Goal: Task Accomplishment & Management: Use online tool/utility

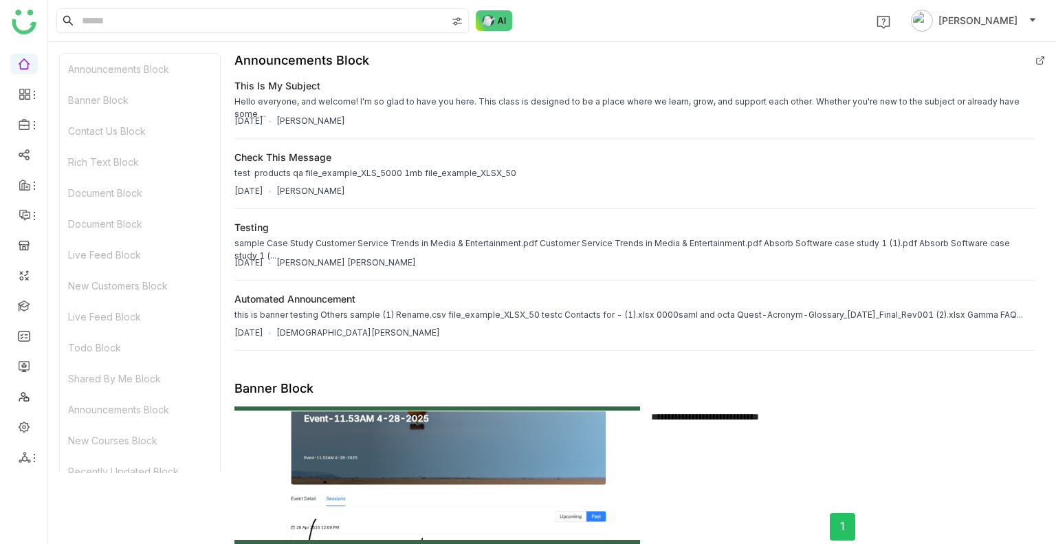
click at [89, 23] on input at bounding box center [262, 20] width 367 height 23
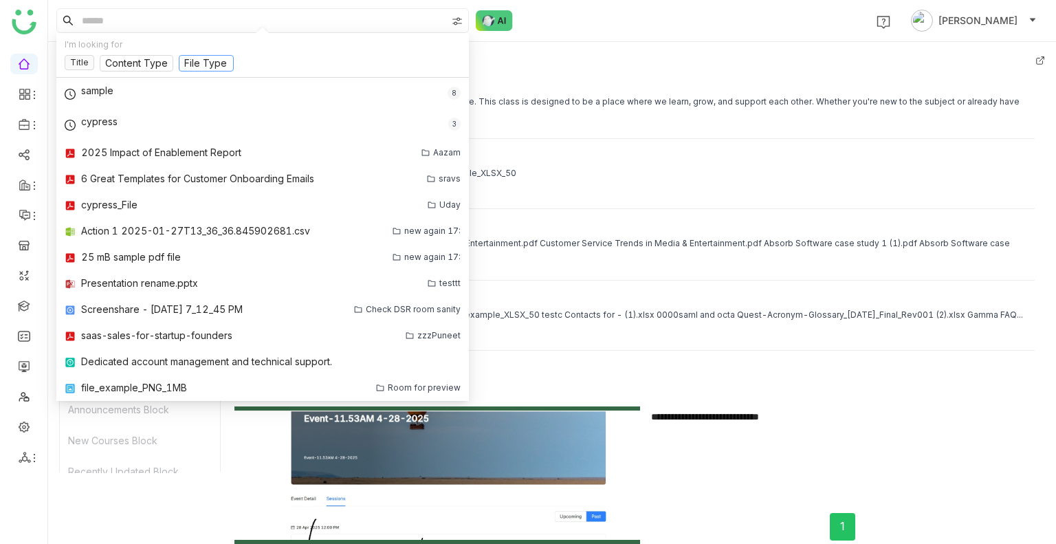
click at [197, 58] on input at bounding box center [206, 63] width 44 height 15
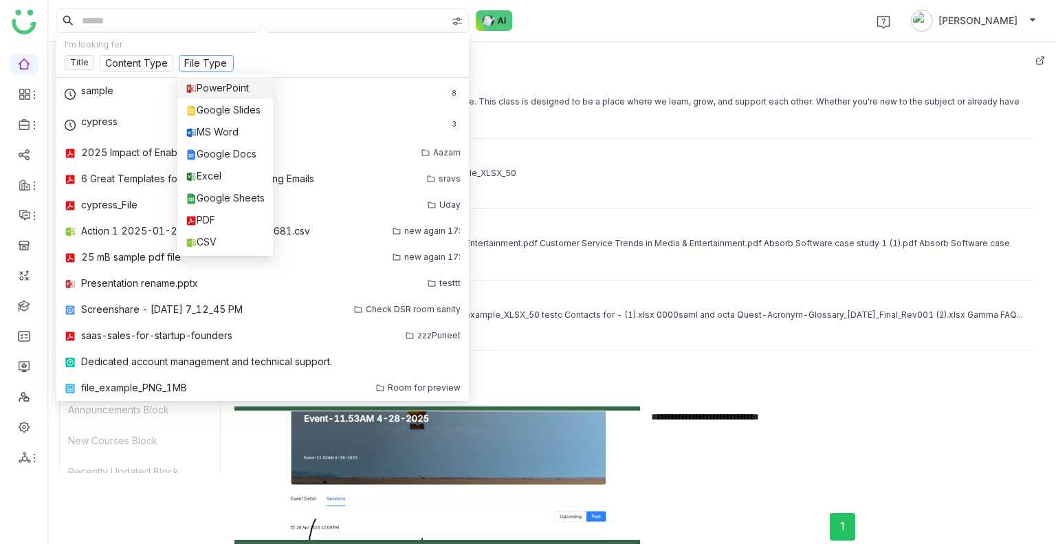
click at [213, 95] on div "PowerPoint" at bounding box center [225, 87] width 79 height 15
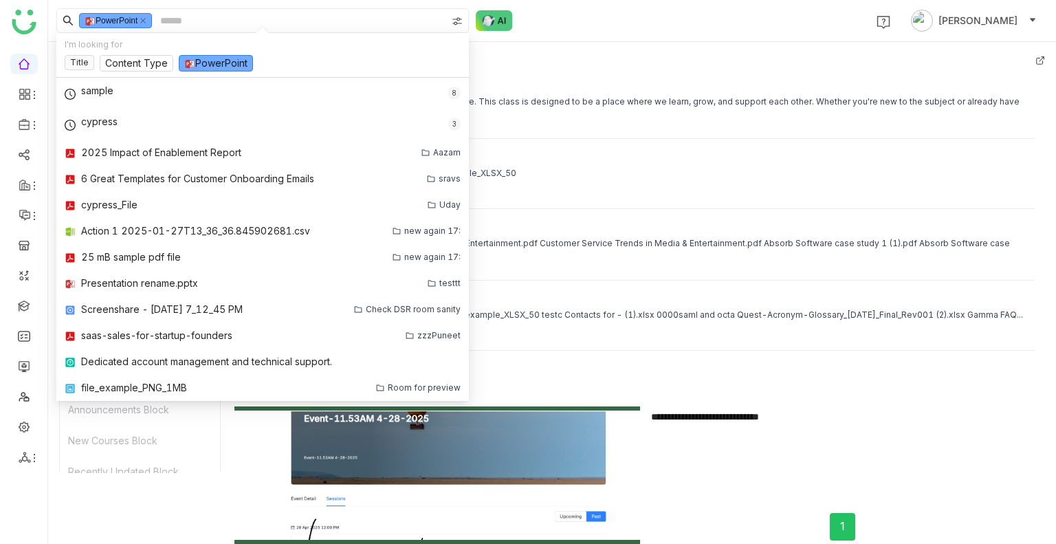
click at [182, 17] on input at bounding box center [301, 20] width 289 height 23
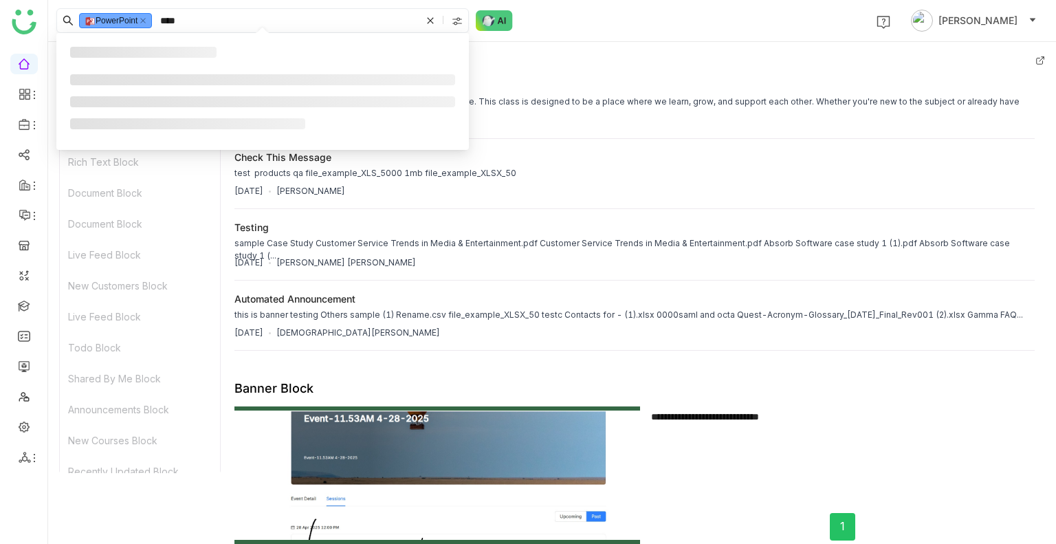
type input "****"
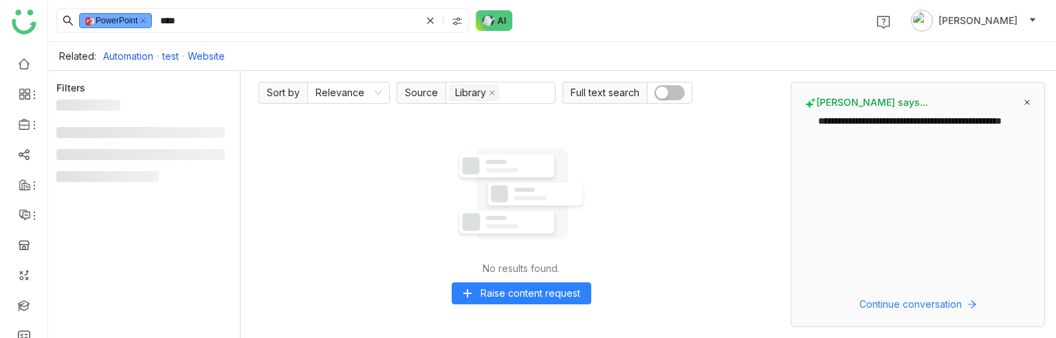
click at [212, 20] on input "****" at bounding box center [288, 20] width 263 height 23
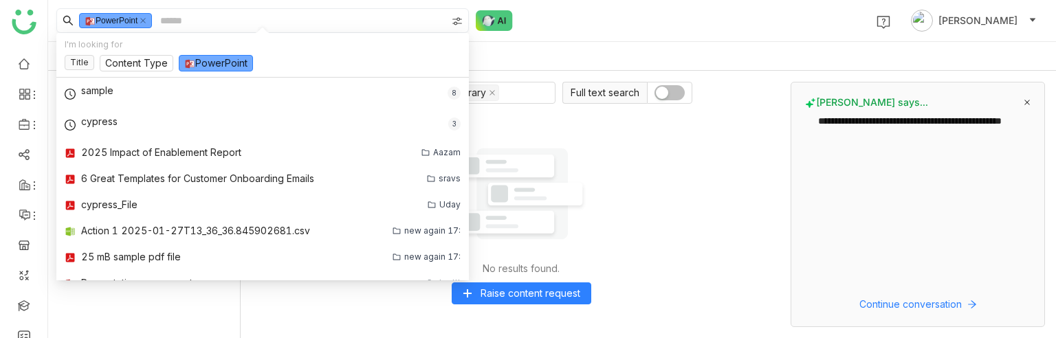
click at [185, 20] on input at bounding box center [301, 20] width 289 height 23
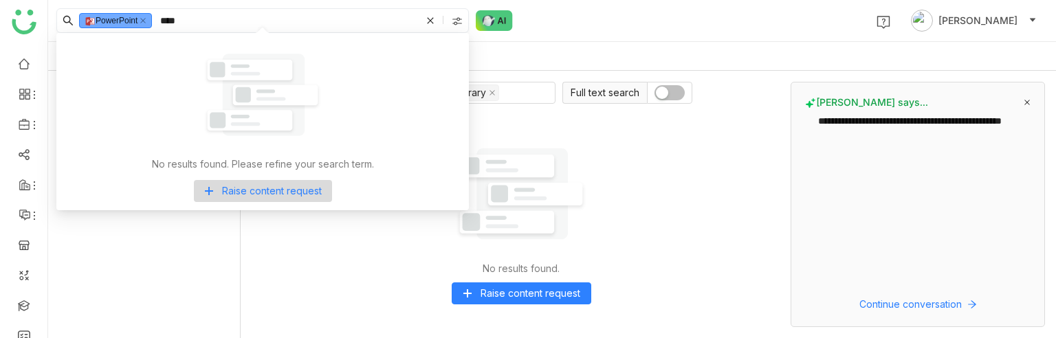
type input "****"
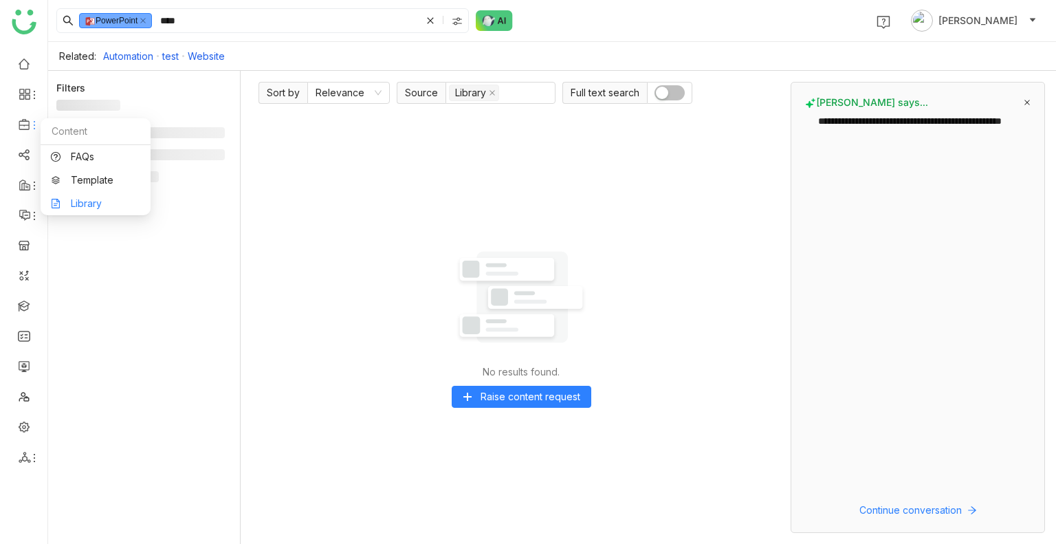
click at [83, 199] on link "Library" at bounding box center [95, 204] width 89 height 10
click at [83, 195] on div at bounding box center [148, 318] width 184 height 436
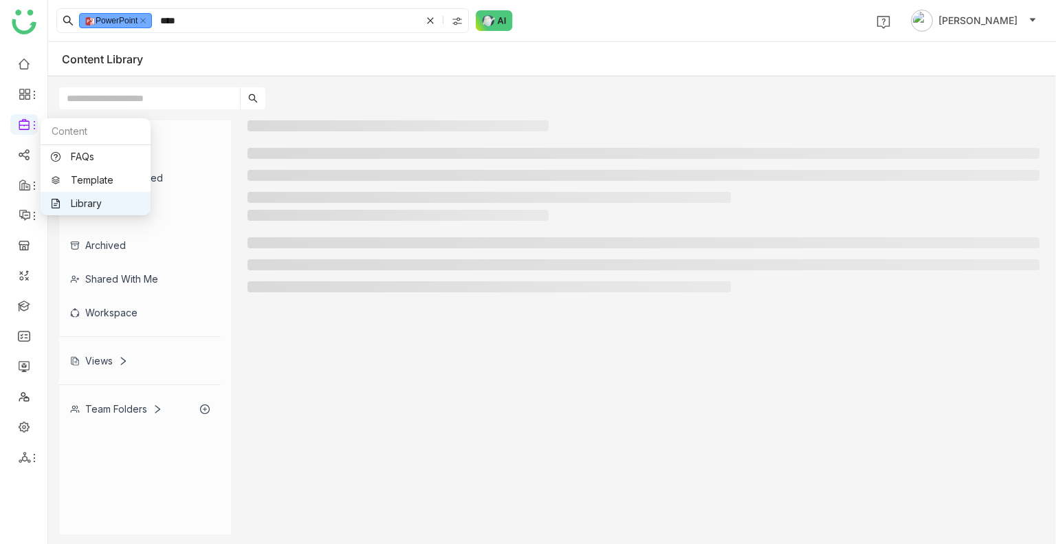
click at [67, 199] on link "Library" at bounding box center [95, 204] width 89 height 10
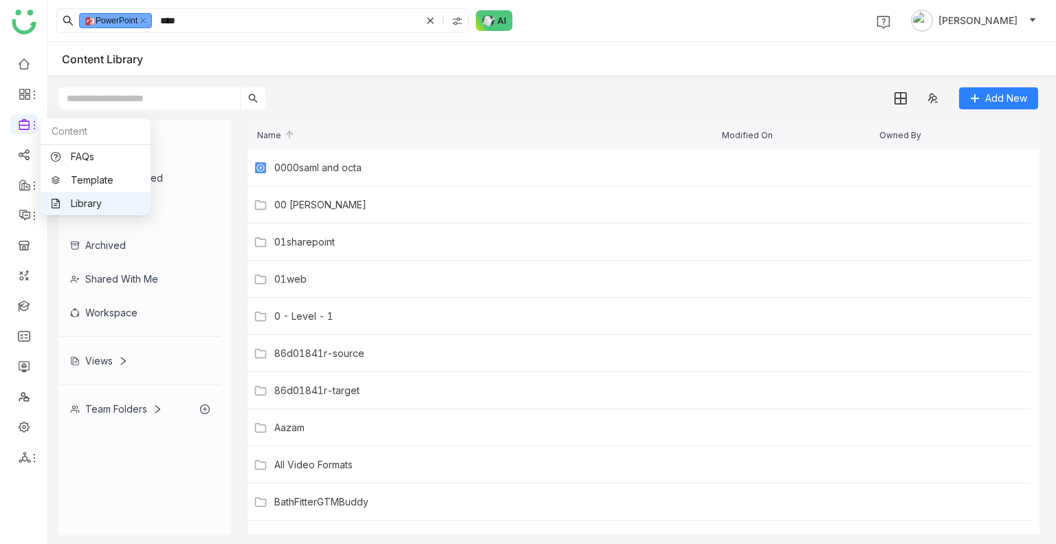
click at [67, 199] on link "Library" at bounding box center [95, 204] width 89 height 10
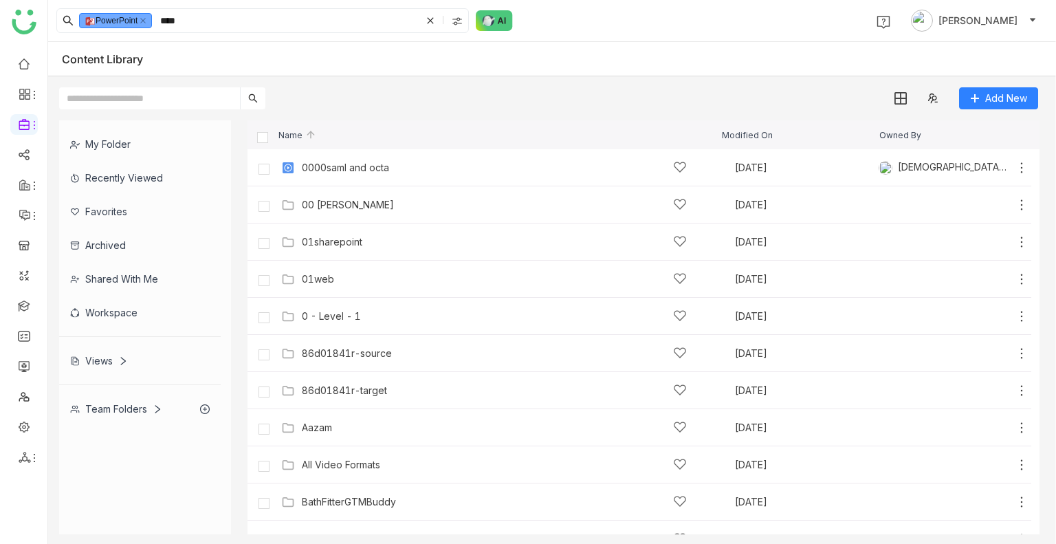
click at [96, 361] on div "Views" at bounding box center [99, 361] width 58 height 12
click at [96, 361] on div "My Folder Recently Viewed Favorites Archived Shared with me Workspace Views Tea…" at bounding box center [145, 272] width 172 height 305
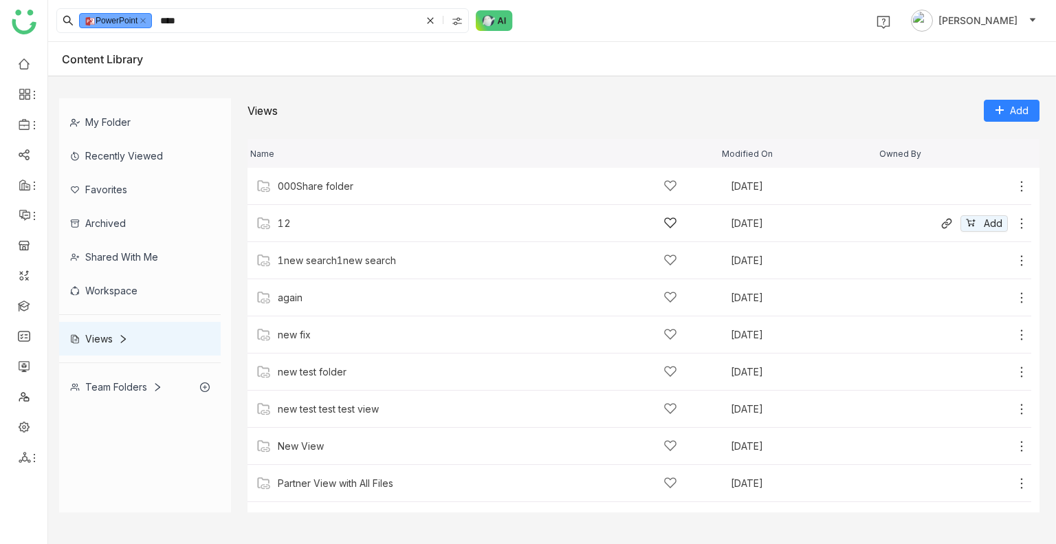
click at [371, 219] on div "12" at bounding box center [478, 223] width 400 height 14
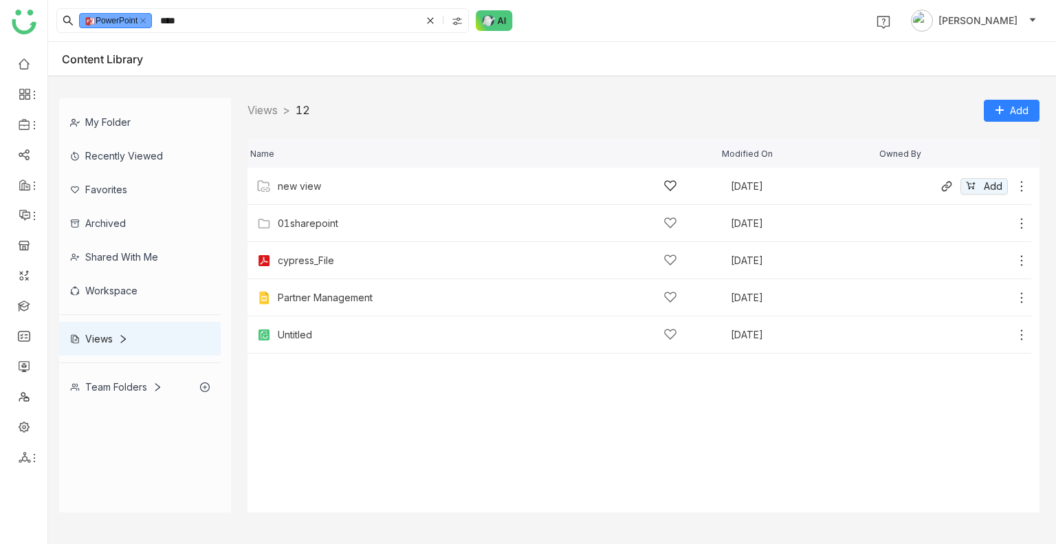
click at [331, 194] on div "new view Aug 13, 2025 Add" at bounding box center [640, 186] width 784 height 37
click at [324, 340] on div "Untitled" at bounding box center [478, 334] width 400 height 14
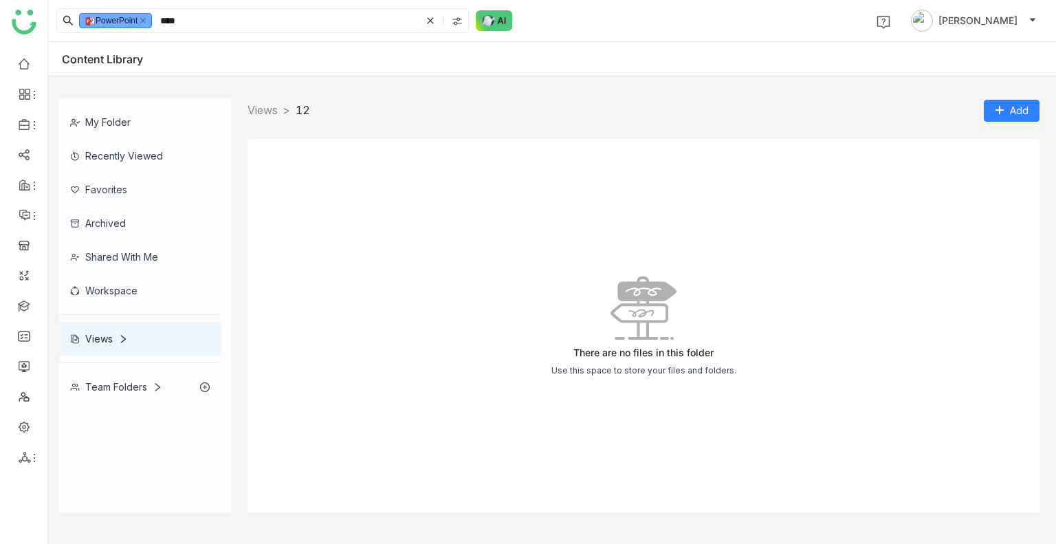
click at [324, 340] on div "There are no files in this folder Use this space to store your files and folder…" at bounding box center [644, 325] width 792 height 373
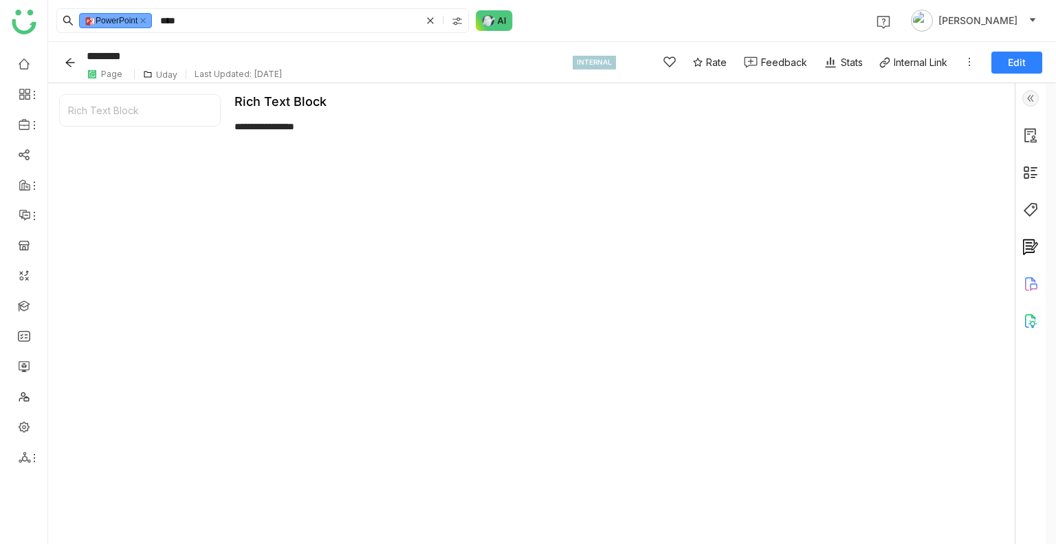
click at [66, 62] on icon "Back" at bounding box center [69, 62] width 9 height 9
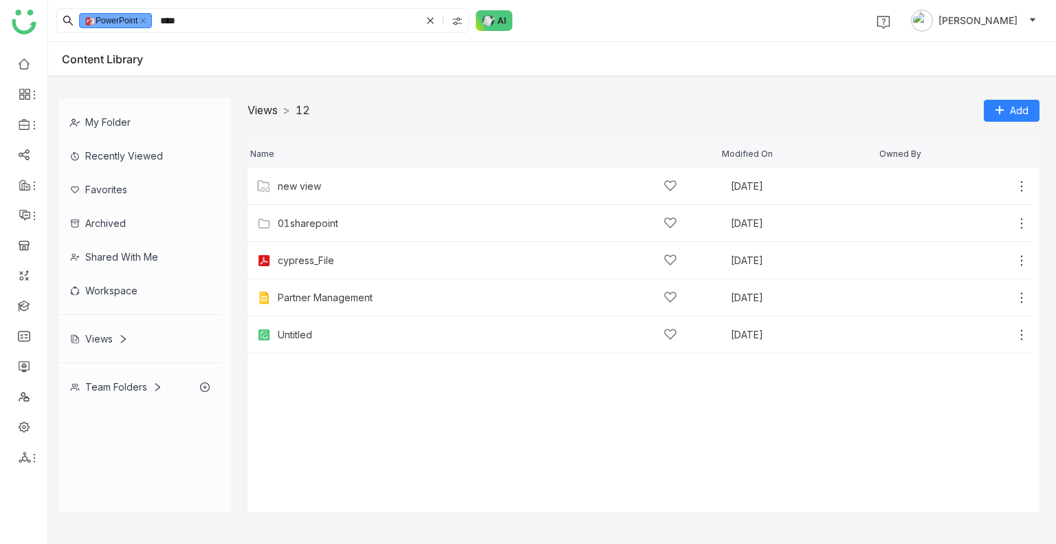
click at [270, 109] on link "Views" at bounding box center [263, 110] width 30 height 14
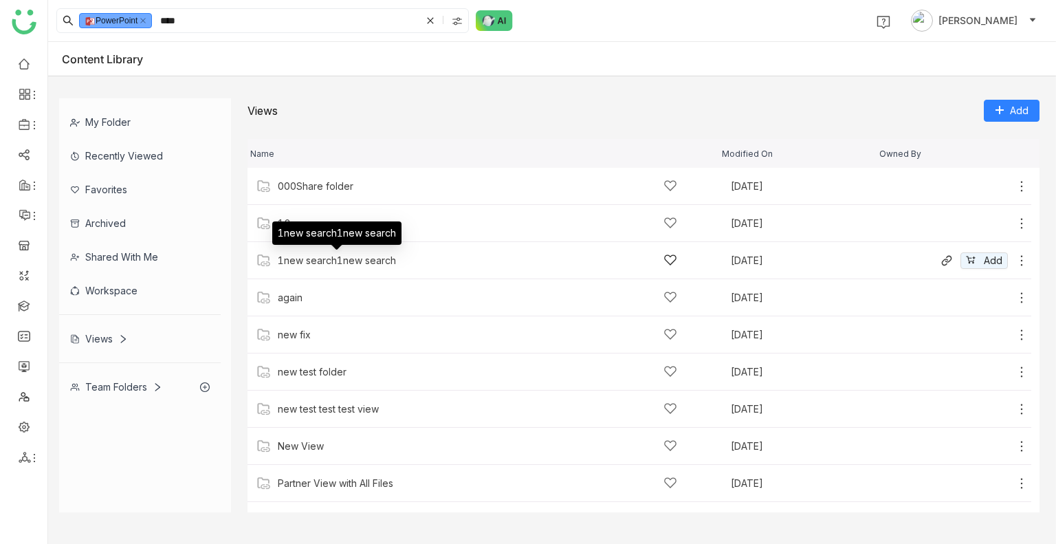
click at [286, 261] on div "1new search1new search" at bounding box center [337, 260] width 118 height 11
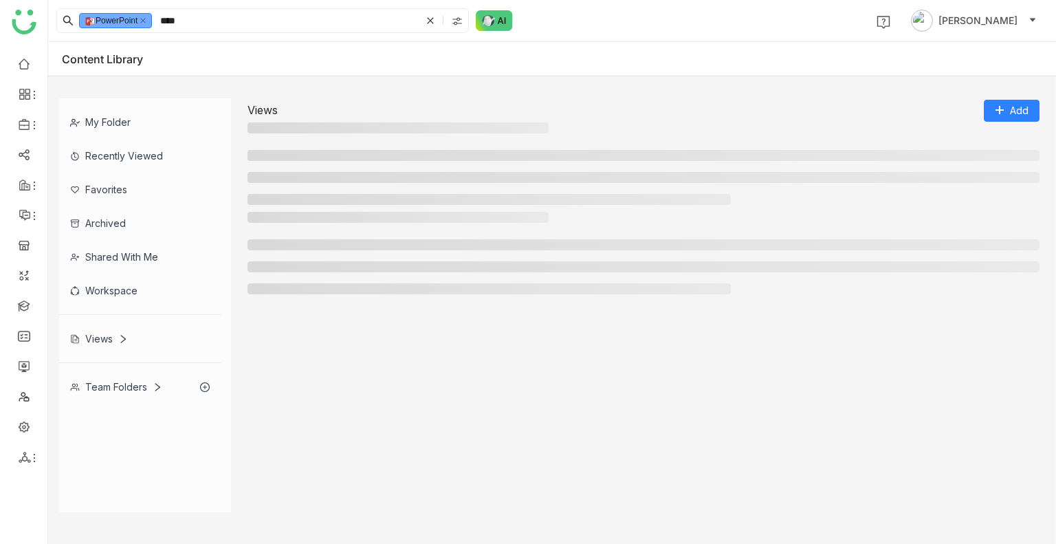
click at [286, 261] on li at bounding box center [644, 266] width 792 height 11
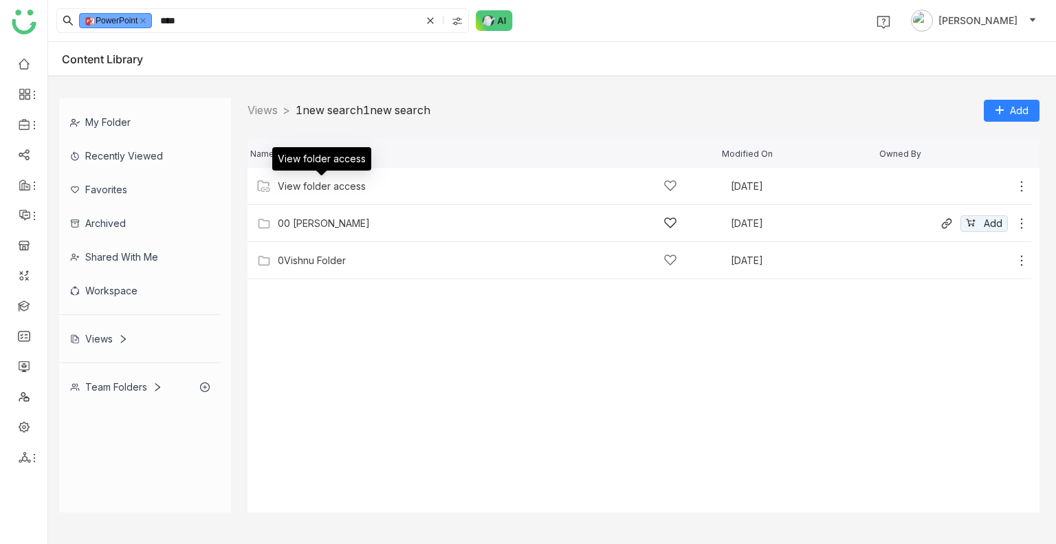
click at [313, 214] on div "00 Arif Folder Sep 24, 2025 Add" at bounding box center [640, 223] width 784 height 37
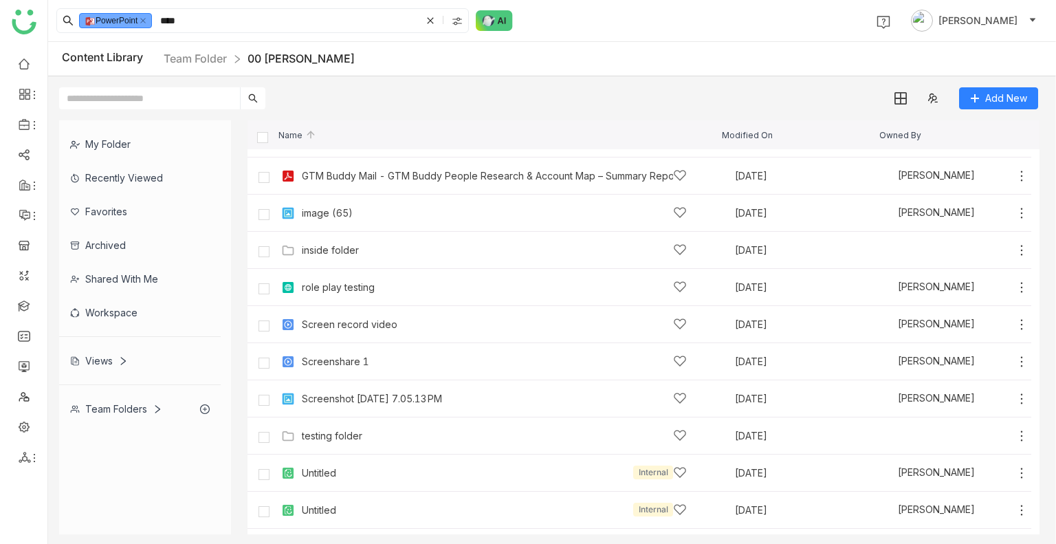
scroll to position [364, 0]
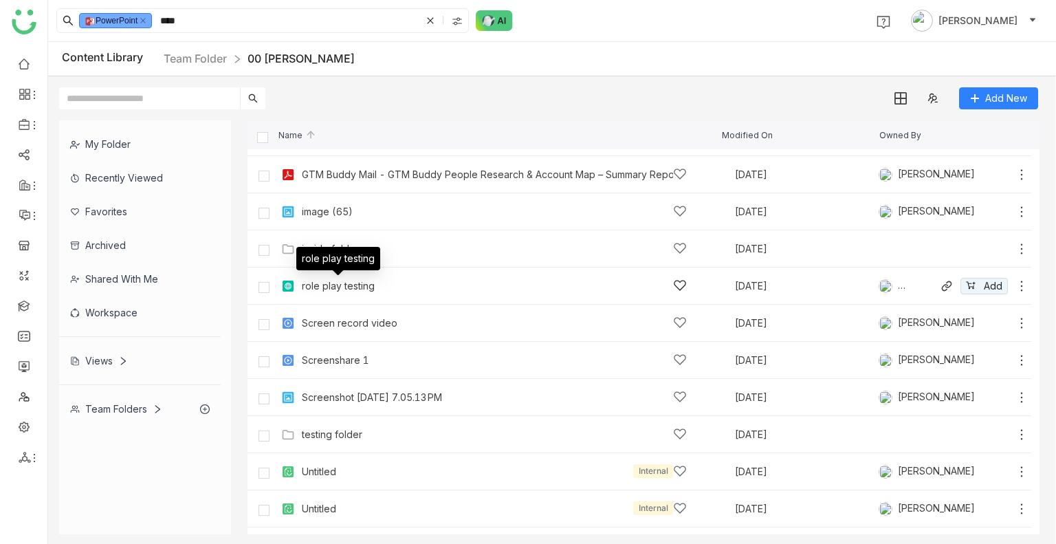
click at [325, 285] on div "role play testing" at bounding box center [338, 286] width 73 height 11
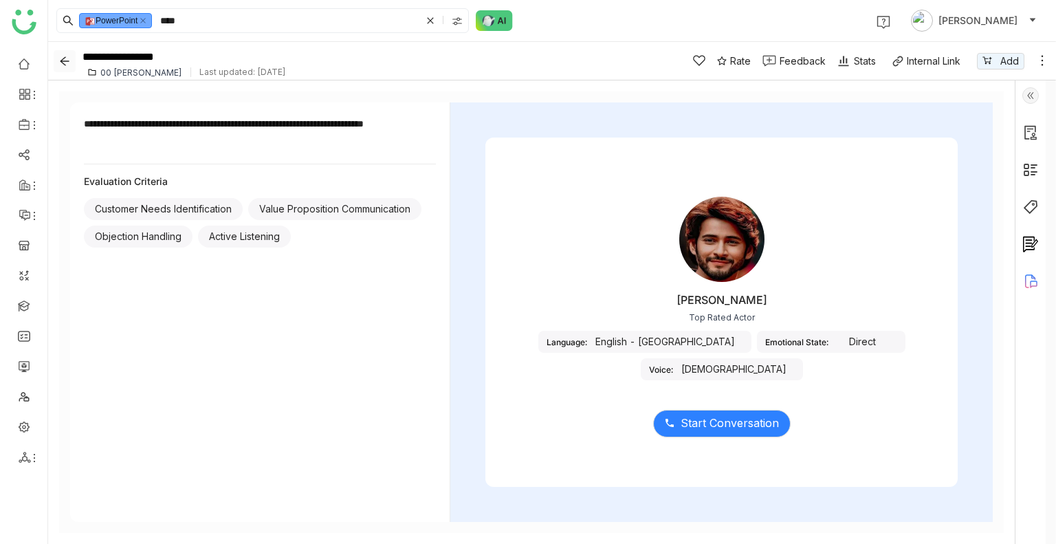
click at [66, 63] on icon "Back" at bounding box center [64, 61] width 11 height 11
click at [425, 26] on icon at bounding box center [431, 21] width 14 height 14
click at [421, 26] on input at bounding box center [288, 20] width 263 height 23
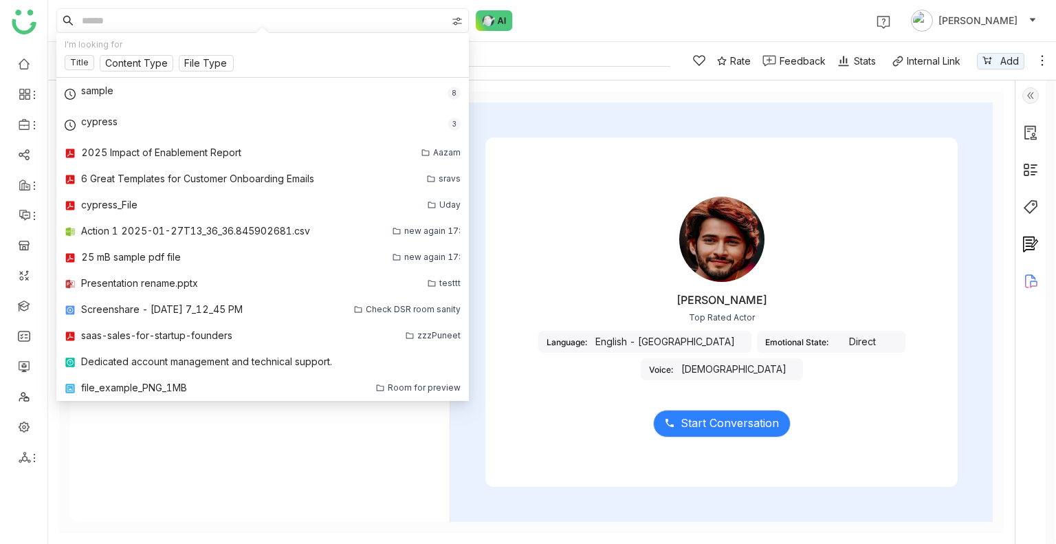
click at [633, 58] on input "**********" at bounding box center [374, 56] width 591 height 21
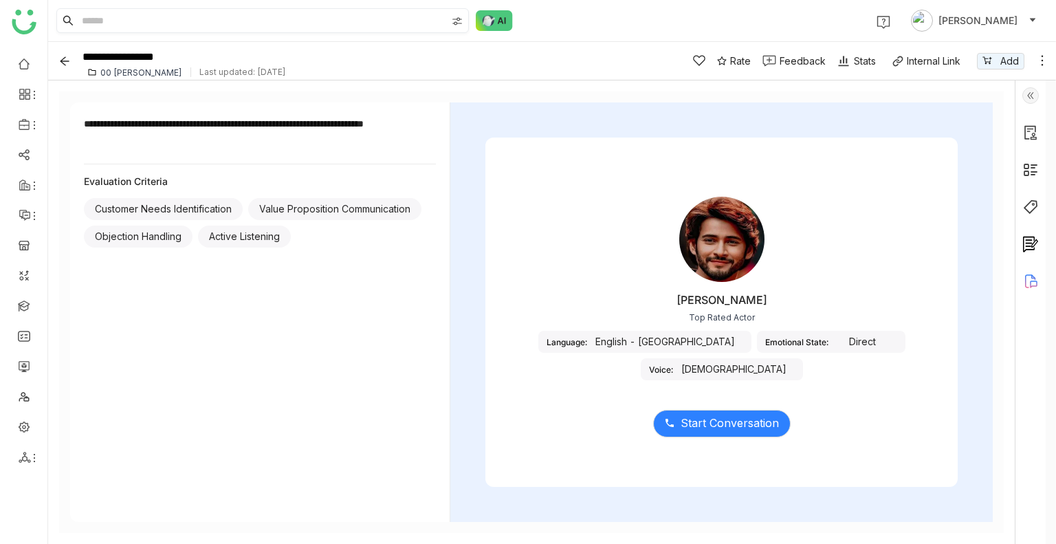
click at [597, 28] on div "1 Uday Bhanu" at bounding box center [552, 20] width 1008 height 41
click at [69, 58] on icon "Back" at bounding box center [64, 61] width 11 height 11
click at [62, 64] on icon "Back" at bounding box center [64, 61] width 11 height 11
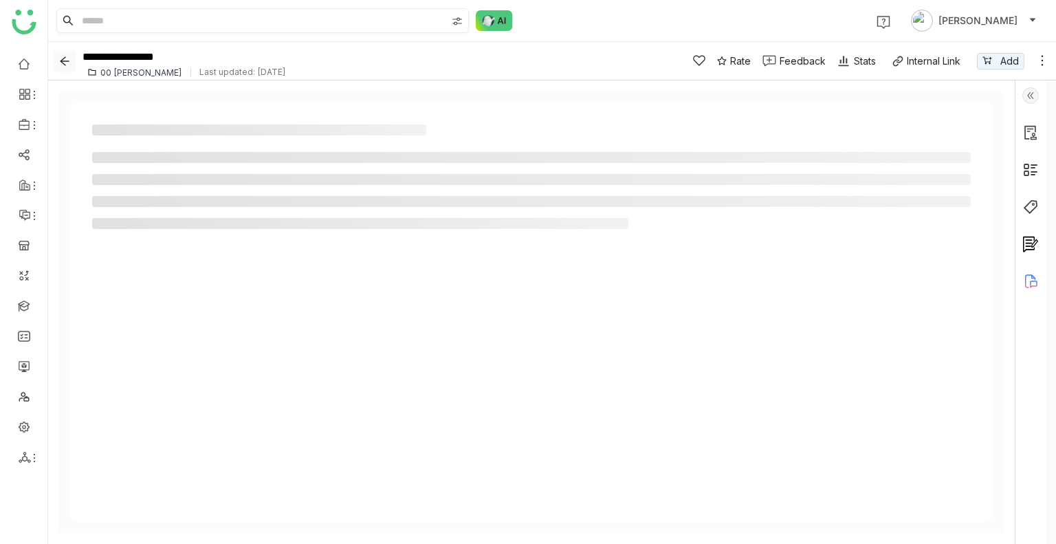
click at [62, 64] on icon "Back" at bounding box center [64, 61] width 11 height 11
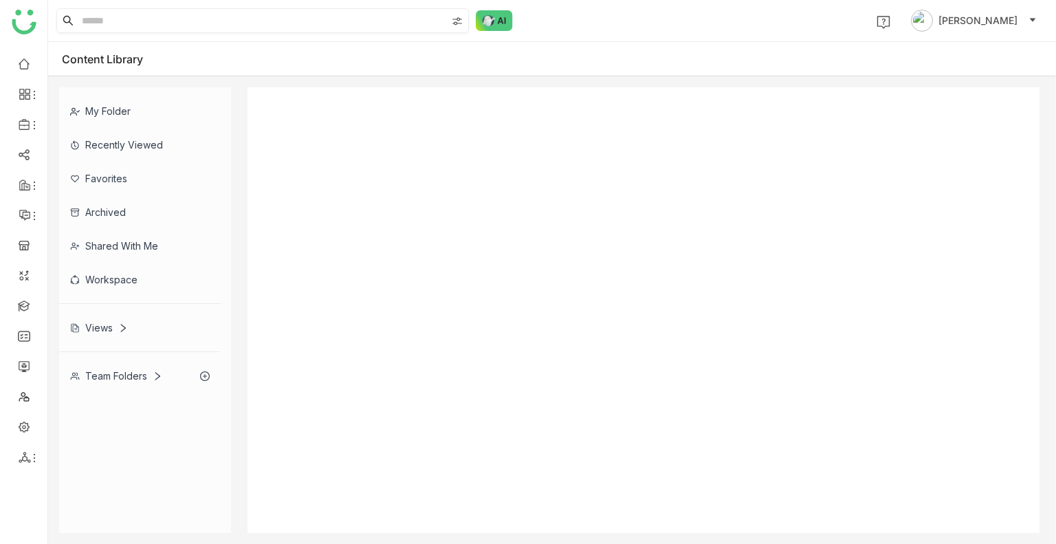
click at [62, 64] on div "Content Library" at bounding box center [113, 59] width 102 height 14
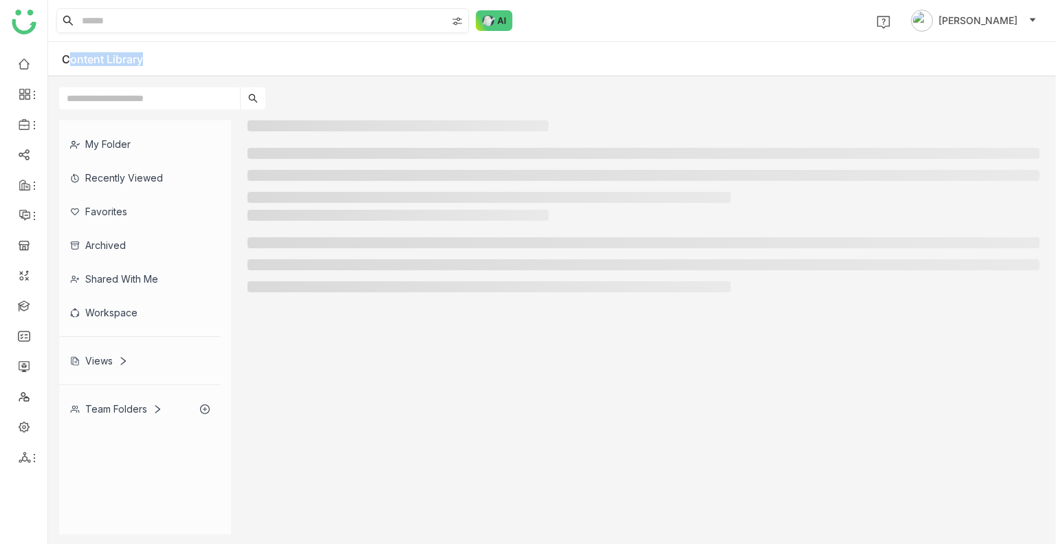
click at [62, 64] on div "Content Library" at bounding box center [113, 59] width 102 height 14
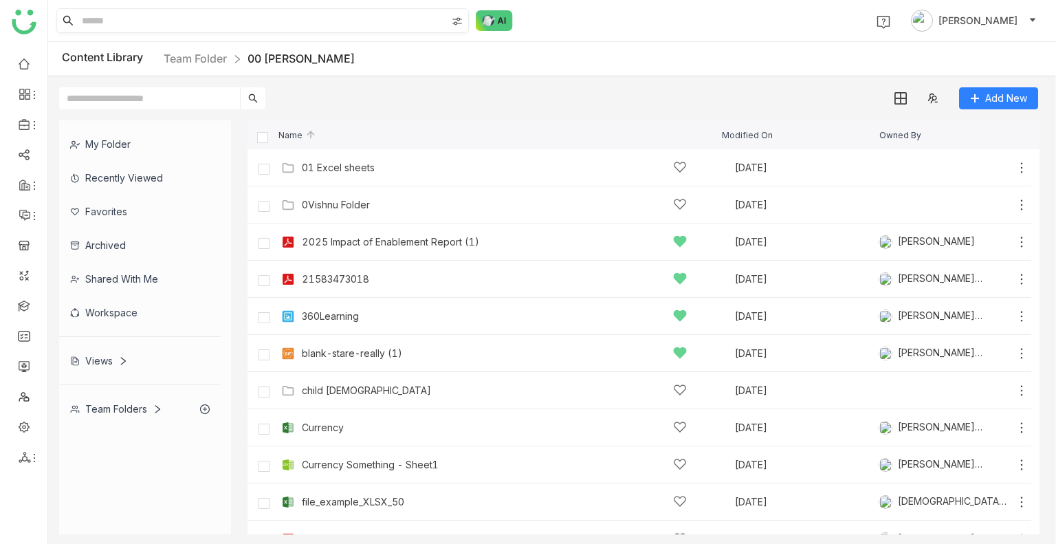
click at [117, 404] on div "Team Folders" at bounding box center [116, 409] width 92 height 12
click at [117, 404] on gtmb-library-nav "My Folder Recently Viewed Favorites Archived Shared with me Workspace Views Tea…" at bounding box center [145, 327] width 172 height 414
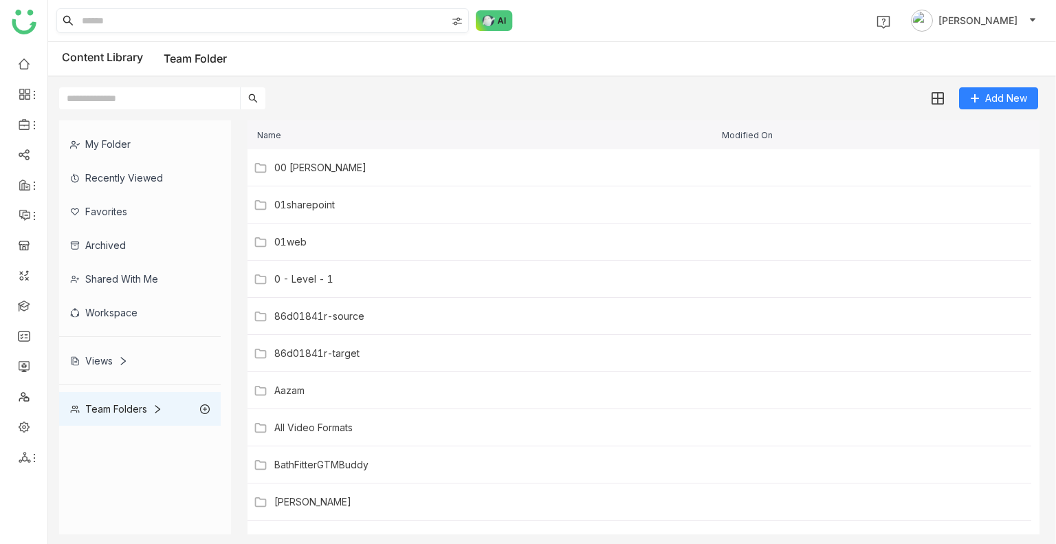
click at [117, 404] on gtmb-library-nav "My Folder Recently Viewed Favorites Archived Shared with me Workspace Views Tea…" at bounding box center [145, 327] width 172 height 414
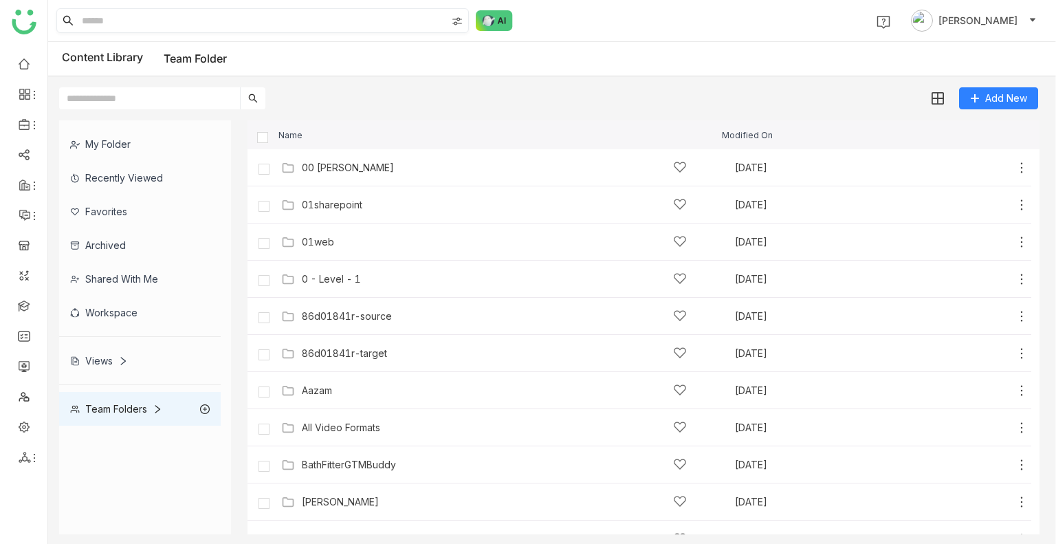
click at [175, 416] on div "Team Folders" at bounding box center [140, 409] width 162 height 34
click at [157, 411] on icon at bounding box center [158, 409] width 10 height 10
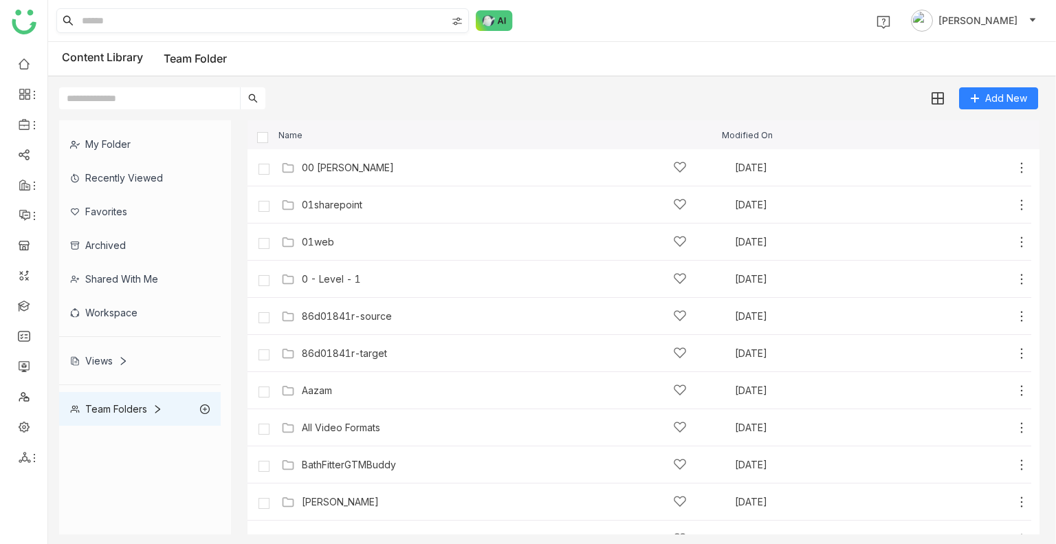
click at [157, 411] on icon at bounding box center [158, 409] width 10 height 10
click at [204, 406] on icon at bounding box center [205, 409] width 10 height 10
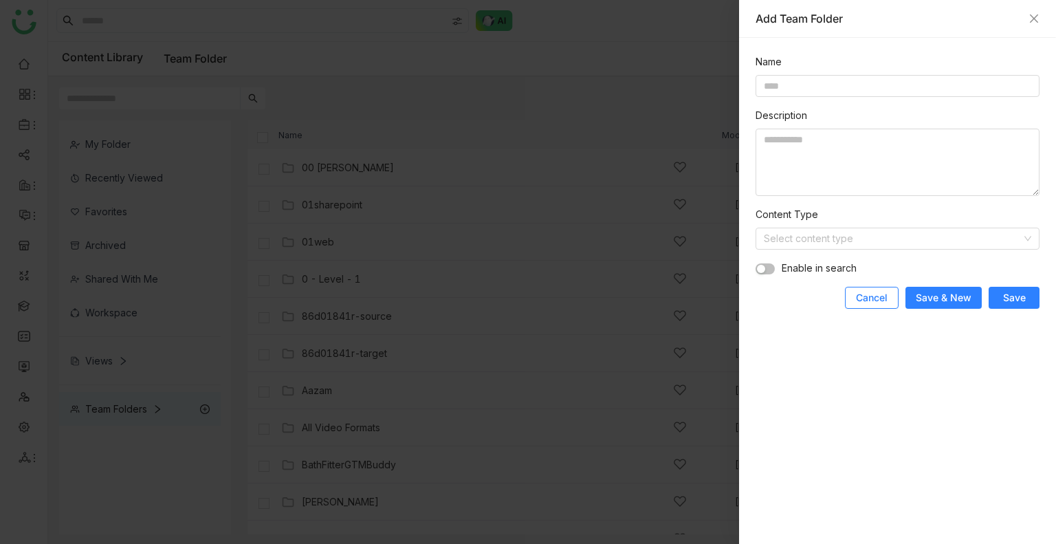
click at [864, 293] on span "Cancel" at bounding box center [872, 298] width 32 height 14
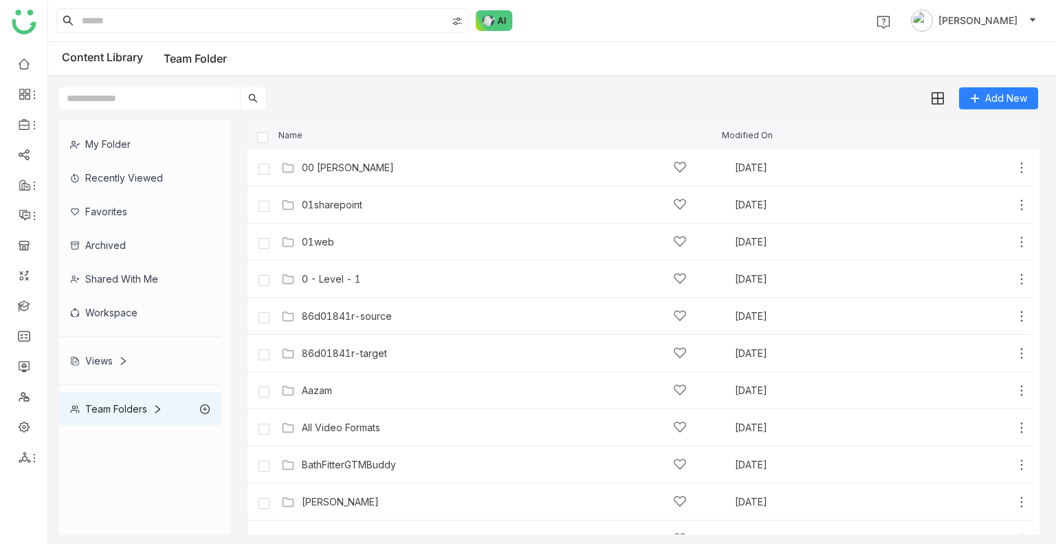
click at [135, 365] on div "Views" at bounding box center [140, 361] width 162 height 34
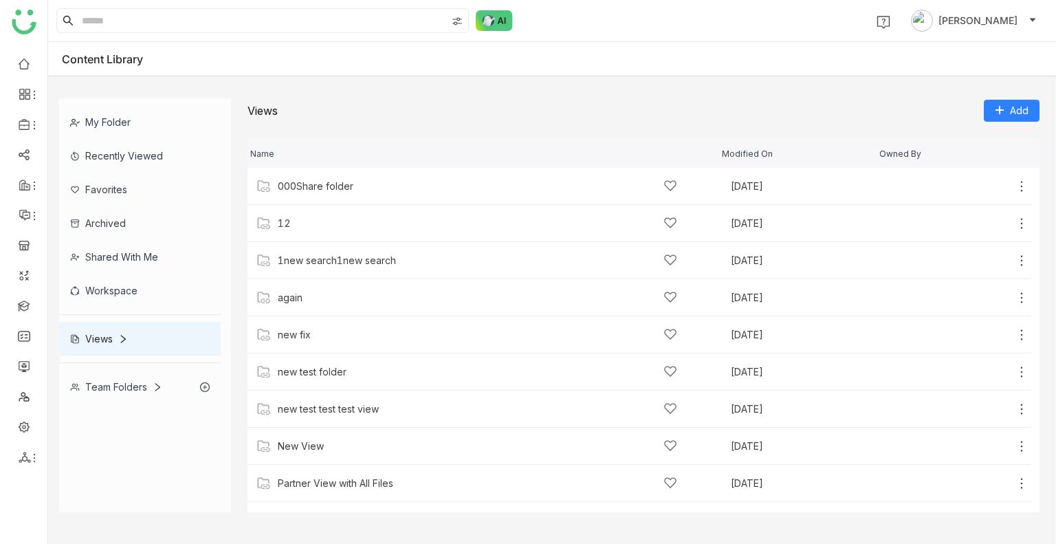
click at [113, 384] on div "Team Folders" at bounding box center [116, 387] width 92 height 12
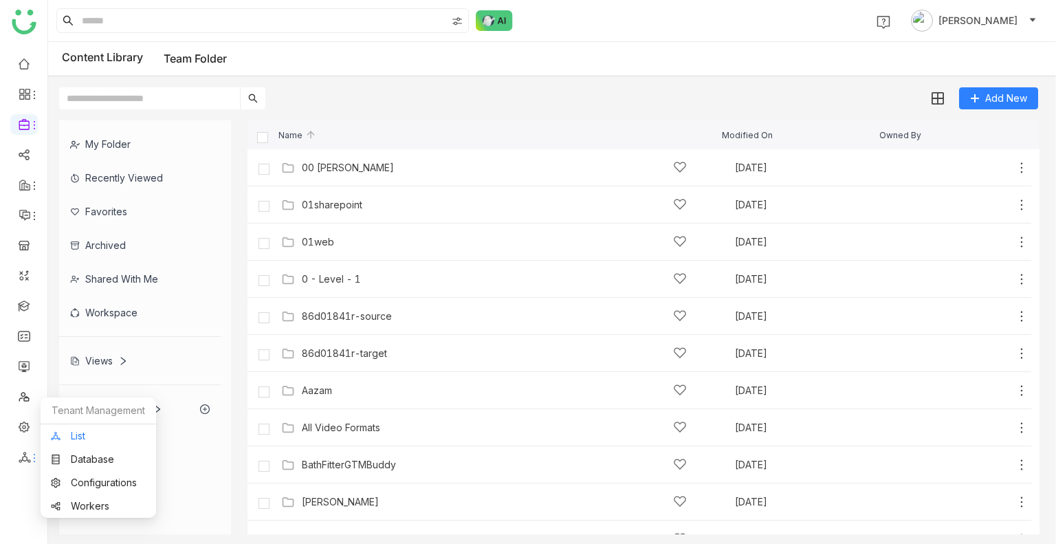
click at [83, 431] on link "List" at bounding box center [98, 436] width 95 height 10
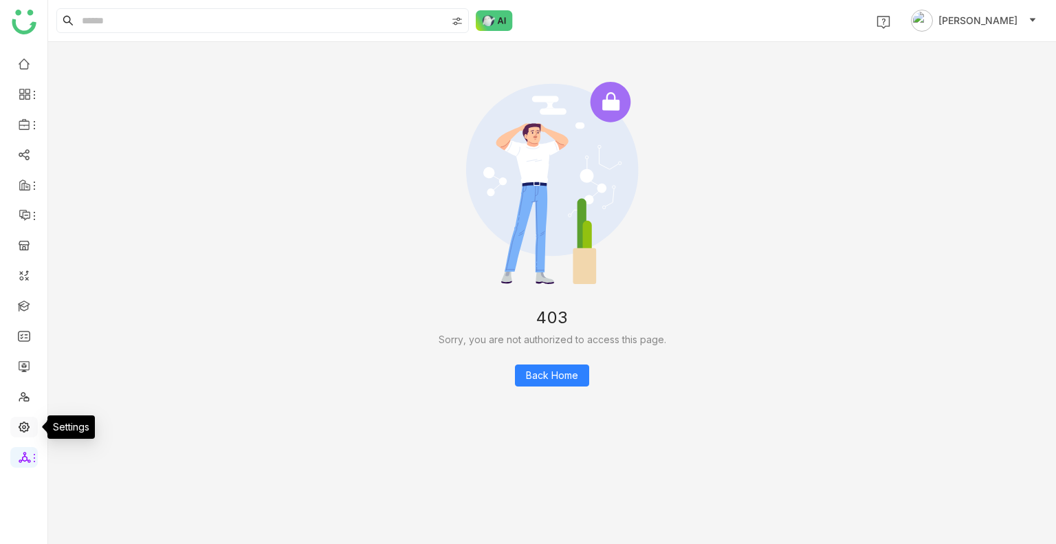
click at [18, 424] on link at bounding box center [24, 426] width 12 height 12
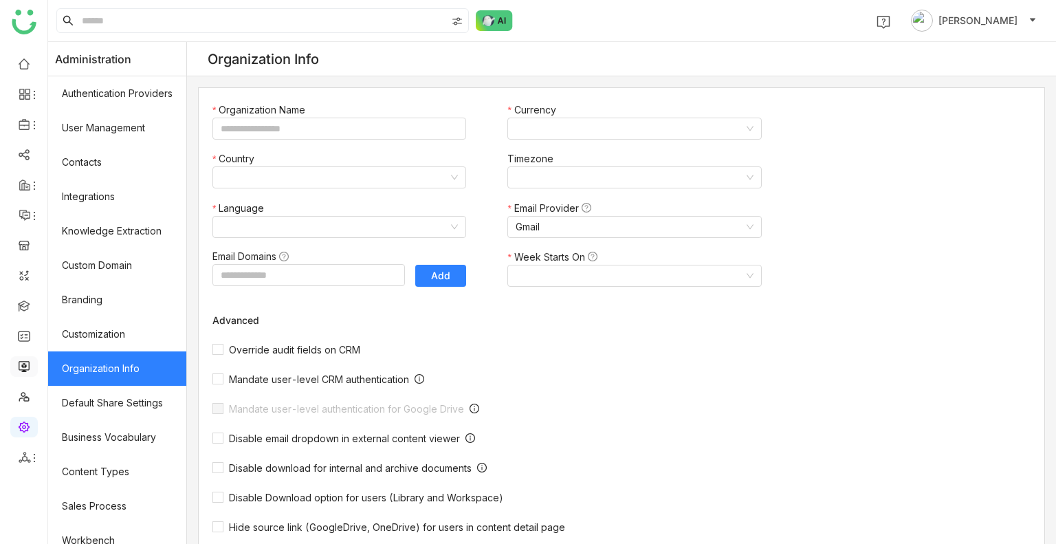
type input "*******"
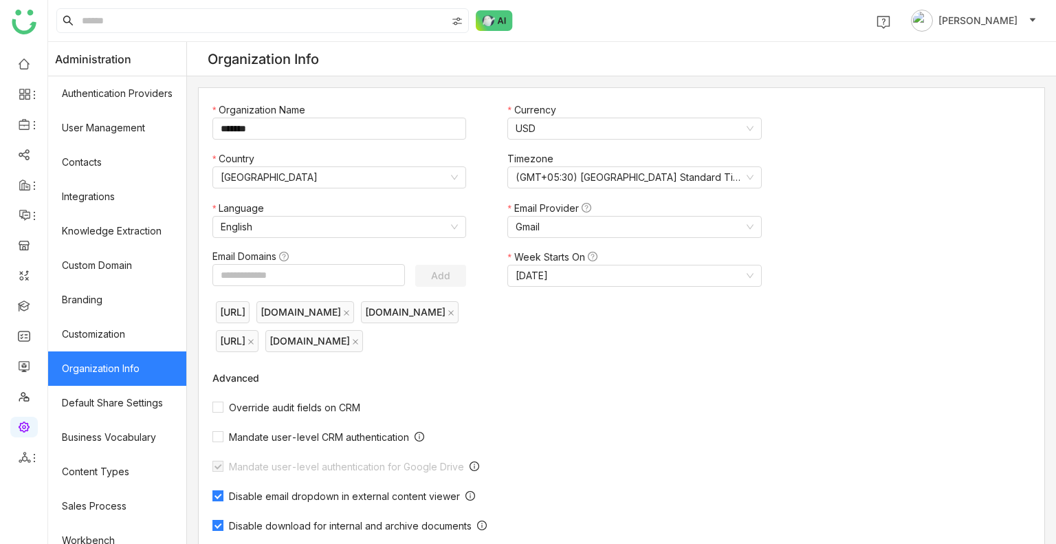
click at [22, 75] on ul at bounding box center [23, 260] width 47 height 433
click at [22, 69] on link at bounding box center [24, 63] width 12 height 12
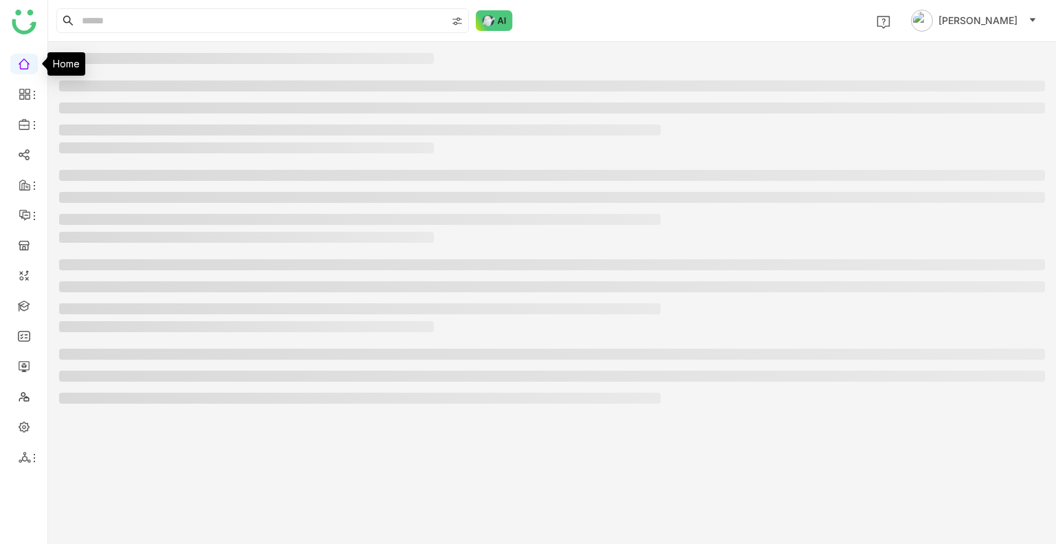
click at [22, 69] on link at bounding box center [24, 63] width 12 height 12
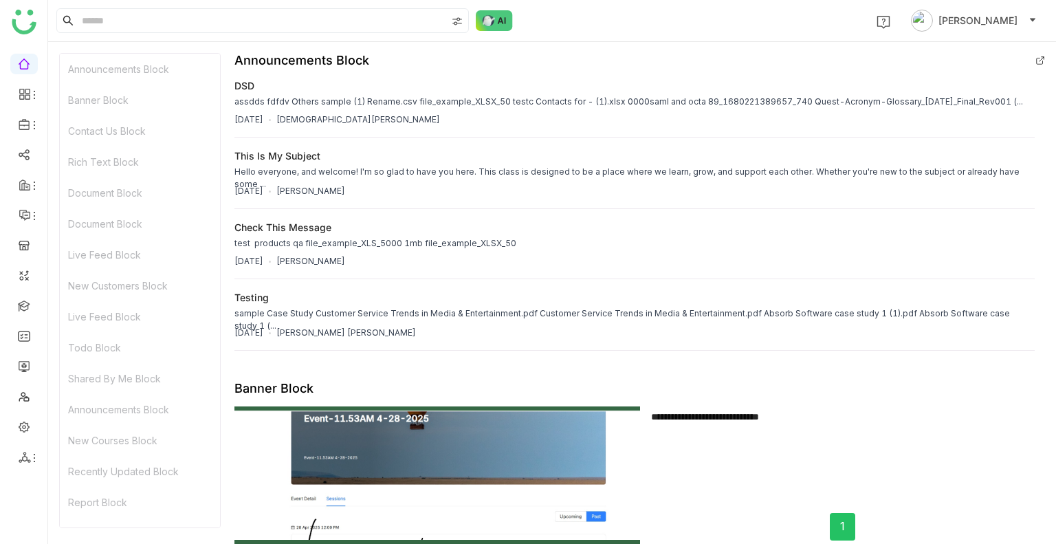
click at [28, 58] on link at bounding box center [24, 63] width 12 height 12
click at [102, 20] on input at bounding box center [262, 20] width 367 height 23
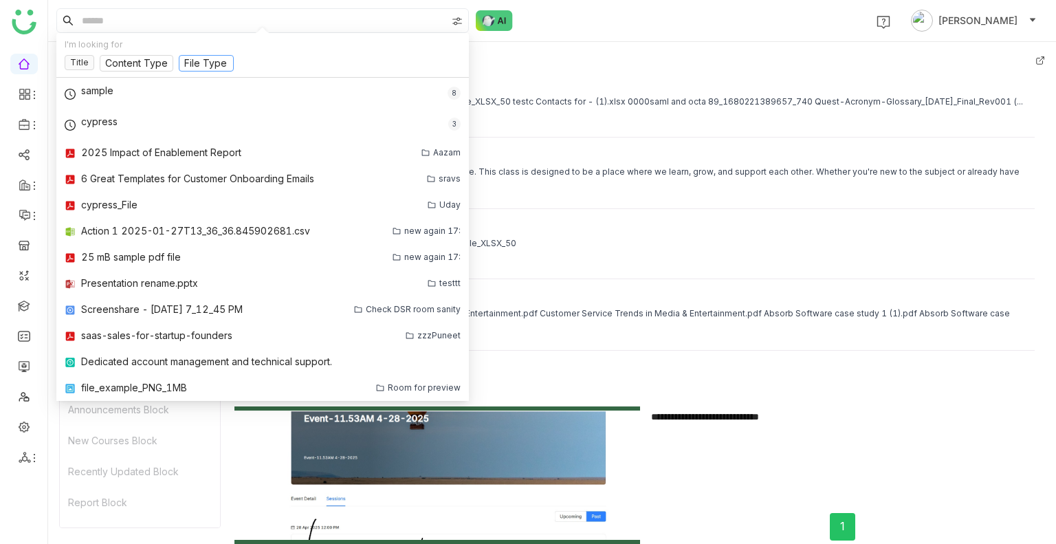
click at [206, 61] on input at bounding box center [206, 63] width 44 height 15
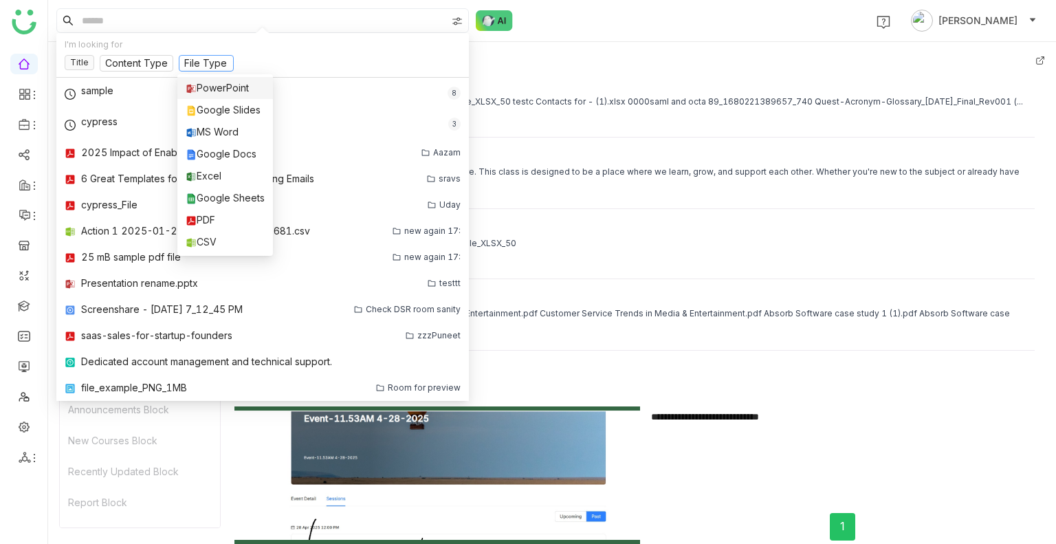
click at [225, 85] on div "PowerPoint" at bounding box center [225, 87] width 79 height 15
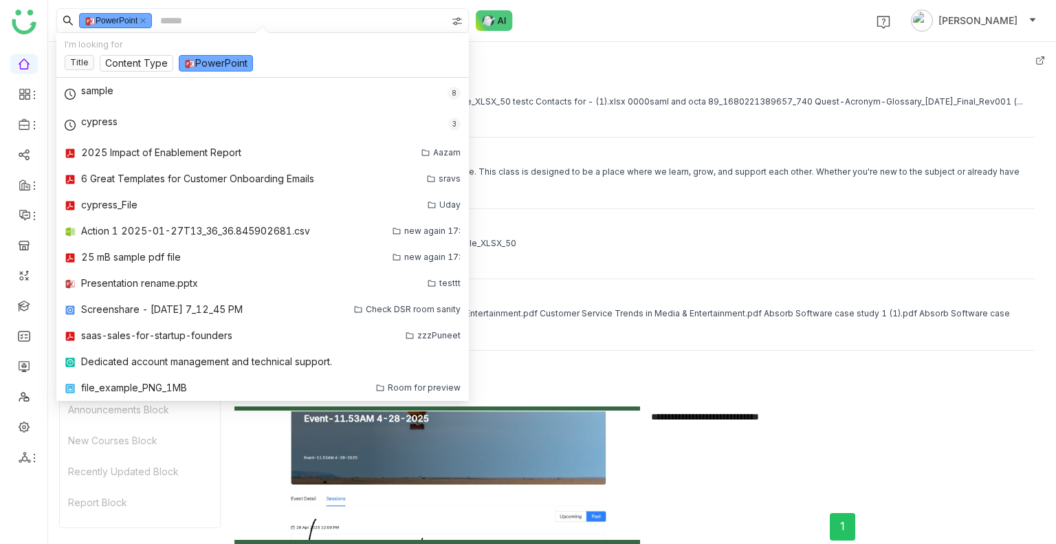
click at [204, 17] on input at bounding box center [301, 20] width 289 height 23
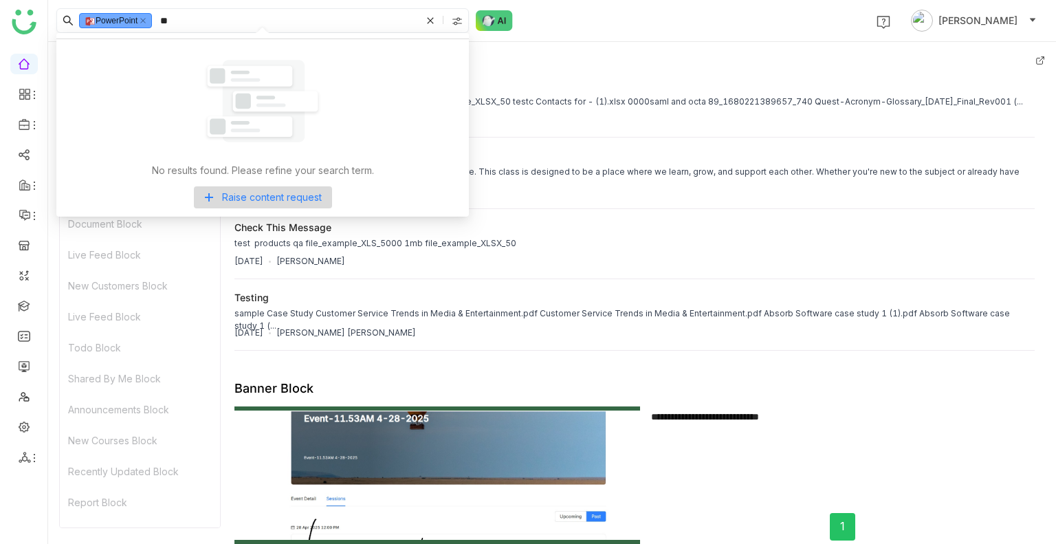
type input "*"
type input "******"
click at [204, 17] on input "******" at bounding box center [288, 20] width 263 height 23
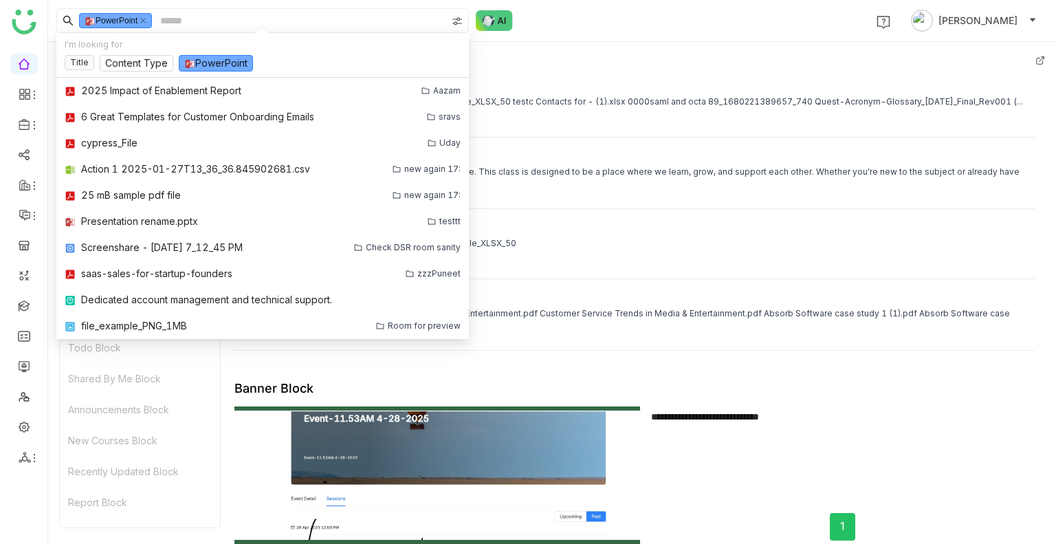
click at [657, 17] on div "PowerPoint 1 Uday Bhanu" at bounding box center [552, 20] width 1008 height 41
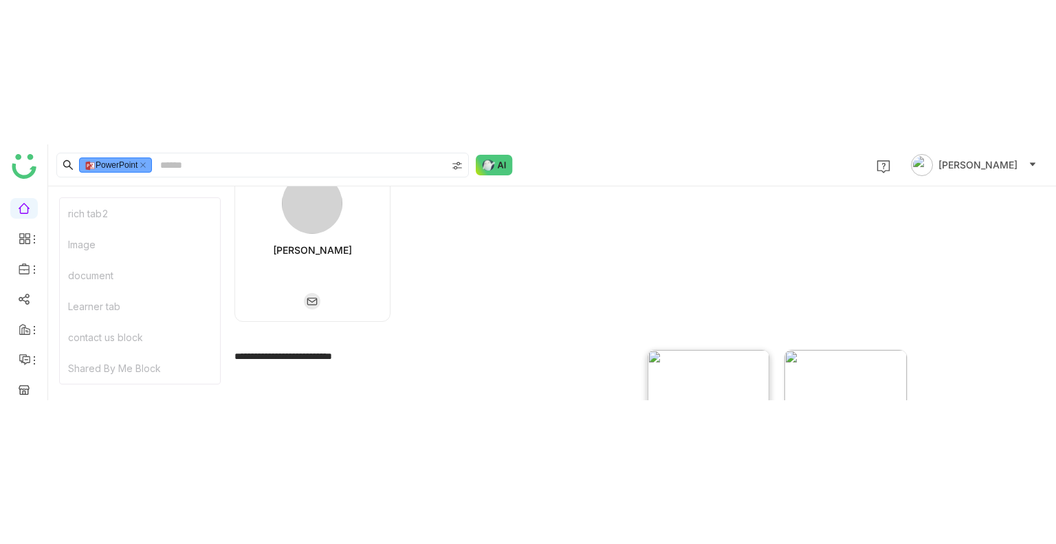
scroll to position [380, 0]
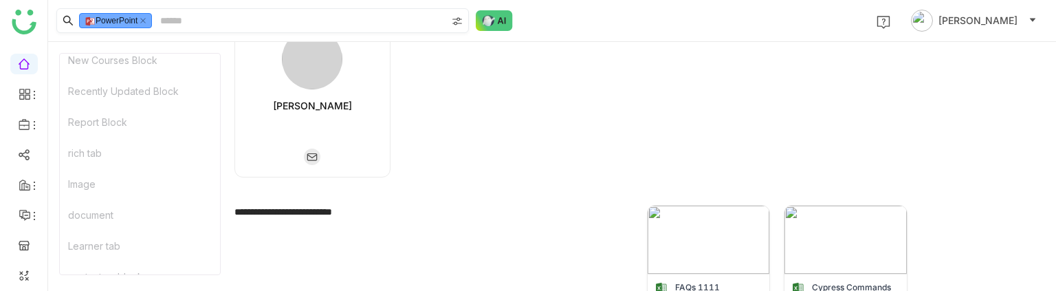
click at [189, 17] on input at bounding box center [301, 20] width 289 height 23
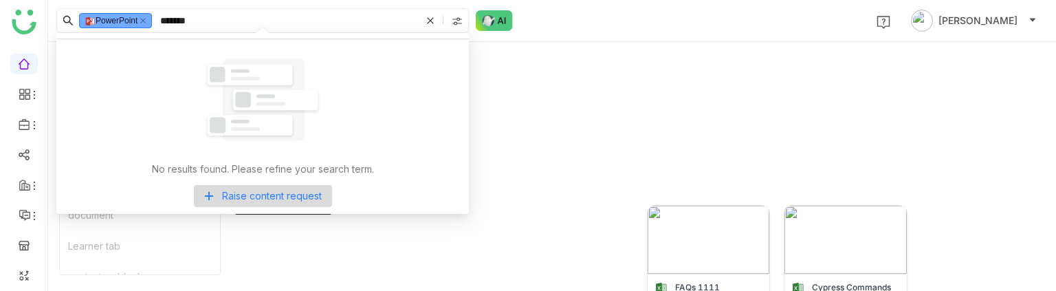
click at [206, 17] on input "*******" at bounding box center [288, 20] width 263 height 23
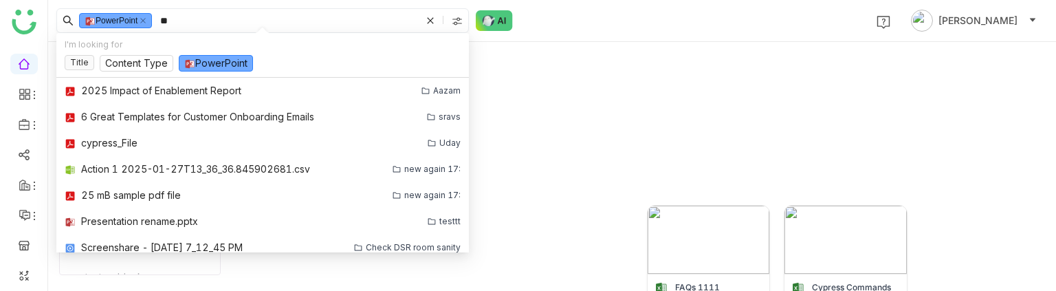
type input "*"
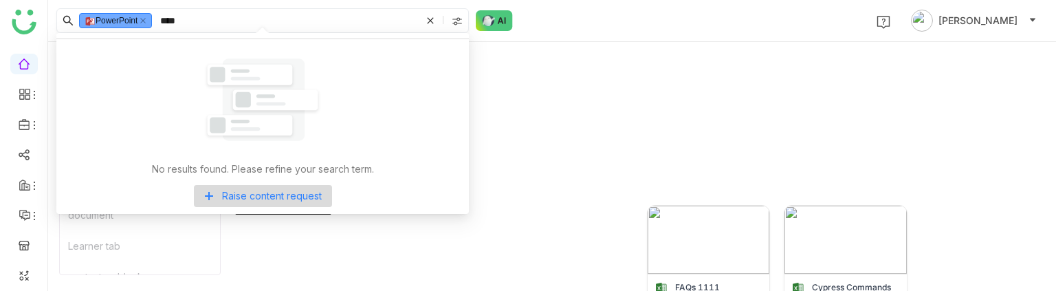
type input "****"
click at [152, 19] on nz-tag "PowerPoint" at bounding box center [115, 20] width 73 height 15
click at [146, 19] on icon at bounding box center [143, 20] width 7 height 7
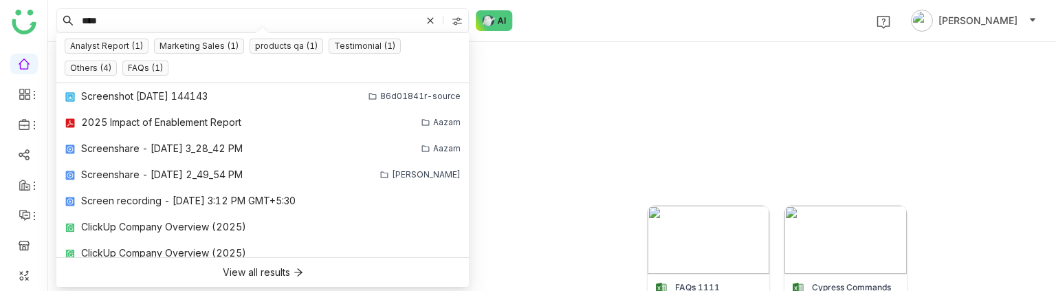
click at [430, 20] on icon at bounding box center [430, 20] width 6 height 6
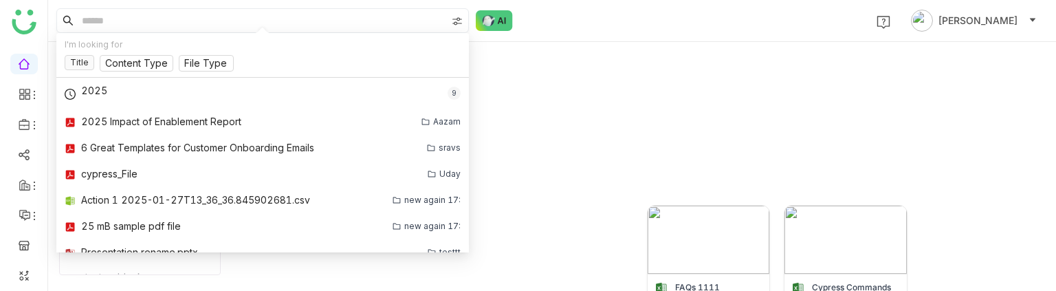
click at [457, 18] on img at bounding box center [457, 21] width 11 height 11
click at [198, 62] on input at bounding box center [206, 63] width 44 height 15
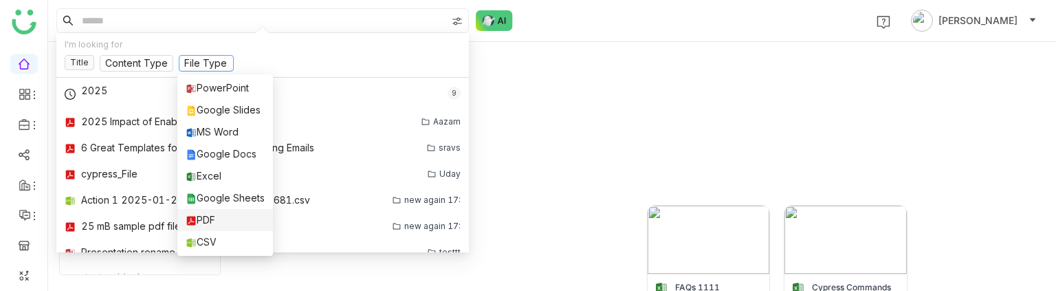
click at [240, 225] on div "PDF" at bounding box center [225, 219] width 79 height 15
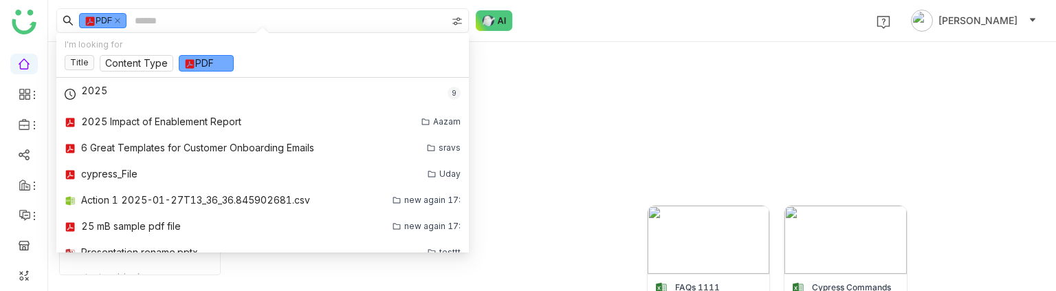
click at [163, 17] on input at bounding box center [289, 20] width 314 height 23
click at [151, 17] on input at bounding box center [289, 20] width 314 height 23
type input "*"
click at [564, 47] on div "aavi aavi" at bounding box center [639, 98] width 811 height 157
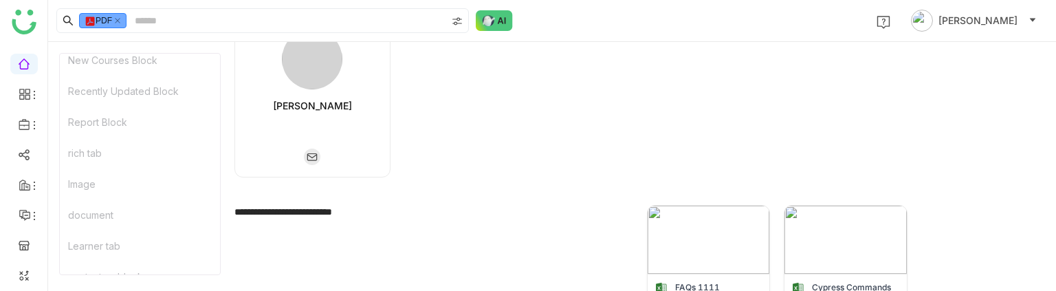
click at [122, 27] on nz-tag "PDF" at bounding box center [102, 20] width 47 height 15
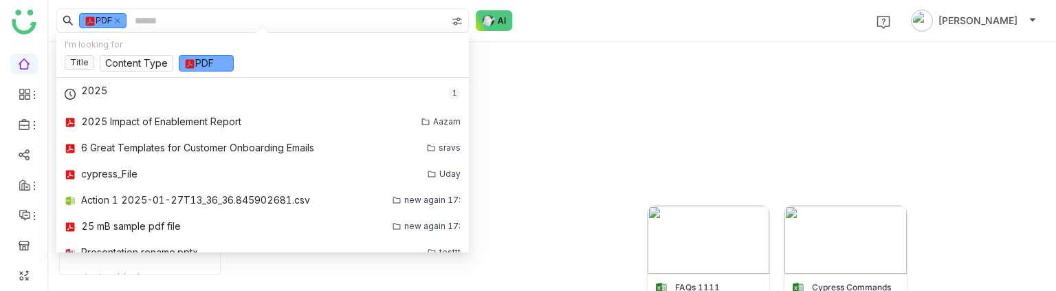
click at [209, 52] on div "I'm looking for Title Content Type PDF" at bounding box center [262, 55] width 413 height 45
click at [209, 54] on div "I'm looking for Title Content Type PDF" at bounding box center [262, 55] width 413 height 45
click at [216, 61] on nz-select-item "PDF" at bounding box center [206, 63] width 44 height 15
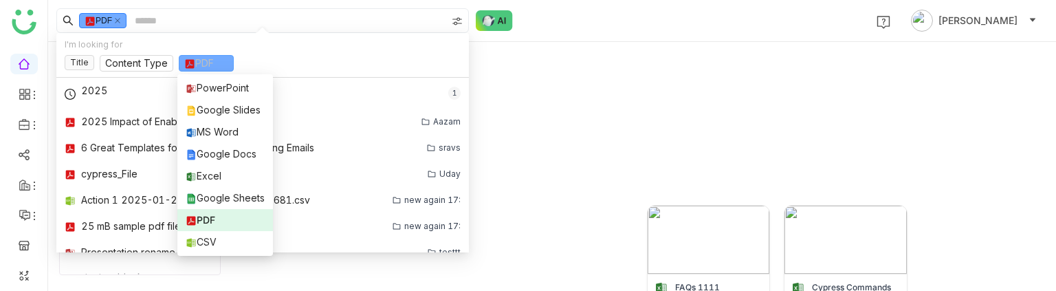
click at [234, 219] on div "PDF" at bounding box center [225, 219] width 79 height 15
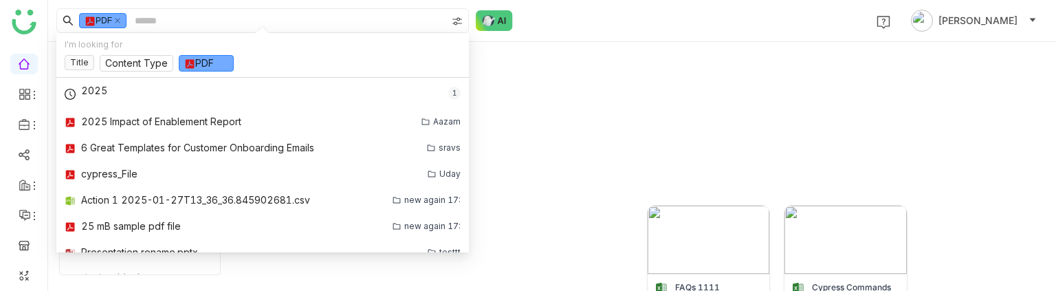
click at [654, 109] on div "aavi aavi" at bounding box center [639, 98] width 811 height 157
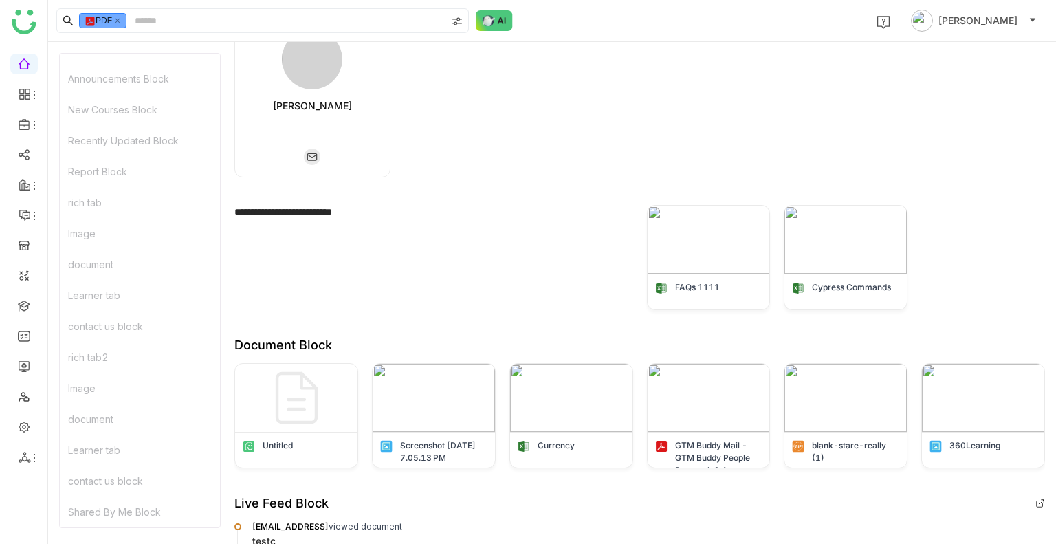
scroll to position [330, 0]
click at [30, 153] on link at bounding box center [24, 154] width 12 height 12
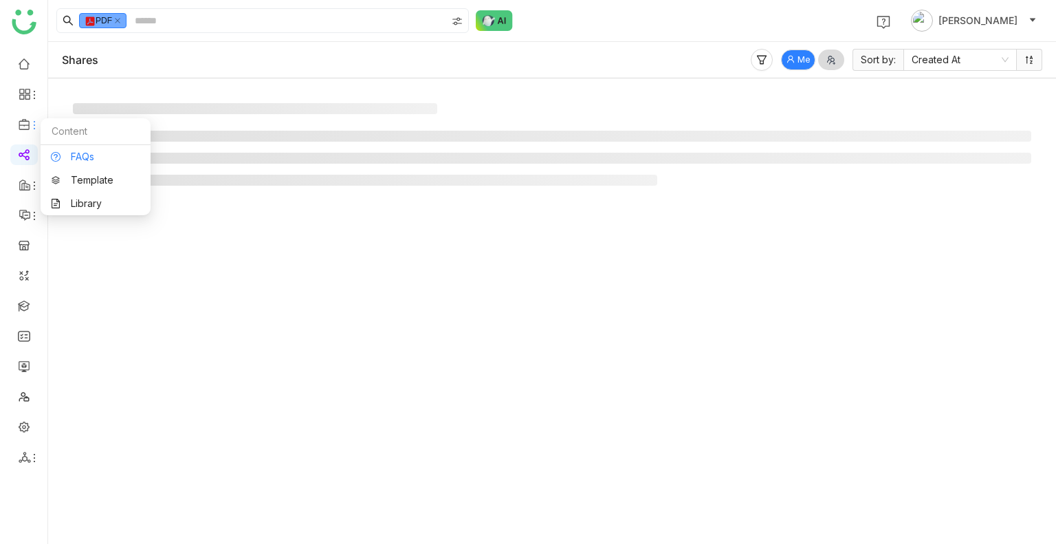
click at [73, 152] on link "FAQs" at bounding box center [95, 157] width 89 height 10
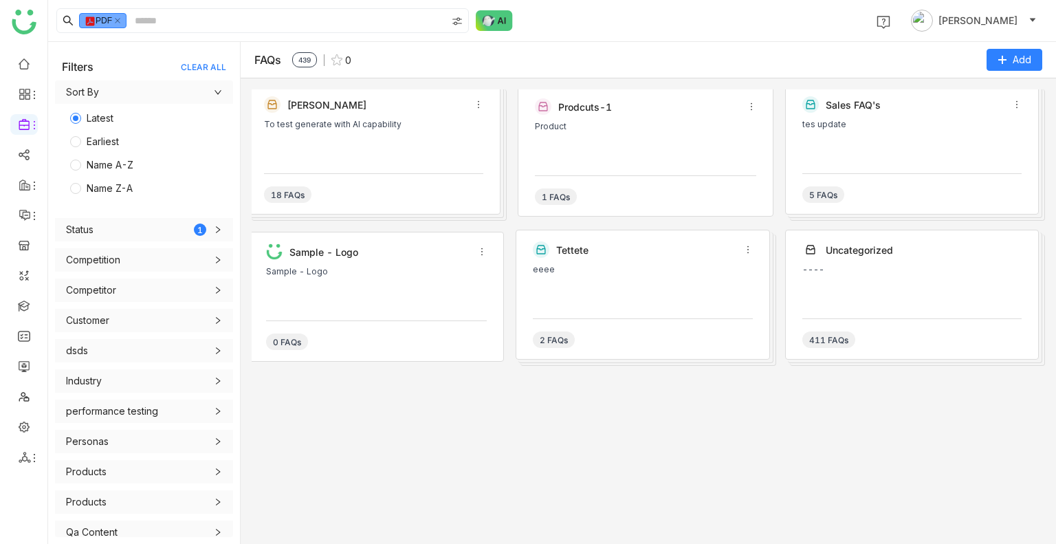
click at [593, 138] on div "Product" at bounding box center [645, 142] width 221 height 41
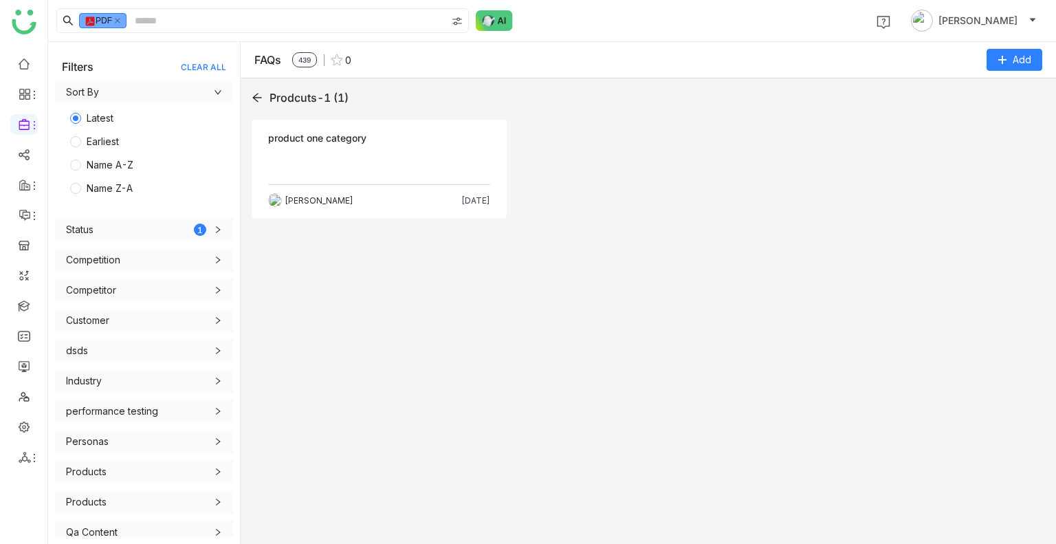
click at [593, 138] on div "Objection product one category Sravani Jatoth Sep 25, 2025" at bounding box center [649, 172] width 794 height 105
click at [446, 182] on div "Objection product one category Sravani Jatoth Sep 25, 2025" at bounding box center [379, 169] width 255 height 98
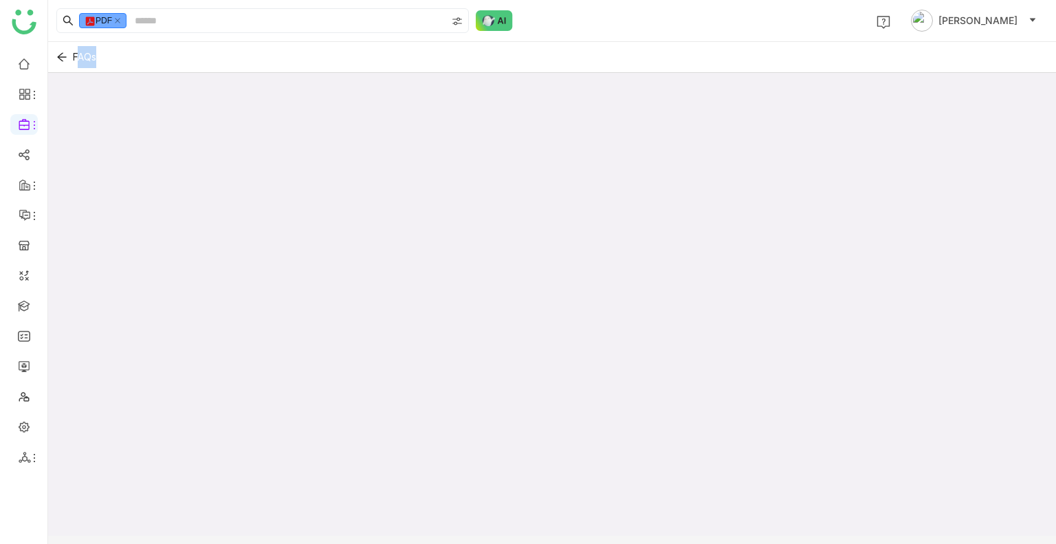
click at [446, 182] on div at bounding box center [552, 320] width 1008 height 494
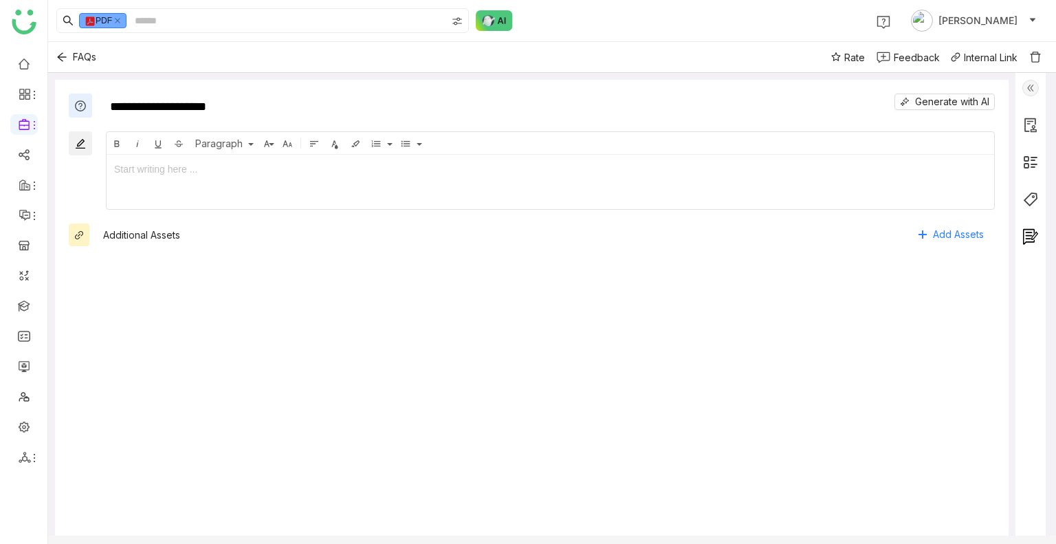
click at [833, 351] on div "**********" at bounding box center [532, 316] width 954 height 472
click at [945, 98] on span "Generate with AI" at bounding box center [952, 101] width 74 height 15
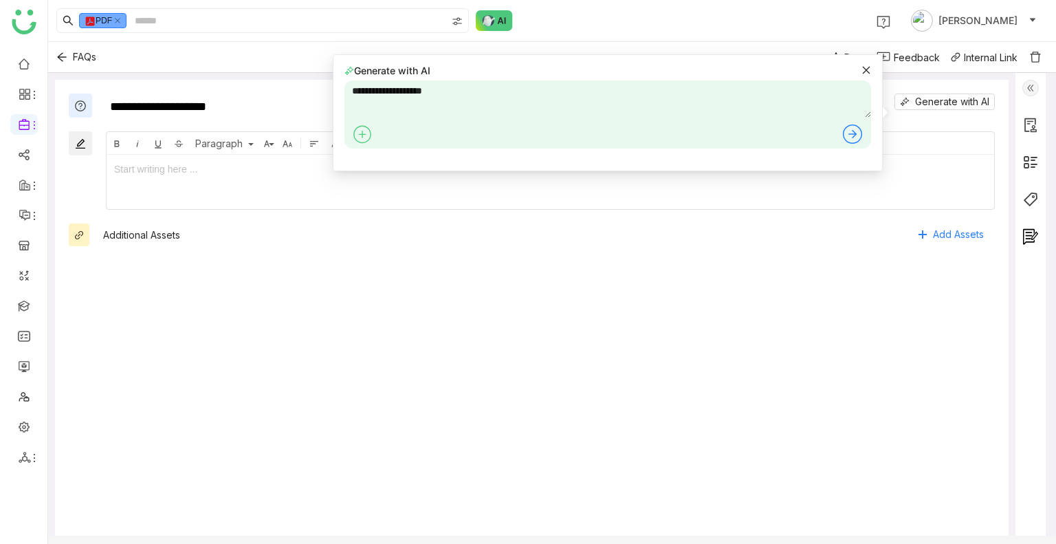
click at [871, 72] on icon at bounding box center [867, 70] width 10 height 10
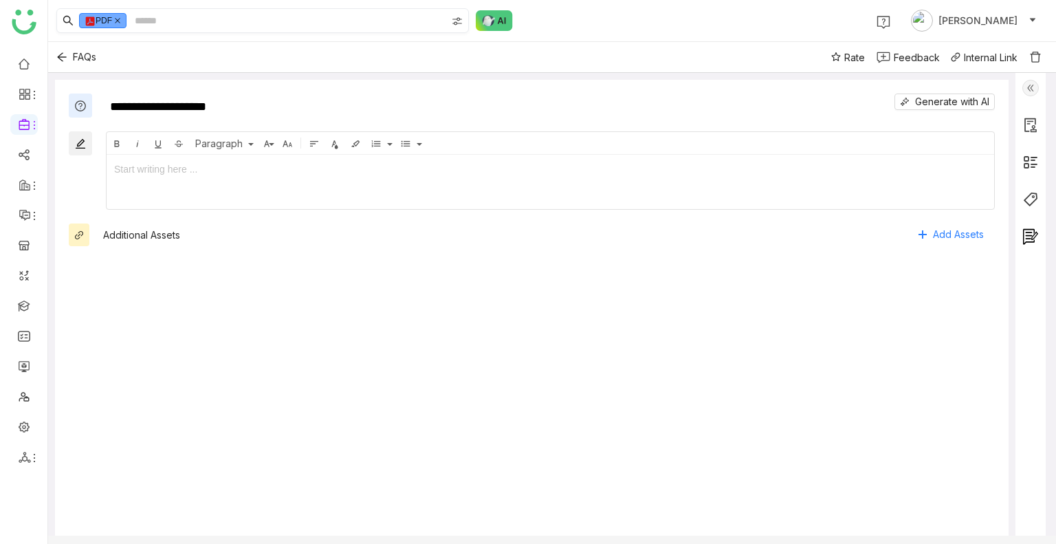
click at [121, 17] on icon at bounding box center [117, 20] width 7 height 7
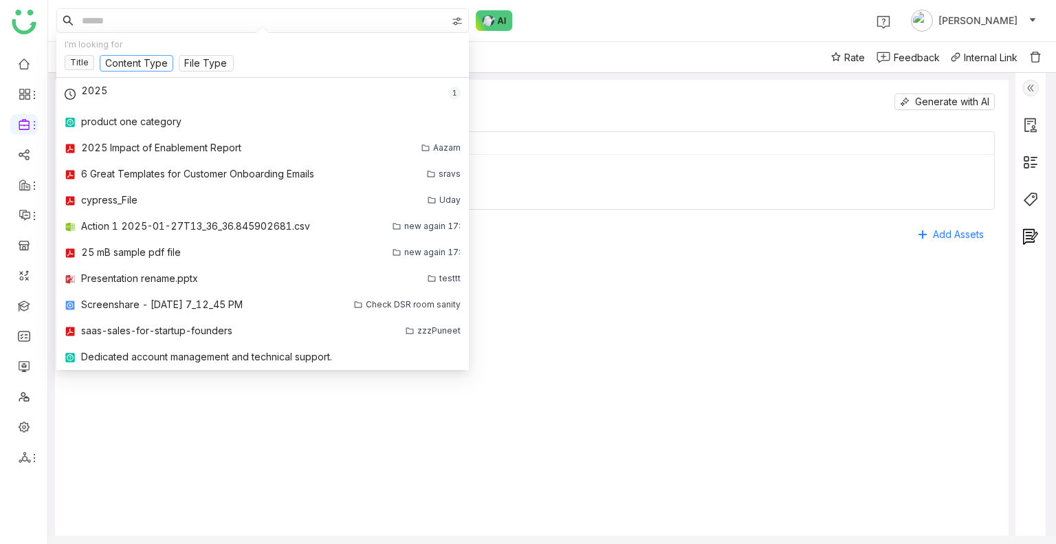
click at [125, 72] on nz-select "Content Type" at bounding box center [137, 66] width 74 height 22
click at [85, 62] on nz-tag "Title" at bounding box center [80, 62] width 30 height 15
click at [106, 24] on icon at bounding box center [105, 20] width 7 height 7
click at [124, 67] on input at bounding box center [136, 63] width 63 height 15
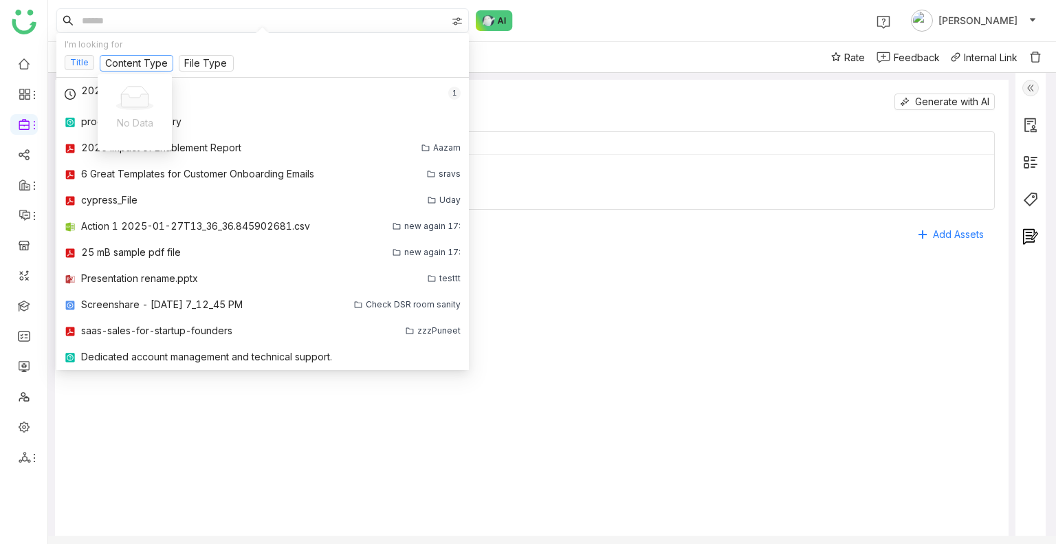
click at [75, 56] on nz-tag "Title" at bounding box center [80, 62] width 30 height 15
click at [105, 16] on nz-tag "Title" at bounding box center [96, 20] width 35 height 15
click at [109, 23] on icon at bounding box center [105, 20] width 7 height 7
click at [126, 56] on input at bounding box center [136, 63] width 63 height 15
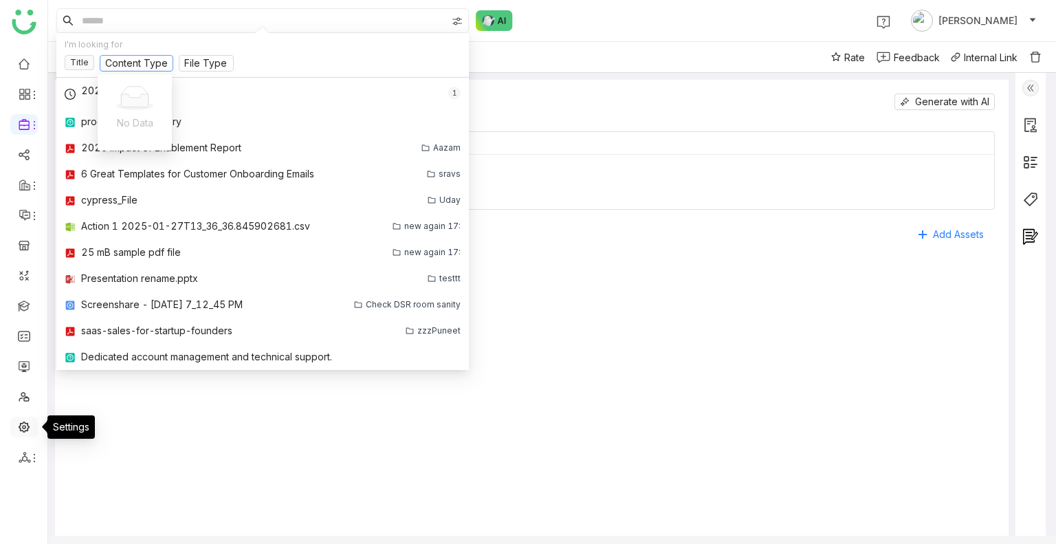
click at [22, 423] on link at bounding box center [24, 426] width 12 height 12
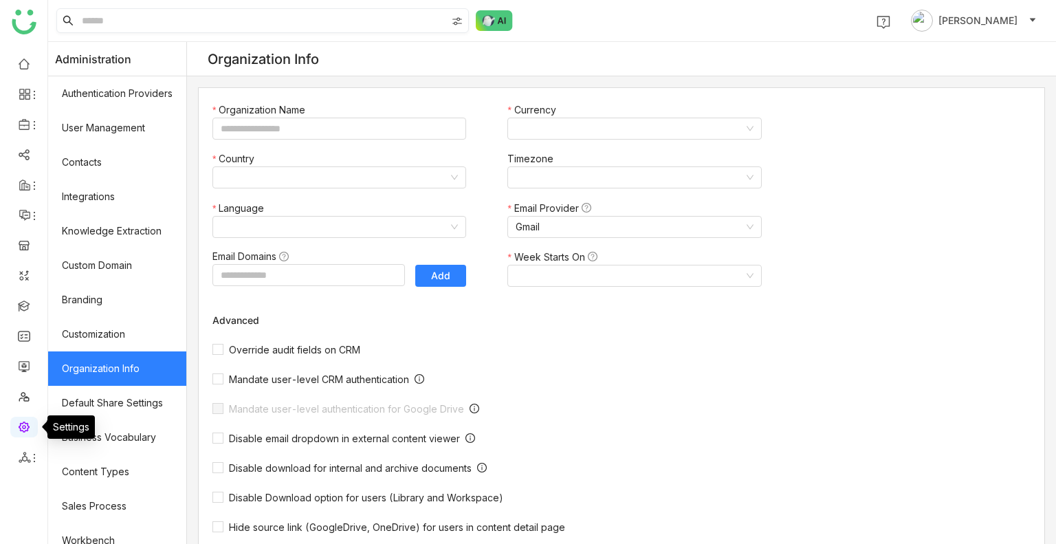
click at [22, 423] on link at bounding box center [24, 426] width 12 height 12
type input "*******"
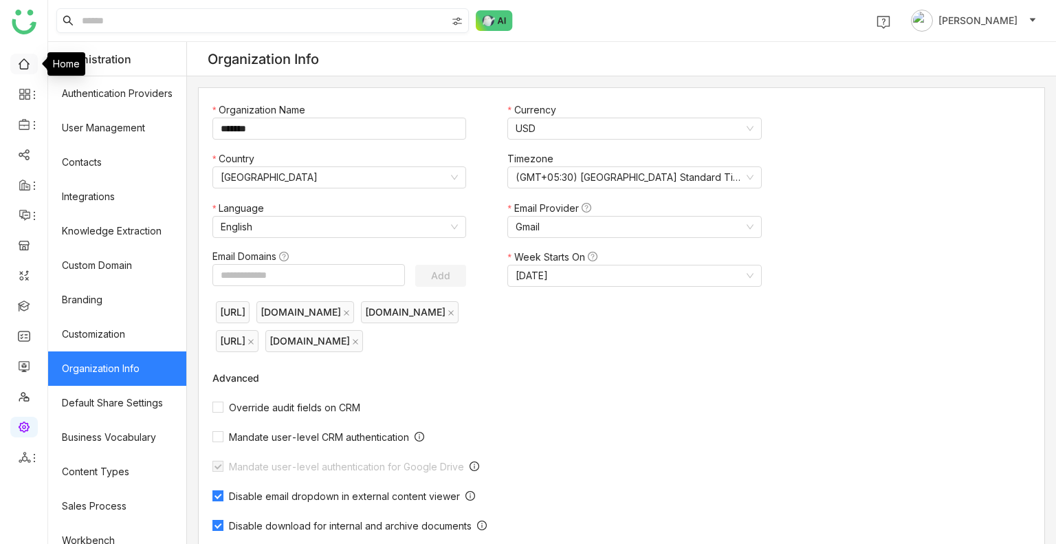
click at [30, 64] on link at bounding box center [24, 63] width 12 height 12
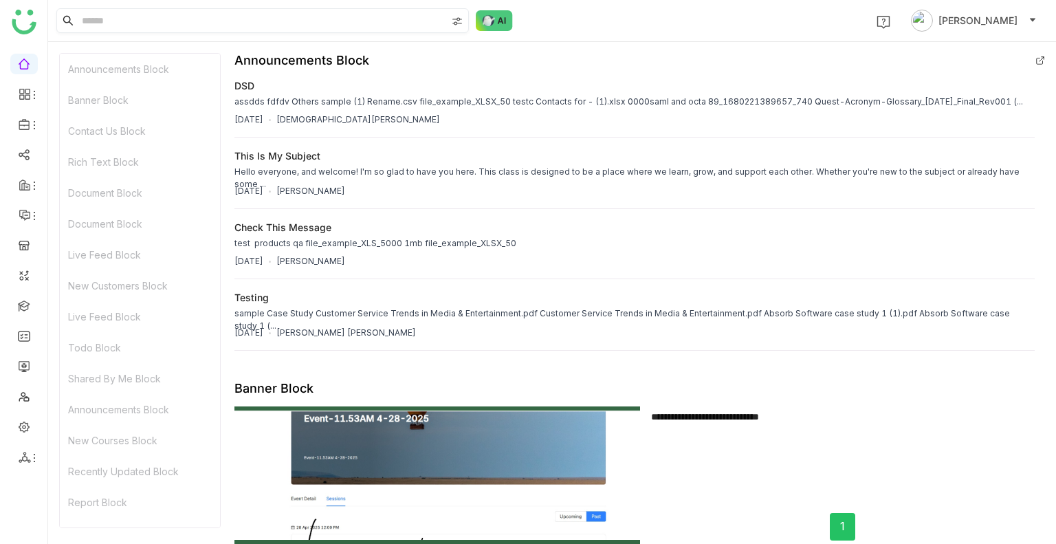
click at [132, 31] on input at bounding box center [262, 20] width 367 height 23
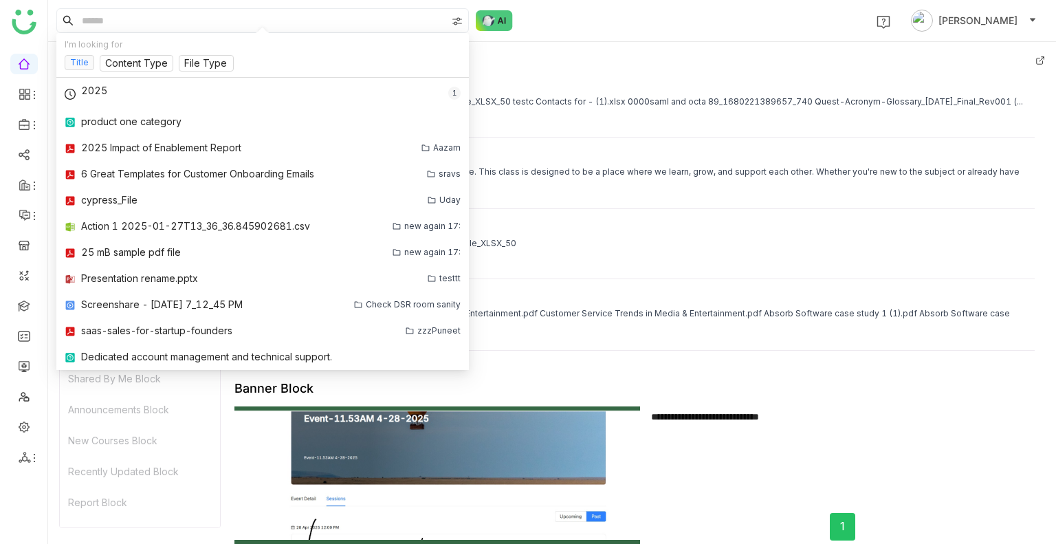
click at [73, 61] on nz-tag "Title" at bounding box center [80, 62] width 30 height 15
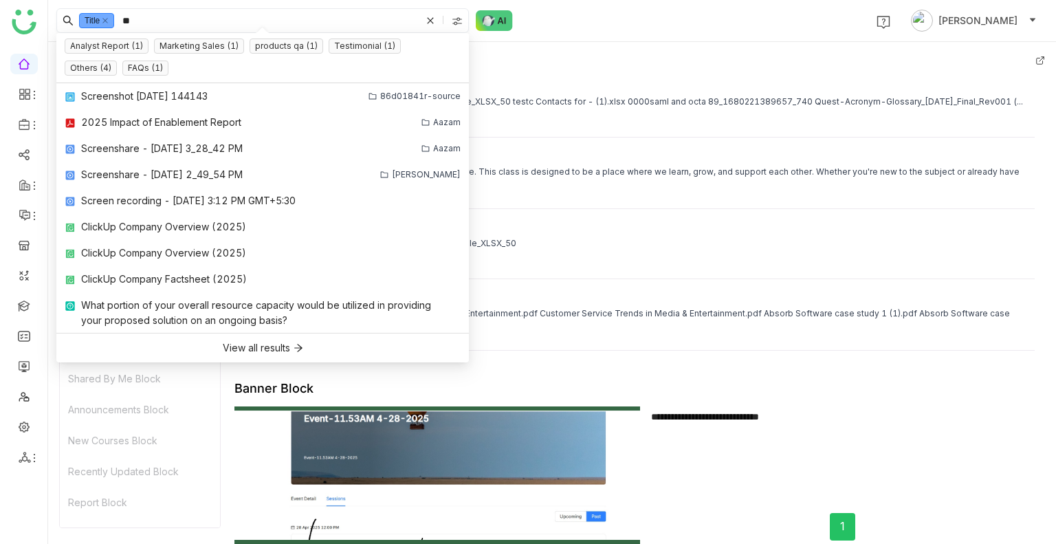
type input "*"
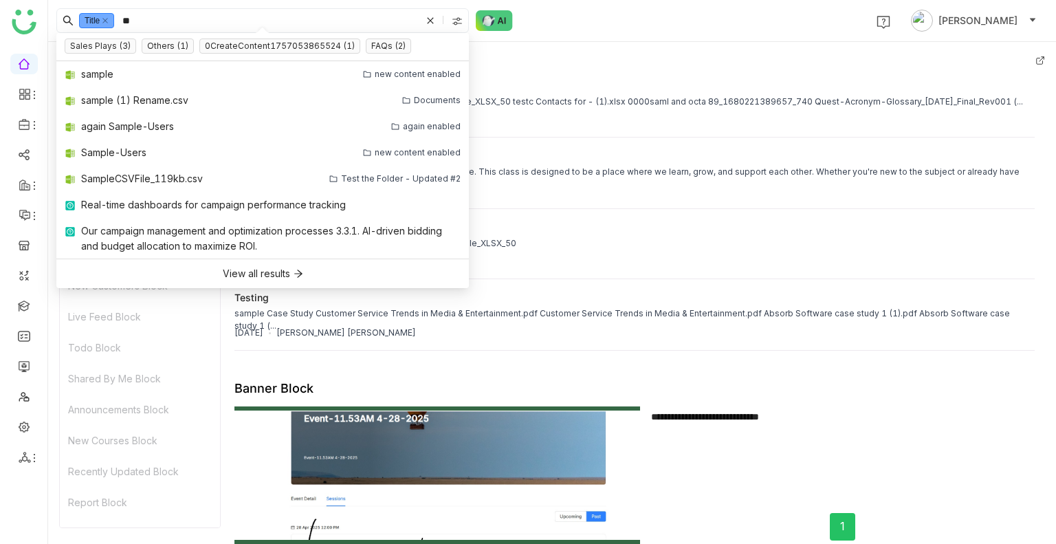
type input "*"
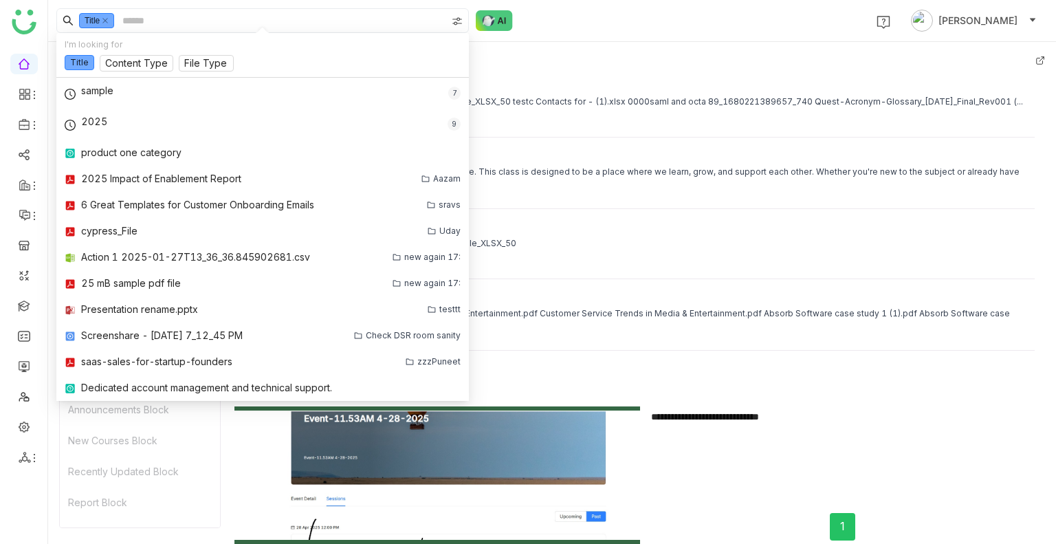
click at [107, 25] on nz-tag "Title" at bounding box center [96, 20] width 35 height 15
click at [695, 49] on div "Announcements Block Banner Block Contact Us Block Rich Text Block Document Bloc…" at bounding box center [552, 293] width 1008 height 502
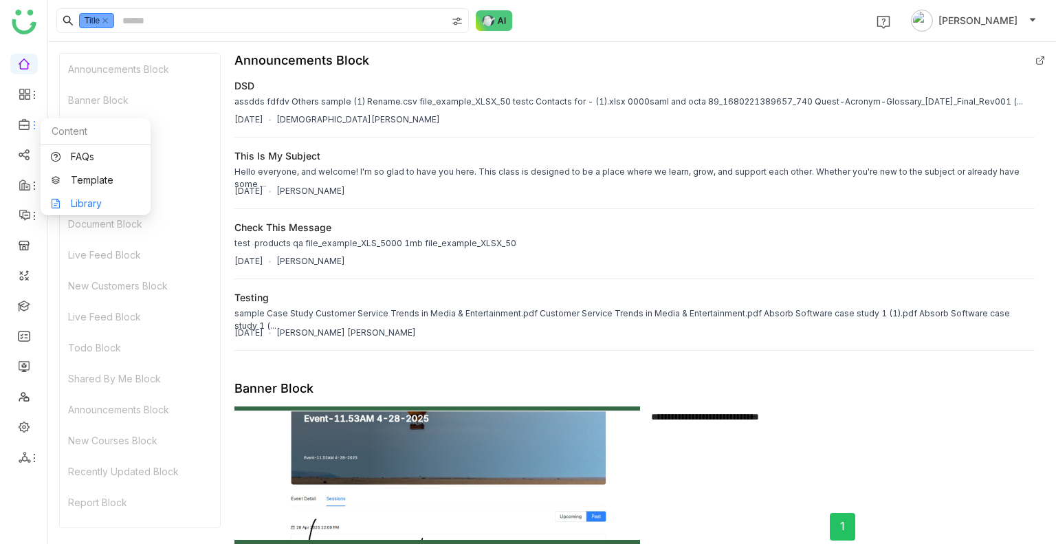
click at [87, 199] on link "Library" at bounding box center [95, 204] width 89 height 10
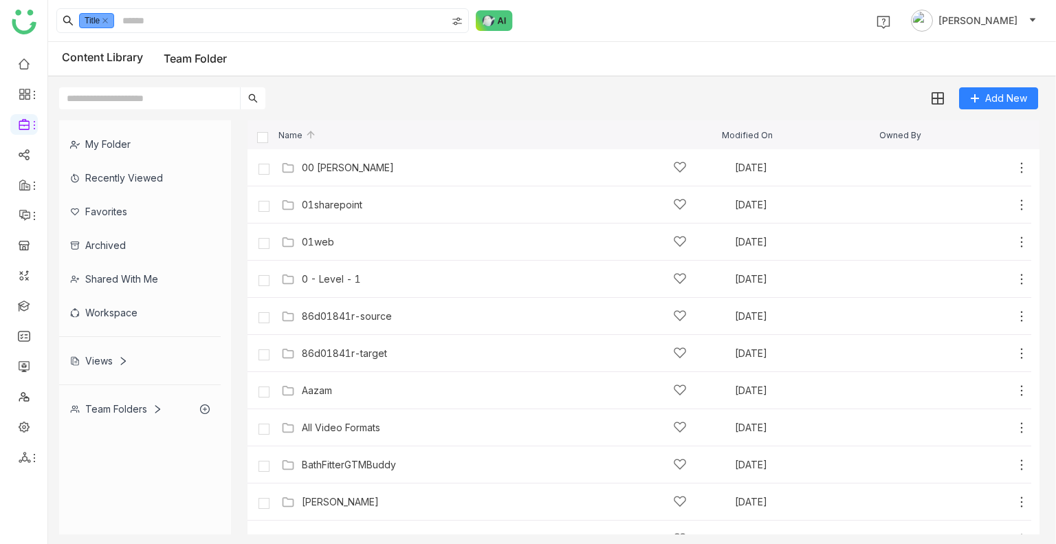
click at [113, 355] on div "Views" at bounding box center [99, 361] width 58 height 12
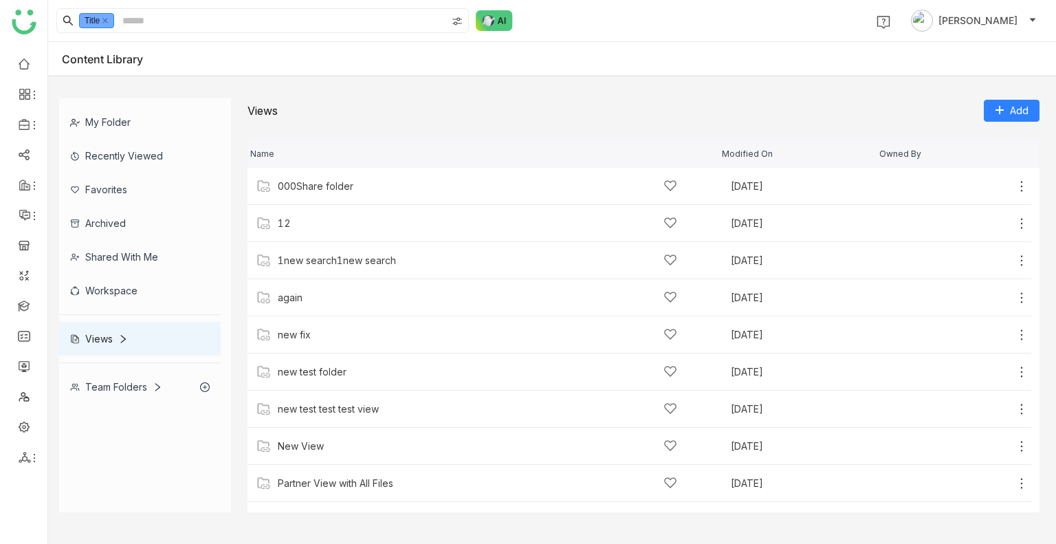
click at [105, 340] on div "Views" at bounding box center [99, 339] width 58 height 12
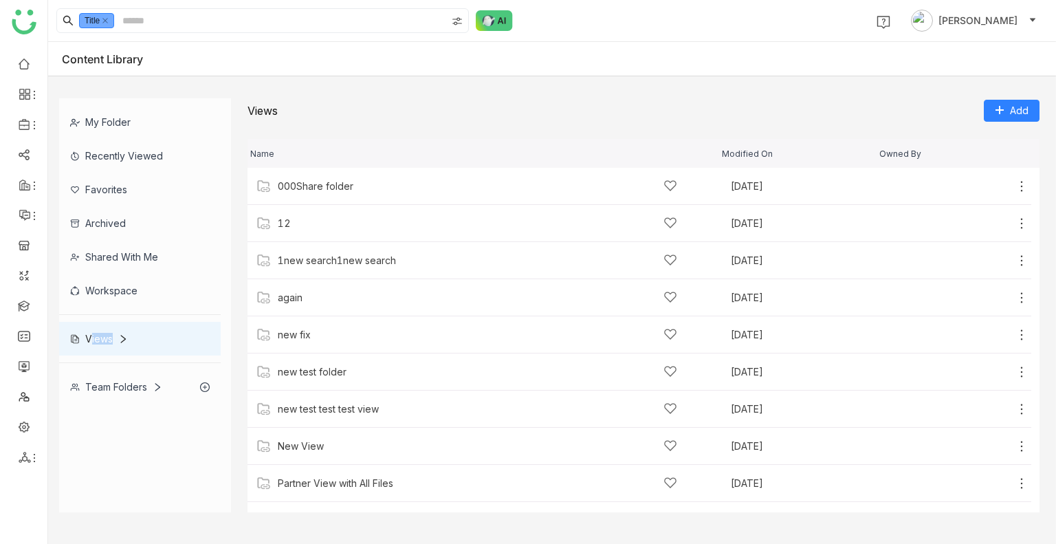
click at [105, 340] on div "Views" at bounding box center [99, 339] width 58 height 12
click at [131, 133] on div "My Folder" at bounding box center [140, 122] width 162 height 34
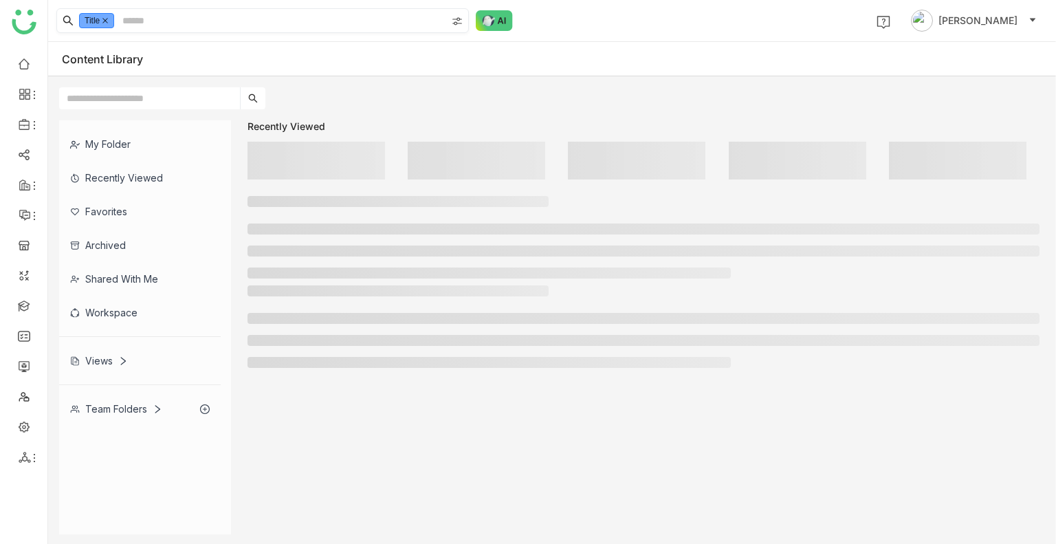
click at [106, 22] on icon at bounding box center [105, 21] width 6 height 6
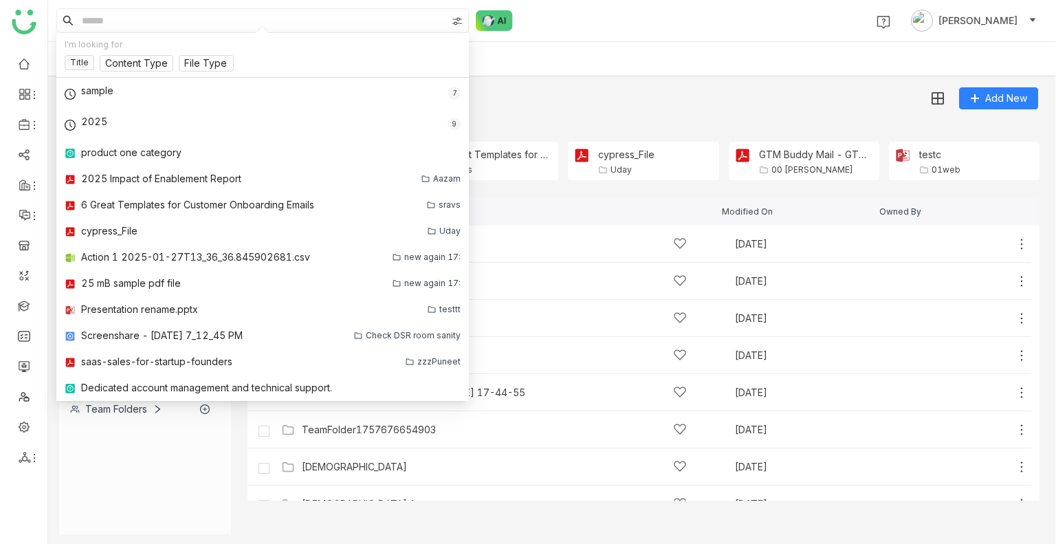
click at [127, 430] on gtmb-library-nav "My Folder Recently Viewed Favorites Archived Shared with me Workspace Views Tea…" at bounding box center [145, 327] width 172 height 414
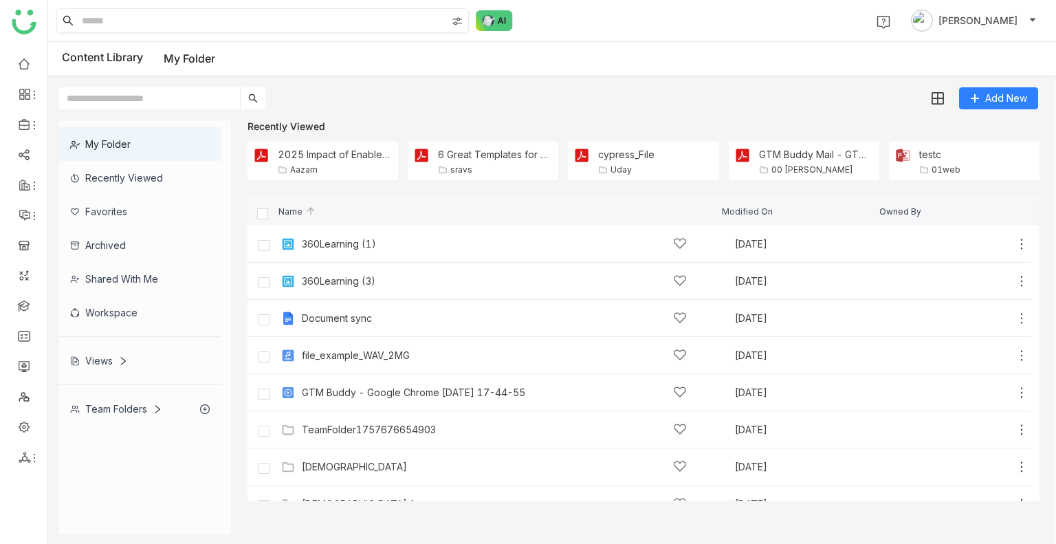
click at [110, 358] on div "Views" at bounding box center [99, 361] width 58 height 12
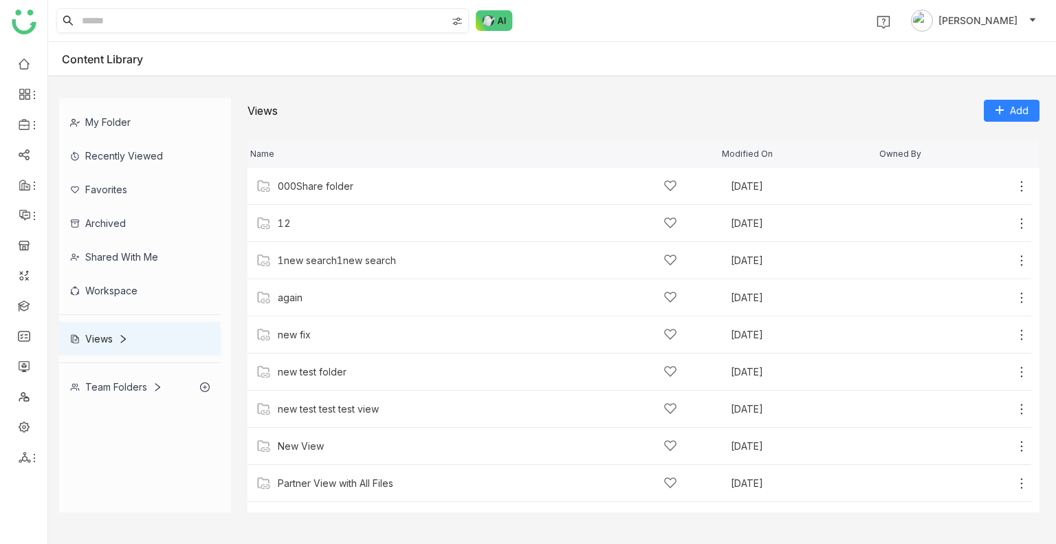
click at [101, 288] on div "Workspace" at bounding box center [140, 291] width 162 height 34
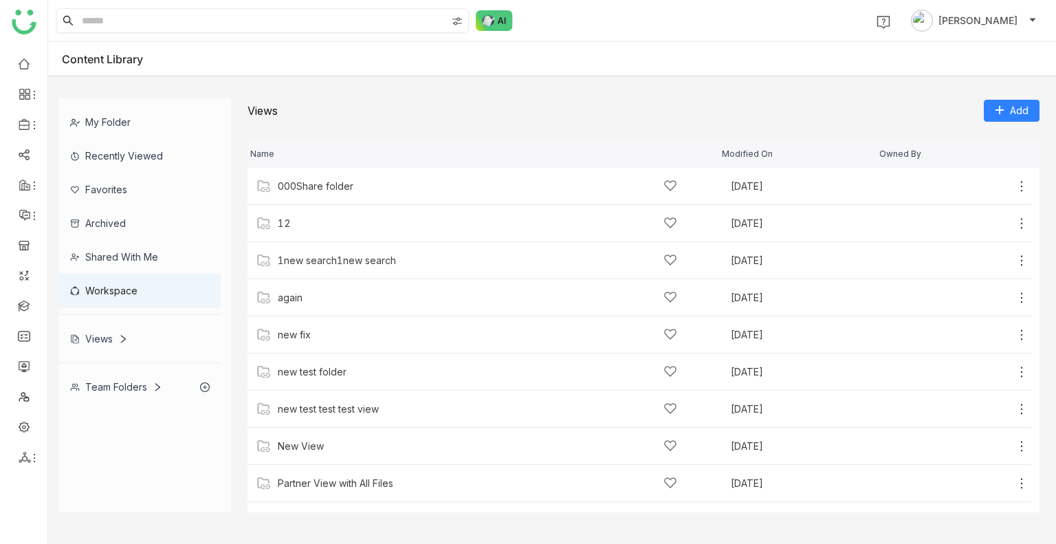
click at [108, 270] on div "Shared with me" at bounding box center [140, 257] width 162 height 34
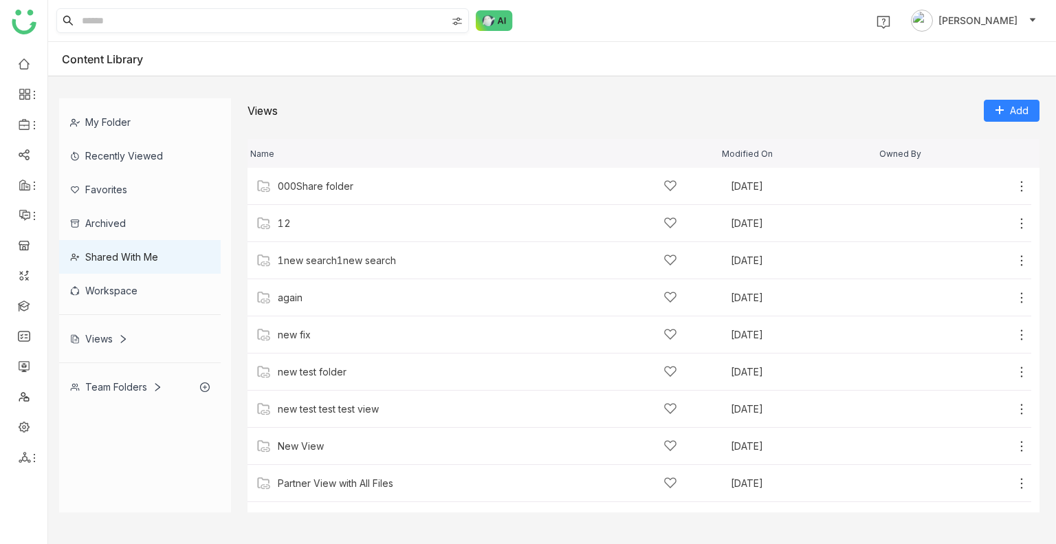
click at [109, 223] on div "Archived" at bounding box center [140, 223] width 162 height 34
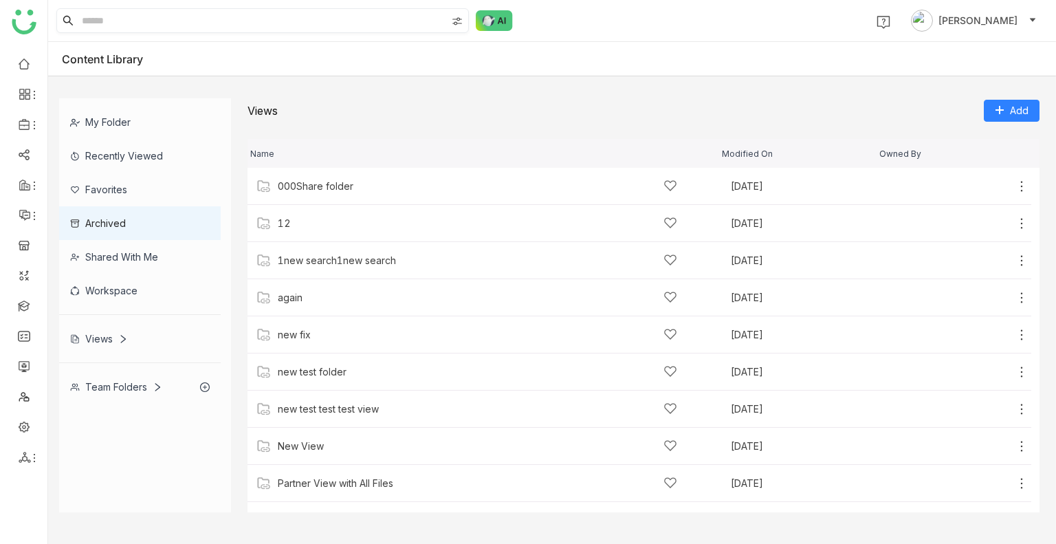
click at [111, 169] on div "Recently Viewed" at bounding box center [140, 156] width 162 height 34
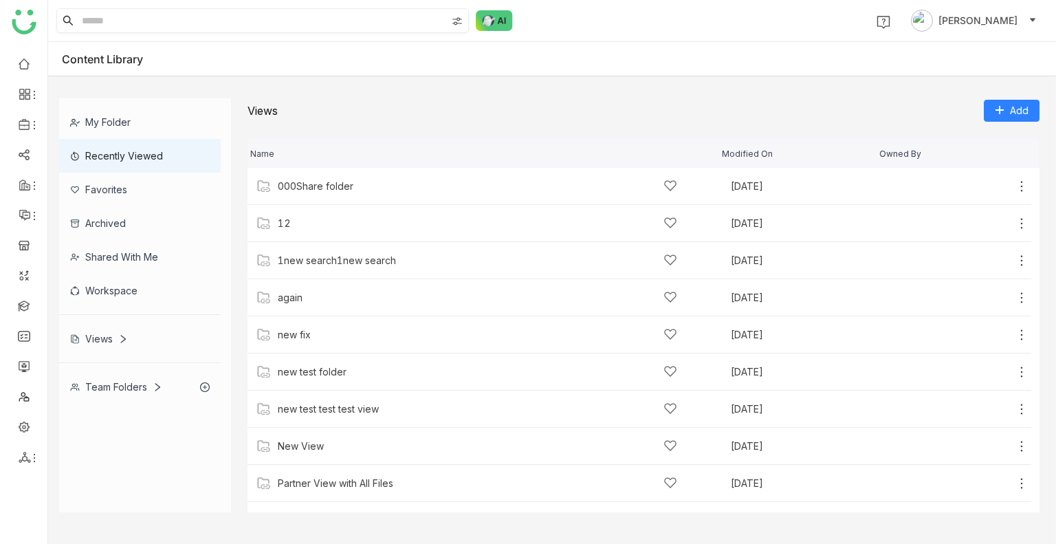
click at [109, 141] on div "Recently Viewed" at bounding box center [140, 156] width 162 height 34
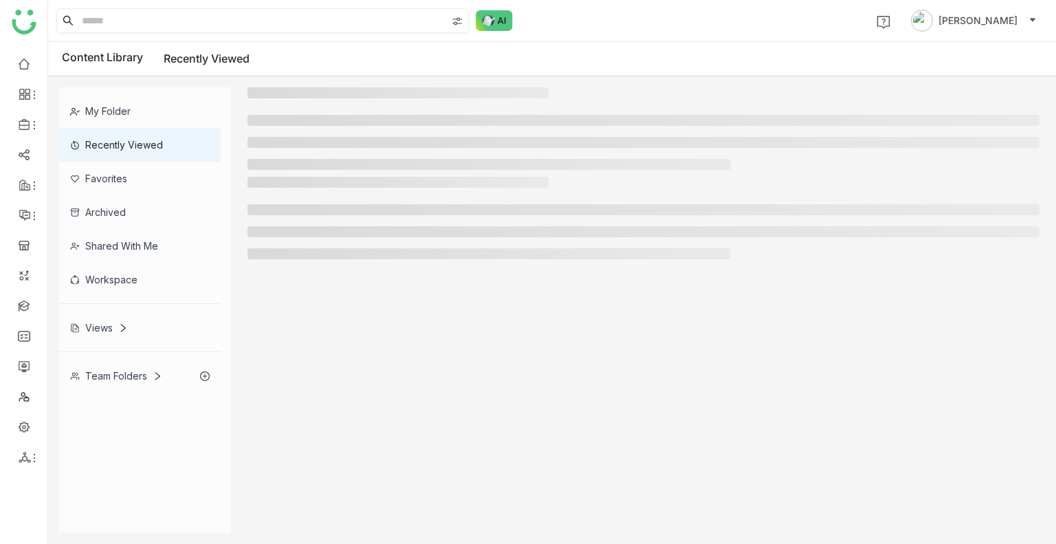
click at [109, 133] on div "My Folder Recently Viewed Favorites Archived Shared with me Workspace Views Tea…" at bounding box center [145, 239] width 172 height 305
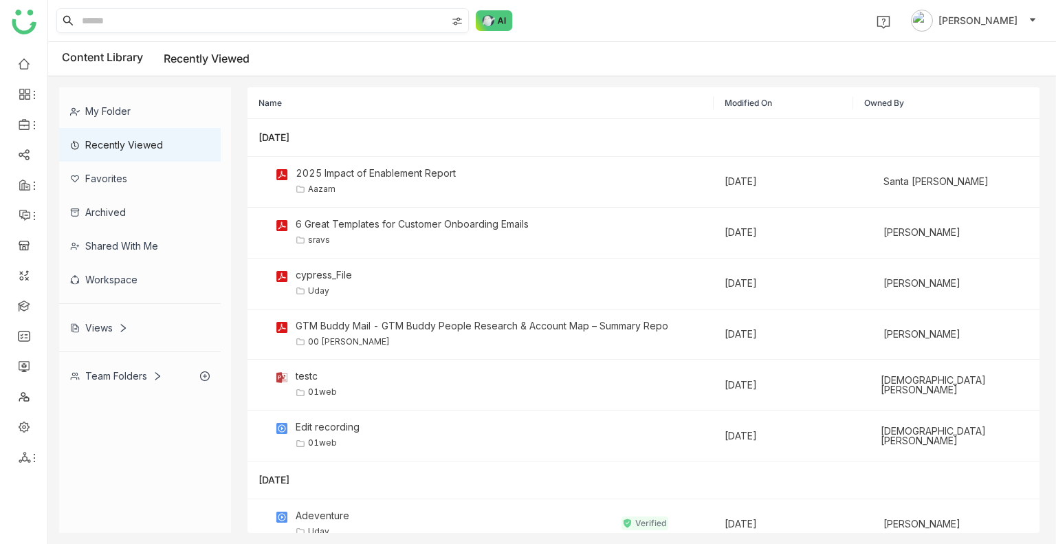
click at [105, 109] on div "My Folder" at bounding box center [140, 111] width 162 height 34
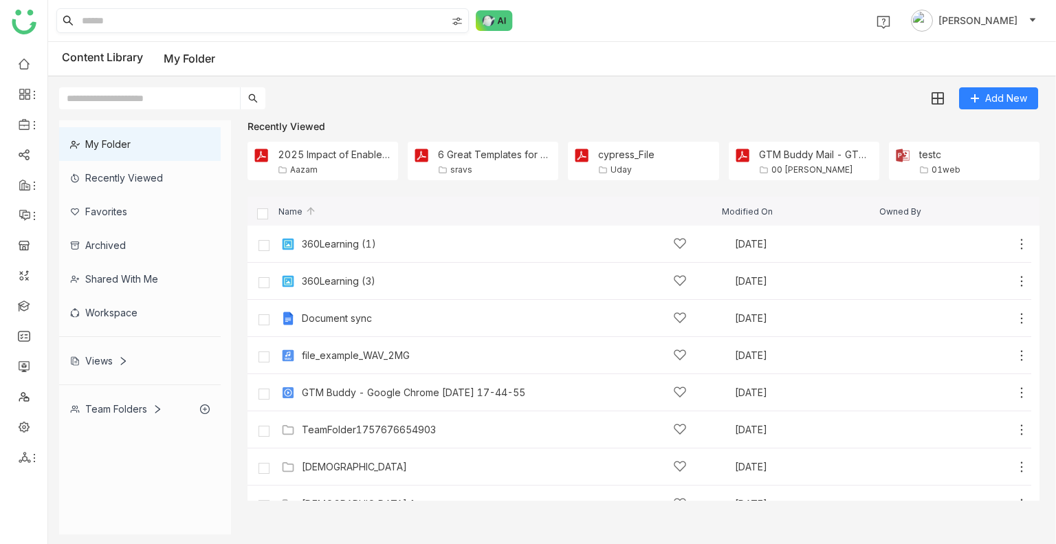
click at [105, 171] on div "Recently Viewed" at bounding box center [140, 178] width 162 height 34
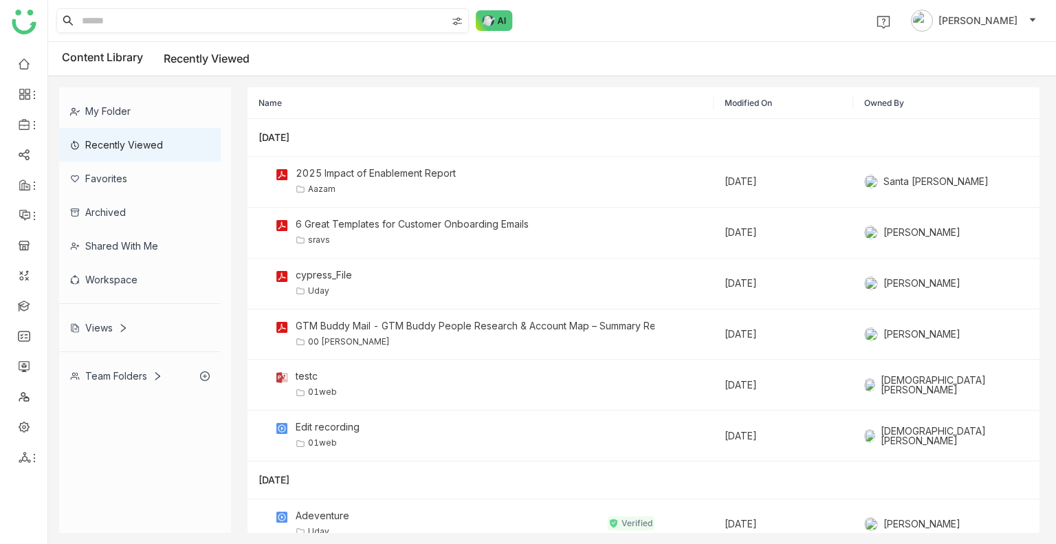
click at [107, 177] on div "Favorites" at bounding box center [140, 179] width 162 height 34
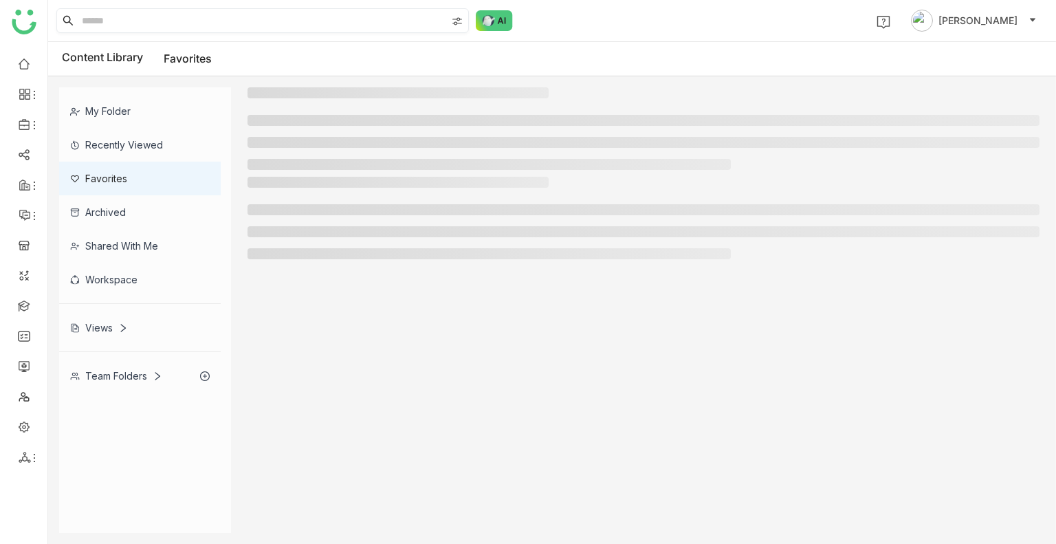
click at [107, 177] on div "Favorites" at bounding box center [140, 179] width 162 height 34
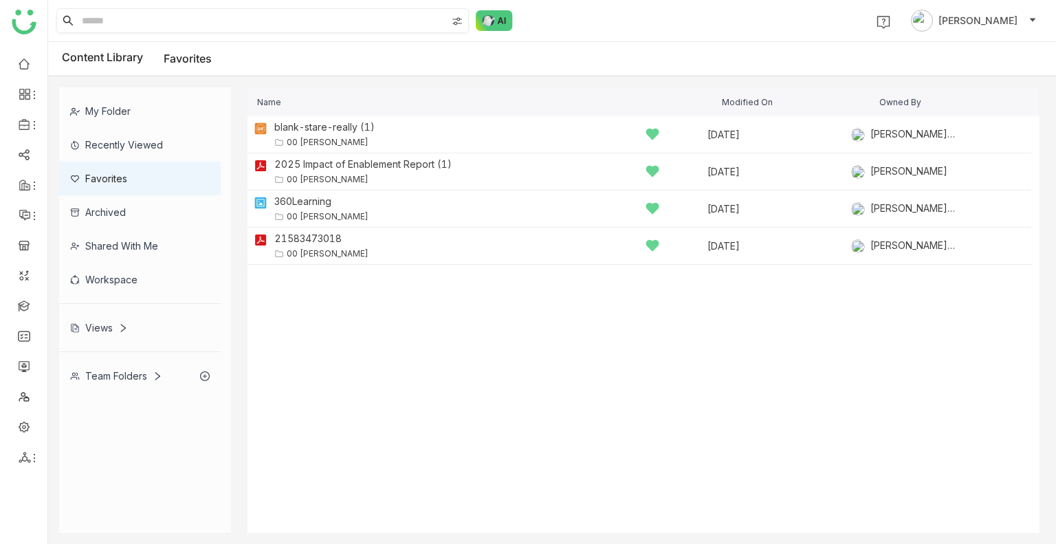
click at [122, 215] on div "Archived" at bounding box center [140, 212] width 162 height 34
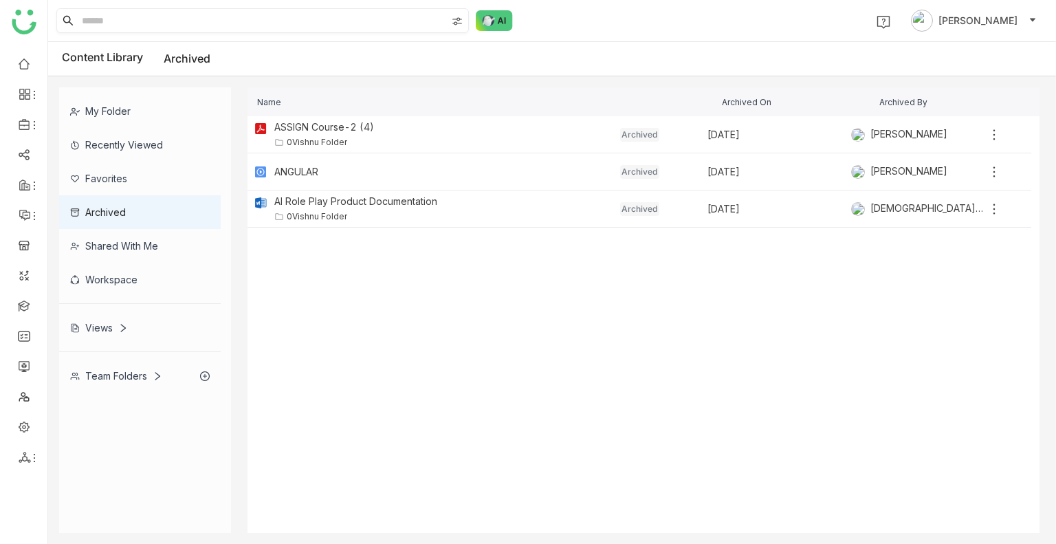
click at [130, 241] on div "Shared with me" at bounding box center [140, 246] width 162 height 34
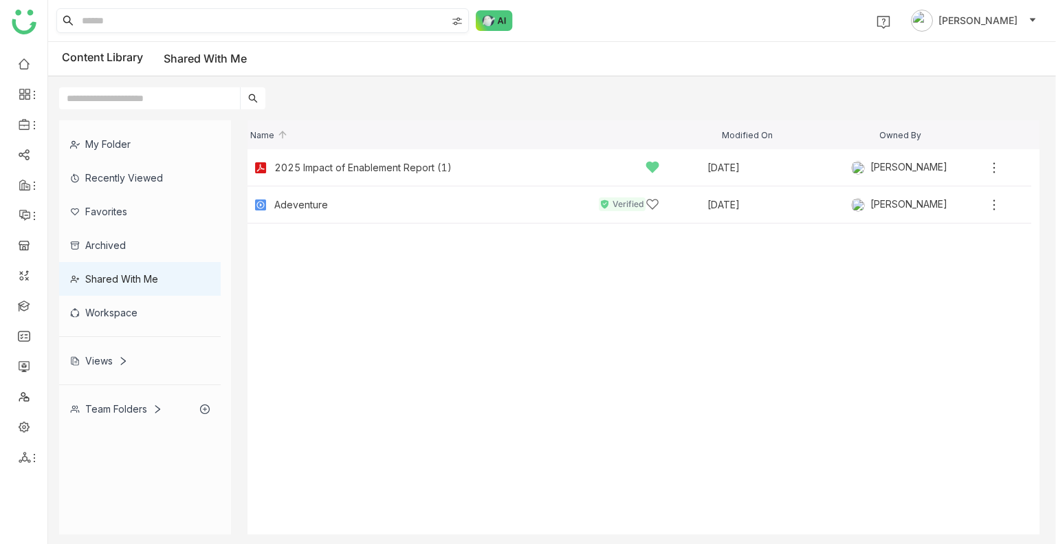
click at [125, 311] on div "Workspace" at bounding box center [140, 313] width 162 height 34
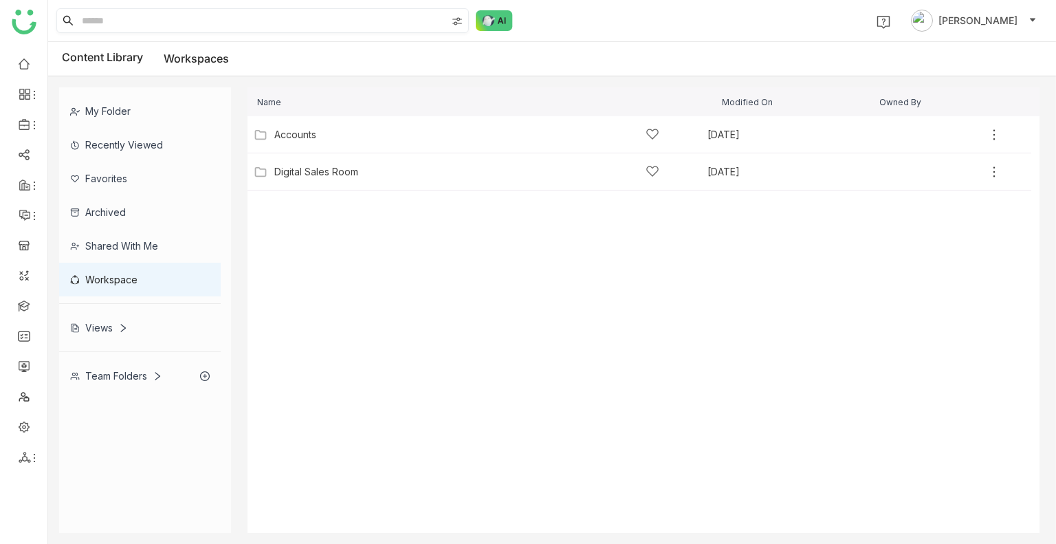
click at [120, 327] on icon at bounding box center [123, 328] width 10 height 10
click at [106, 327] on div "Views" at bounding box center [99, 328] width 58 height 12
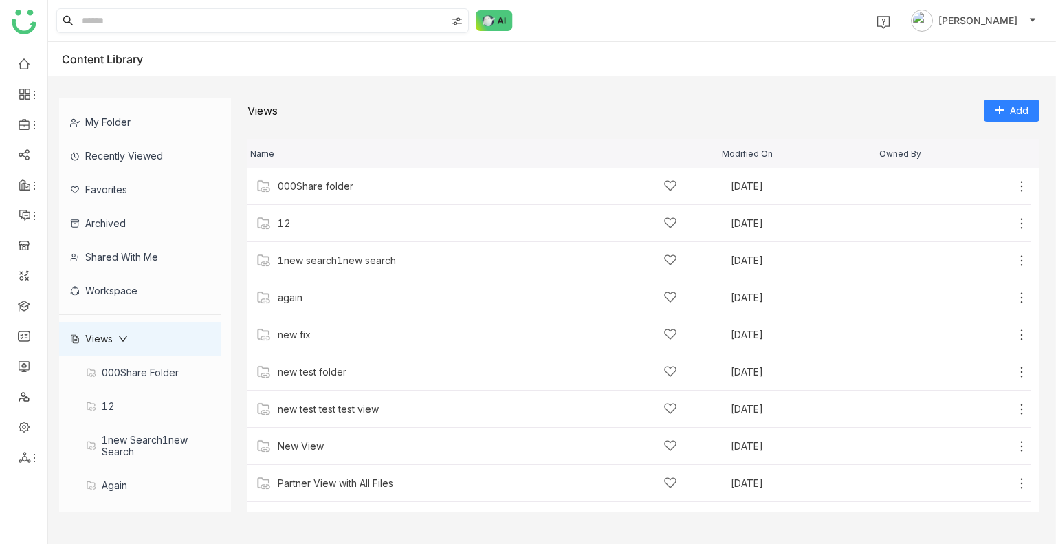
click at [124, 335] on icon at bounding box center [123, 339] width 10 height 10
click at [113, 287] on div "Workspace" at bounding box center [140, 291] width 162 height 34
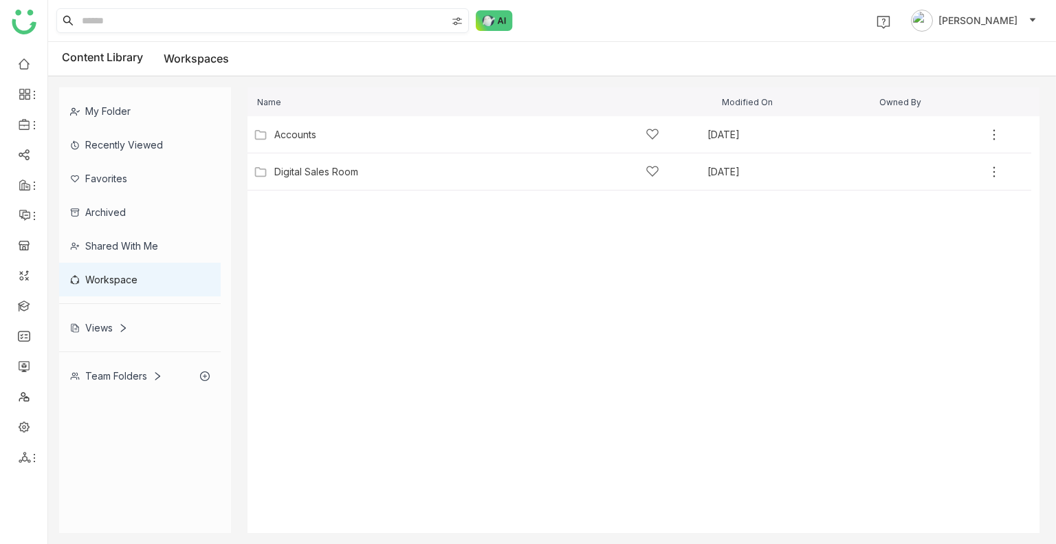
click at [99, 338] on div "Views" at bounding box center [140, 328] width 162 height 34
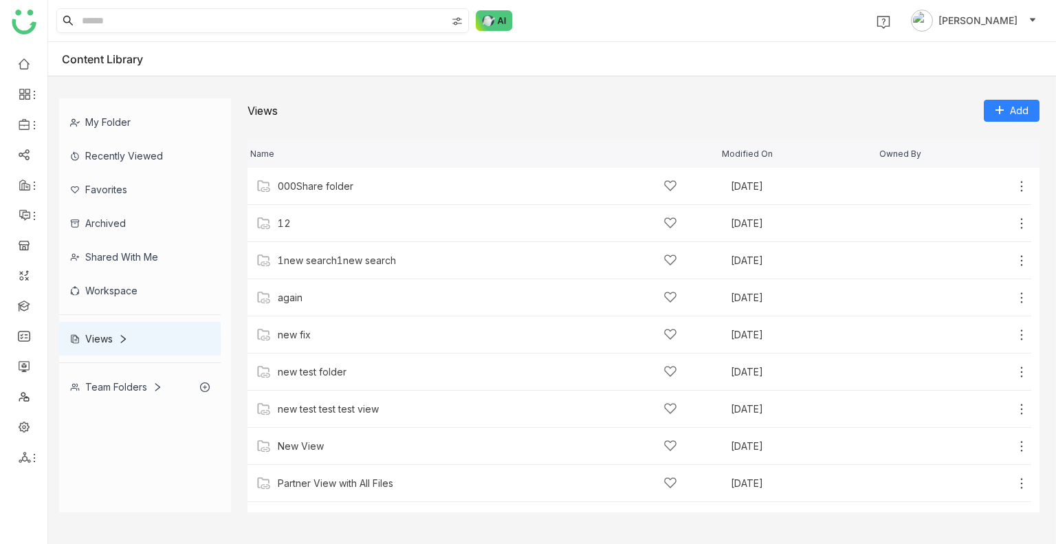
click at [105, 289] on div "Workspace" at bounding box center [140, 291] width 162 height 34
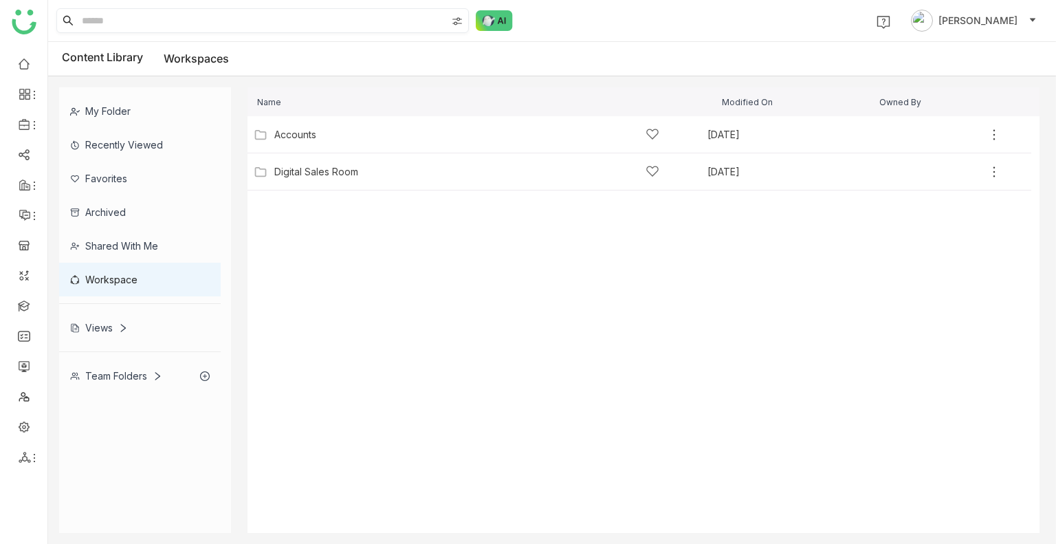
click at [104, 250] on div "Shared with me" at bounding box center [140, 246] width 162 height 34
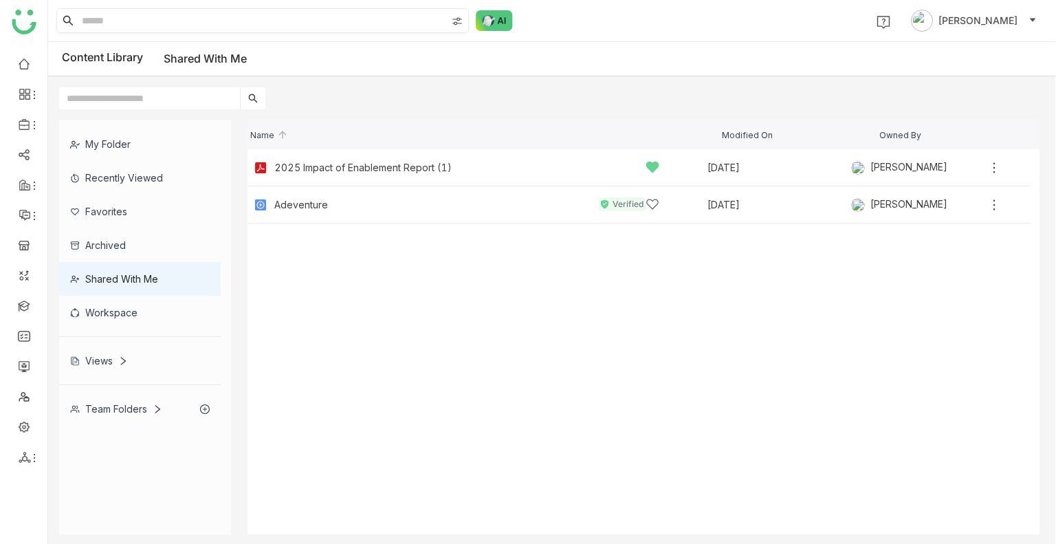
click at [102, 351] on div "Views" at bounding box center [140, 361] width 162 height 34
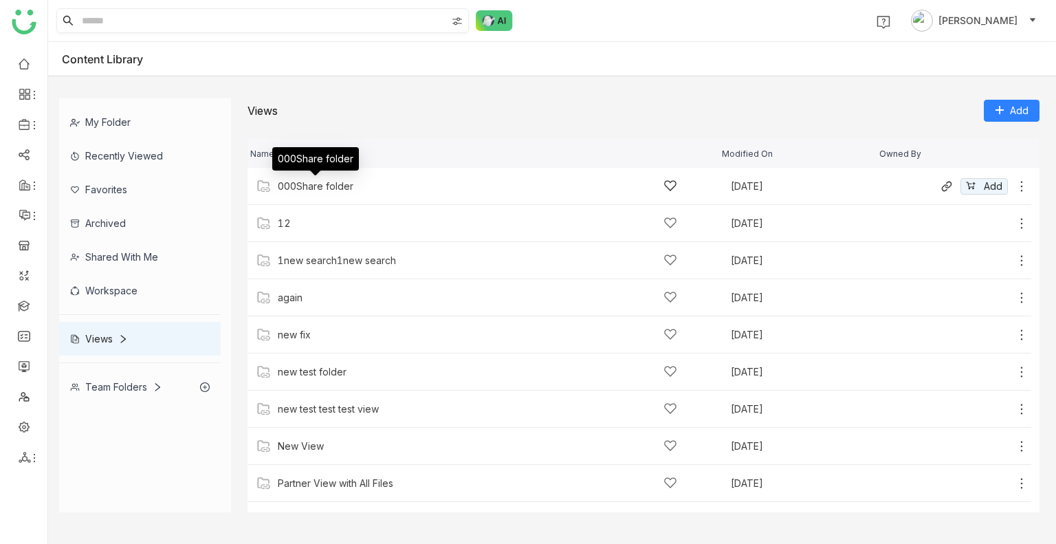
click at [316, 181] on div "000Share folder" at bounding box center [316, 186] width 76 height 11
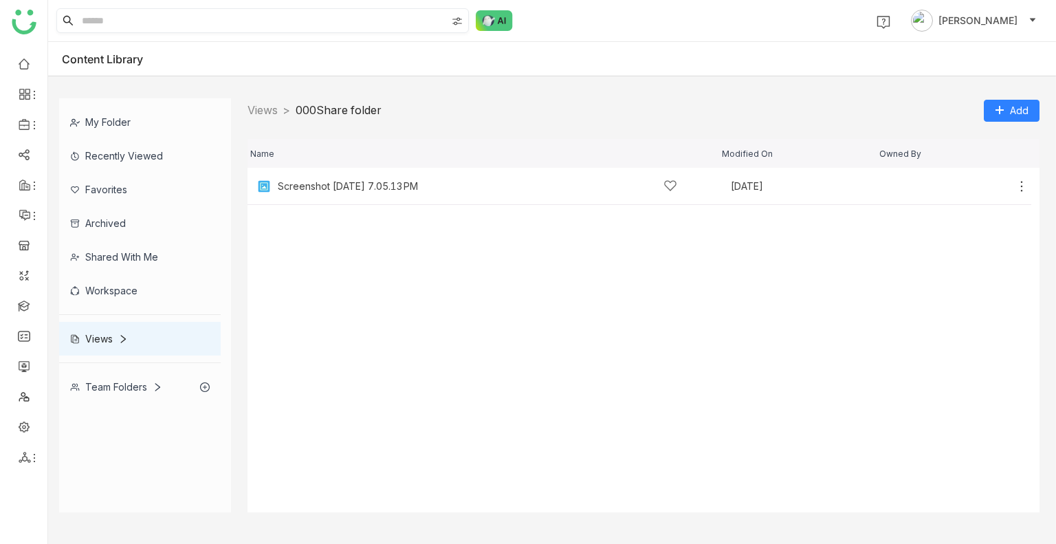
click at [94, 342] on div "Views" at bounding box center [99, 339] width 58 height 12
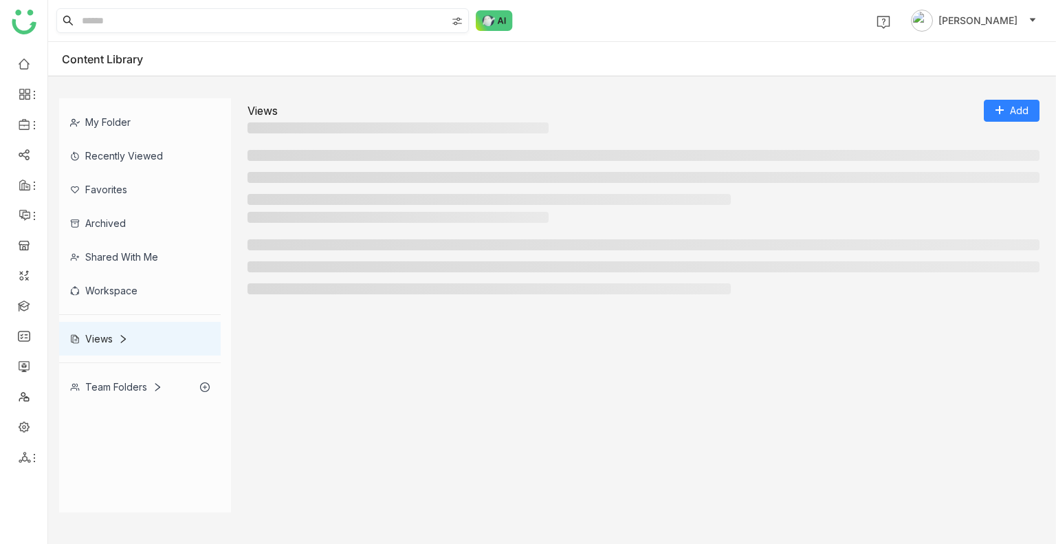
click at [94, 342] on div "Views" at bounding box center [99, 339] width 58 height 12
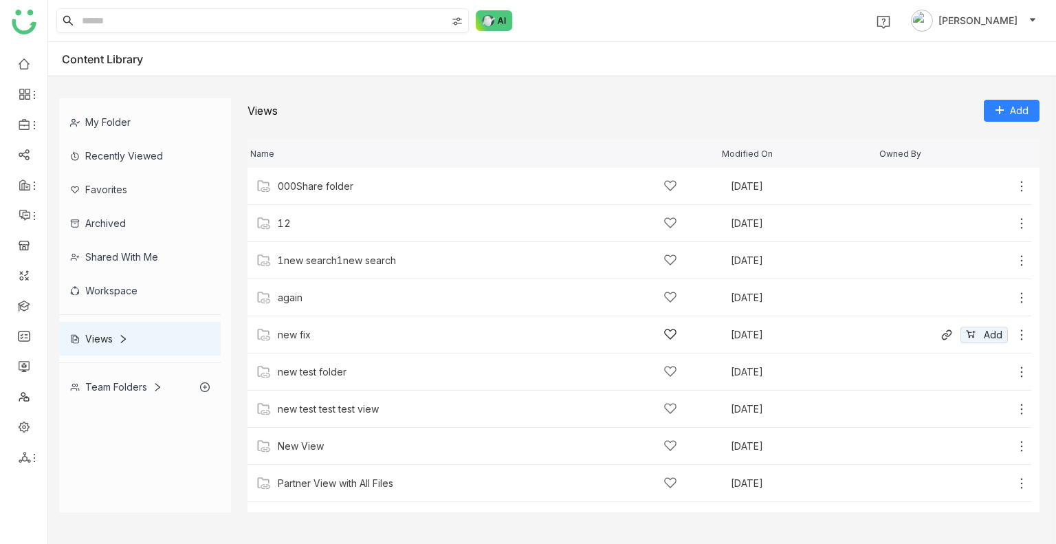
click at [319, 341] on div "new fix" at bounding box center [478, 334] width 400 height 14
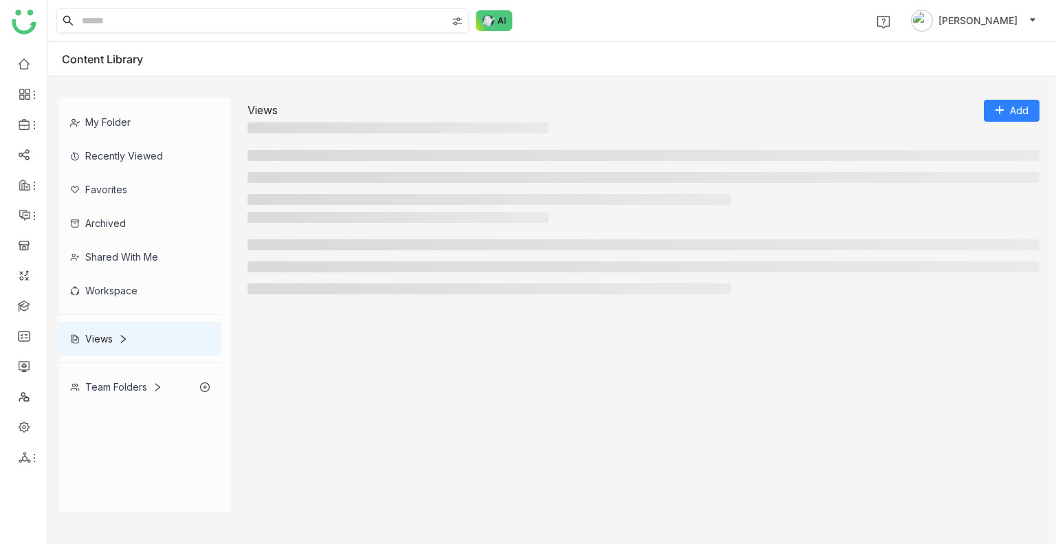
click at [319, 341] on div at bounding box center [644, 317] width 792 height 390
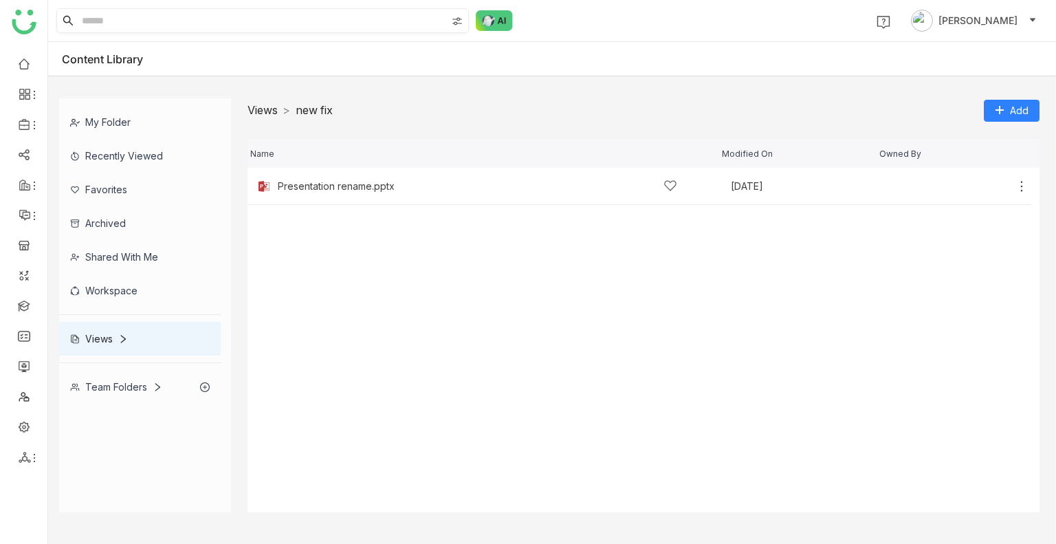
click at [267, 105] on link "Views" at bounding box center [263, 110] width 30 height 14
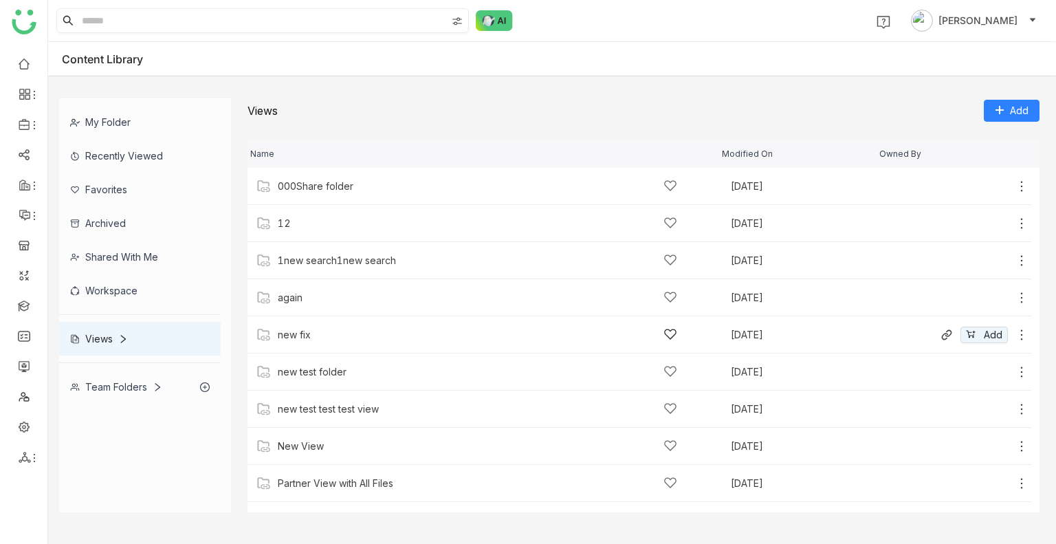
scroll to position [175, 0]
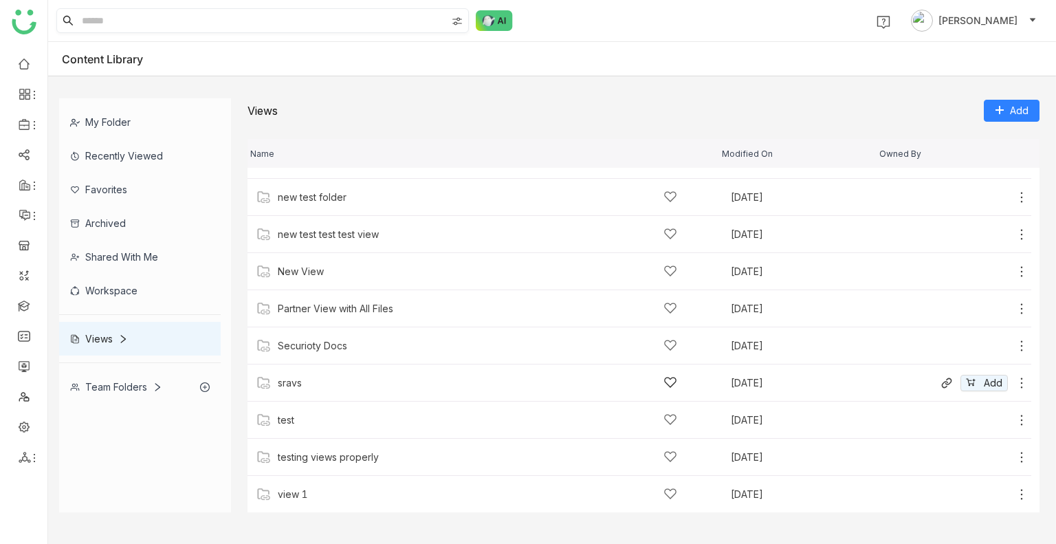
click at [305, 374] on div "sravs Sep 23, 2025 Add" at bounding box center [640, 382] width 784 height 37
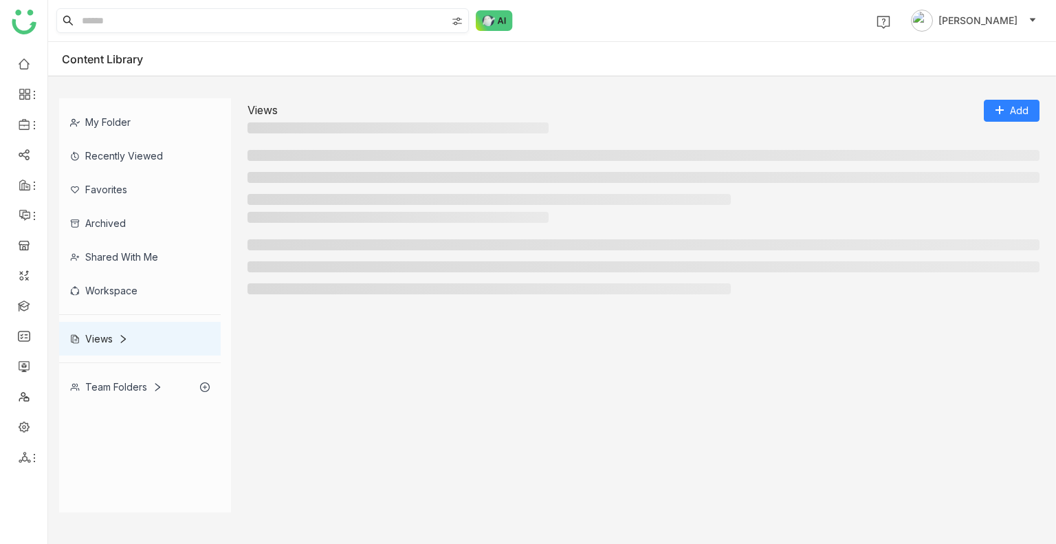
click at [305, 374] on div at bounding box center [644, 317] width 792 height 390
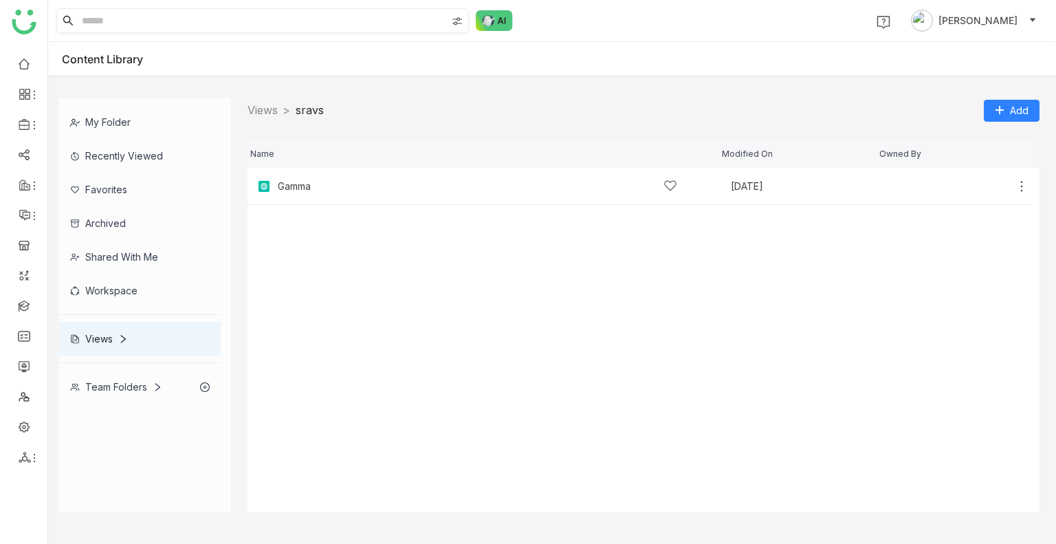
click at [265, 118] on nz-breadcrumb "Views > sravs >" at bounding box center [286, 110] width 76 height 17
click at [265, 112] on link "Views" at bounding box center [263, 110] width 30 height 14
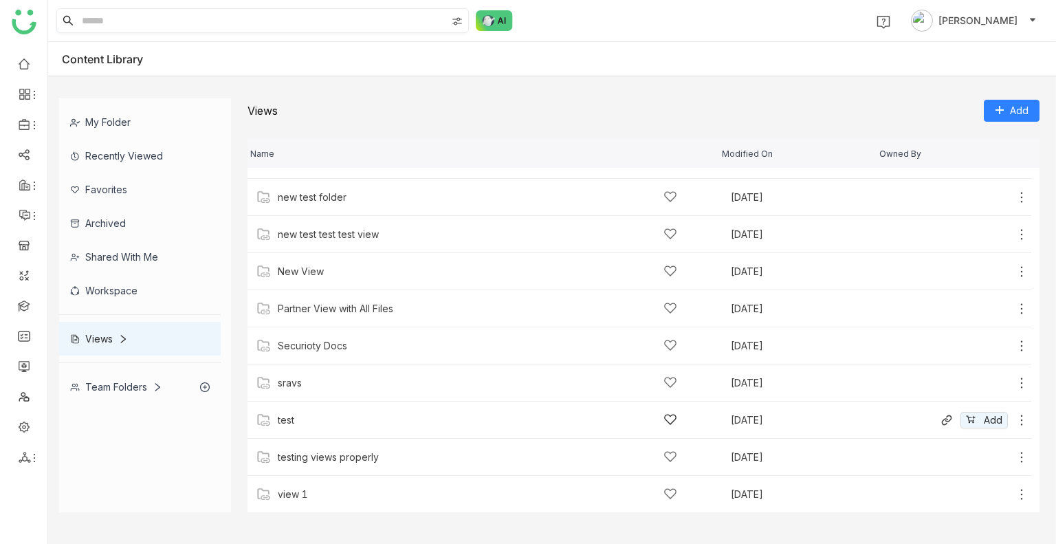
scroll to position [174, 0]
click at [293, 421] on div "test" at bounding box center [286, 420] width 17 height 11
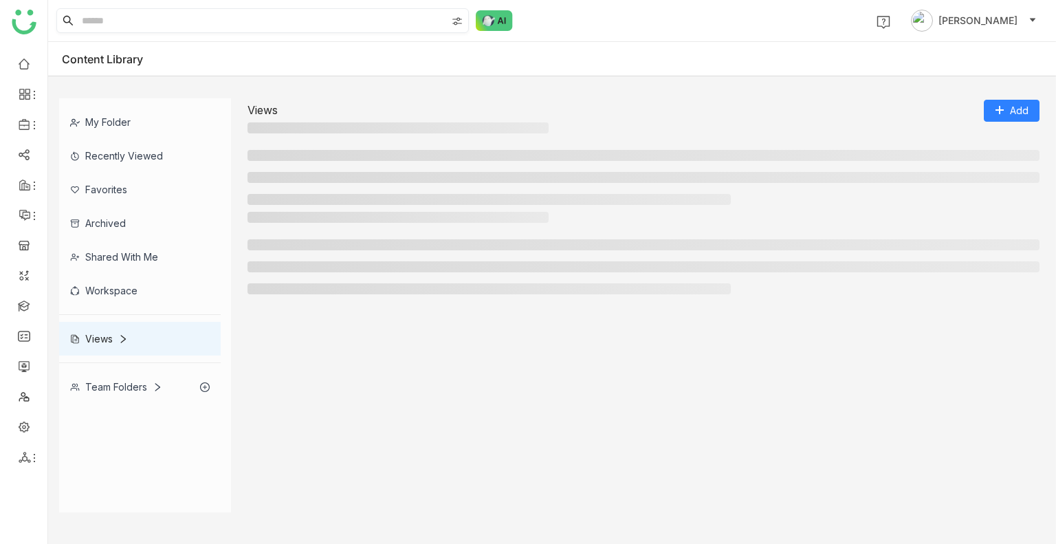
click at [293, 421] on div at bounding box center [644, 317] width 792 height 390
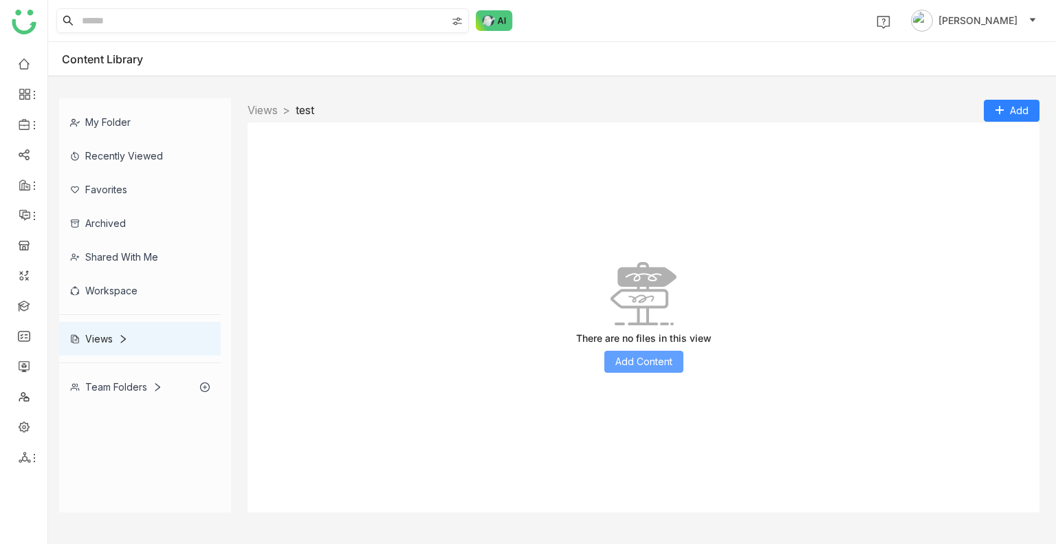
click at [633, 362] on span "Add Content" at bounding box center [643, 361] width 57 height 15
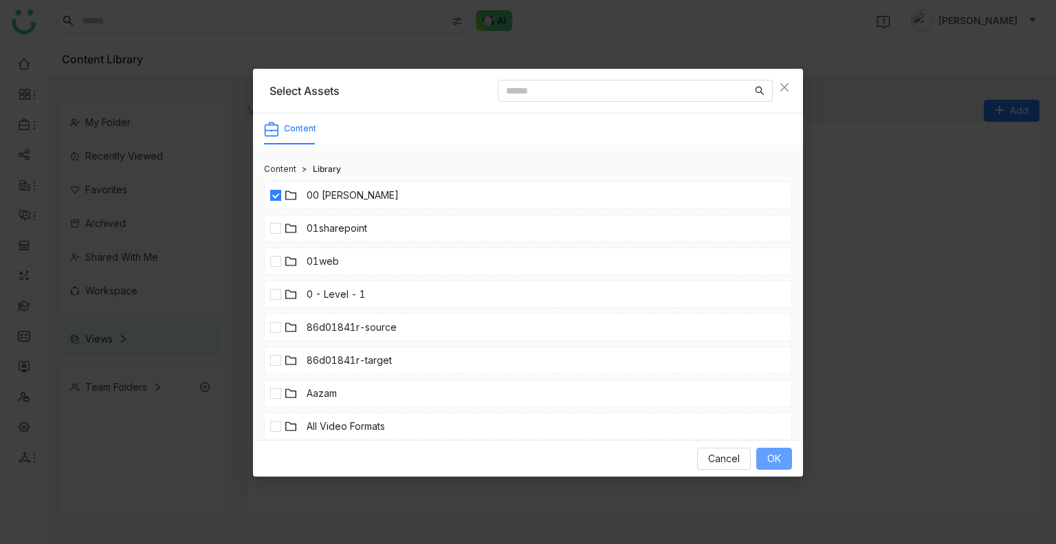
click at [774, 455] on span "OK" at bounding box center [774, 458] width 14 height 15
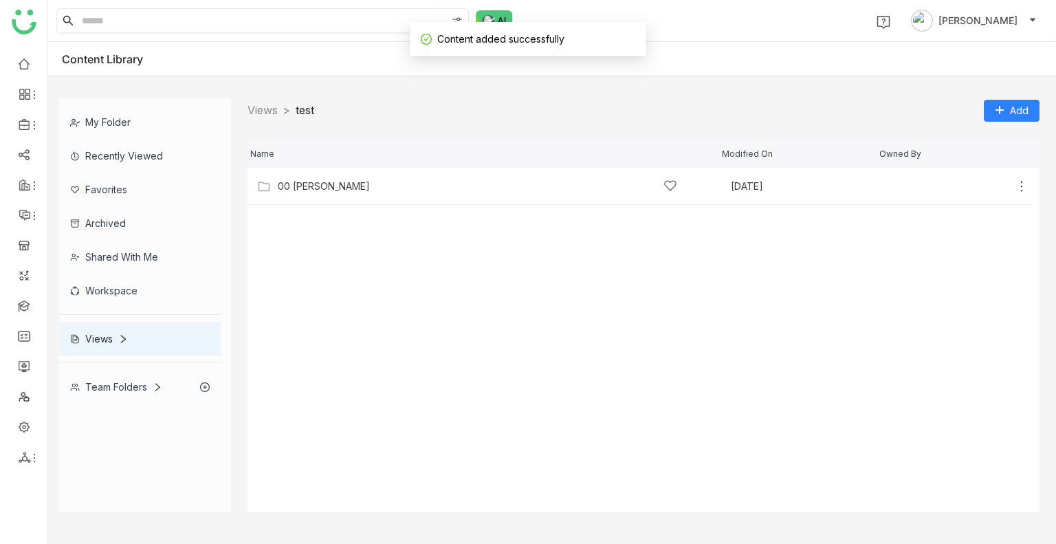
click at [105, 331] on div "Views" at bounding box center [140, 339] width 162 height 34
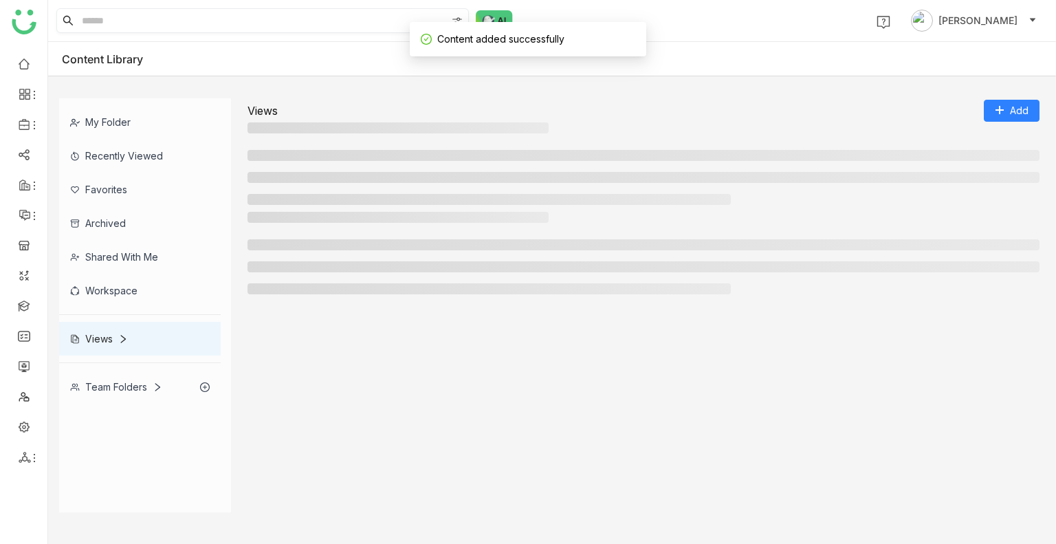
click at [105, 331] on div "Views" at bounding box center [140, 339] width 162 height 34
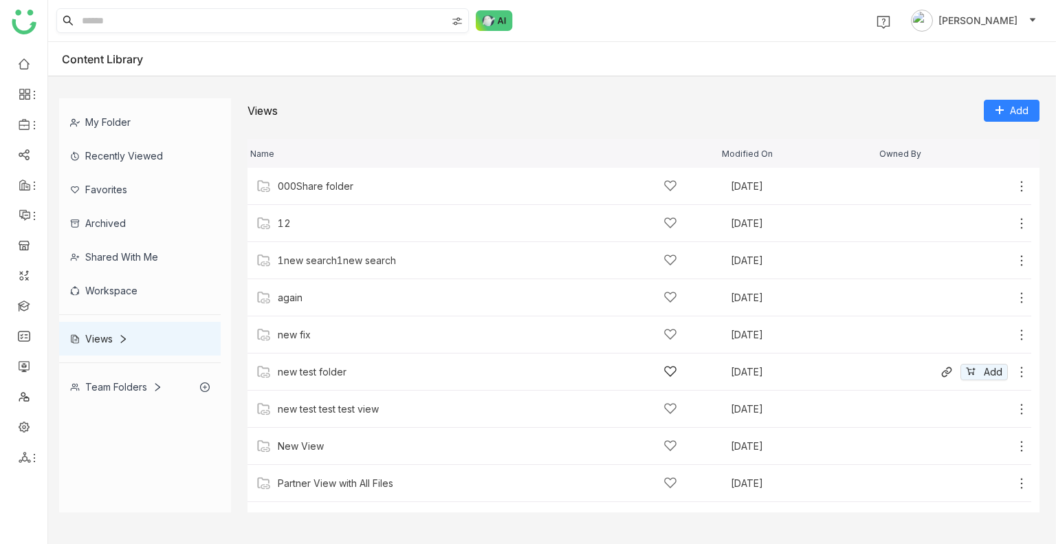
scroll to position [175, 0]
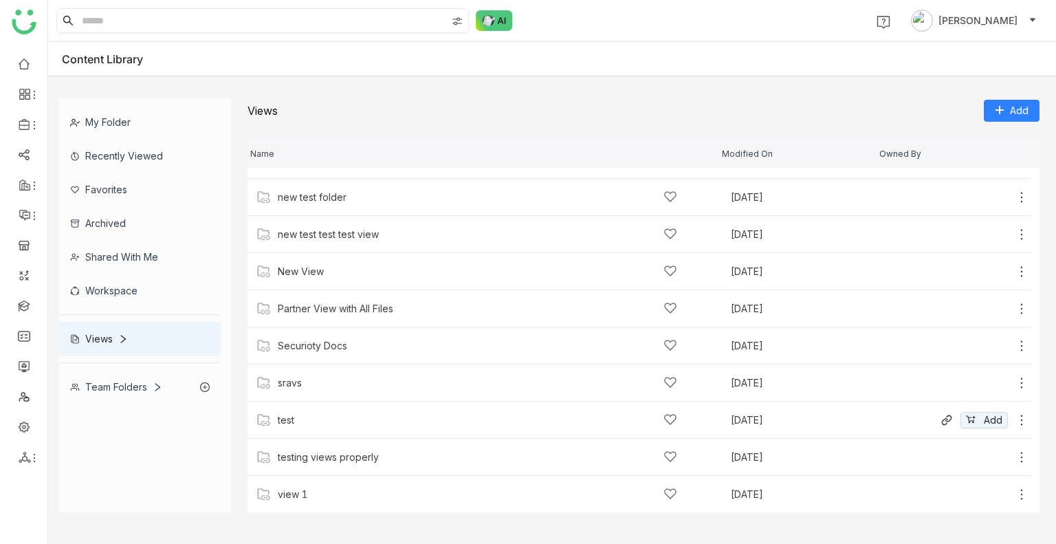
click at [296, 425] on div "test" at bounding box center [478, 420] width 400 height 14
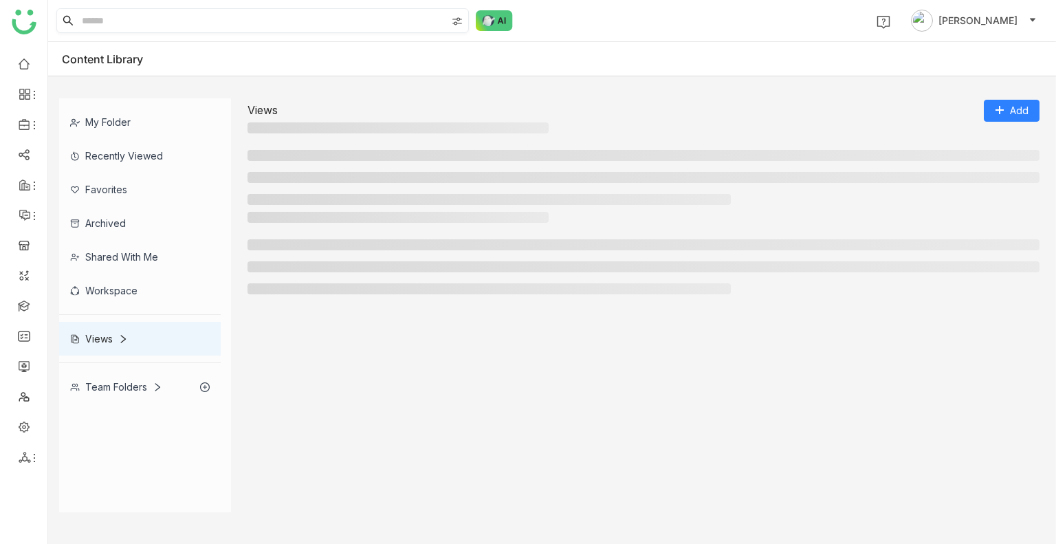
click at [296, 425] on div at bounding box center [644, 317] width 792 height 390
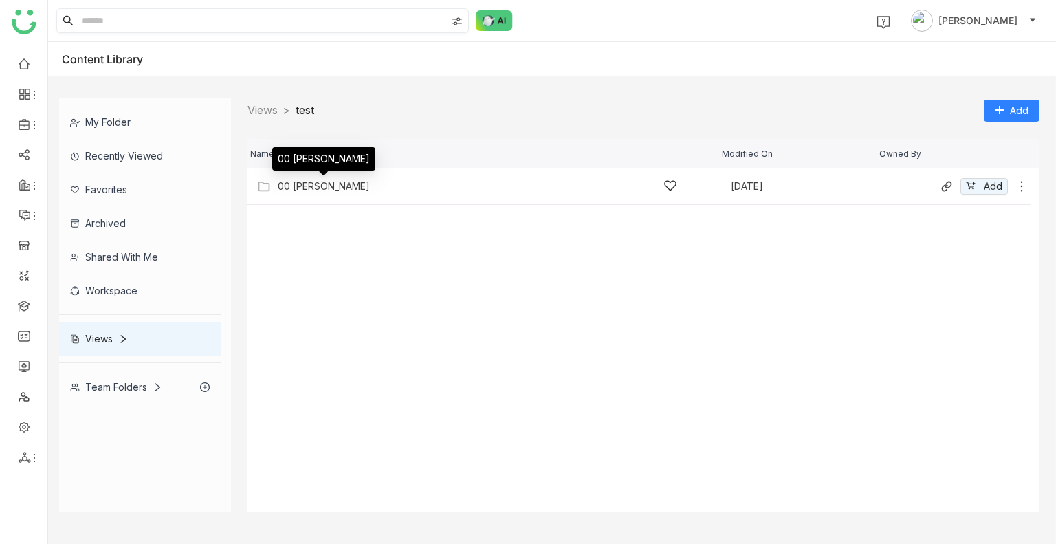
click at [311, 187] on div "00 Arif Folder" at bounding box center [324, 186] width 92 height 11
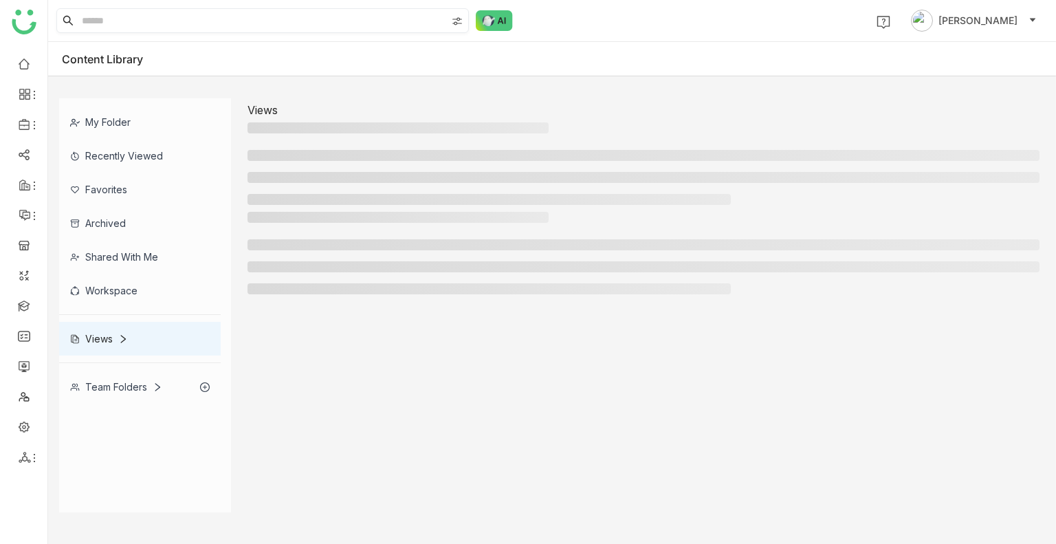
click at [311, 187] on ul at bounding box center [644, 177] width 792 height 55
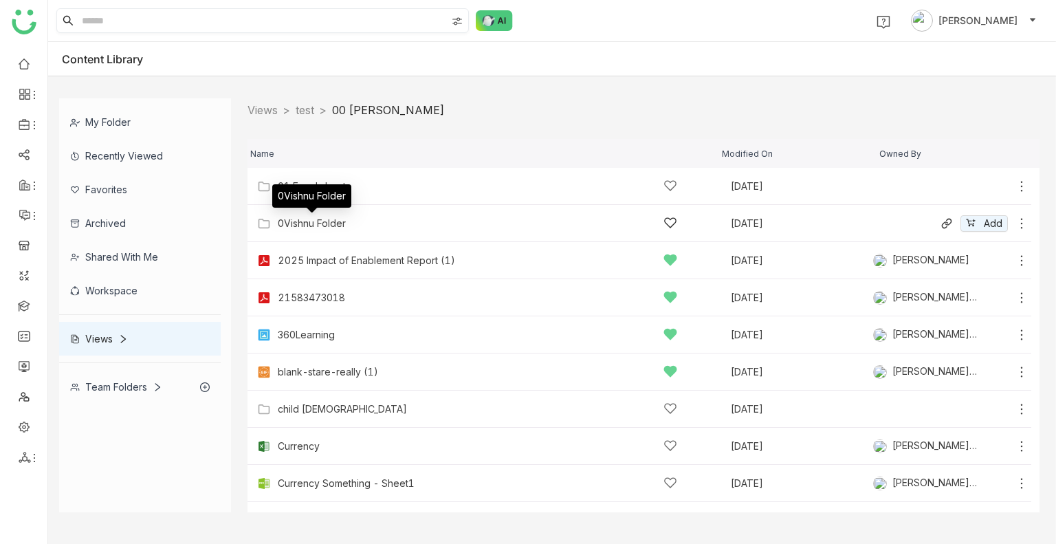
click at [338, 219] on div "0Vishnu Folder" at bounding box center [312, 223] width 68 height 11
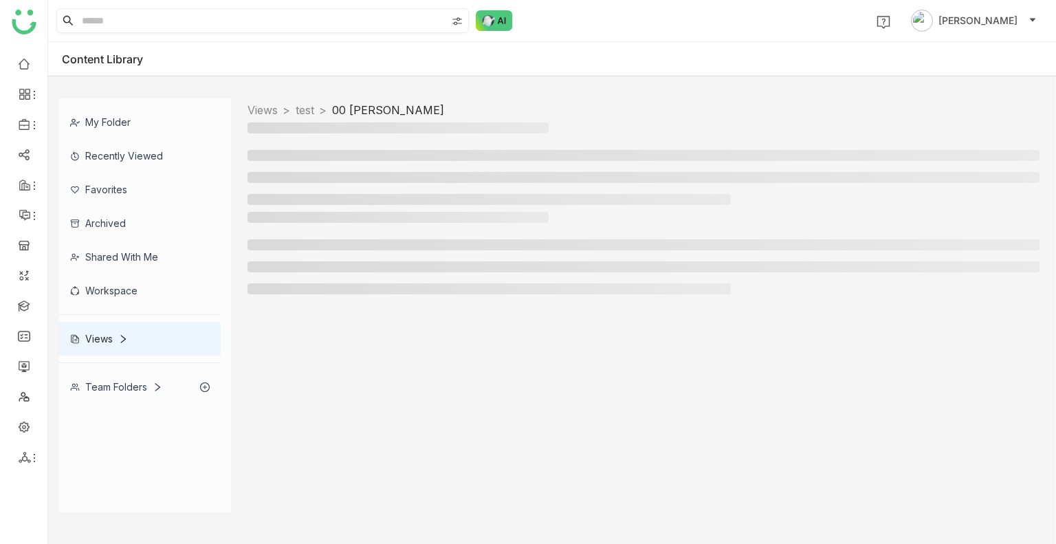
click at [338, 219] on h3 at bounding box center [398, 217] width 301 height 11
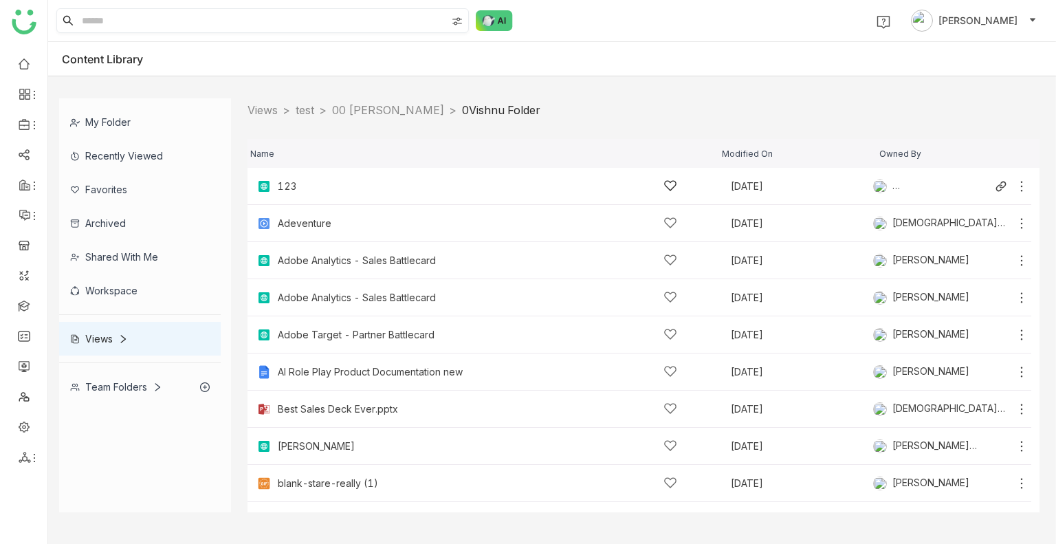
click at [323, 184] on div "123" at bounding box center [478, 186] width 400 height 14
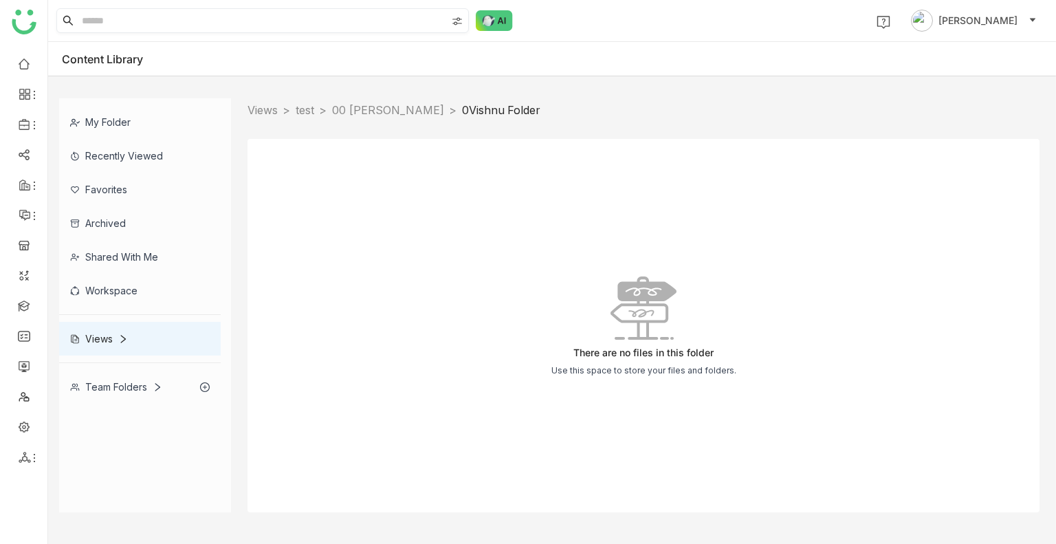
click at [323, 184] on div "There are no files in this folder Use this space to store your files and folder…" at bounding box center [644, 325] width 792 height 373
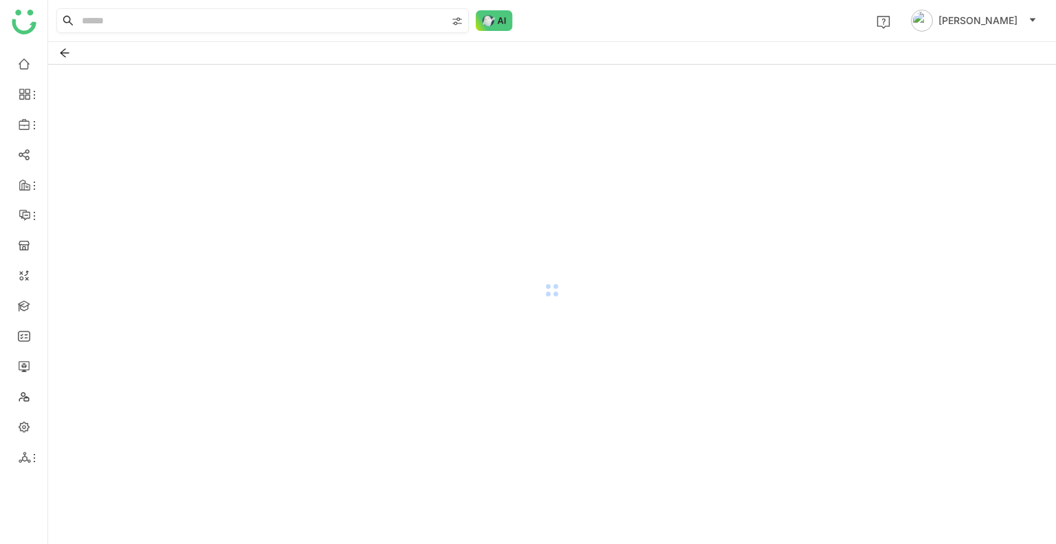
click at [456, 112] on div at bounding box center [552, 290] width 1008 height 451
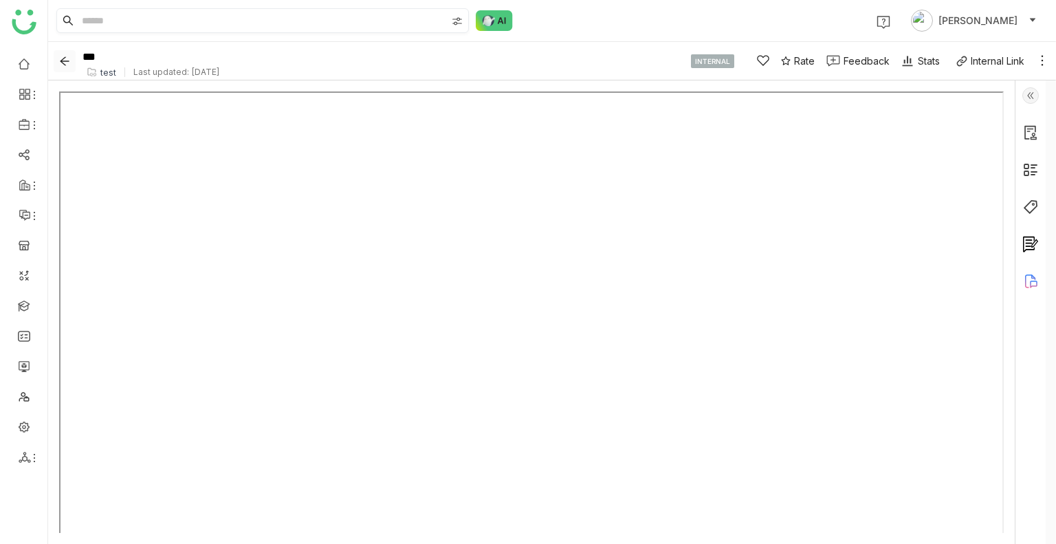
click at [66, 63] on icon "Back" at bounding box center [64, 61] width 11 height 11
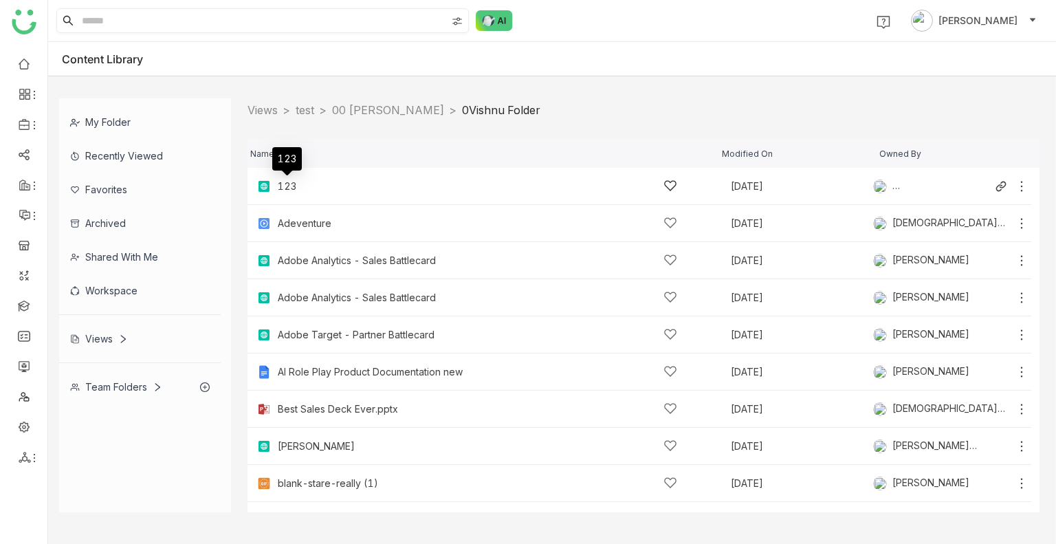
click at [282, 186] on div "123" at bounding box center [287, 186] width 19 height 11
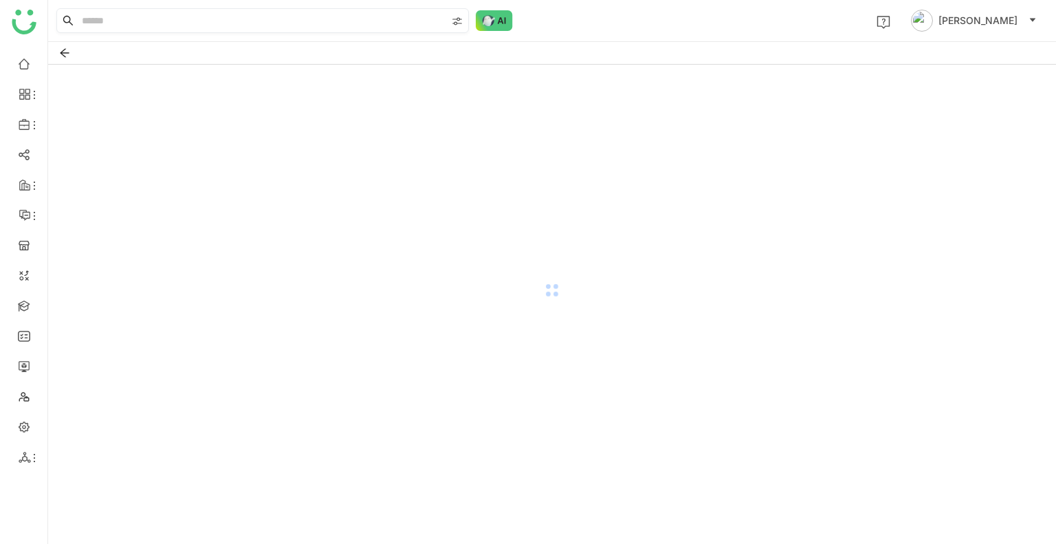
click at [282, 186] on div at bounding box center [552, 290] width 1008 height 451
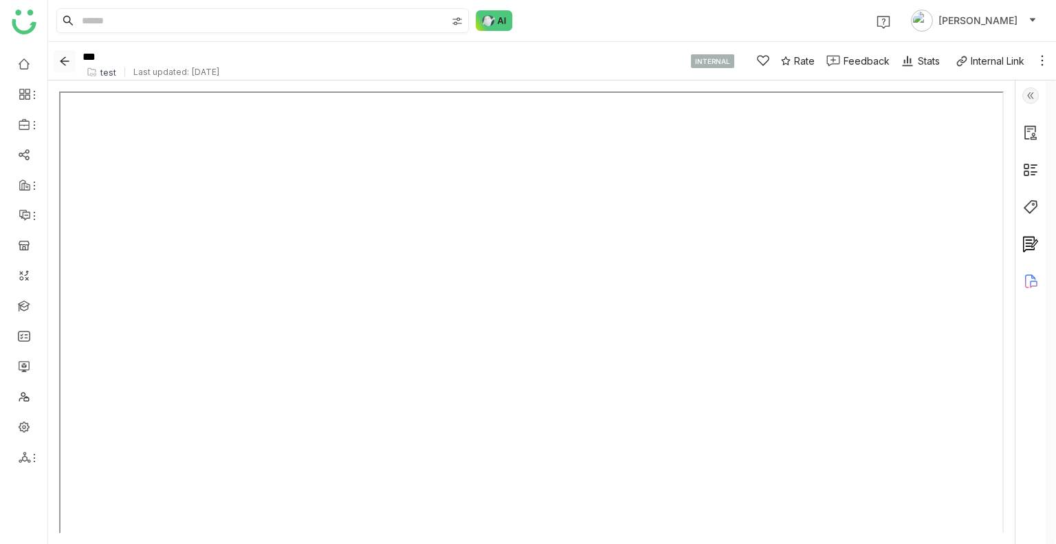
click at [66, 62] on icon "Back" at bounding box center [64, 61] width 11 height 11
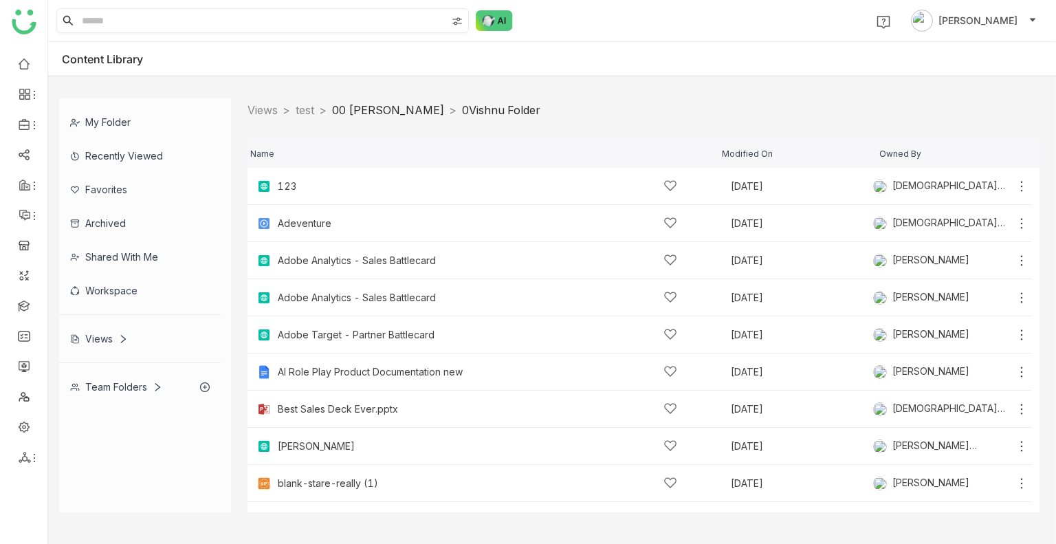
click at [382, 107] on link "00 Arif Folder" at bounding box center [388, 110] width 112 height 14
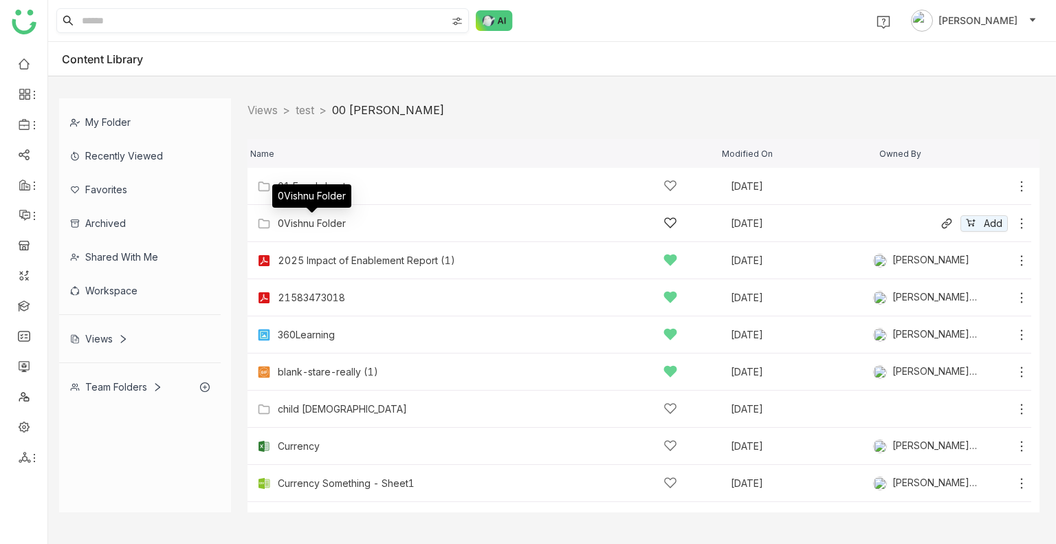
click at [307, 223] on div "0Vishnu Folder" at bounding box center [312, 223] width 68 height 11
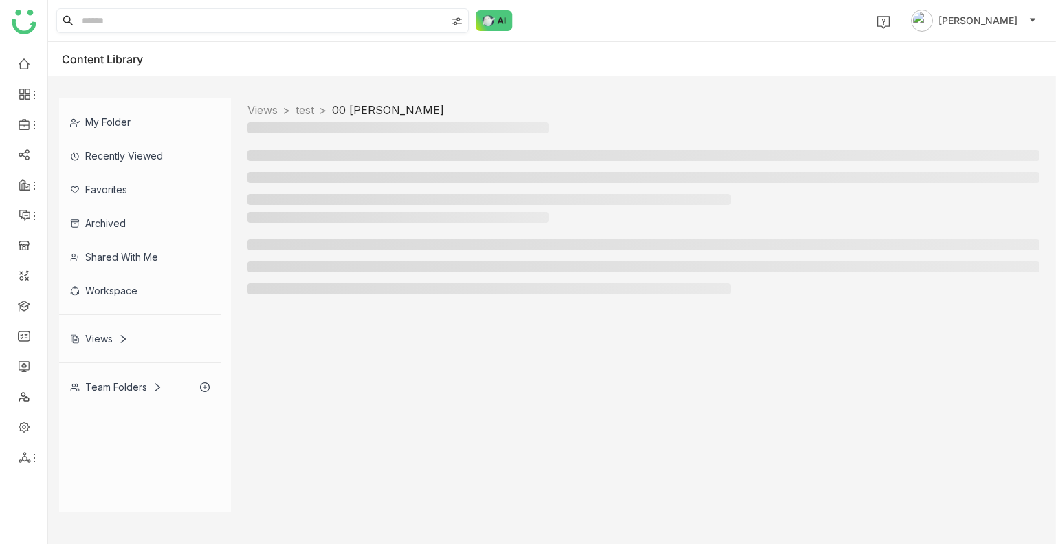
click at [307, 223] on div at bounding box center [644, 256] width 792 height 89
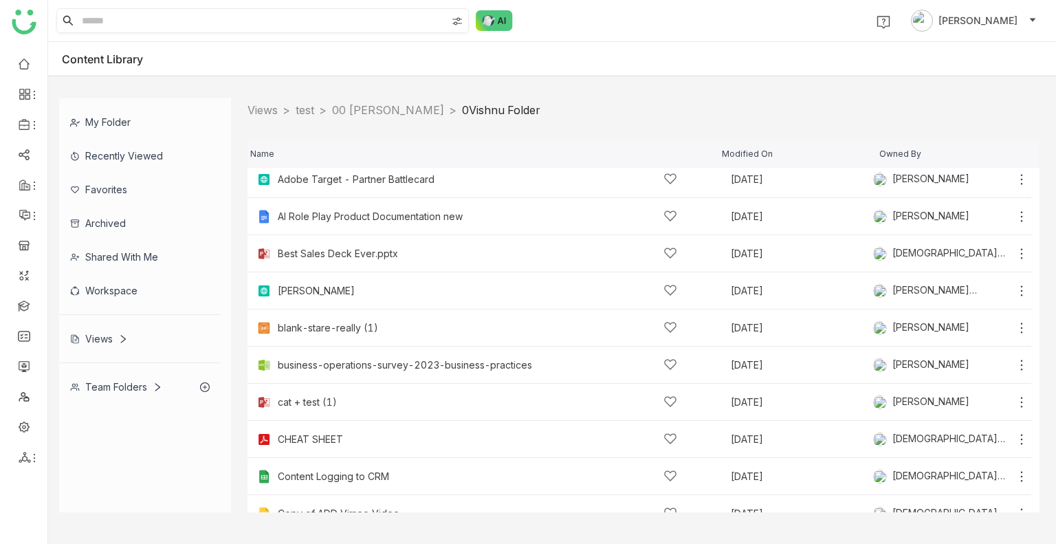
scroll to position [157, 0]
click at [300, 186] on div "Adobe Target - Partner Battlecard Sep 8, 2025 Sravani Jatoth" at bounding box center [640, 178] width 784 height 37
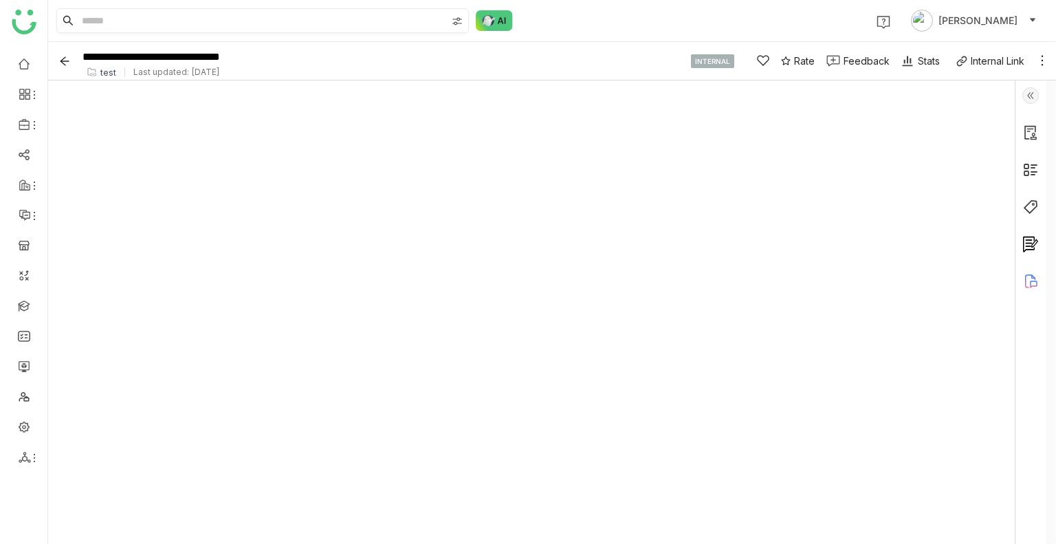
click at [102, 72] on div "test" at bounding box center [108, 72] width 16 height 10
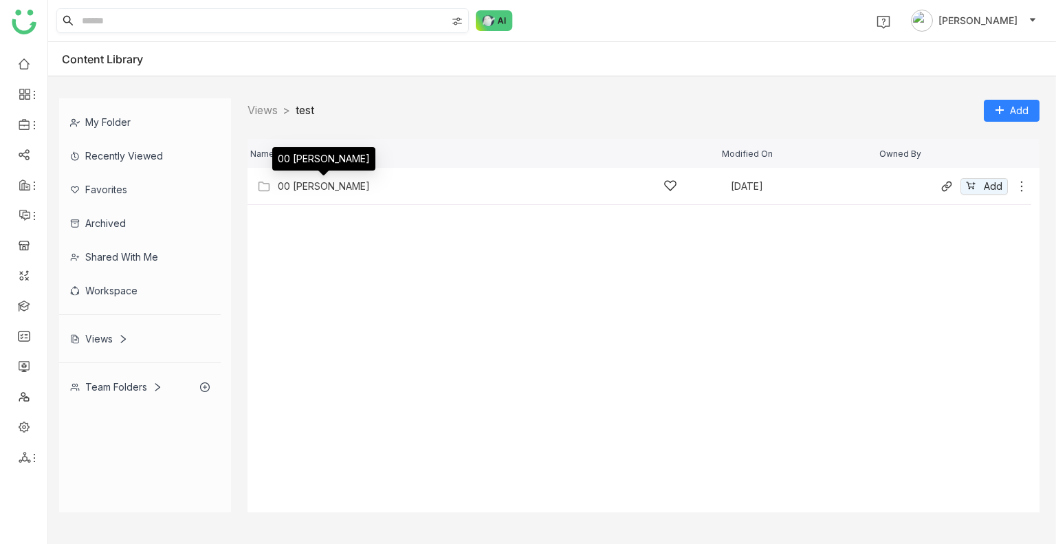
click at [323, 182] on div "00 Arif Folder" at bounding box center [324, 186] width 92 height 11
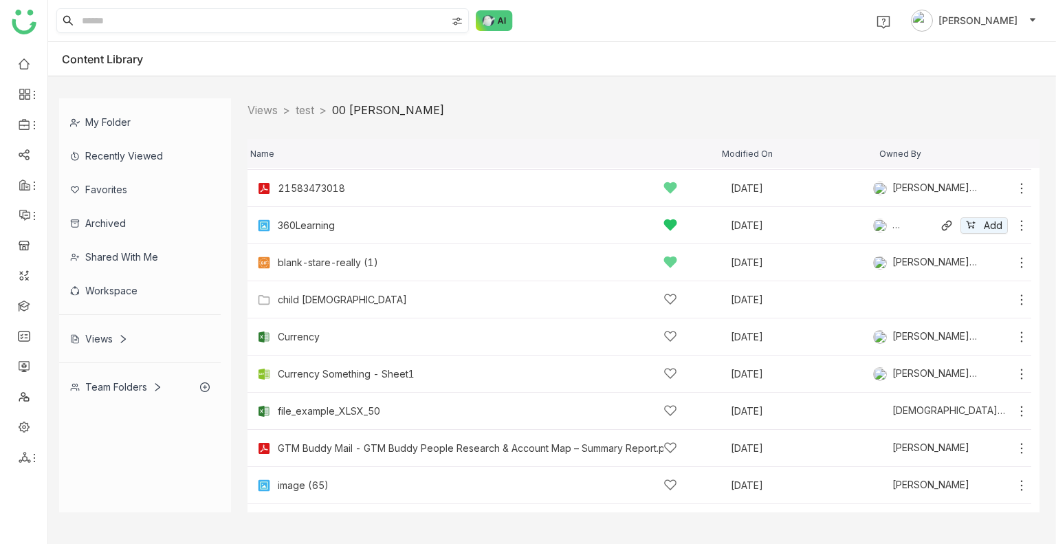
scroll to position [110, 0]
click at [291, 289] on div "child 1 Sep 24, 2025 Add" at bounding box center [640, 299] width 784 height 37
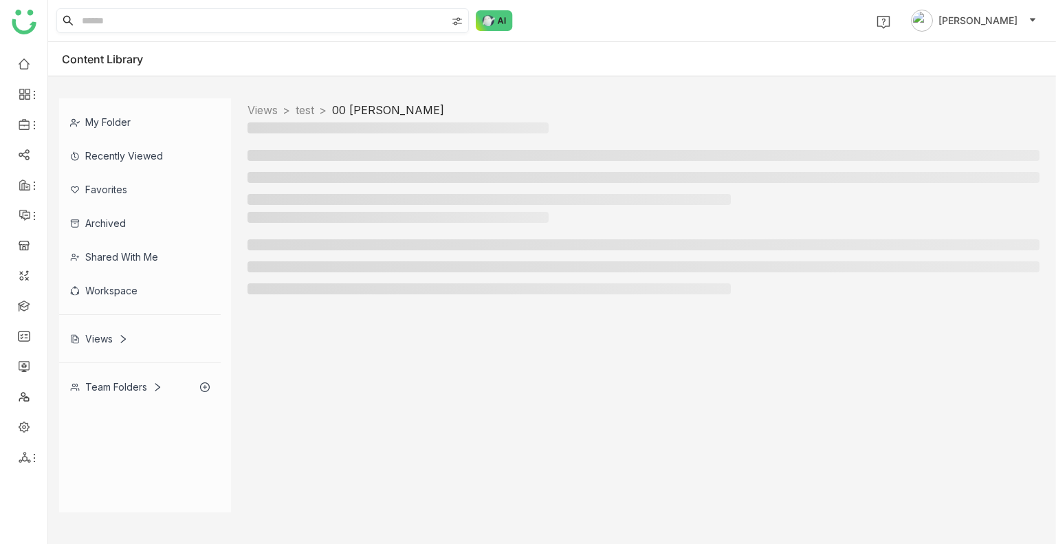
click at [291, 289] on li at bounding box center [489, 288] width 483 height 11
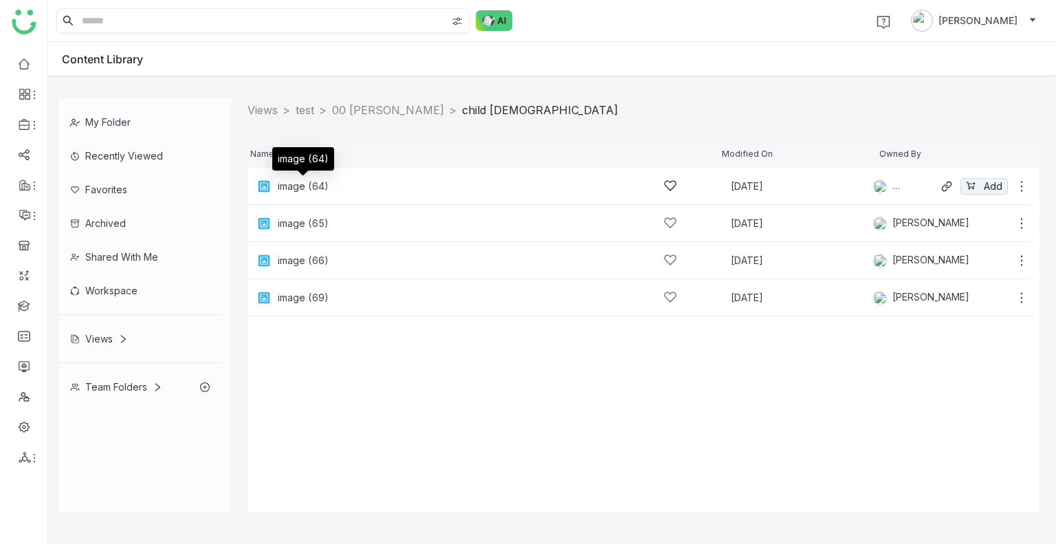
click at [294, 186] on div "image (64)" at bounding box center [303, 186] width 51 height 11
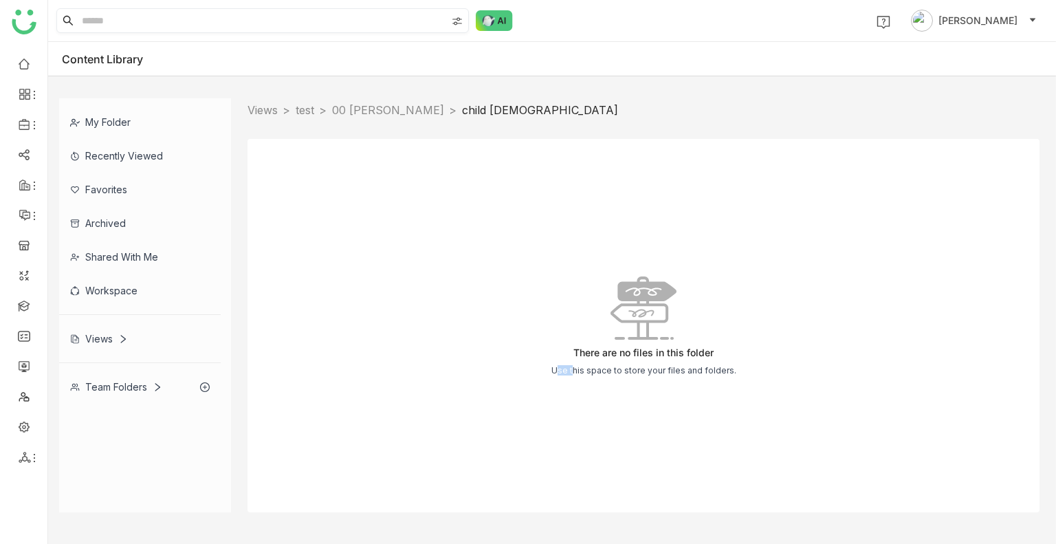
click at [294, 186] on div "There are no files in this folder Use this space to store your files and folder…" at bounding box center [644, 325] width 792 height 373
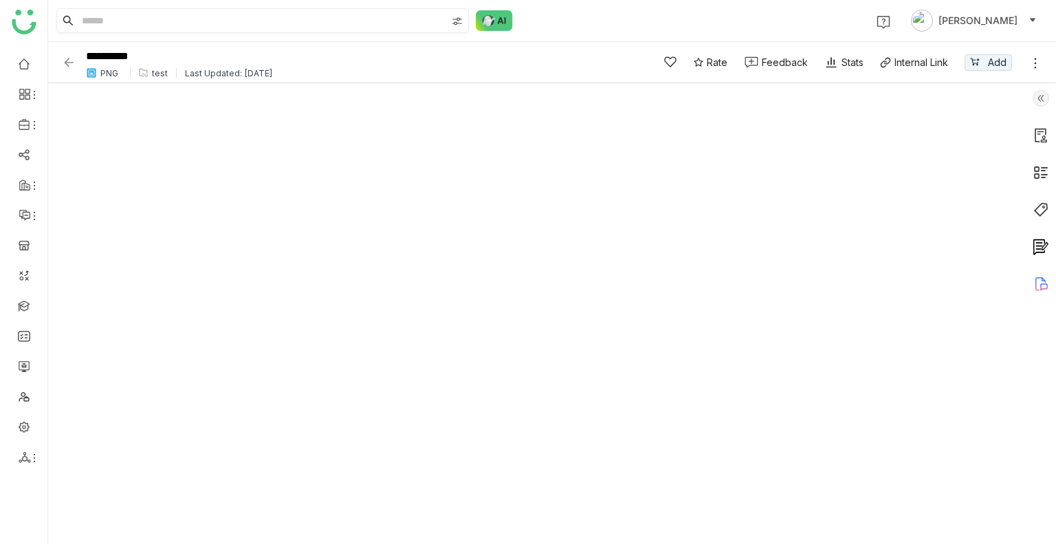
click at [74, 65] on img at bounding box center [69, 63] width 14 height 14
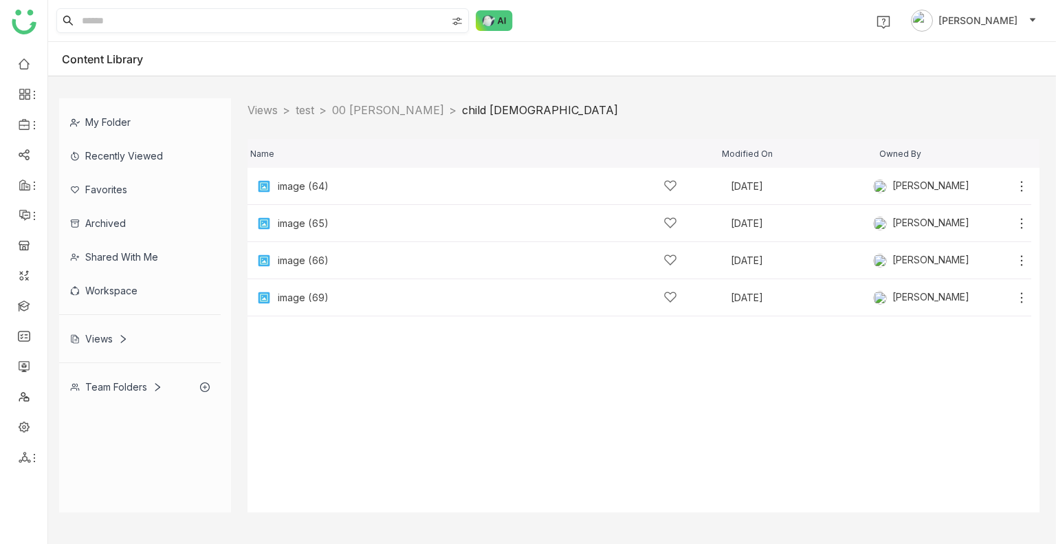
click at [140, 375] on div "Team Folders" at bounding box center [140, 387] width 162 height 34
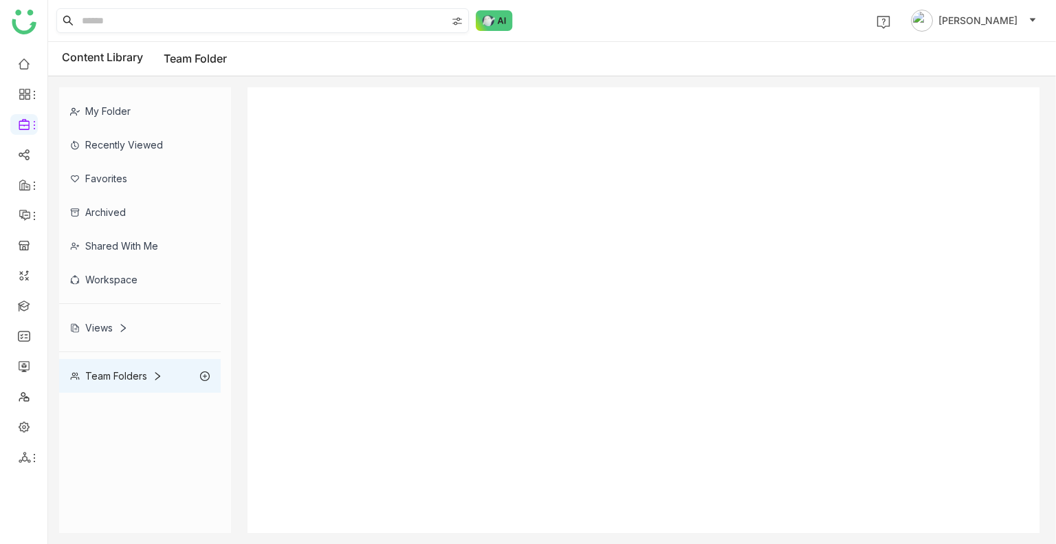
click at [140, 375] on div "My Folder Recently Viewed Favorites Archived Shared with me Workspace Views Tea…" at bounding box center [145, 239] width 172 height 305
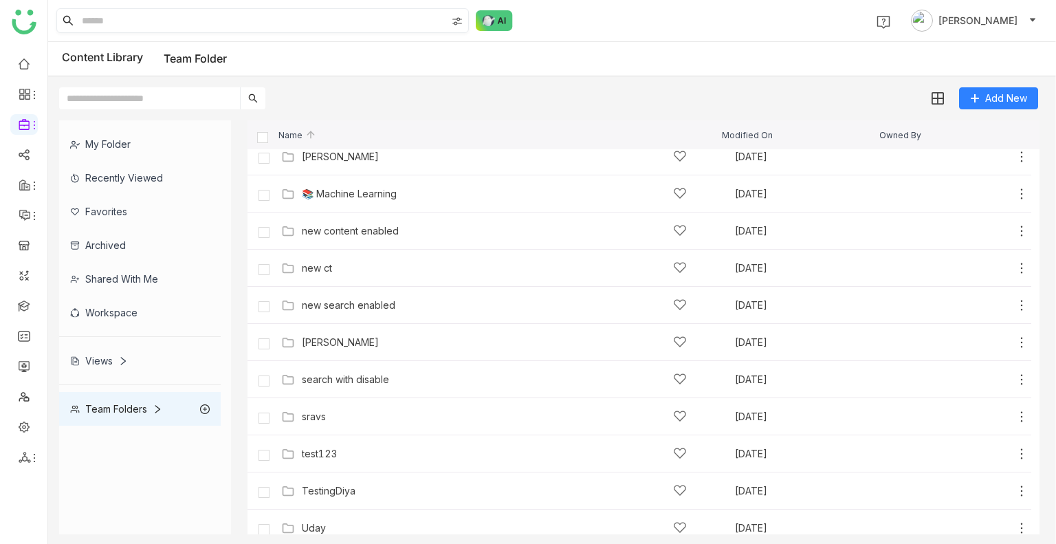
scroll to position [728, 0]
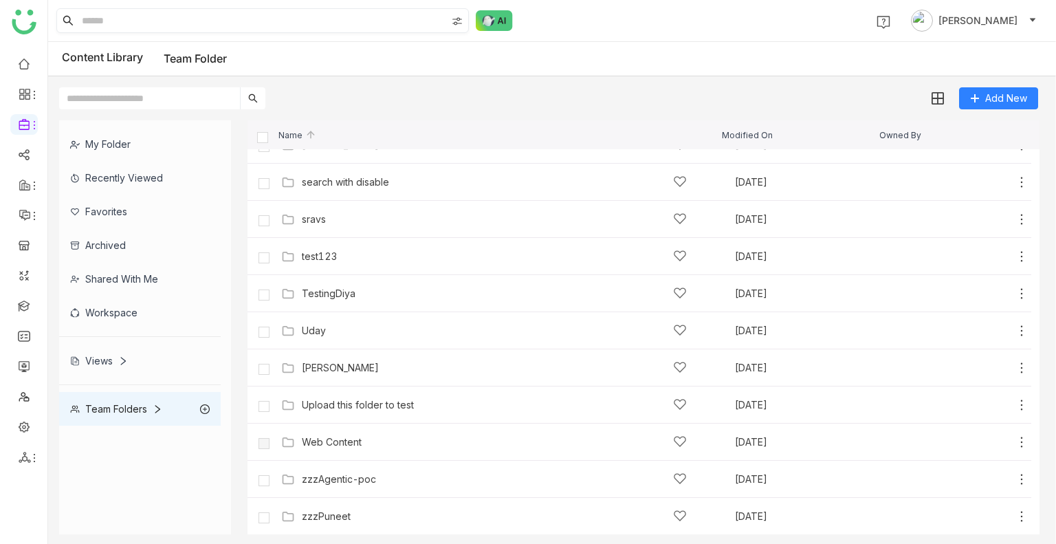
click at [105, 361] on div "Views" at bounding box center [99, 361] width 58 height 12
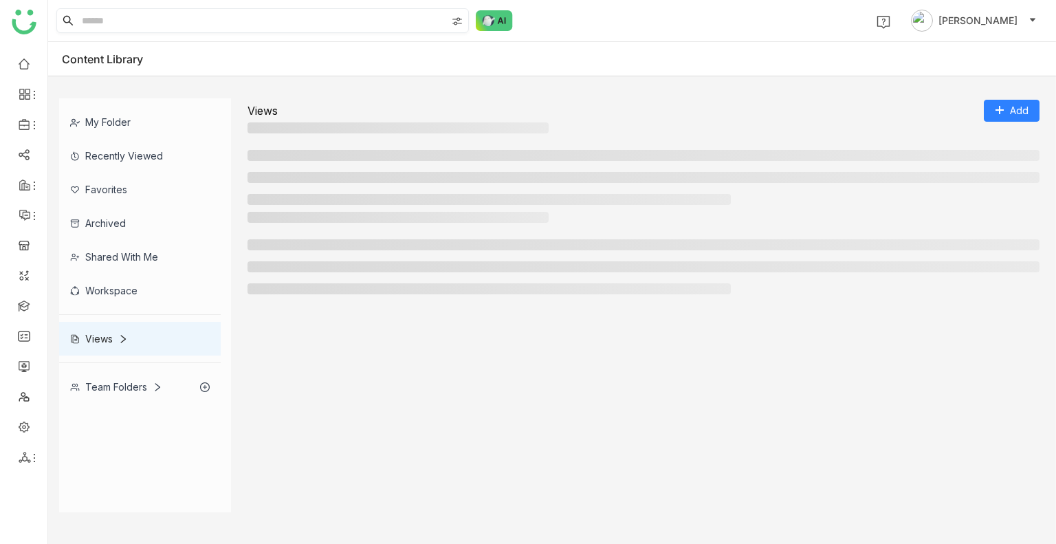
click at [105, 362] on div at bounding box center [140, 362] width 162 height 1
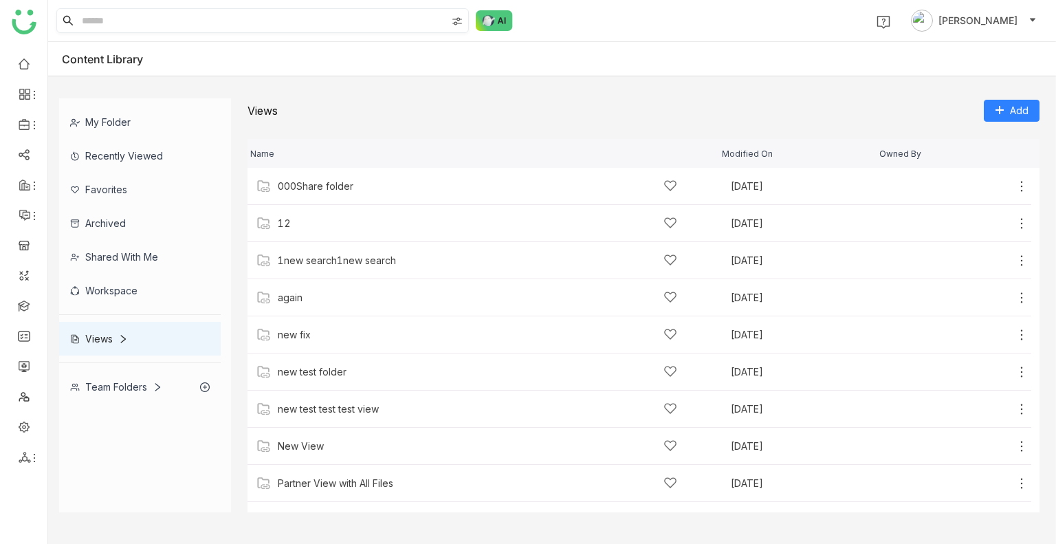
scroll to position [175, 0]
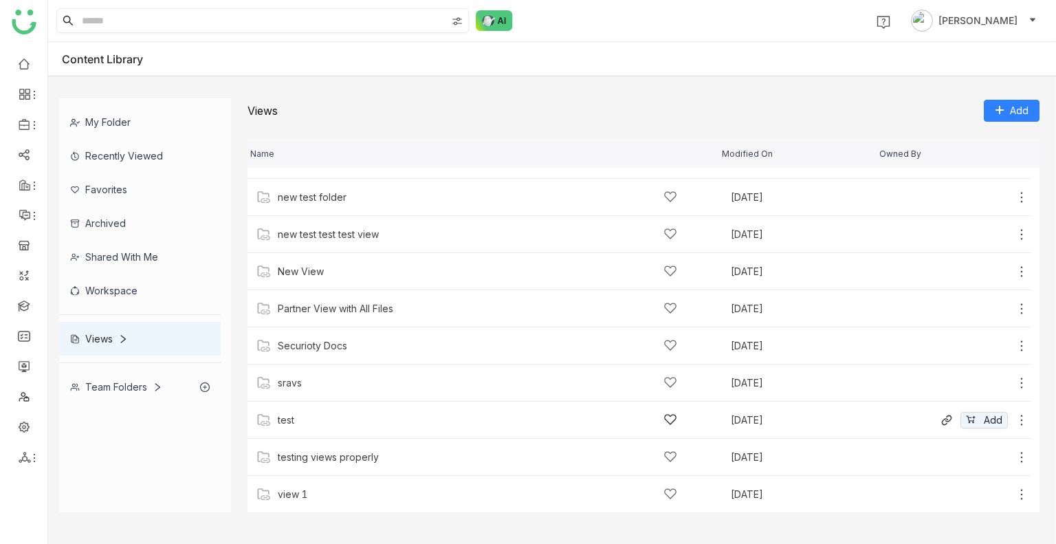
click at [330, 411] on div "test Sep 17, 2025 Add" at bounding box center [640, 420] width 784 height 37
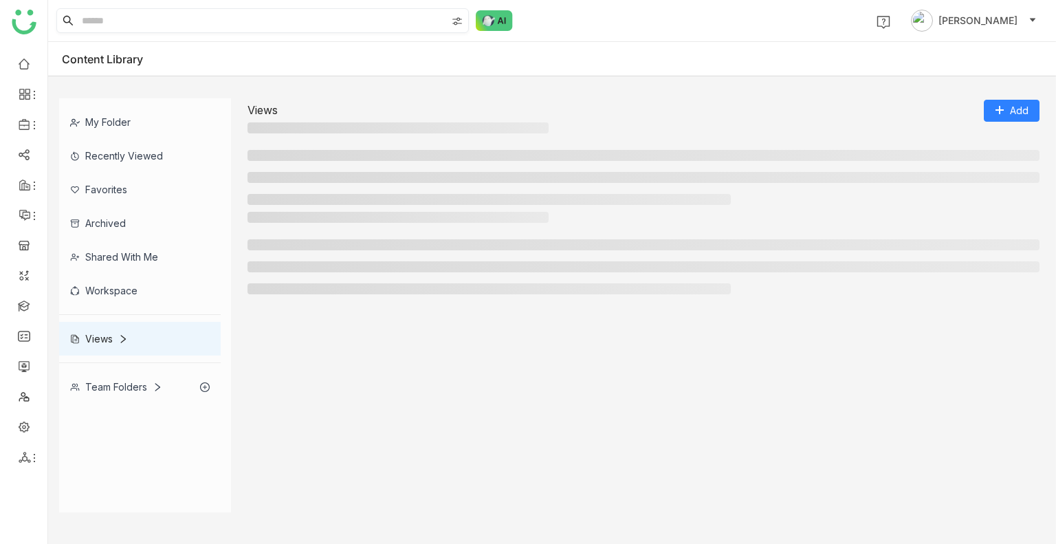
click at [330, 411] on div at bounding box center [644, 317] width 792 height 390
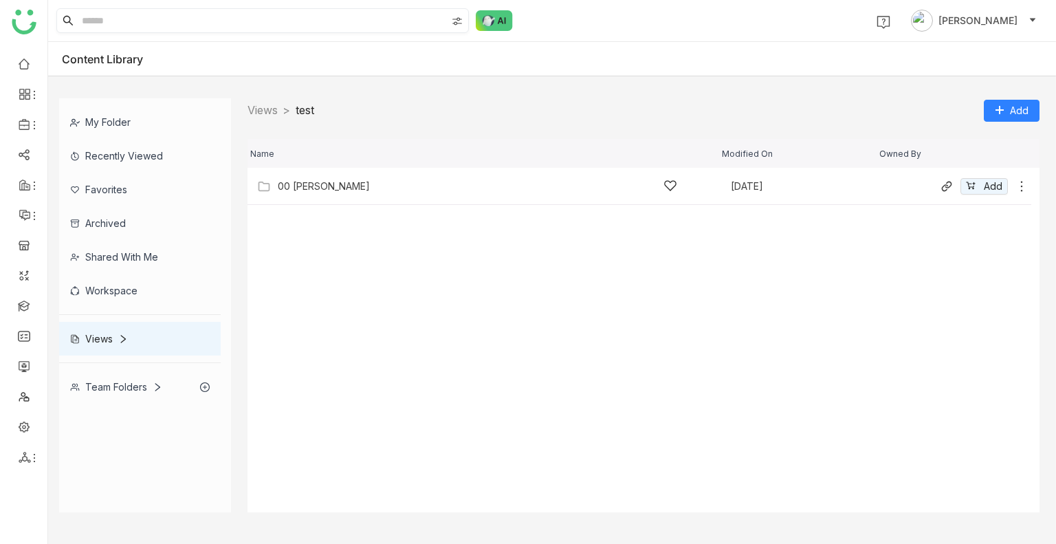
click at [305, 172] on div "00 Arif Folder Sep 24, 2025 Add" at bounding box center [640, 186] width 784 height 37
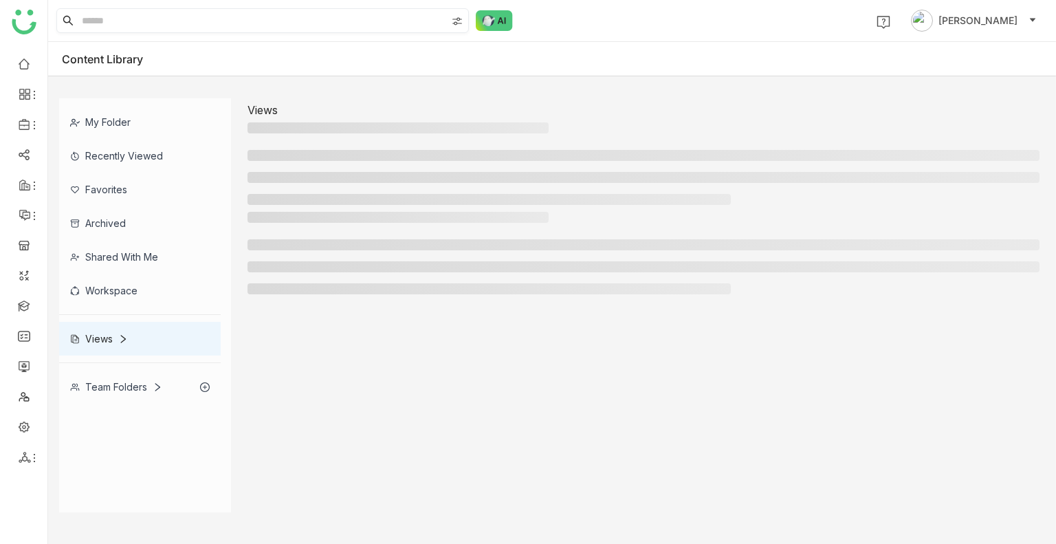
click at [305, 172] on li at bounding box center [644, 177] width 792 height 11
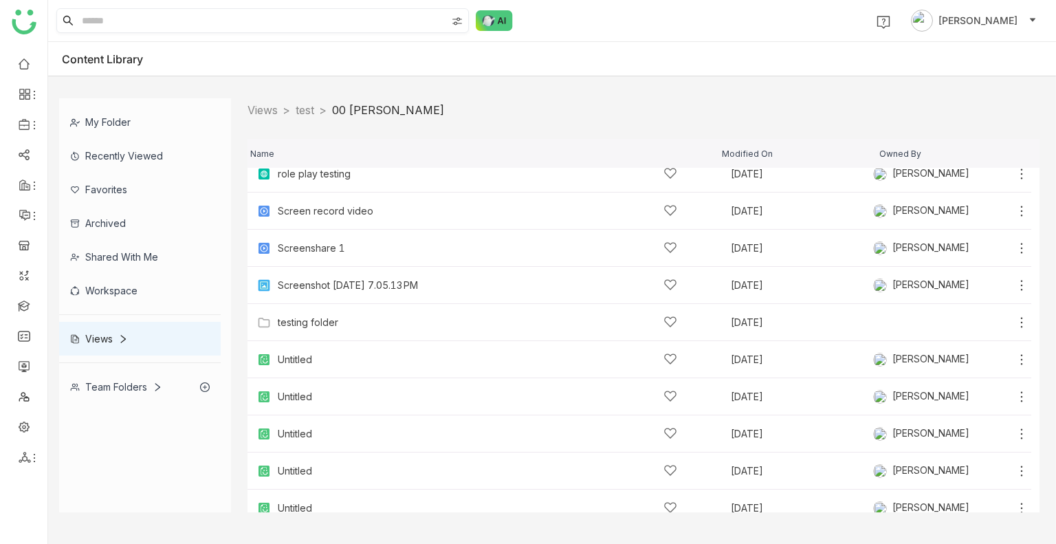
scroll to position [546, 0]
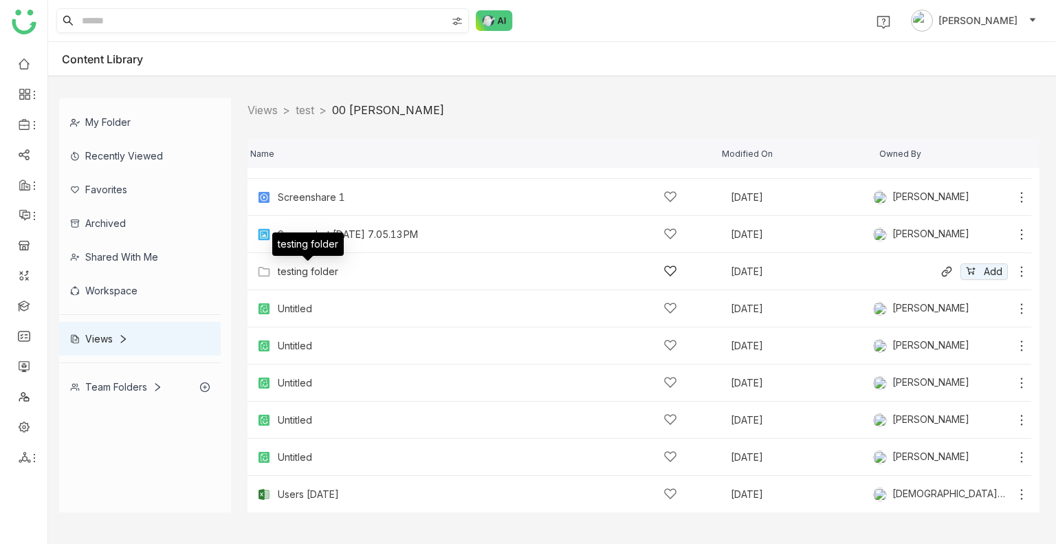
click at [336, 274] on div "testing folder" at bounding box center [308, 271] width 61 height 11
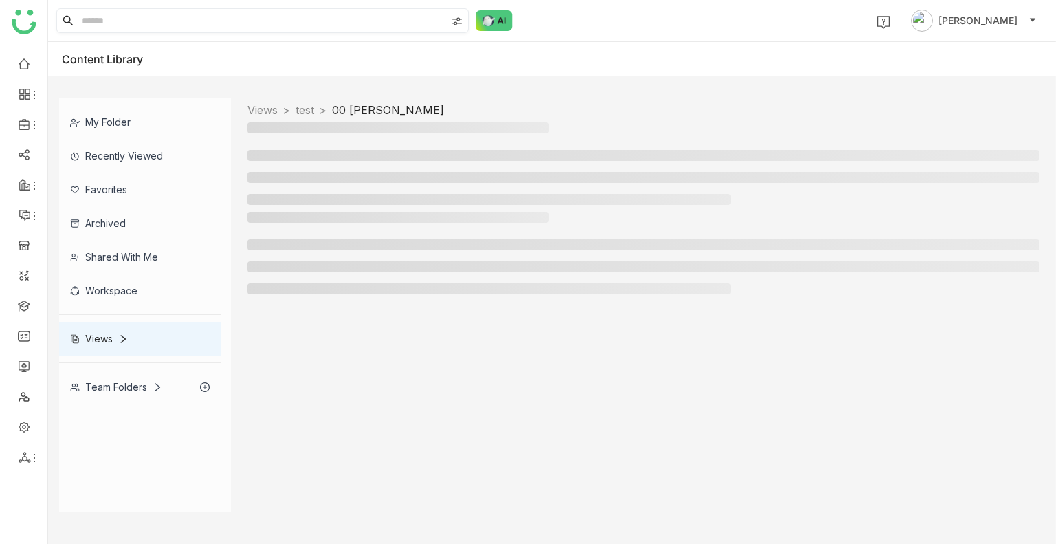
click at [336, 274] on ul at bounding box center [644, 266] width 792 height 55
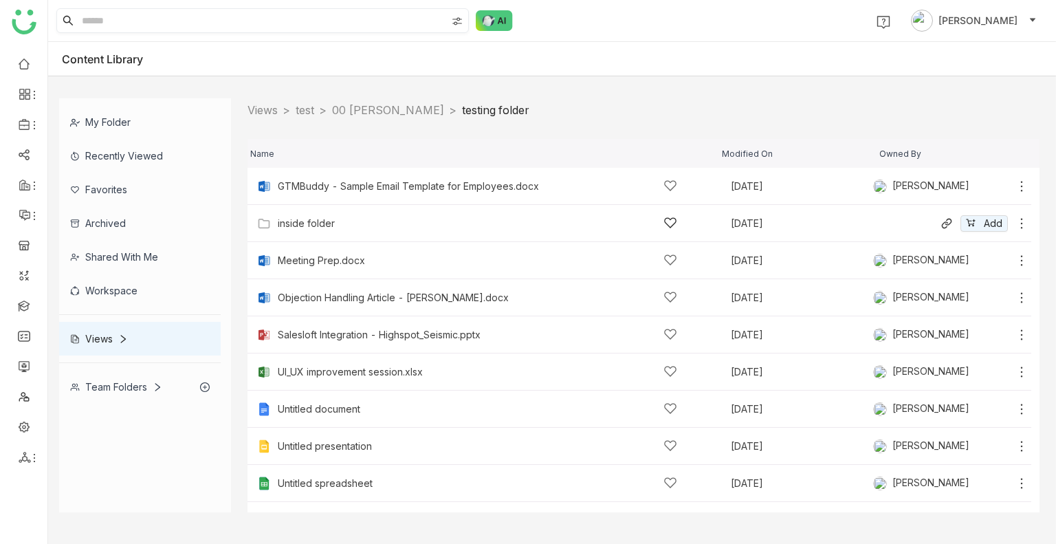
click at [368, 228] on div "inside folder" at bounding box center [478, 223] width 400 height 14
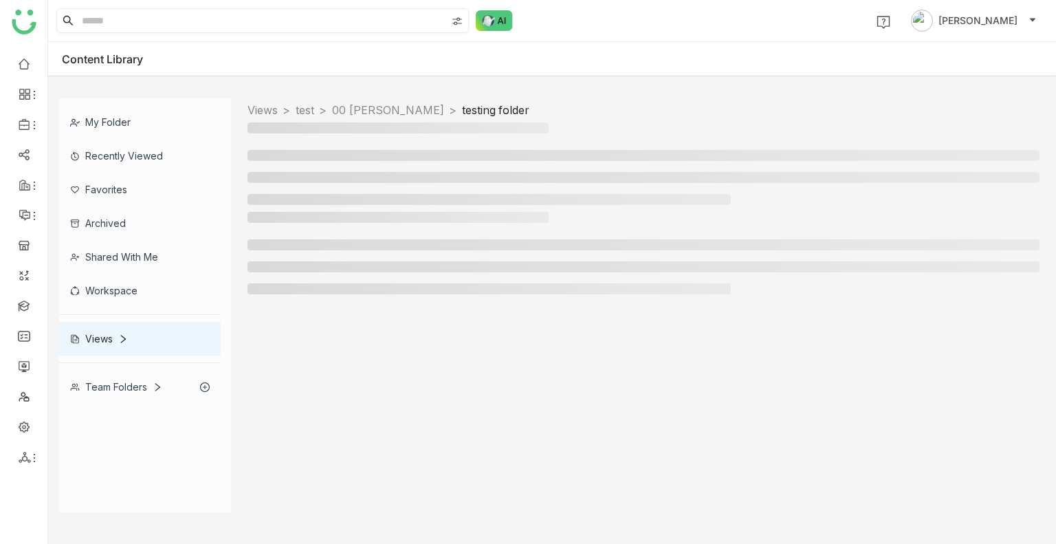
click at [368, 228] on div at bounding box center [644, 256] width 792 height 89
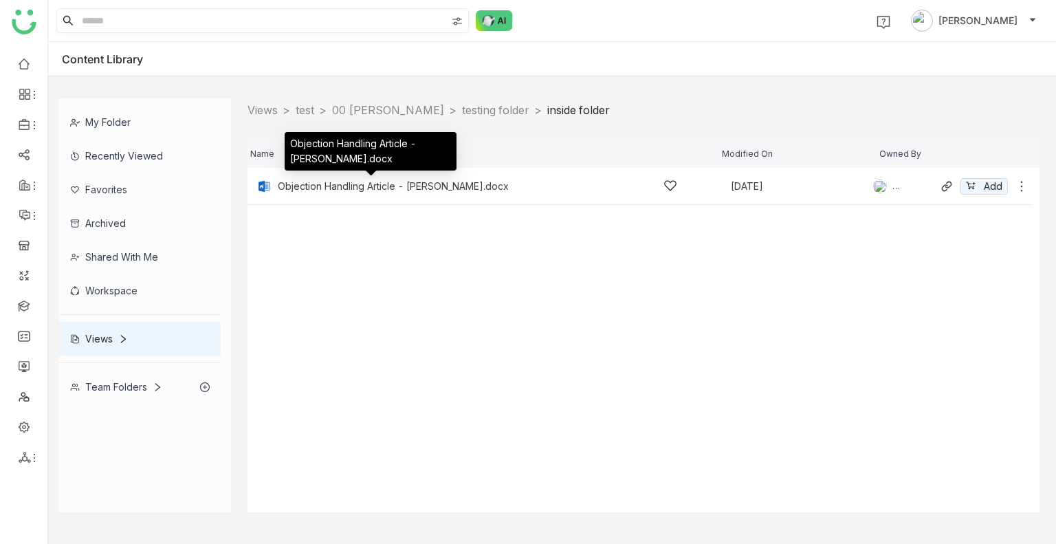
click at [350, 185] on div "Objection Handling Article - Megna.docx" at bounding box center [393, 186] width 231 height 11
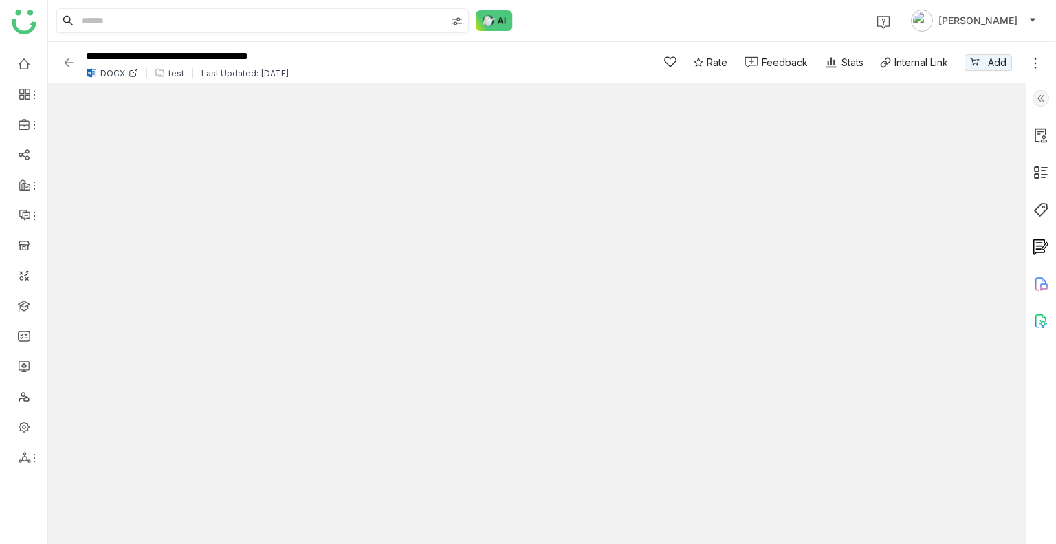
click at [72, 58] on img at bounding box center [69, 63] width 14 height 14
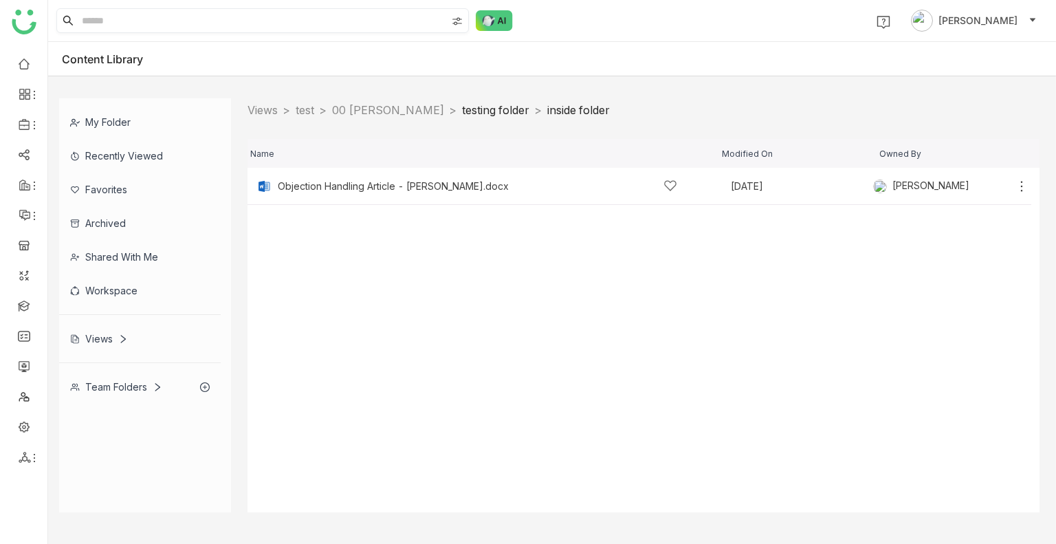
click at [473, 109] on link "testing folder" at bounding box center [495, 110] width 67 height 14
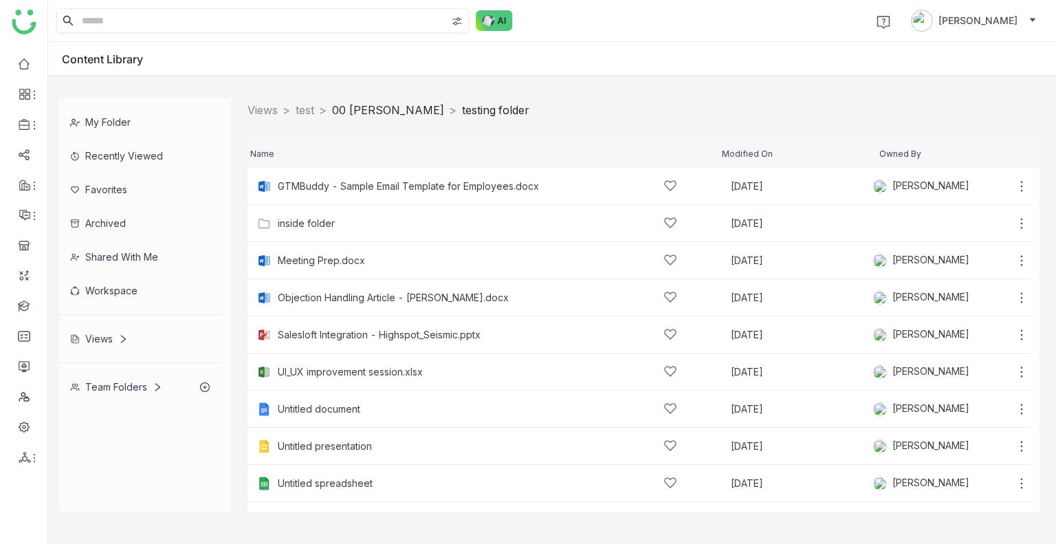
click at [389, 114] on link "00 [PERSON_NAME]" at bounding box center [388, 110] width 112 height 14
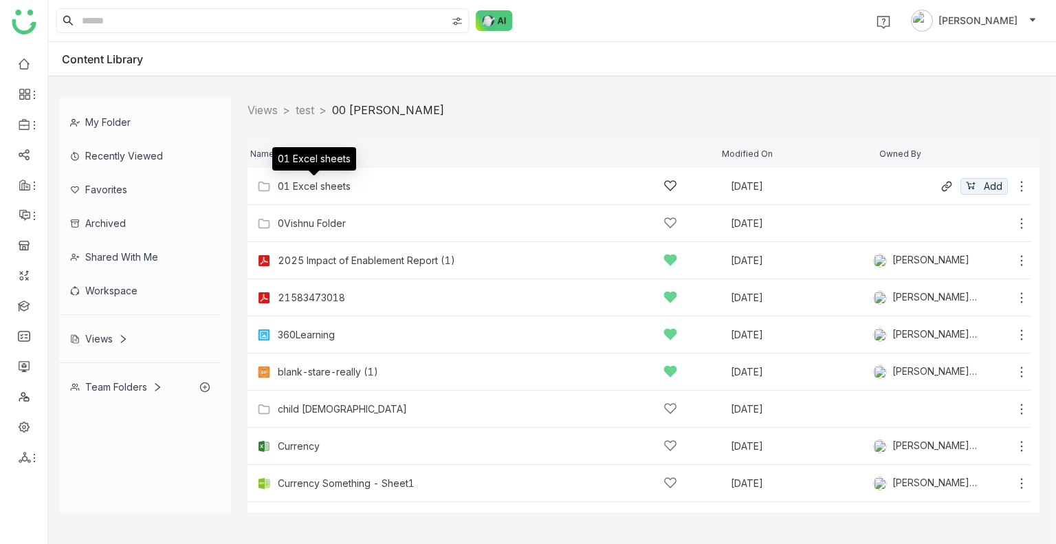
click at [316, 189] on div "01 Excel sheets" at bounding box center [314, 186] width 73 height 11
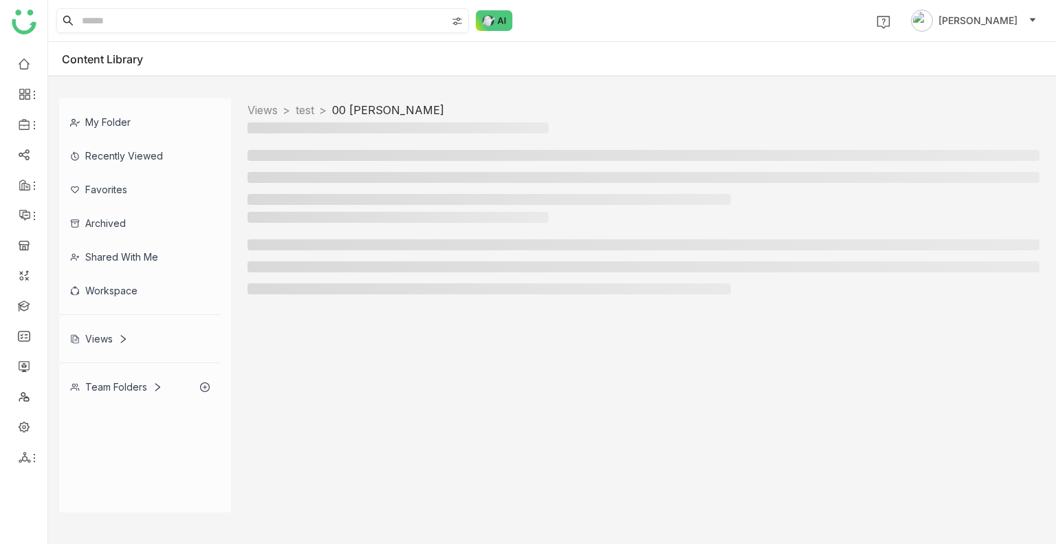
click at [316, 189] on ul at bounding box center [644, 177] width 792 height 55
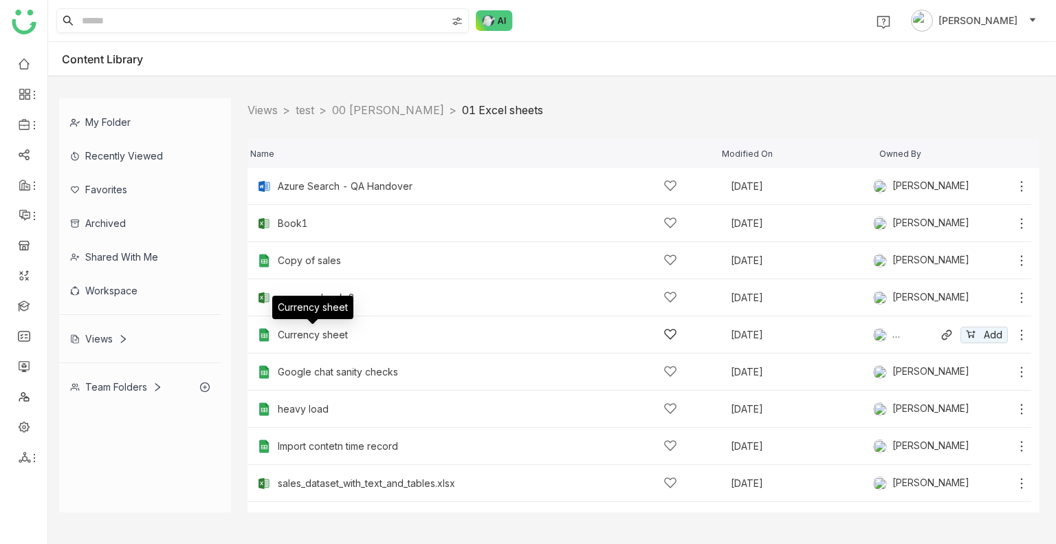
click at [311, 330] on div "Currency sheet" at bounding box center [313, 334] width 70 height 11
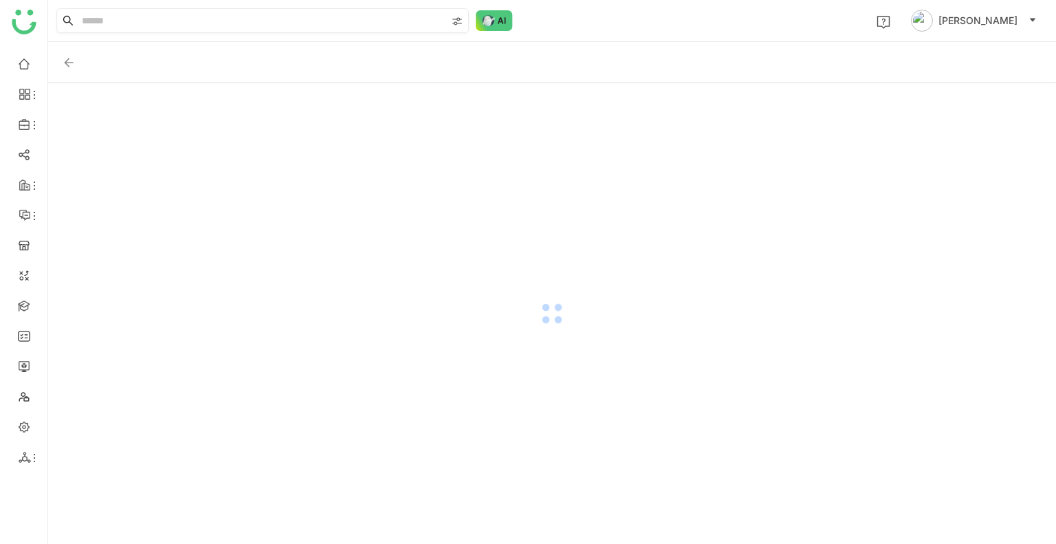
click at [311, 330] on div at bounding box center [552, 313] width 1008 height 461
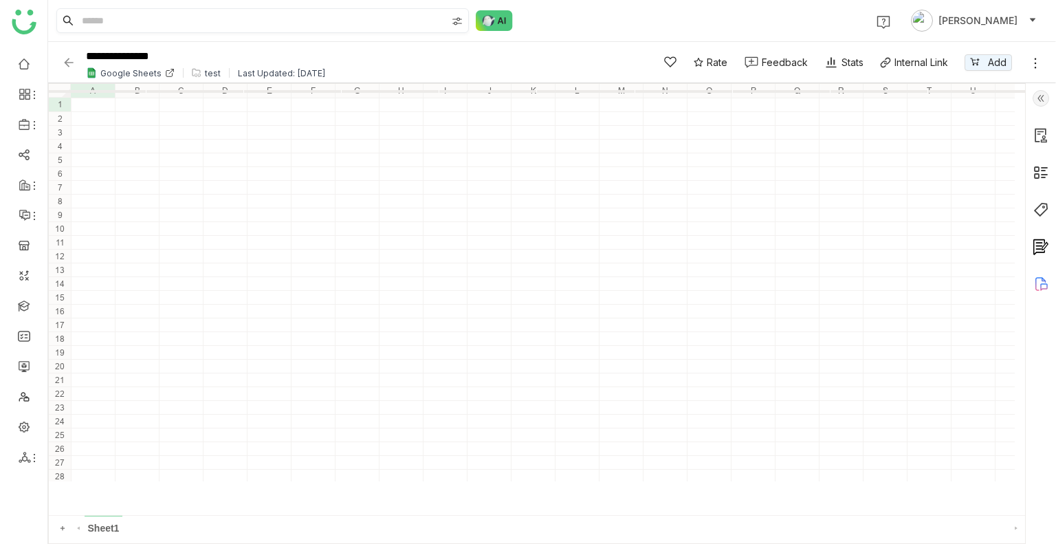
click at [72, 66] on img at bounding box center [69, 63] width 14 height 14
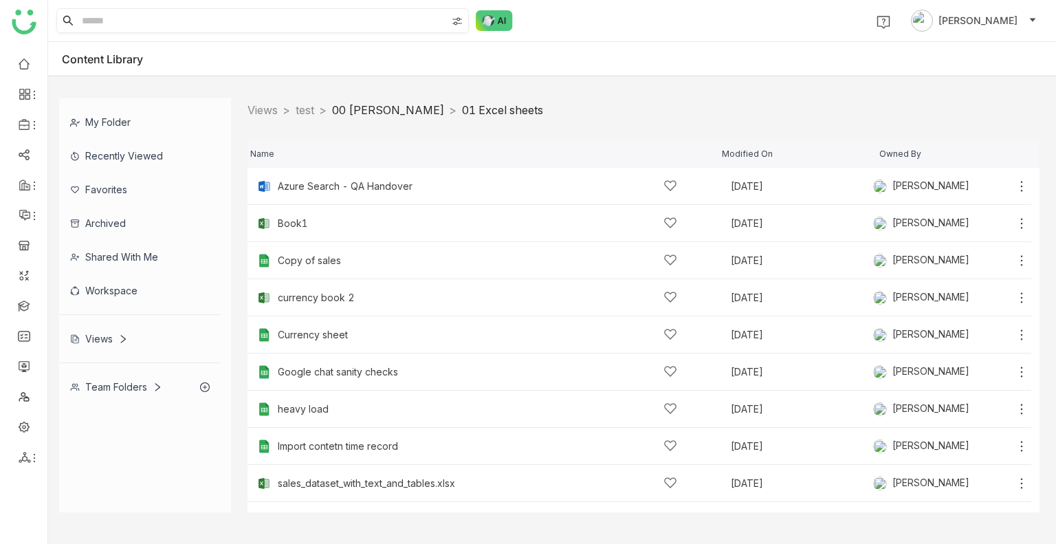
click at [377, 104] on link "00 [PERSON_NAME]" at bounding box center [388, 110] width 112 height 14
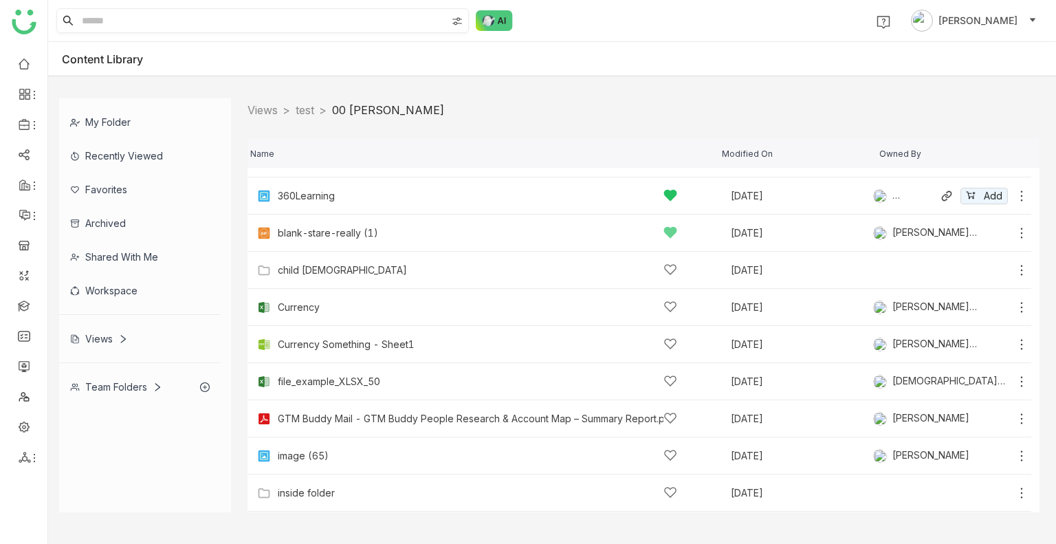
scroll to position [546, 0]
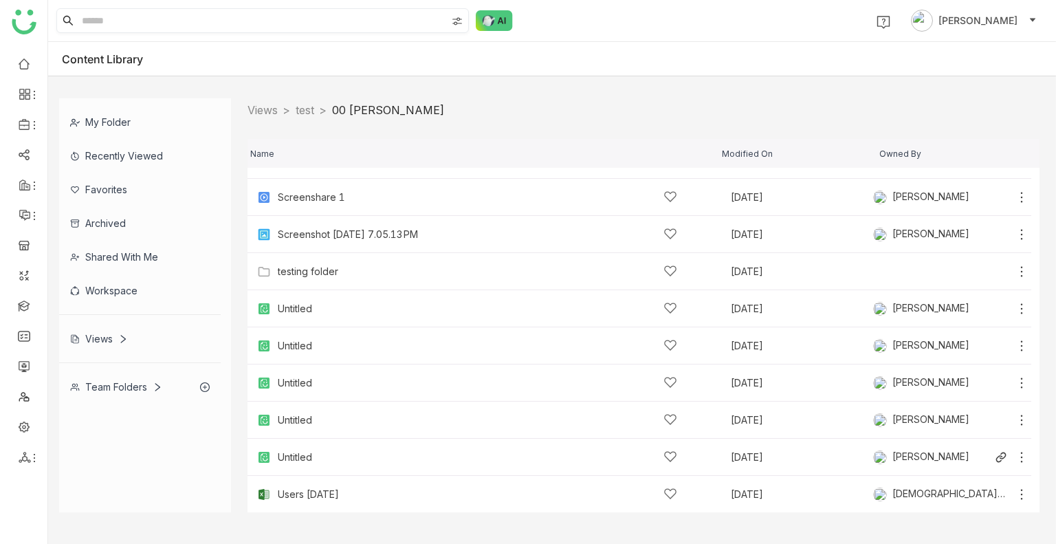
click at [336, 456] on div "Untitled" at bounding box center [478, 457] width 400 height 14
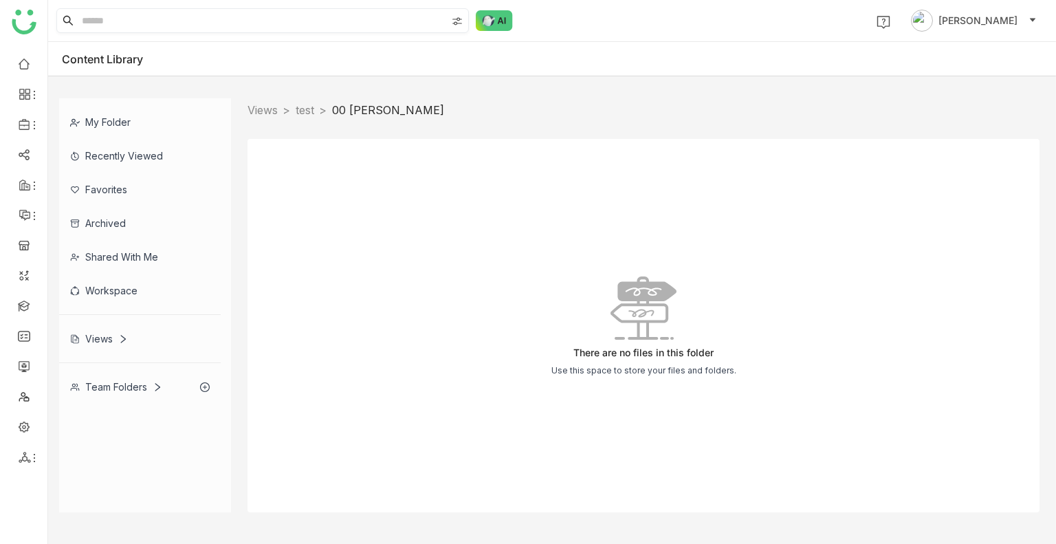
click at [336, 456] on div "There are no files in this folder Use this space to store your files and folder…" at bounding box center [644, 325] width 792 height 373
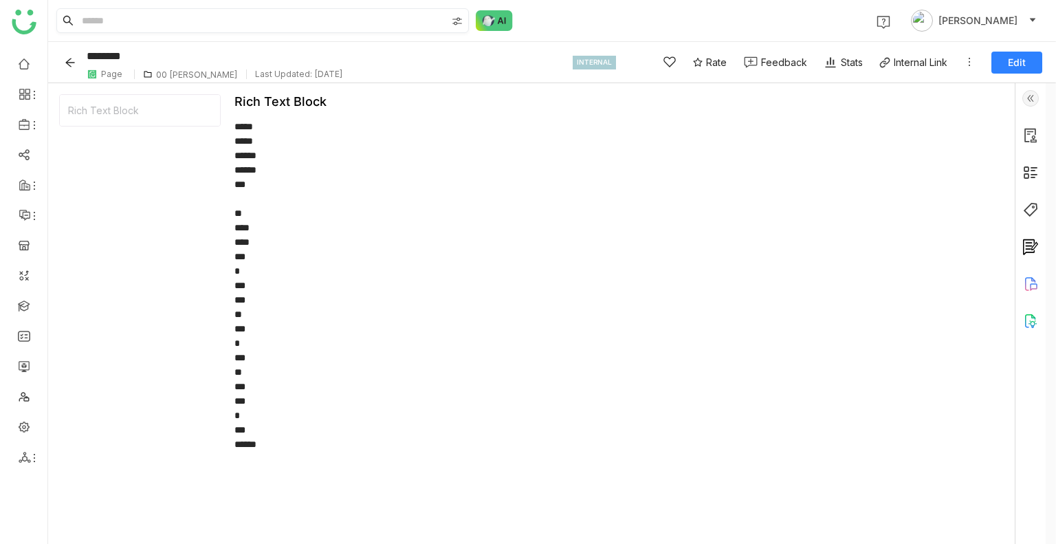
click at [65, 63] on icon "Back" at bounding box center [70, 62] width 11 height 11
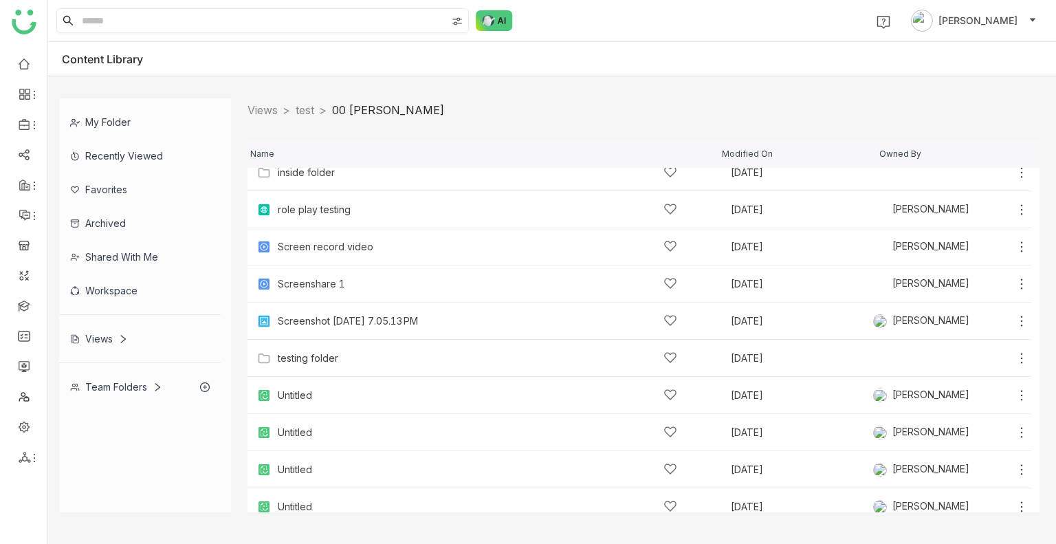
scroll to position [546, 0]
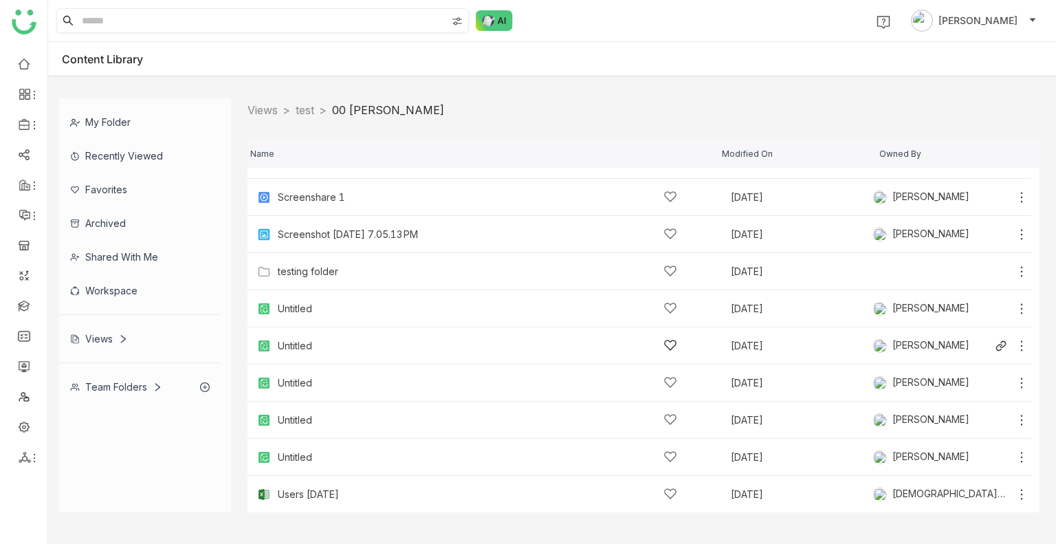
click at [318, 339] on div "Untitled" at bounding box center [478, 345] width 400 height 14
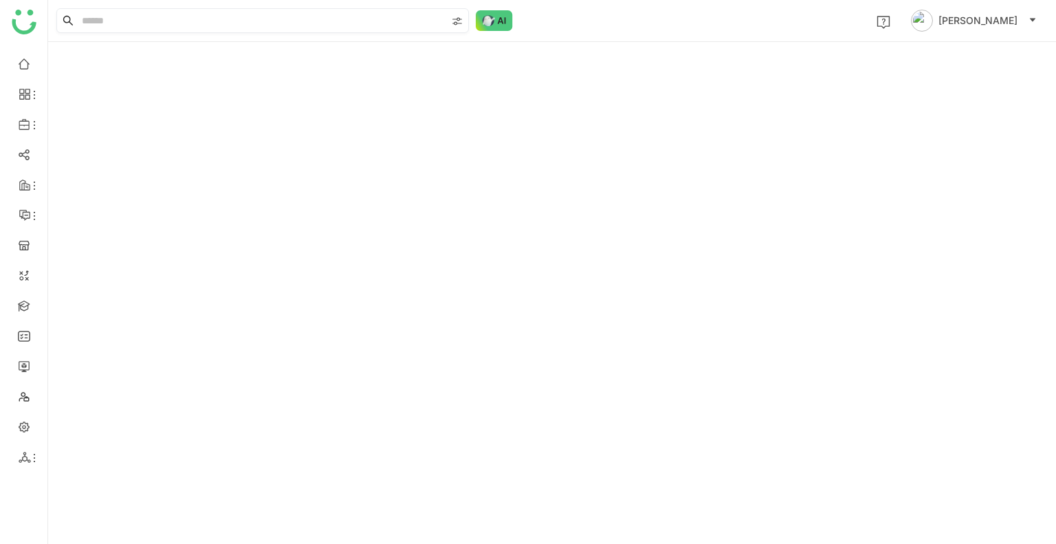
click at [318, 339] on div at bounding box center [552, 293] width 1008 height 502
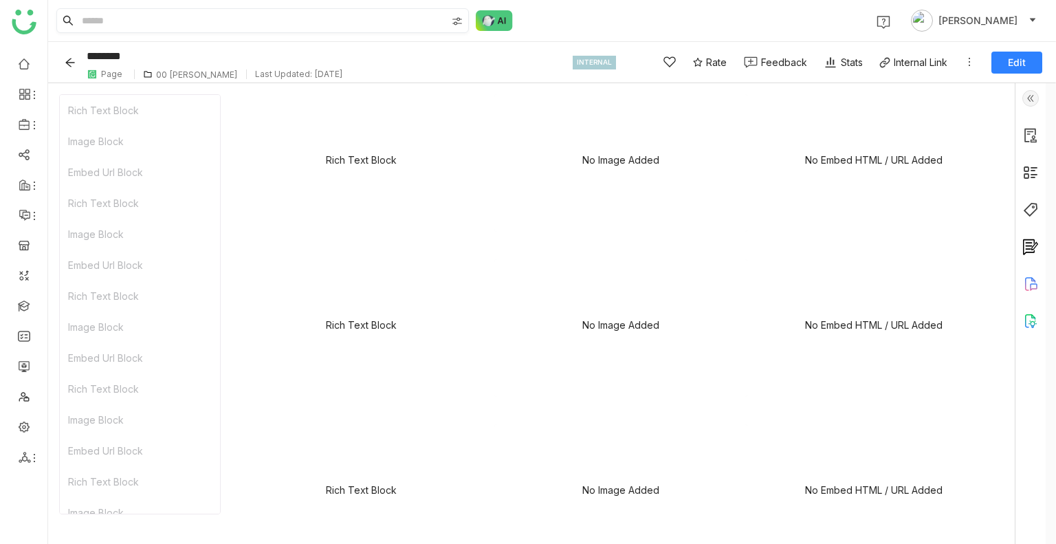
click at [68, 63] on icon "Back" at bounding box center [69, 62] width 9 height 9
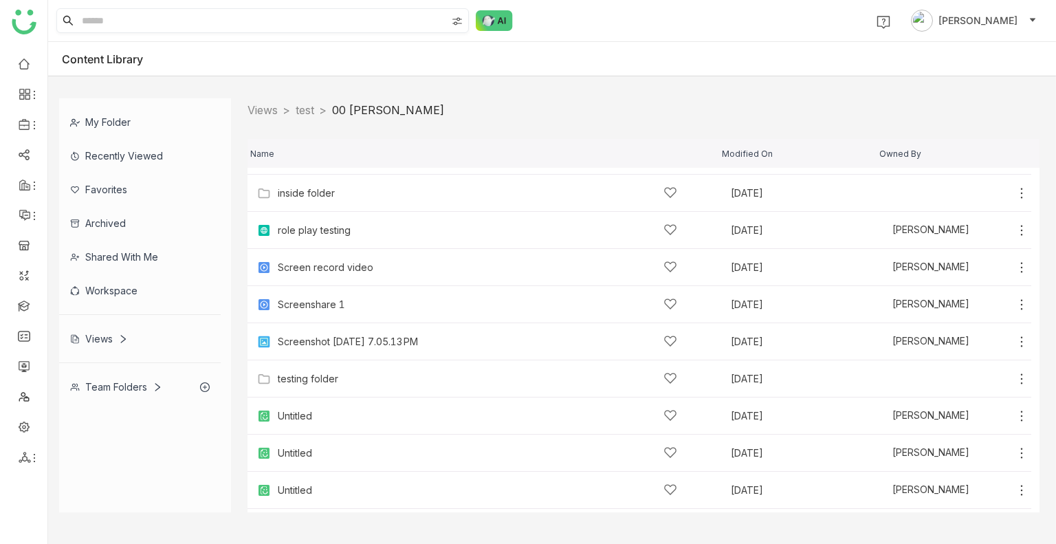
scroll to position [546, 0]
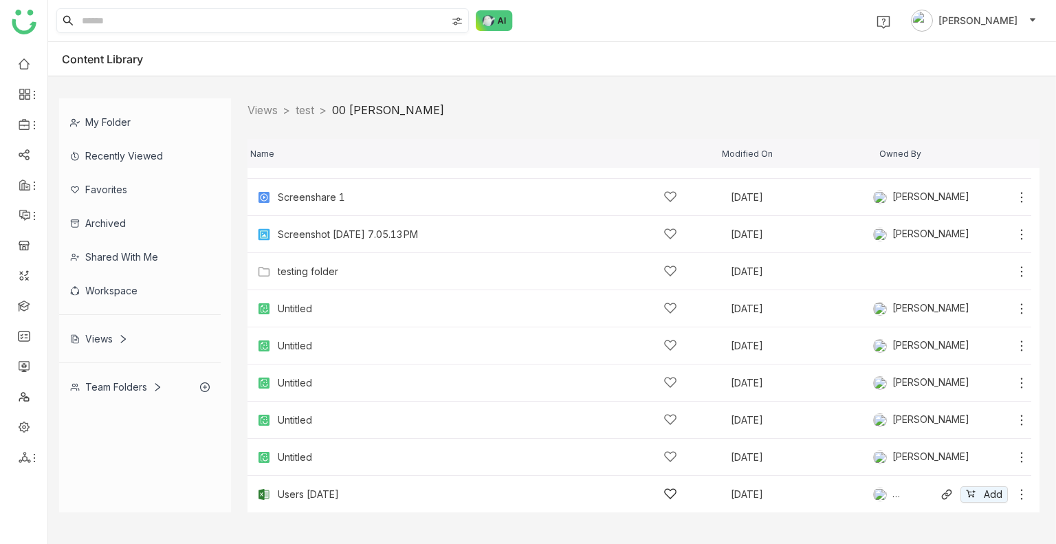
click at [325, 500] on div "Users [DATE]" at bounding box center [478, 494] width 400 height 14
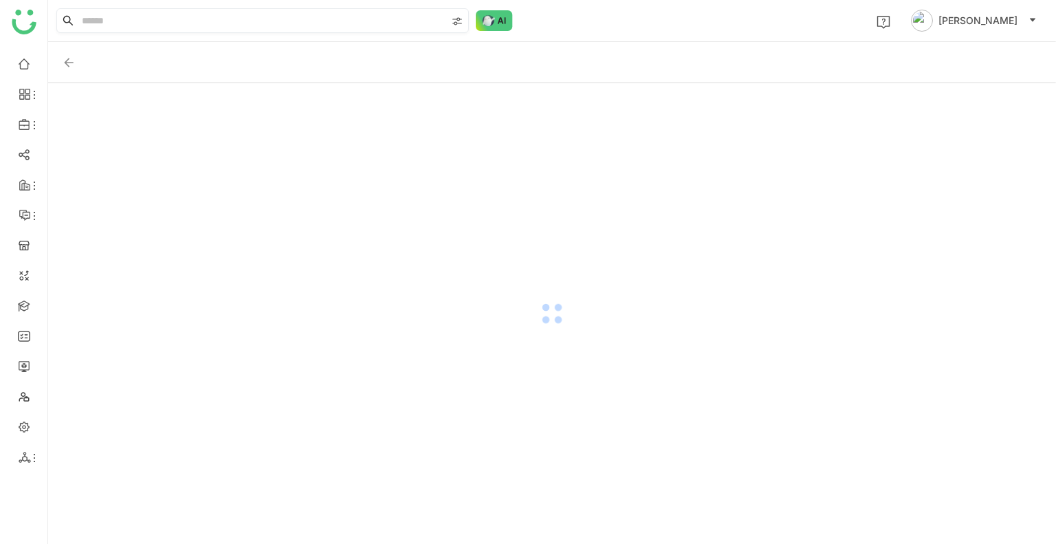
click at [325, 500] on div at bounding box center [552, 313] width 1008 height 461
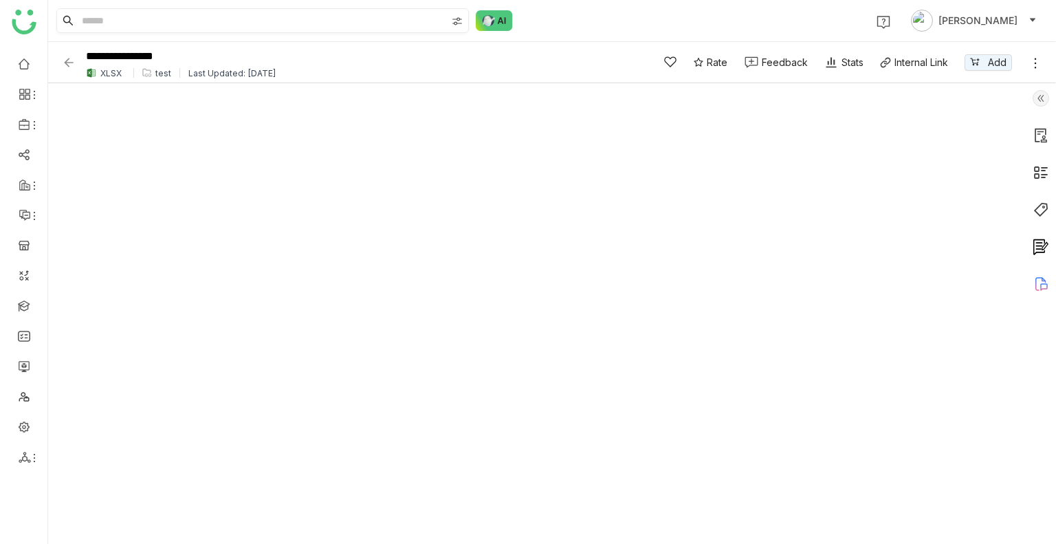
click at [70, 69] on div "**********" at bounding box center [347, 62] width 571 height 38
click at [65, 58] on img at bounding box center [69, 63] width 14 height 14
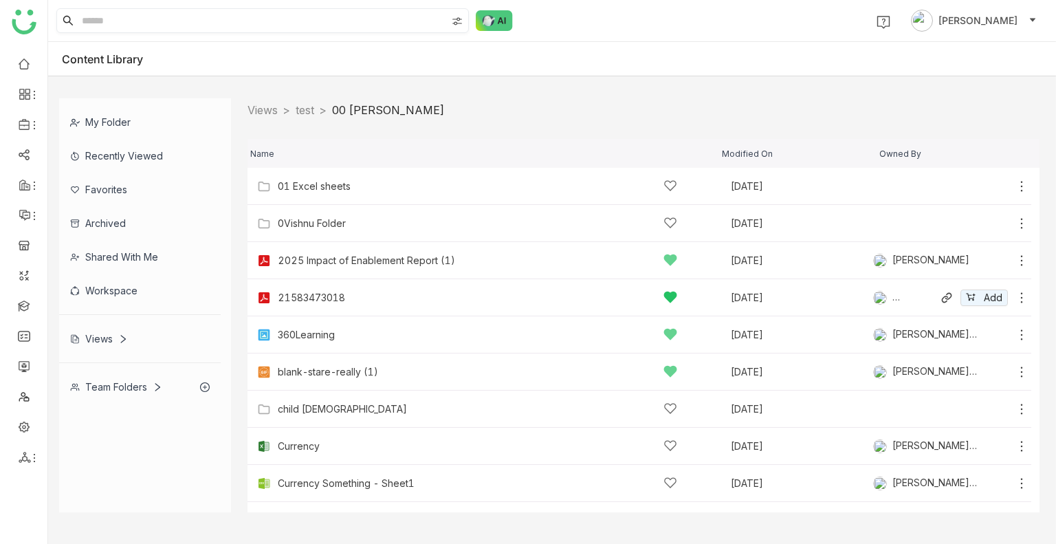
click at [307, 280] on div "21583473018 Sep 8, 2025 Bhupendra Singh Bhandari Add" at bounding box center [640, 297] width 784 height 37
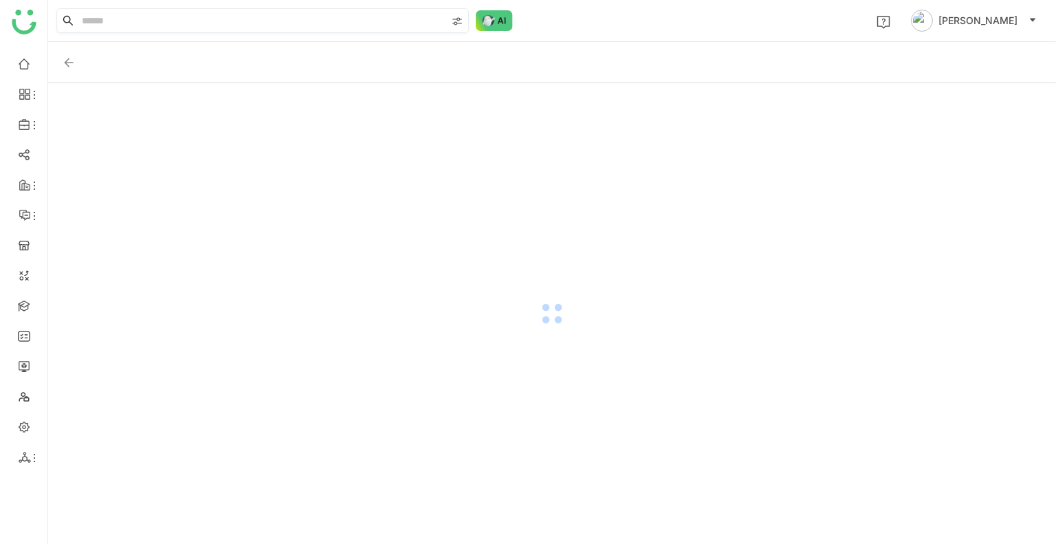
click at [307, 280] on div at bounding box center [552, 313] width 1008 height 461
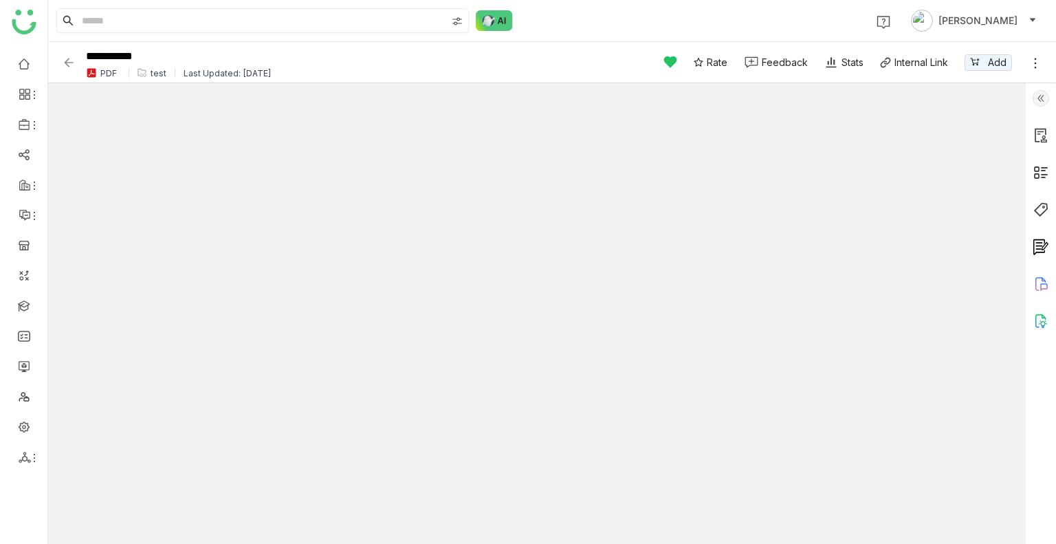
click at [69, 63] on img at bounding box center [69, 63] width 14 height 14
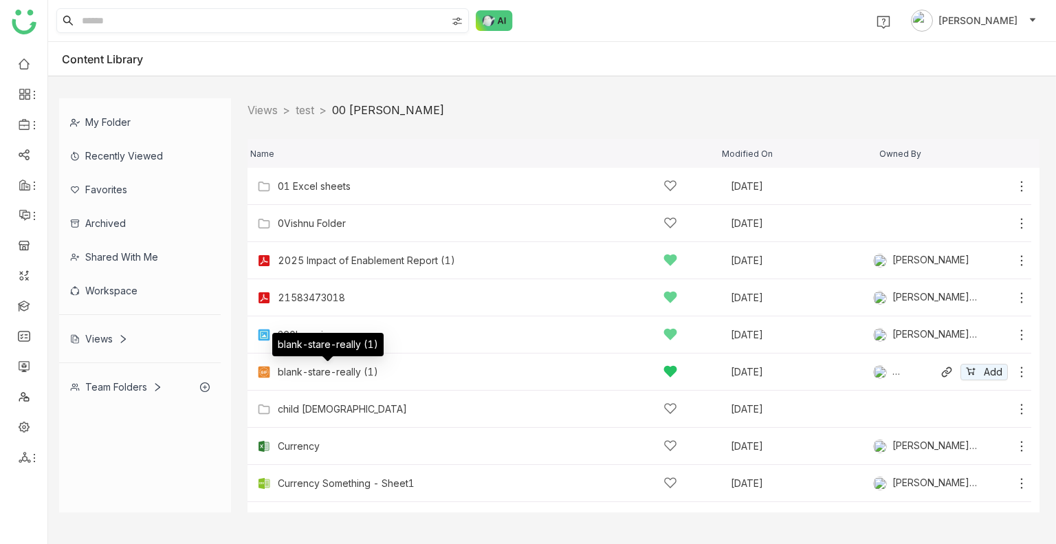
click at [314, 372] on div "blank-stare-really (1)" at bounding box center [328, 372] width 100 height 11
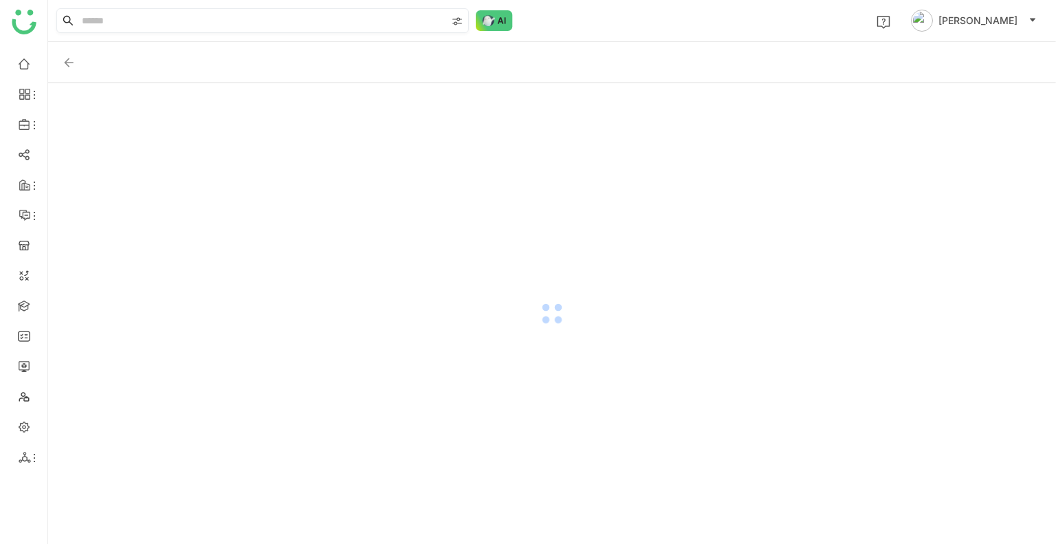
click at [314, 372] on div at bounding box center [552, 313] width 1008 height 461
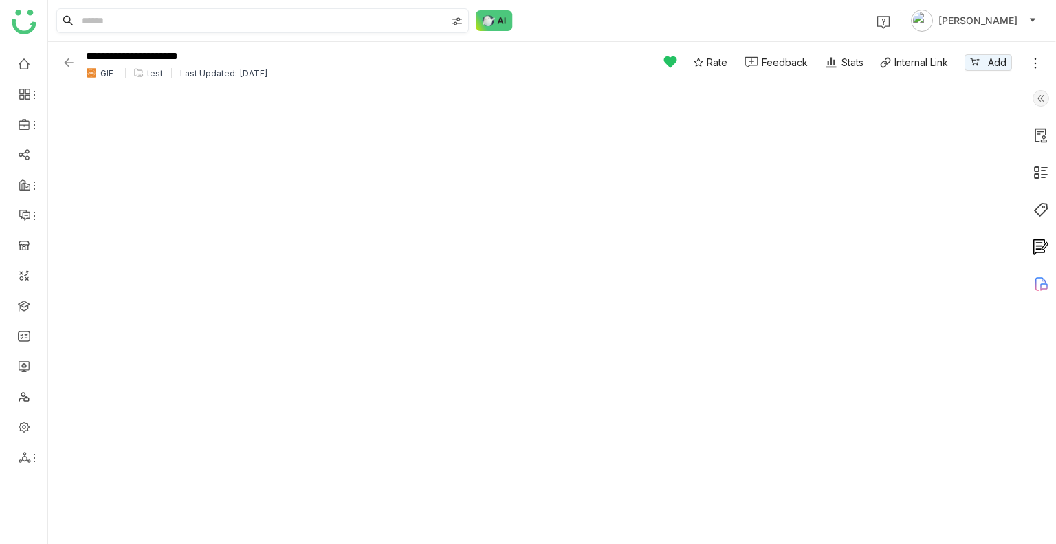
click at [64, 56] on img at bounding box center [69, 63] width 14 height 14
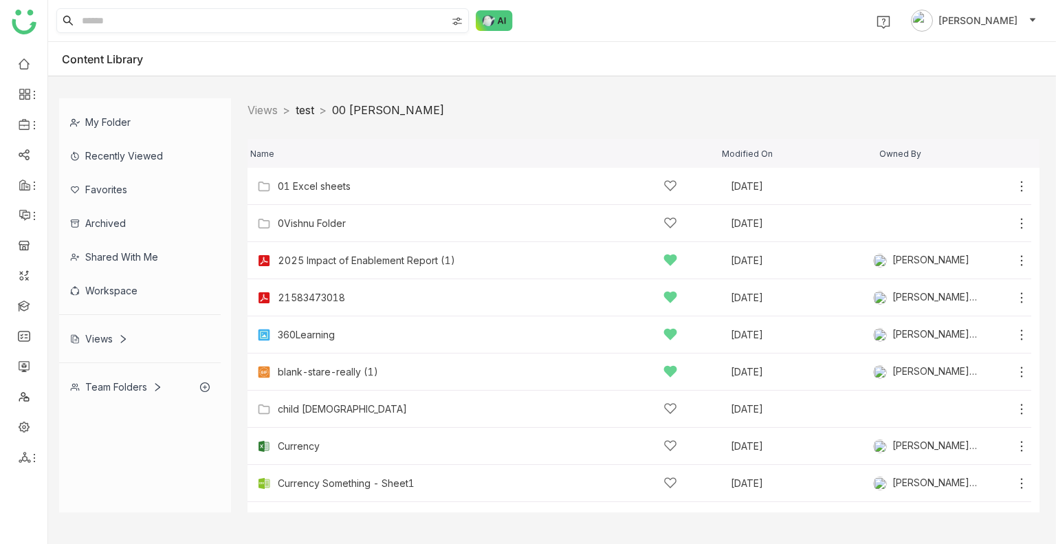
click at [314, 113] on link "test" at bounding box center [305, 110] width 19 height 14
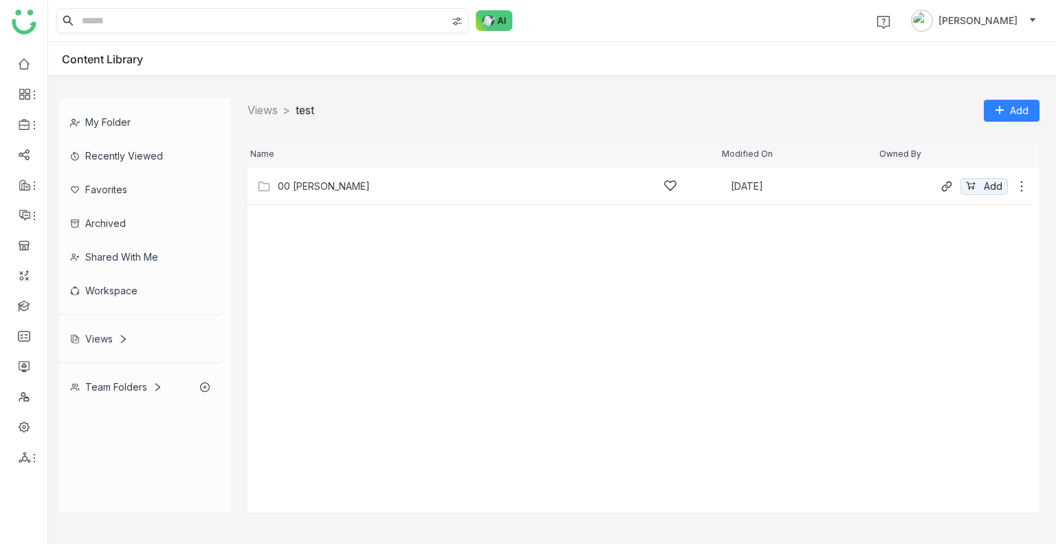
click at [1018, 179] on icon at bounding box center [1022, 186] width 14 height 14
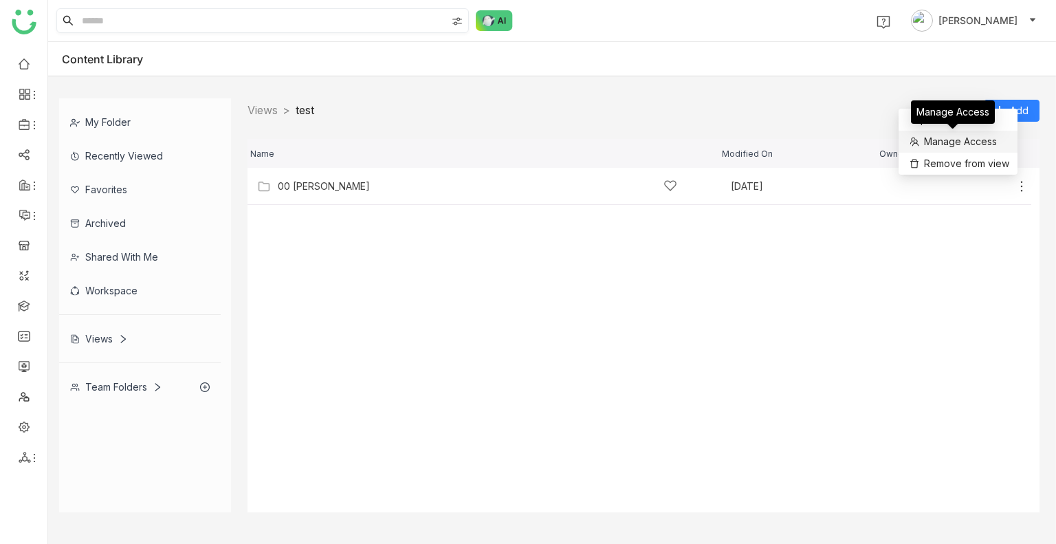
click at [957, 145] on span "Manage Access" at bounding box center [960, 141] width 73 height 15
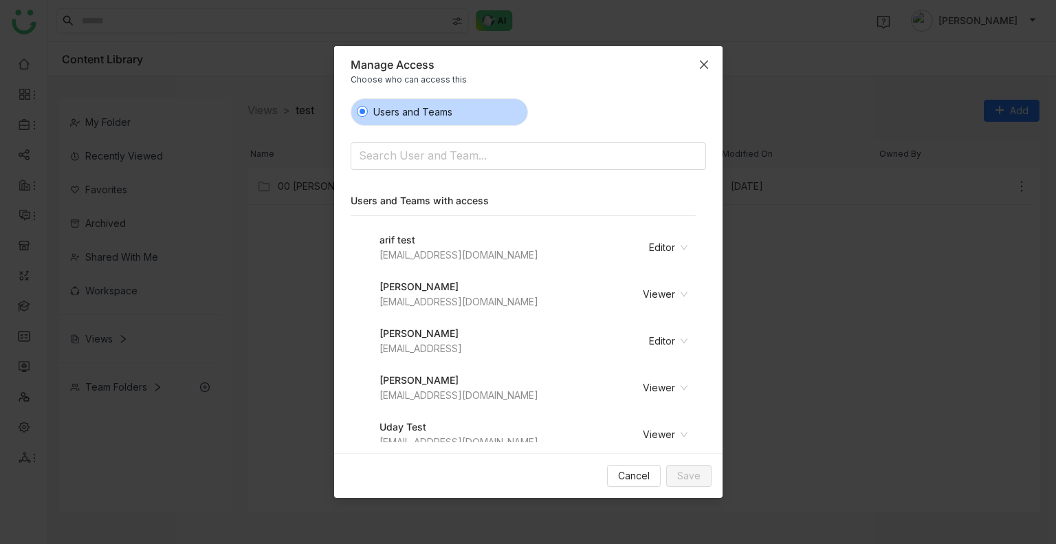
scroll to position [14, 0]
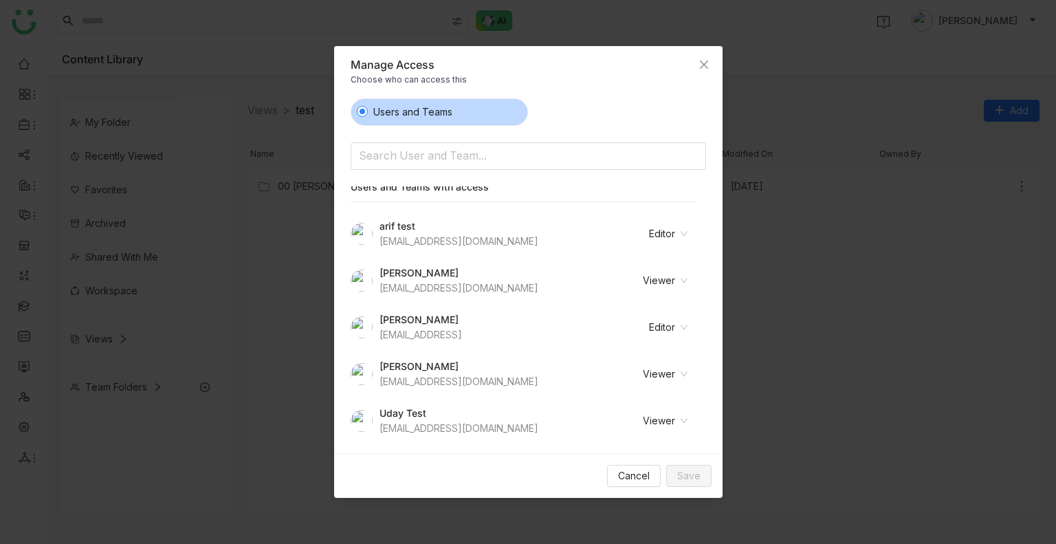
click at [664, 413] on nz-select-item "Viewer" at bounding box center [648, 421] width 80 height 21
click at [644, 488] on div "Revoke Access" at bounding box center [643, 490] width 72 height 15
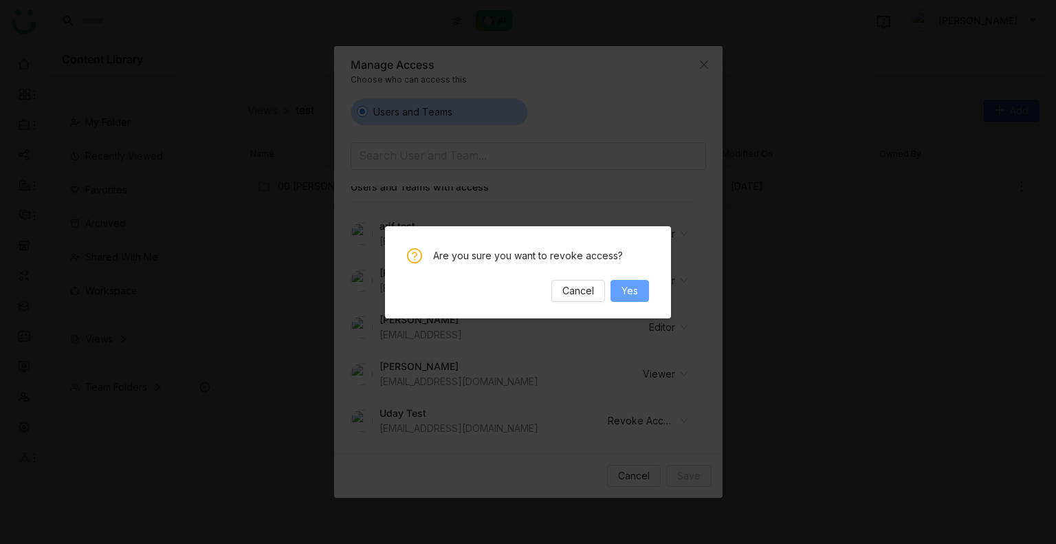
click at [641, 296] on button "Yes" at bounding box center [630, 291] width 39 height 22
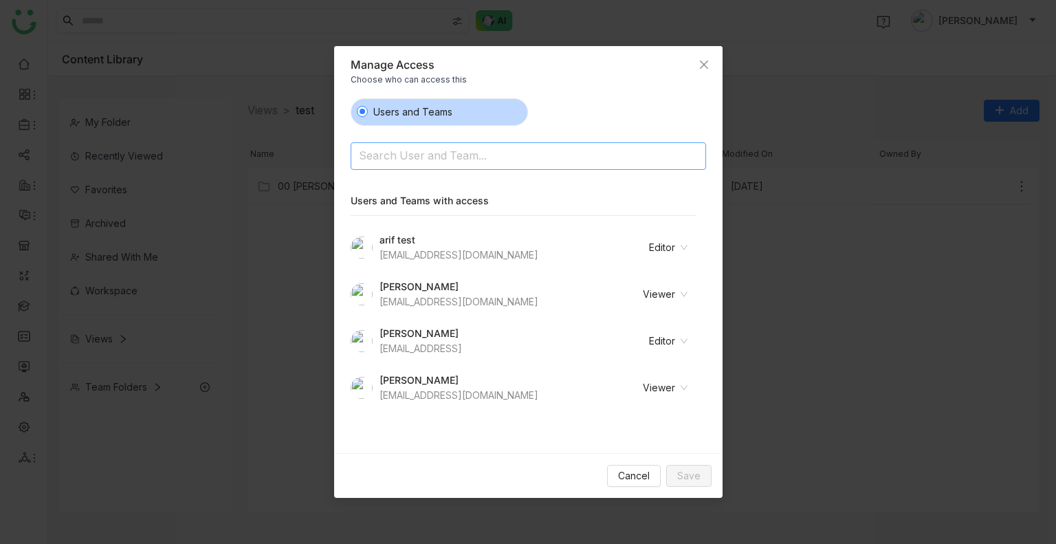
click at [436, 157] on input at bounding box center [493, 157] width 268 height 22
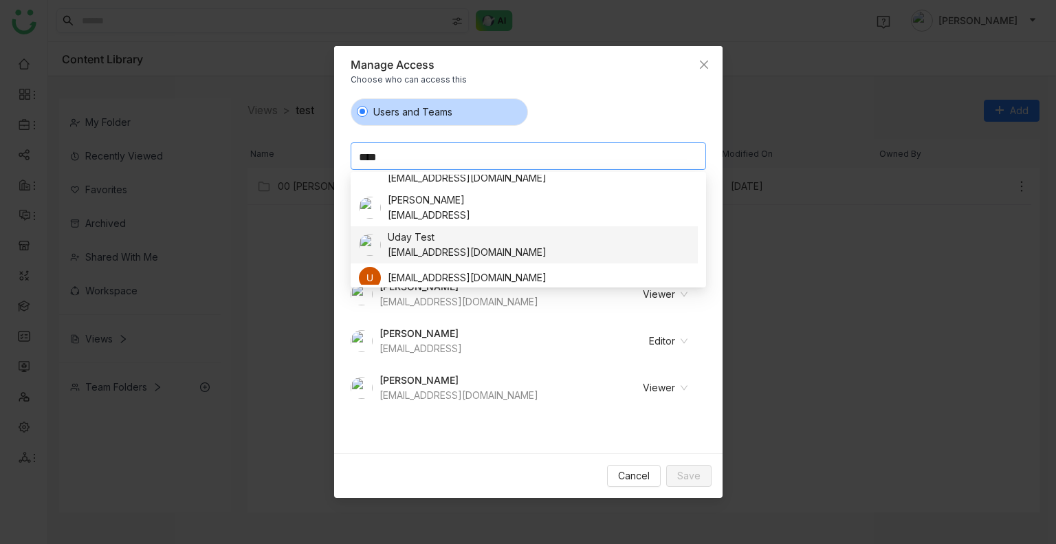
scroll to position [61, 0]
type input "****"
click at [424, 243] on div "Uday Test" at bounding box center [467, 236] width 159 height 15
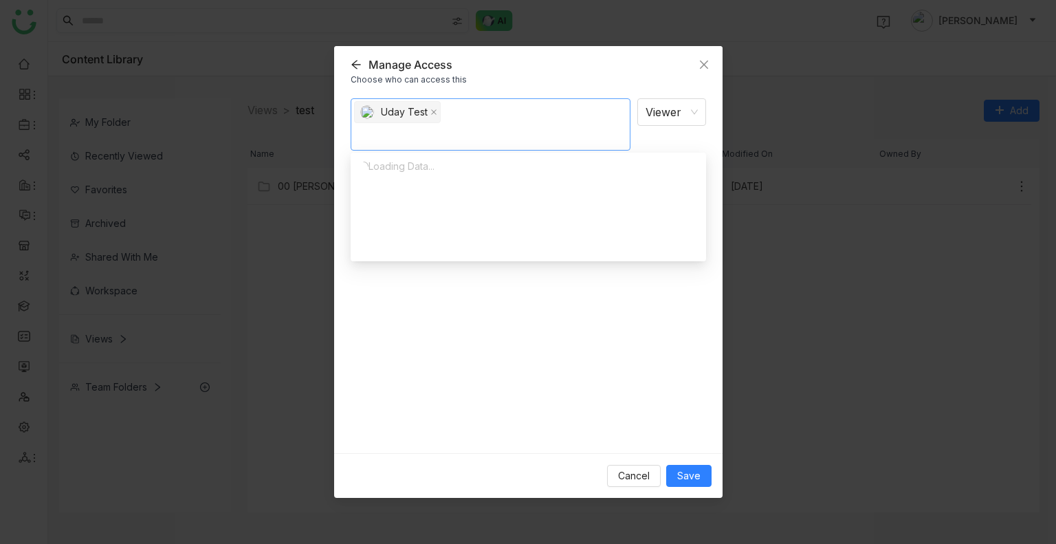
scroll to position [0, 0]
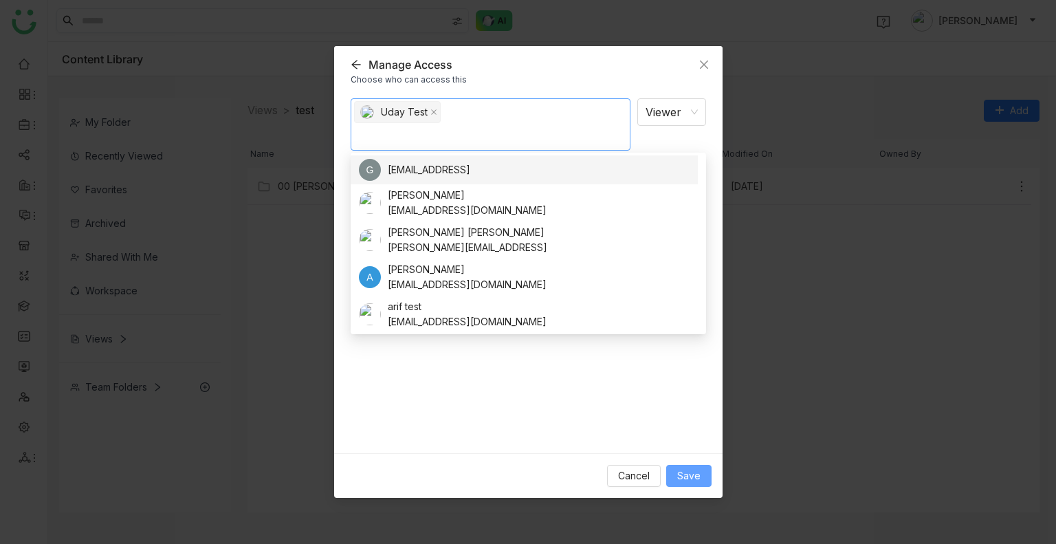
click at [693, 478] on span "Save" at bounding box center [688, 475] width 23 height 15
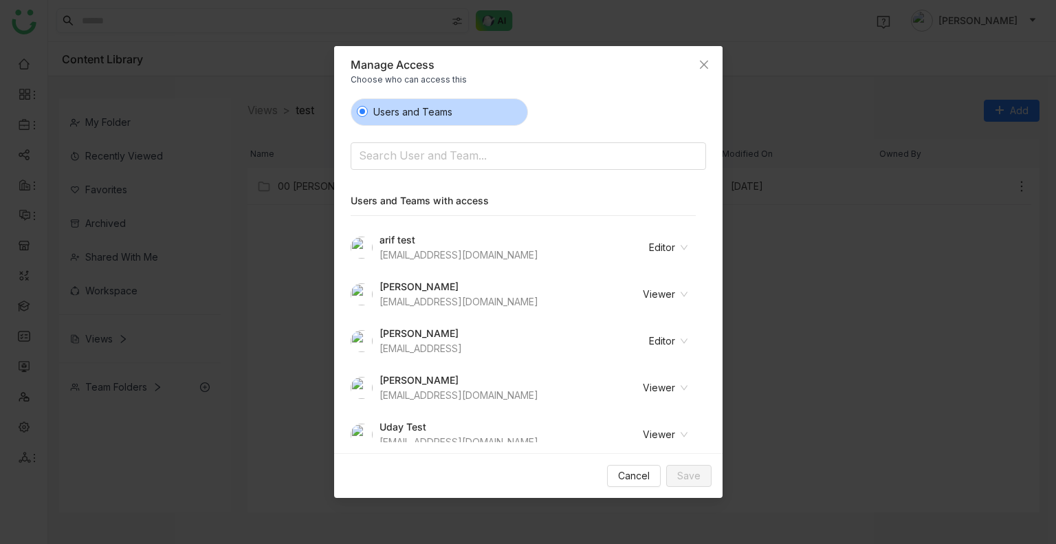
click at [765, 382] on nz-modal-container "Manage Access Choose who can access this Users and Teams Search User and Team..…" at bounding box center [528, 272] width 1056 height 544
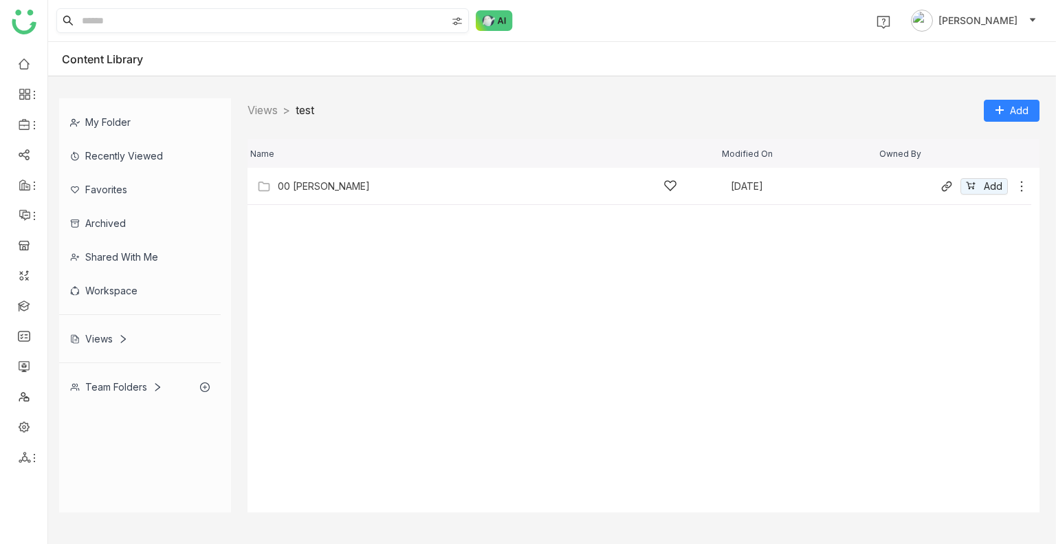
click at [1019, 184] on icon at bounding box center [1022, 186] width 14 height 14
click at [941, 164] on span "Remove from view" at bounding box center [968, 168] width 85 height 15
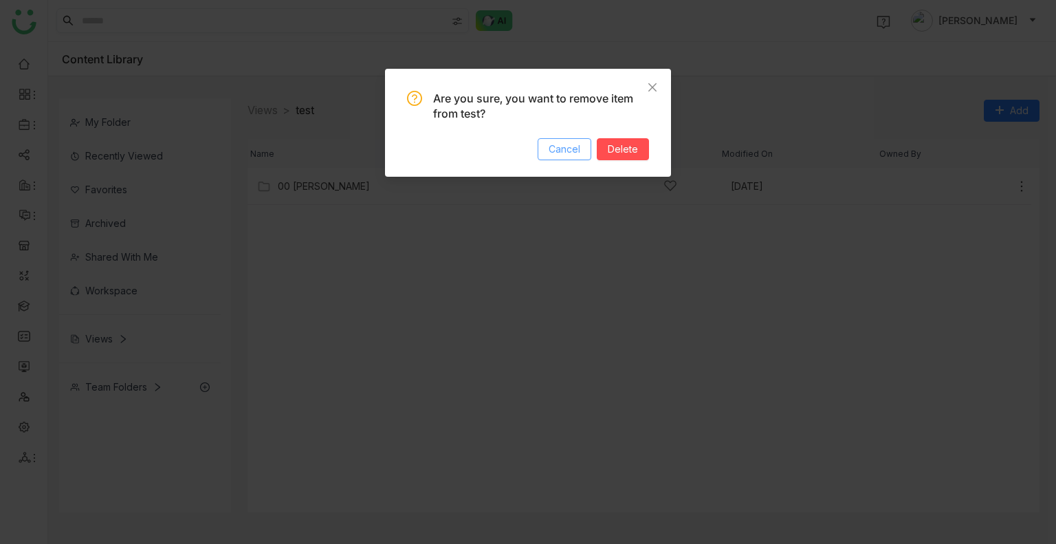
click at [575, 148] on span "Cancel" at bounding box center [565, 149] width 32 height 15
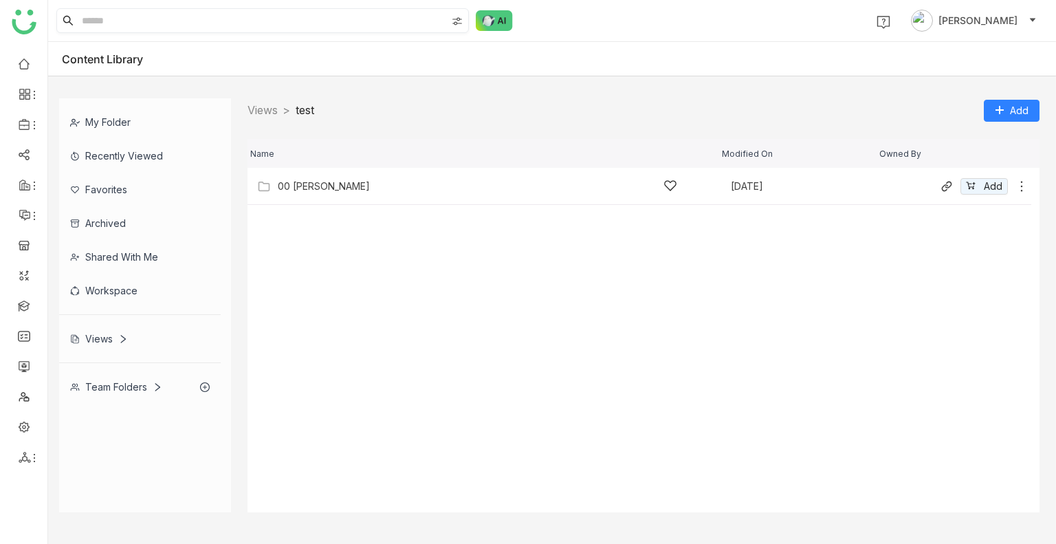
click at [1025, 186] on icon at bounding box center [1022, 186] width 14 height 14
click at [970, 151] on span "Manage Access" at bounding box center [967, 149] width 73 height 15
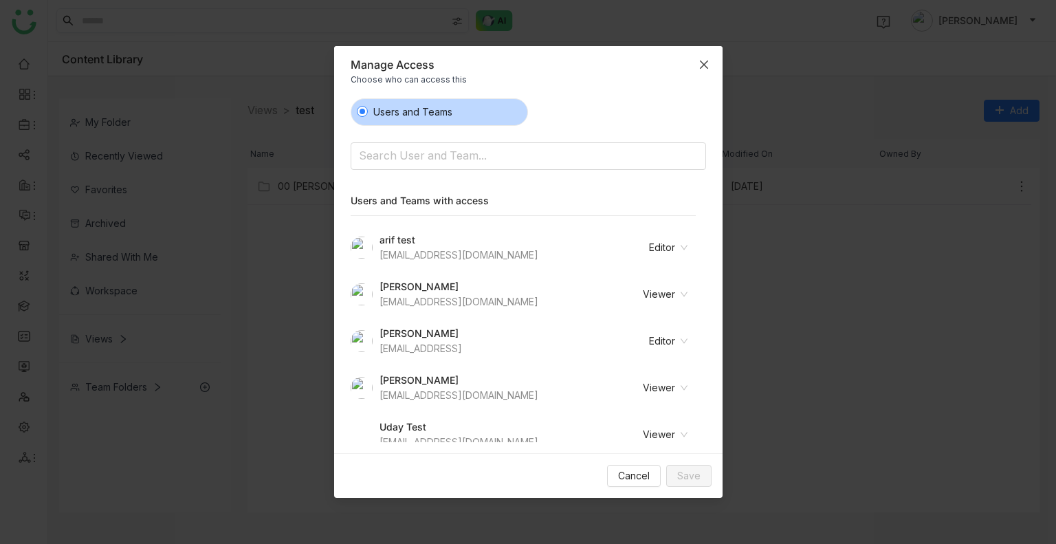
scroll to position [14, 0]
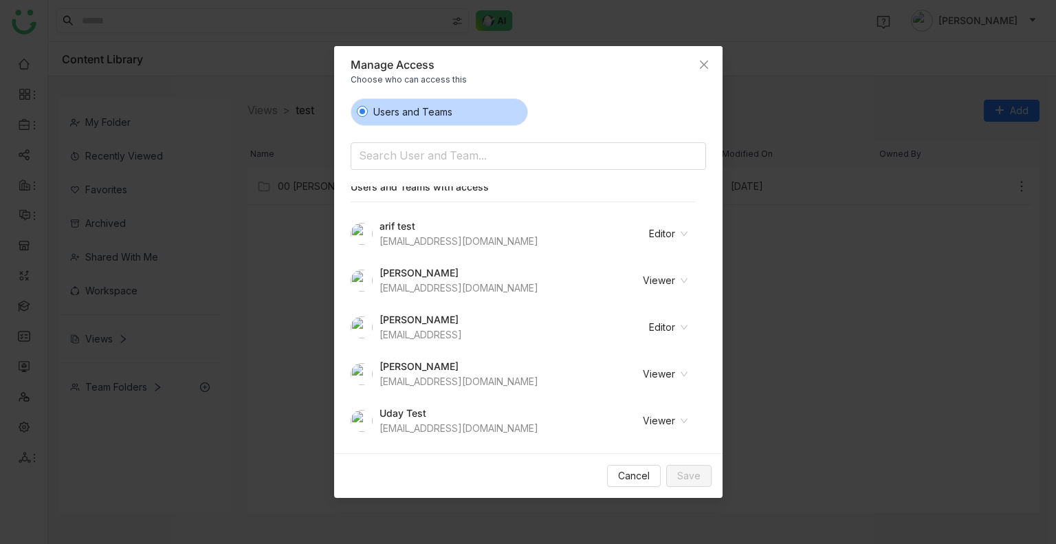
click at [660, 413] on nz-select-item "Viewer" at bounding box center [648, 421] width 80 height 21
click at [640, 483] on div "Revoke Access" at bounding box center [643, 490] width 72 height 15
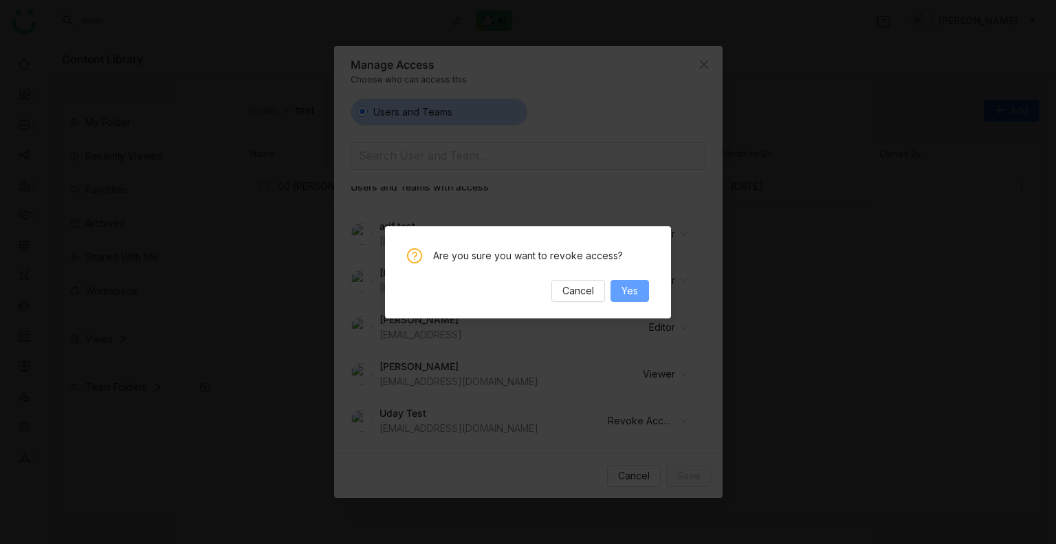
click at [631, 280] on button "Yes" at bounding box center [630, 291] width 39 height 22
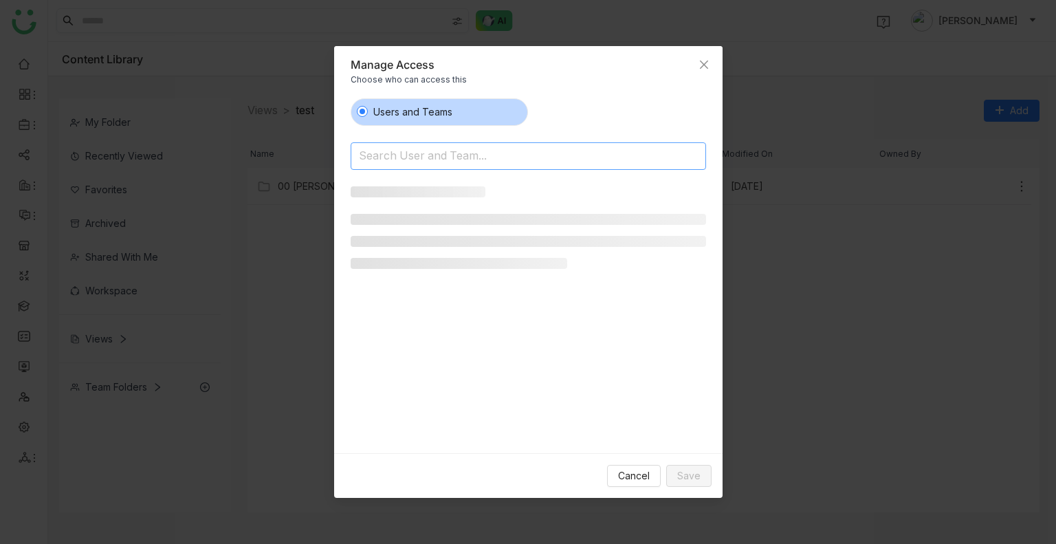
click at [448, 142] on nz-select-top-control "Search User and Team..." at bounding box center [529, 156] width 356 height 28
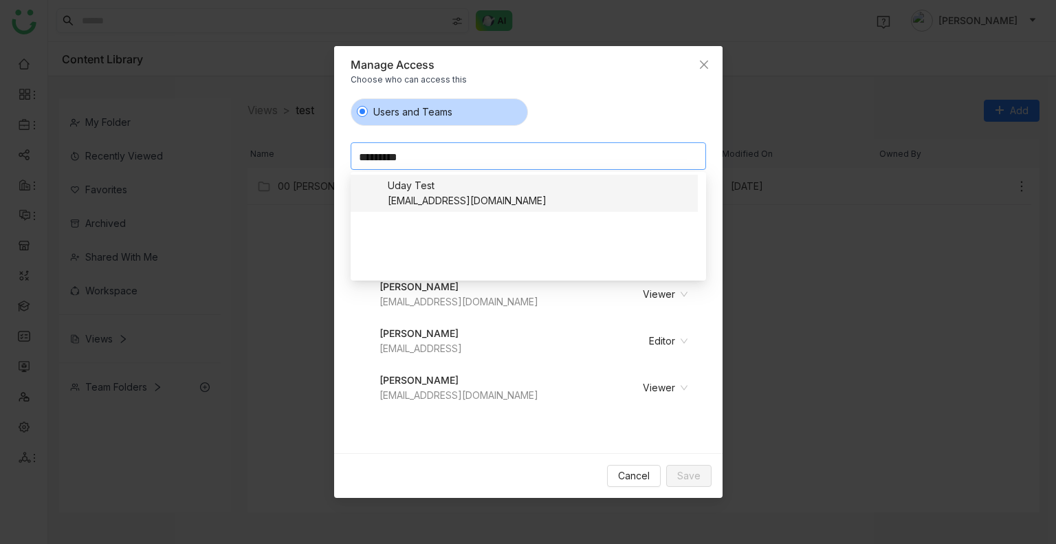
type input "*********"
click at [470, 198] on div "[EMAIL_ADDRESS][DOMAIN_NAME]" at bounding box center [467, 200] width 159 height 15
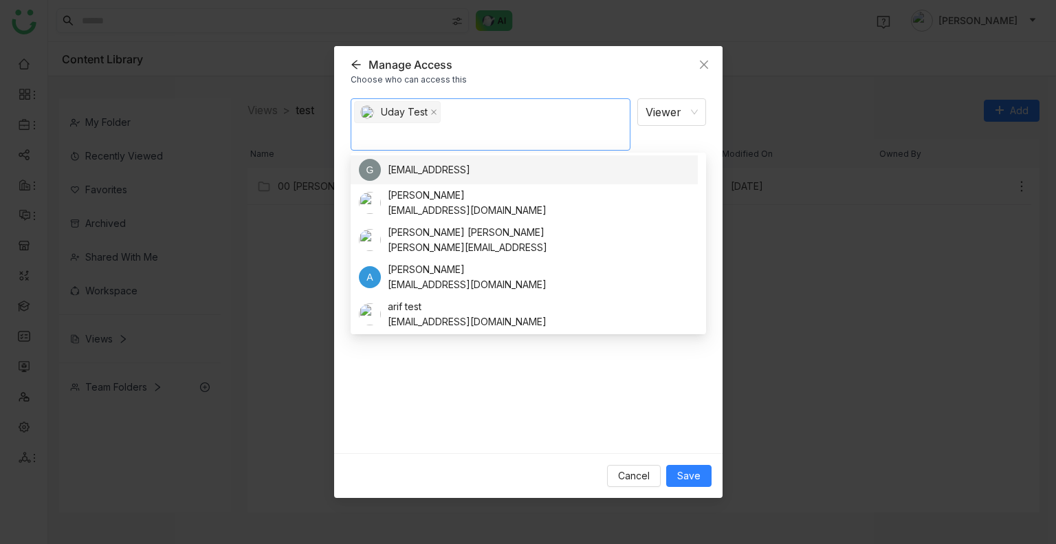
click at [436, 400] on div "Uday Test Viewer Notify people" at bounding box center [529, 270] width 356 height 345
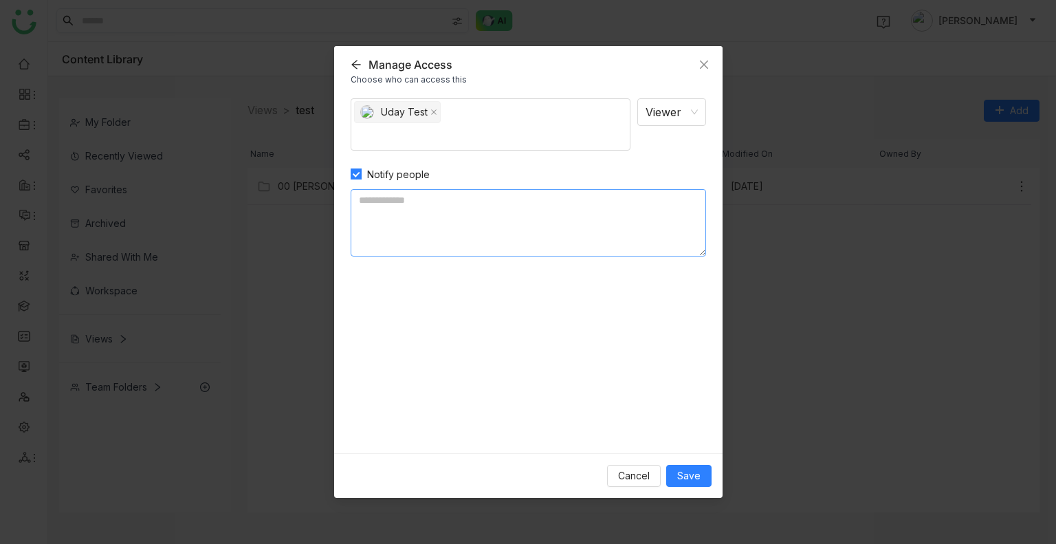
click at [404, 224] on textarea at bounding box center [529, 222] width 356 height 67
type textarea "*******"
click at [709, 477] on button "Save" at bounding box center [688, 476] width 45 height 22
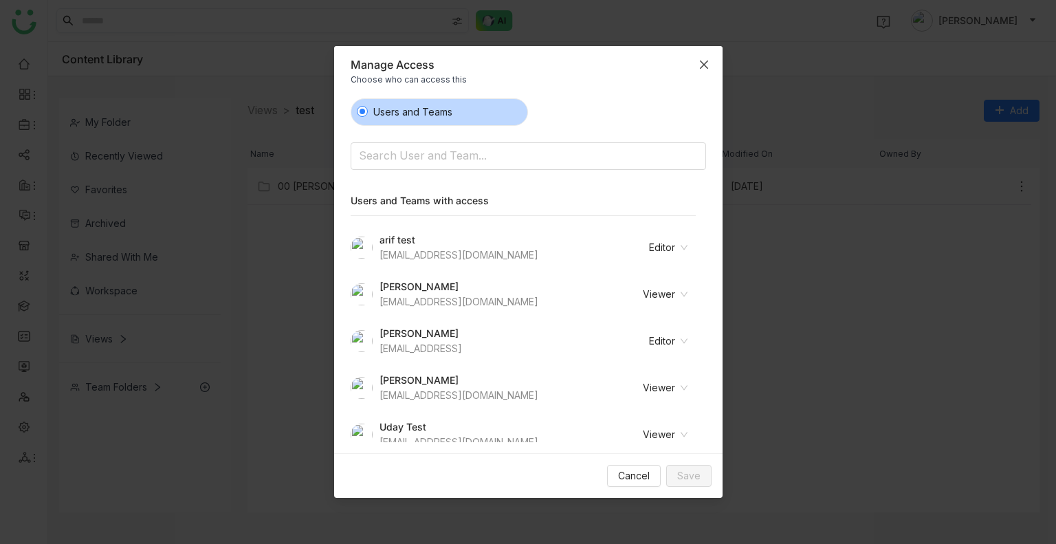
click at [700, 62] on icon "Close" at bounding box center [704, 64] width 11 height 11
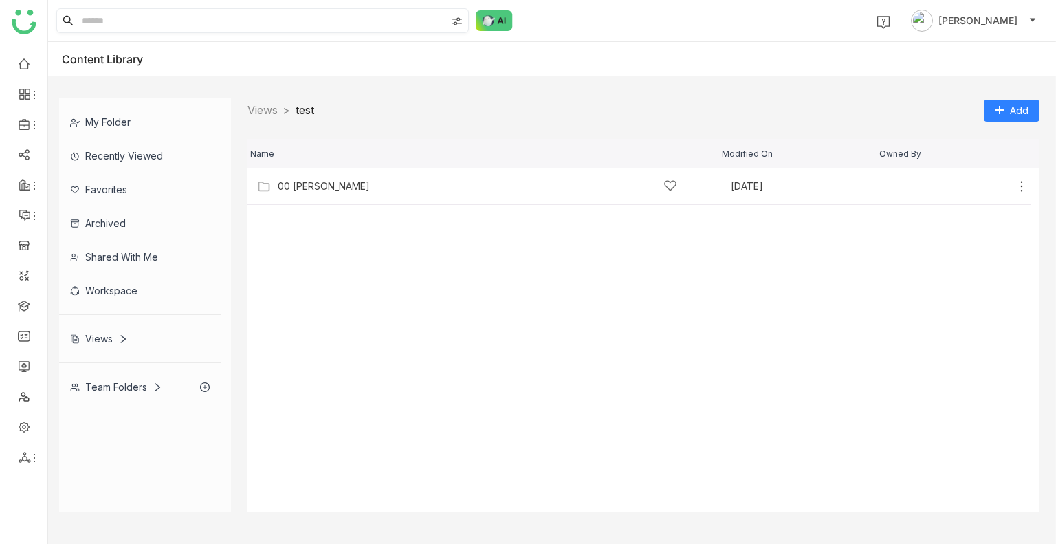
click at [113, 331] on div "Views" at bounding box center [140, 339] width 162 height 34
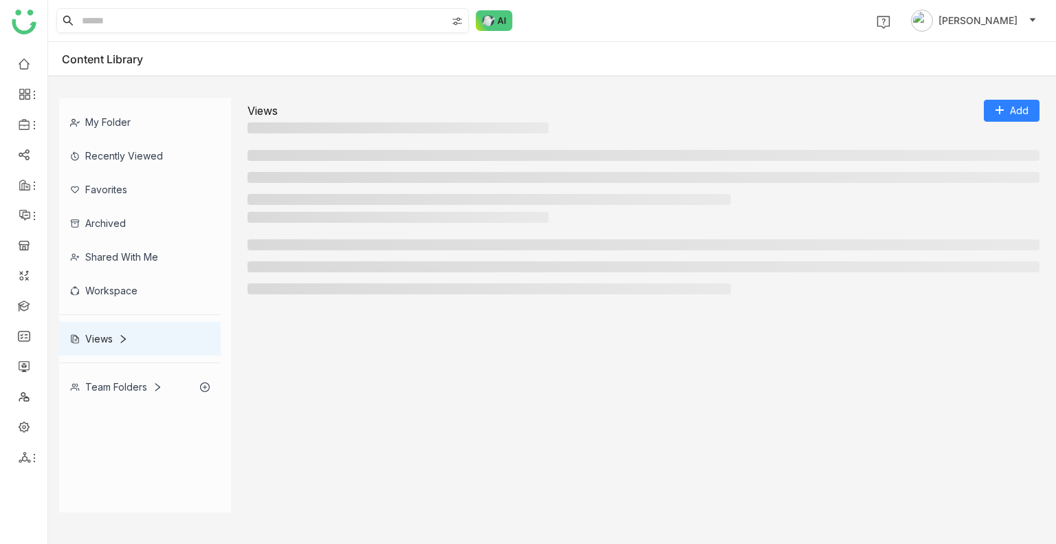
click at [113, 331] on div "Views" at bounding box center [140, 339] width 162 height 34
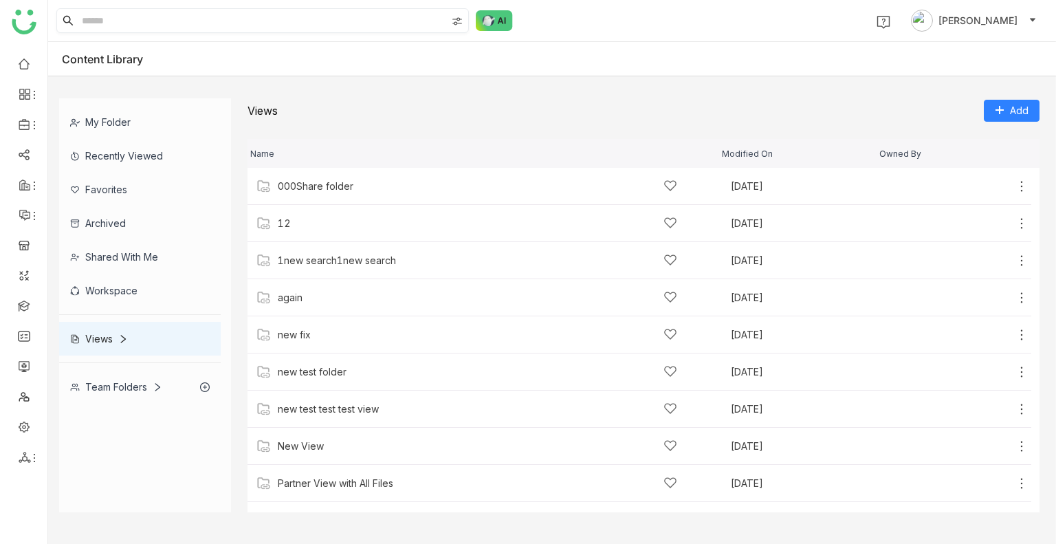
scroll to position [175, 0]
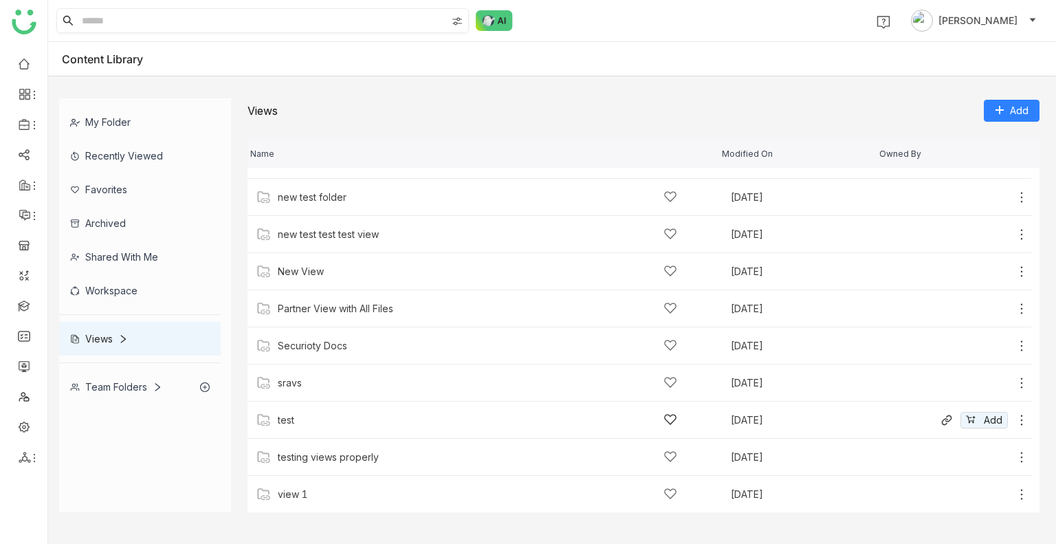
click at [307, 419] on div "test" at bounding box center [478, 420] width 400 height 14
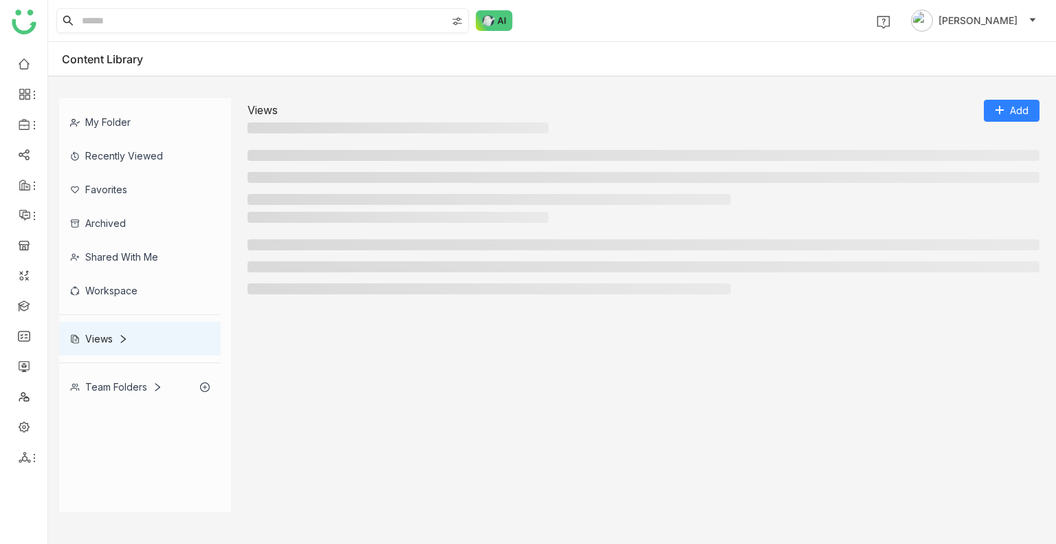
click at [307, 419] on div at bounding box center [644, 317] width 792 height 390
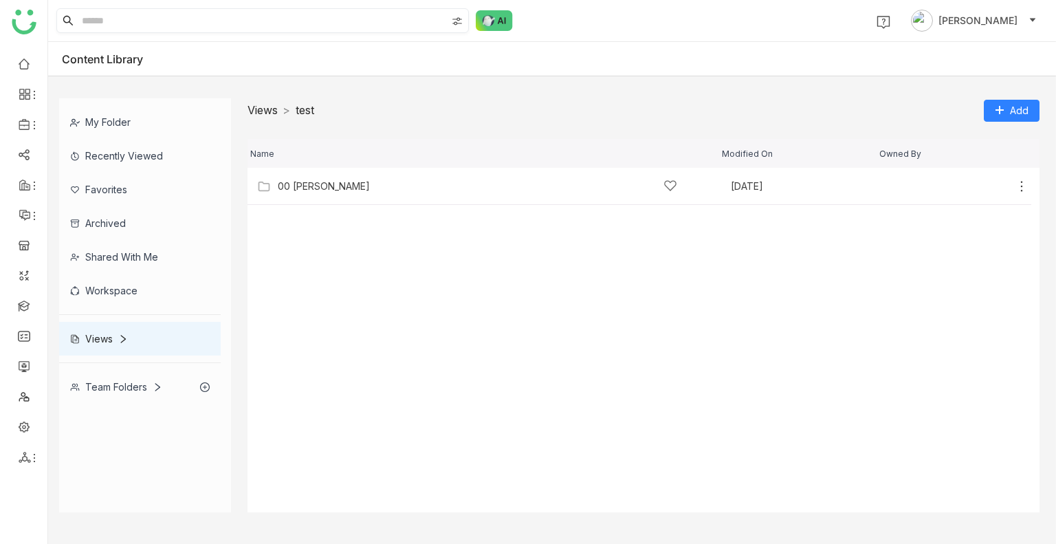
click at [261, 111] on link "Views" at bounding box center [263, 110] width 30 height 14
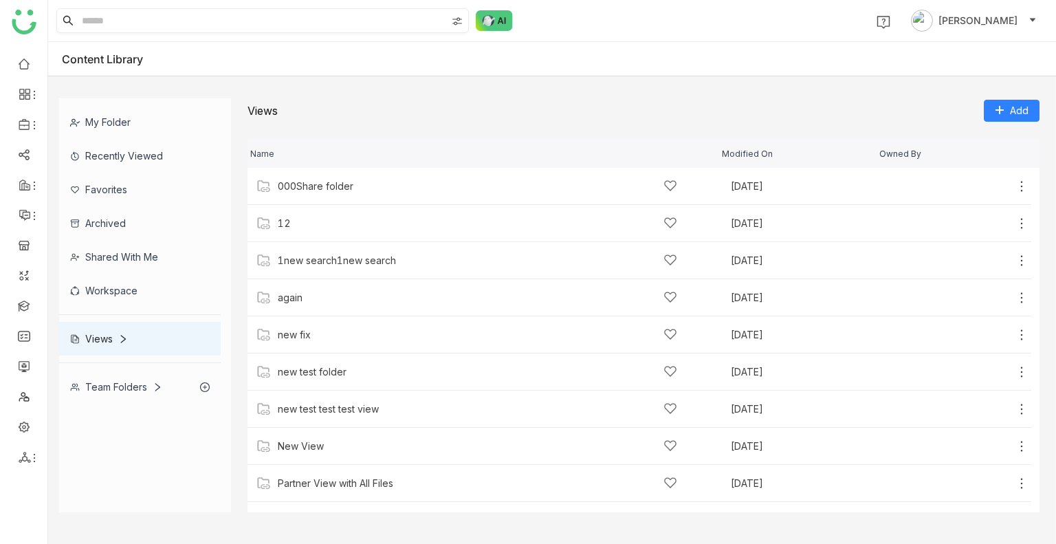
scroll to position [175, 0]
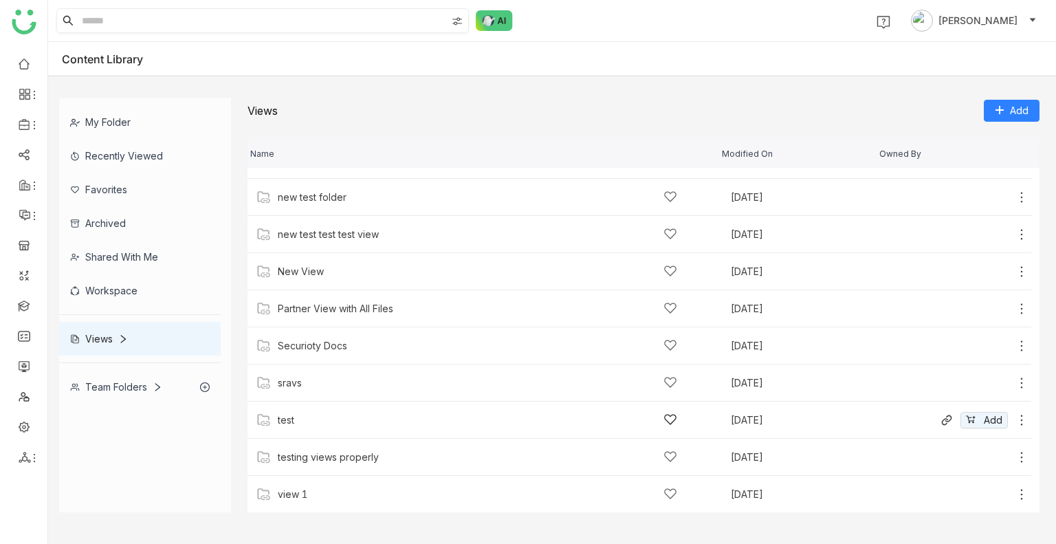
click at [1015, 423] on icon at bounding box center [1022, 420] width 14 height 14
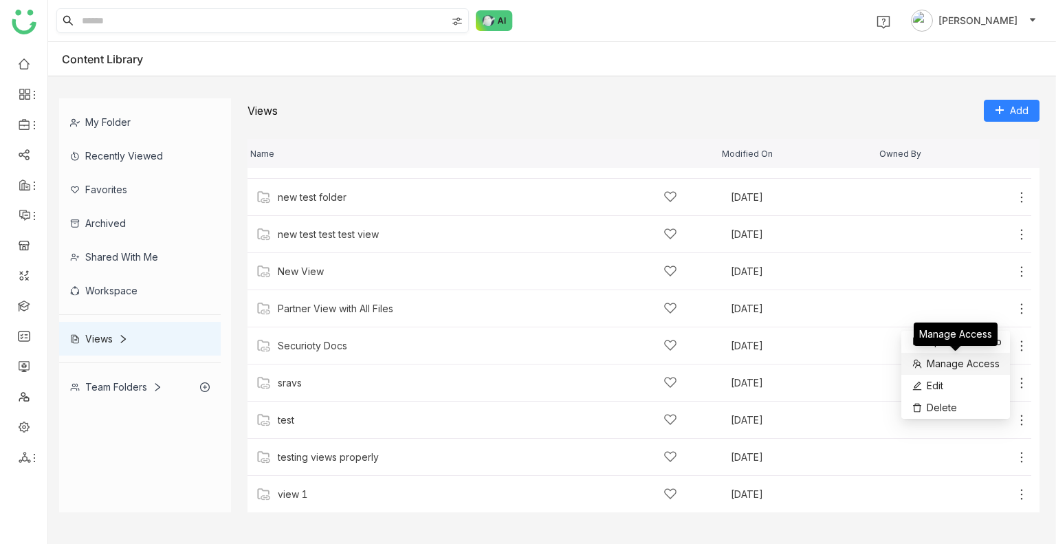
click at [949, 364] on span "Manage Access" at bounding box center [963, 363] width 73 height 15
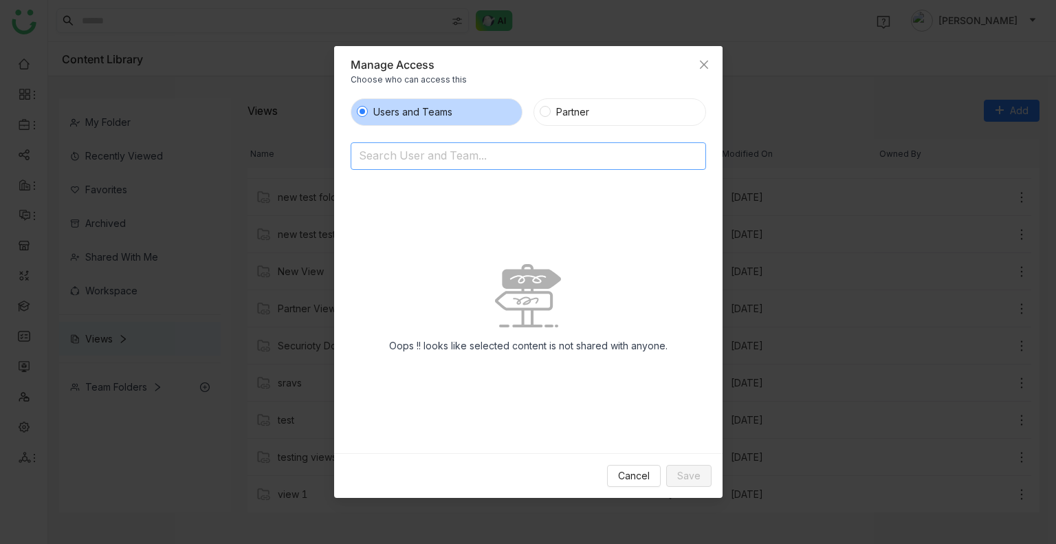
click at [388, 164] on input at bounding box center [493, 157] width 268 height 22
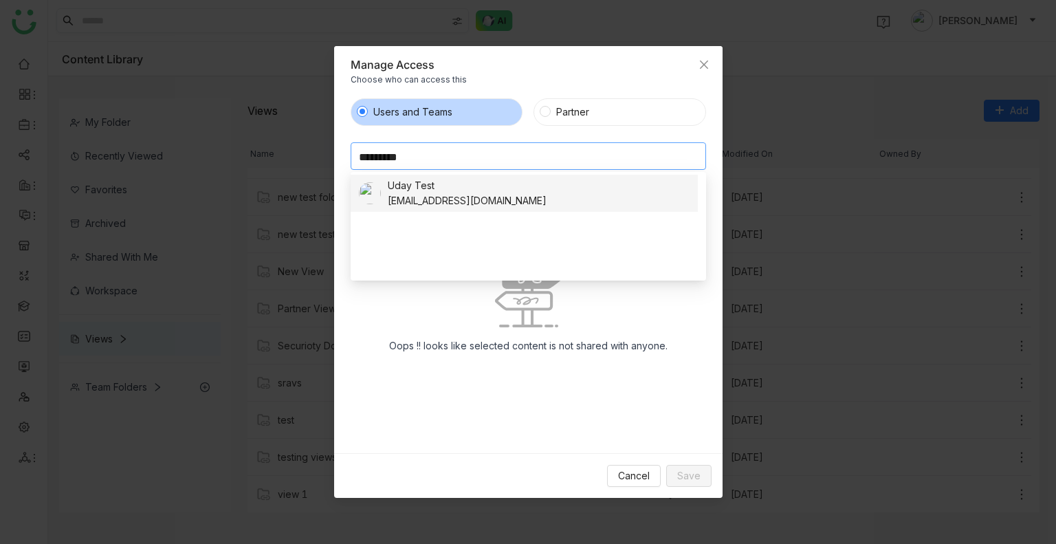
type input "*********"
click at [443, 198] on div "[EMAIL_ADDRESS][DOMAIN_NAME]" at bounding box center [467, 200] width 159 height 15
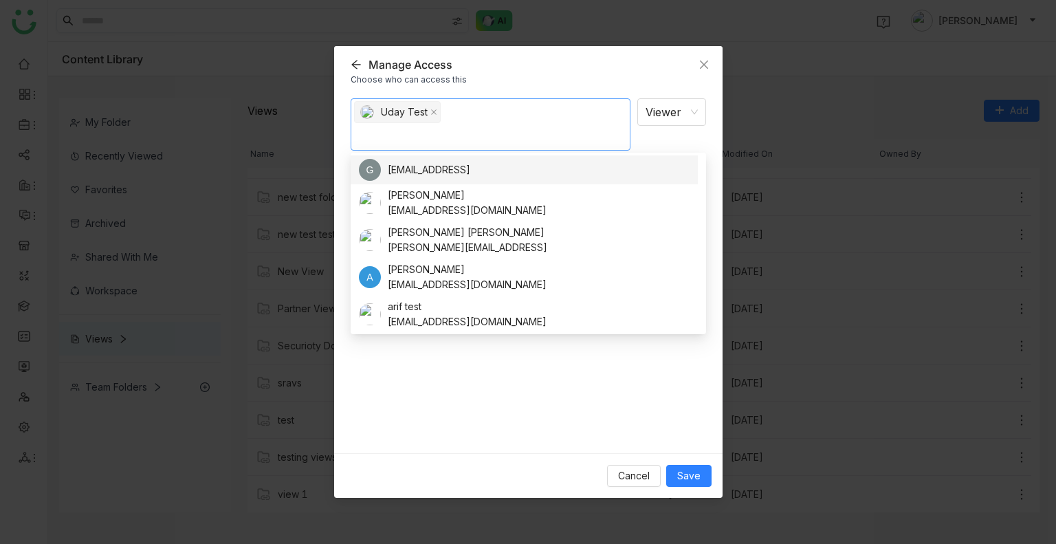
click at [478, 363] on div "Uday Test Viewer Notify people" at bounding box center [529, 270] width 356 height 345
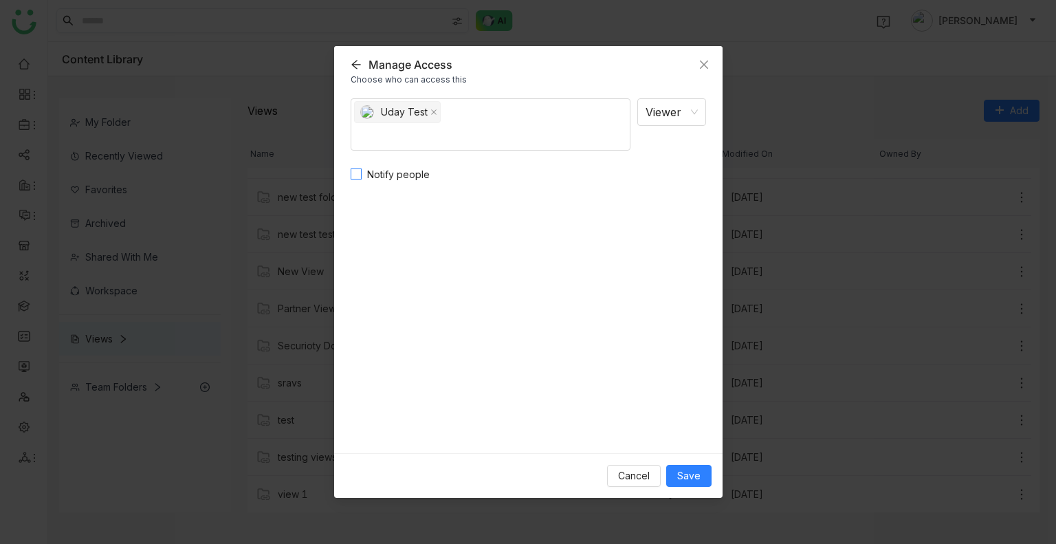
click at [379, 180] on span "Notify people" at bounding box center [399, 174] width 74 height 15
click at [395, 197] on textarea at bounding box center [529, 222] width 356 height 67
type textarea "*"
type textarea "**********"
click at [685, 472] on span "Save" at bounding box center [688, 475] width 23 height 15
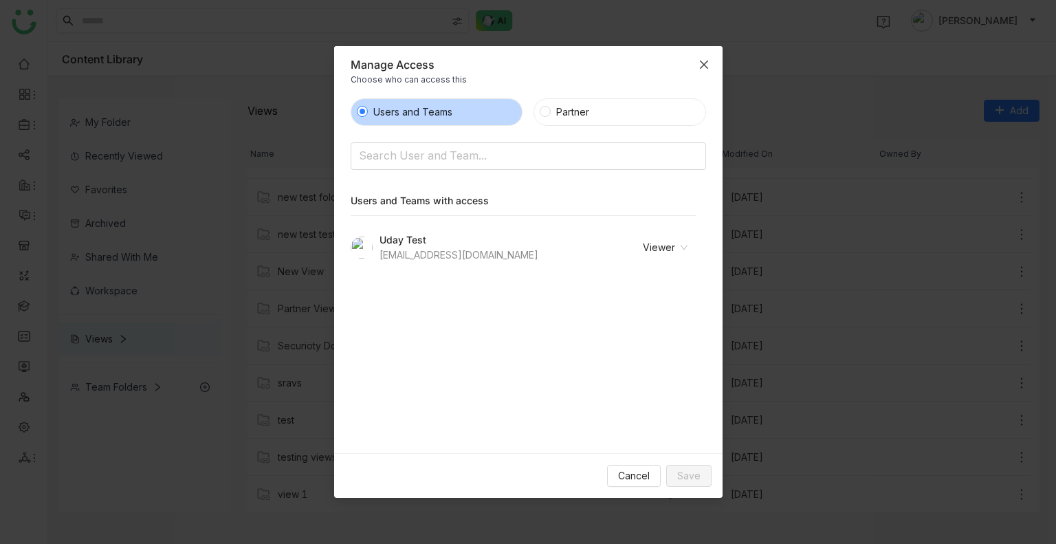
click at [706, 57] on span "Close" at bounding box center [704, 64] width 37 height 37
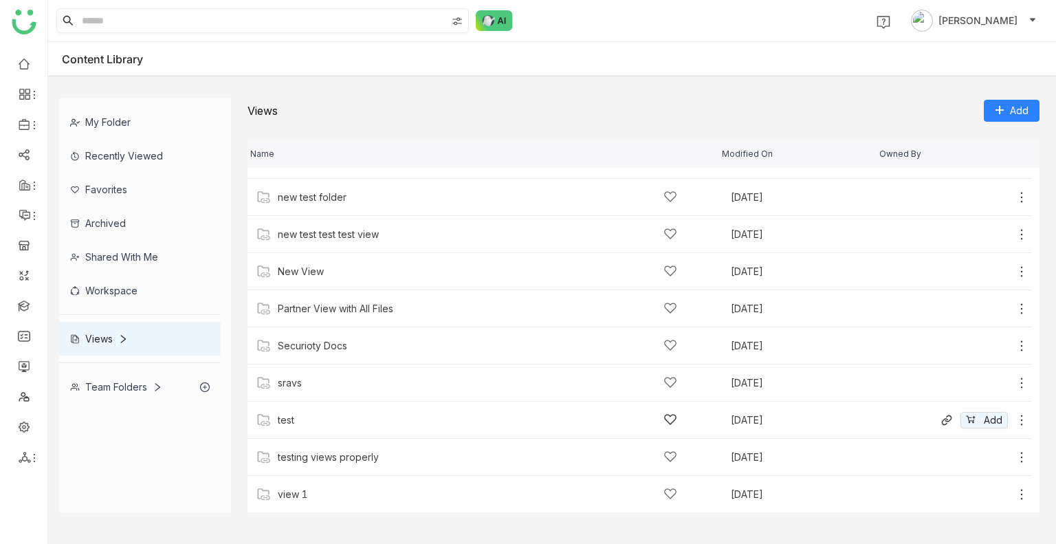
click at [1021, 416] on icon at bounding box center [1022, 420] width 2 height 10
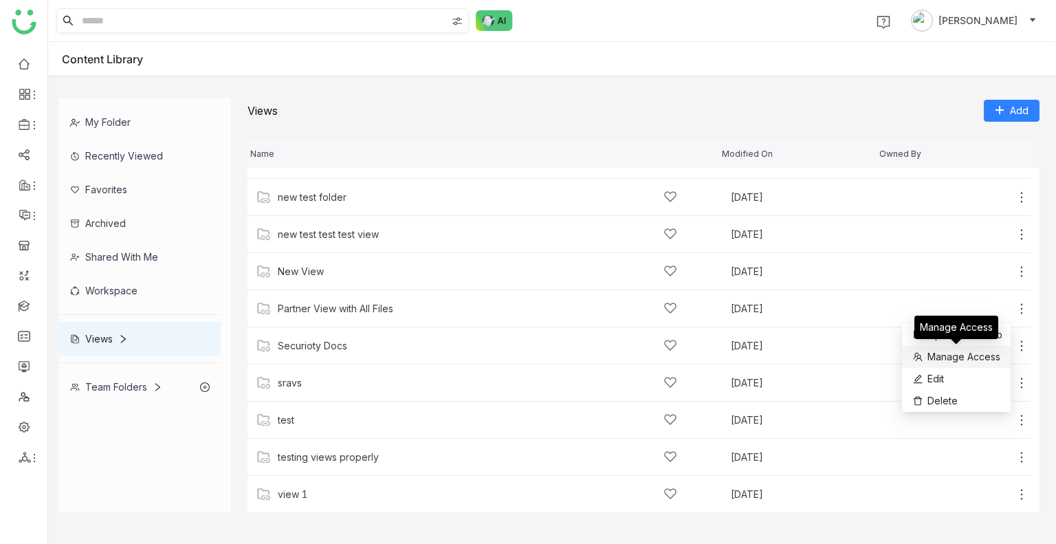
click at [954, 360] on span "Manage Access" at bounding box center [964, 356] width 73 height 15
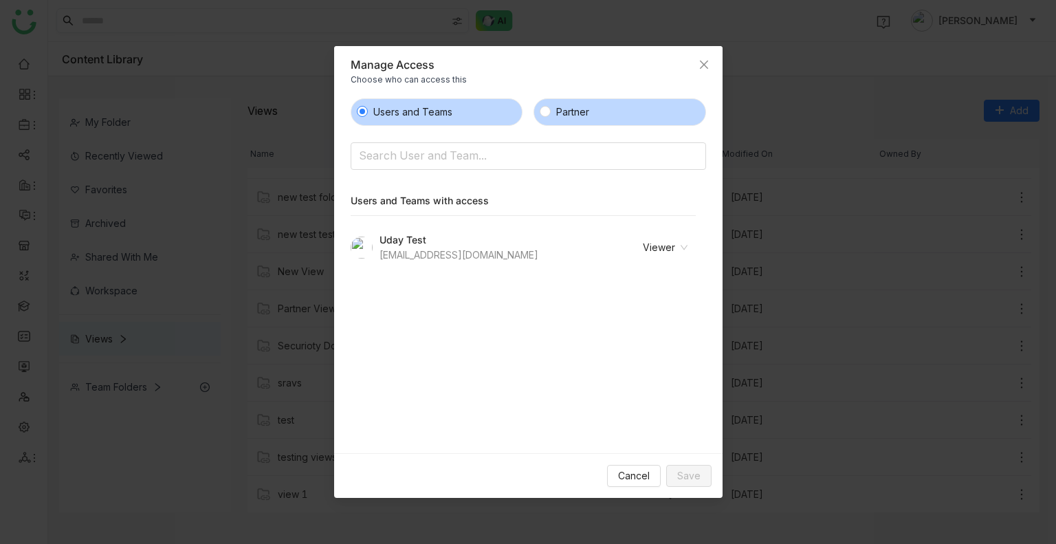
click at [571, 107] on span "Partner" at bounding box center [573, 112] width 44 height 15
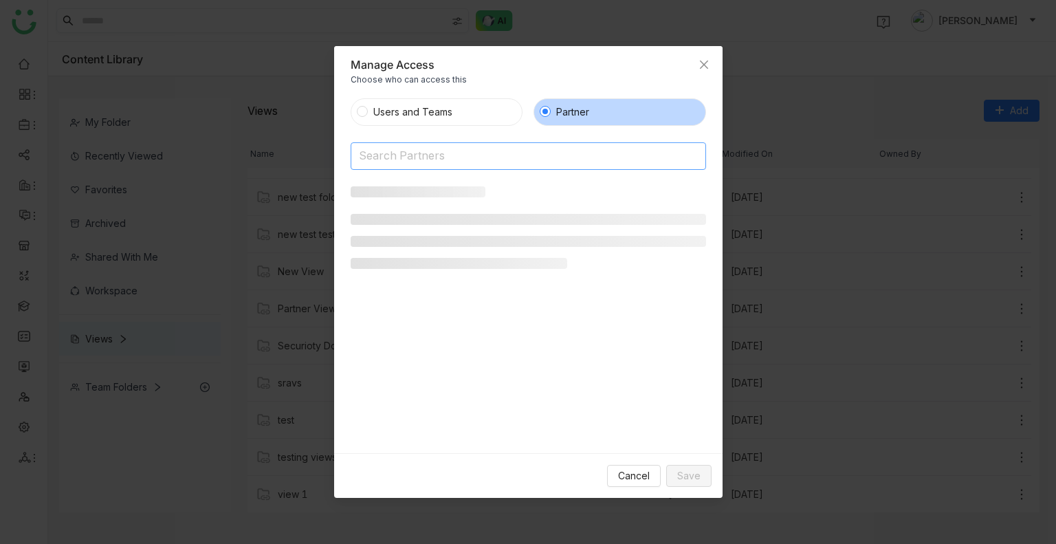
click at [412, 147] on input at bounding box center [493, 157] width 268 height 22
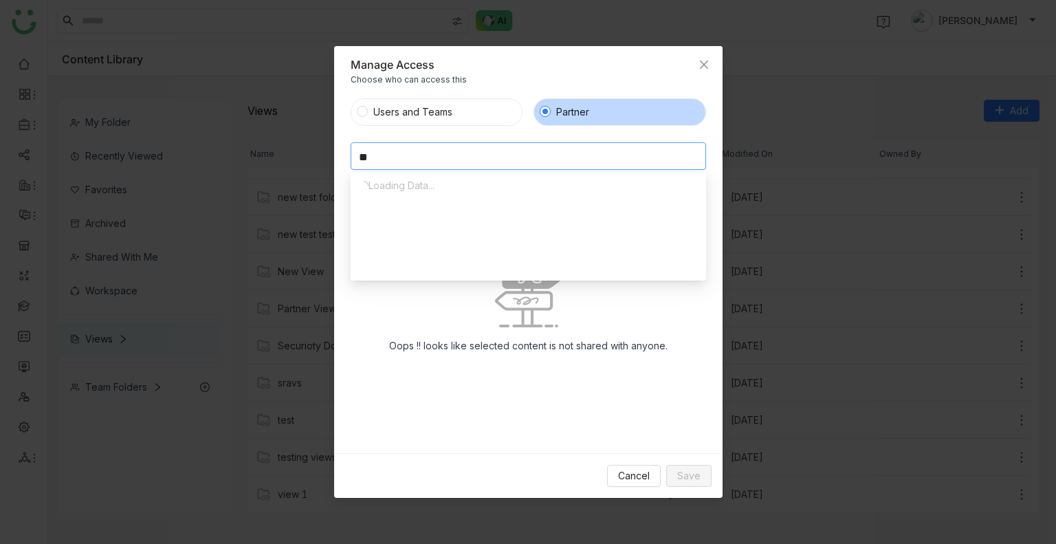
type input "*"
type input "*****"
click at [409, 213] on div "Microsoft" at bounding box center [409, 217] width 43 height 15
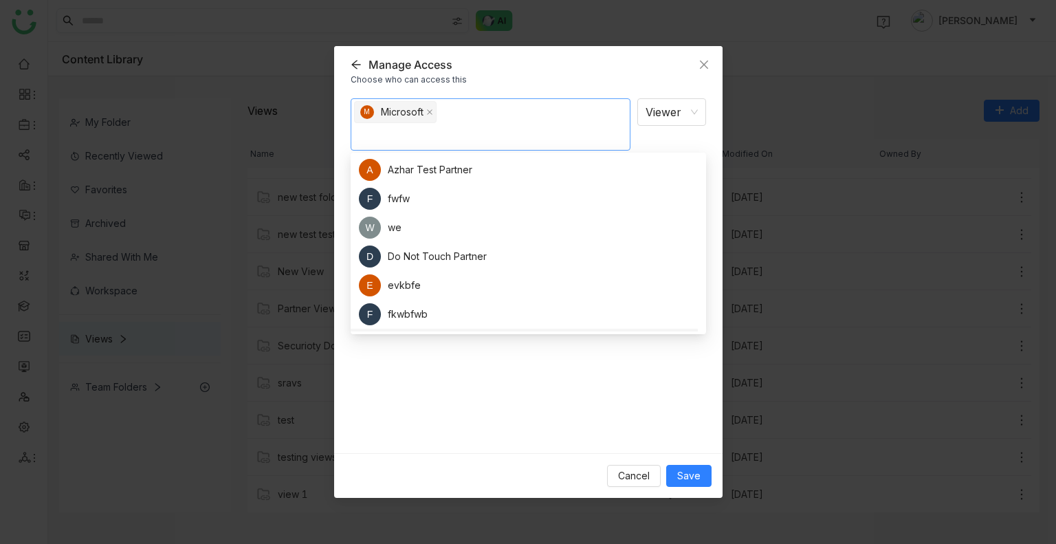
click at [502, 379] on div "M Microsoft Viewer Notify people" at bounding box center [529, 270] width 356 height 345
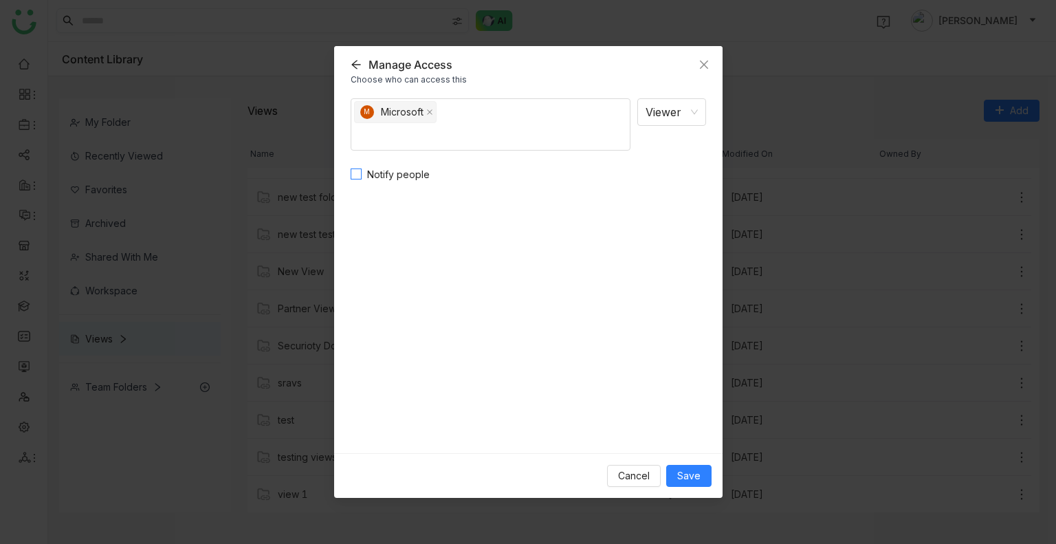
click at [408, 173] on span "Notify people" at bounding box center [399, 174] width 74 height 15
click at [454, 211] on textarea at bounding box center [529, 222] width 356 height 67
type textarea "*"
type textarea "****"
click at [685, 485] on button "Save" at bounding box center [688, 476] width 45 height 22
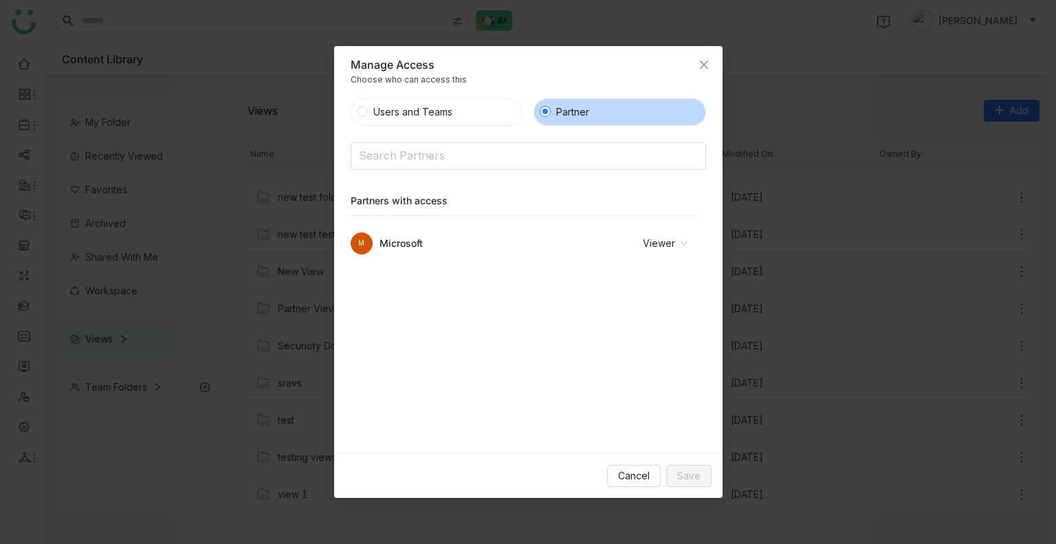
click at [781, 83] on nz-modal-container "Manage Access Choose who can access this Users and Teams Partner Search Partner…" at bounding box center [528, 272] width 1056 height 544
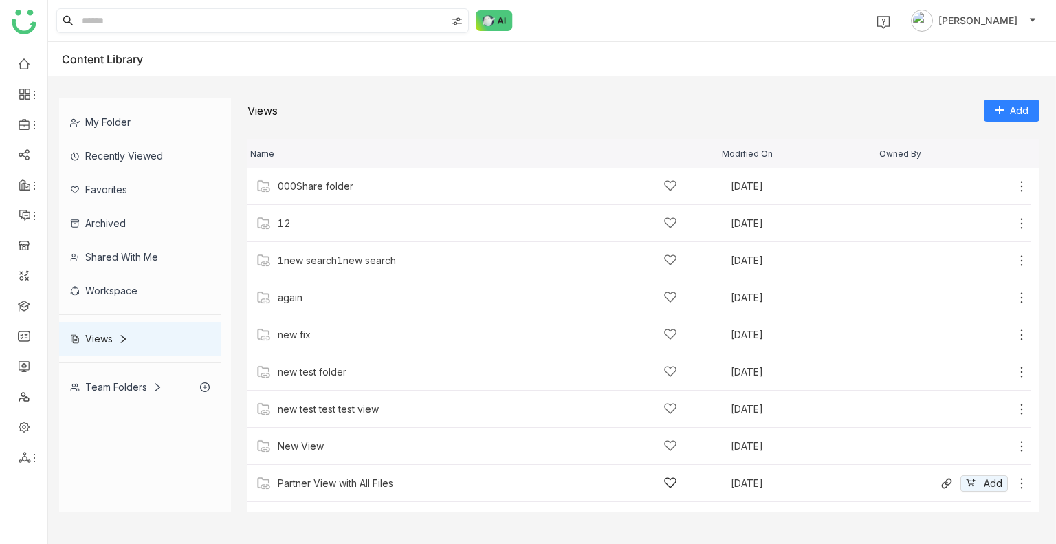
scroll to position [175, 0]
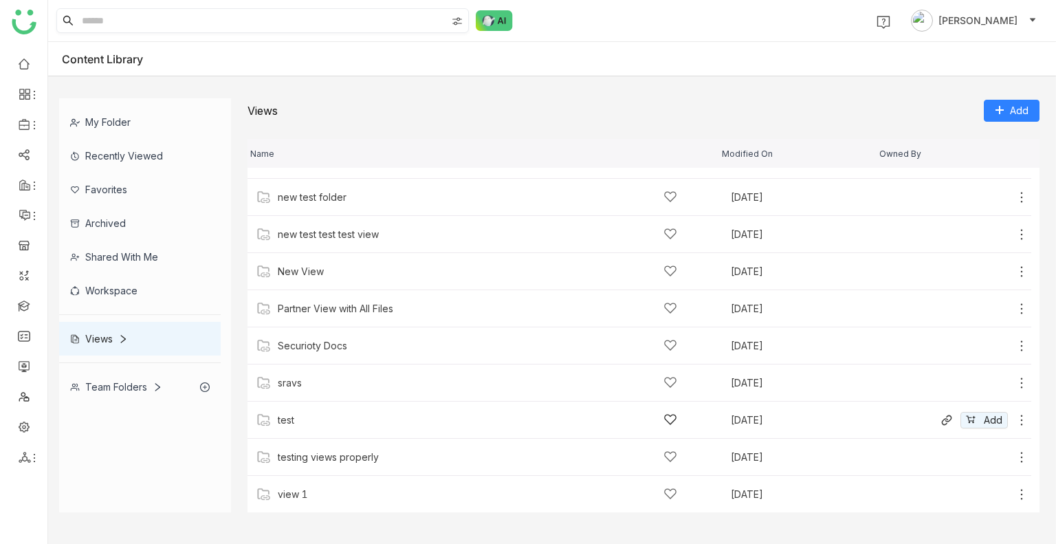
click at [1015, 419] on icon at bounding box center [1022, 420] width 14 height 14
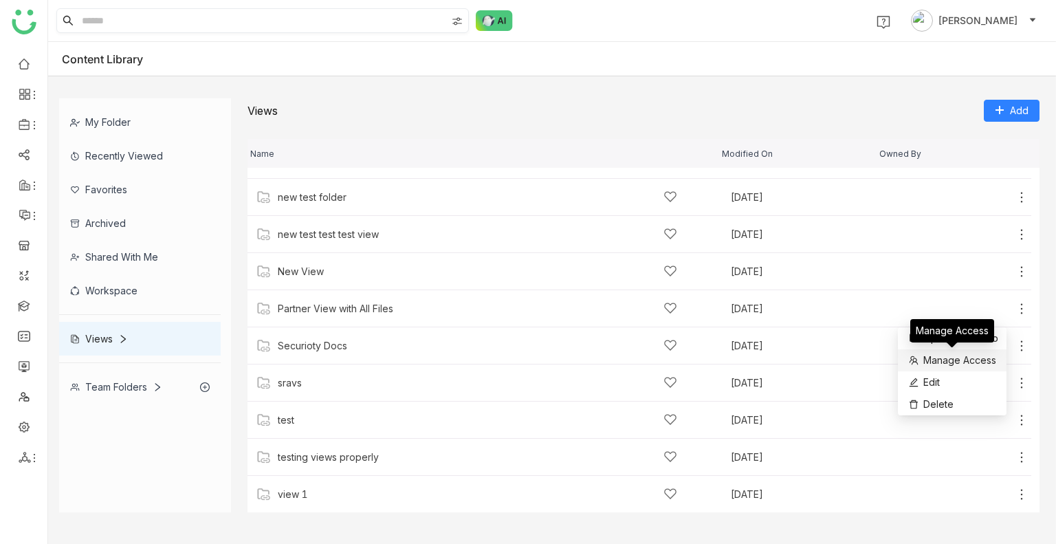
click at [952, 361] on span "Manage Access" at bounding box center [959, 360] width 73 height 15
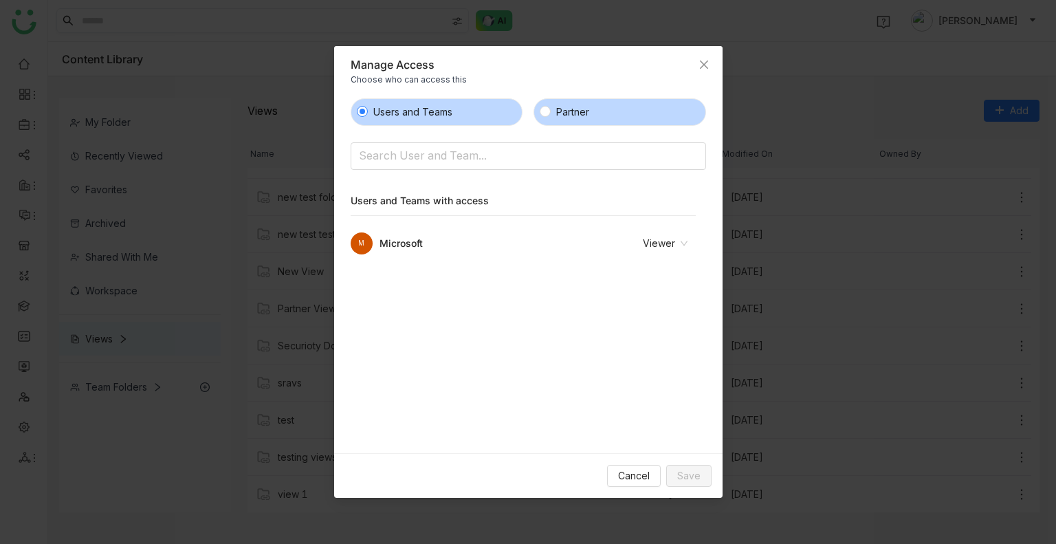
click at [583, 109] on span "Partner" at bounding box center [573, 112] width 44 height 15
click at [429, 153] on input at bounding box center [493, 157] width 268 height 22
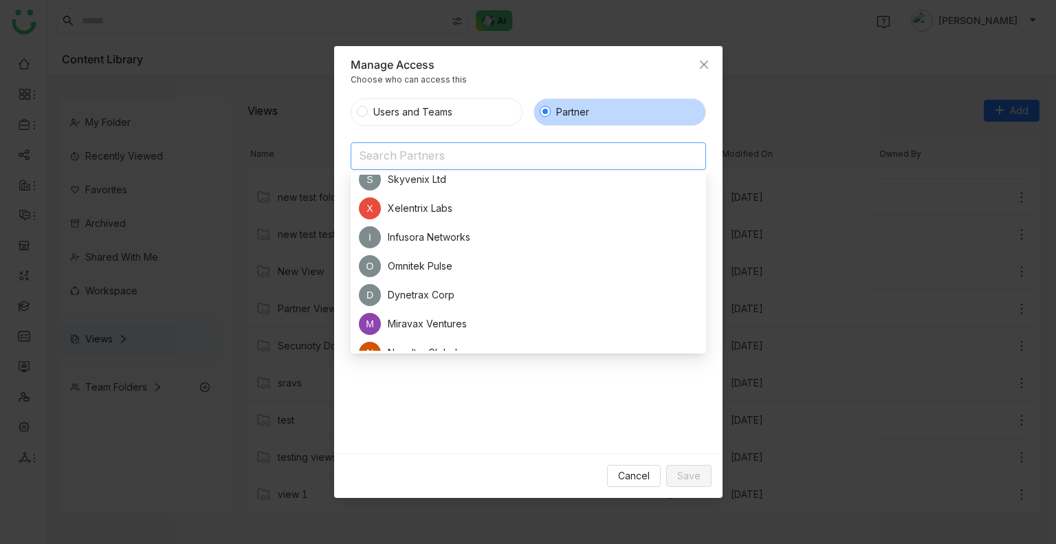
scroll to position [265, 0]
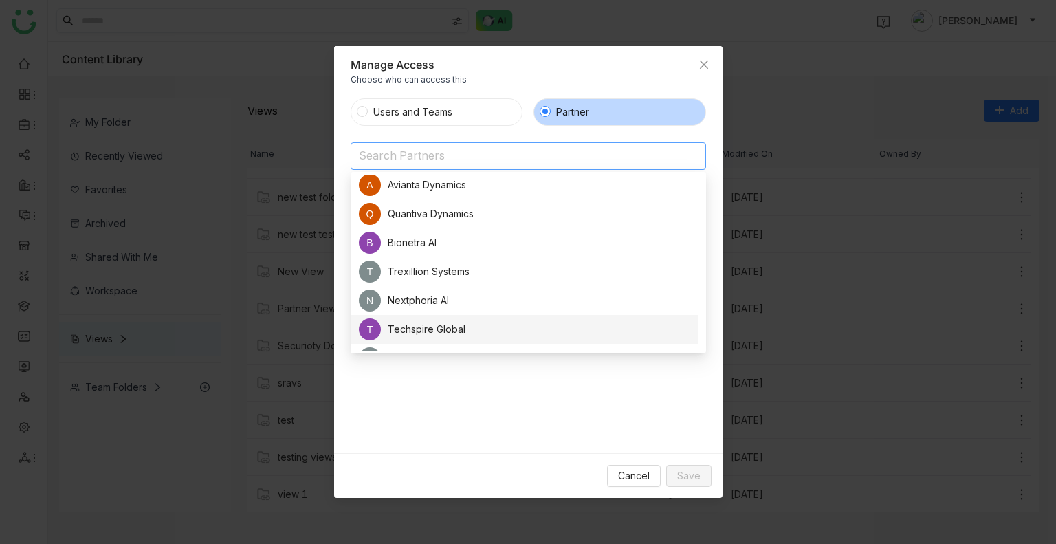
click at [483, 417] on div "Users and Teams Partner Search Partners Partners with access M Microsoft Viewer" at bounding box center [529, 270] width 356 height 345
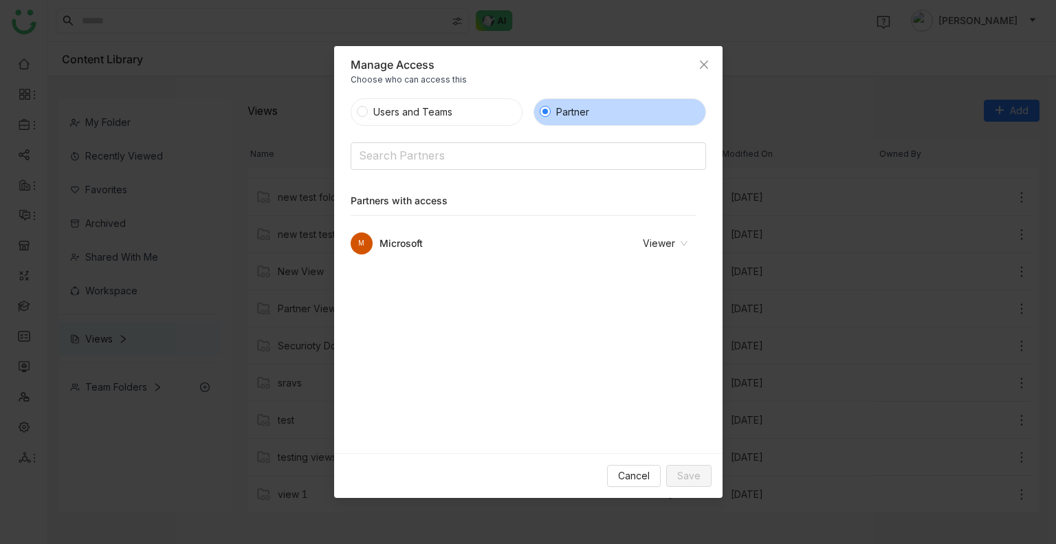
click at [675, 242] on nz-select-item "Viewer" at bounding box center [648, 243] width 80 height 21
click at [651, 297] on div "Revoke Access" at bounding box center [643, 292] width 72 height 15
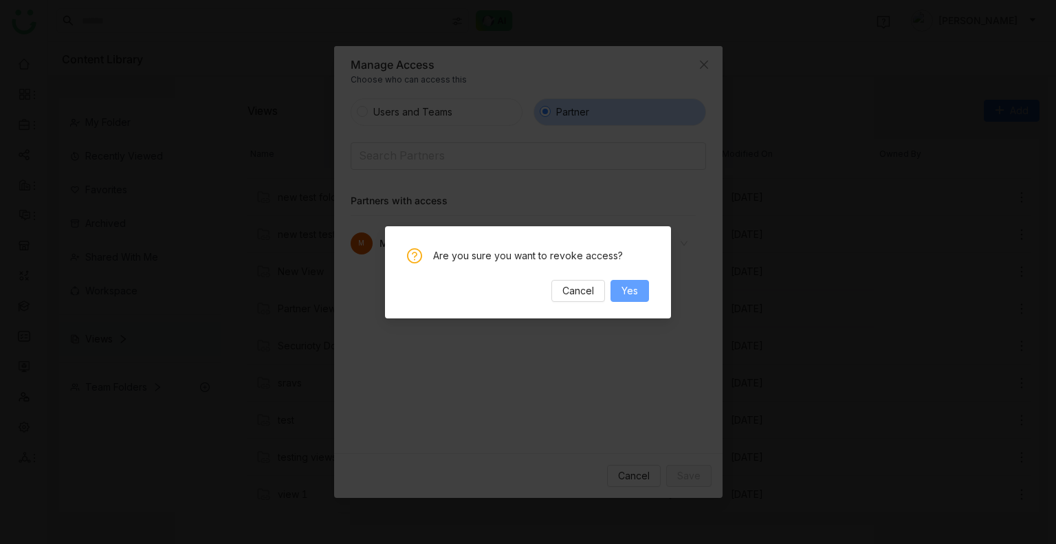
click at [629, 294] on span "Yes" at bounding box center [630, 290] width 17 height 15
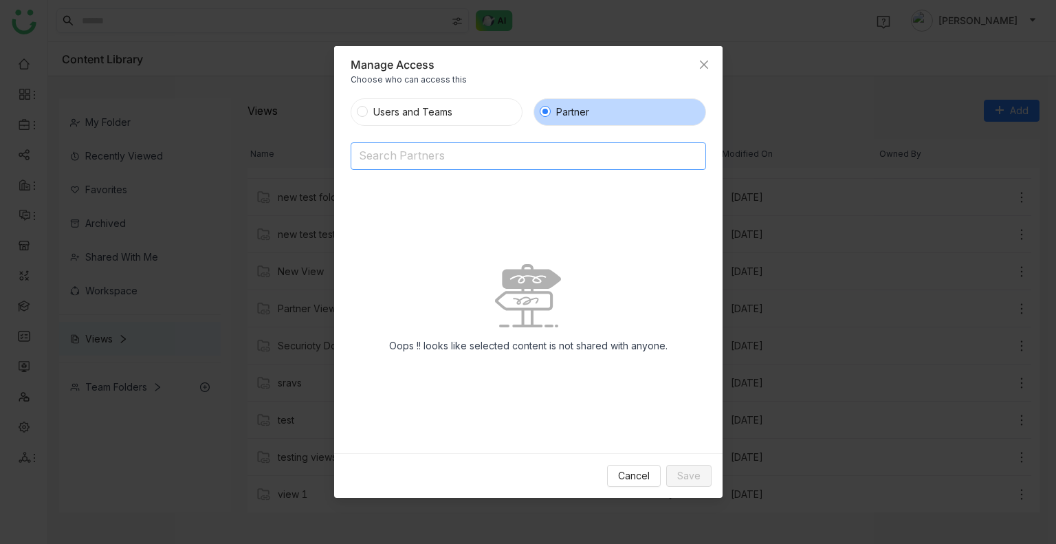
click at [415, 150] on input at bounding box center [493, 157] width 268 height 22
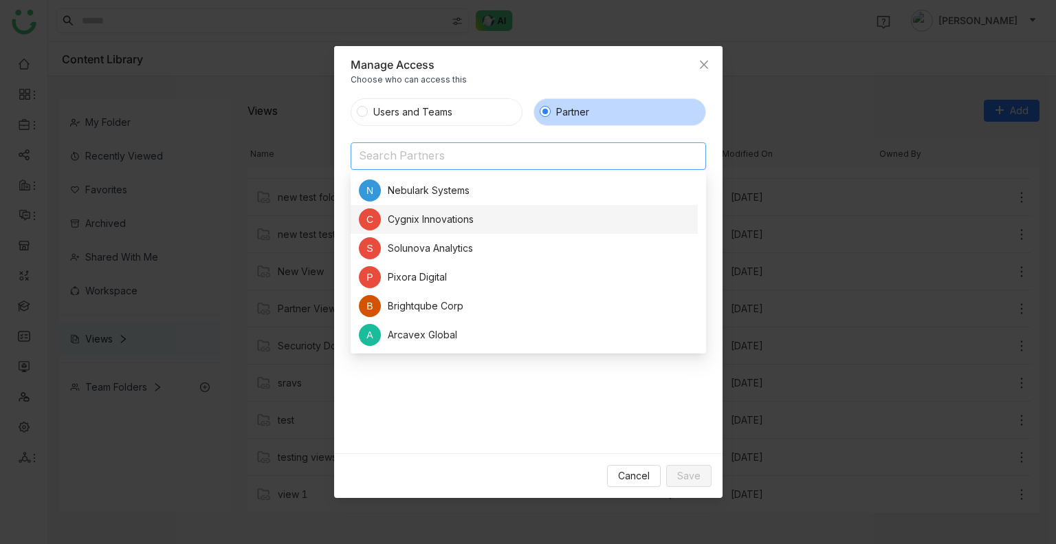
scroll to position [651, 0]
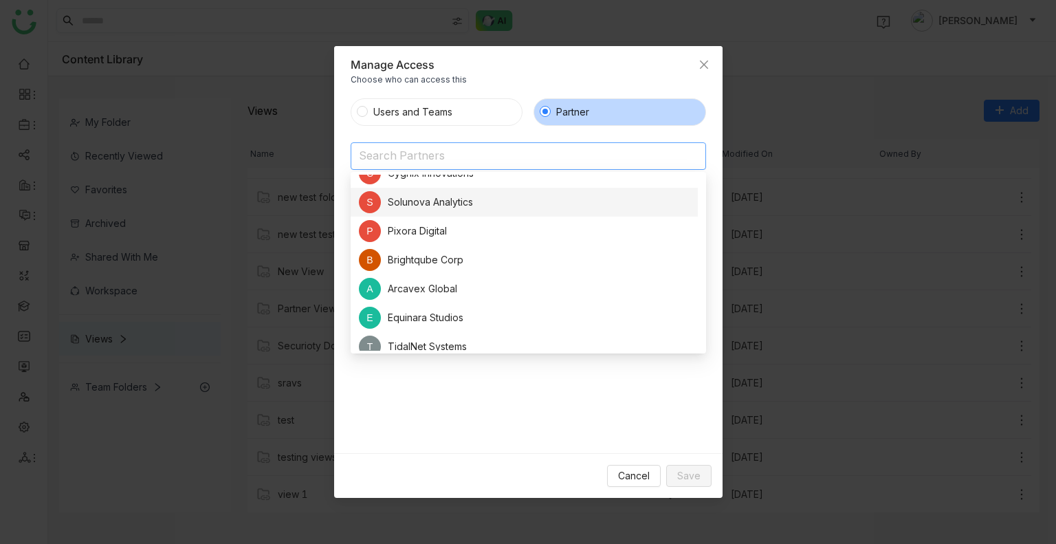
click at [180, 179] on nz-modal-container "Manage Access Choose who can access this Users and Teams Partner Search Partner…" at bounding box center [528, 272] width 1056 height 544
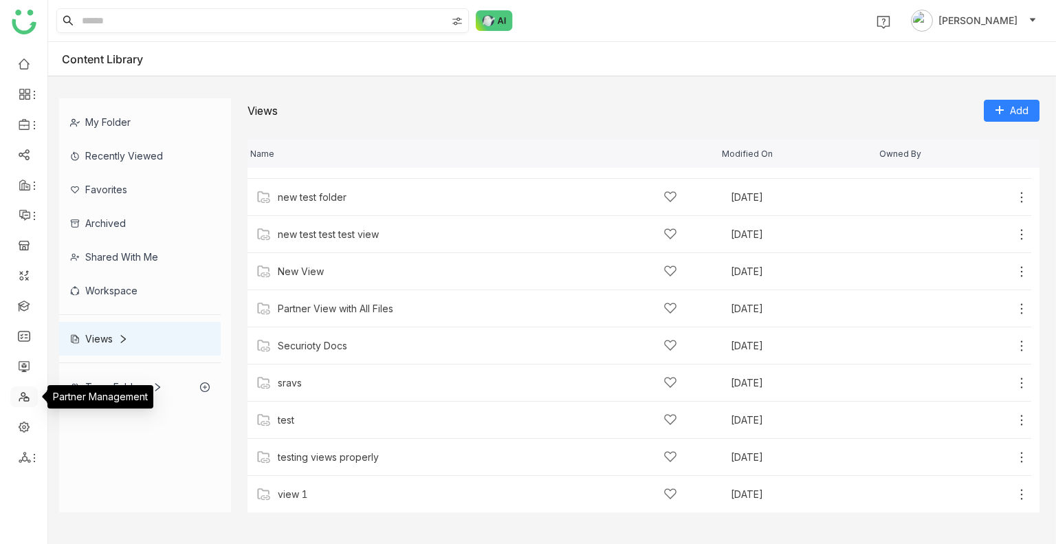
click at [20, 401] on link at bounding box center [24, 396] width 12 height 12
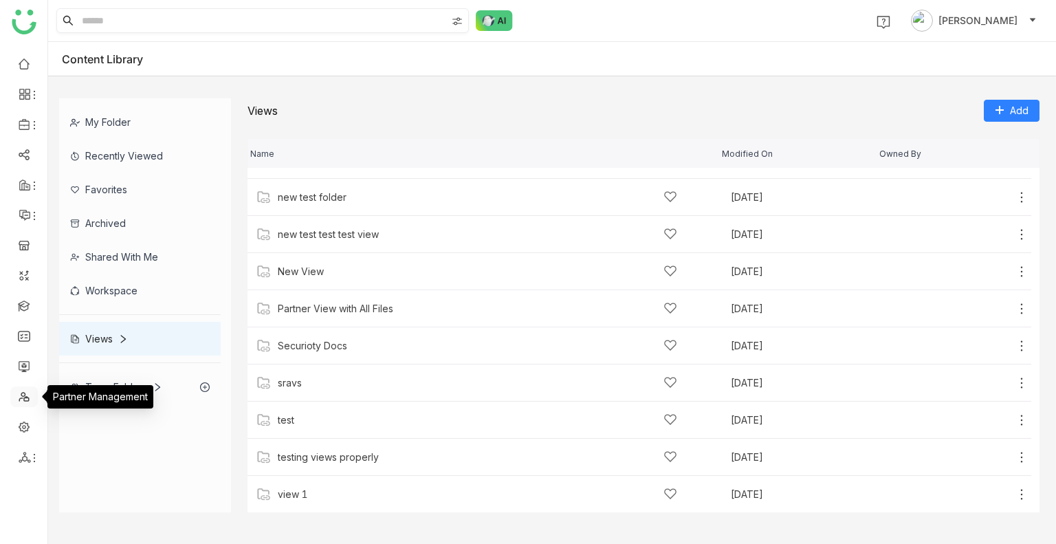
click at [20, 401] on link at bounding box center [24, 396] width 12 height 12
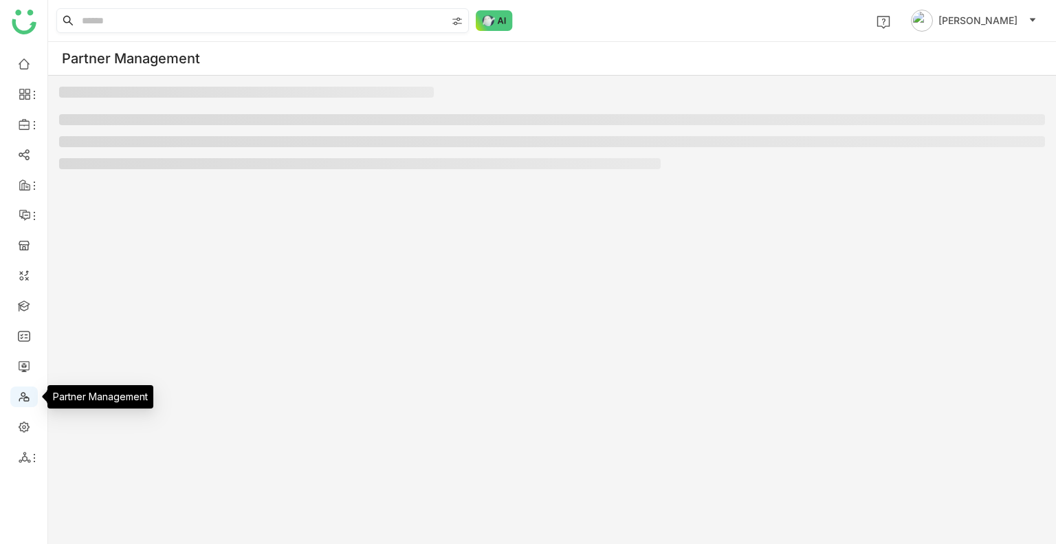
click at [20, 401] on link at bounding box center [24, 396] width 12 height 12
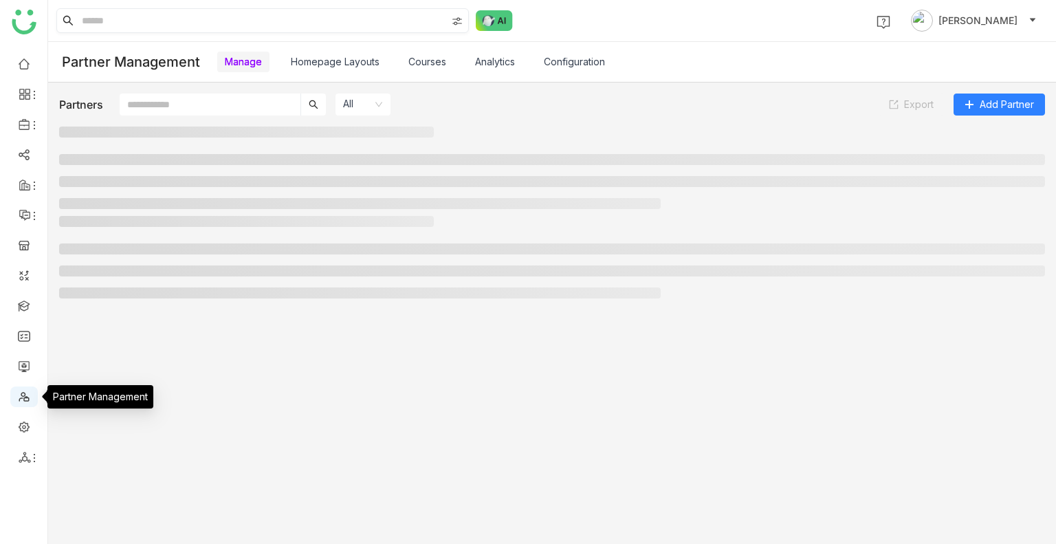
click at [20, 401] on link at bounding box center [24, 396] width 12 height 12
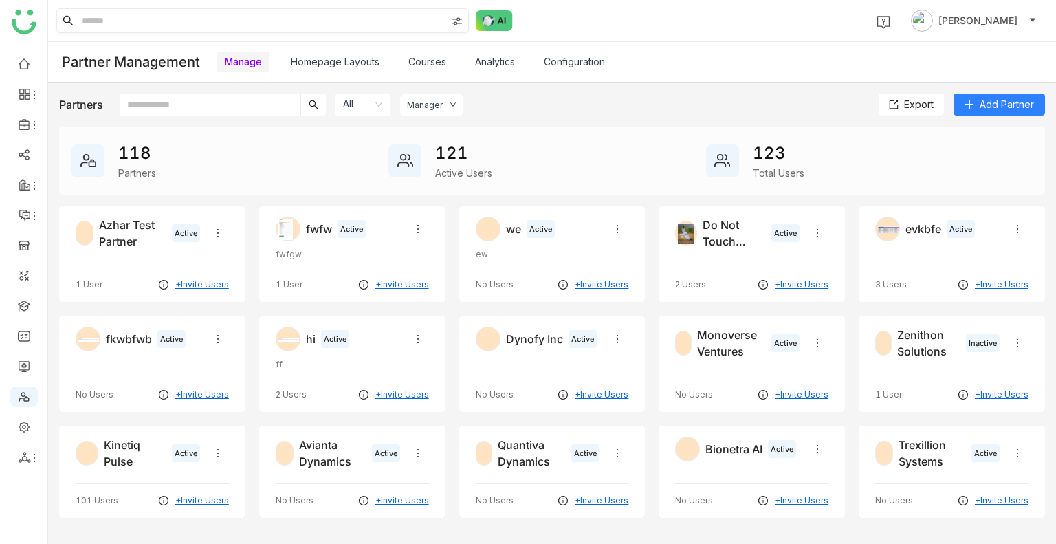
click at [204, 105] on input "text" at bounding box center [210, 105] width 181 height 22
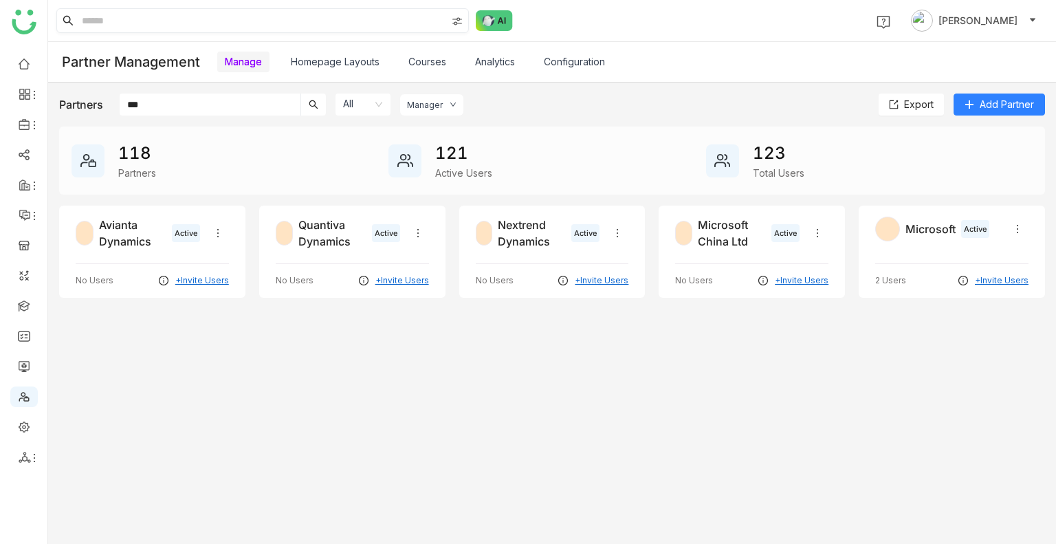
type input "***"
click at [930, 247] on div "Microsoft Active 2 Users +Invite Users" at bounding box center [952, 252] width 186 height 92
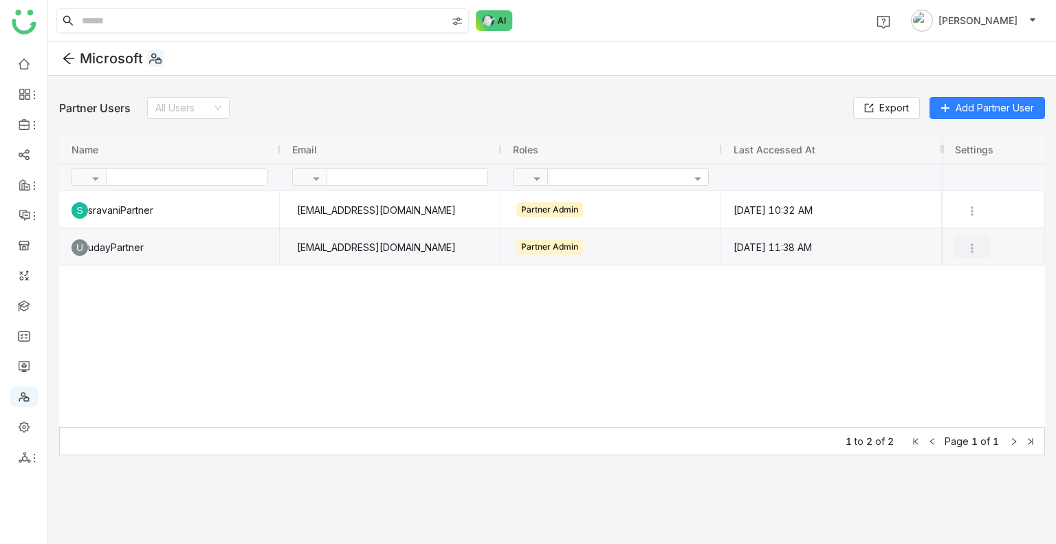
click at [971, 247] on img at bounding box center [972, 248] width 14 height 14
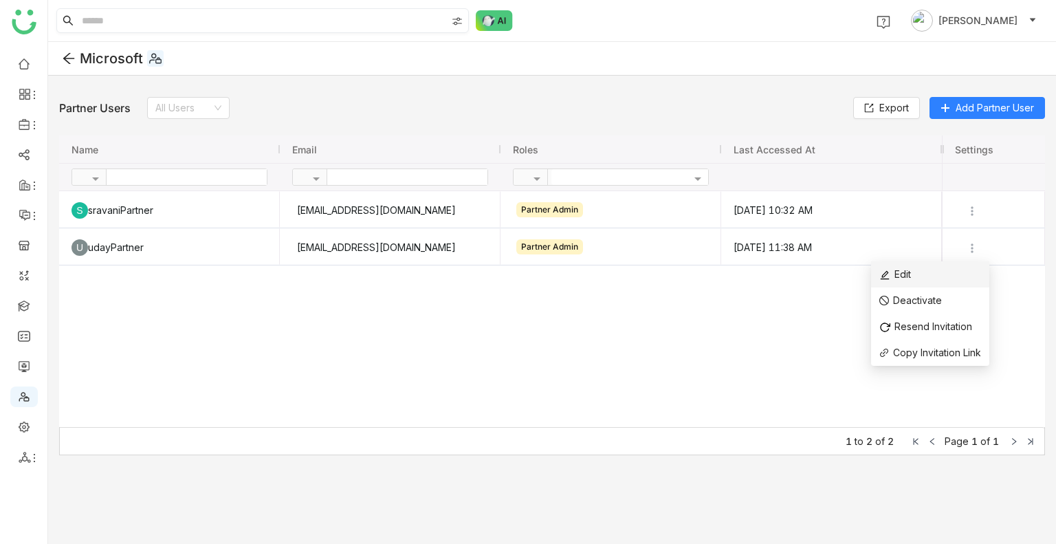
click at [926, 277] on li "Edit" at bounding box center [930, 274] width 118 height 26
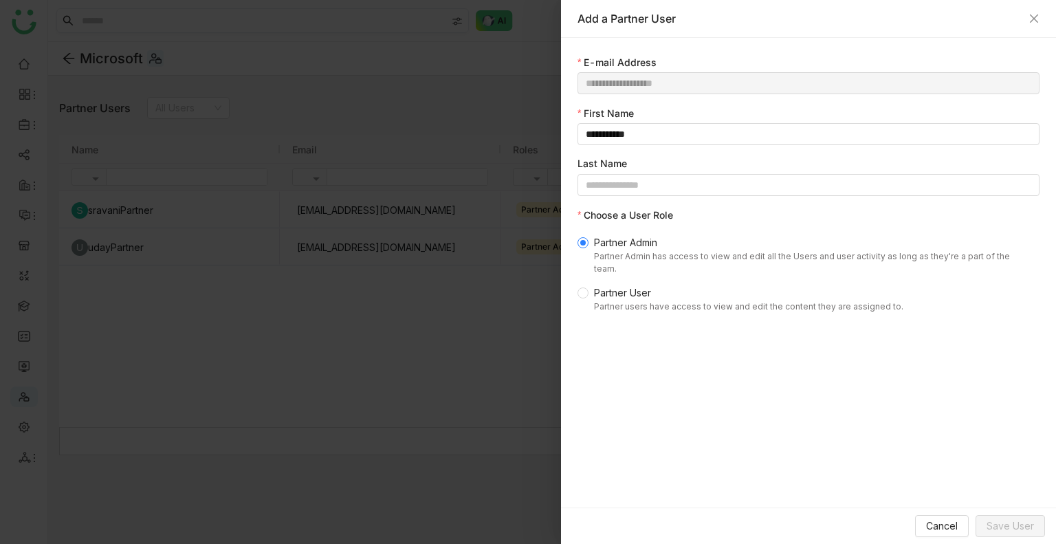
click at [626, 286] on span "Partner User Partner users have access to view and edit the content they are as…" at bounding box center [749, 299] width 320 height 28
click at [1006, 516] on button "Save User" at bounding box center [1010, 526] width 69 height 22
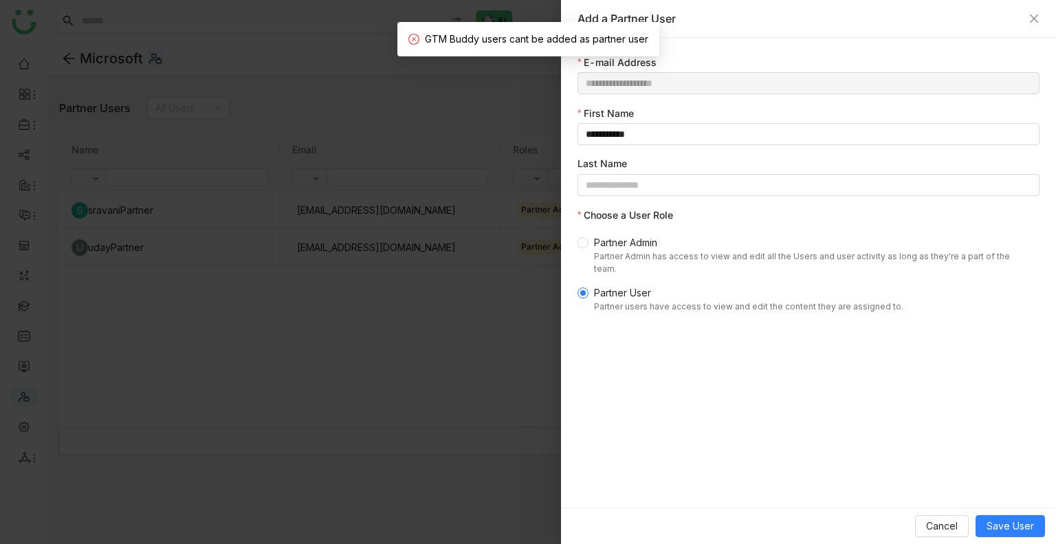
click at [596, 248] on span "Partner Admin Partner Admin has access to view and edit all the Users and user …" at bounding box center [812, 255] width 446 height 40
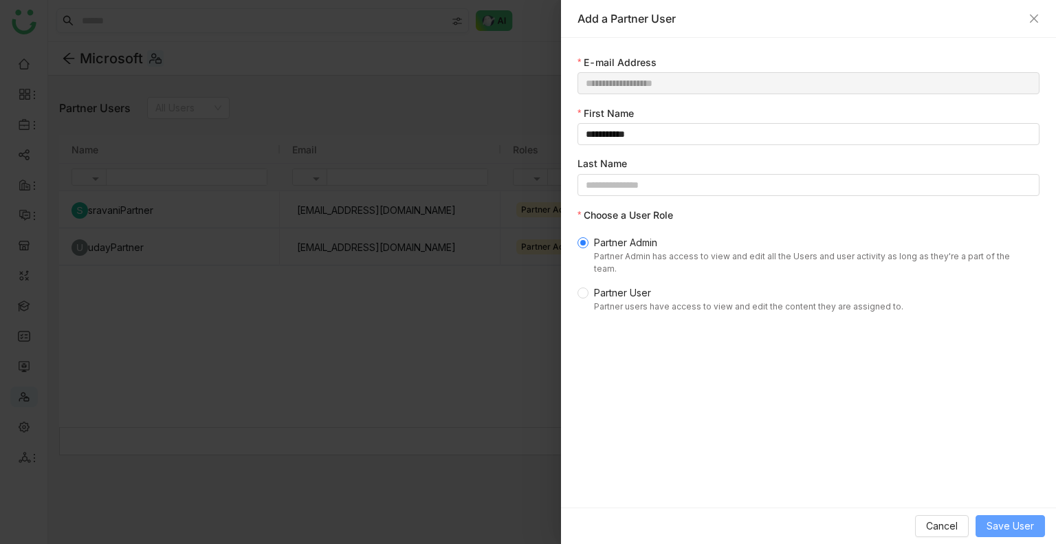
click at [1014, 527] on span "Save User" at bounding box center [1010, 525] width 47 height 15
click at [941, 533] on span "Cancel" at bounding box center [942, 525] width 32 height 15
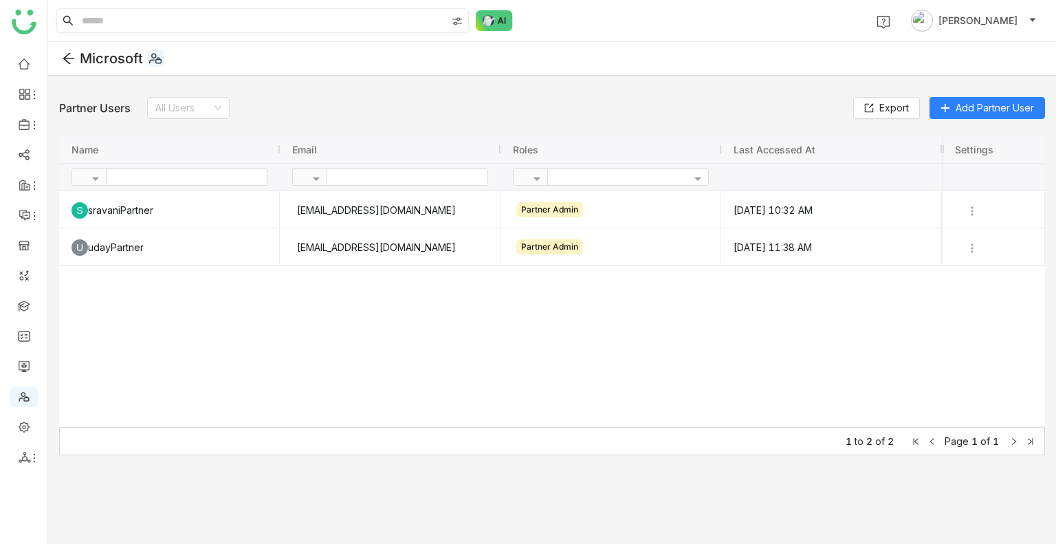
click at [63, 57] on icon at bounding box center [69, 59] width 14 height 14
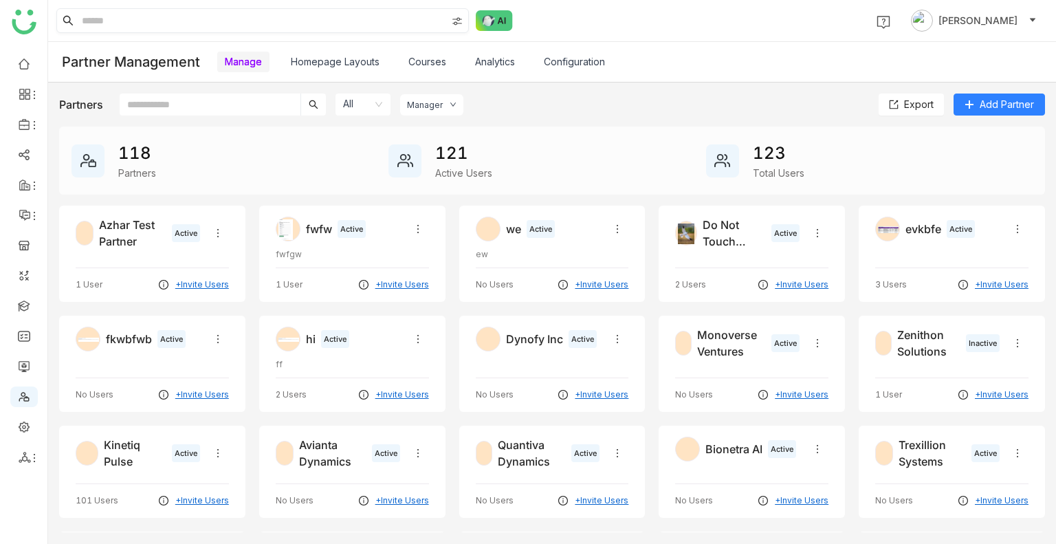
click at [695, 230] on div "Do Not Touch Partner Active" at bounding box center [737, 233] width 124 height 33
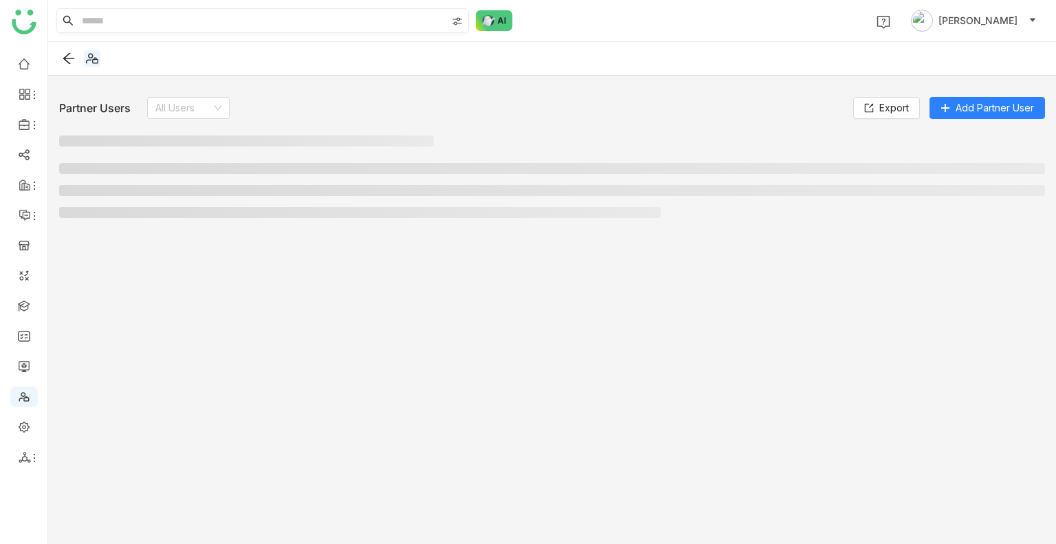
click at [695, 230] on div "Partner Users All Users Export Add Partner User" at bounding box center [552, 306] width 1008 height 461
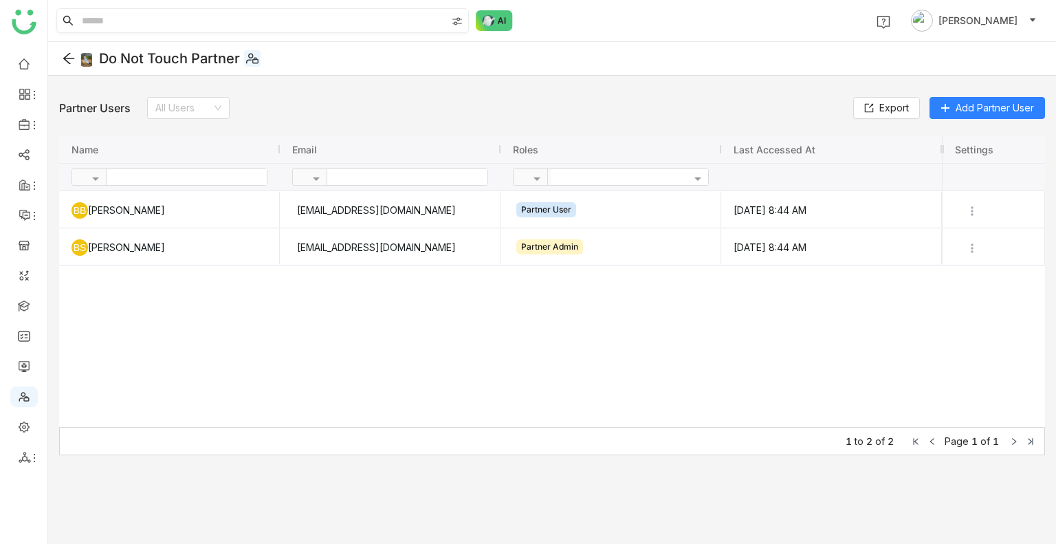
click at [60, 60] on div "Do Not Touch Partner" at bounding box center [552, 59] width 1008 height 34
click at [70, 54] on icon at bounding box center [69, 59] width 14 height 14
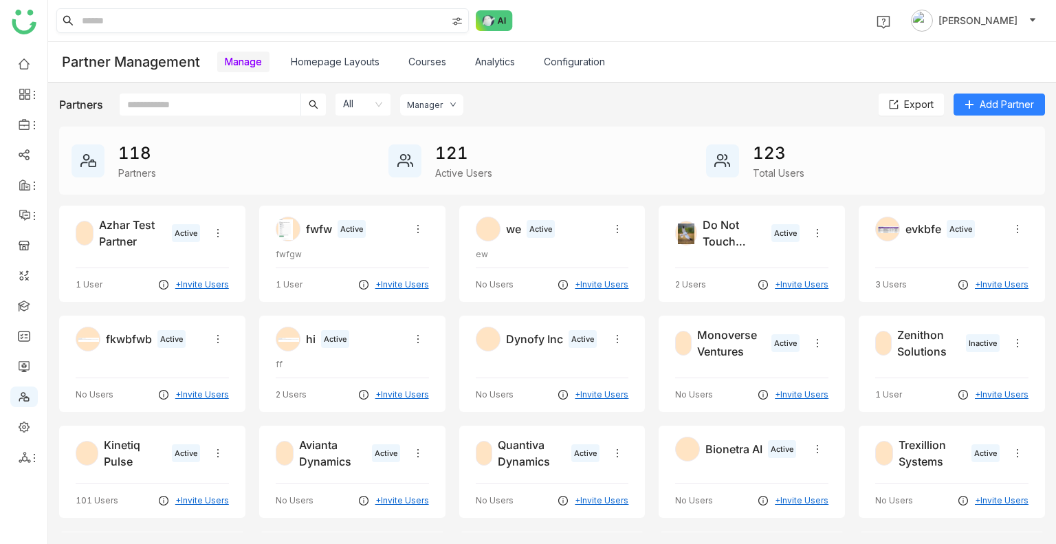
click at [446, 105] on div "Manager" at bounding box center [431, 104] width 63 height 21
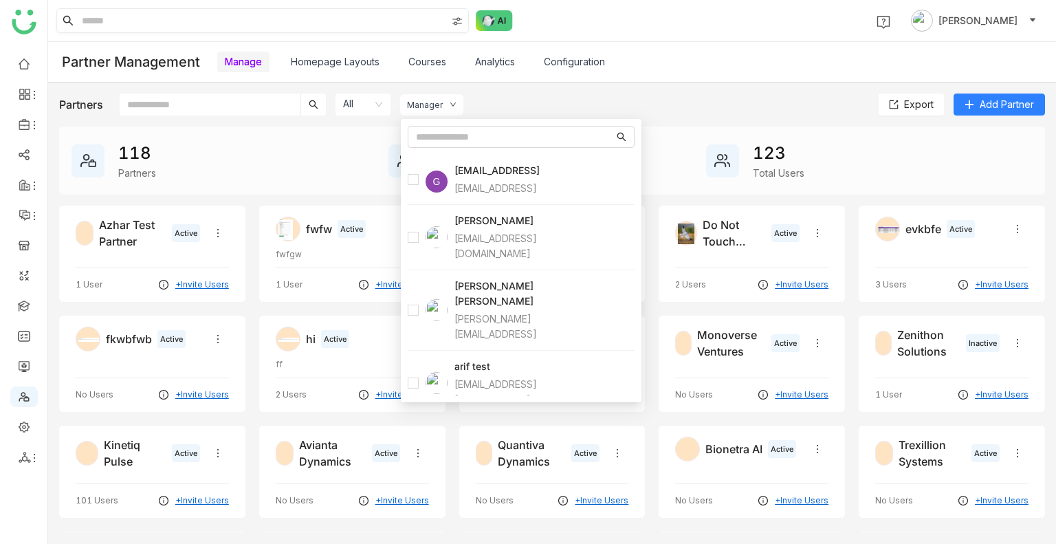
click at [493, 98] on div "Partners All Manager Export Add Partner" at bounding box center [552, 105] width 986 height 22
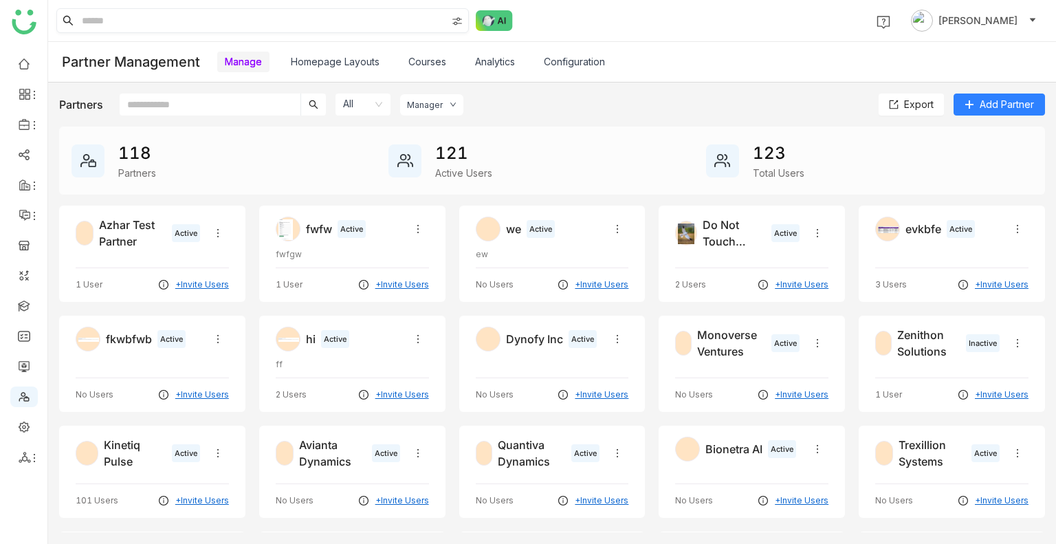
click at [365, 105] on nz-select-item "All" at bounding box center [363, 105] width 40 height 22
click at [367, 148] on div "Active" at bounding box center [364, 153] width 39 height 15
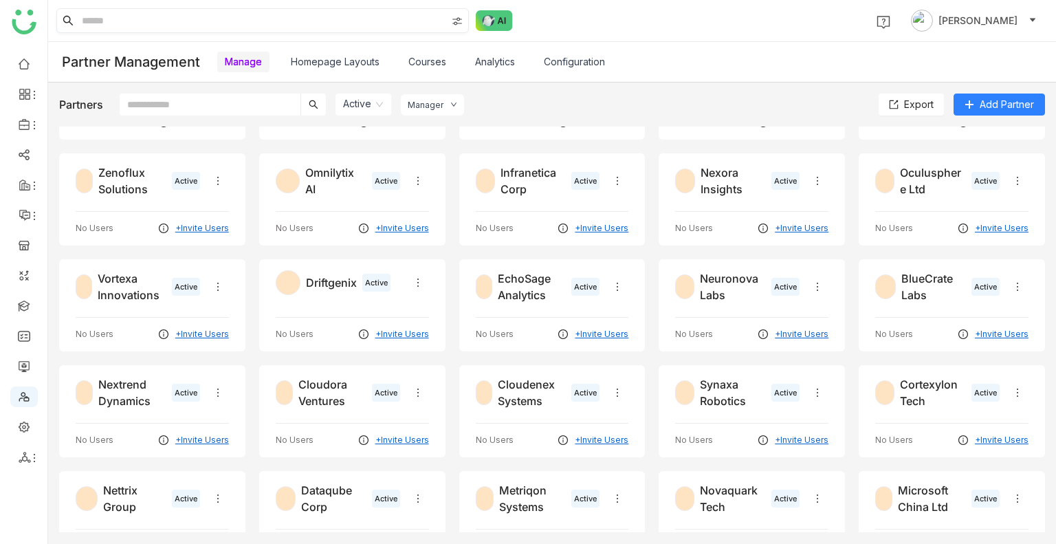
scroll to position [2222, 0]
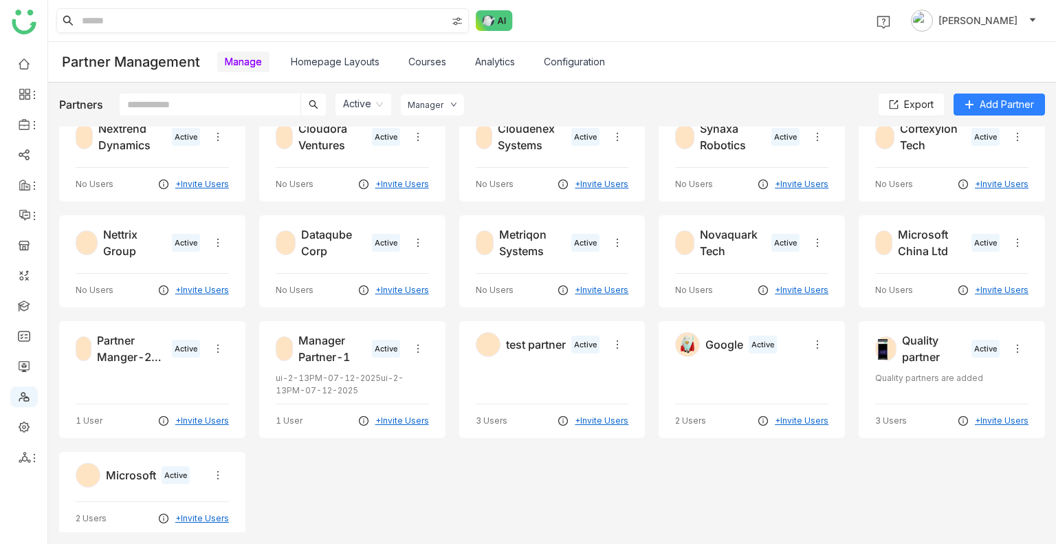
click at [662, 362] on div "Google Active 2 Users +Invite Users" at bounding box center [752, 379] width 186 height 117
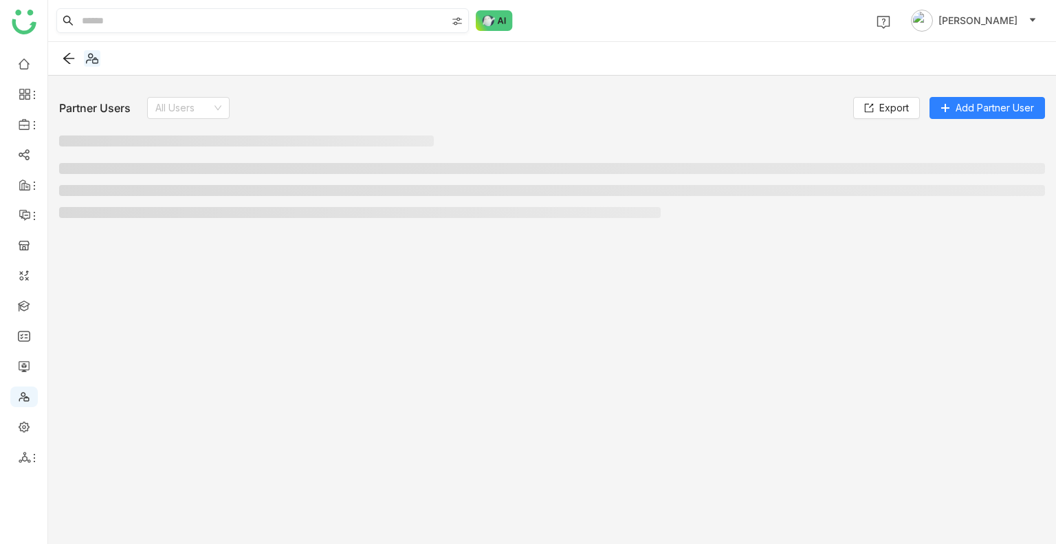
click at [662, 362] on div "Partner Users All Users Export Add Partner User" at bounding box center [552, 306] width 1008 height 461
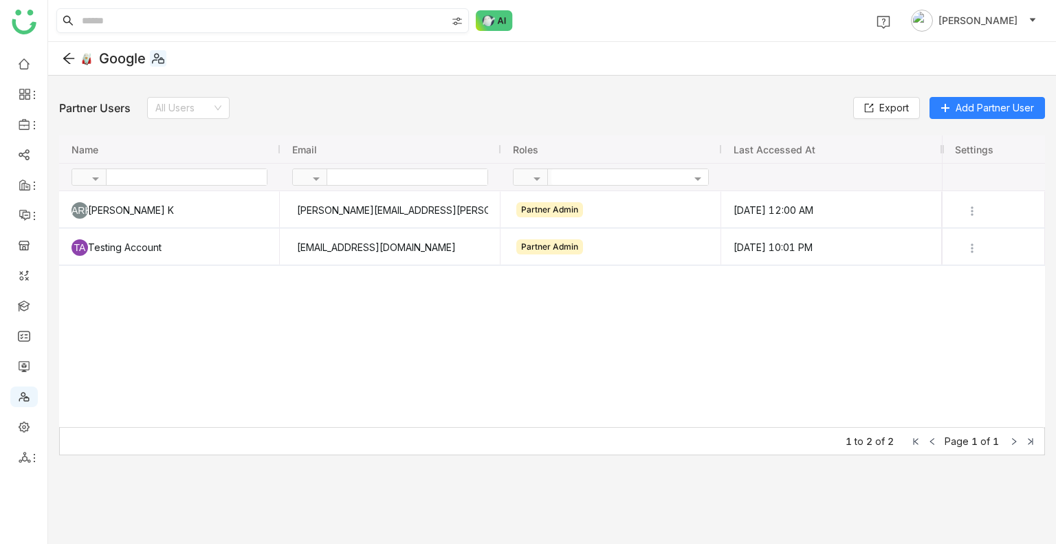
click at [72, 53] on icon at bounding box center [69, 59] width 14 height 14
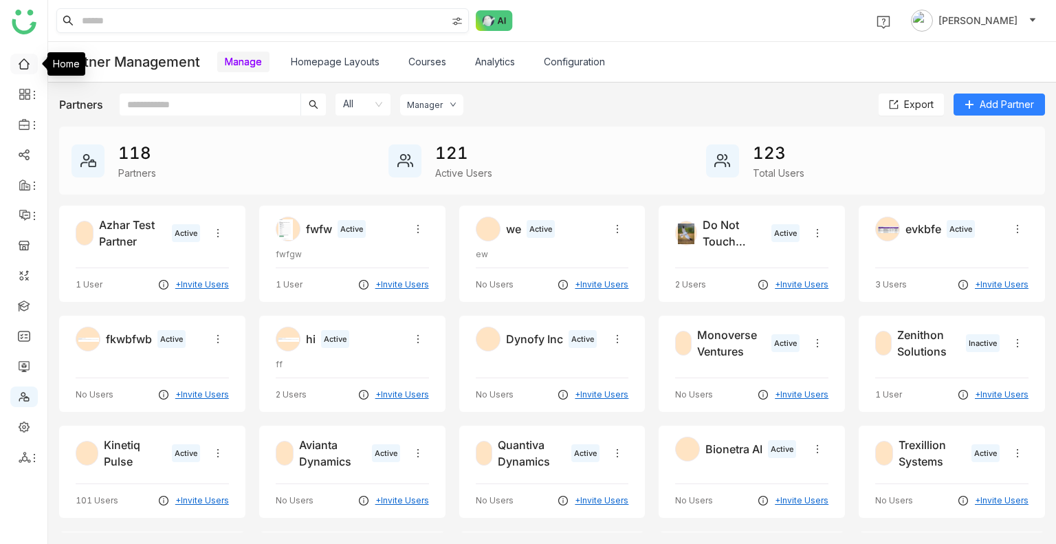
click at [23, 60] on link at bounding box center [24, 63] width 12 height 12
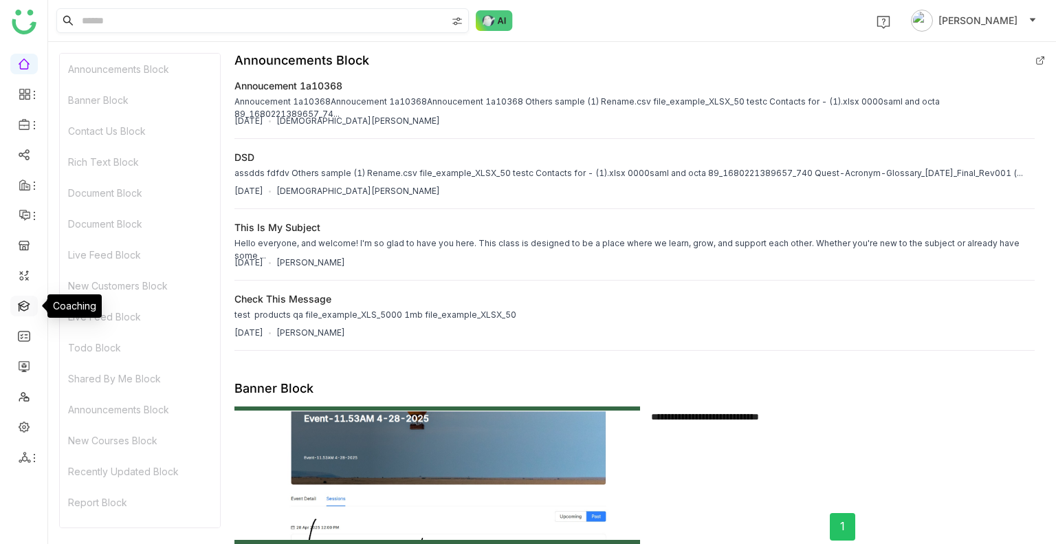
click at [28, 304] on link at bounding box center [24, 305] width 12 height 12
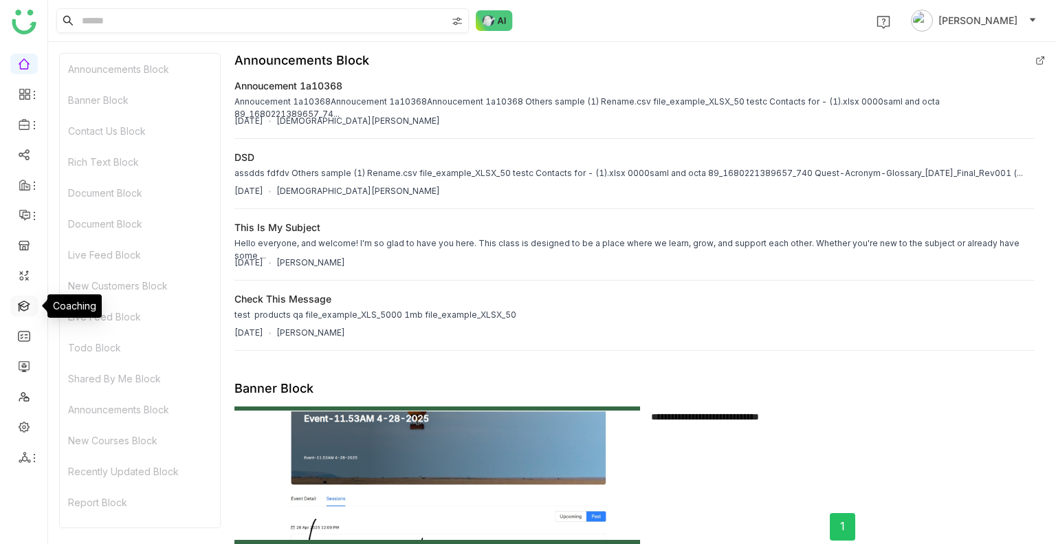
click at [28, 304] on link at bounding box center [24, 305] width 12 height 12
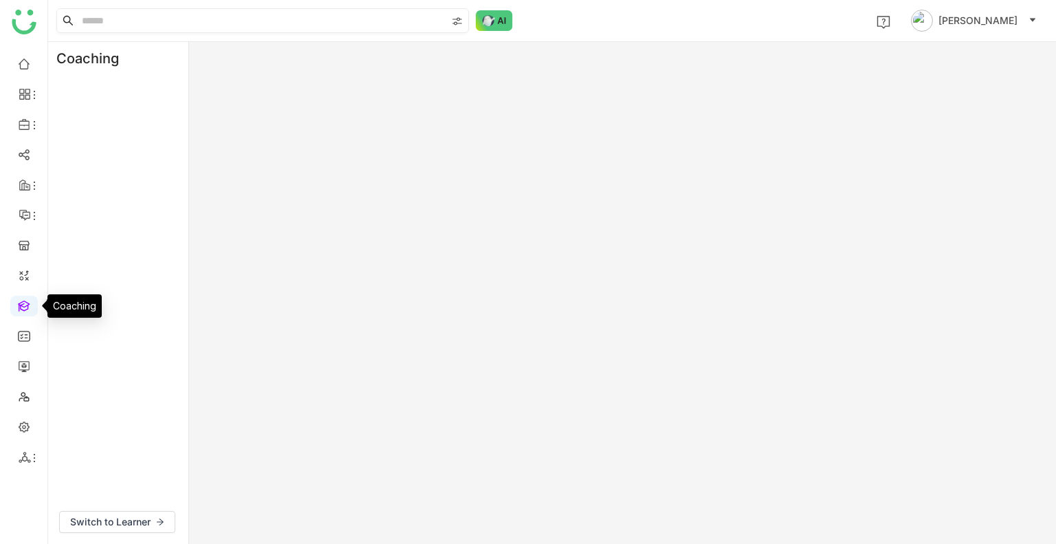
click at [28, 304] on link at bounding box center [24, 305] width 12 height 12
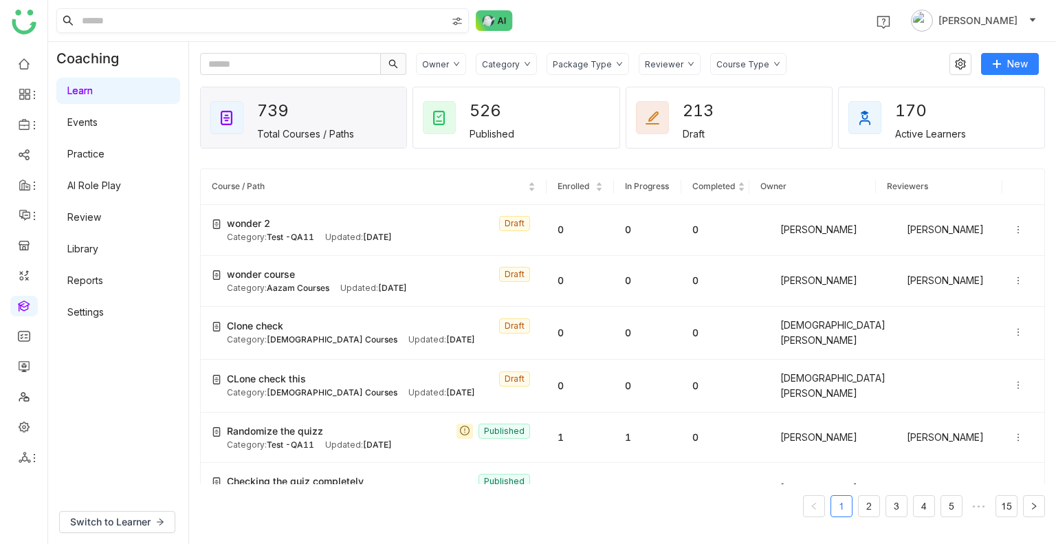
click at [501, 70] on div "Category" at bounding box center [506, 64] width 61 height 22
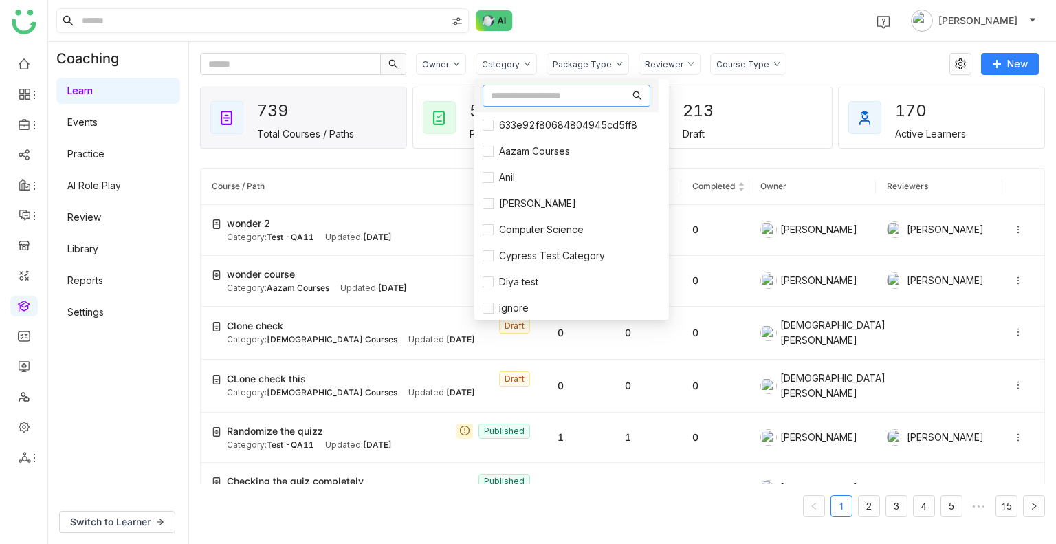
click at [513, 98] on input "text" at bounding box center [560, 95] width 139 height 15
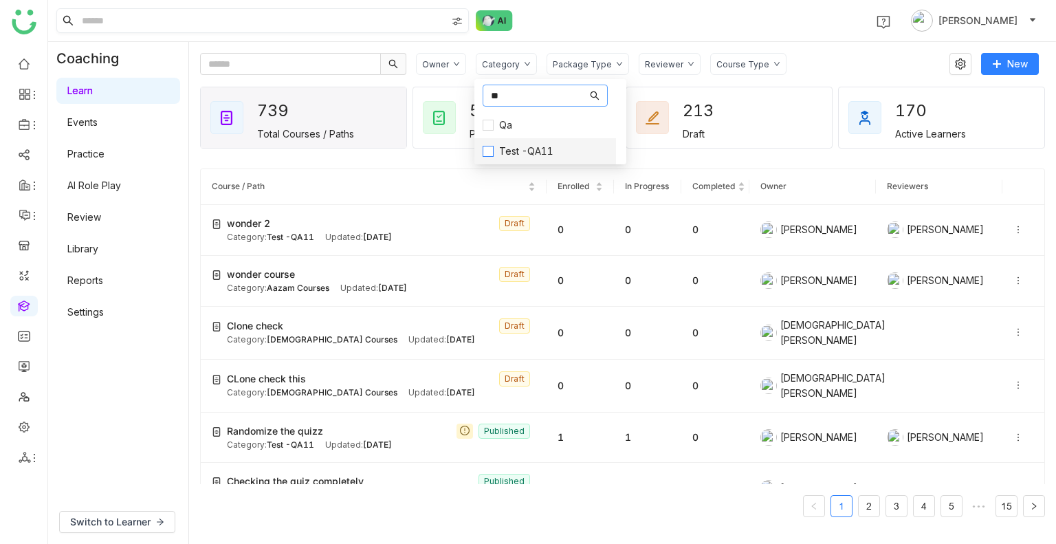
type input "**"
click at [523, 149] on span "Test -QA11" at bounding box center [526, 151] width 65 height 15
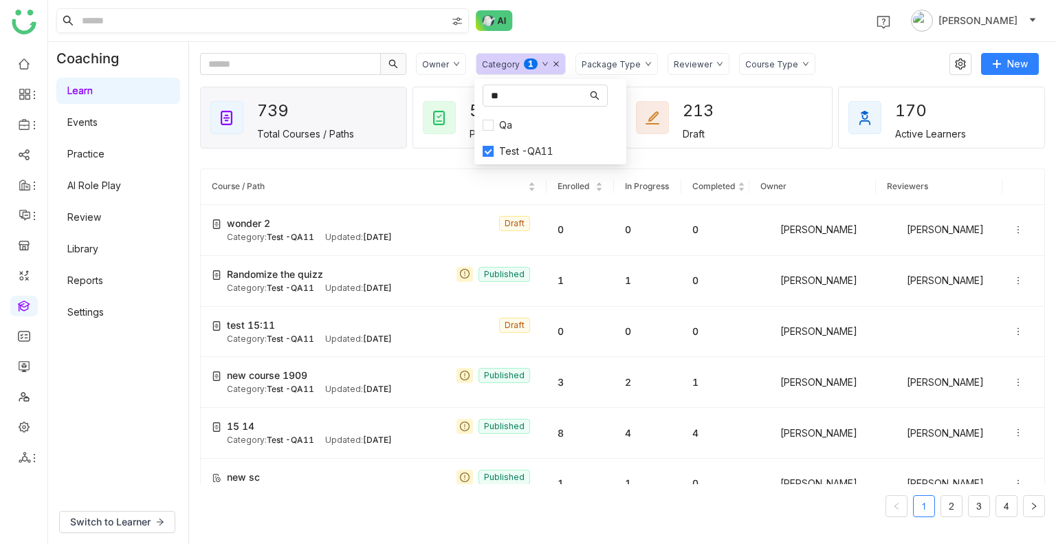
click at [645, 36] on div "1 [PERSON_NAME]" at bounding box center [552, 20] width 1008 height 41
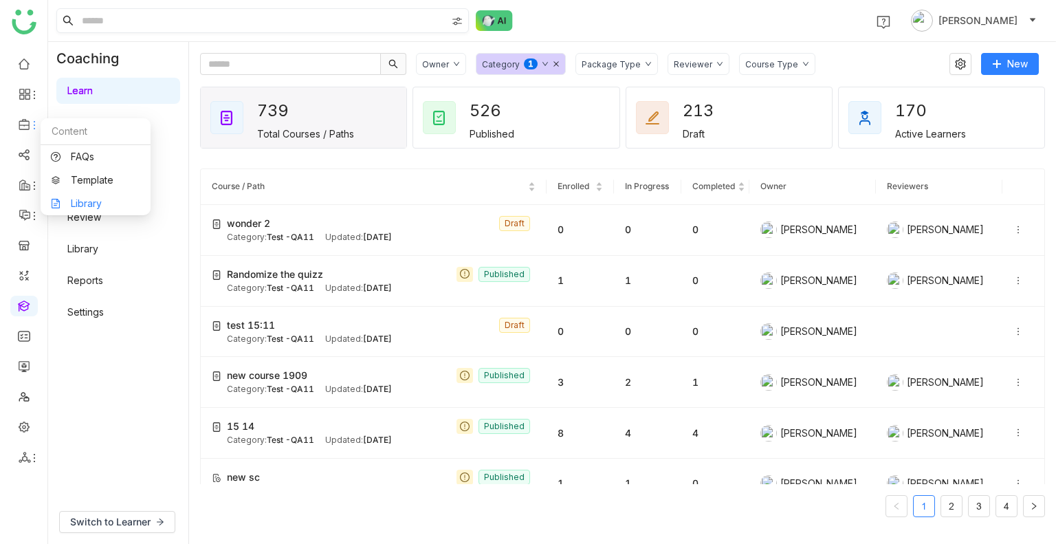
click at [72, 199] on link "Library" at bounding box center [95, 204] width 89 height 10
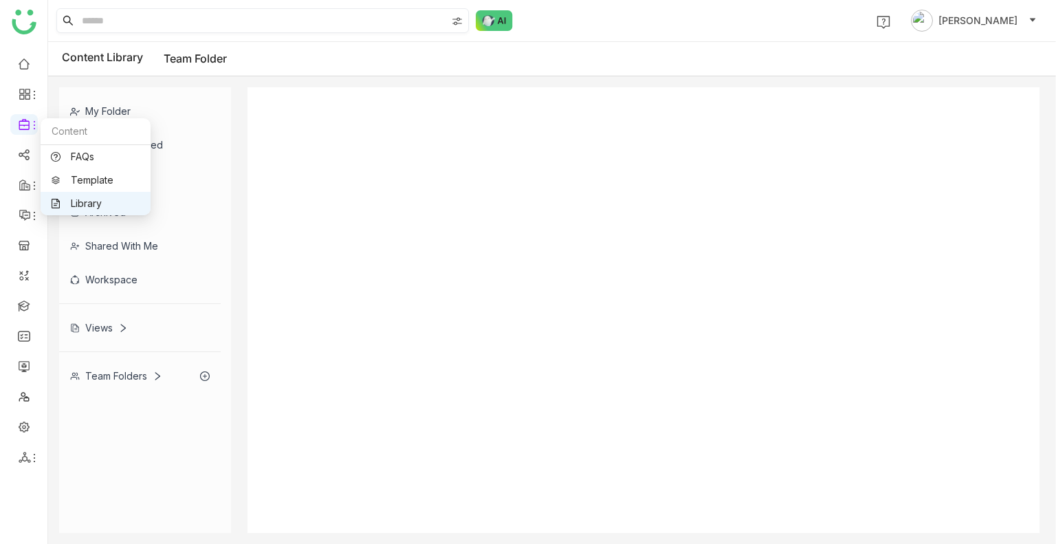
click at [72, 199] on link "Library" at bounding box center [95, 204] width 89 height 10
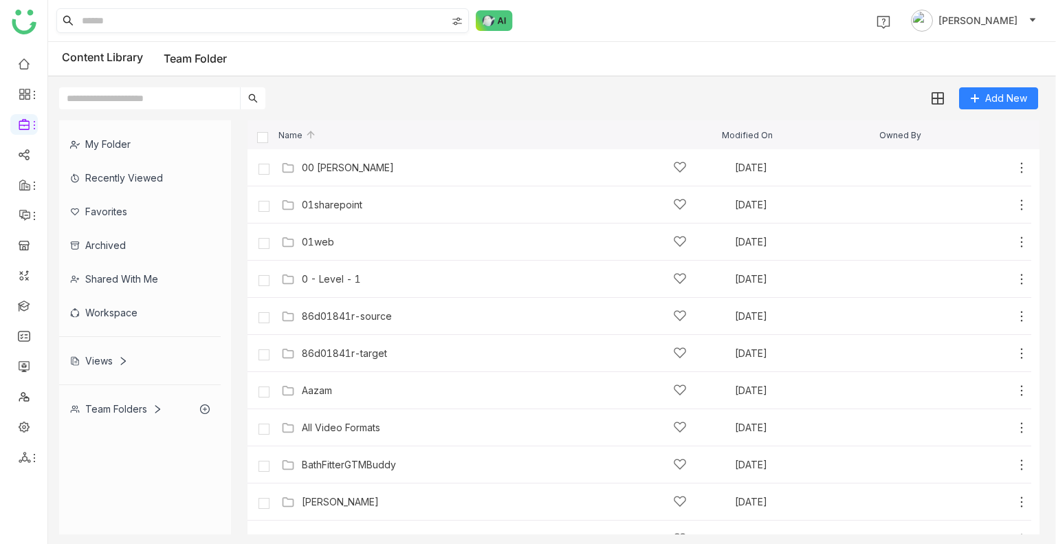
click at [95, 370] on div "Views" at bounding box center [140, 361] width 162 height 34
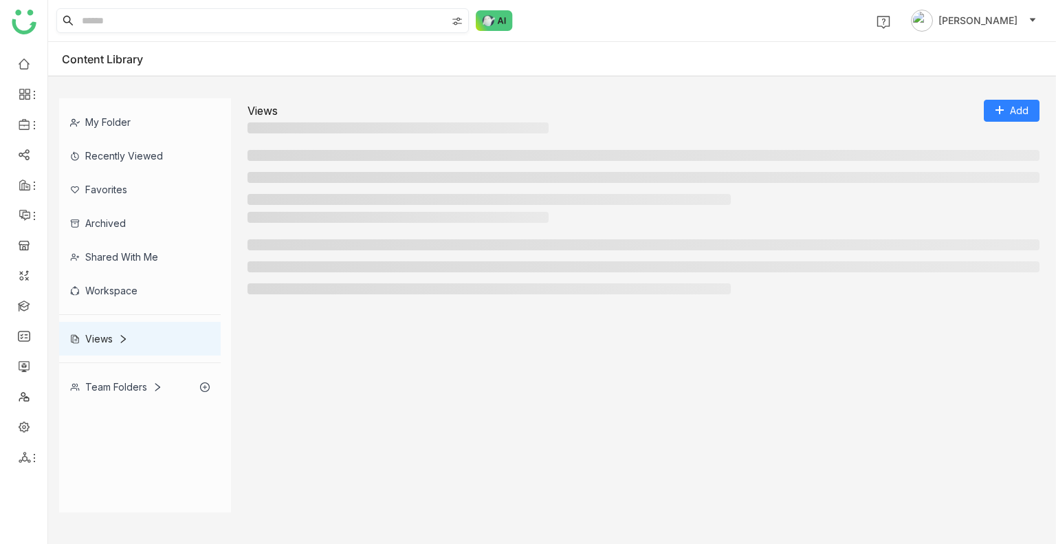
click at [95, 370] on div "Team Folders" at bounding box center [140, 387] width 162 height 34
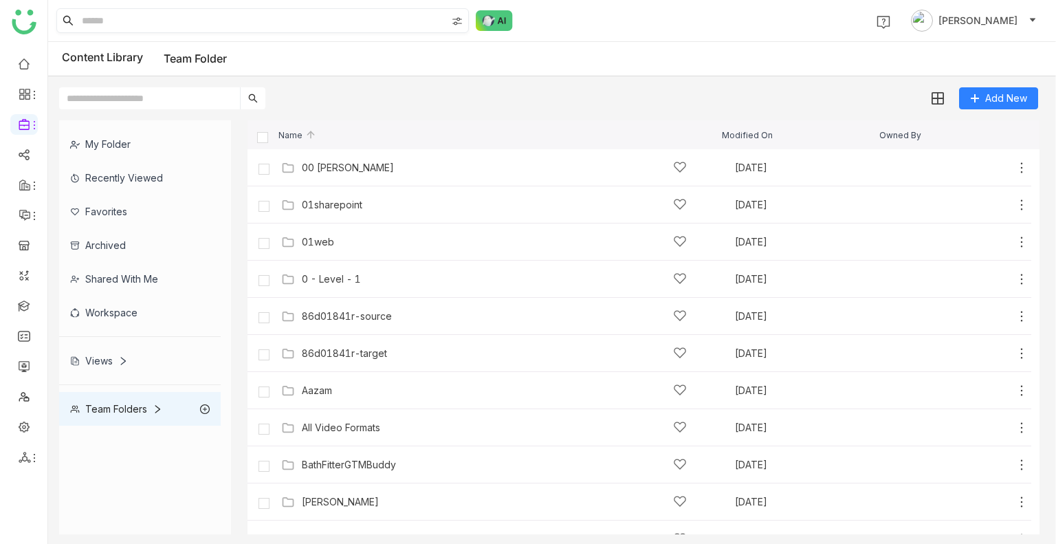
click at [94, 351] on div "Views" at bounding box center [140, 361] width 162 height 34
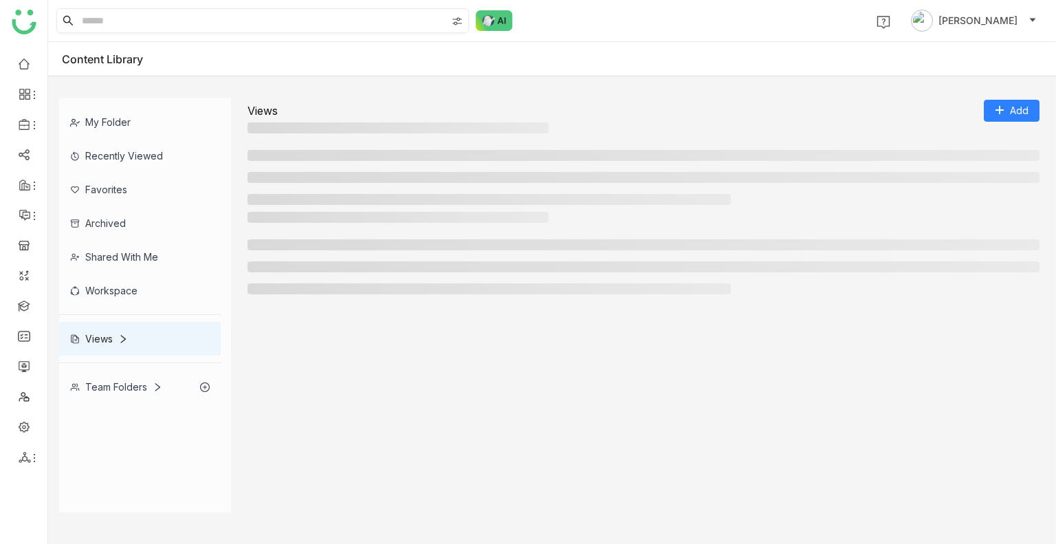
click at [94, 351] on div "Views" at bounding box center [140, 339] width 162 height 34
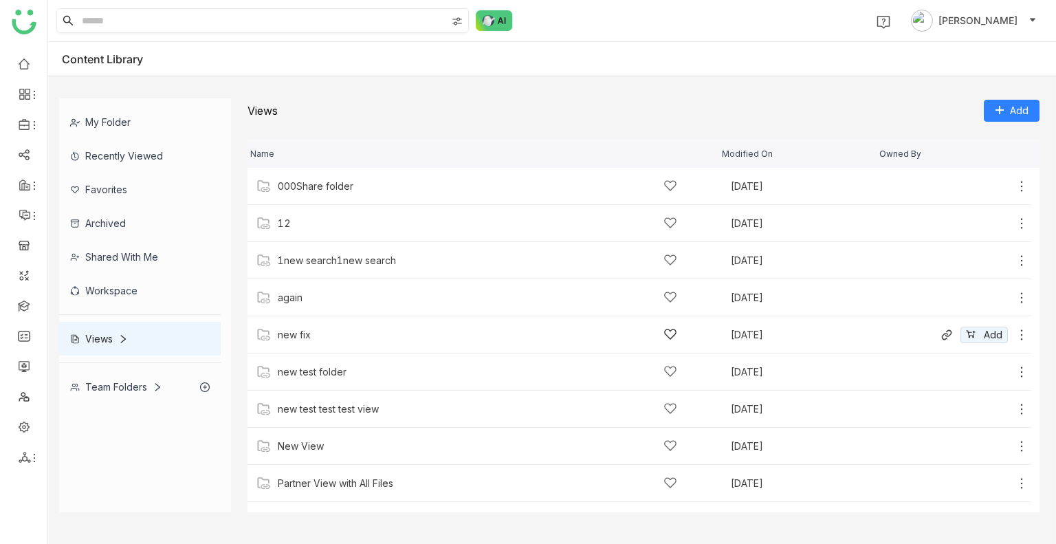
scroll to position [175, 0]
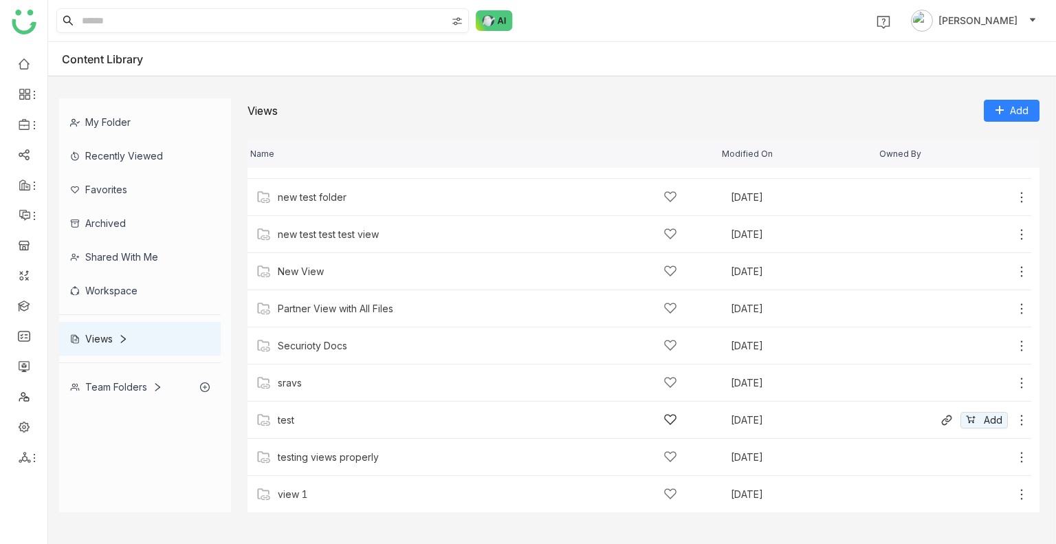
click at [1015, 420] on icon at bounding box center [1022, 420] width 14 height 14
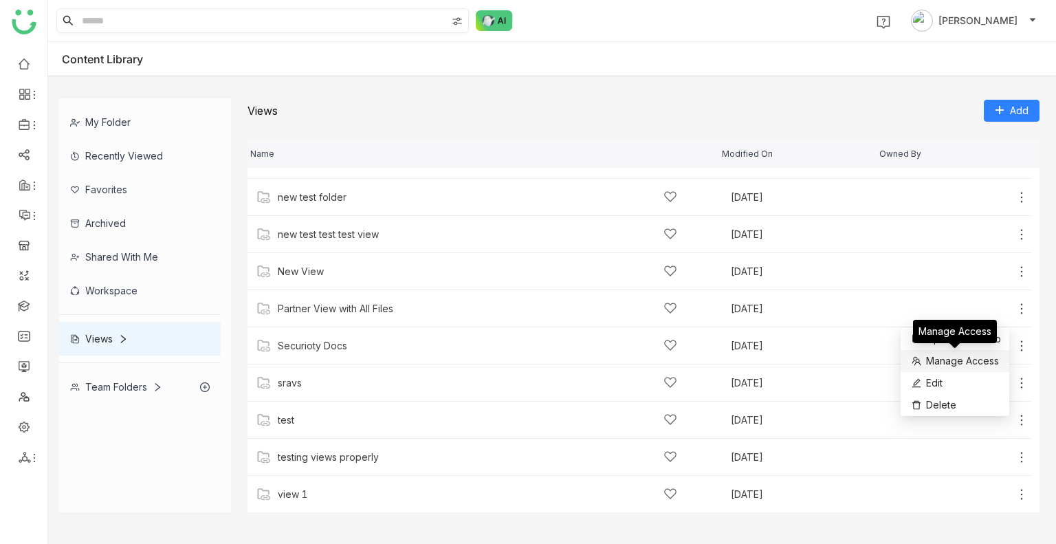
click at [960, 364] on span "Manage Access" at bounding box center [962, 360] width 73 height 15
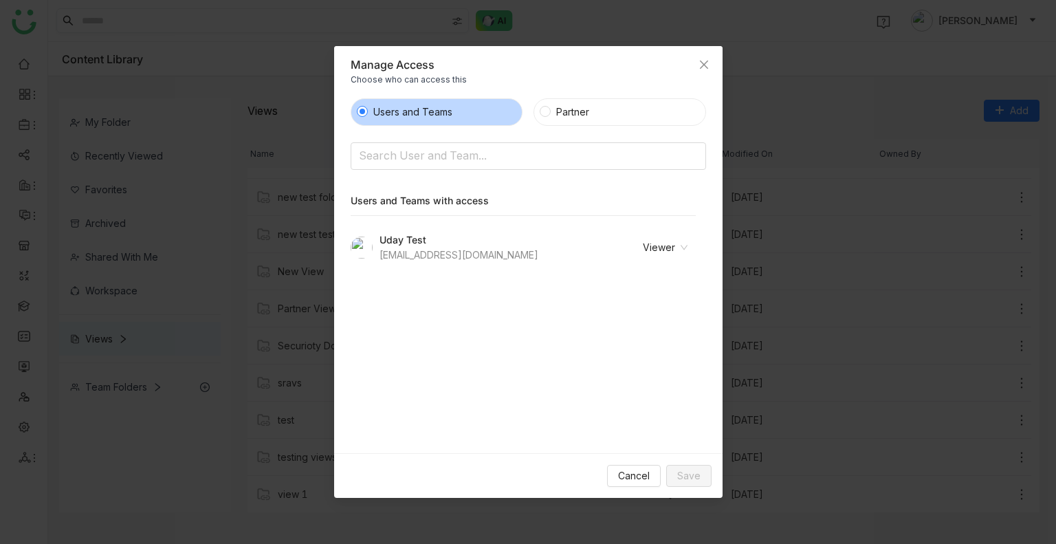
click at [660, 254] on nz-select-item "Viewer" at bounding box center [648, 247] width 80 height 21
click at [659, 294] on div "Revoke Access" at bounding box center [643, 296] width 72 height 15
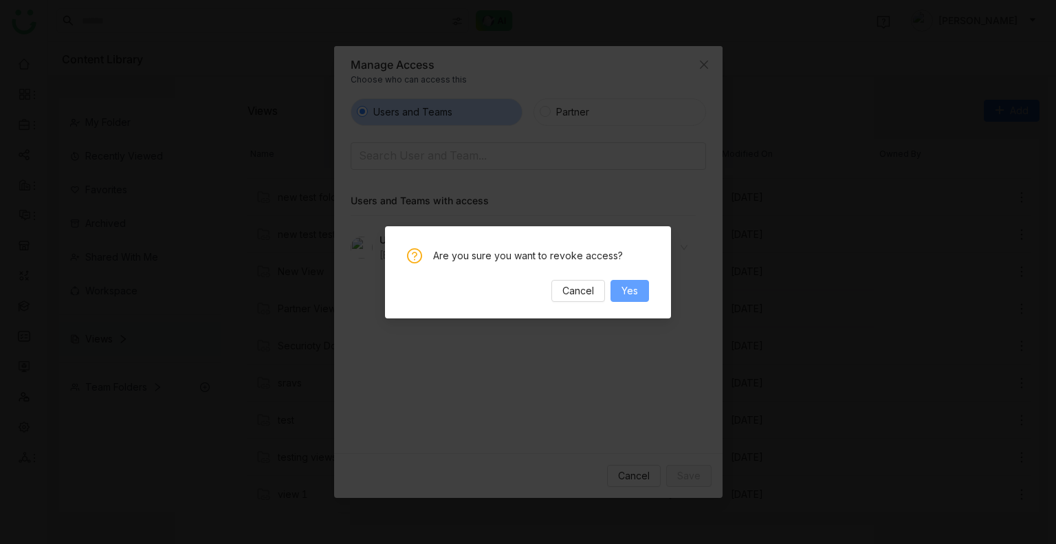
click at [622, 292] on span "Yes" at bounding box center [630, 290] width 17 height 15
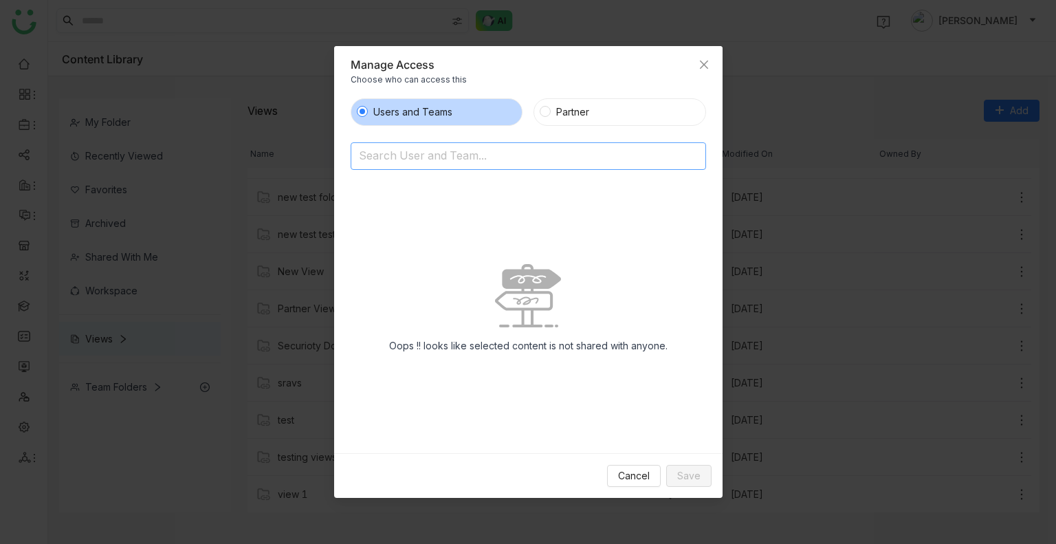
click at [448, 158] on input at bounding box center [493, 157] width 268 height 22
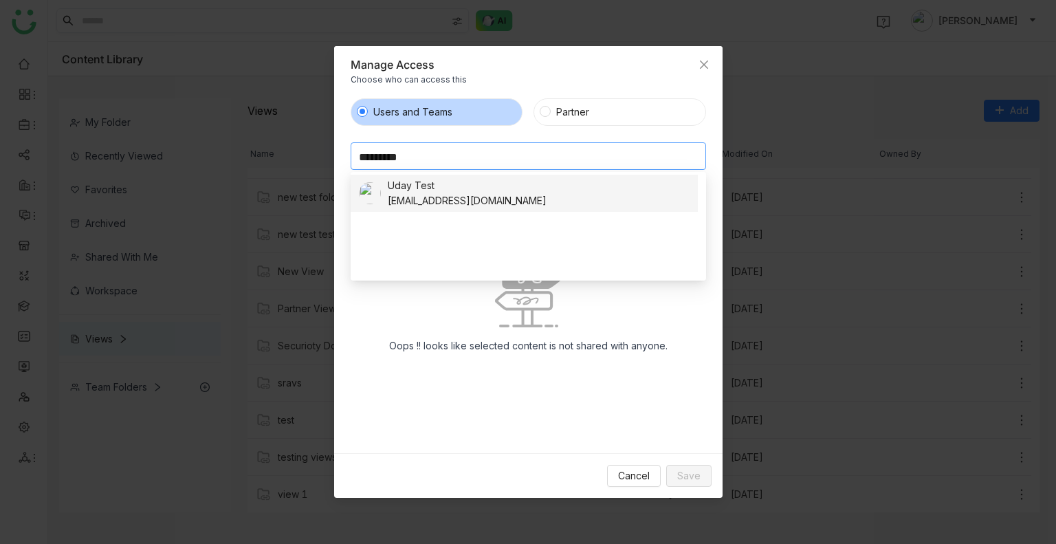
type input "*********"
click at [412, 175] on nz-option-item "Uday Test udaybhanu.gtm@gmail.com" at bounding box center [524, 193] width 347 height 37
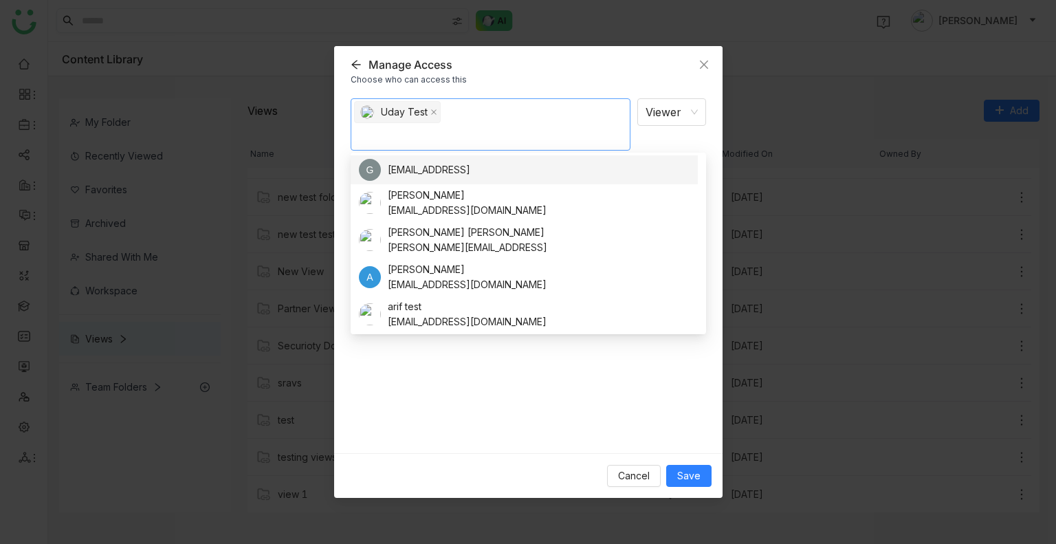
click at [487, 379] on div "Uday Test Viewer Notify people" at bounding box center [529, 270] width 356 height 345
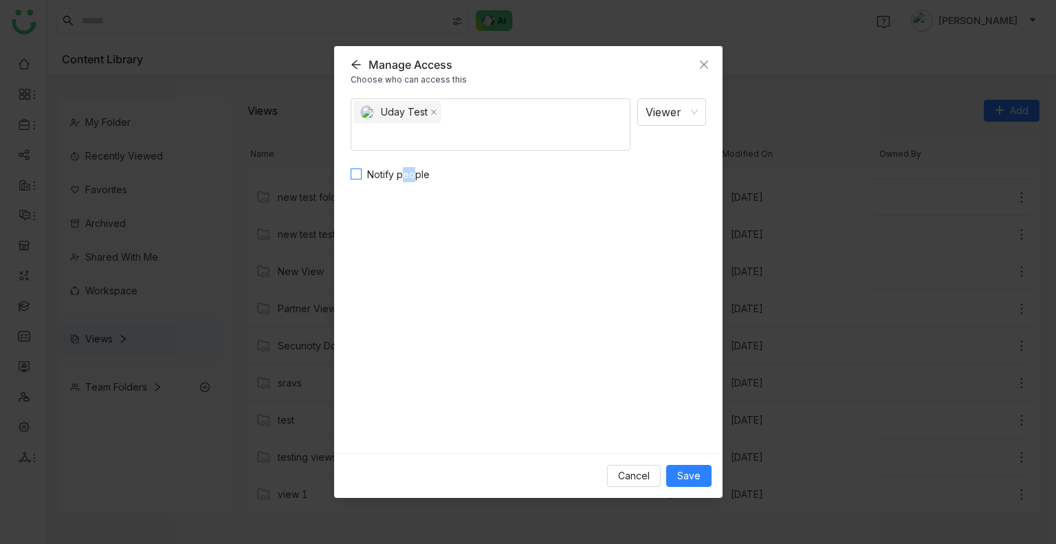
drag, startPoint x: 412, startPoint y: 185, endPoint x: 396, endPoint y: 172, distance: 20.5
click at [396, 172] on div "Uday Test Viewer Notify people" at bounding box center [529, 270] width 356 height 345
click at [396, 172] on span "Notify people" at bounding box center [399, 174] width 74 height 15
click at [390, 206] on textarea at bounding box center [529, 222] width 356 height 67
type textarea "*******"
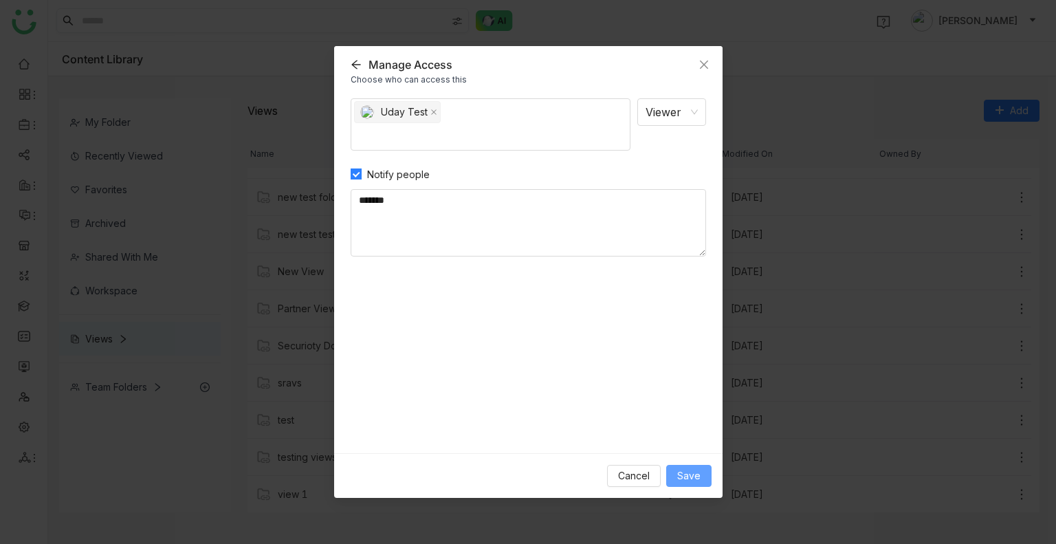
click at [688, 474] on span "Save" at bounding box center [688, 475] width 23 height 15
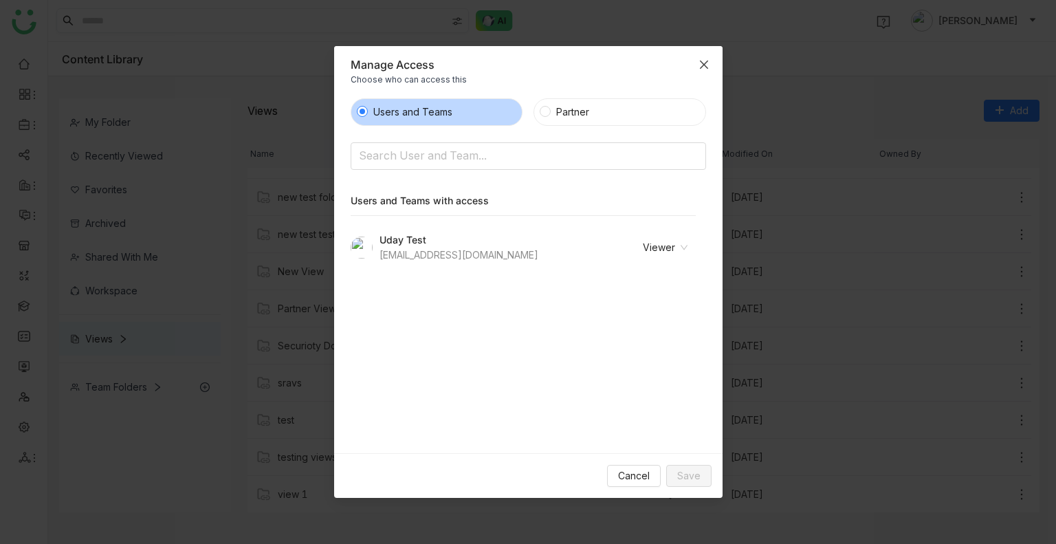
click at [707, 61] on icon "Close" at bounding box center [703, 64] width 8 height 8
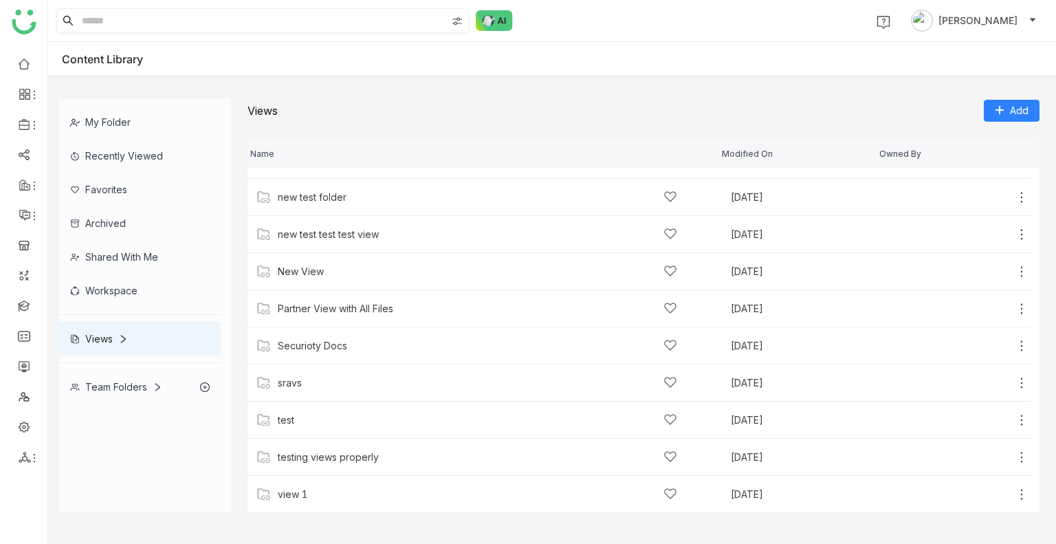
click at [112, 398] on div "Team Folders" at bounding box center [140, 387] width 162 height 34
click at [112, 398] on gtmb-library-nav "My Folder Recently Viewed Favorites Archived Shared with me Workspace Views Tea…" at bounding box center [145, 305] width 172 height 414
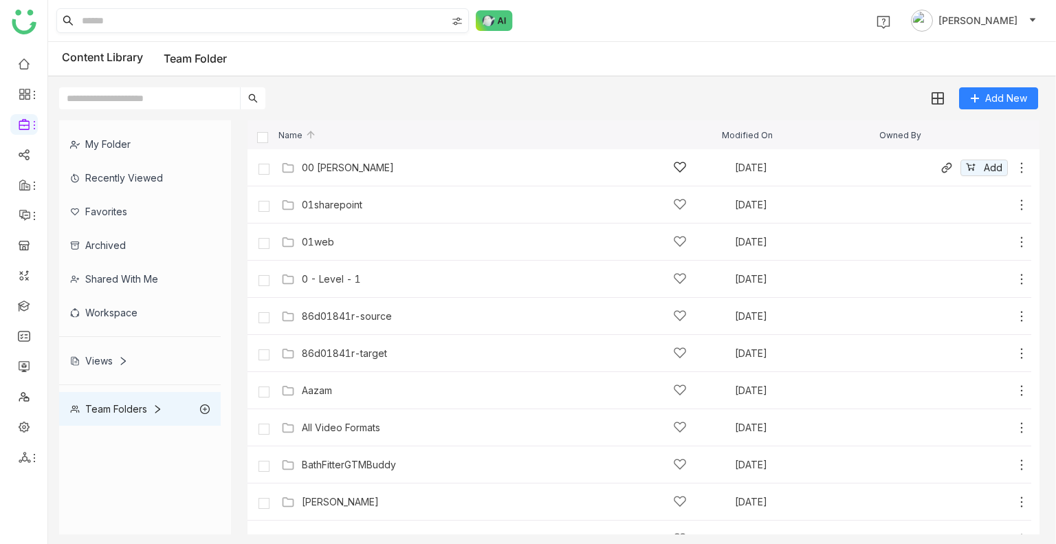
click at [345, 179] on div "00 Arif Folder Sep 24, 2025 Add" at bounding box center [640, 167] width 784 height 37
click at [341, 153] on div "00 Arif Folder Sep 24, 2025 Add" at bounding box center [640, 167] width 784 height 37
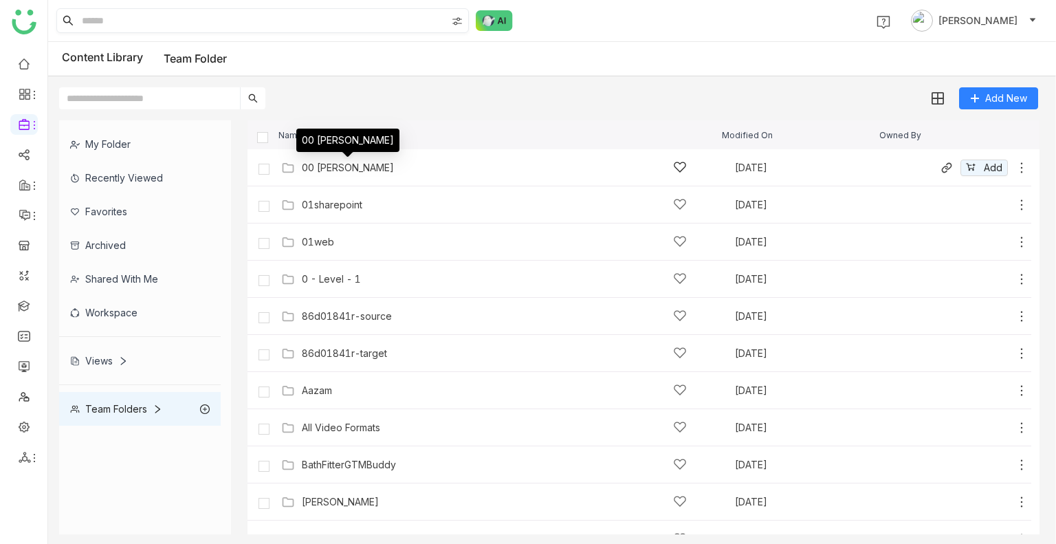
click at [347, 164] on div "00 [PERSON_NAME]" at bounding box center [348, 167] width 92 height 11
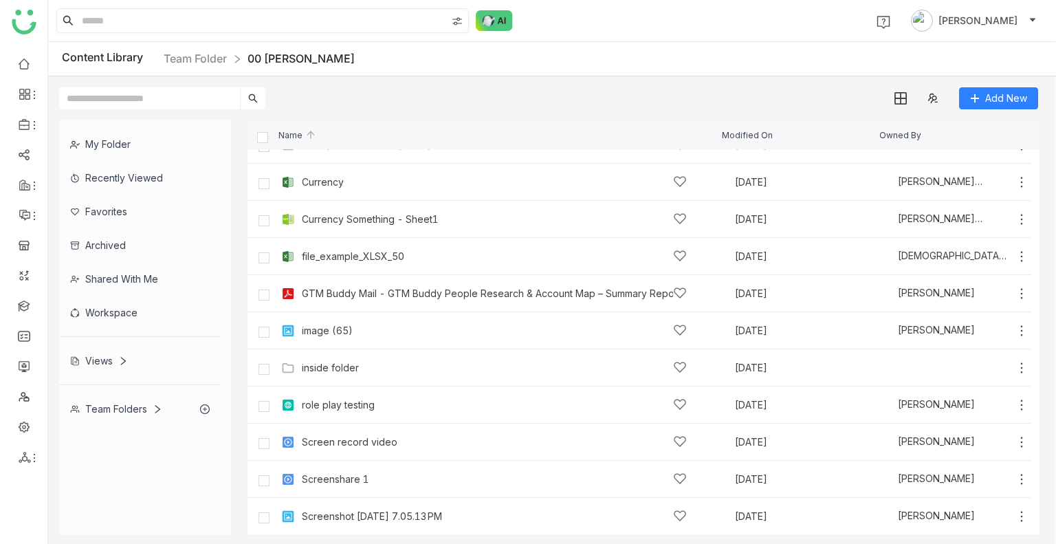
scroll to position [249, 0]
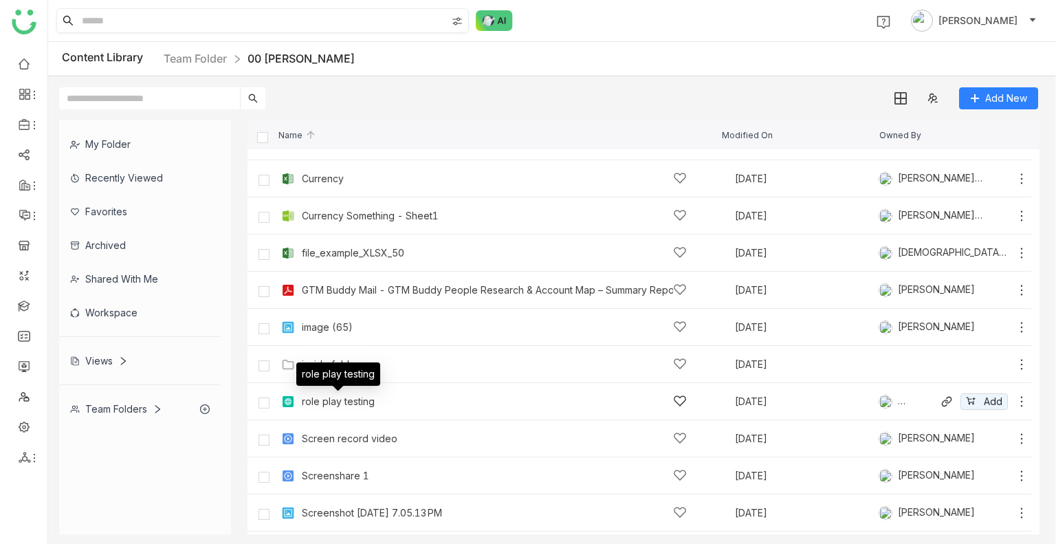
click at [353, 405] on div "role play testing" at bounding box center [338, 401] width 73 height 11
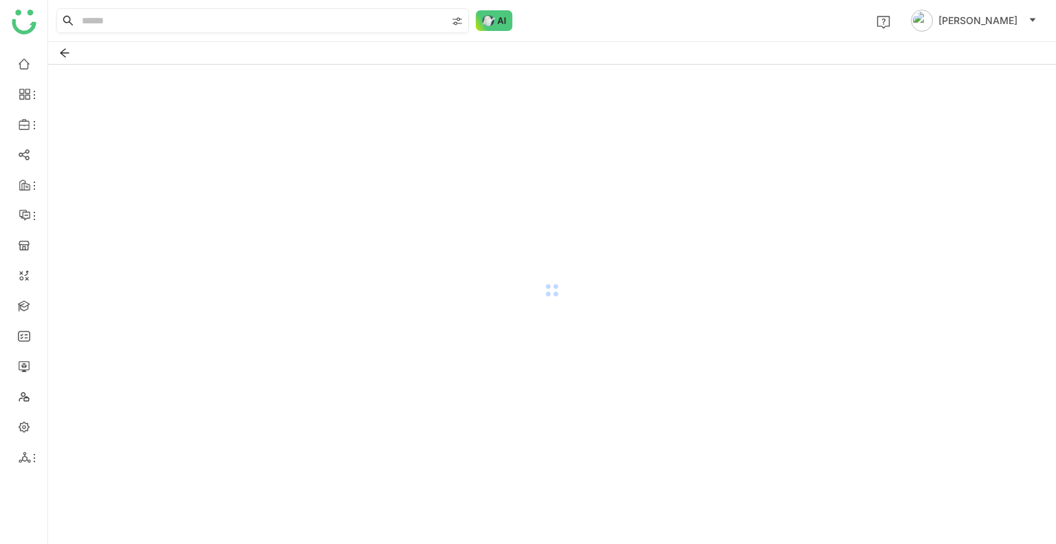
click at [353, 405] on div at bounding box center [552, 290] width 1008 height 451
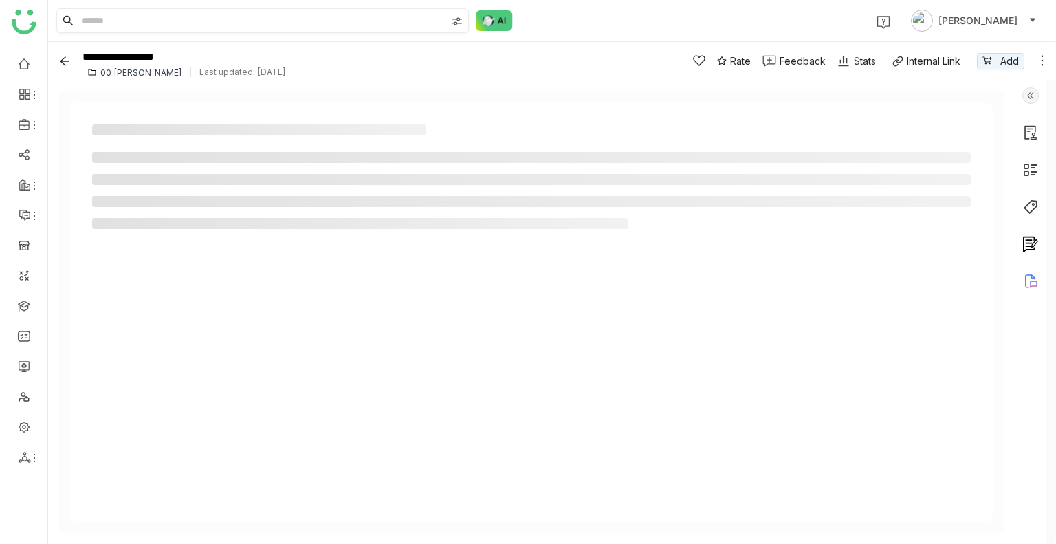
click at [296, 433] on div at bounding box center [531, 311] width 923 height 419
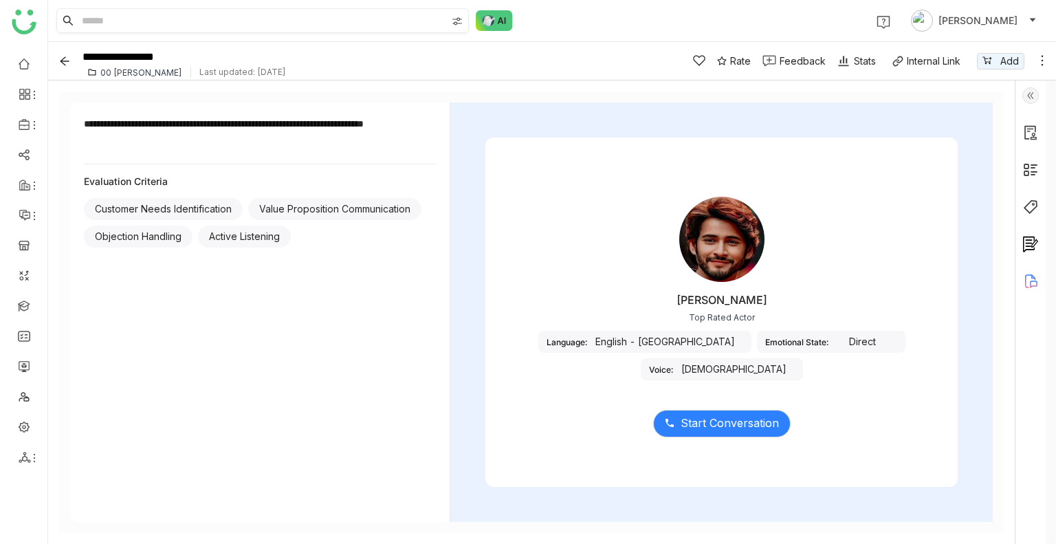
click at [1031, 89] on img at bounding box center [1031, 95] width 17 height 17
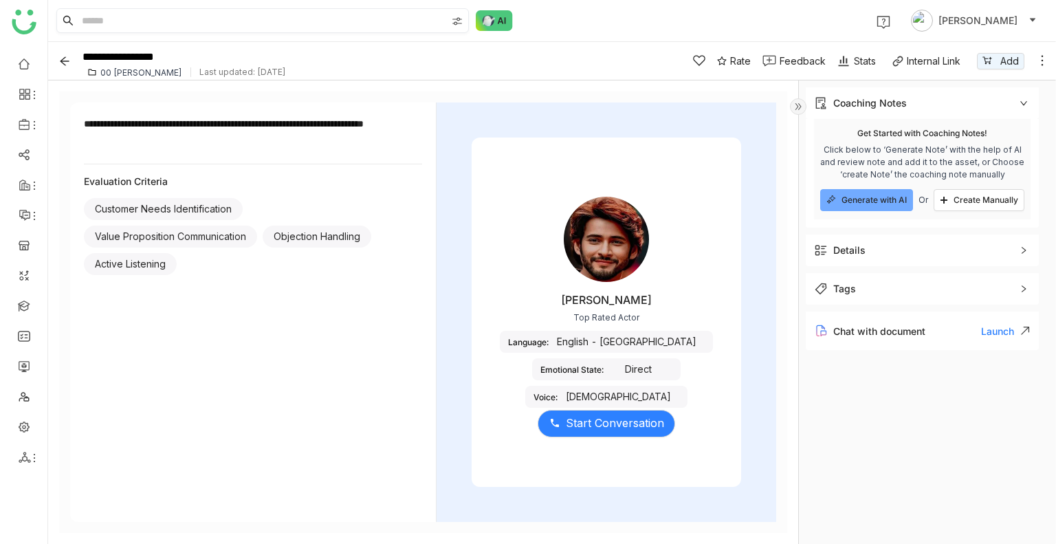
click at [514, 253] on div "Mahesh Babu Top Rated Actor Language: English - India Emotional State: Direct V…" at bounding box center [607, 283] width 270 height 206
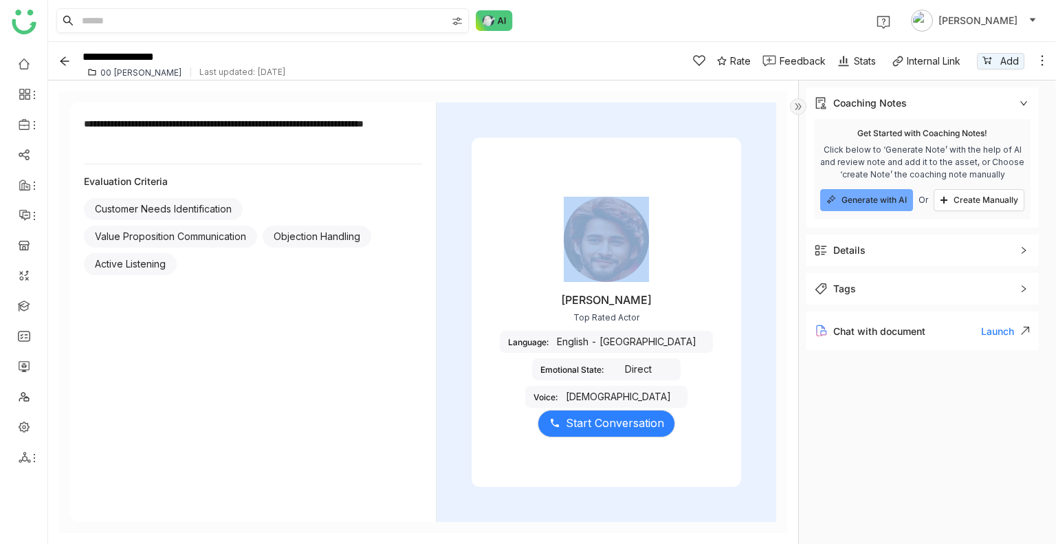
click at [514, 253] on div "Mahesh Babu Top Rated Actor Language: English - India Emotional State: Direct V…" at bounding box center [607, 283] width 270 height 206
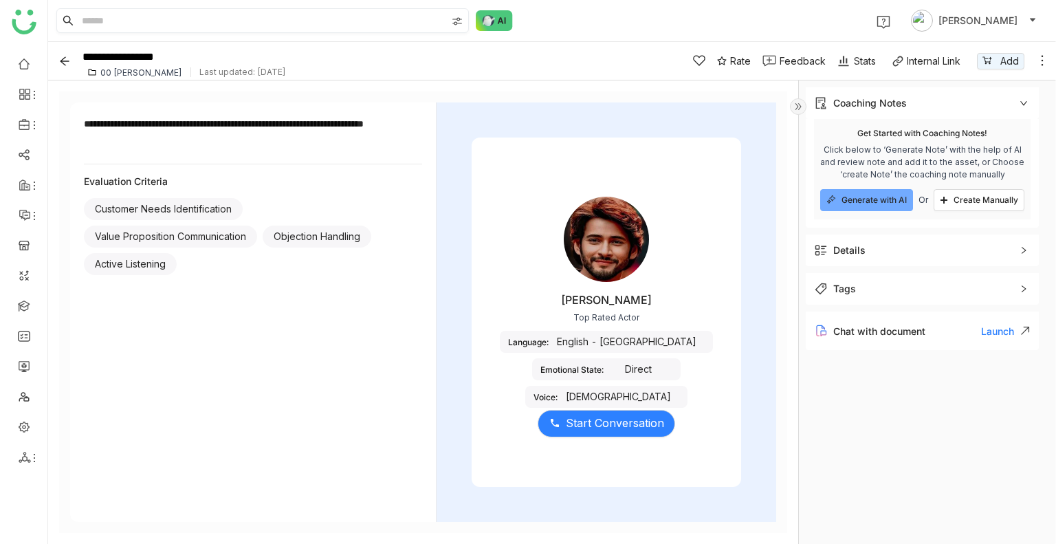
click at [136, 240] on div "Value Proposition Communication" at bounding box center [170, 237] width 173 height 22
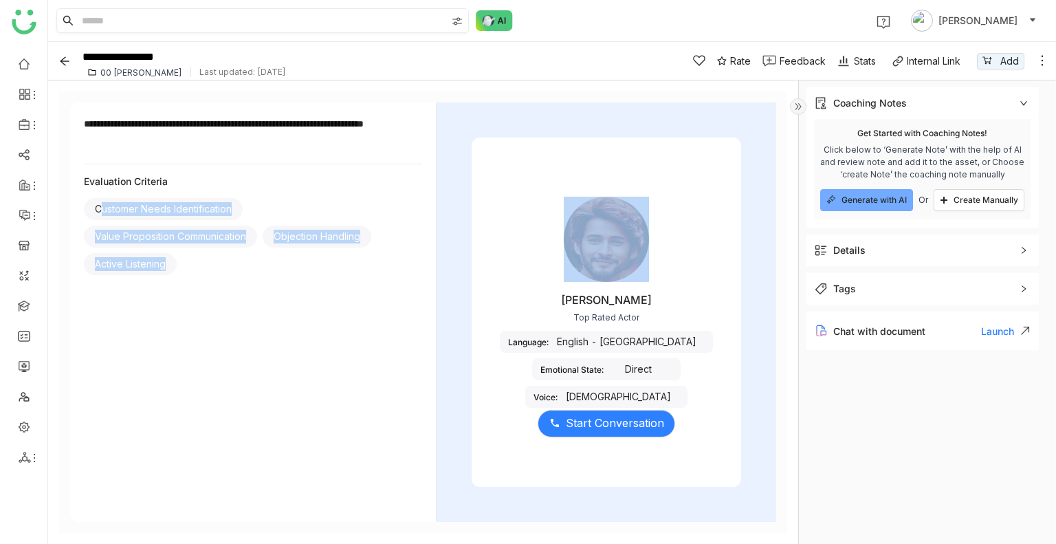
click at [136, 240] on div "Value Proposition Communication" at bounding box center [170, 237] width 173 height 22
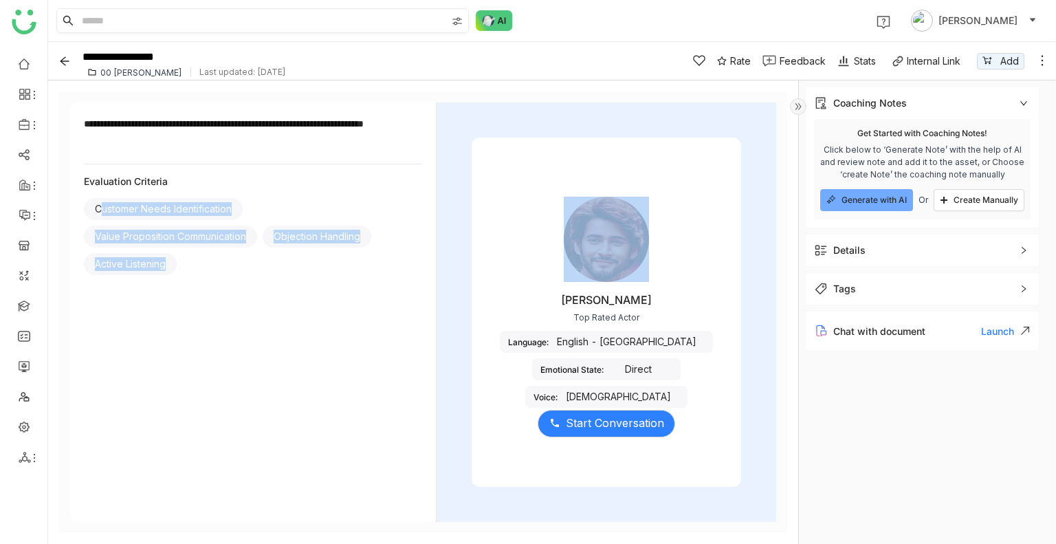
click at [136, 240] on div "Value Proposition Communication" at bounding box center [170, 237] width 173 height 22
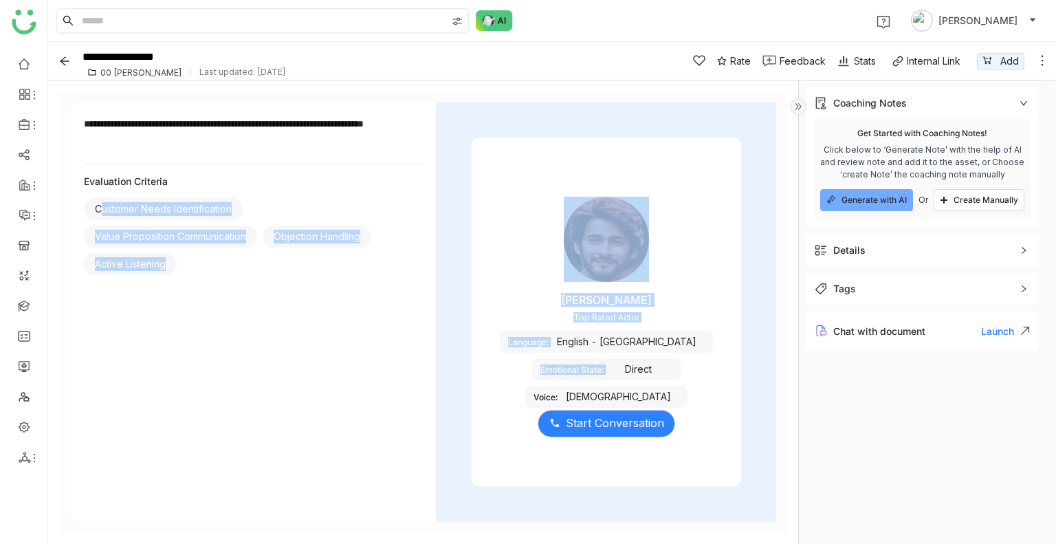
drag, startPoint x: 136, startPoint y: 240, endPoint x: 823, endPoint y: 371, distance: 699.3
click at [787, 371] on html "**********" at bounding box center [423, 311] width 728 height 441
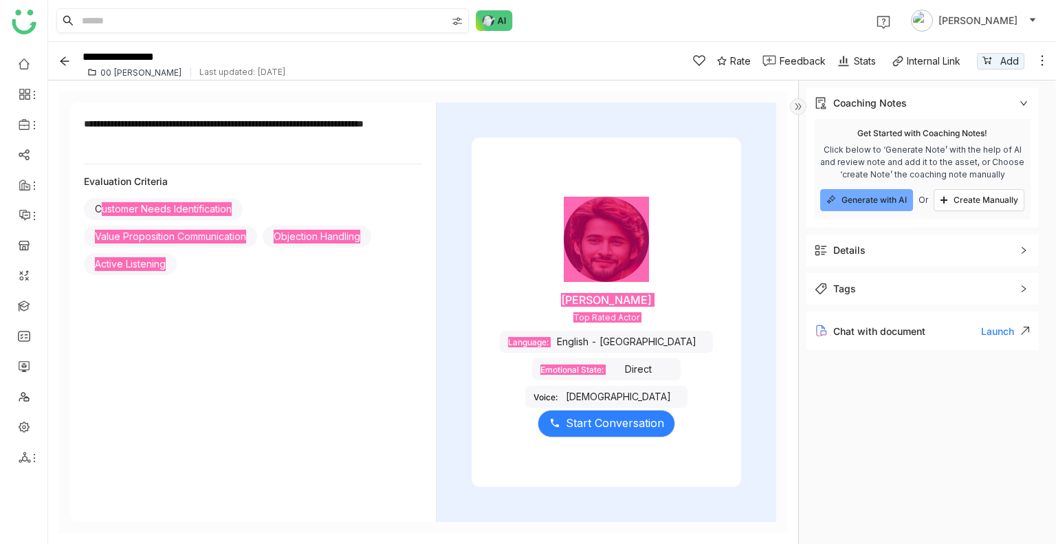
click at [1020, 99] on icon at bounding box center [1024, 103] width 8 height 8
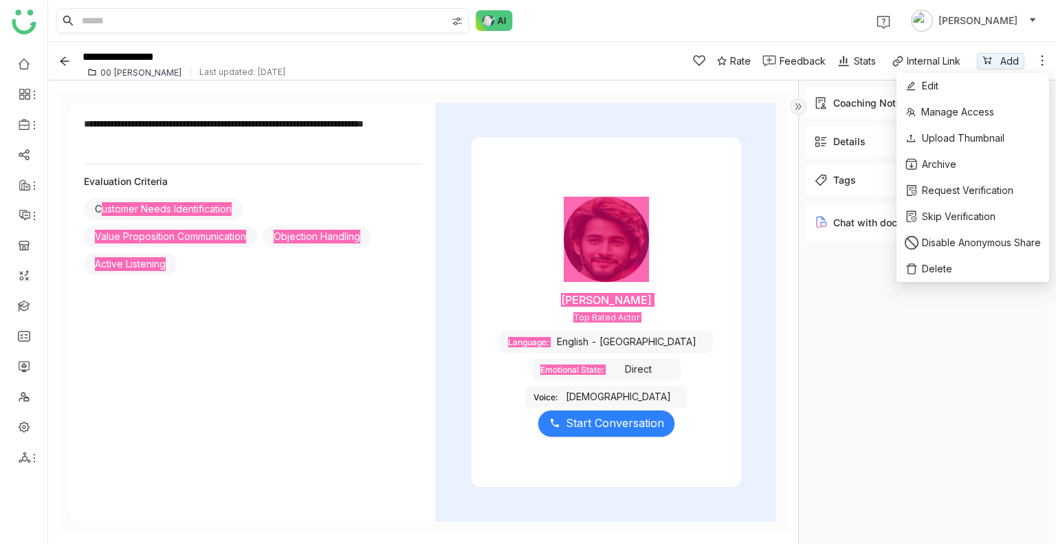
click at [1042, 60] on icon at bounding box center [1043, 61] width 14 height 14
click at [943, 91] on li "Edit" at bounding box center [973, 86] width 153 height 26
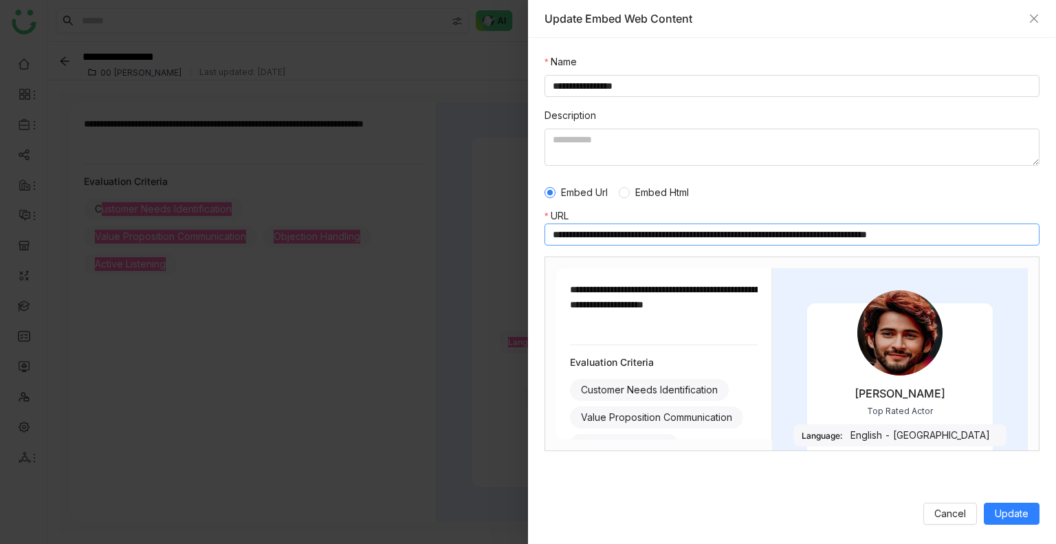
click at [715, 228] on input "**********" at bounding box center [792, 234] width 495 height 22
click at [716, 239] on input "**********" at bounding box center [792, 234] width 495 height 22
drag, startPoint x: 961, startPoint y: 232, endPoint x: 1015, endPoint y: 236, distance: 53.7
click at [1015, 236] on input "**********" at bounding box center [792, 234] width 495 height 22
click at [675, 188] on span "Embed Html" at bounding box center [662, 192] width 65 height 15
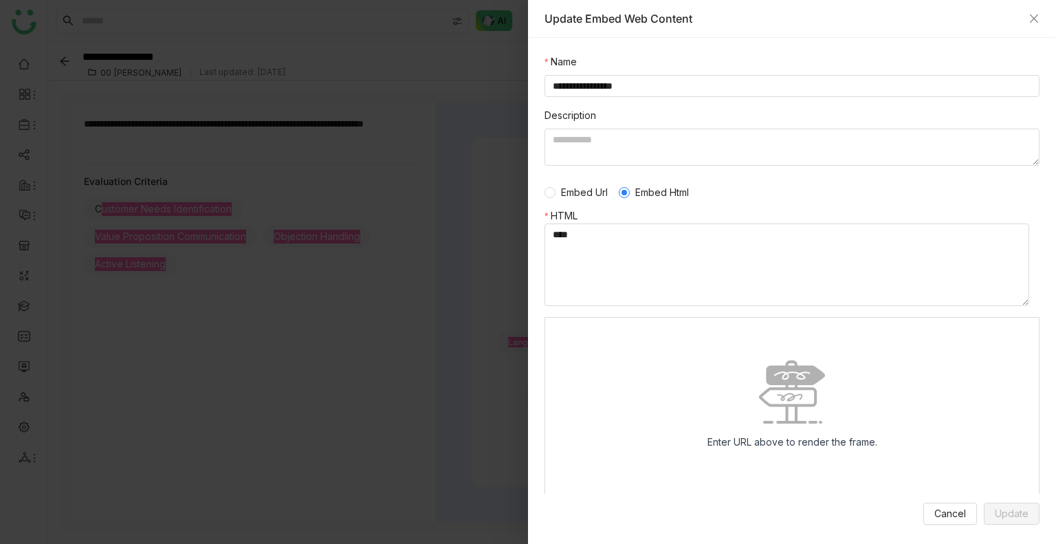
click at [604, 189] on span "Embed Url" at bounding box center [585, 192] width 58 height 15
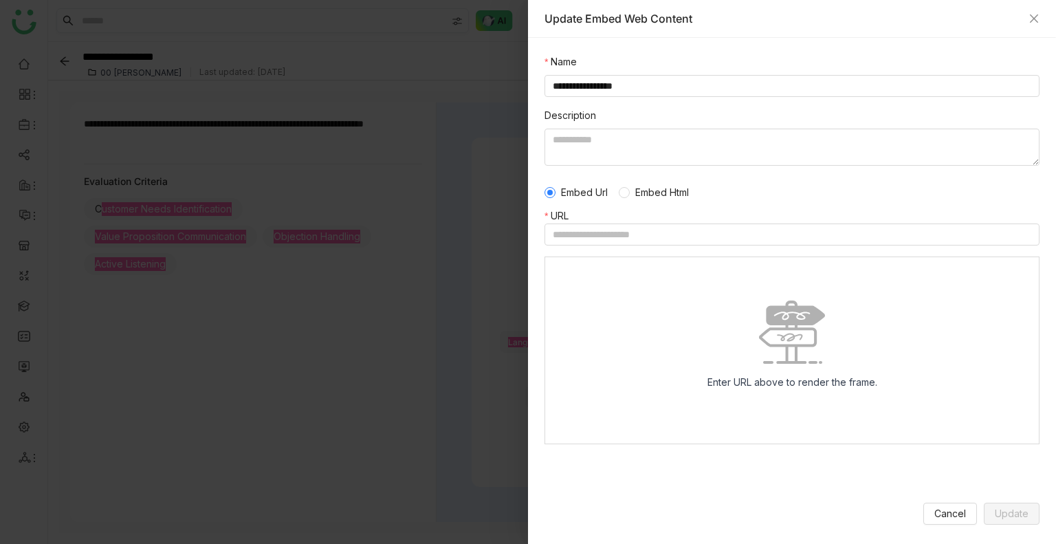
click at [667, 188] on span "Embed Html" at bounding box center [662, 192] width 65 height 15
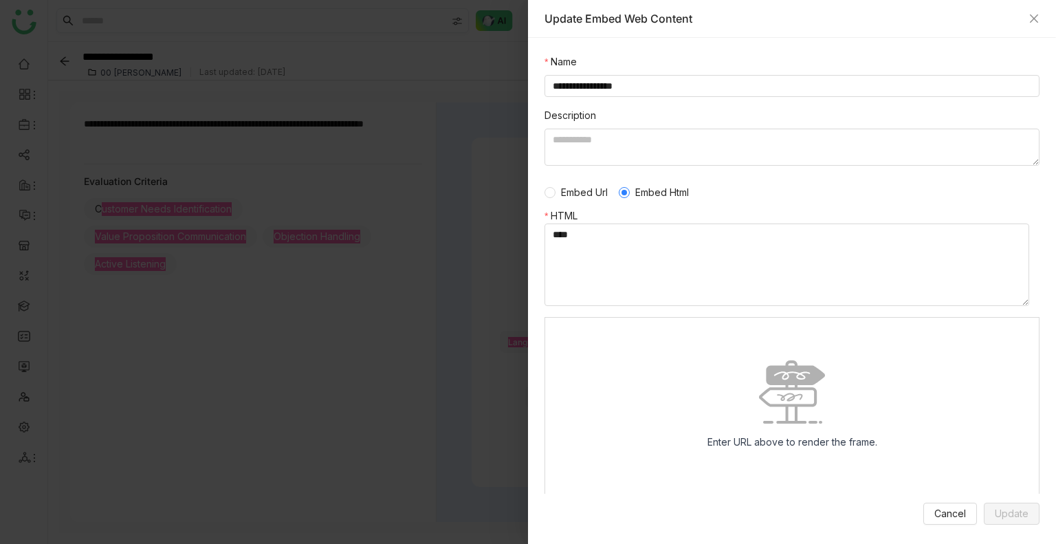
click at [586, 186] on span "Embed Url" at bounding box center [585, 192] width 58 height 15
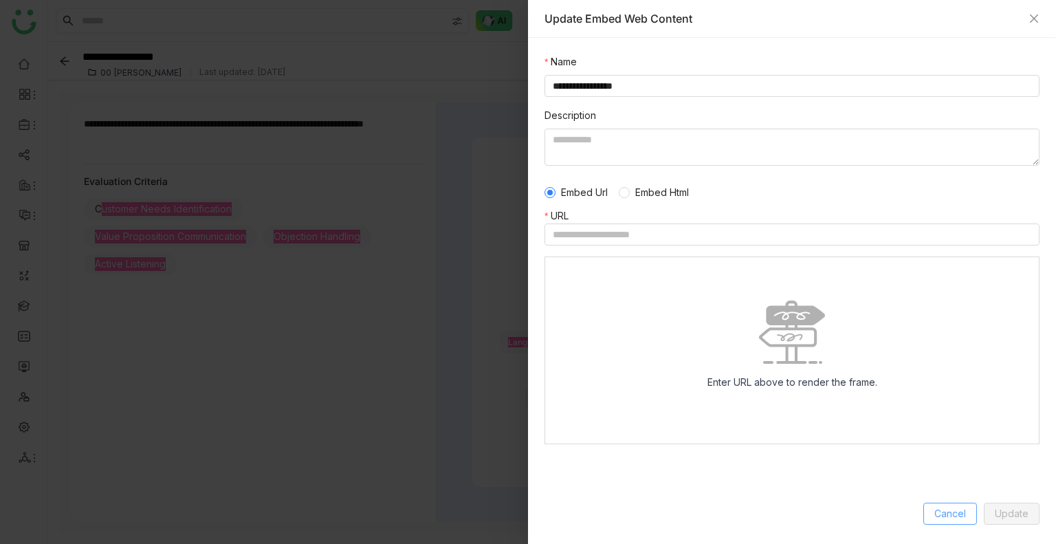
click at [943, 507] on span "Cancel" at bounding box center [951, 513] width 32 height 15
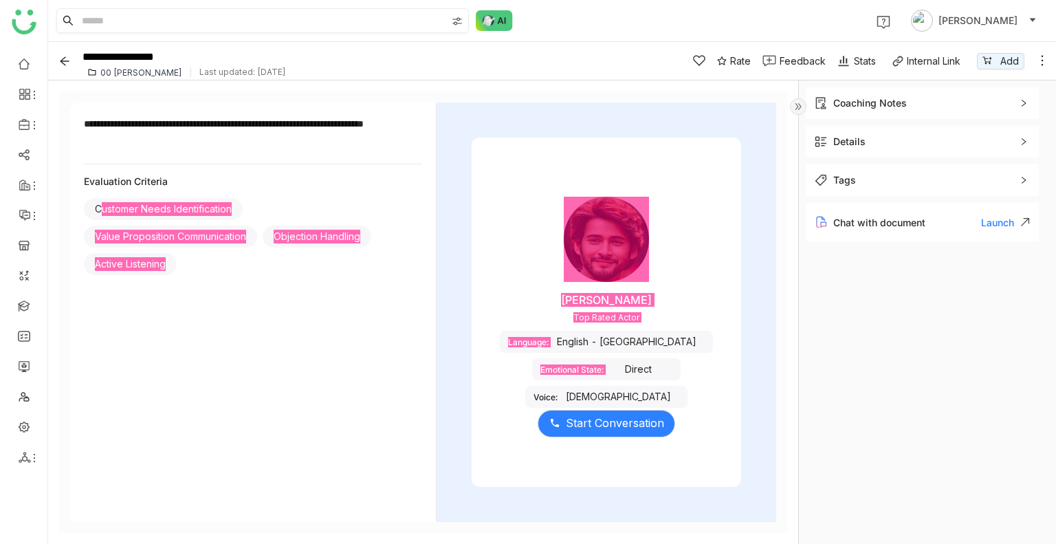
click at [889, 373] on gtmb-document-details-sidebar "Coaching Notes remove Get Started with Coaching Notes! Click below to ‘Generate…" at bounding box center [922, 311] width 247 height 463
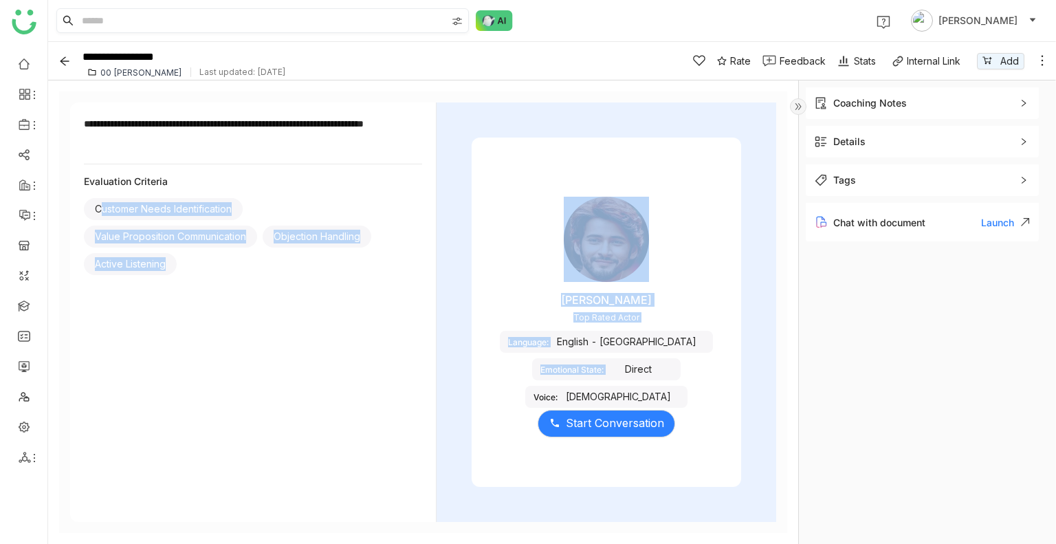
click at [327, 378] on div "**********" at bounding box center [253, 311] width 367 height 419
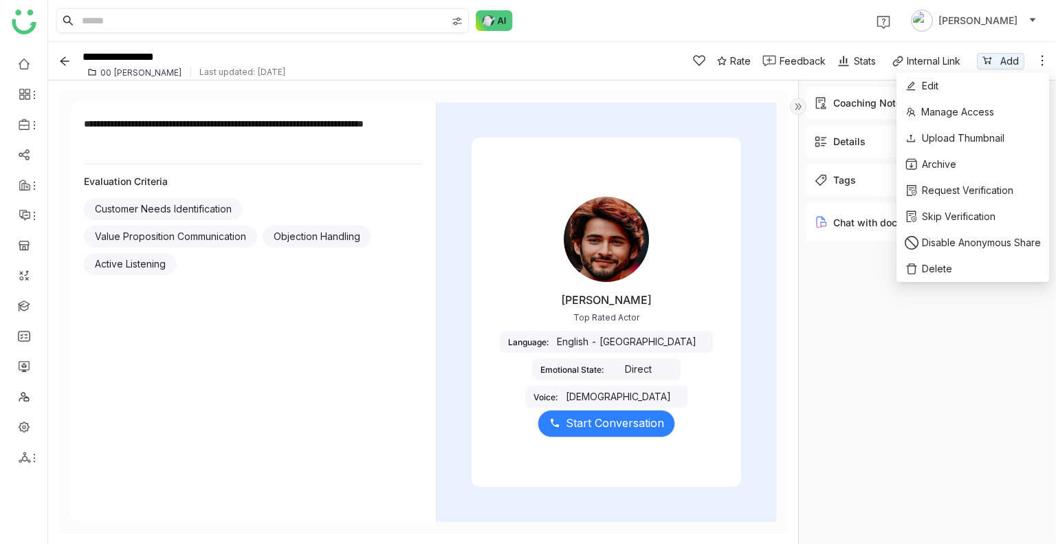
click at [1045, 63] on icon at bounding box center [1043, 61] width 14 height 14
click at [965, 81] on li "Edit" at bounding box center [973, 86] width 153 height 26
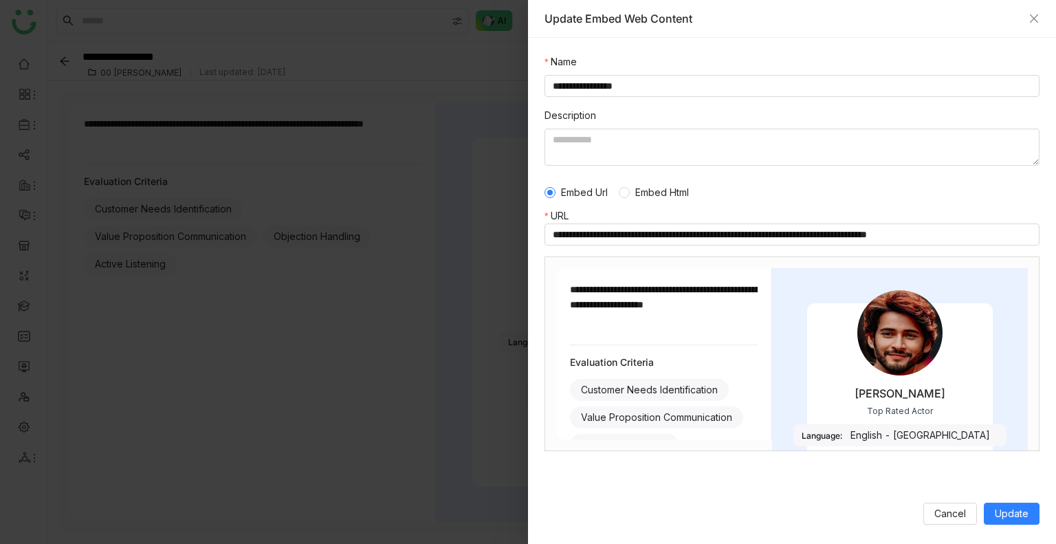
scroll to position [63, 0]
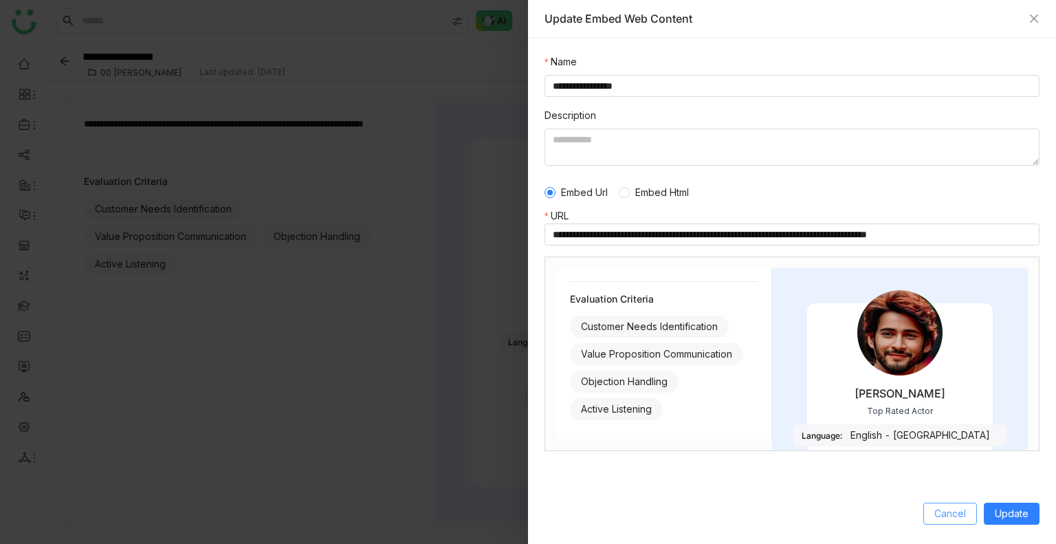
click at [949, 514] on span "Cancel" at bounding box center [951, 513] width 32 height 15
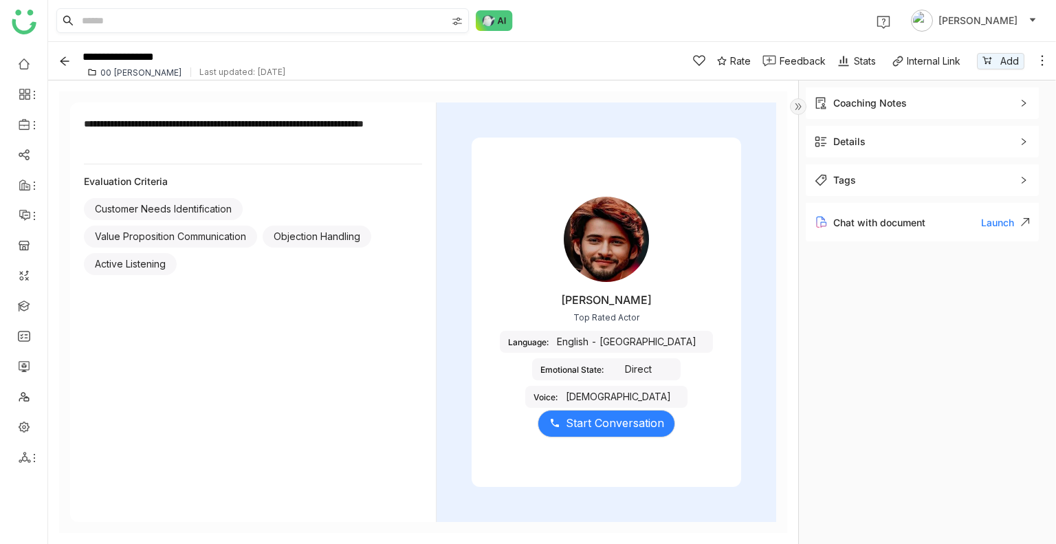
click at [798, 102] on img at bounding box center [798, 106] width 17 height 17
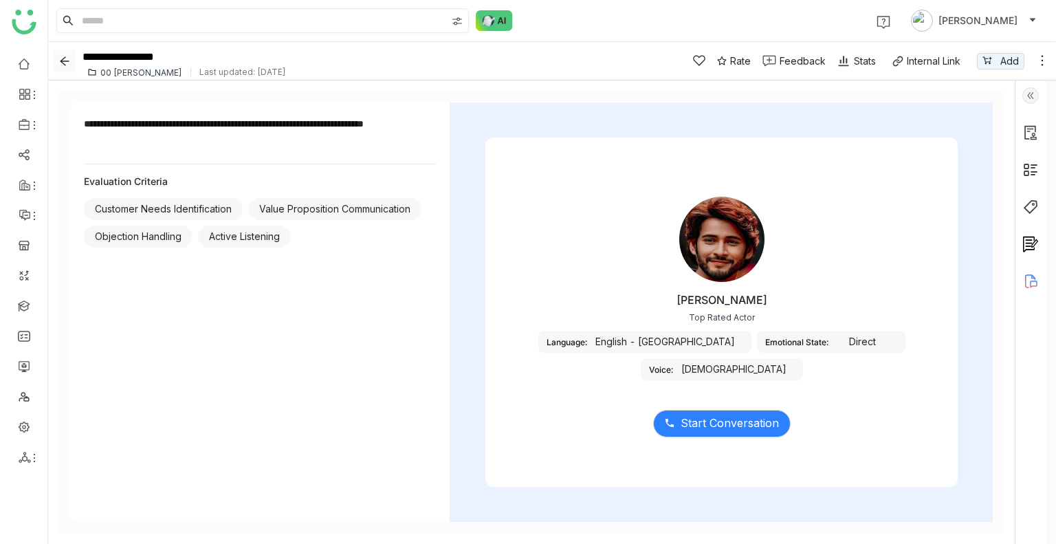
click at [67, 63] on icon "Back" at bounding box center [64, 61] width 11 height 11
click at [65, 60] on icon "Back" at bounding box center [64, 60] width 9 height 9
click at [63, 56] on icon "Back" at bounding box center [64, 61] width 11 height 11
click at [59, 57] on icon "Back" at bounding box center [64, 61] width 11 height 11
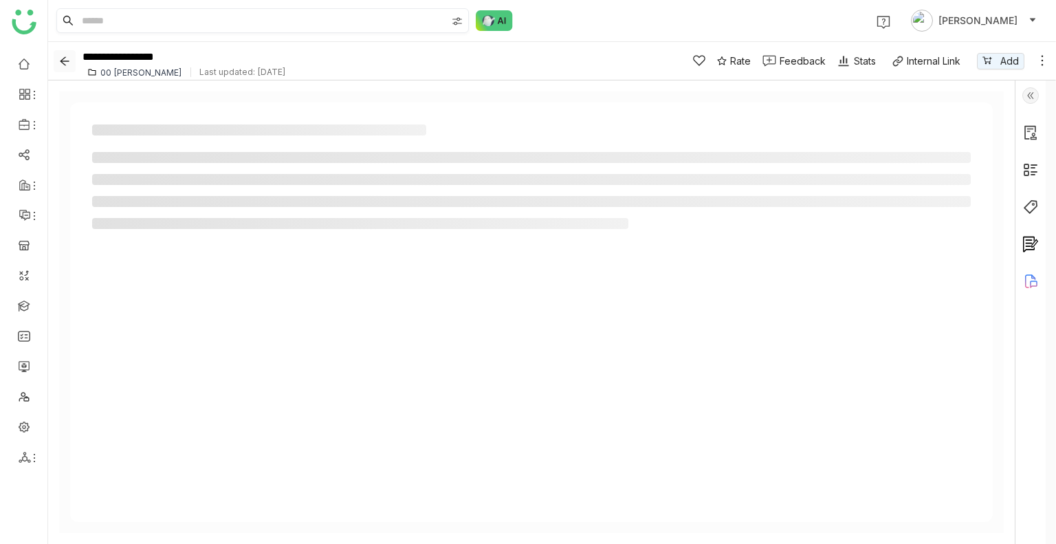
click at [59, 57] on icon "Back" at bounding box center [64, 61] width 11 height 11
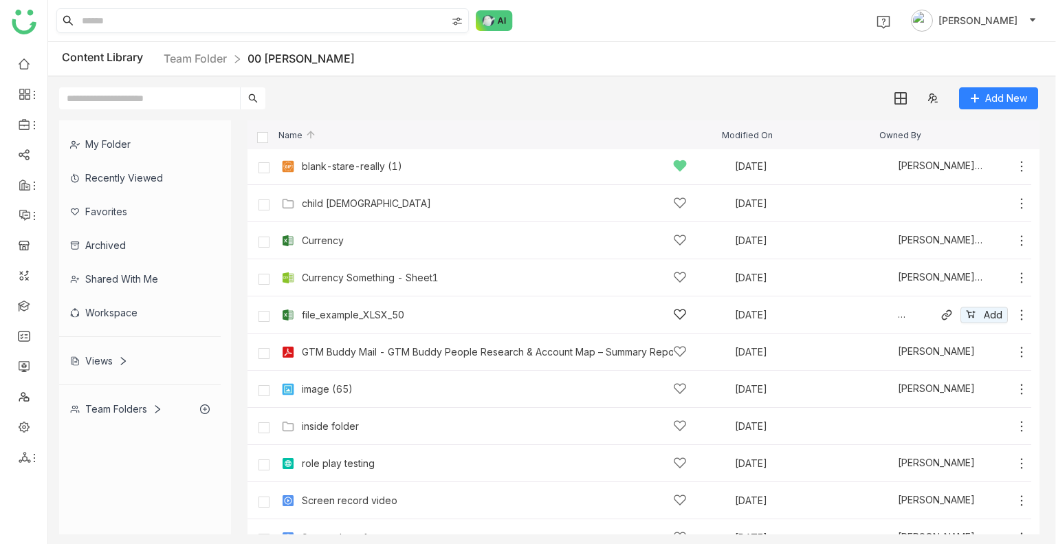
scroll to position [248, 0]
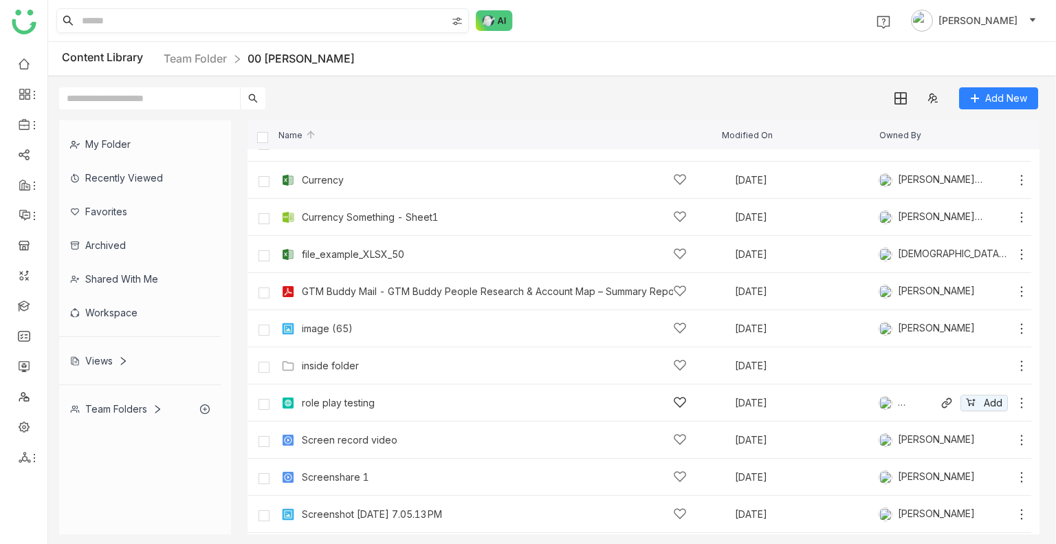
click at [378, 400] on div "role play testing" at bounding box center [494, 402] width 385 height 14
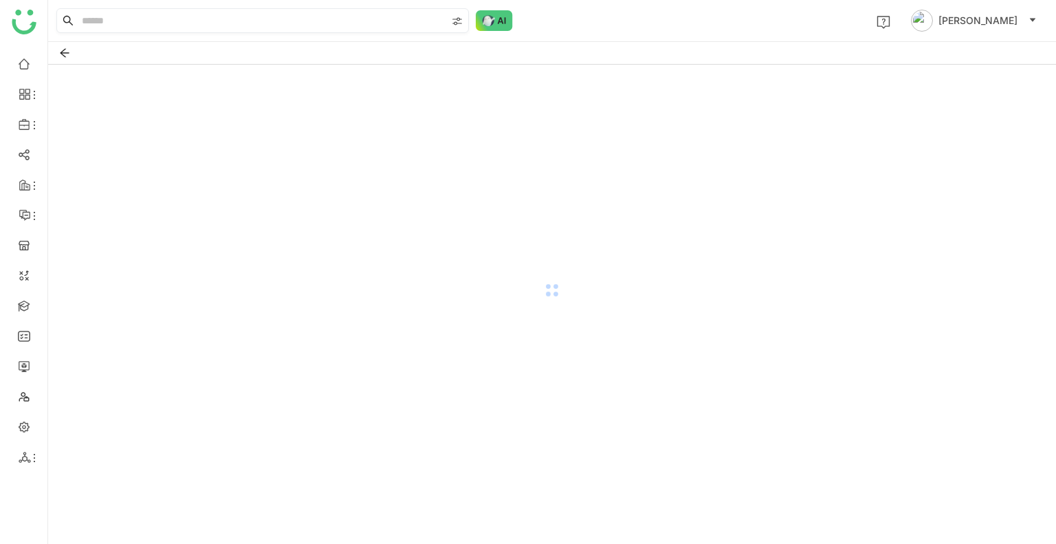
click at [378, 400] on div at bounding box center [552, 290] width 1008 height 451
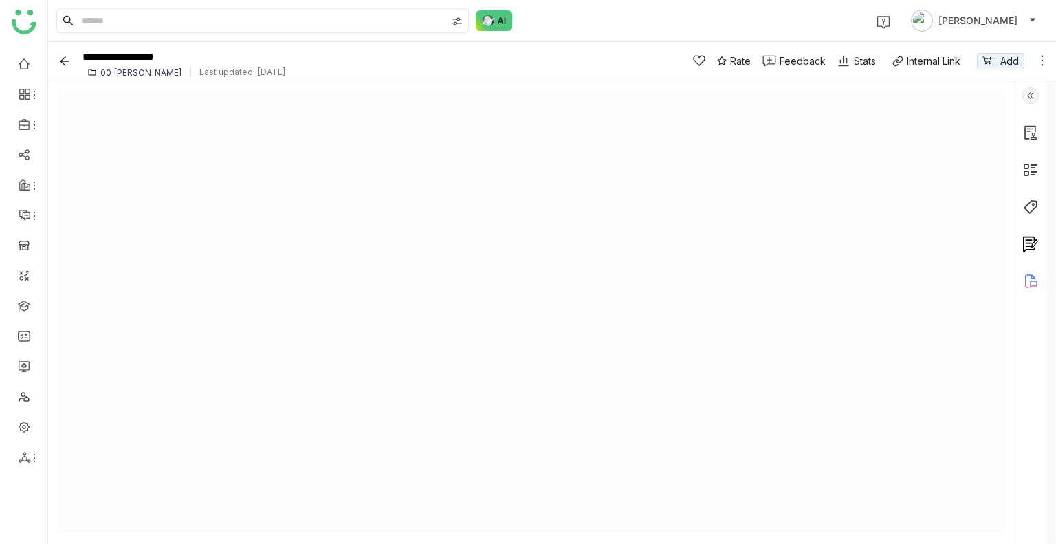
click at [1027, 96] on img at bounding box center [1031, 95] width 17 height 17
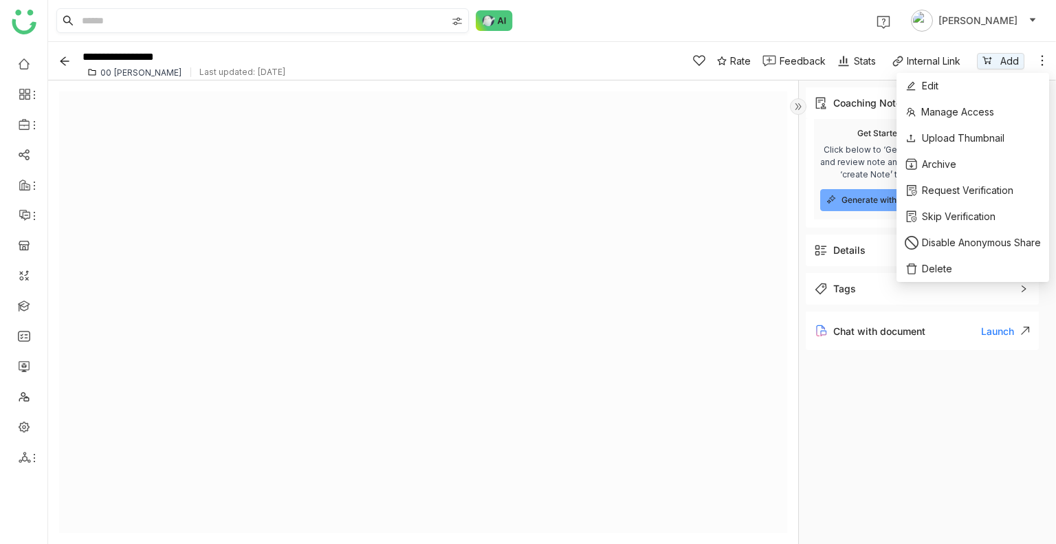
click at [1045, 54] on icon at bounding box center [1043, 61] width 14 height 14
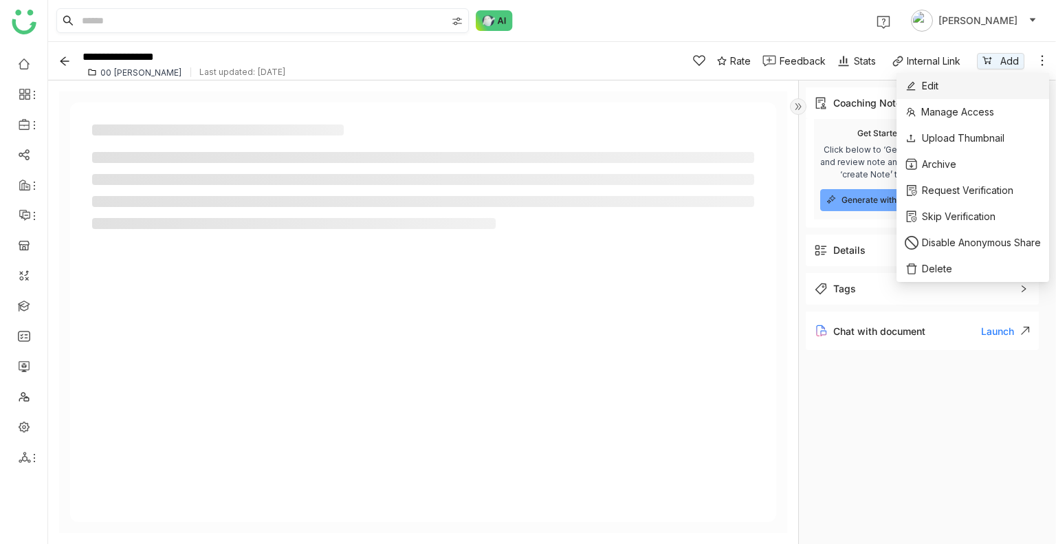
click at [960, 83] on li "Edit" at bounding box center [973, 86] width 153 height 26
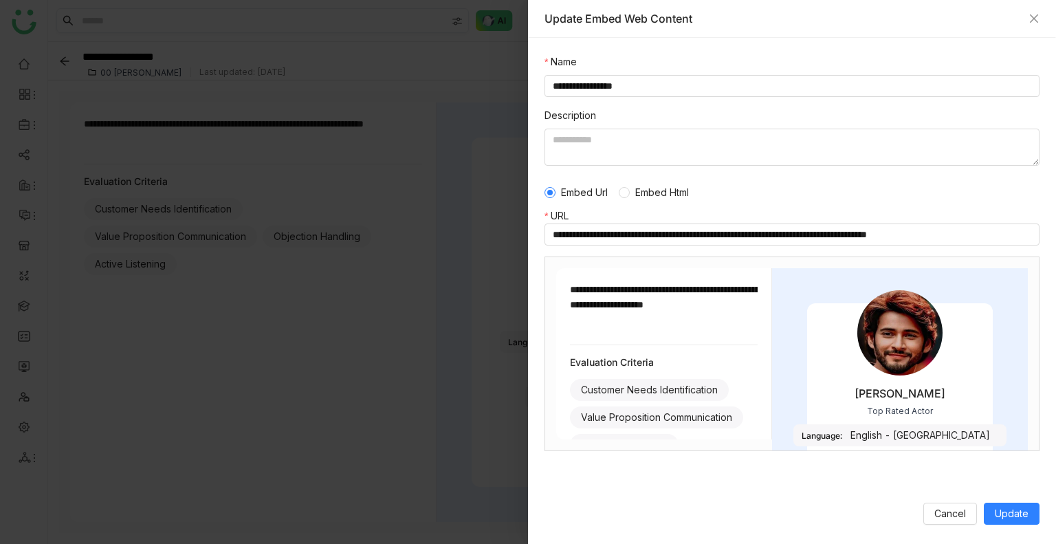
click at [414, 387] on div at bounding box center [528, 272] width 1056 height 544
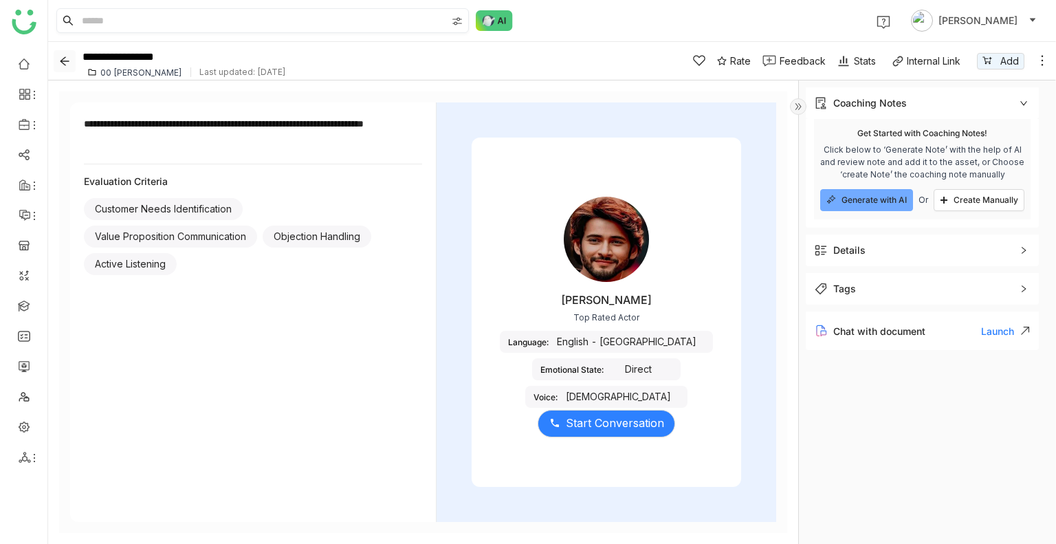
click at [65, 63] on icon "Back" at bounding box center [64, 61] width 11 height 11
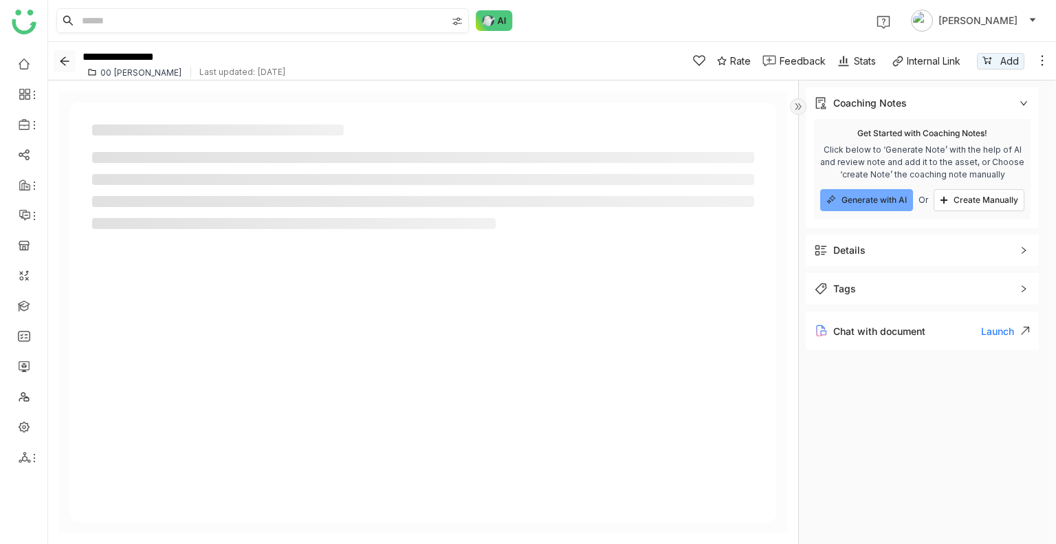
click at [65, 63] on icon "Back" at bounding box center [64, 61] width 11 height 11
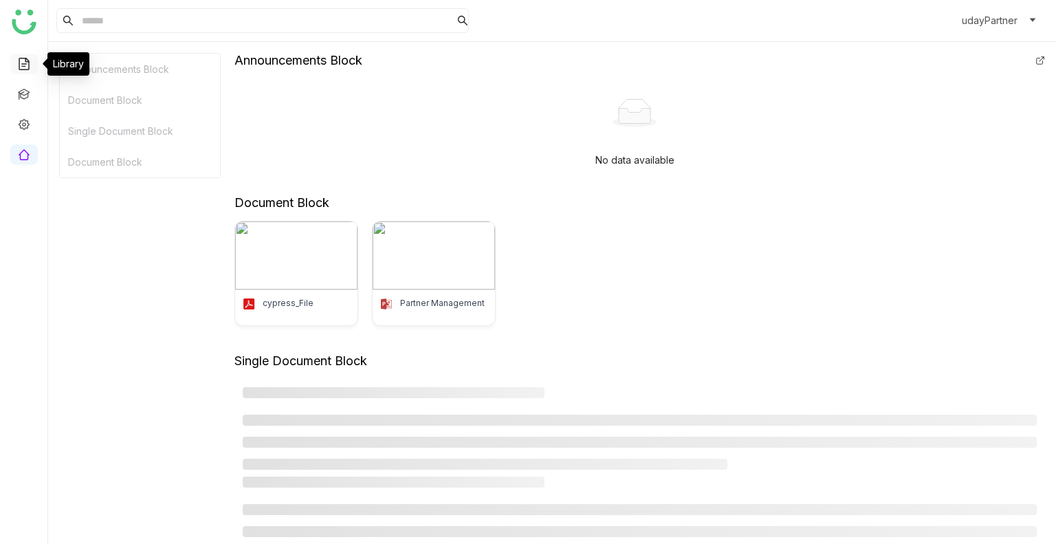
click at [26, 68] on link at bounding box center [24, 63] width 12 height 12
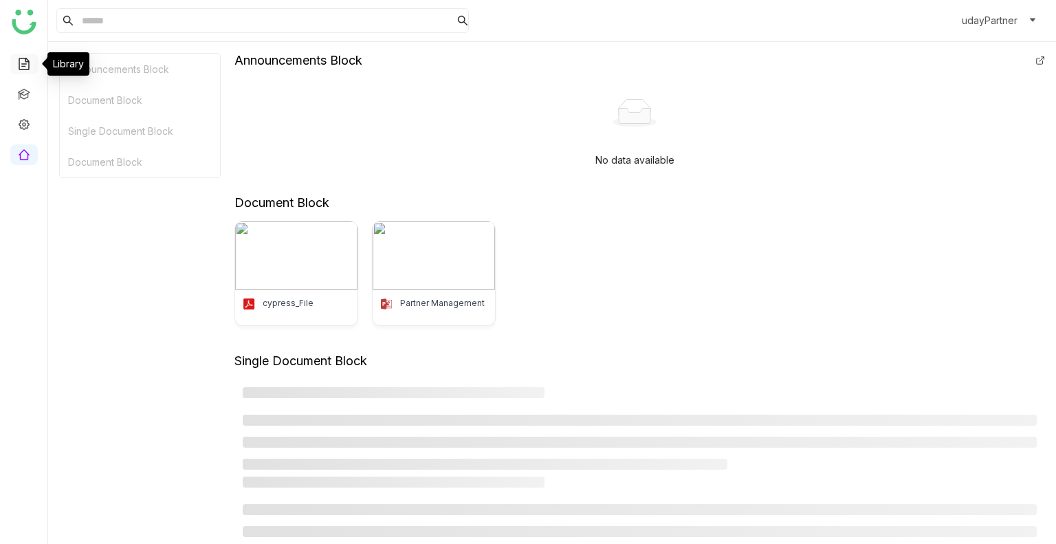
click at [26, 68] on link at bounding box center [24, 63] width 12 height 12
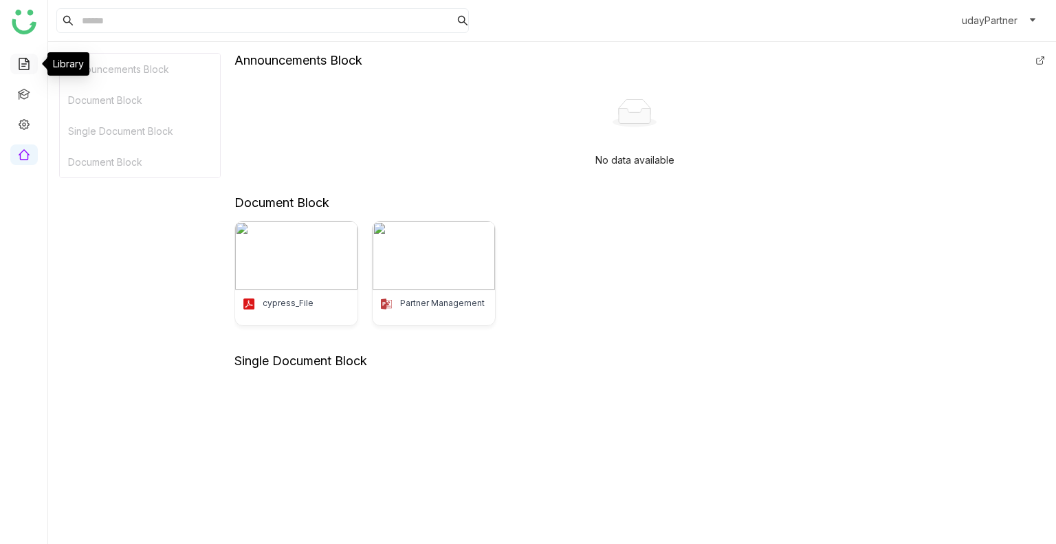
click at [26, 68] on link at bounding box center [24, 63] width 12 height 12
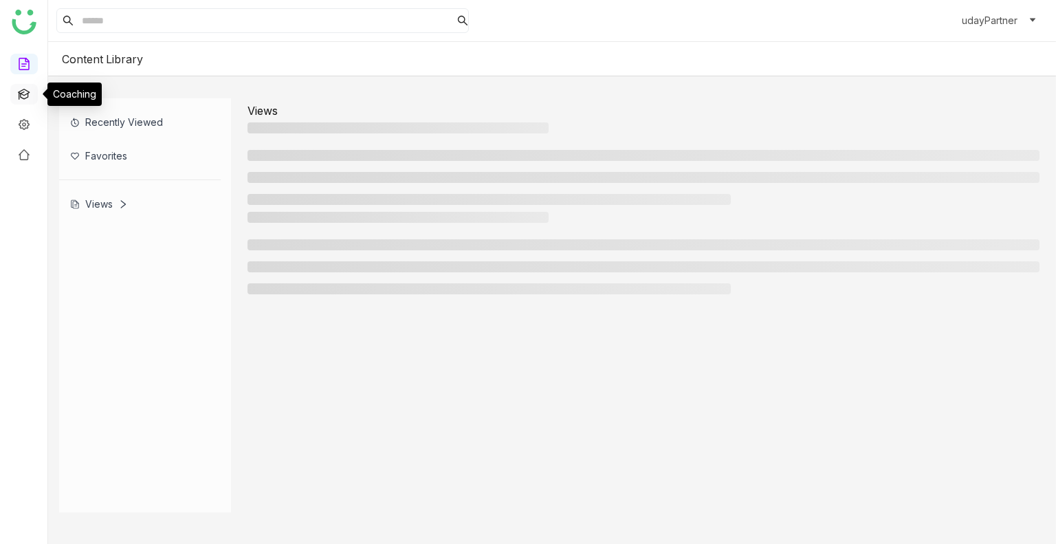
click at [19, 91] on link at bounding box center [24, 93] width 12 height 12
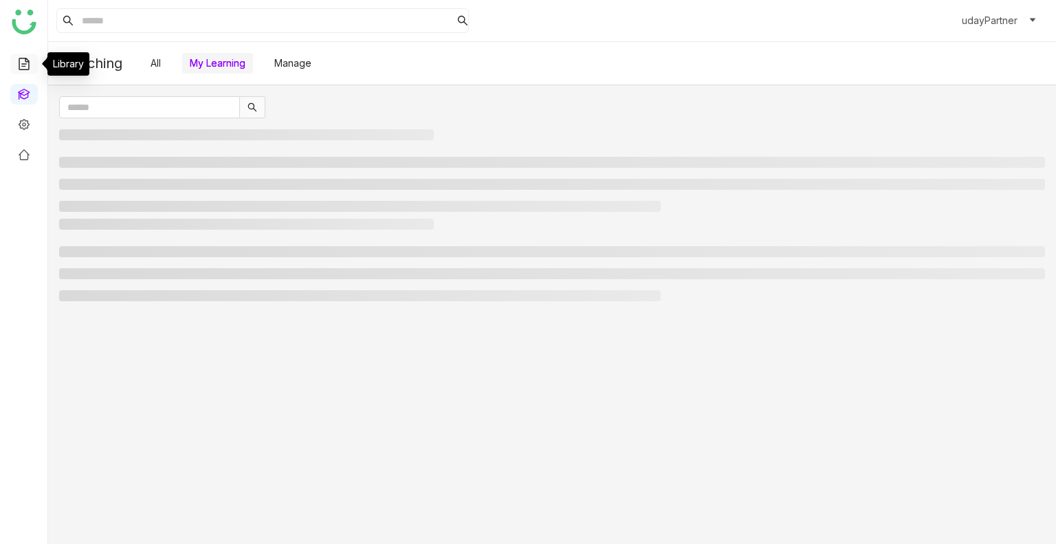
click at [18, 69] on link at bounding box center [24, 63] width 12 height 12
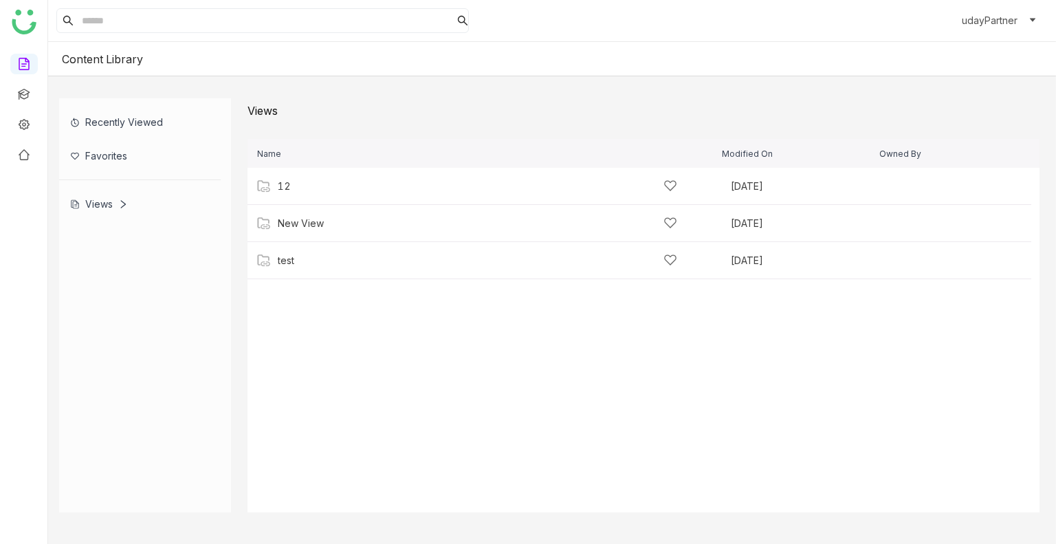
click at [94, 201] on div "Views" at bounding box center [99, 204] width 58 height 12
click at [284, 258] on div "test" at bounding box center [286, 260] width 17 height 11
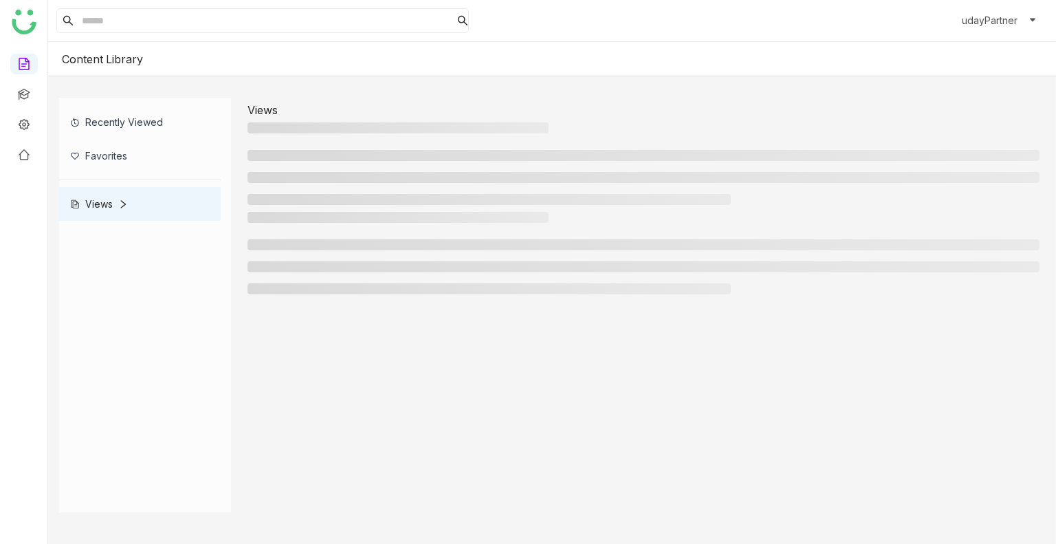
click at [284, 258] on ul at bounding box center [644, 266] width 792 height 55
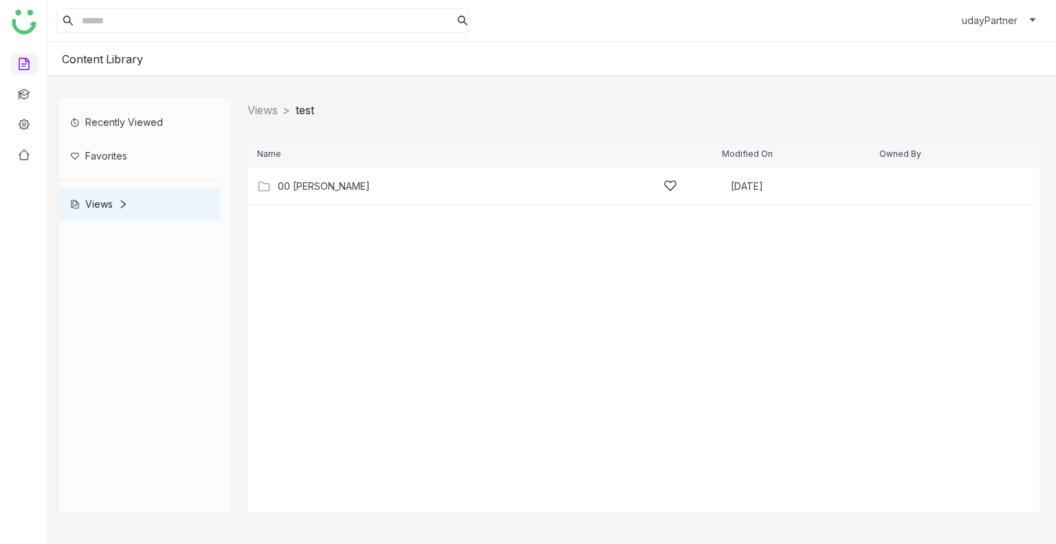
click at [300, 192] on div "00 [PERSON_NAME]" at bounding box center [478, 186] width 400 height 14
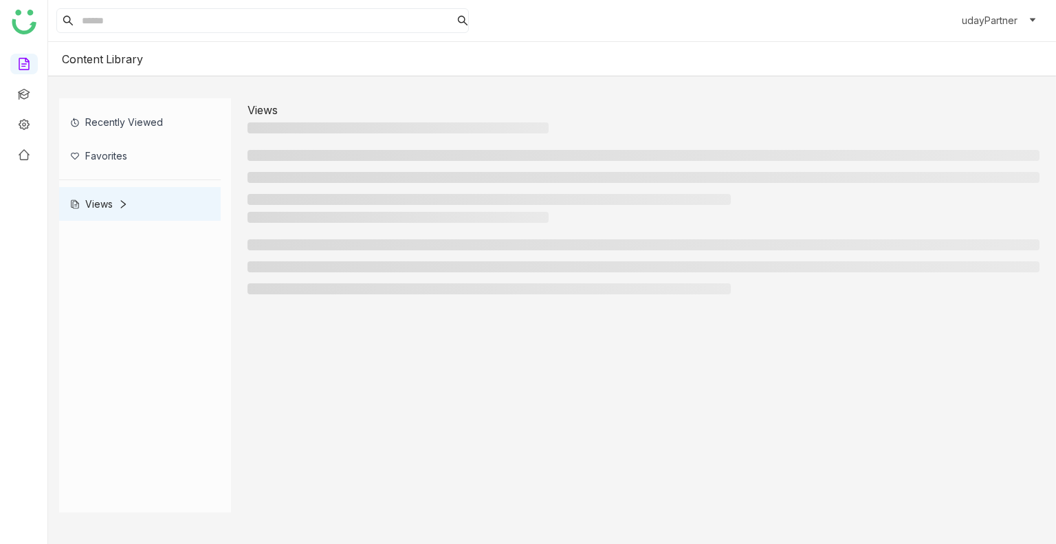
click at [300, 192] on ul at bounding box center [644, 177] width 792 height 55
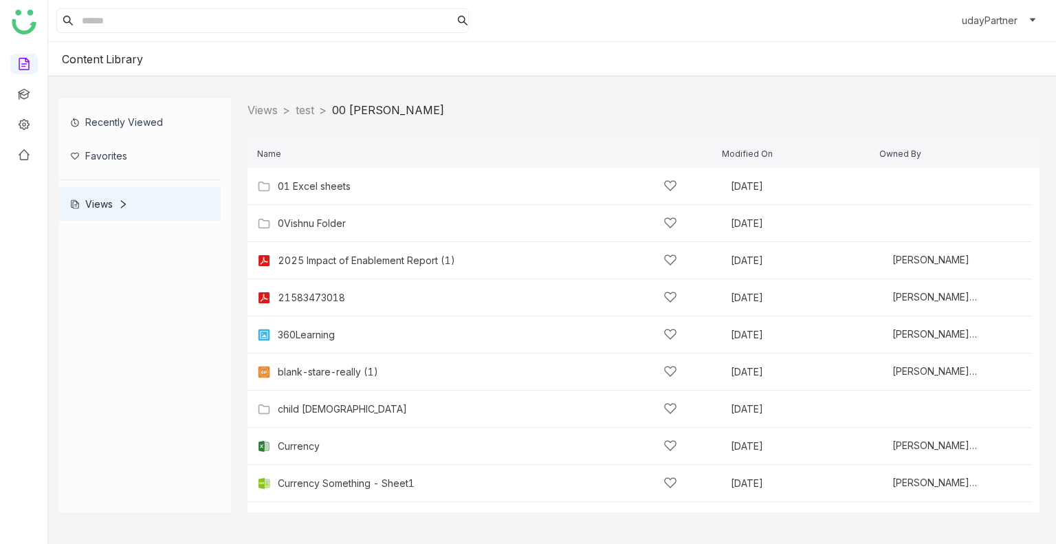
click at [300, 192] on div "01 Excel sheets" at bounding box center [478, 186] width 400 height 14
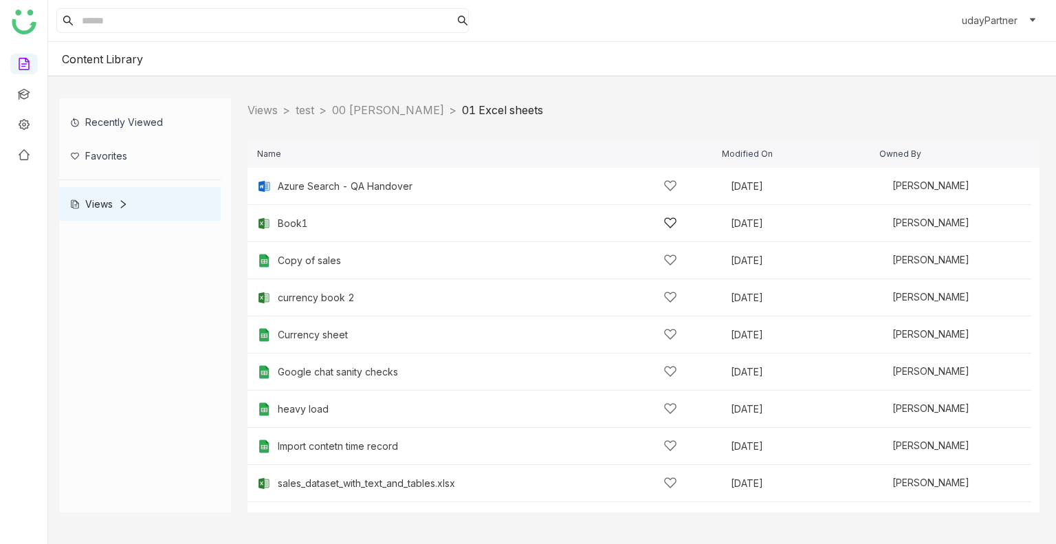
click at [317, 222] on div "Book1" at bounding box center [478, 223] width 400 height 14
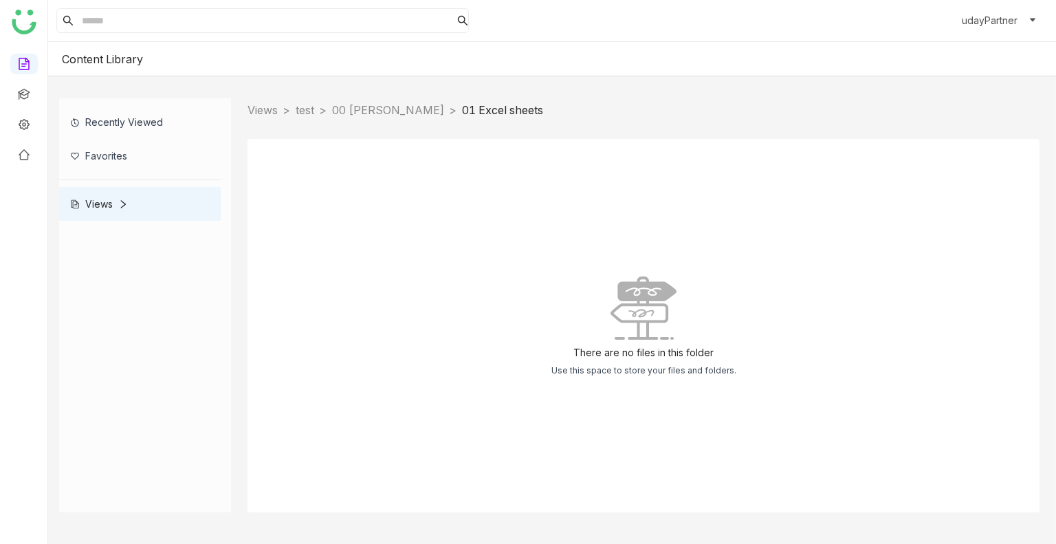
click at [317, 222] on div "There are no files in this folder Use this space to store your files and folder…" at bounding box center [644, 325] width 792 height 373
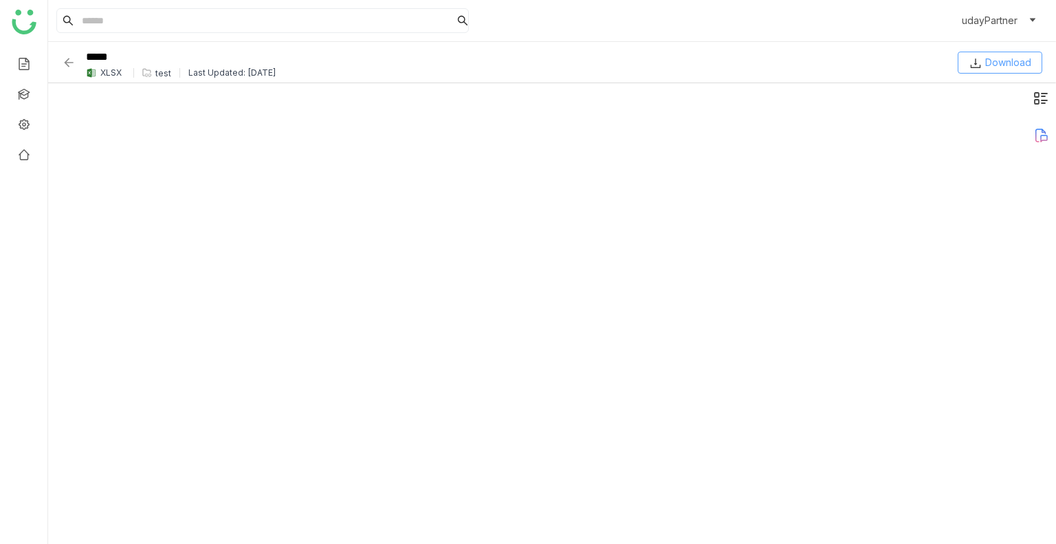
click at [985, 67] on span "Download" at bounding box center [1008, 62] width 46 height 15
click at [70, 58] on img at bounding box center [69, 63] width 14 height 14
click at [158, 74] on div "test" at bounding box center [163, 73] width 16 height 10
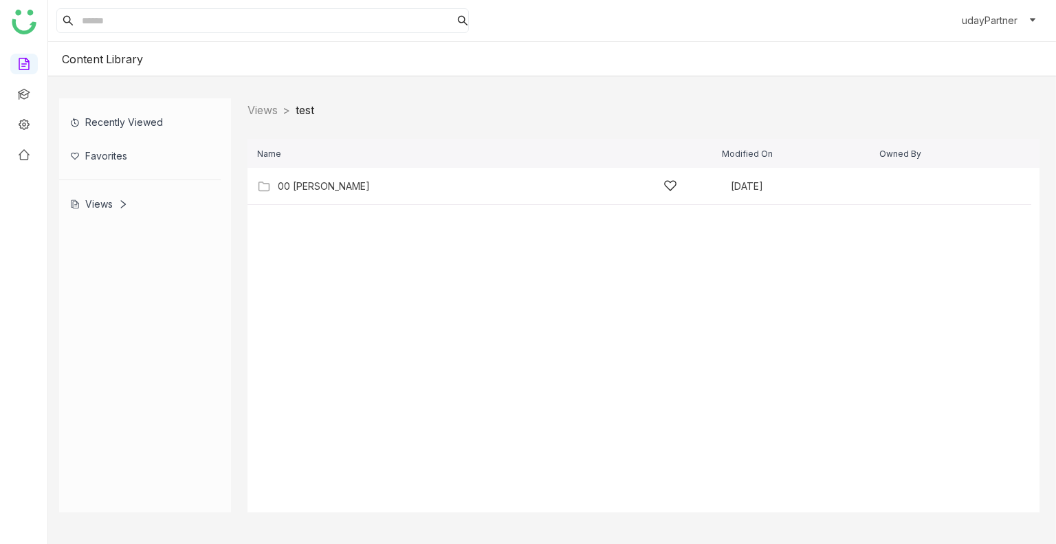
click at [321, 194] on div "00 Arif Folder Sep 24, 2025" at bounding box center [640, 186] width 784 height 37
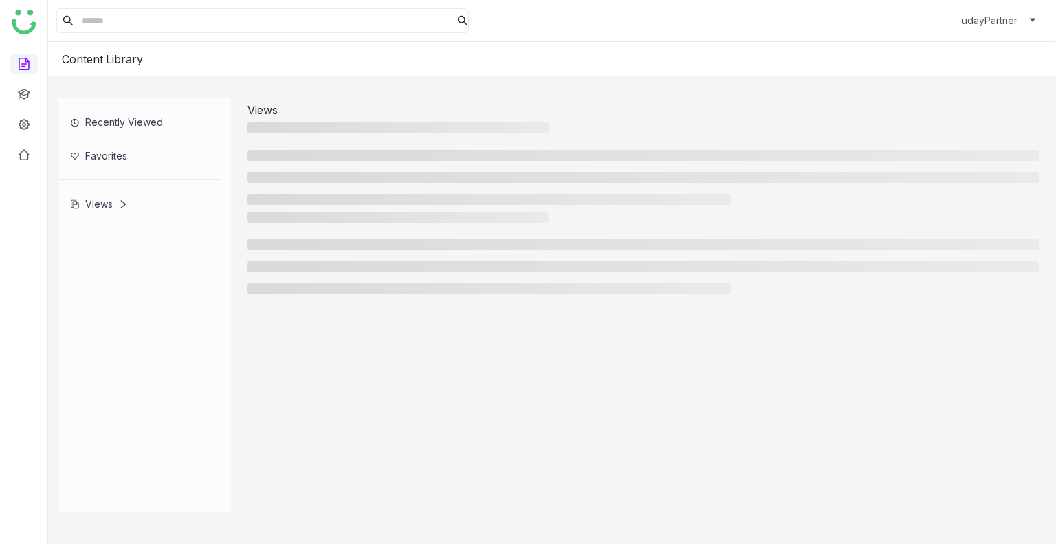
click at [321, 194] on li at bounding box center [489, 199] width 483 height 11
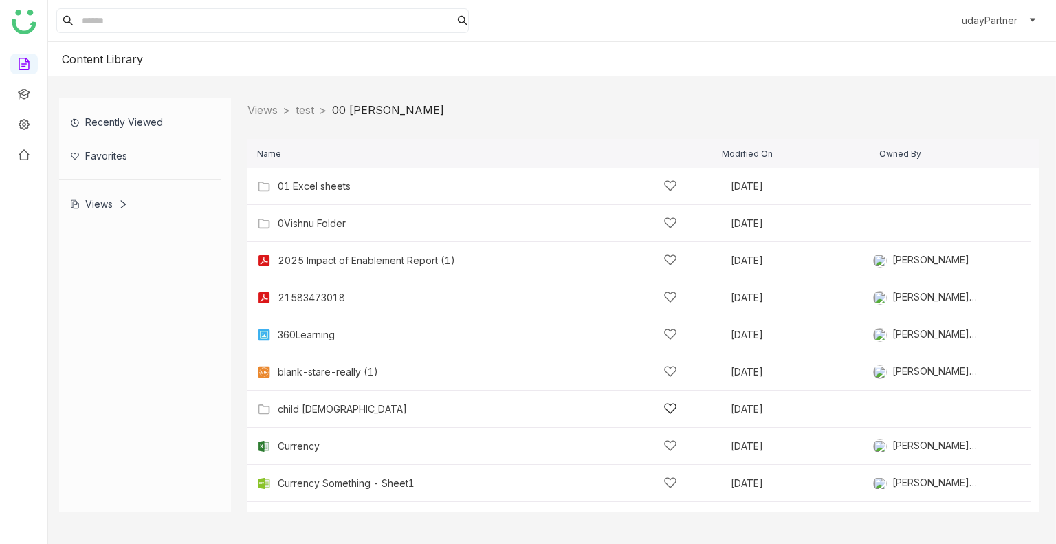
click at [323, 403] on div "child [DEMOGRAPHIC_DATA]" at bounding box center [478, 409] width 400 height 14
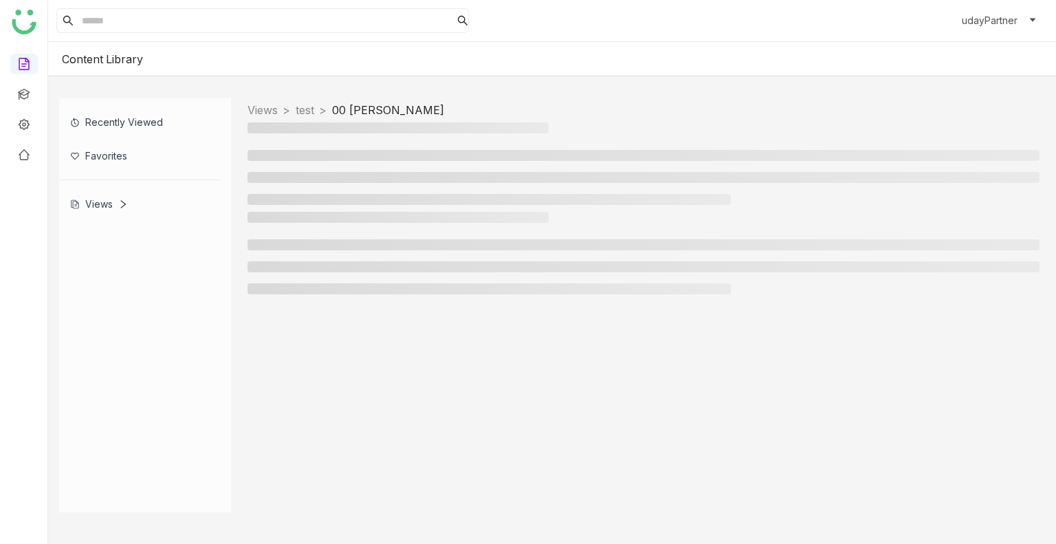
click at [323, 403] on div at bounding box center [644, 317] width 792 height 390
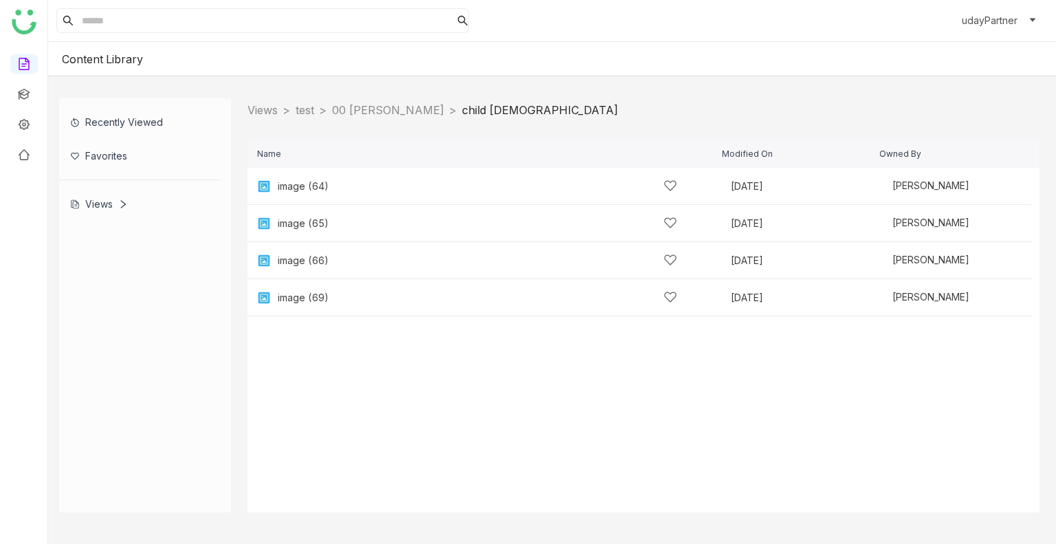
click at [374, 120] on div "Views > test > 00 Arif Folder > child 1 >" at bounding box center [644, 110] width 792 height 24
click at [381, 115] on link "00 [PERSON_NAME]" at bounding box center [388, 110] width 112 height 14
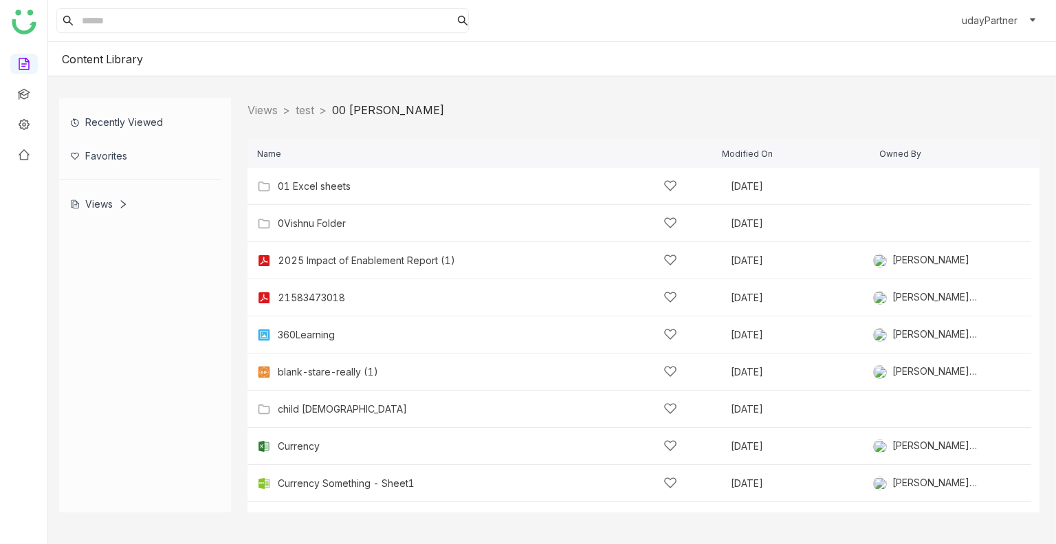
click at [987, 36] on div "account_circle udayPartner" at bounding box center [552, 20] width 1008 height 41
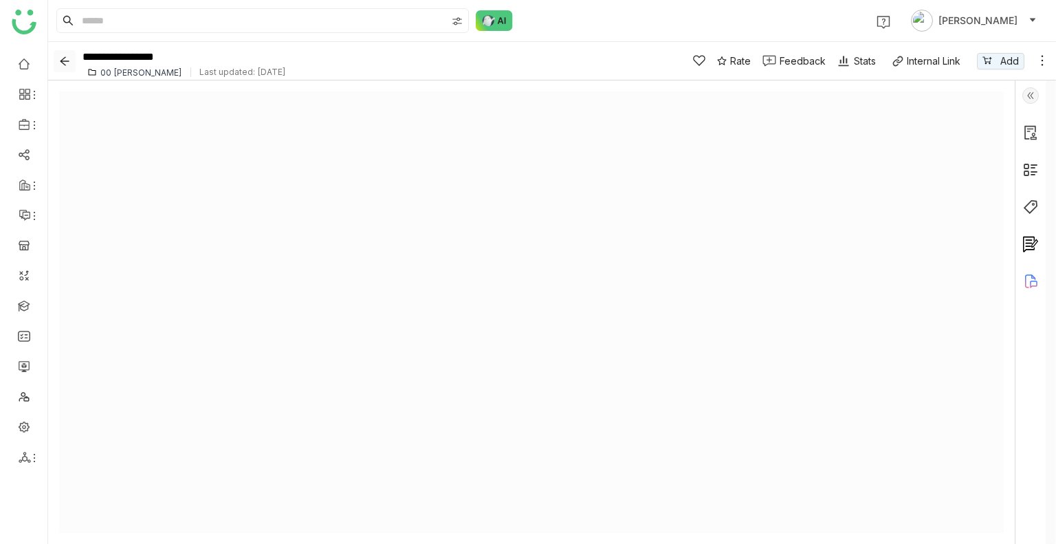
click at [60, 57] on icon "Back" at bounding box center [64, 61] width 11 height 11
click at [65, 56] on icon "Back" at bounding box center [64, 61] width 11 height 11
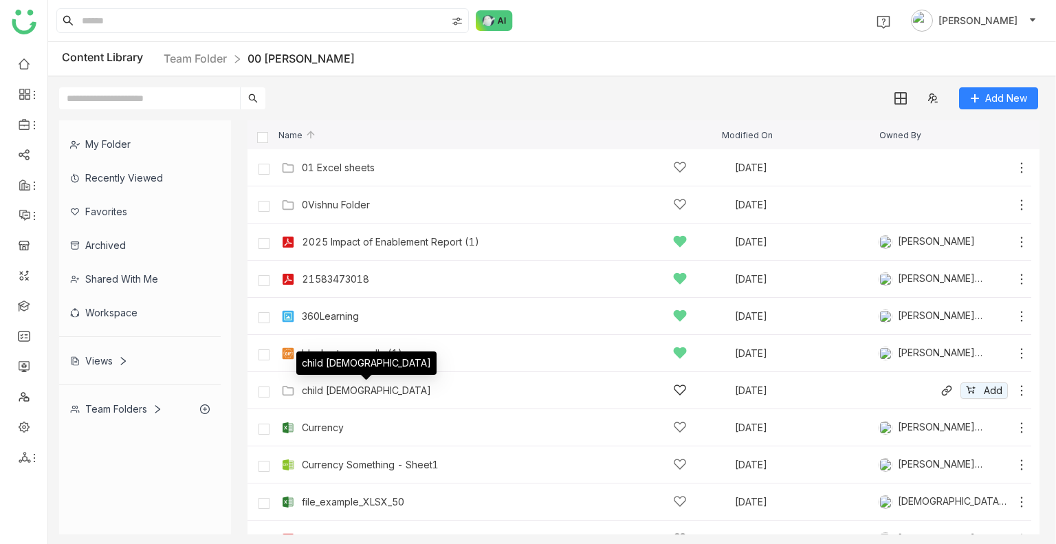
click at [328, 385] on div "child [DEMOGRAPHIC_DATA]" at bounding box center [366, 390] width 129 height 11
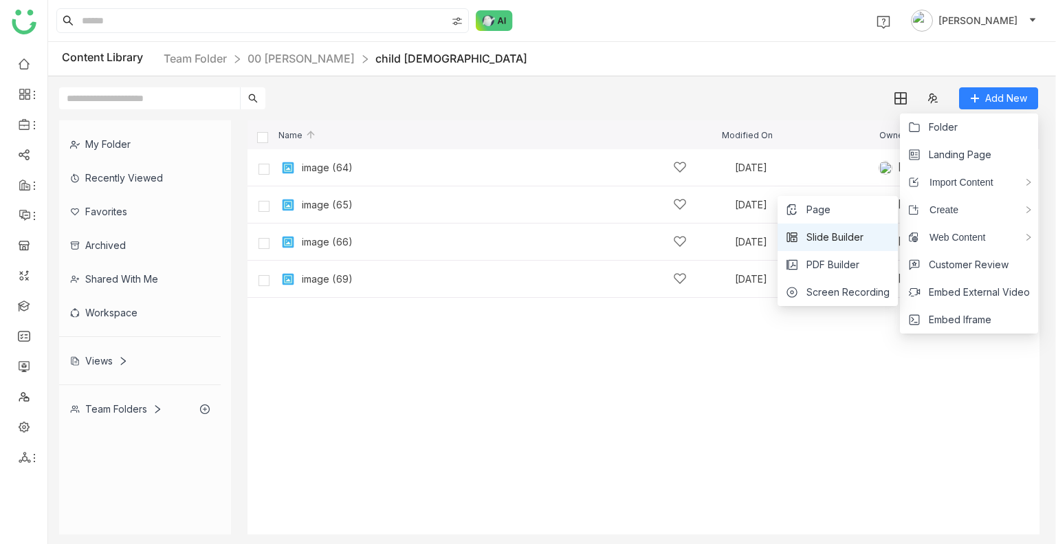
click at [850, 243] on span "Slide Builder" at bounding box center [835, 237] width 57 height 15
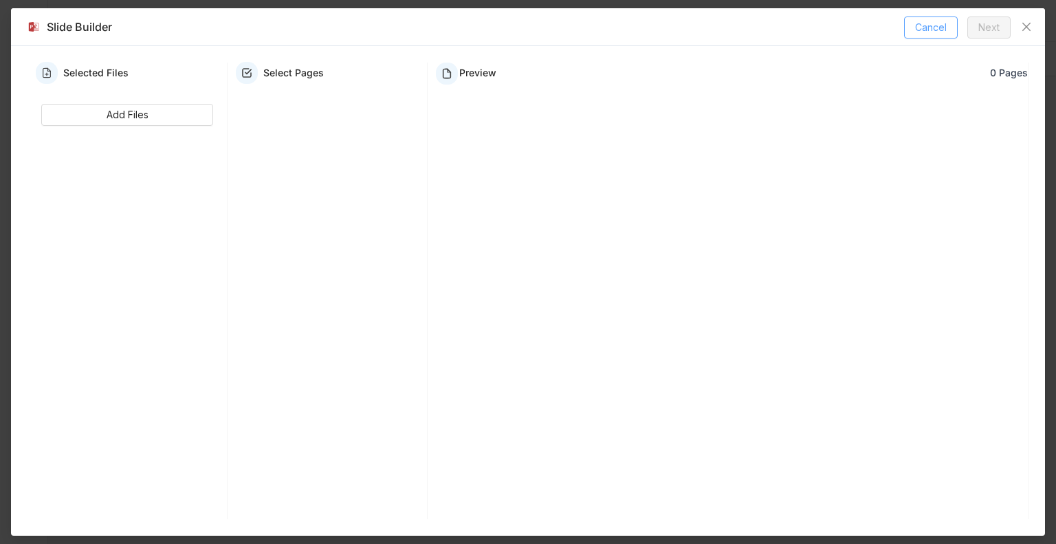
click at [932, 24] on span "Cancel" at bounding box center [931, 27] width 32 height 15
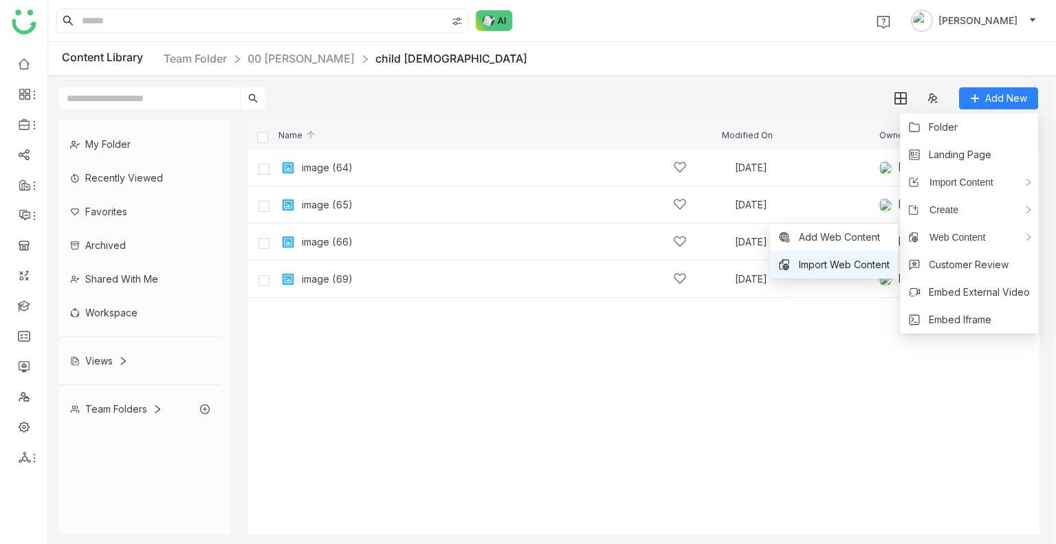
click at [852, 269] on span "Import Web Content" at bounding box center [844, 264] width 91 height 15
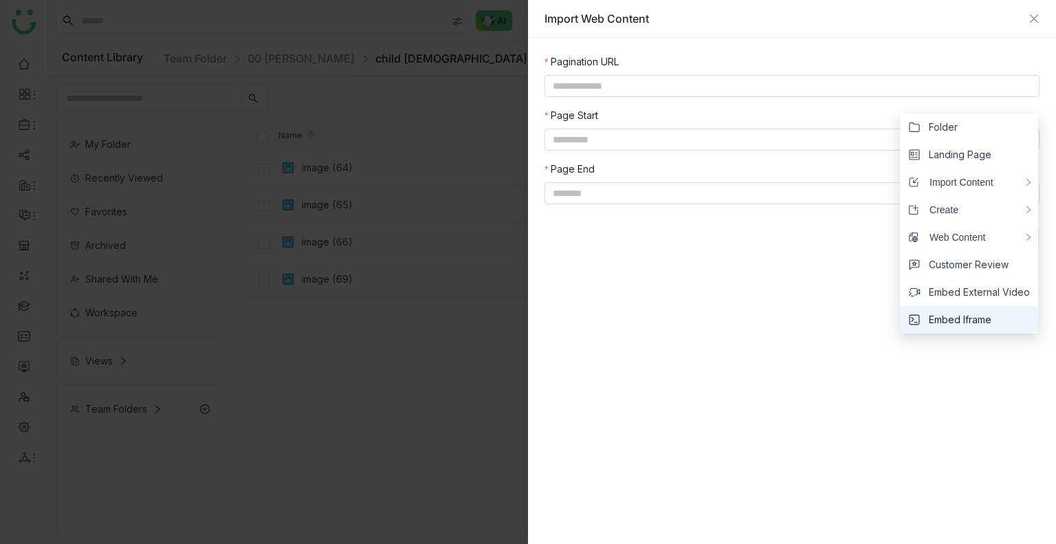
click at [971, 307] on li "Embed Iframe" at bounding box center [969, 320] width 138 height 28
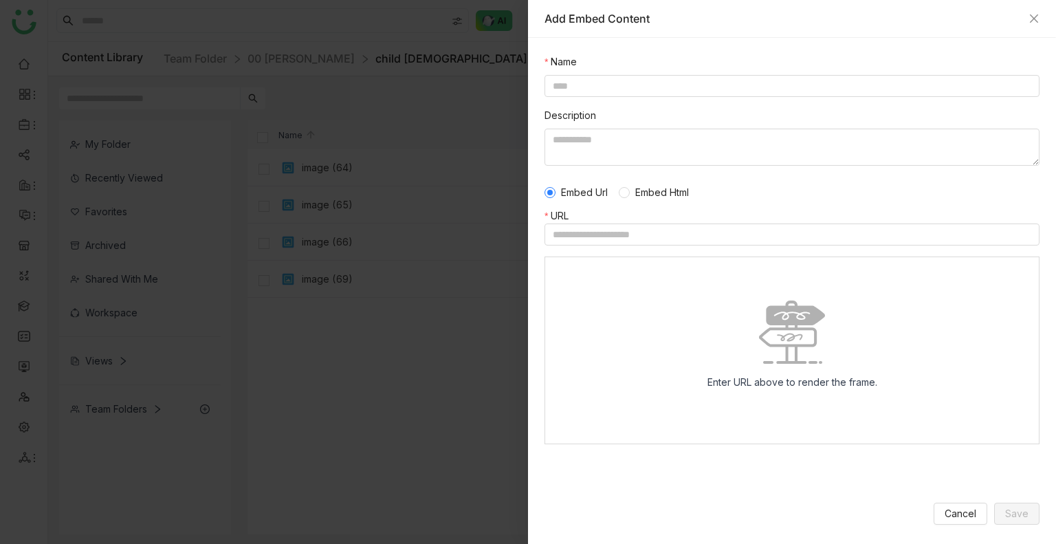
click at [1029, 24] on div "Add Embed Content" at bounding box center [792, 18] width 495 height 15
click at [1029, 24] on button "Close" at bounding box center [1034, 18] width 11 height 11
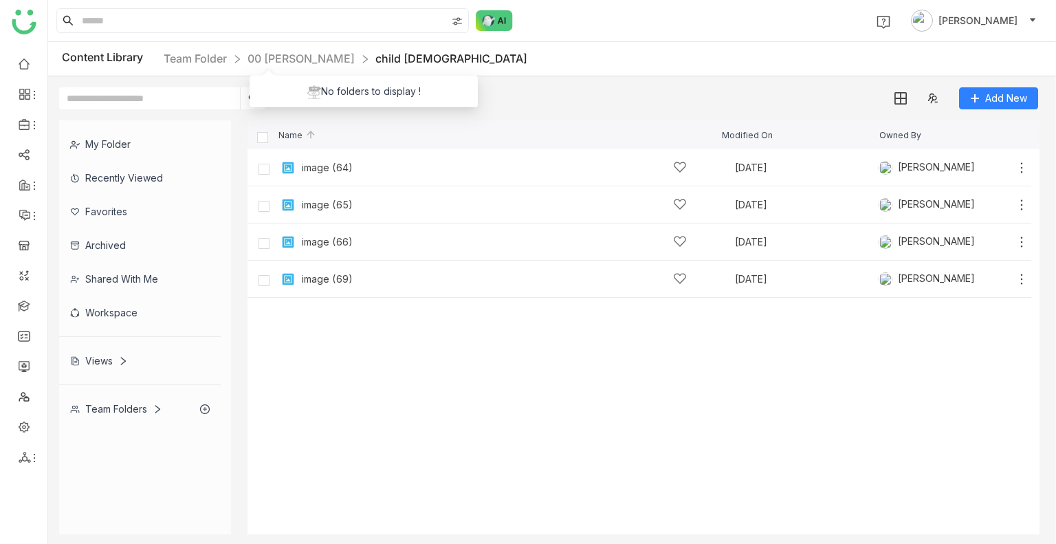
click at [278, 65] on div "No folders to display !" at bounding box center [364, 86] width 228 height 42
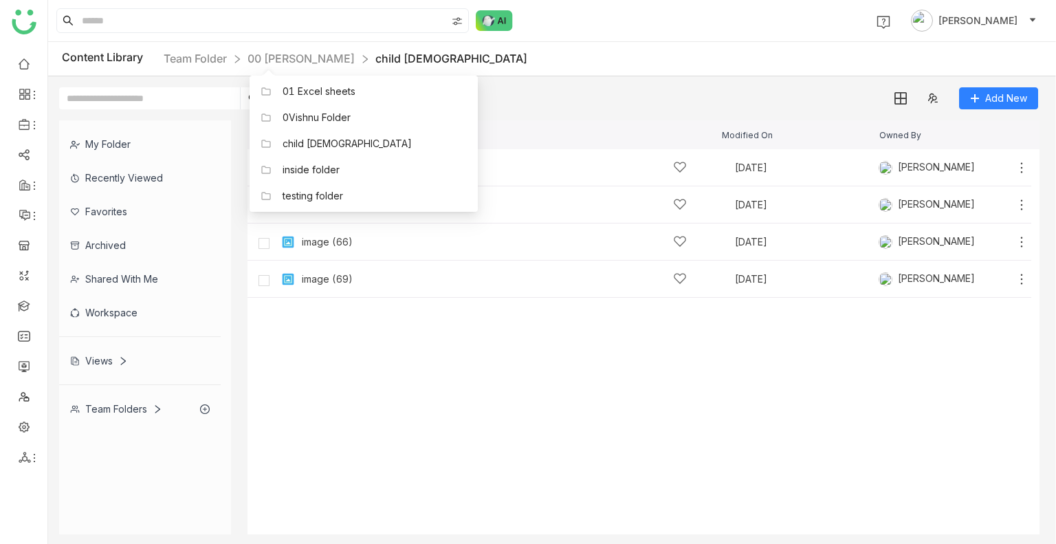
click at [278, 65] on div "01 Excel sheets 0Vishnu Folder child 1 inside folder testing folder" at bounding box center [364, 138] width 228 height 146
click at [274, 60] on link "00 Arif Folder" at bounding box center [301, 59] width 107 height 14
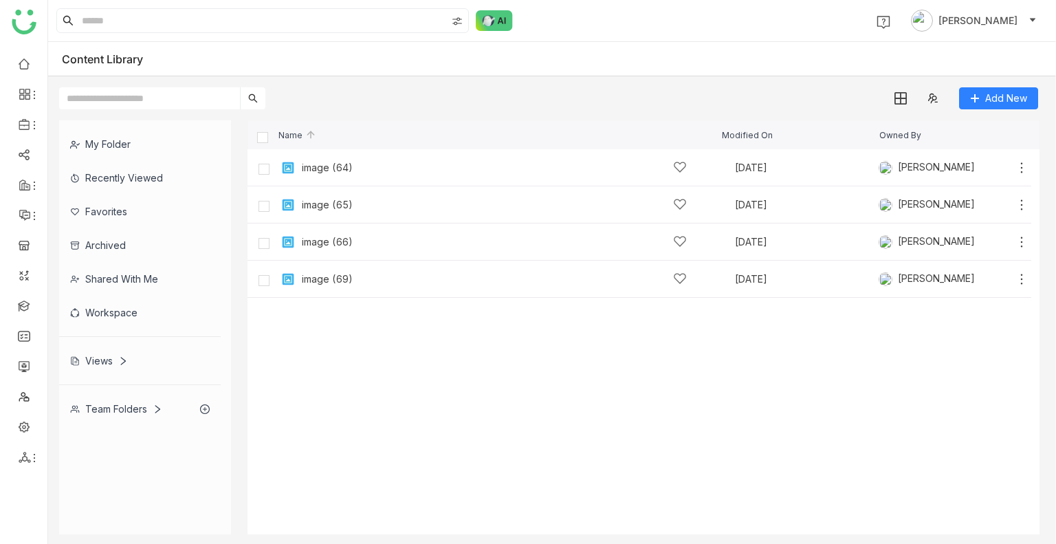
click at [274, 60] on div "Content Library" at bounding box center [552, 59] width 1008 height 34
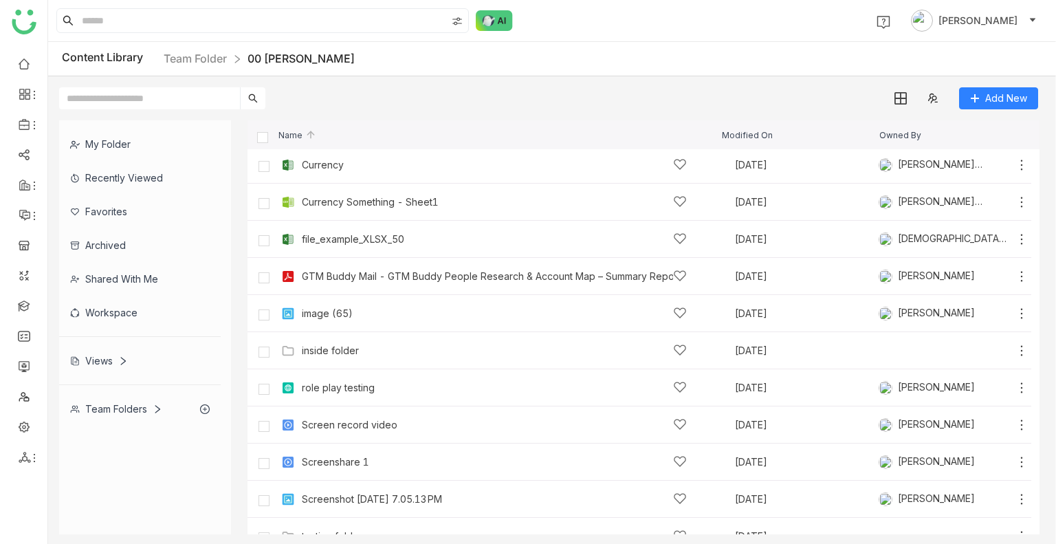
scroll to position [268, 0]
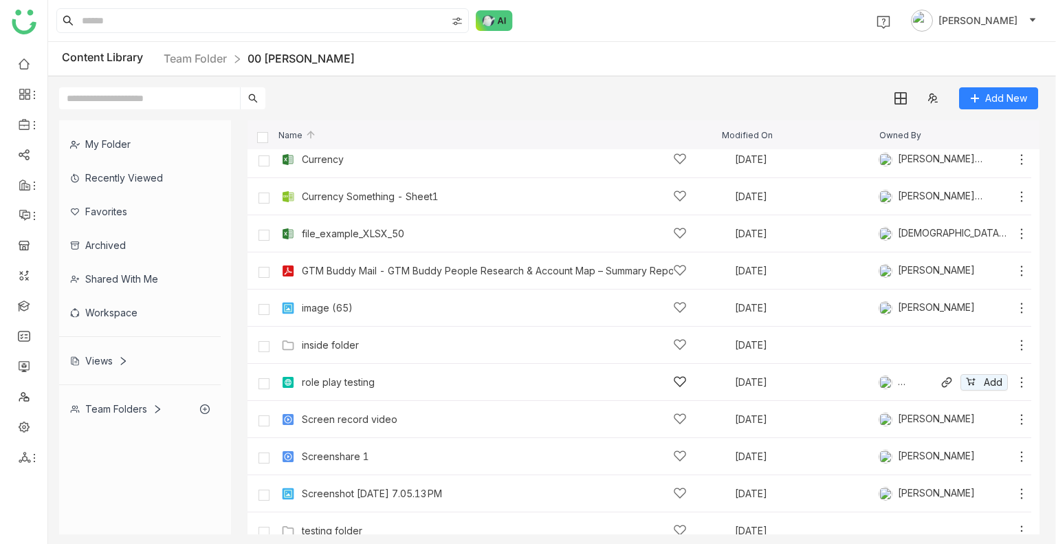
click at [365, 391] on div "role play testing Sep 10, 2025 Jayasree Lekkalapudi Add" at bounding box center [653, 381] width 751 height 21
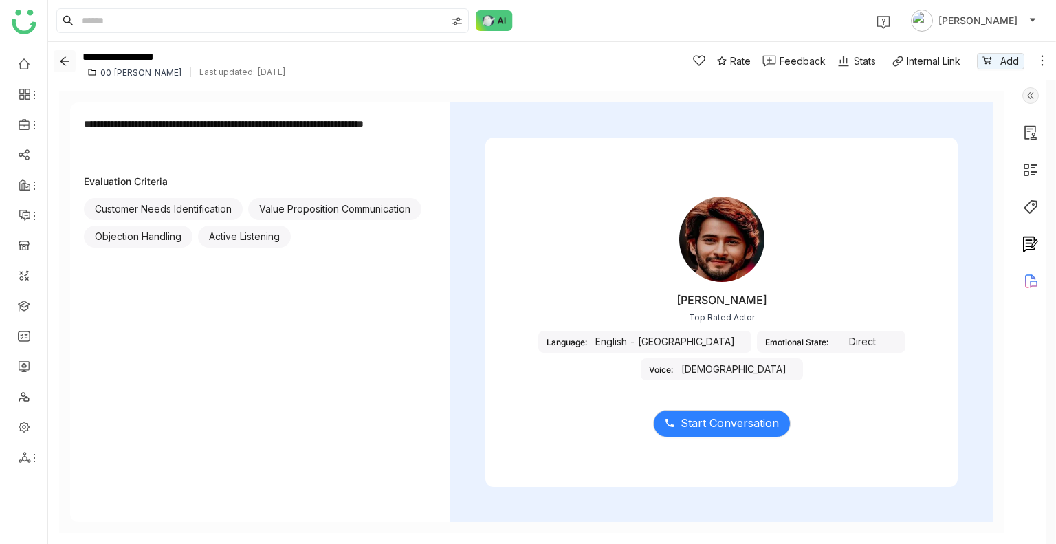
click at [65, 68] on button "Back" at bounding box center [65, 61] width 22 height 22
click at [18, 428] on link at bounding box center [24, 426] width 12 height 12
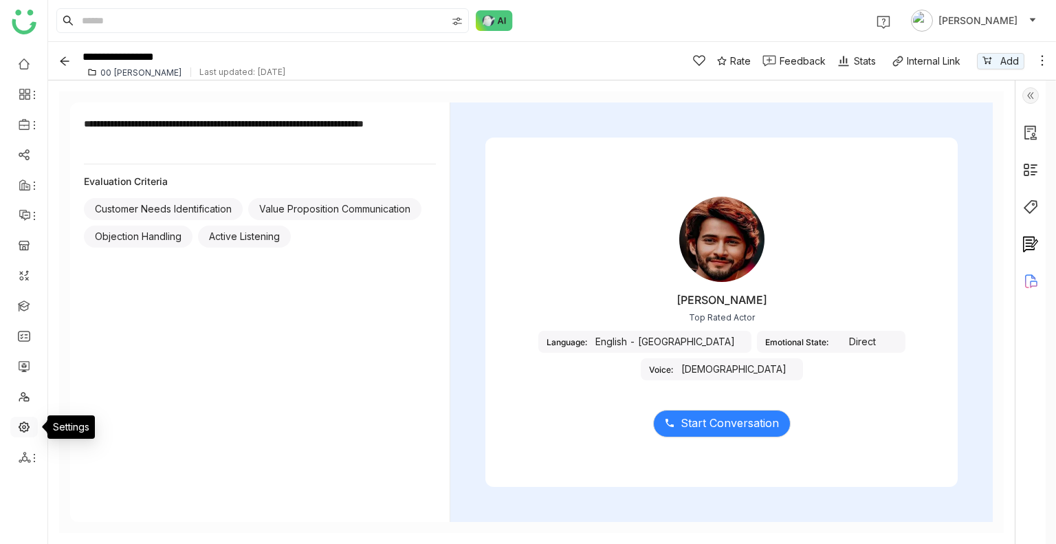
click at [18, 428] on link at bounding box center [24, 426] width 12 height 12
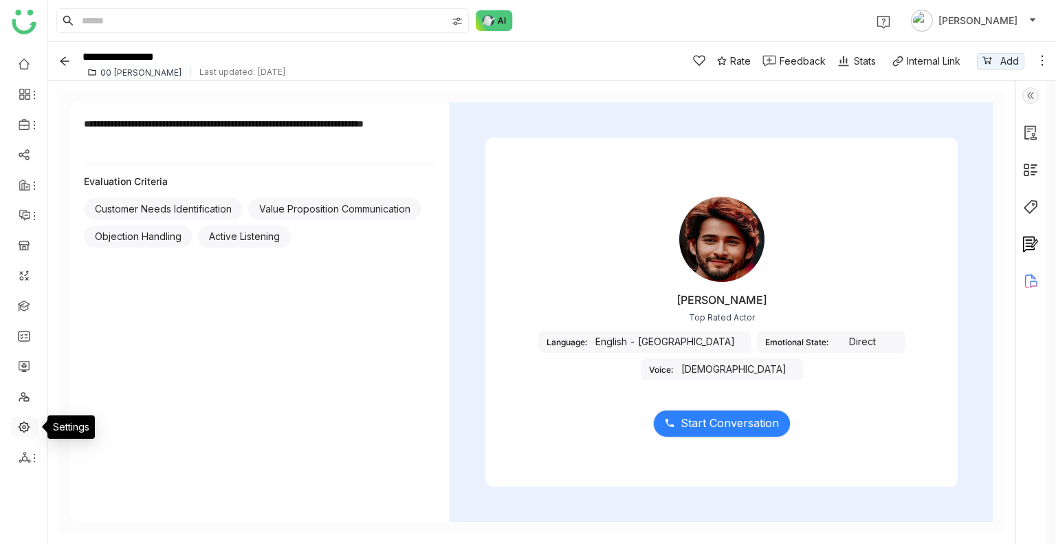
click at [18, 428] on link at bounding box center [24, 426] width 12 height 12
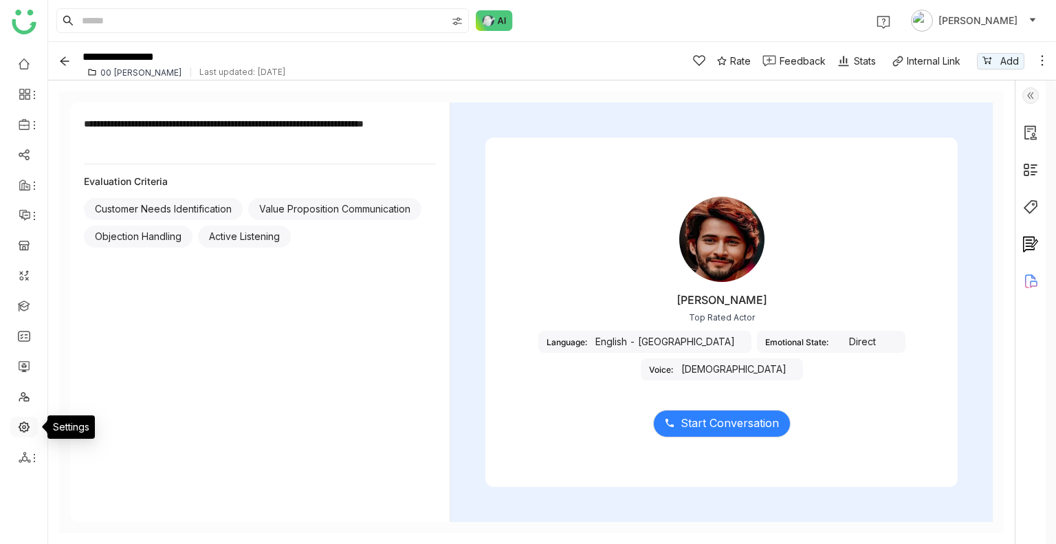
click at [18, 428] on link at bounding box center [24, 426] width 12 height 12
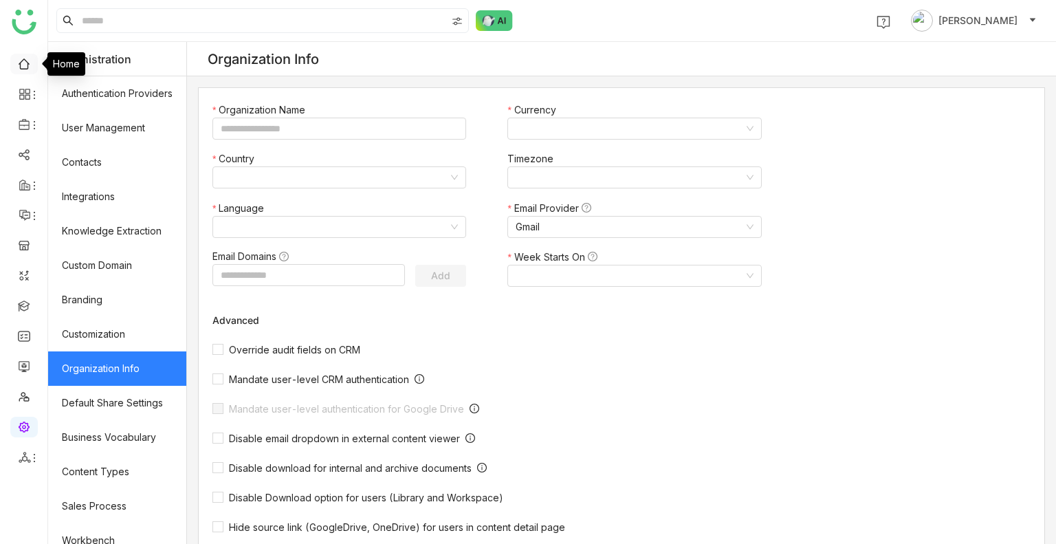
type input "*******"
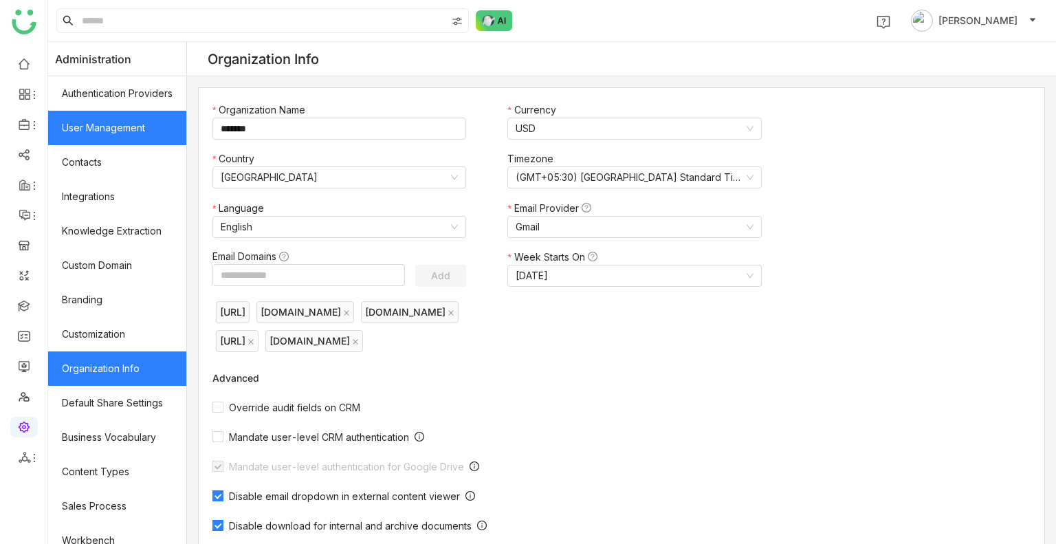
click at [107, 124] on link "User Management" at bounding box center [117, 128] width 138 height 34
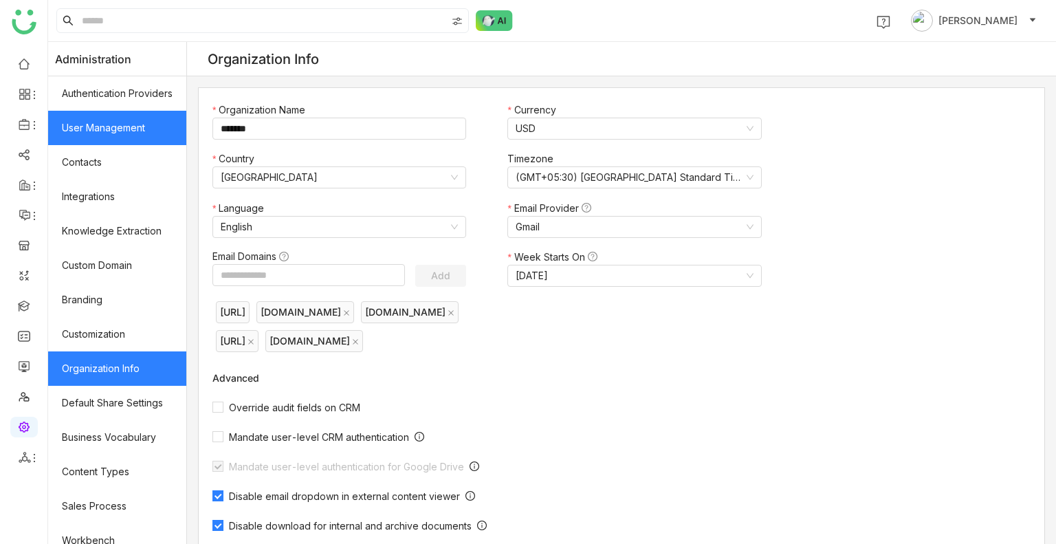
click at [107, 124] on link "User Management" at bounding box center [117, 128] width 138 height 34
click at [108, 125] on link "User Management" at bounding box center [117, 128] width 138 height 34
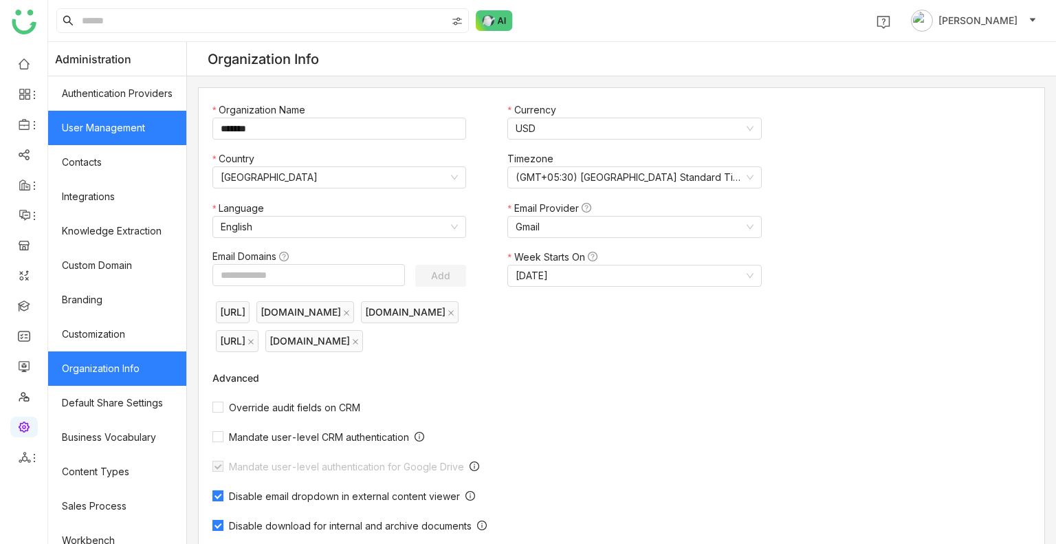
click at [108, 125] on link "User Management" at bounding box center [117, 128] width 138 height 34
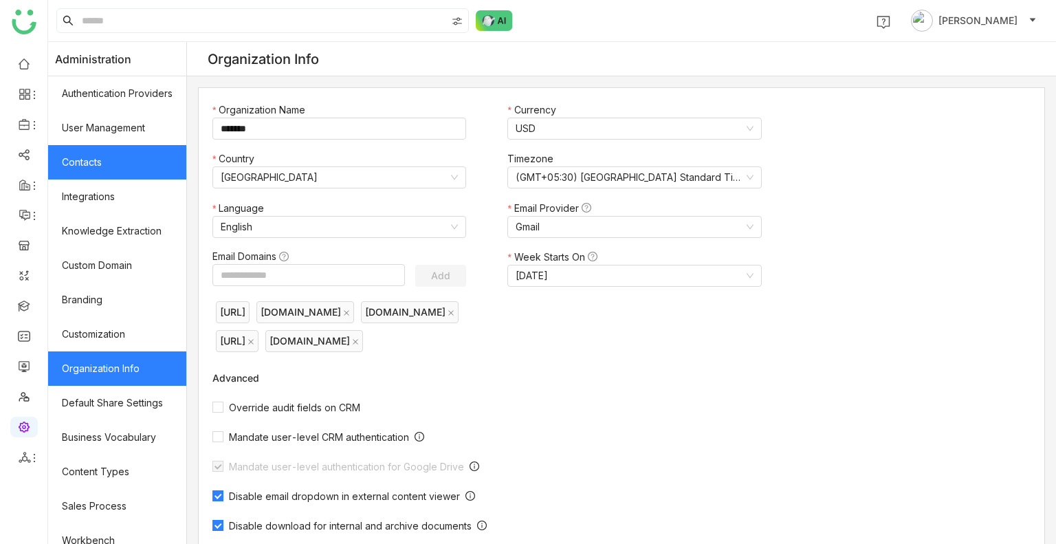
click at [100, 160] on link "Contacts" at bounding box center [117, 162] width 138 height 34
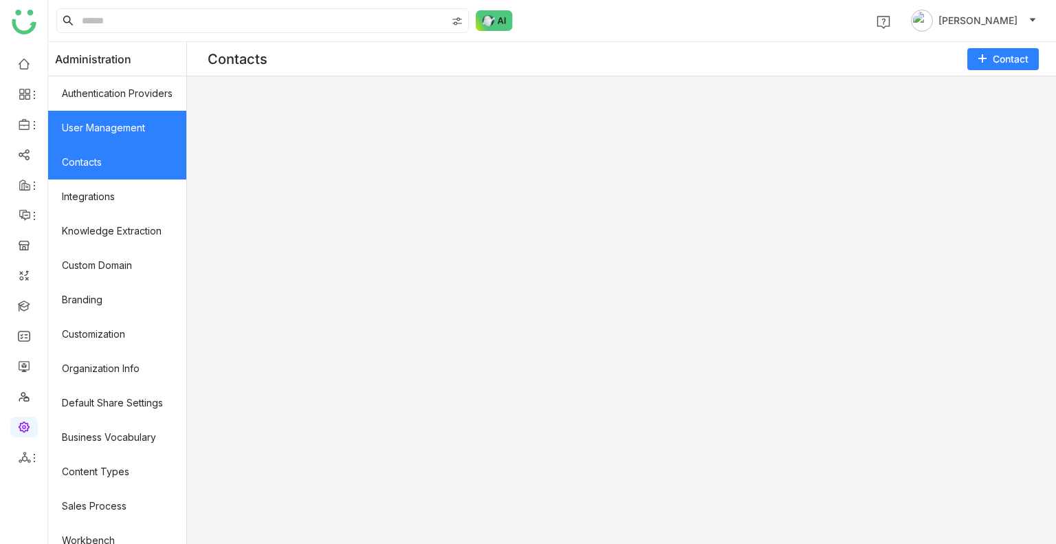
click at [137, 133] on link "User Management" at bounding box center [117, 128] width 138 height 34
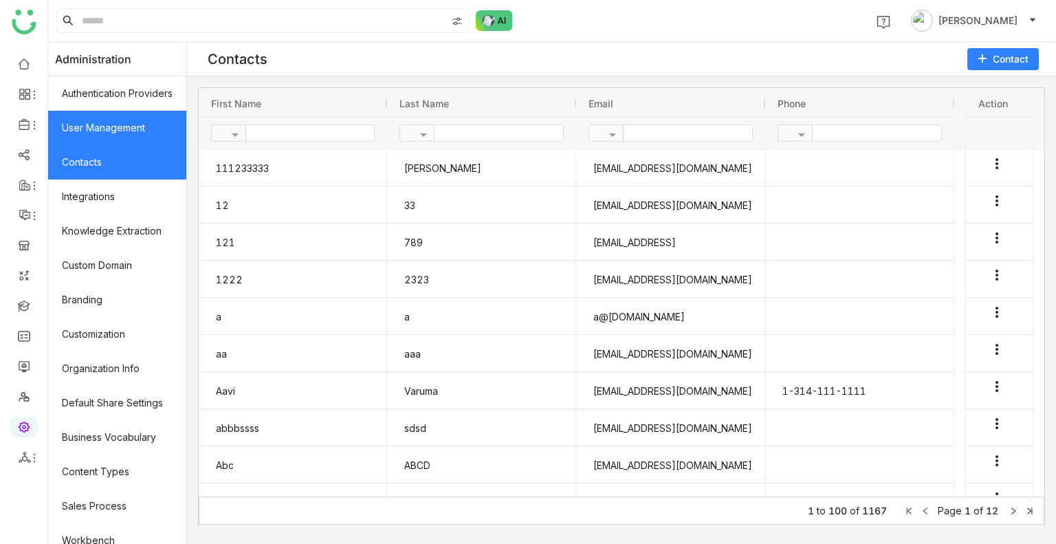
click at [137, 133] on link "User Management" at bounding box center [117, 128] width 138 height 34
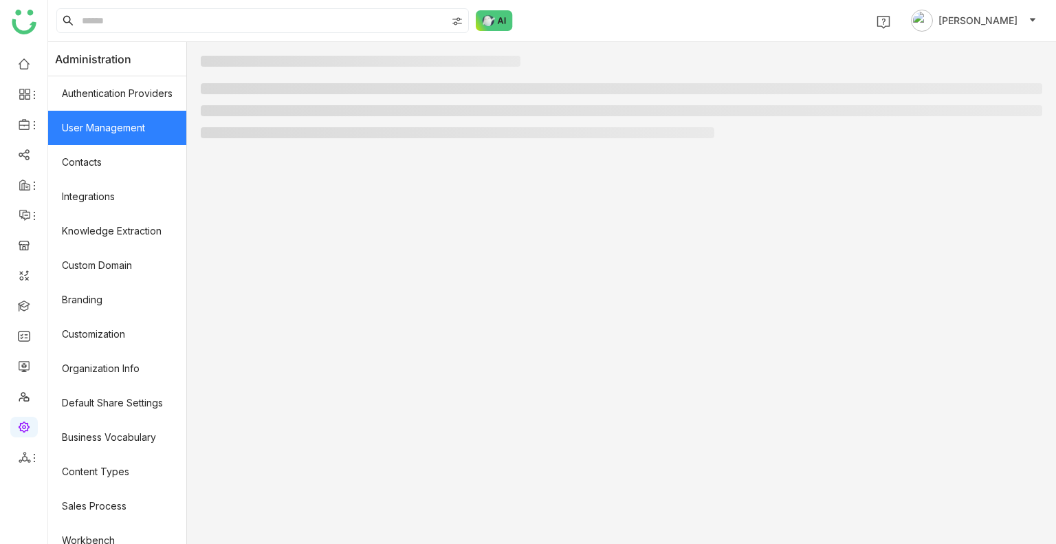
click at [137, 133] on link "User Management" at bounding box center [117, 128] width 138 height 34
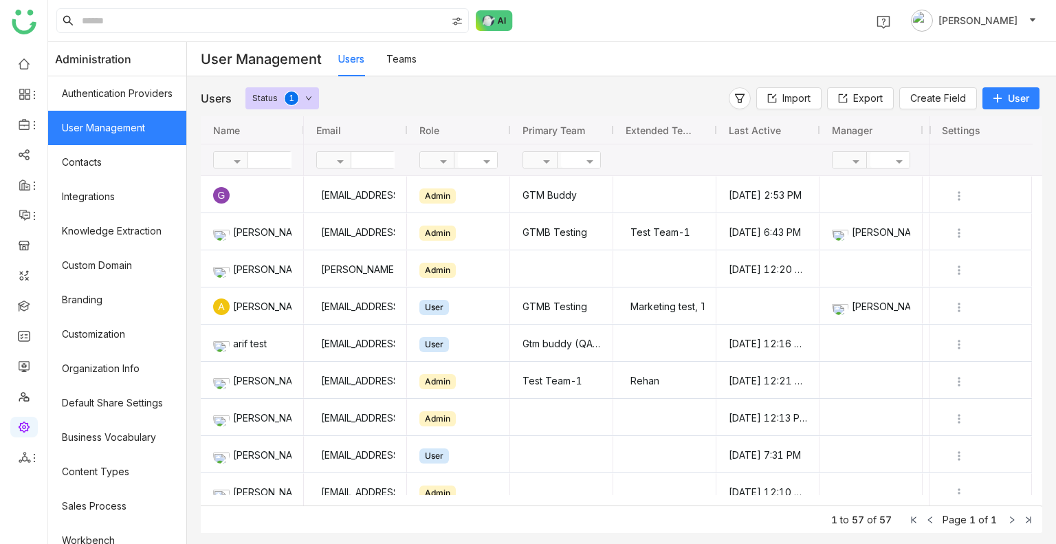
click at [987, 96] on button "User" at bounding box center [1011, 98] width 57 height 22
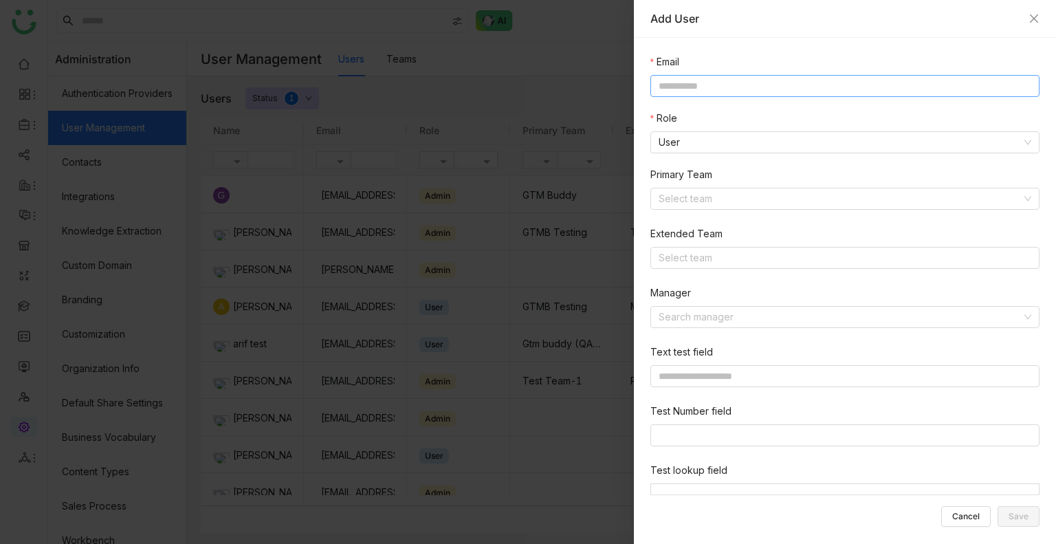
scroll to position [206, 0]
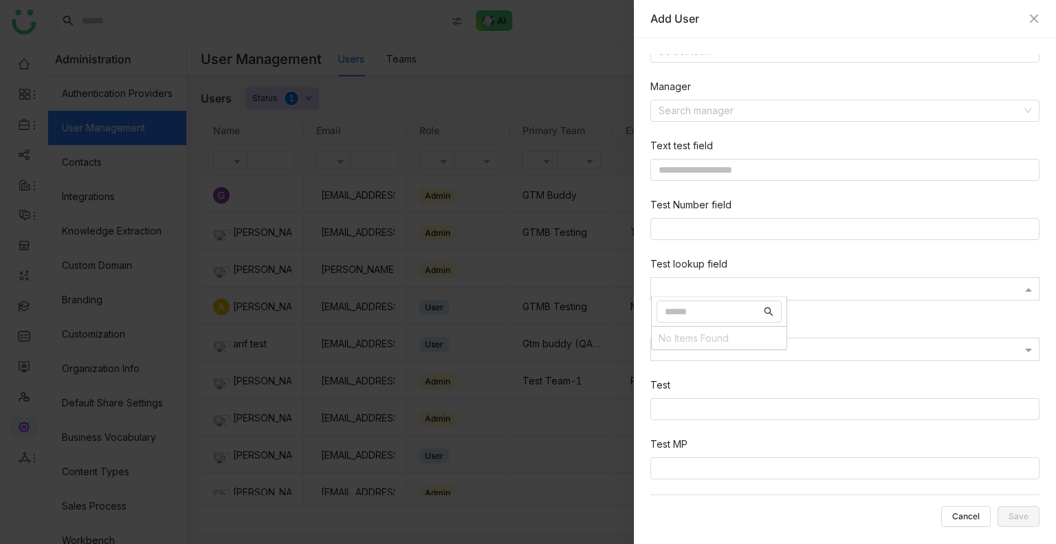
click at [703, 288] on div at bounding box center [845, 290] width 388 height 12
click at [704, 307] on input "Options List" at bounding box center [713, 311] width 96 height 15
type input "******"
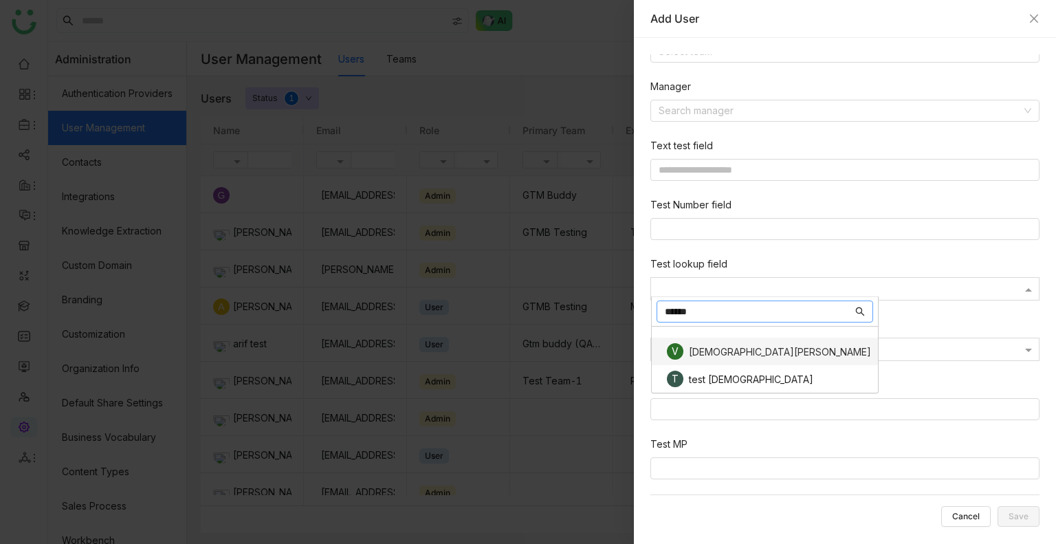
click at [715, 361] on div "V Vishnu Vardhan" at bounding box center [765, 352] width 226 height 28
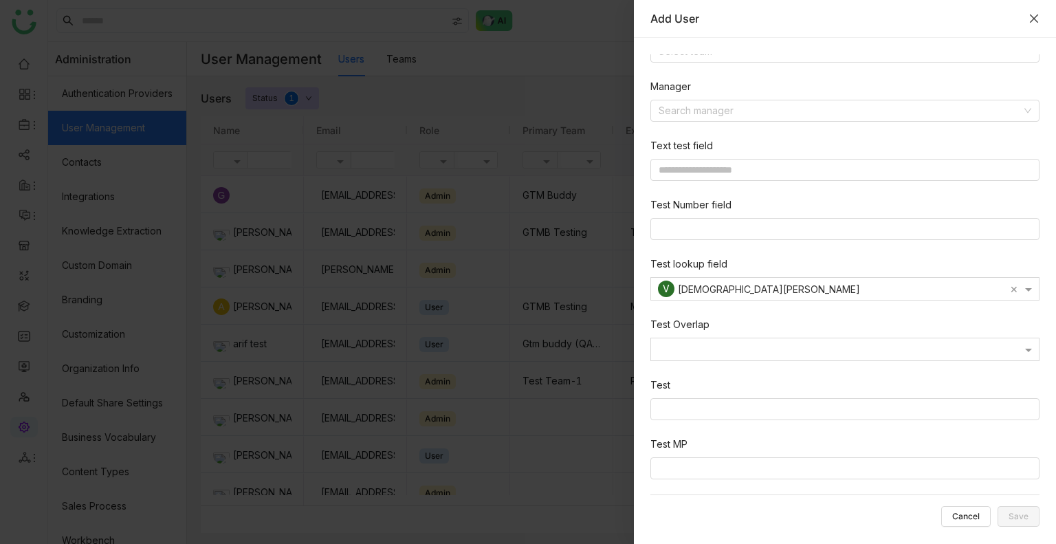
click at [1034, 21] on icon "Close" at bounding box center [1034, 18] width 11 height 11
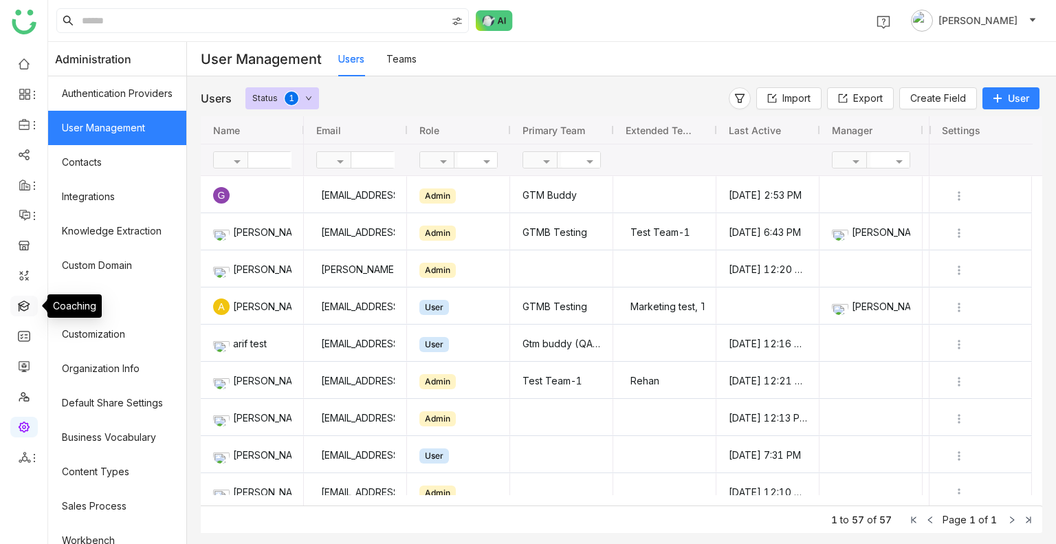
click at [18, 307] on link at bounding box center [24, 305] width 12 height 12
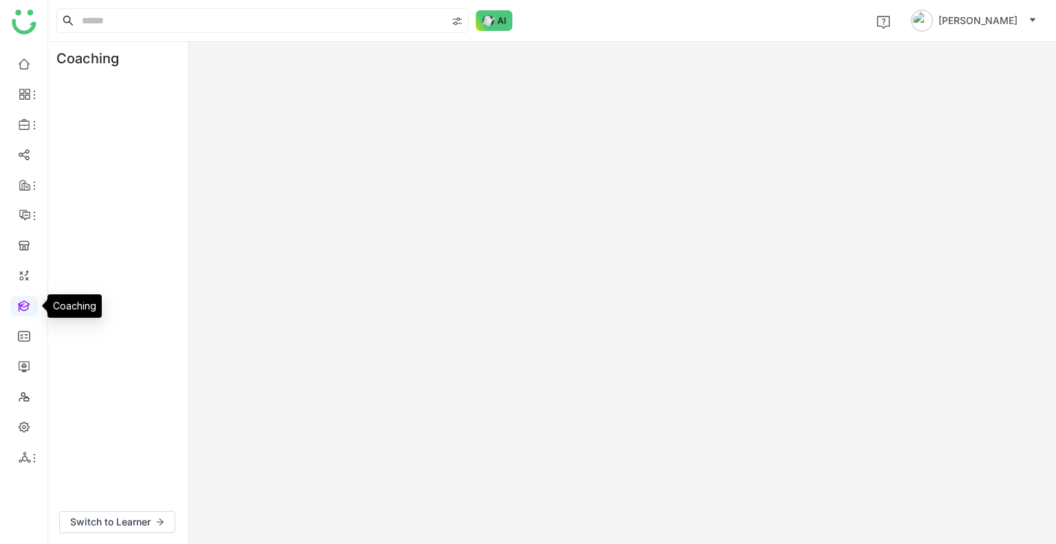
click at [18, 307] on link at bounding box center [24, 305] width 12 height 12
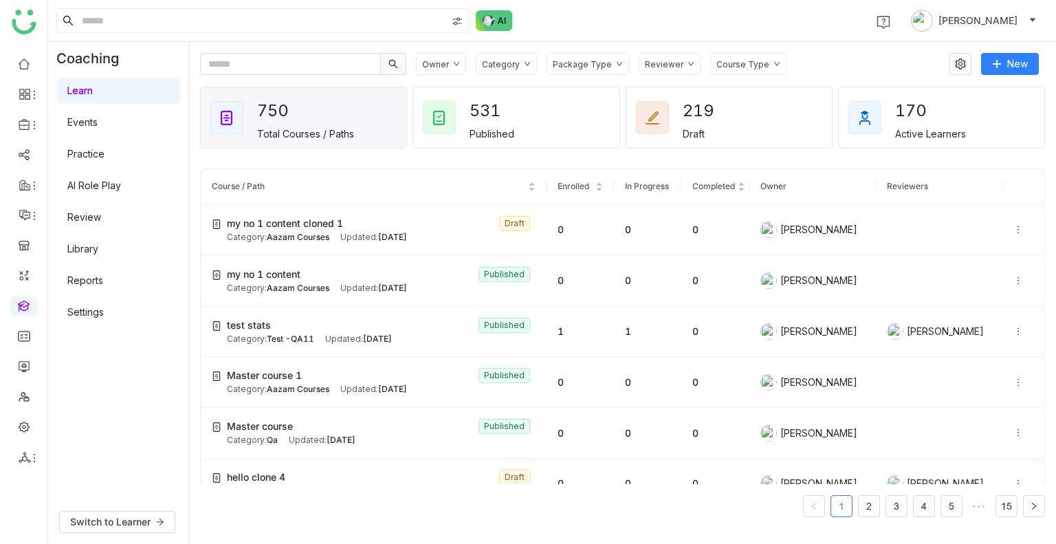
click at [90, 221] on link "Review" at bounding box center [84, 217] width 34 height 12
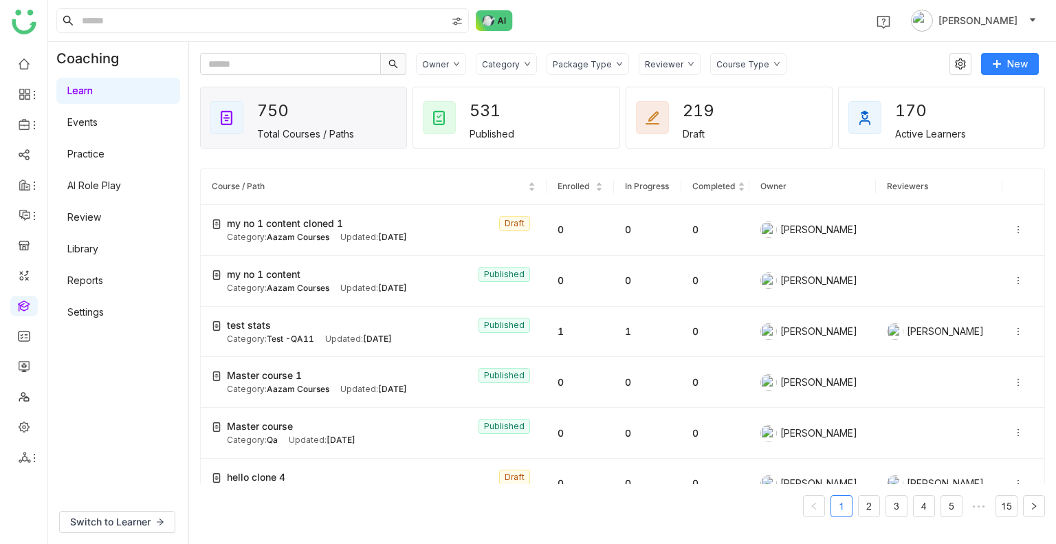
click at [90, 221] on link "Review" at bounding box center [84, 217] width 34 height 12
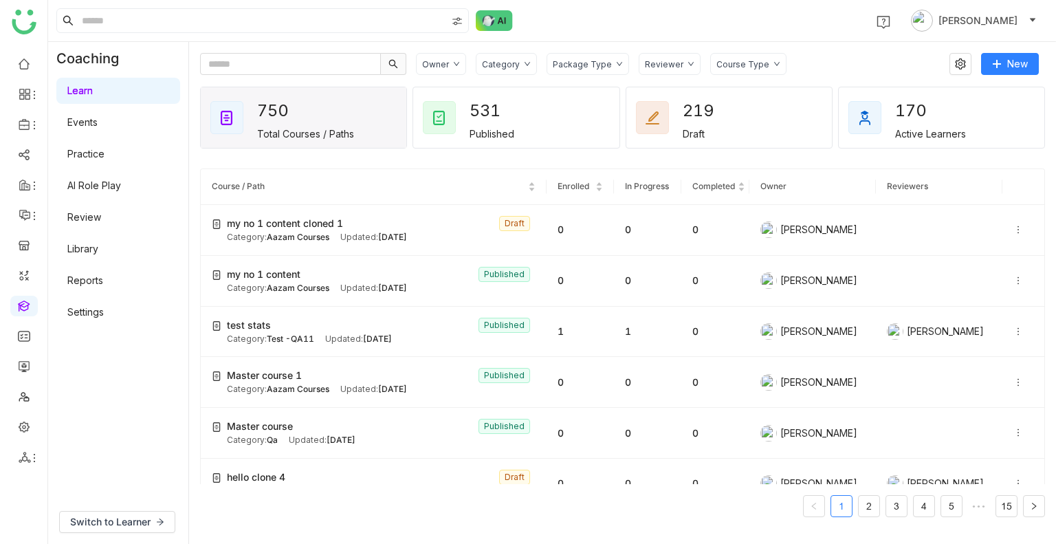
click at [90, 221] on link "Review" at bounding box center [84, 217] width 34 height 12
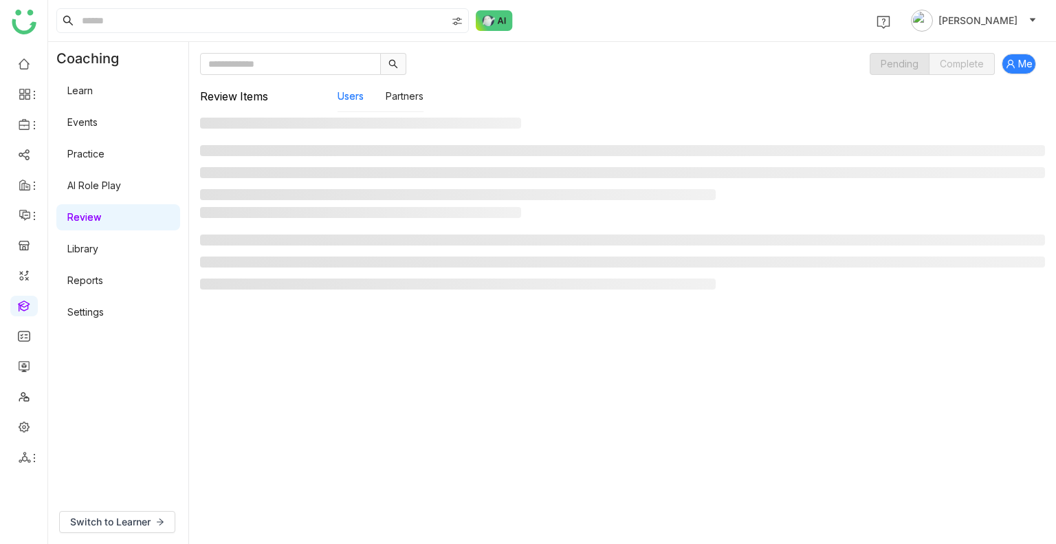
click at [85, 216] on link "Review" at bounding box center [84, 217] width 34 height 12
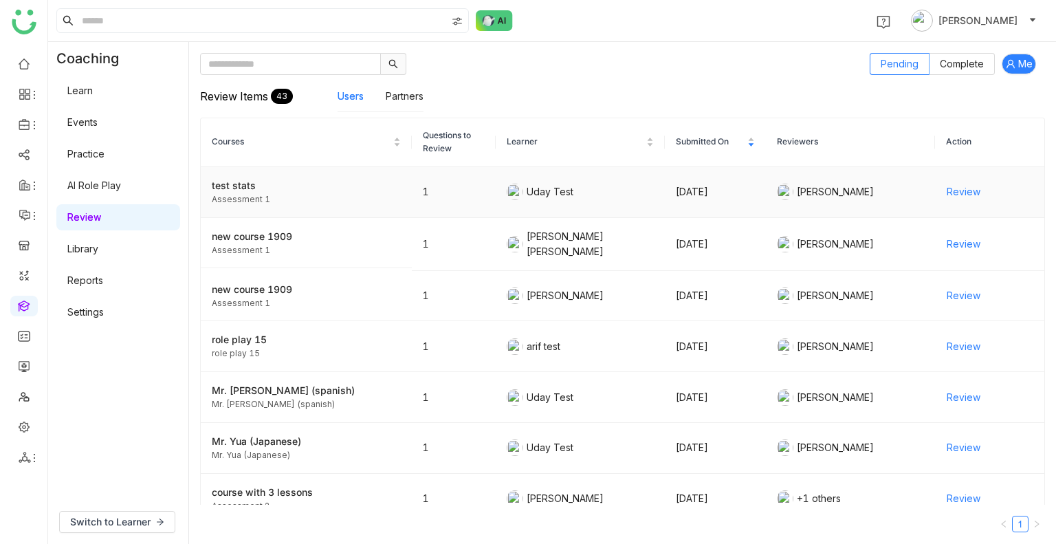
click at [947, 195] on span "Review" at bounding box center [964, 191] width 34 height 15
click at [22, 122] on icon at bounding box center [25, 124] width 12 height 12
click at [83, 206] on link "Library" at bounding box center [95, 204] width 89 height 10
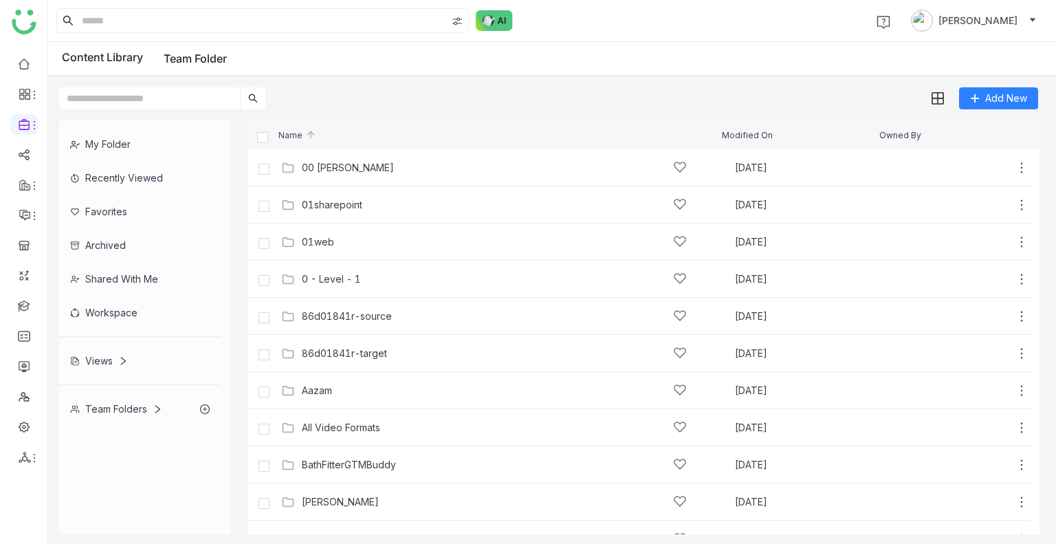
click at [98, 351] on div "Views" at bounding box center [140, 361] width 162 height 34
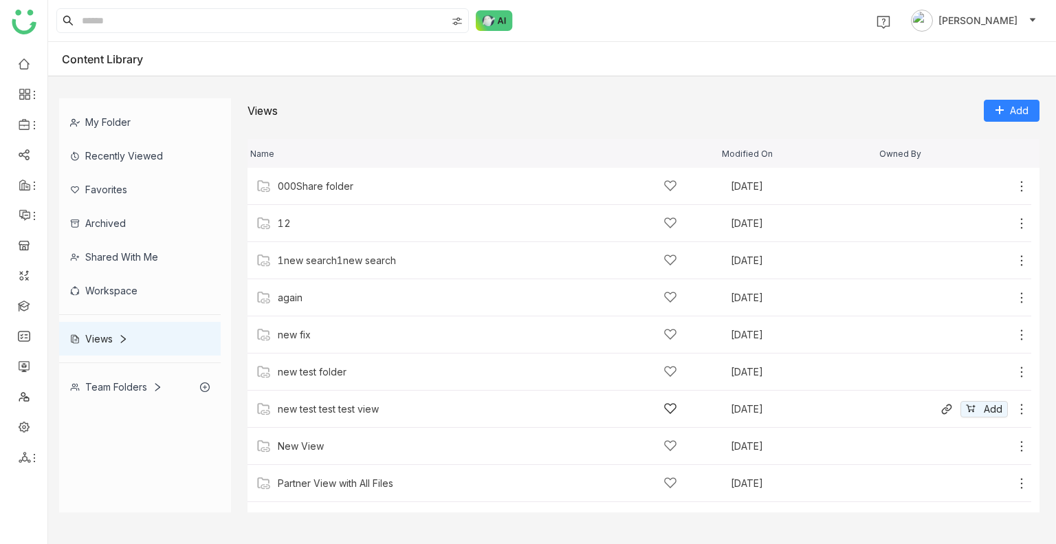
scroll to position [175, 0]
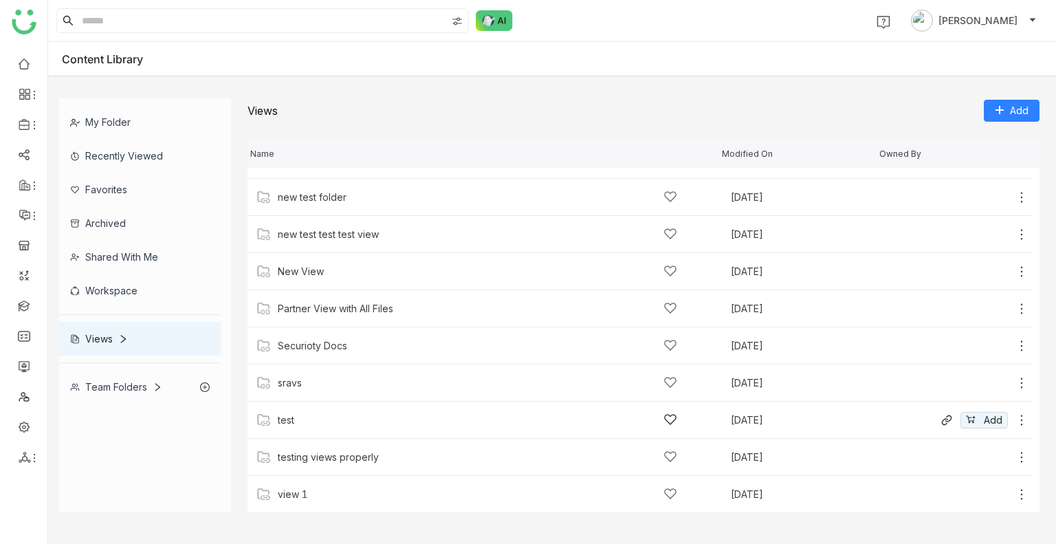
click at [1015, 418] on icon at bounding box center [1022, 420] width 14 height 14
click at [437, 424] on div "test" at bounding box center [478, 420] width 400 height 14
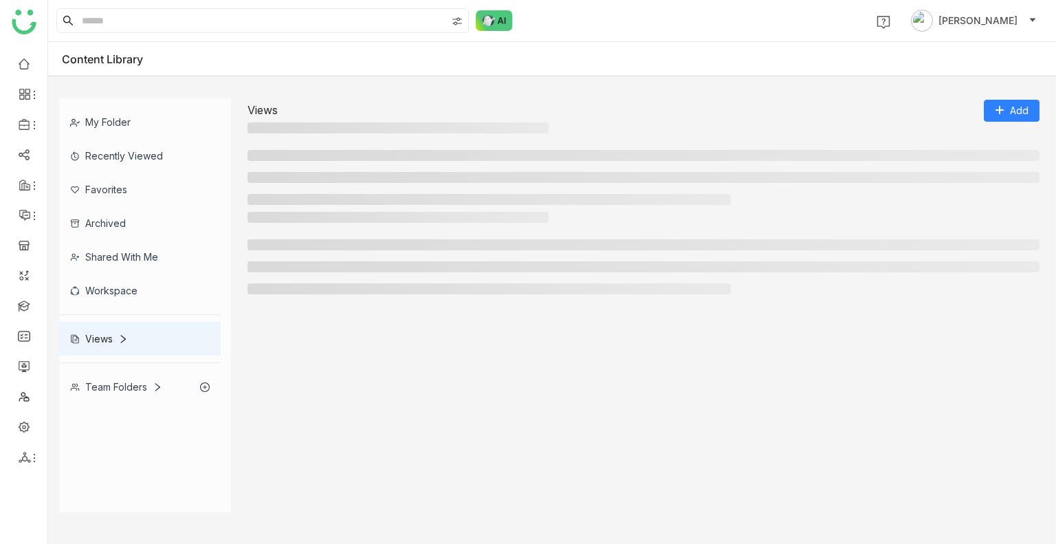
click at [437, 424] on div at bounding box center [644, 317] width 792 height 390
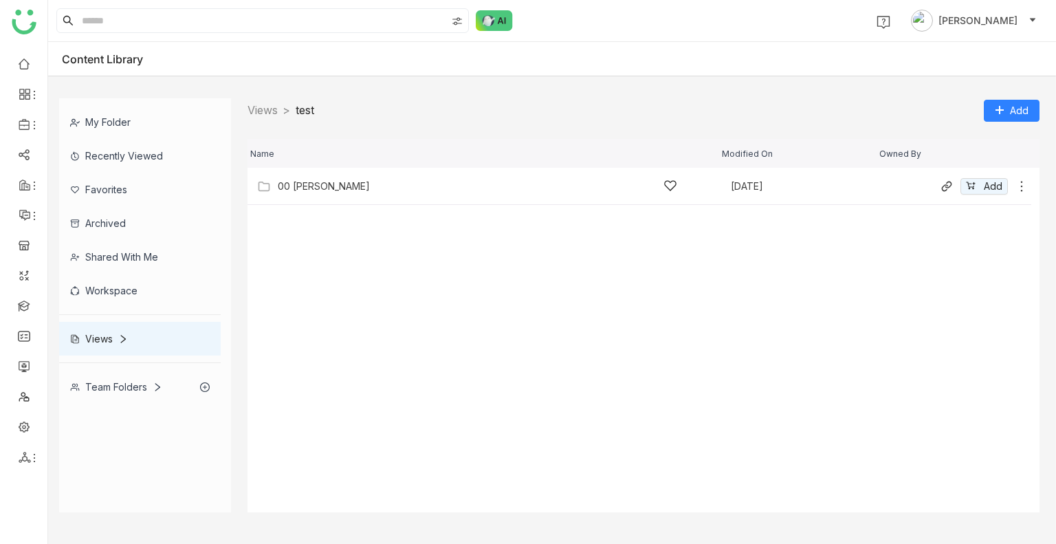
click at [1023, 182] on icon at bounding box center [1022, 186] width 14 height 14
click at [561, 190] on div "00 [PERSON_NAME]" at bounding box center [478, 186] width 400 height 14
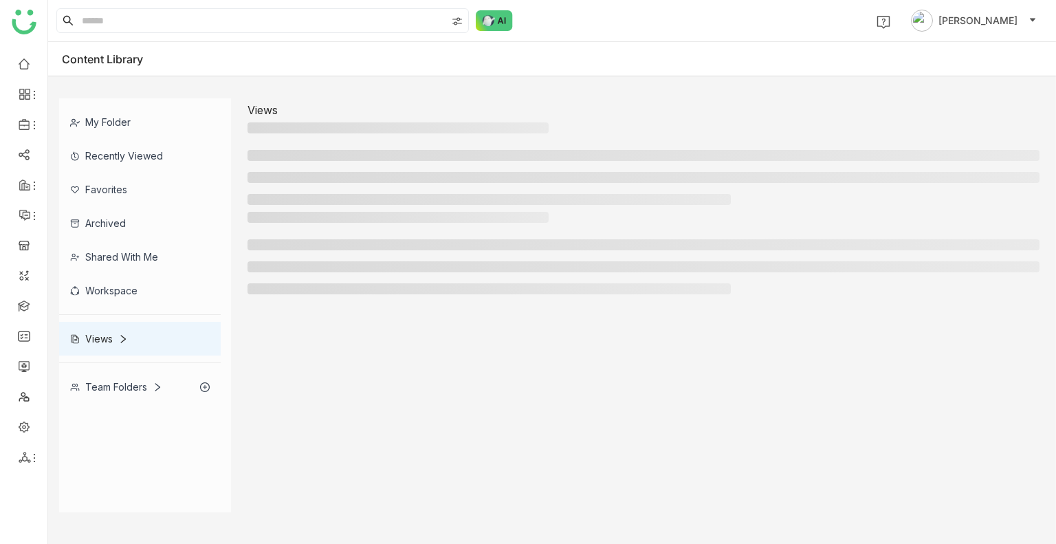
click at [561, 190] on ul at bounding box center [644, 177] width 792 height 55
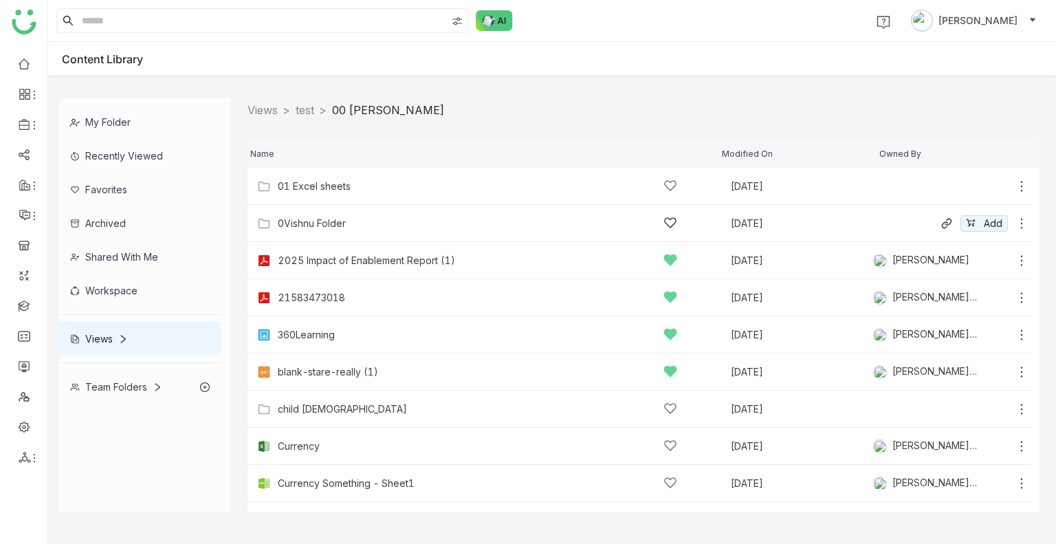
click at [1021, 223] on icon at bounding box center [1022, 223] width 2 height 10
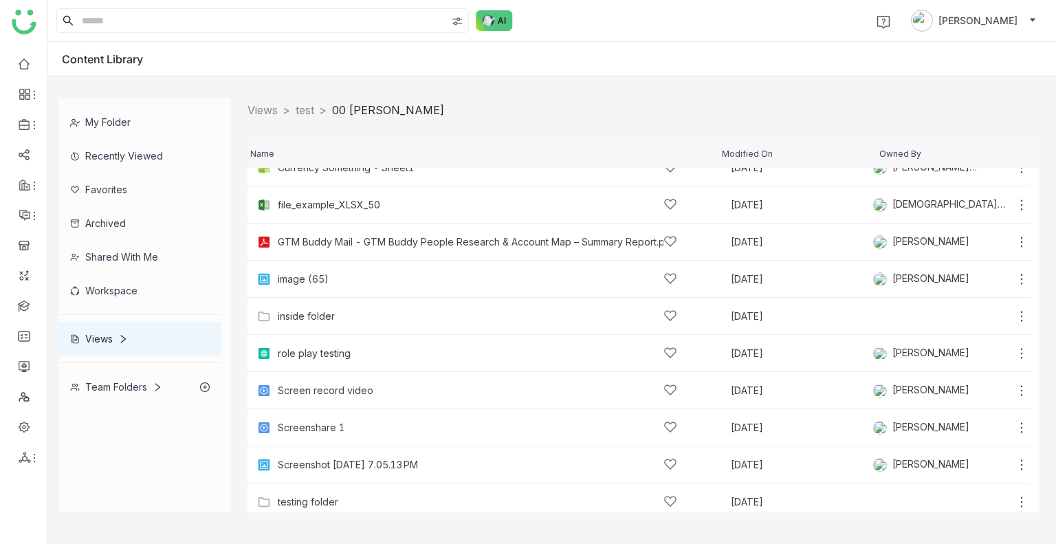
scroll to position [314, 0]
click at [1015, 319] on icon at bounding box center [1022, 319] width 14 height 14
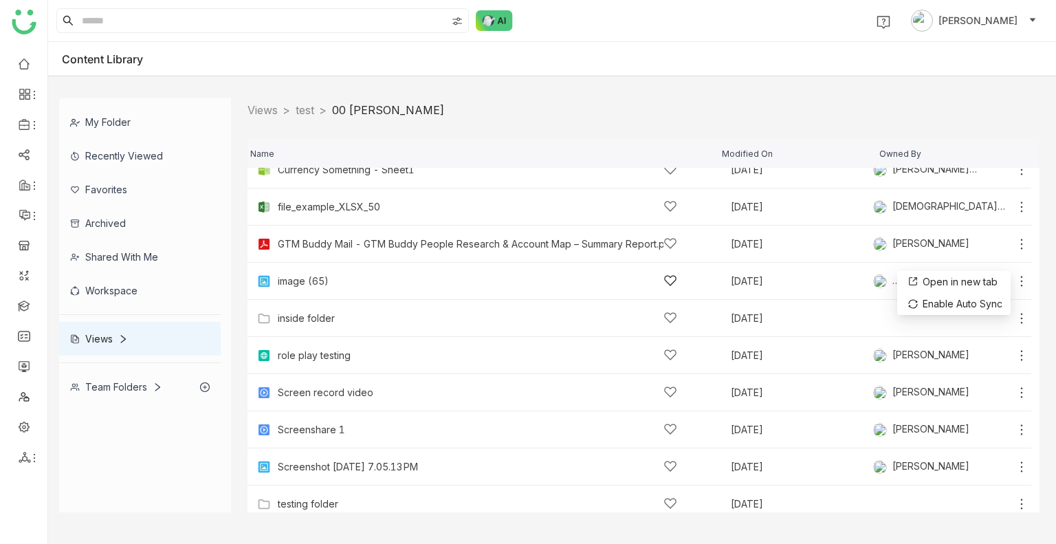
click at [483, 285] on div "image (65)" at bounding box center [478, 281] width 400 height 14
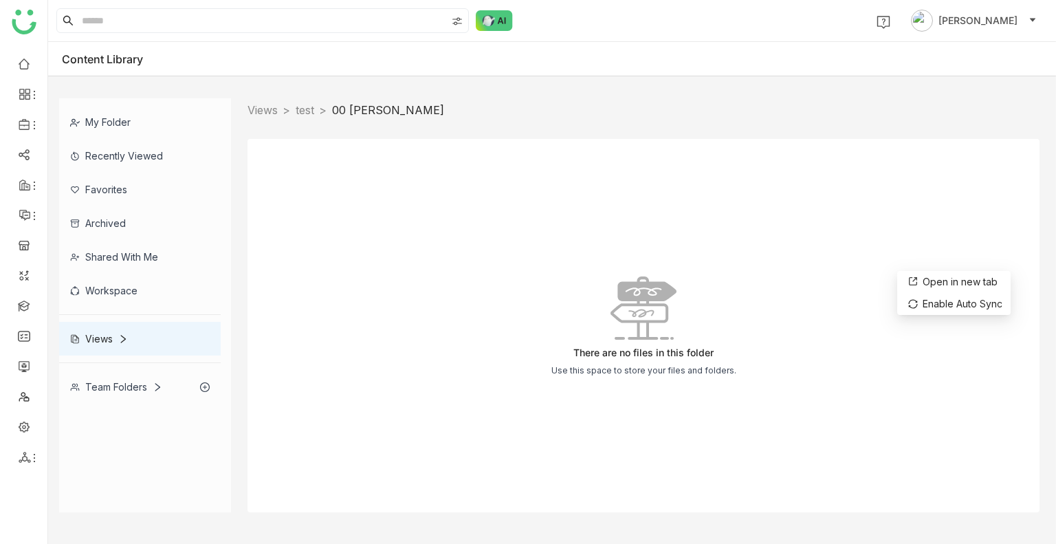
click at [483, 285] on div "There are no files in this folder Use this space to store your files and folder…" at bounding box center [644, 325] width 792 height 373
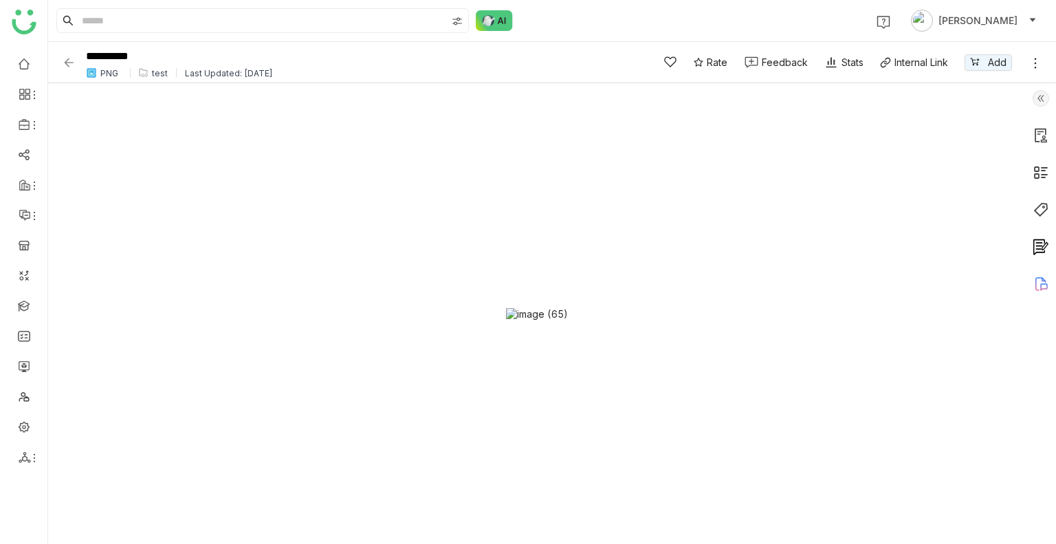
click at [1037, 61] on icon at bounding box center [1036, 63] width 14 height 14
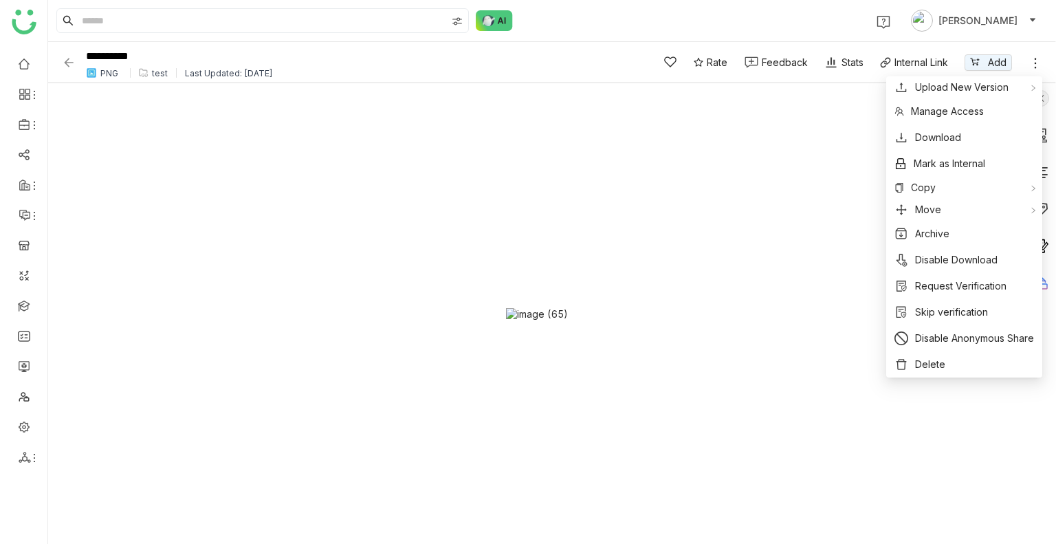
click at [73, 60] on img at bounding box center [69, 63] width 14 height 14
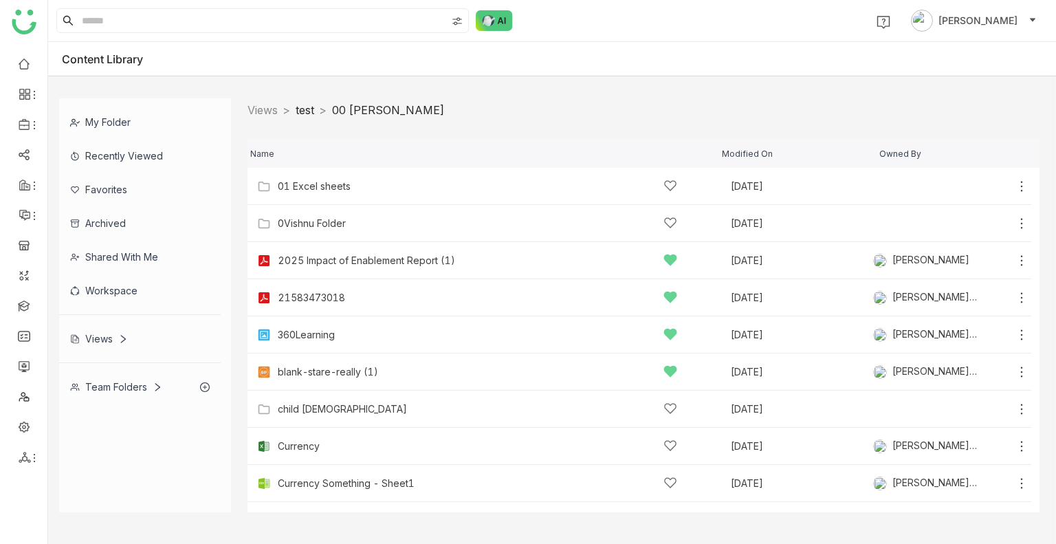
click at [311, 103] on link "test" at bounding box center [305, 110] width 19 height 14
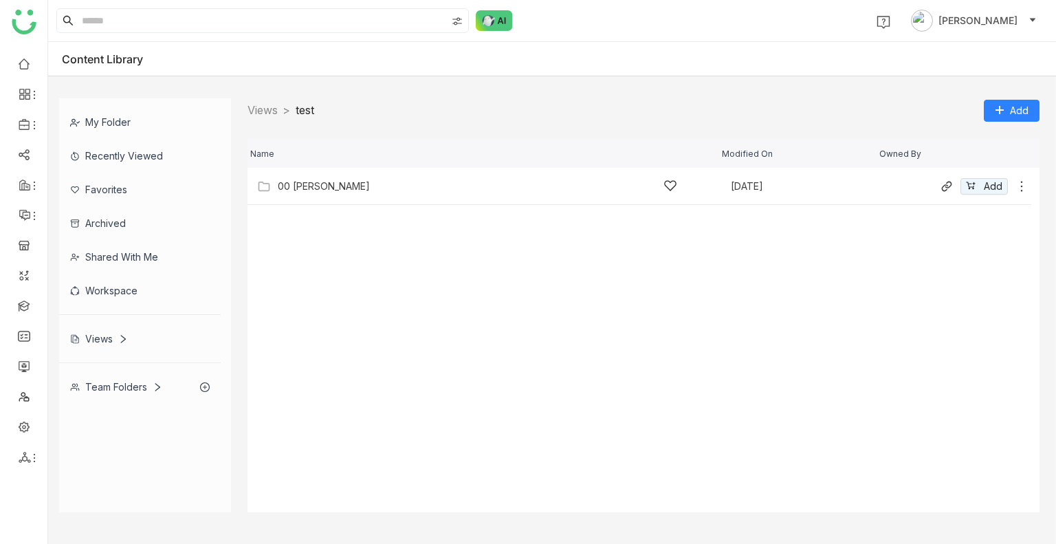
click at [1020, 187] on icon at bounding box center [1022, 186] width 14 height 14
click at [960, 172] on span "Remove from view" at bounding box center [968, 171] width 85 height 15
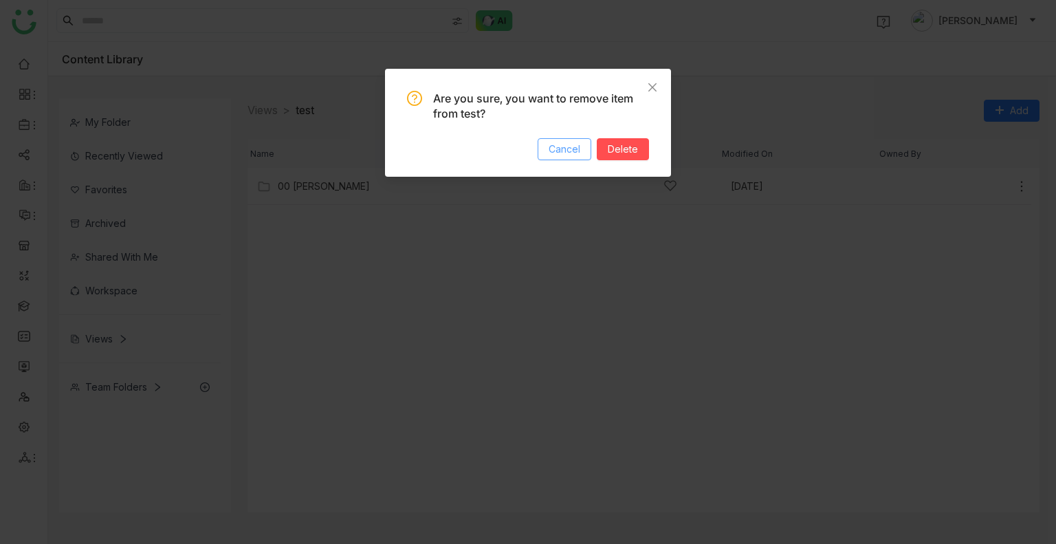
click at [563, 145] on span "Cancel" at bounding box center [565, 149] width 32 height 15
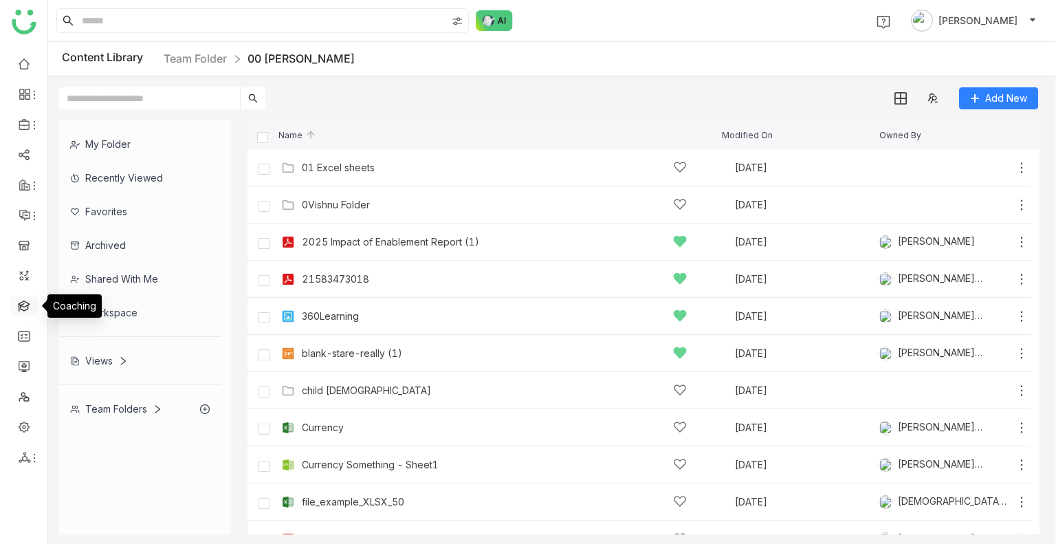
click at [21, 300] on link at bounding box center [24, 305] width 12 height 12
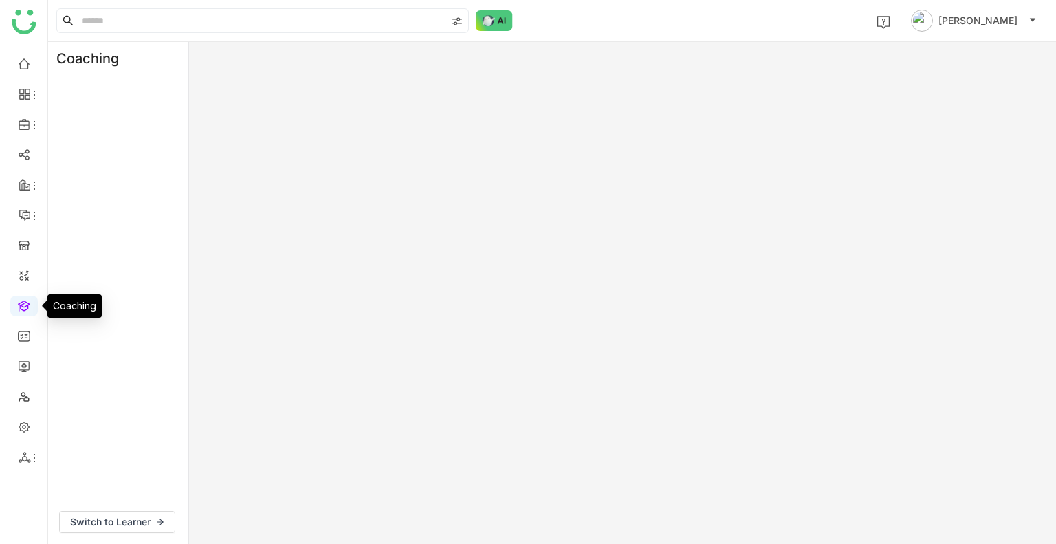
click at [21, 300] on link at bounding box center [24, 305] width 12 height 12
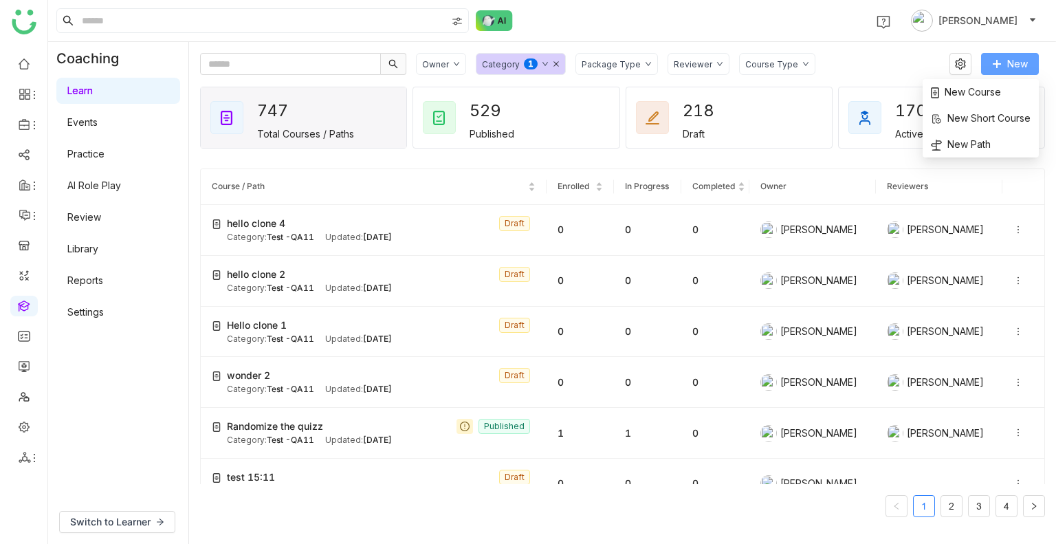
click at [994, 64] on icon at bounding box center [997, 64] width 10 height 10
click at [968, 87] on span "New Course" at bounding box center [966, 92] width 70 height 15
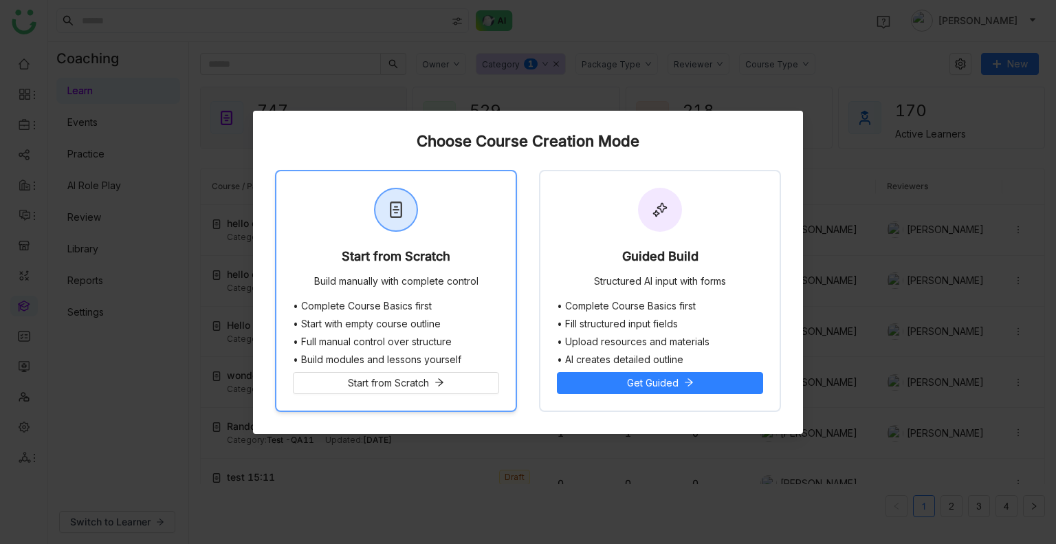
click at [479, 291] on div "Start from Scratch Build manually with complete control" at bounding box center [395, 235] width 239 height 129
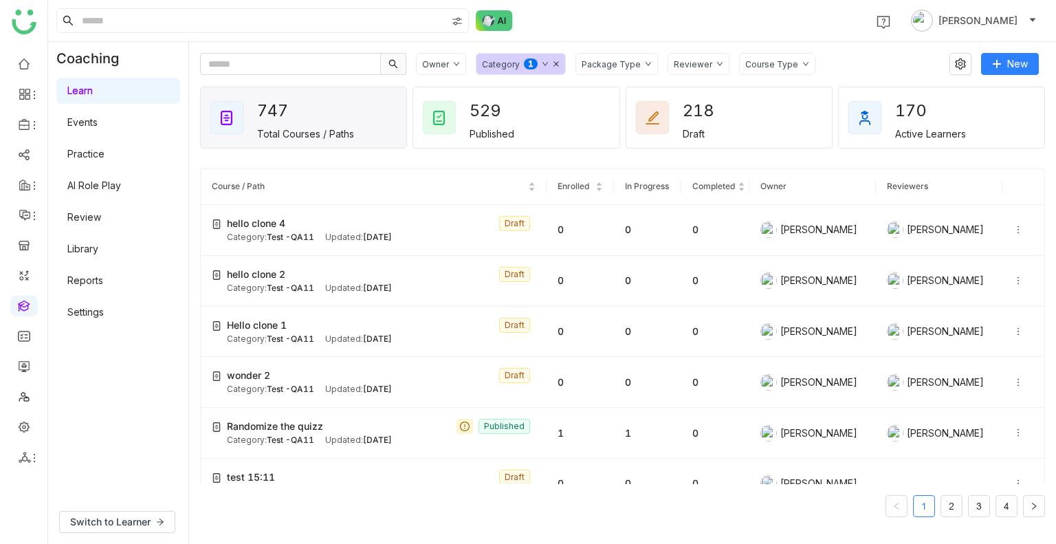
click at [479, 291] on div "Category: Test -QA11 Updated: Sep 25, 2025" at bounding box center [381, 288] width 309 height 13
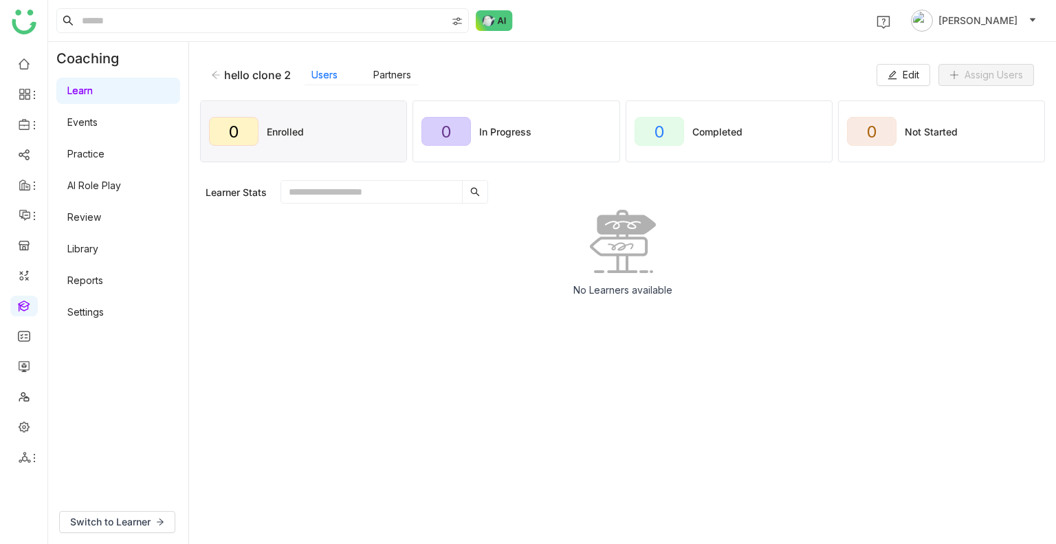
click at [212, 91] on div "hello clone 2 Users Partners Edit Assign Users" at bounding box center [622, 75] width 845 height 44
click at [215, 70] on icon at bounding box center [216, 75] width 10 height 10
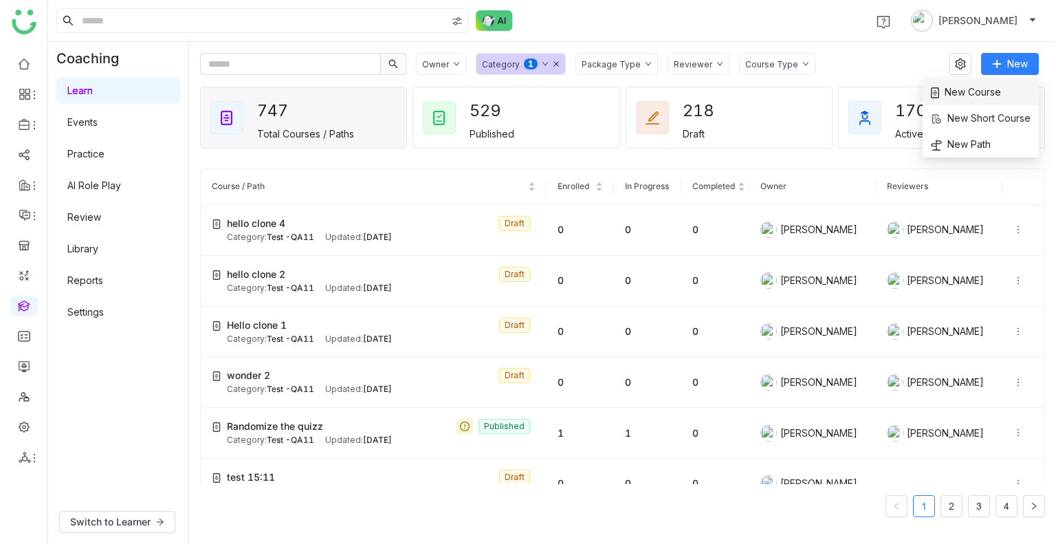
click at [976, 95] on span "New Course" at bounding box center [966, 92] width 70 height 15
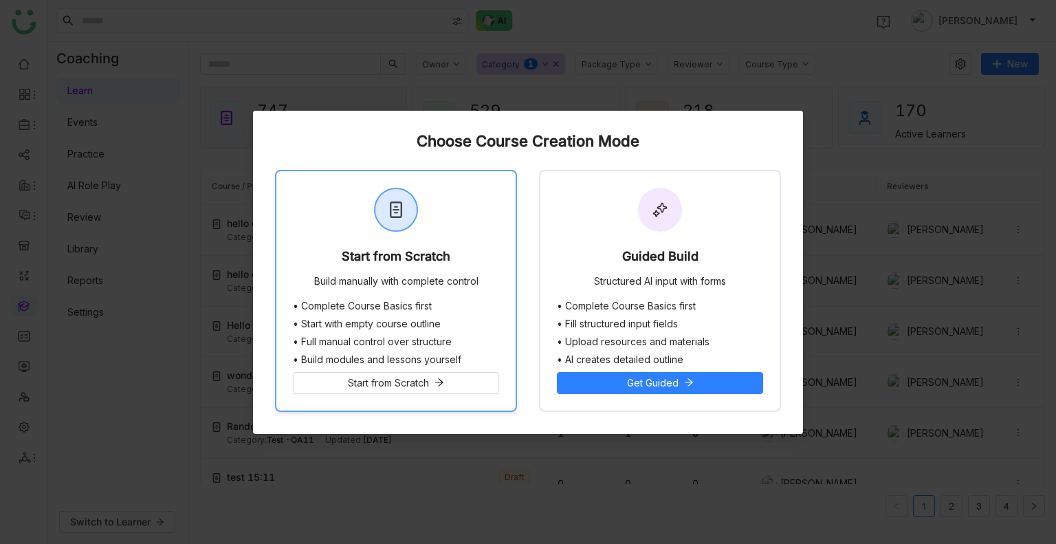
click at [353, 233] on div "Start from Scratch Build manually with complete control" at bounding box center [395, 235] width 239 height 129
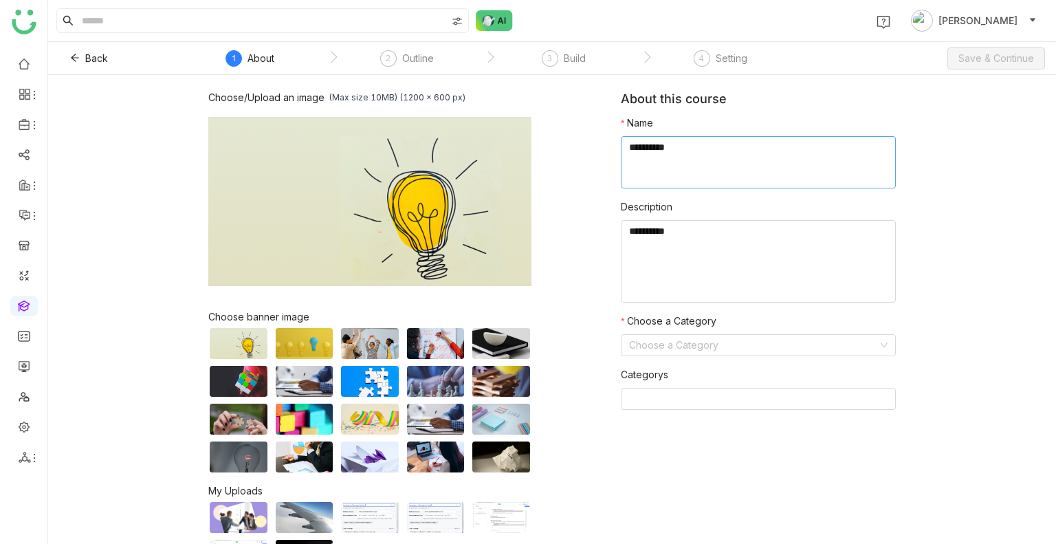
click at [717, 145] on textarea at bounding box center [758, 162] width 275 height 52
type textarea "**********"
click at [635, 350] on input at bounding box center [753, 345] width 249 height 21
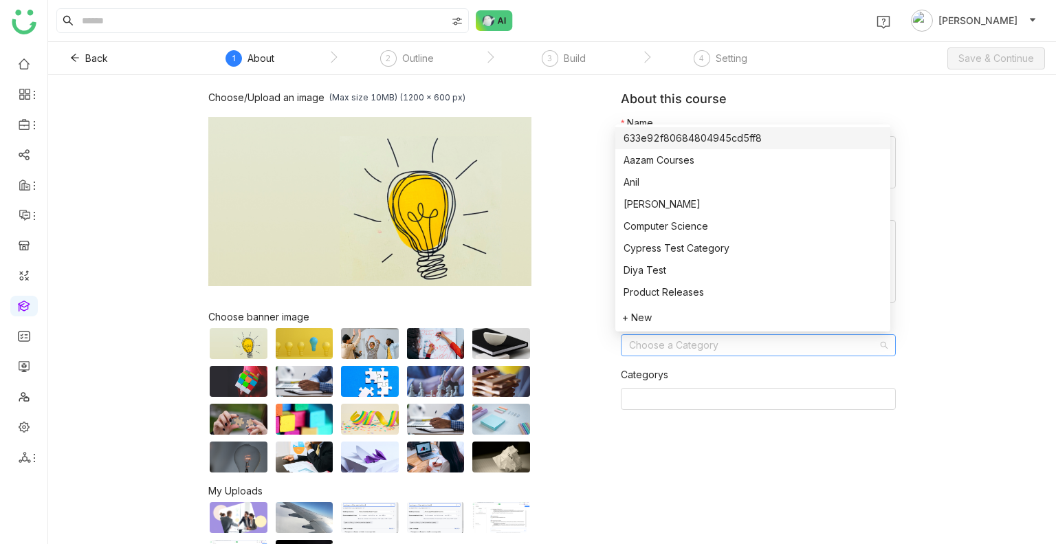
type input "*"
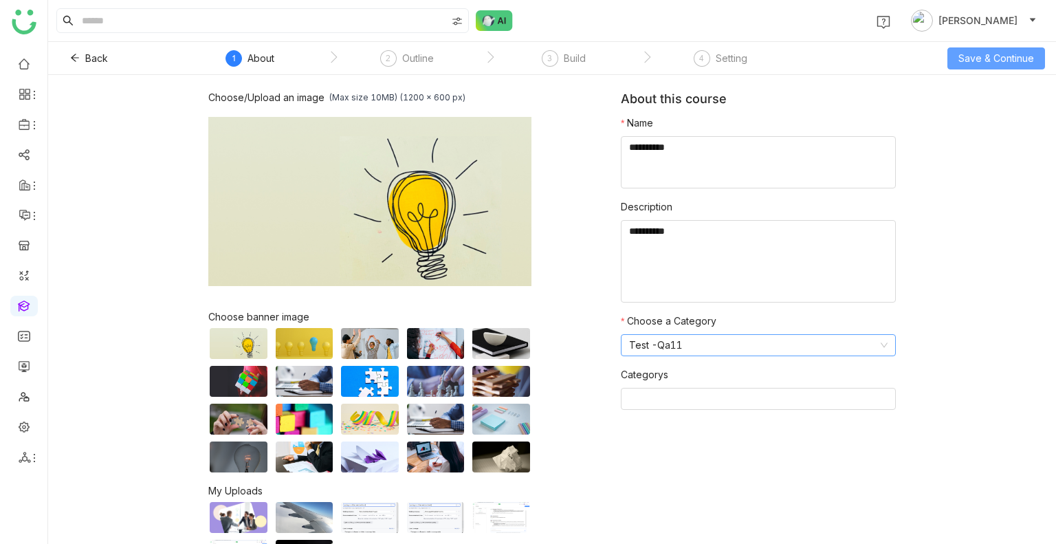
click at [985, 55] on span "Save & Continue" at bounding box center [997, 58] width 76 height 15
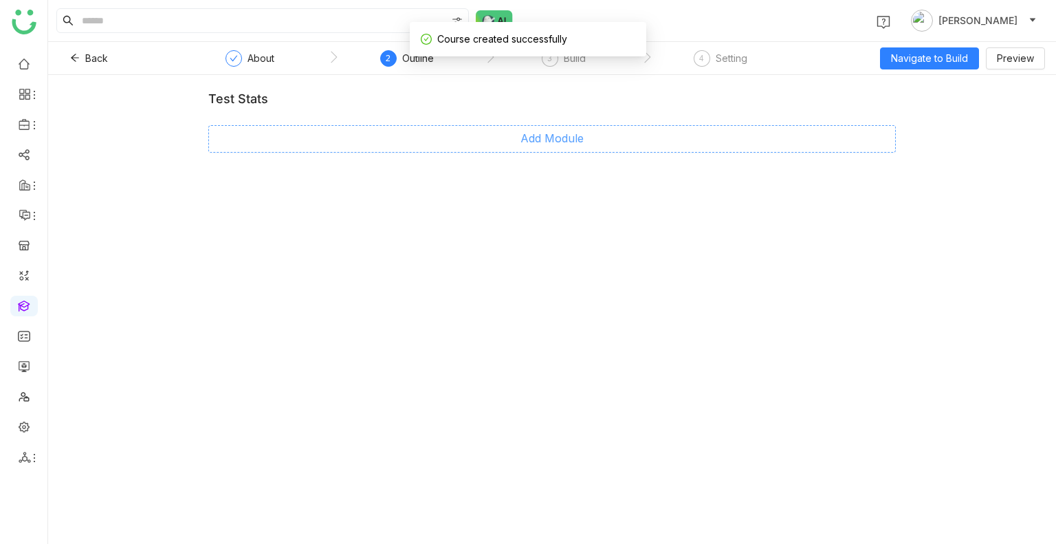
click at [533, 138] on span "Add Module" at bounding box center [552, 138] width 63 height 17
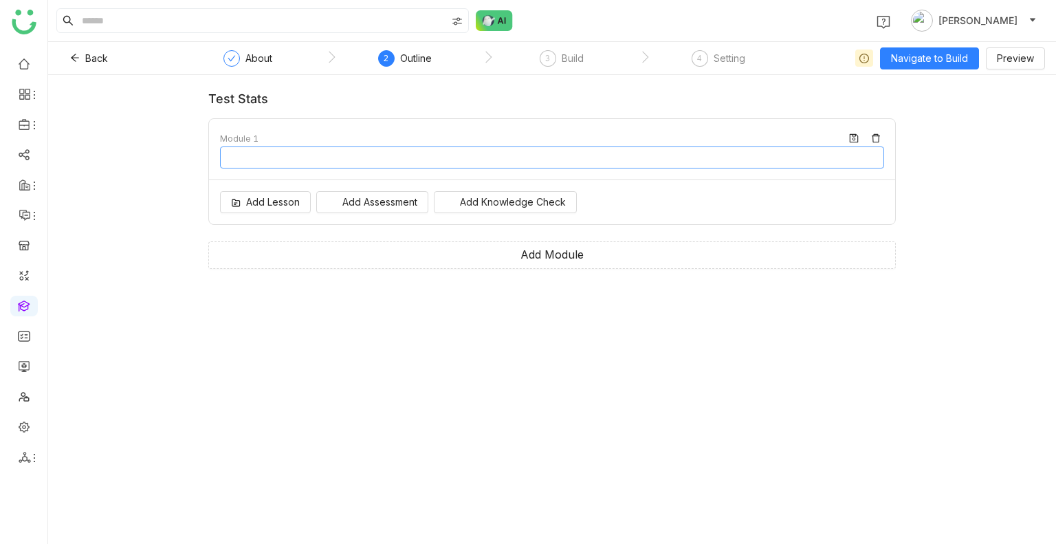
type input "********"
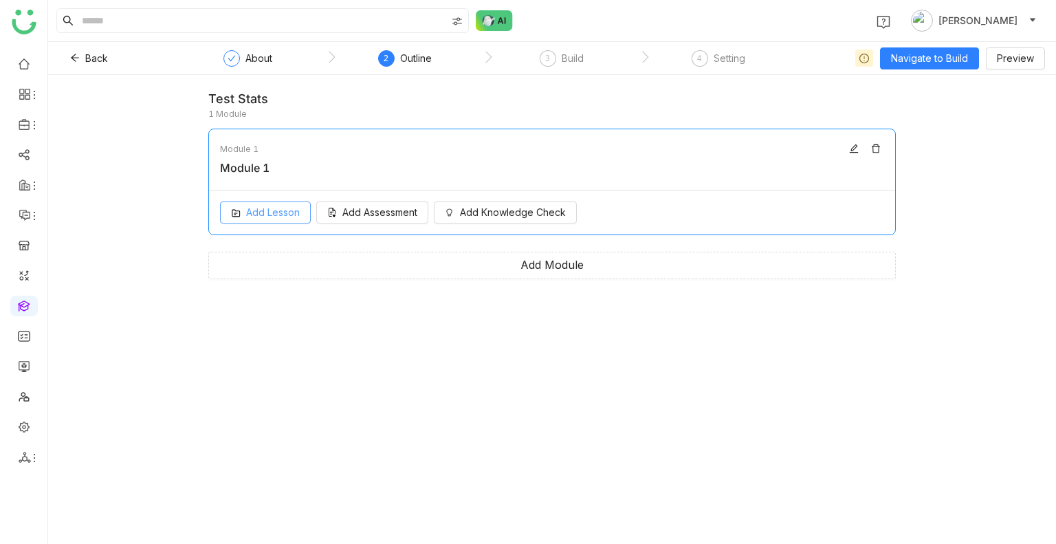
click at [252, 215] on span "Add Lesson" at bounding box center [273, 212] width 54 height 15
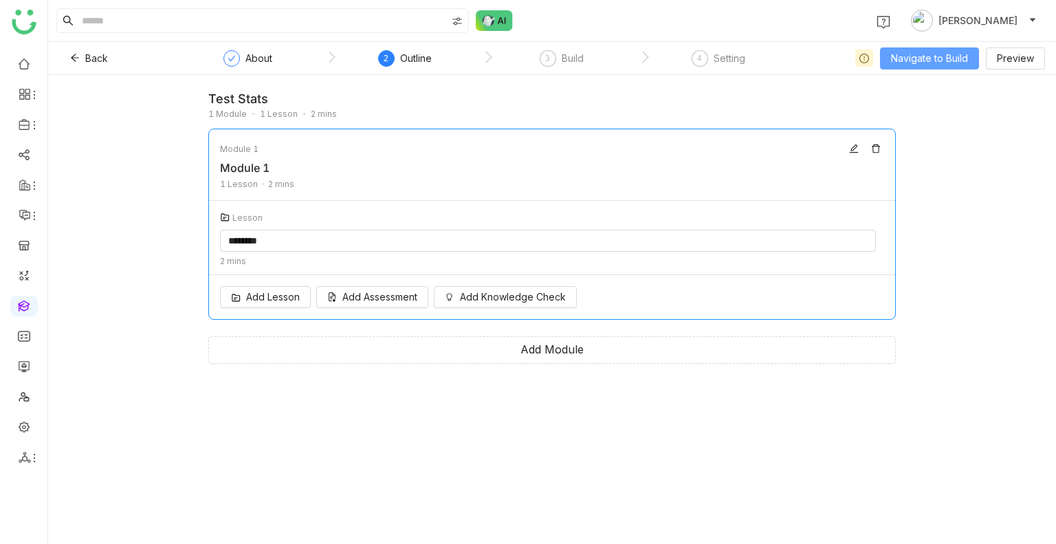
click at [906, 63] on span "Navigate to Build" at bounding box center [929, 58] width 77 height 15
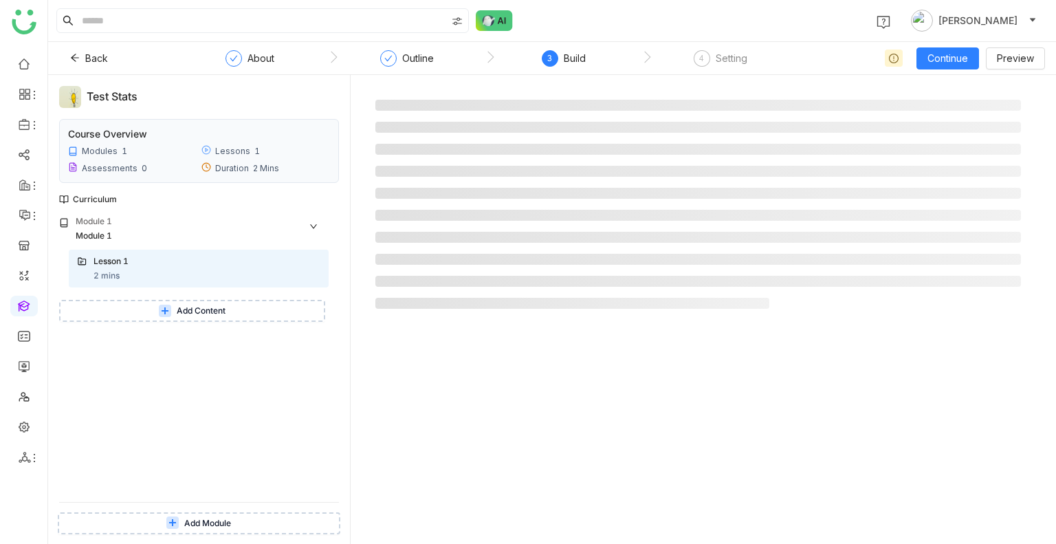
click at [193, 314] on span "Add Content" at bounding box center [201, 311] width 49 height 13
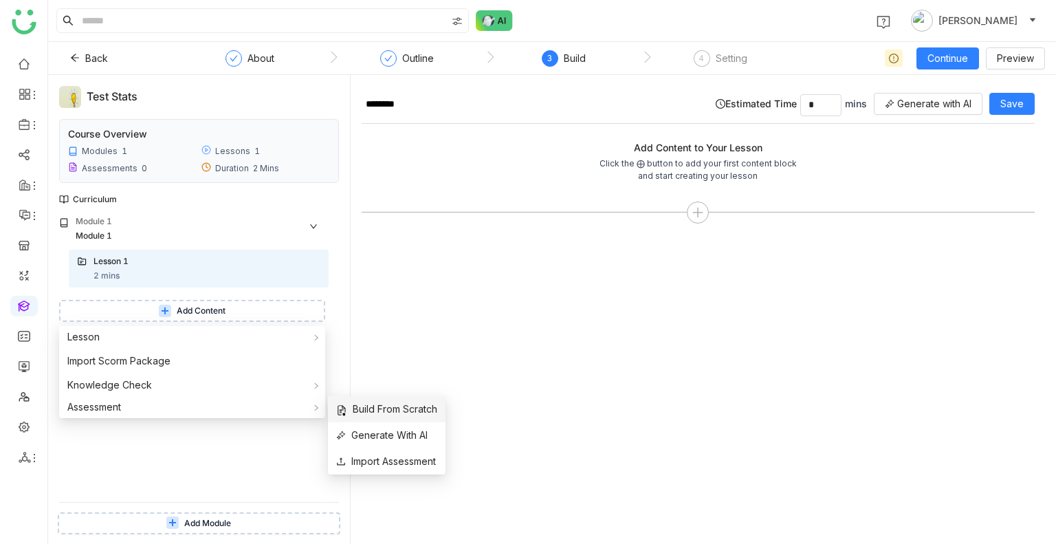
click at [404, 413] on span "Build From Scratch" at bounding box center [386, 409] width 101 height 15
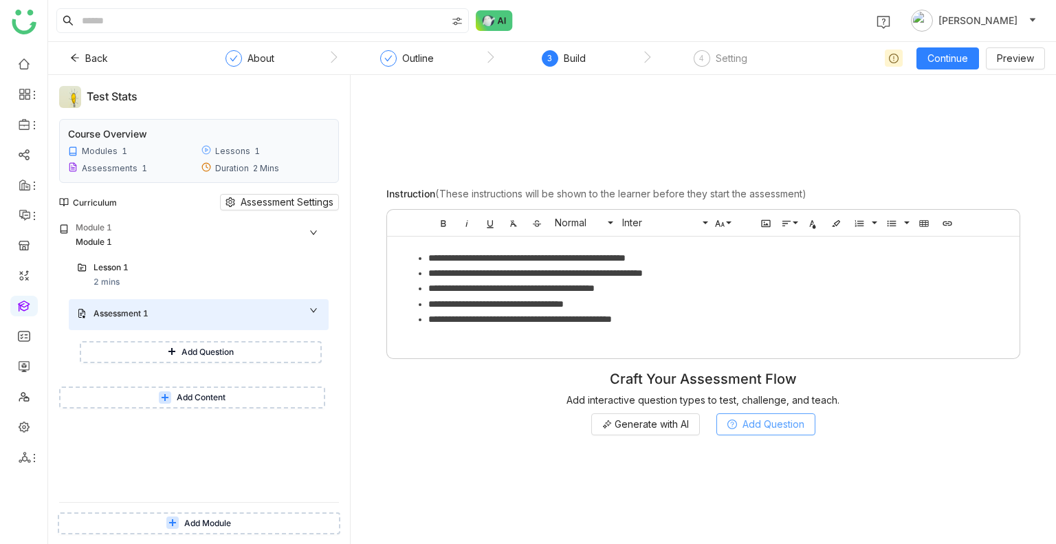
click at [770, 426] on span "Add Question" at bounding box center [774, 424] width 62 height 15
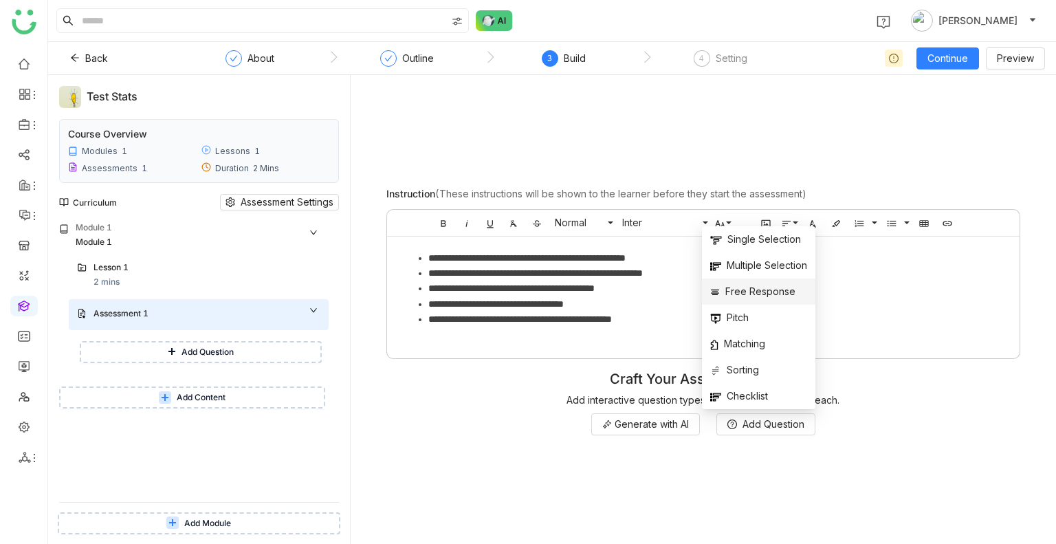
click at [740, 291] on span "Free Response" at bounding box center [752, 291] width 85 height 15
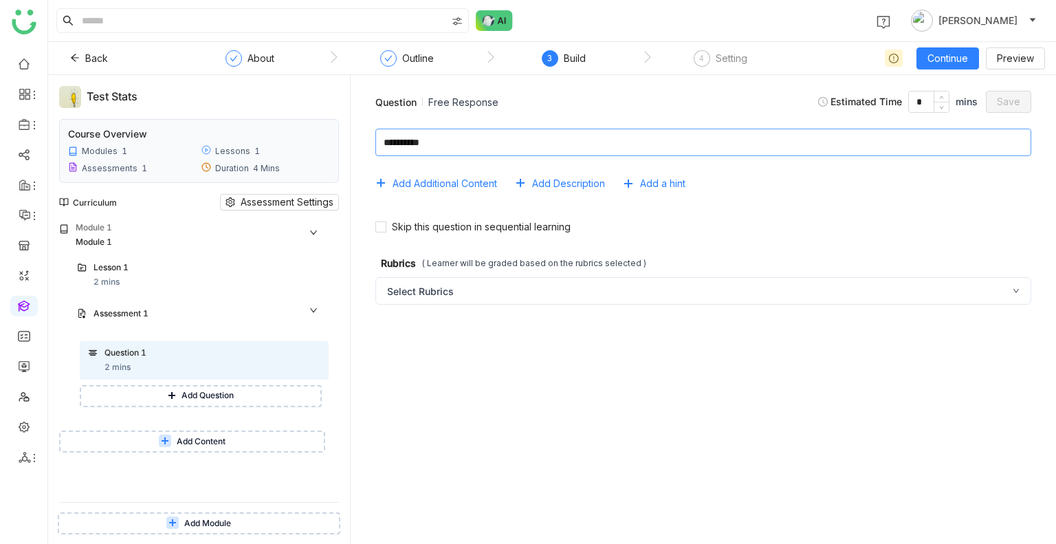
click at [416, 142] on textarea at bounding box center [703, 143] width 656 height 28
type textarea "*"
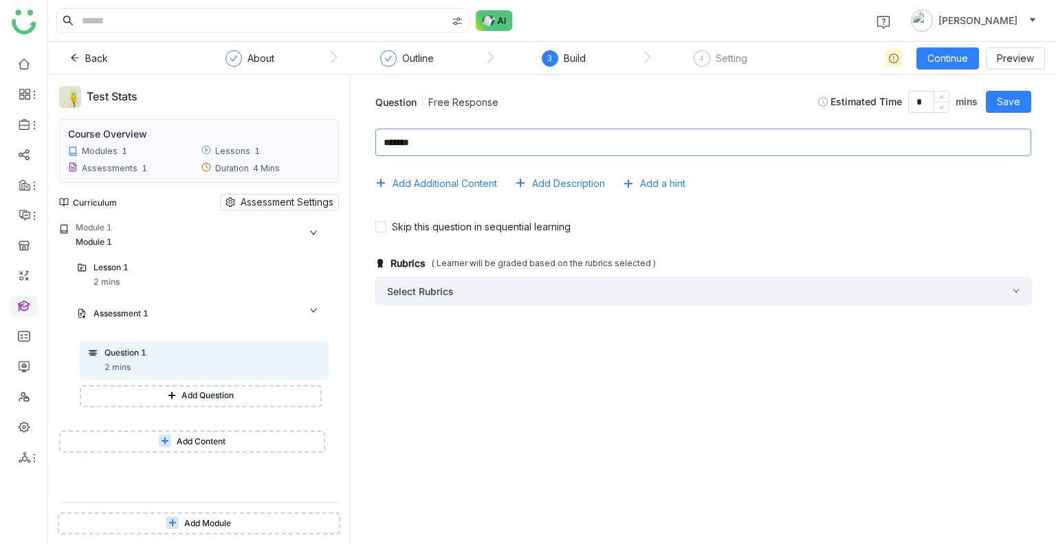
type textarea "*******"
click at [455, 292] on div "Select Rubrics" at bounding box center [703, 291] width 656 height 28
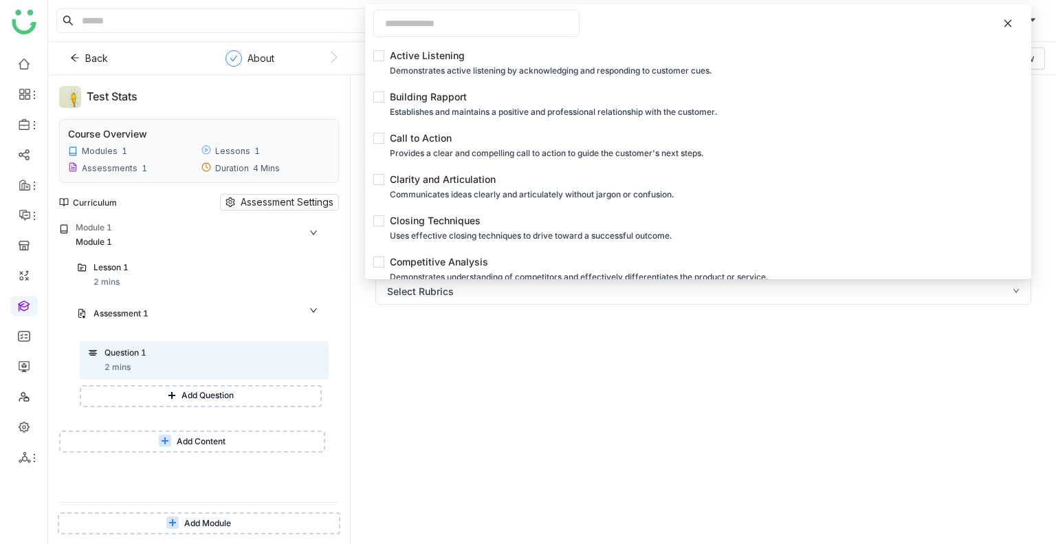
click at [439, 373] on div "Add Additional Content Add Description Add a hint Skip this question in sequent…" at bounding box center [704, 325] width 684 height 415
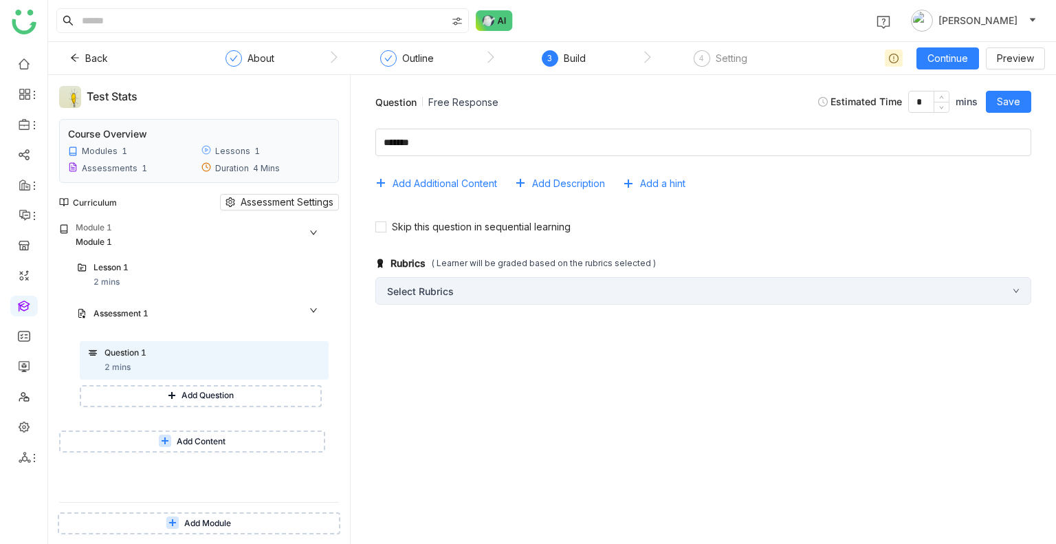
click at [430, 283] on div "Select Rubrics" at bounding box center [703, 291] width 656 height 28
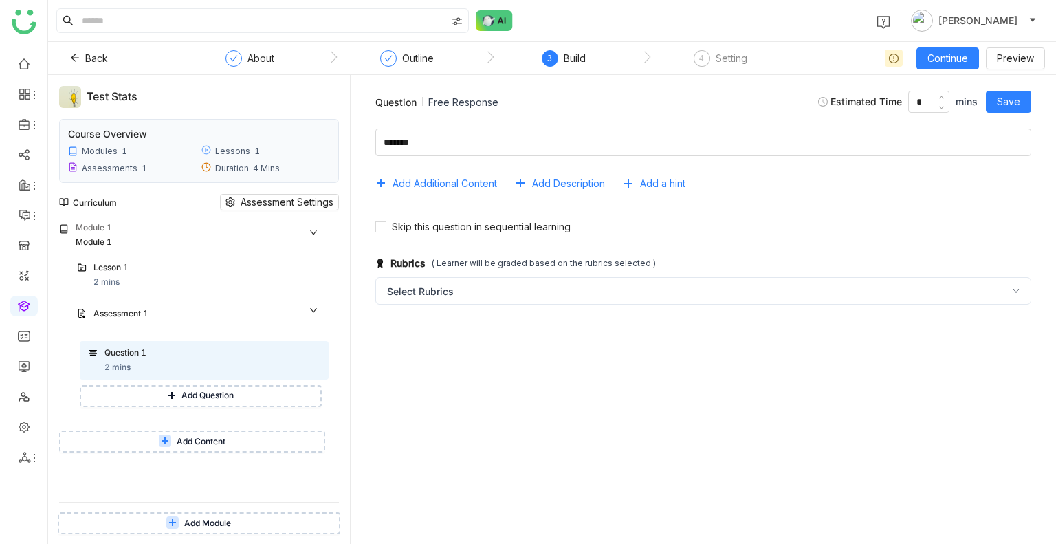
click at [406, 242] on div "Skip this question in sequential learning" at bounding box center [704, 225] width 684 height 35
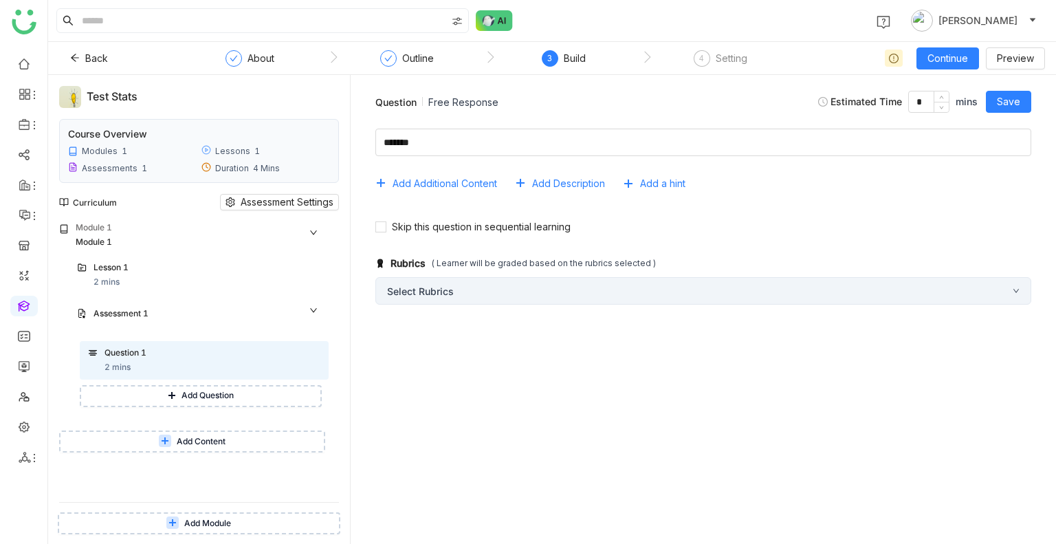
click at [503, 288] on div "Select Rubrics" at bounding box center [703, 291] width 656 height 28
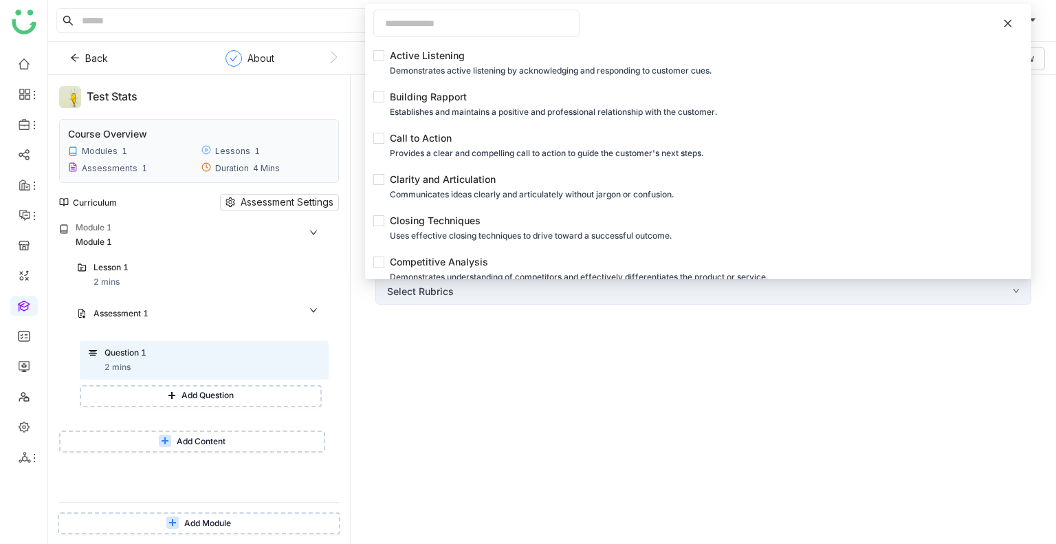
click at [457, 235] on div "Uses effective closing techniques to drive toward a successful outcome." at bounding box center [697, 235] width 615 height 15
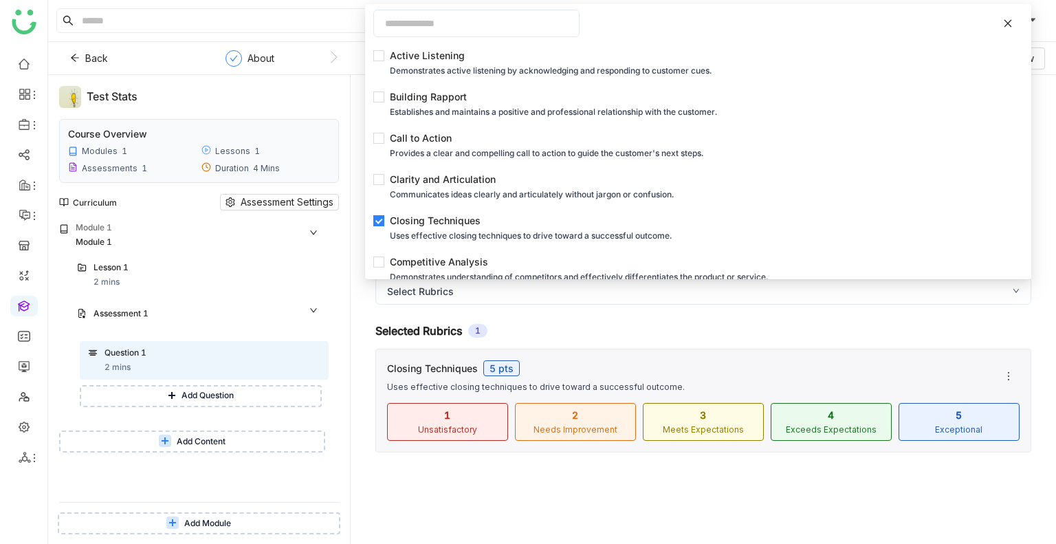
click at [678, 320] on div "Selected Rubrics 1 Closing Techniques 5 pts Uses effective closing techniques t…" at bounding box center [703, 383] width 656 height 140
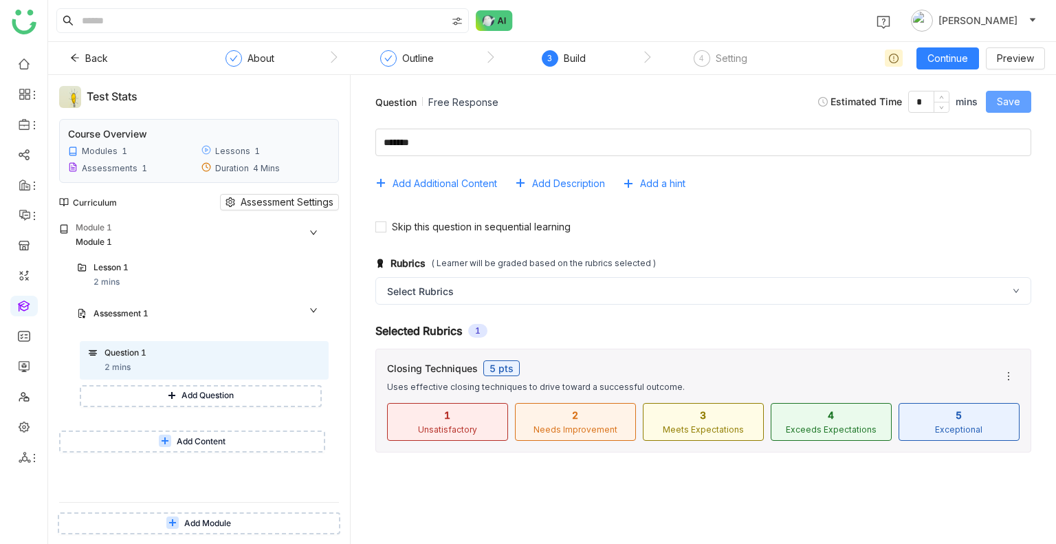
click at [1007, 108] on span "Save" at bounding box center [1008, 101] width 23 height 15
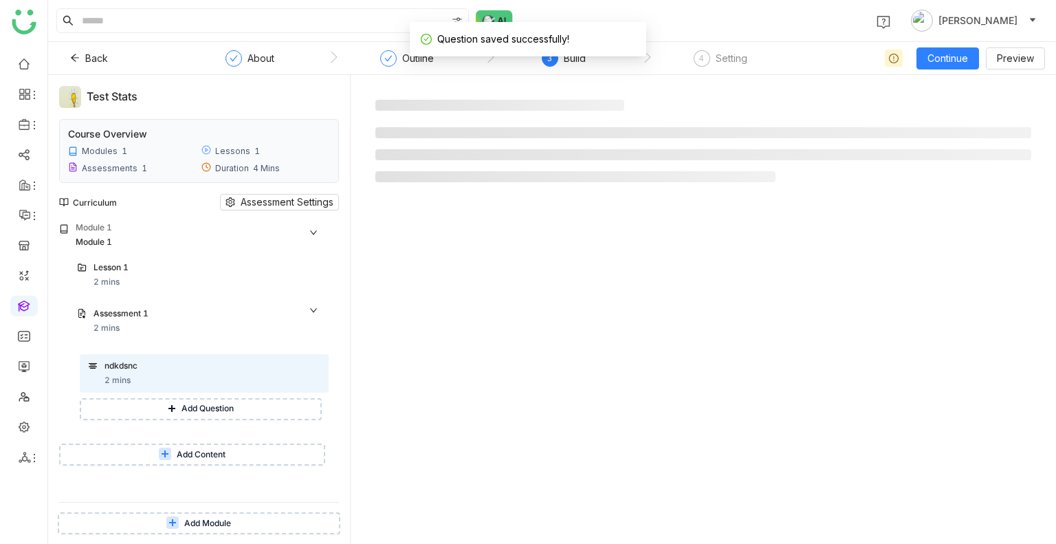
click at [998, 95] on div at bounding box center [704, 144] width 684 height 117
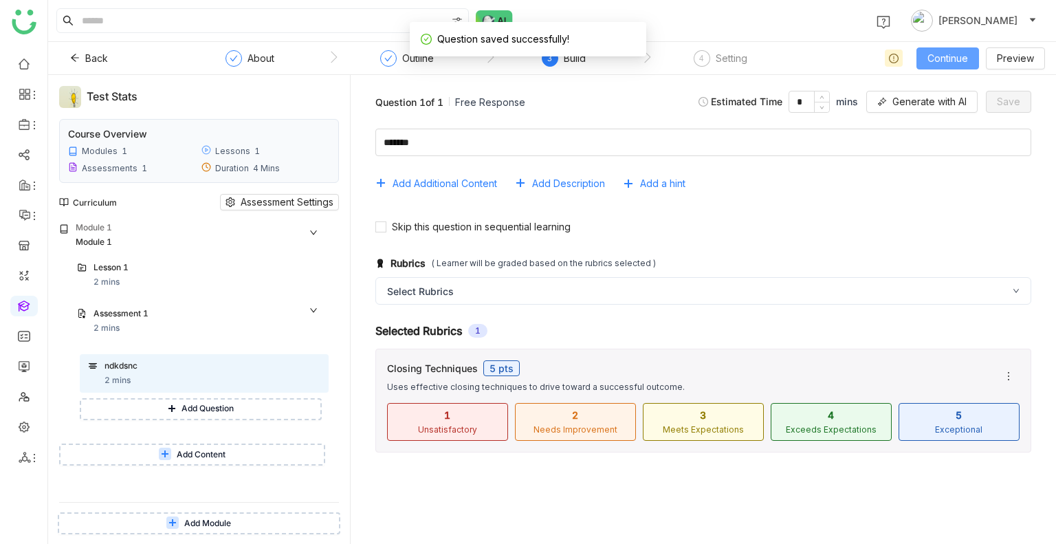
click at [932, 52] on span "Continue" at bounding box center [948, 58] width 41 height 15
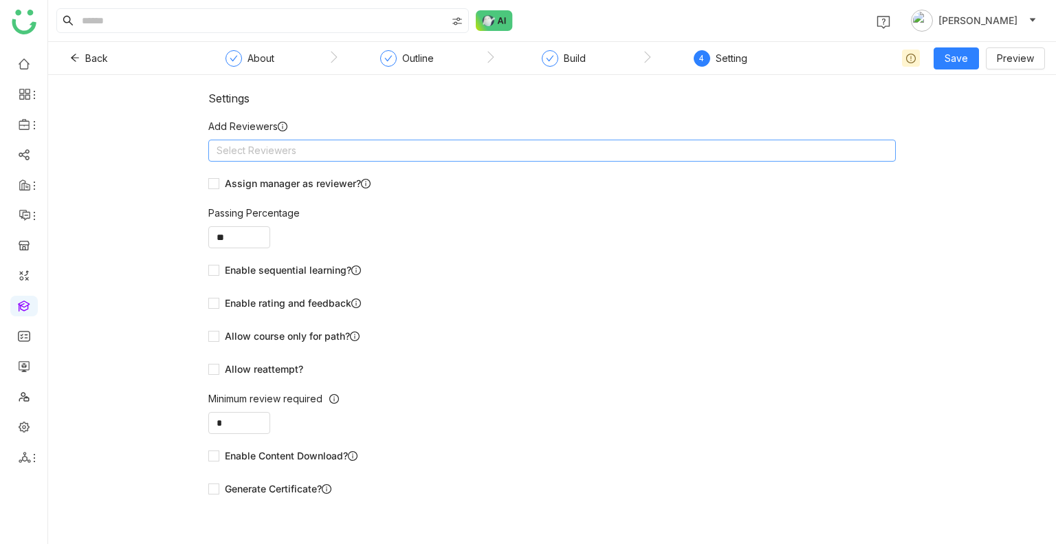
click at [435, 153] on nz-select-top-control "Select Reviewers" at bounding box center [552, 151] width 688 height 22
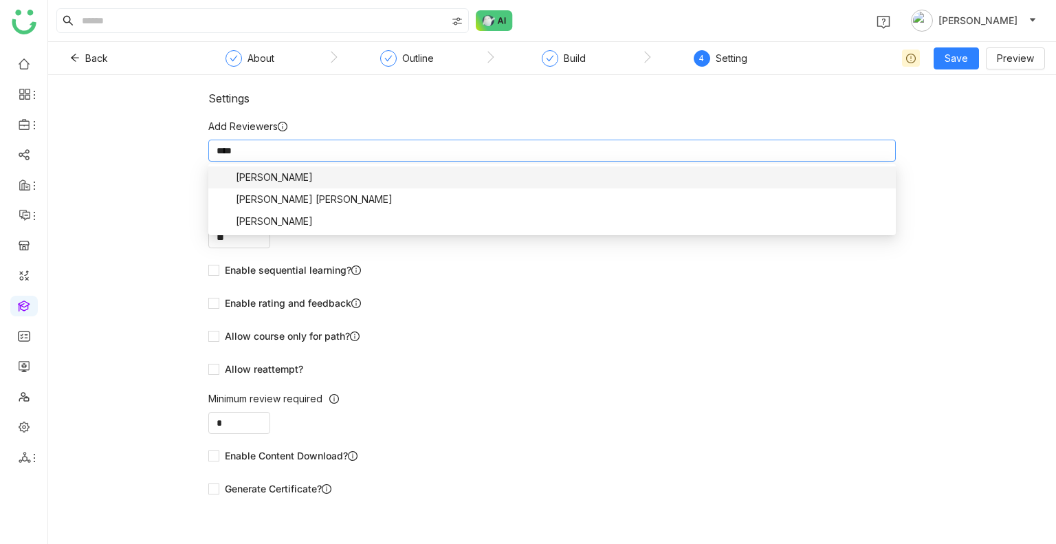
type input "*****"
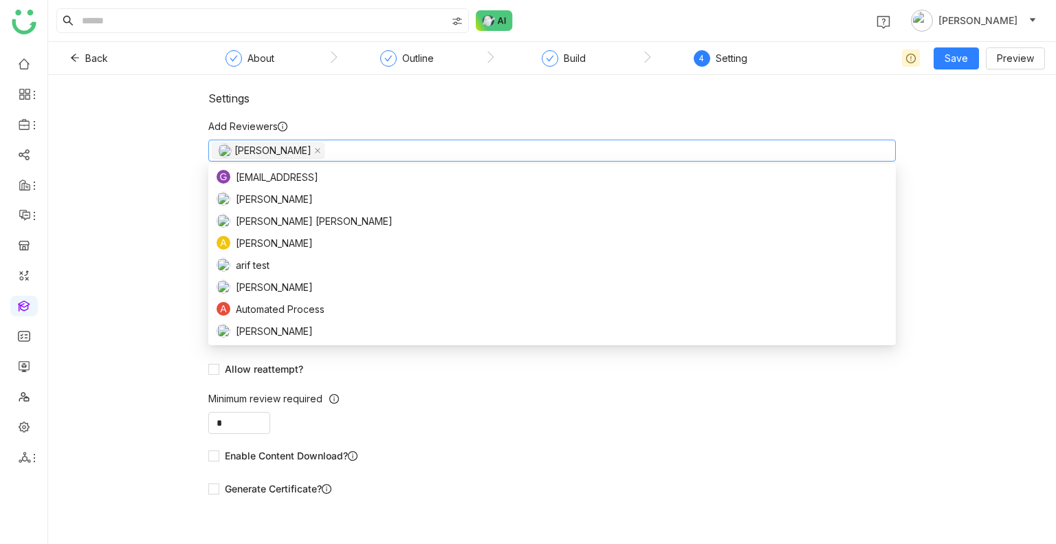
click at [342, 100] on div "Settings" at bounding box center [552, 98] width 688 height 14
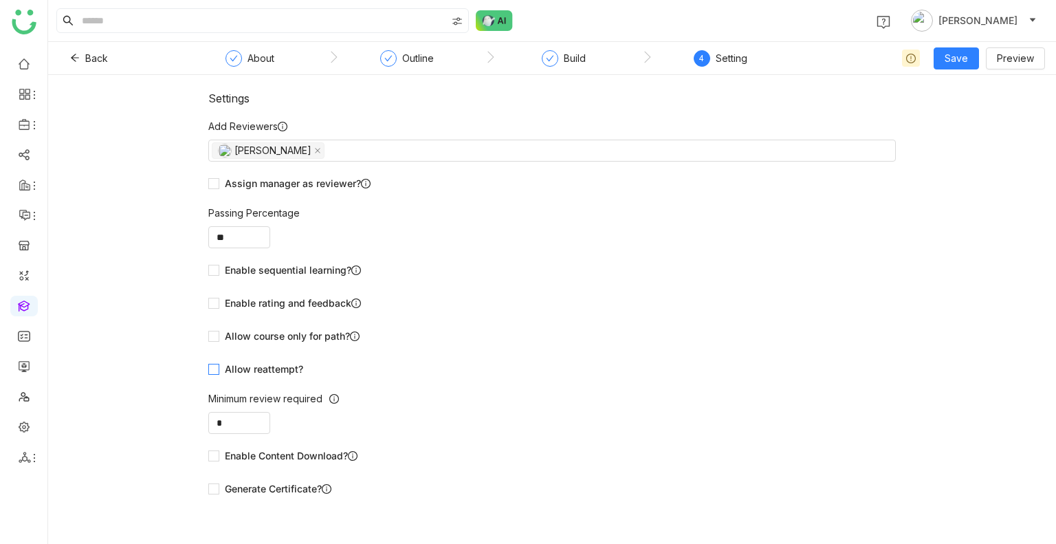
click at [270, 365] on span "Allow reattempt?" at bounding box center [263, 369] width 89 height 15
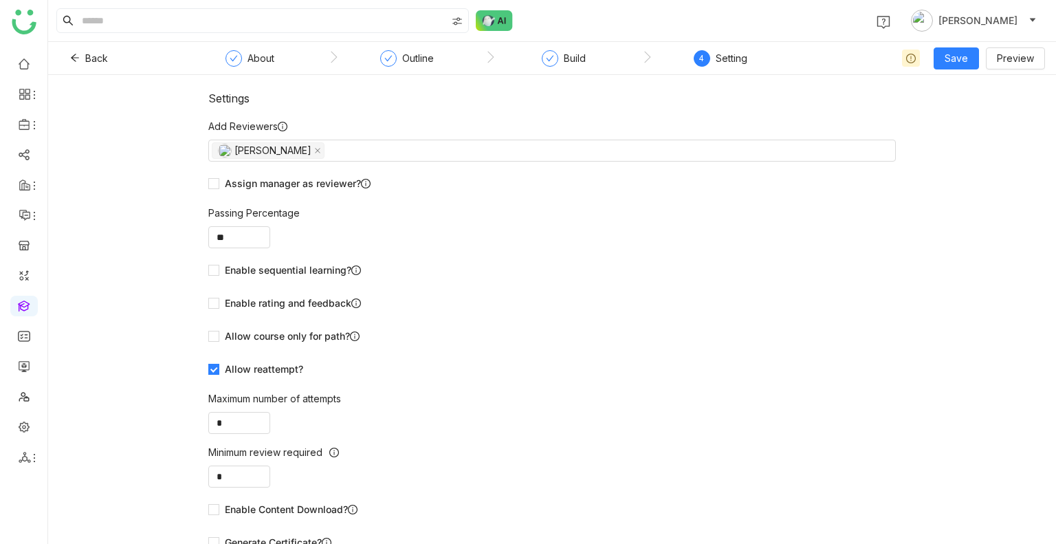
scroll to position [19, 0]
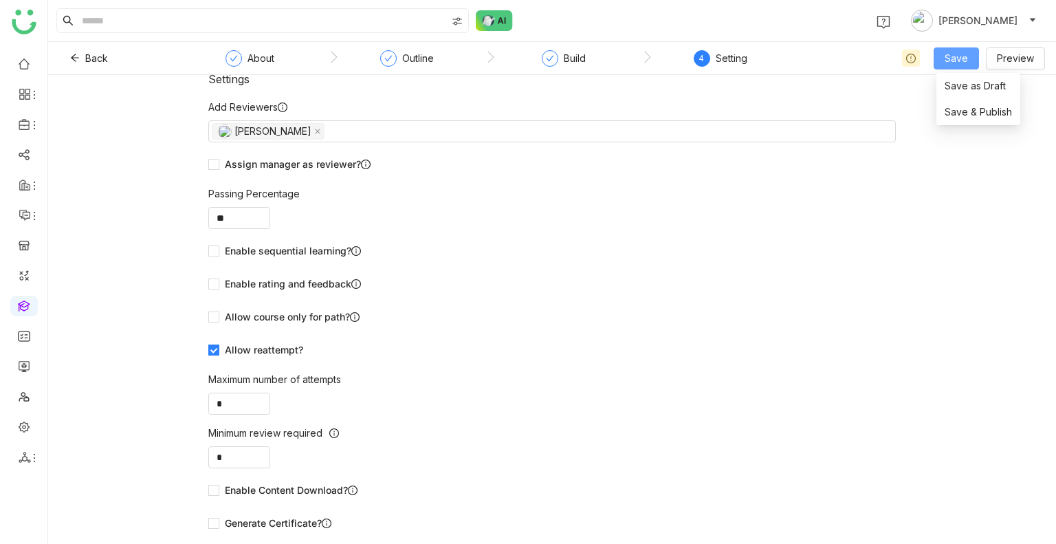
click at [966, 54] on span "Save" at bounding box center [956, 58] width 23 height 15
click at [976, 108] on span "Save & Publish" at bounding box center [978, 112] width 67 height 15
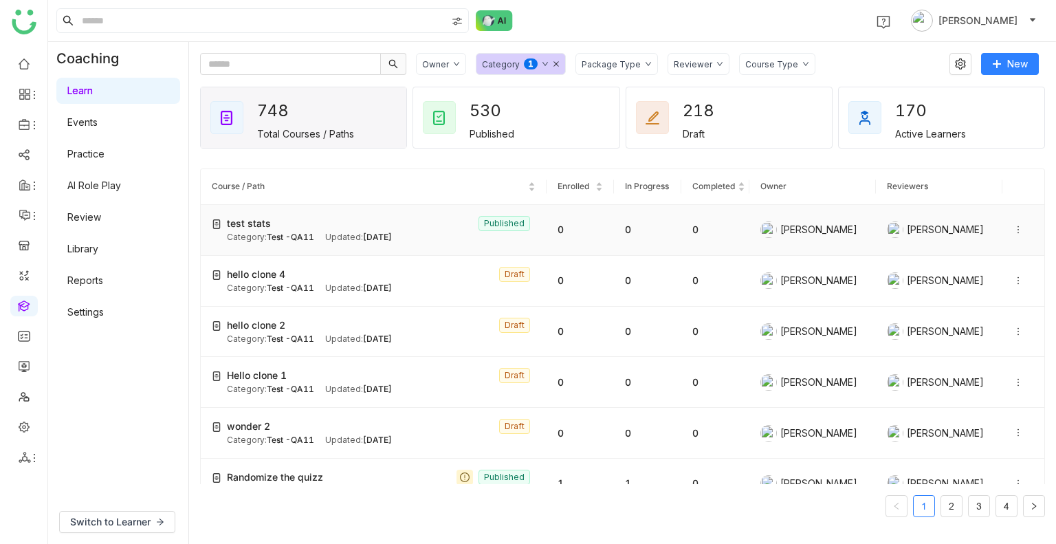
click at [305, 245] on td "test stats Published Category: Test -QA11 Updated: Sep 25, 2025" at bounding box center [374, 230] width 346 height 51
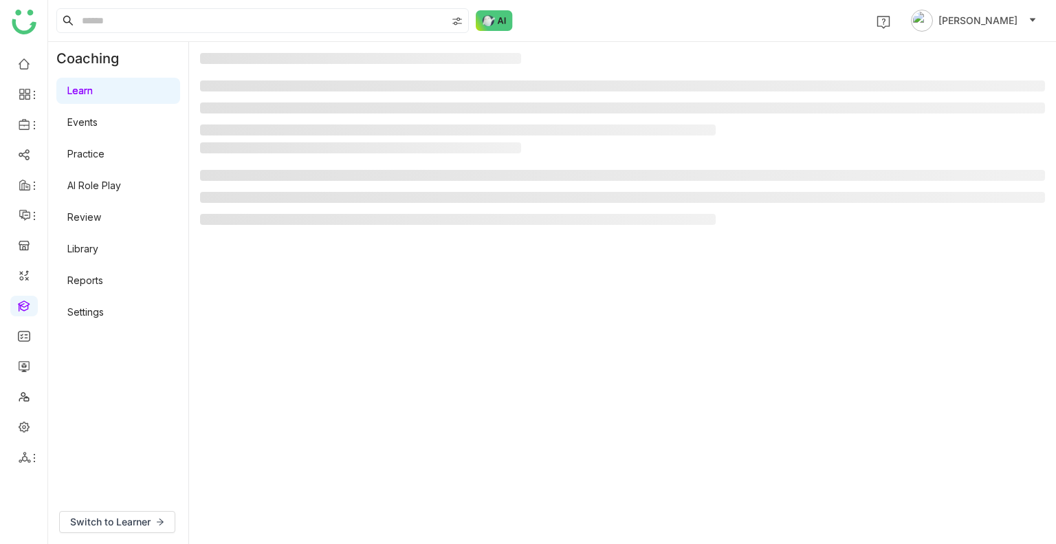
click at [305, 245] on gtmb-manage-detail-wrapper at bounding box center [622, 293] width 845 height 480
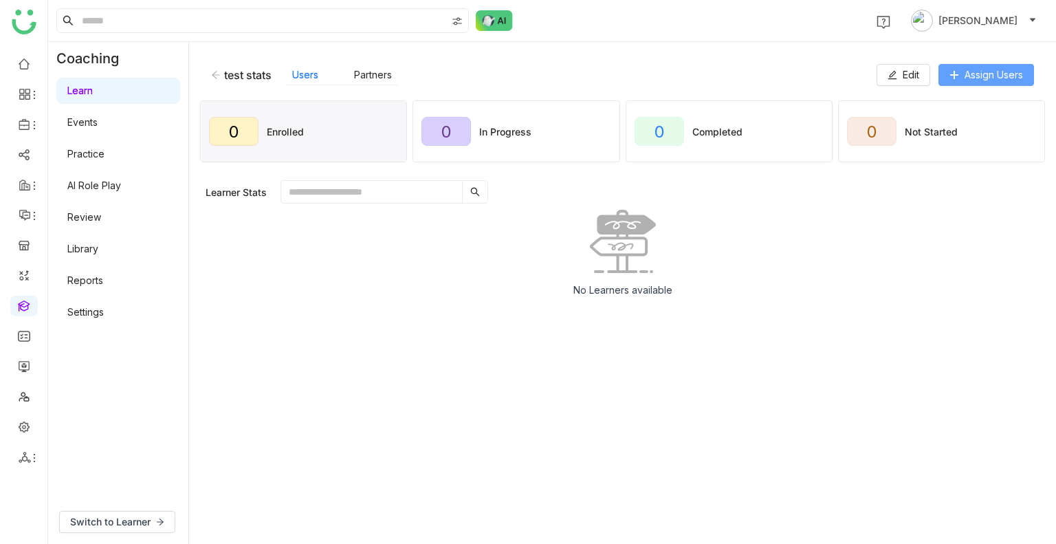
click at [1004, 83] on button "Assign Users" at bounding box center [987, 75] width 96 height 22
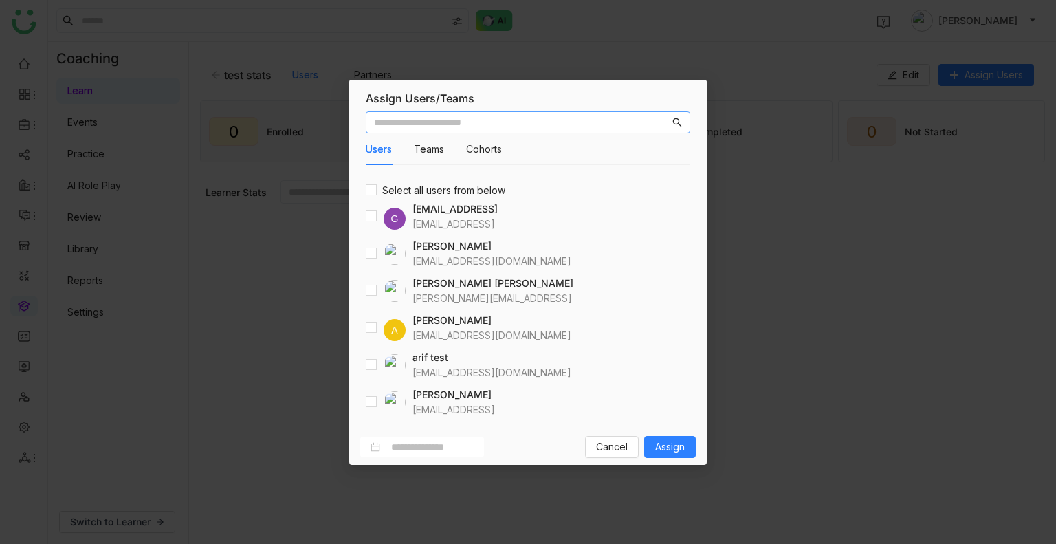
click at [457, 123] on input "text" at bounding box center [522, 122] width 296 height 15
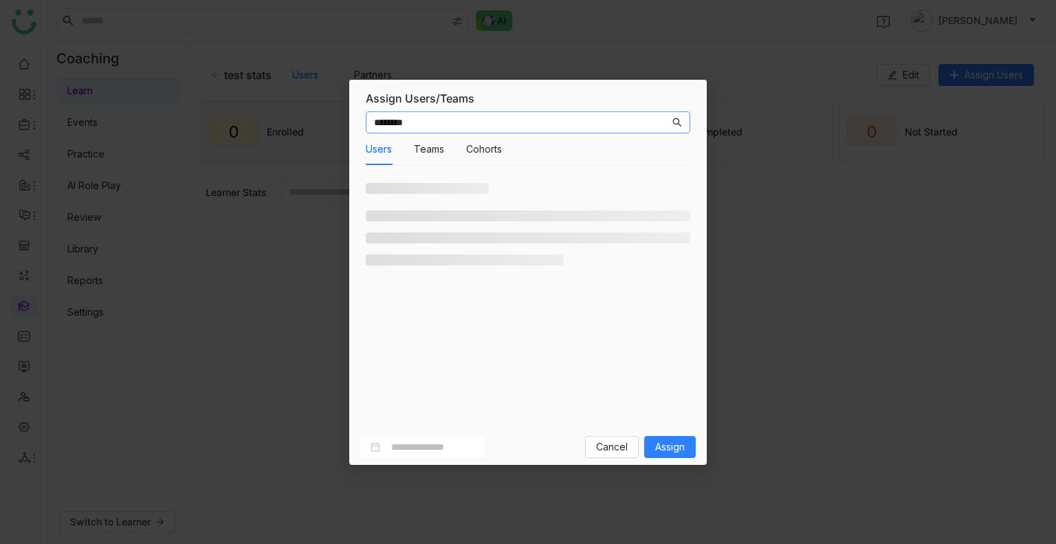
type input "********"
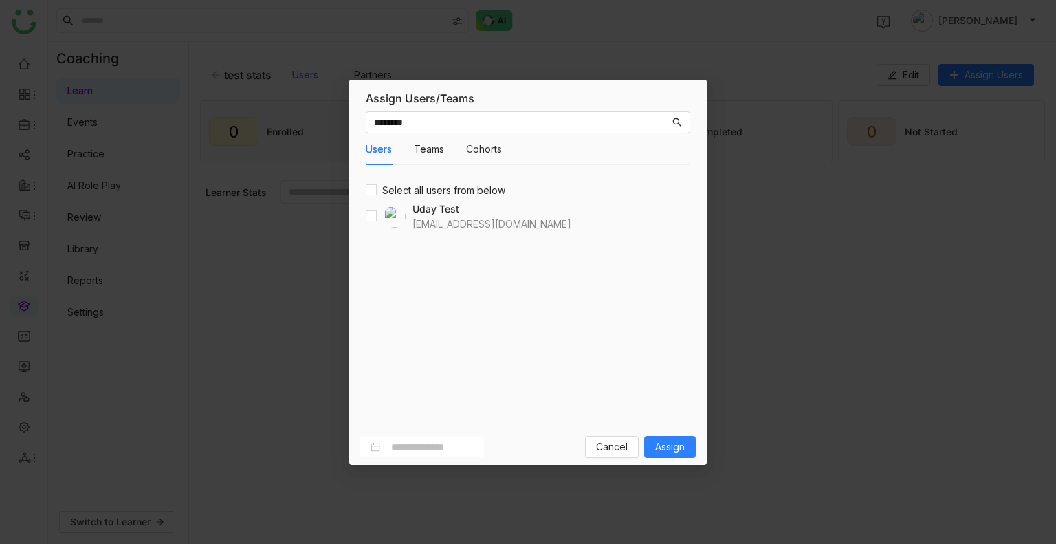
click at [371, 197] on label "Select all users from below" at bounding box center [438, 190] width 145 height 15
click at [652, 452] on button "Assign" at bounding box center [670, 447] width 52 height 22
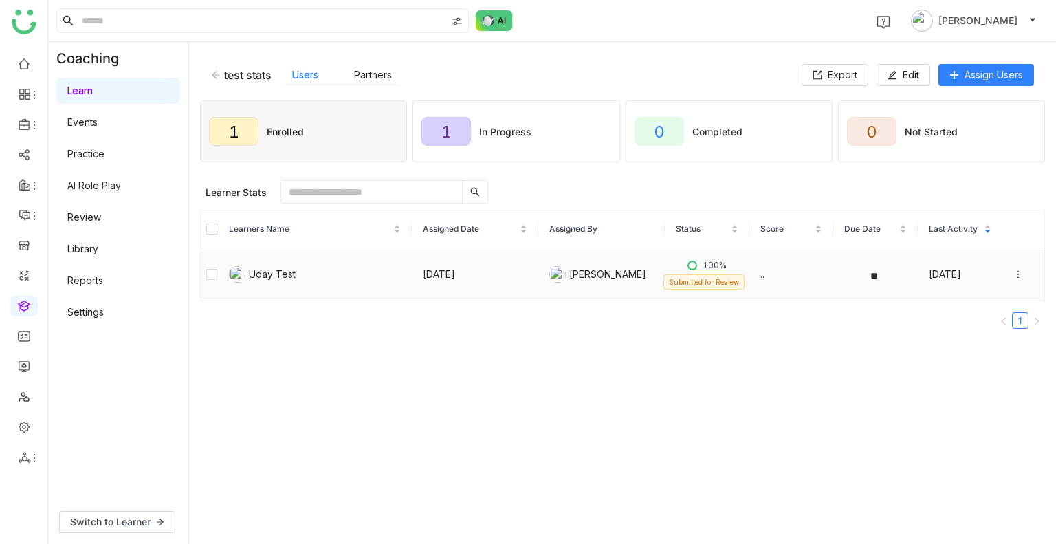
click at [1014, 274] on icon at bounding box center [1019, 275] width 10 height 10
click at [756, 353] on gtmb-manage-detail-wrapper "test stats Users Partners Export Edit Assign Users 1 Enrolled 1 In Progress 0 C…" at bounding box center [622, 293] width 845 height 480
click at [520, 140] on div "1 In Progress" at bounding box center [516, 131] width 206 height 61
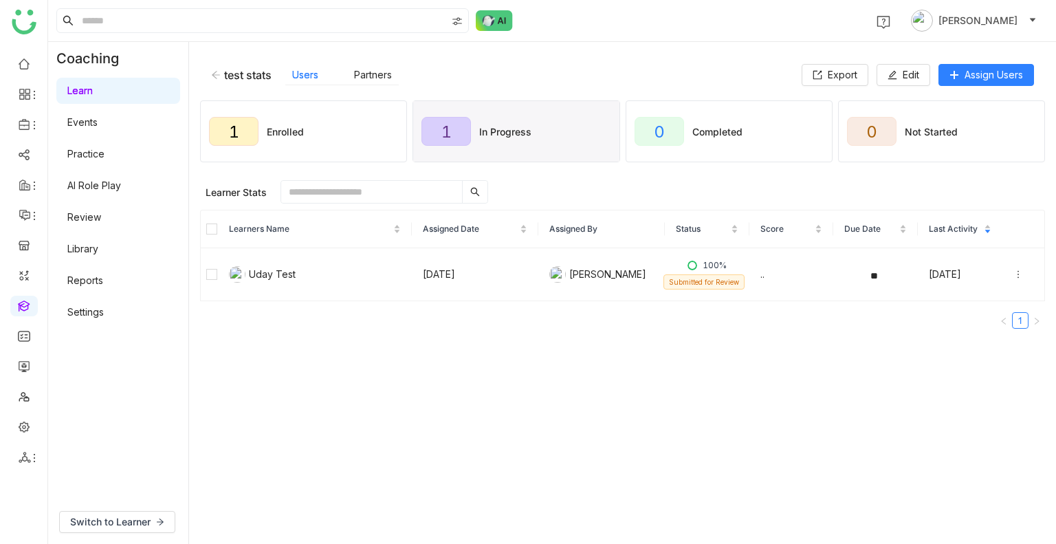
click at [522, 146] on div "1 In Progress" at bounding box center [516, 131] width 206 height 61
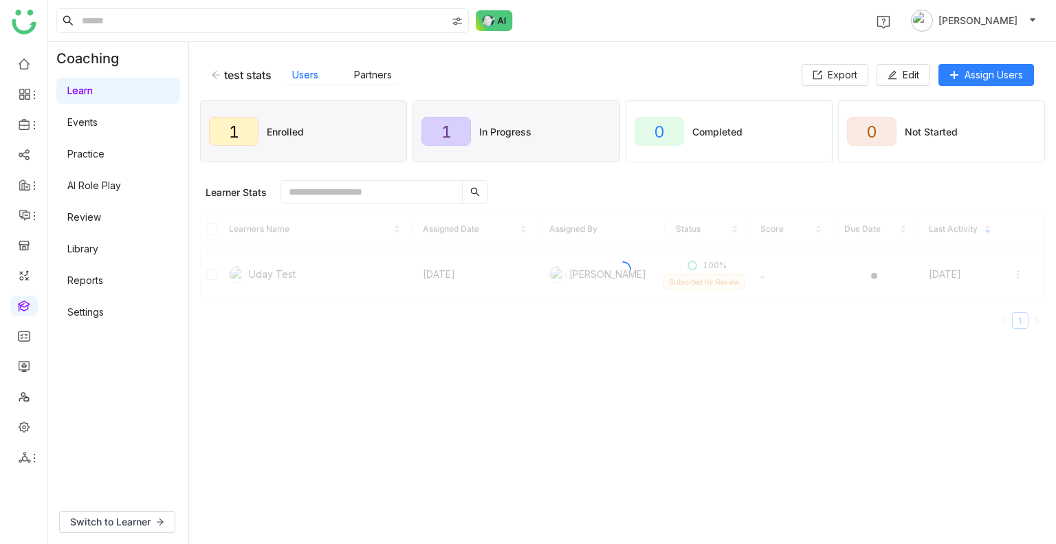
click at [307, 113] on div "1 Enrolled" at bounding box center [304, 131] width 206 height 61
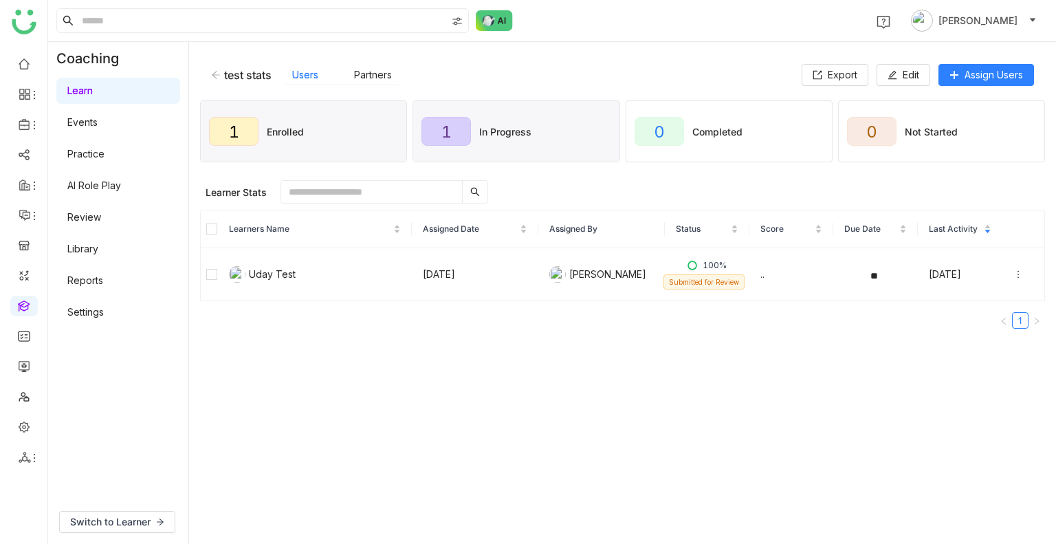
click at [438, 118] on div "1" at bounding box center [447, 131] width 50 height 29
click at [324, 135] on div "1 Enrolled" at bounding box center [304, 131] width 206 height 61
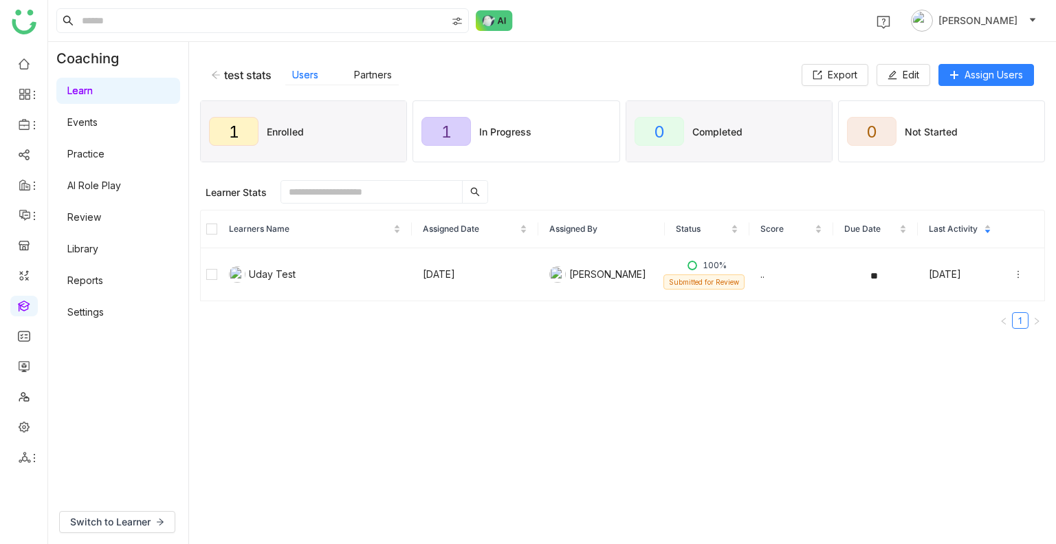
click at [701, 137] on div "0 Completed" at bounding box center [729, 131] width 206 height 61
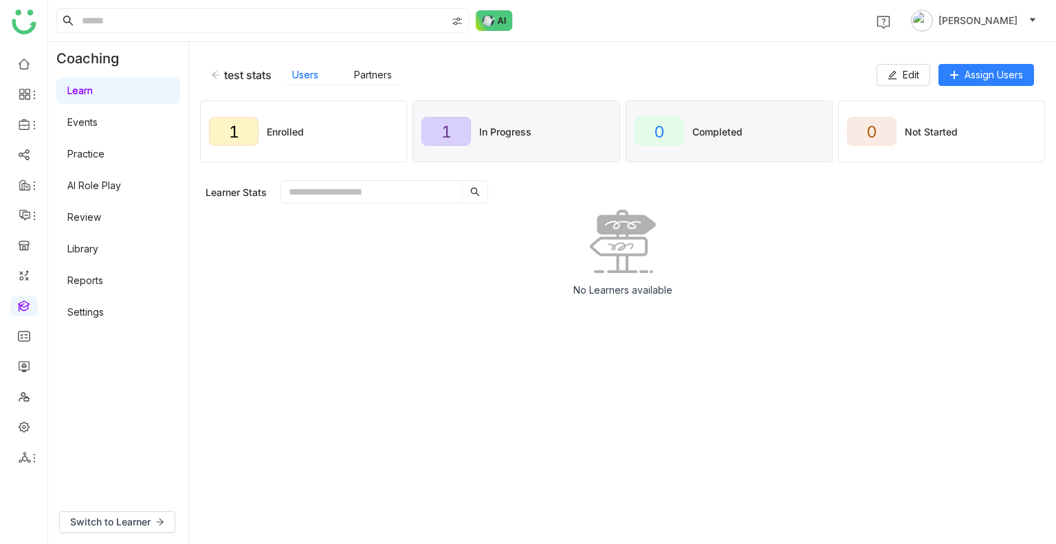
click at [509, 129] on div "In Progress" at bounding box center [505, 132] width 52 height 12
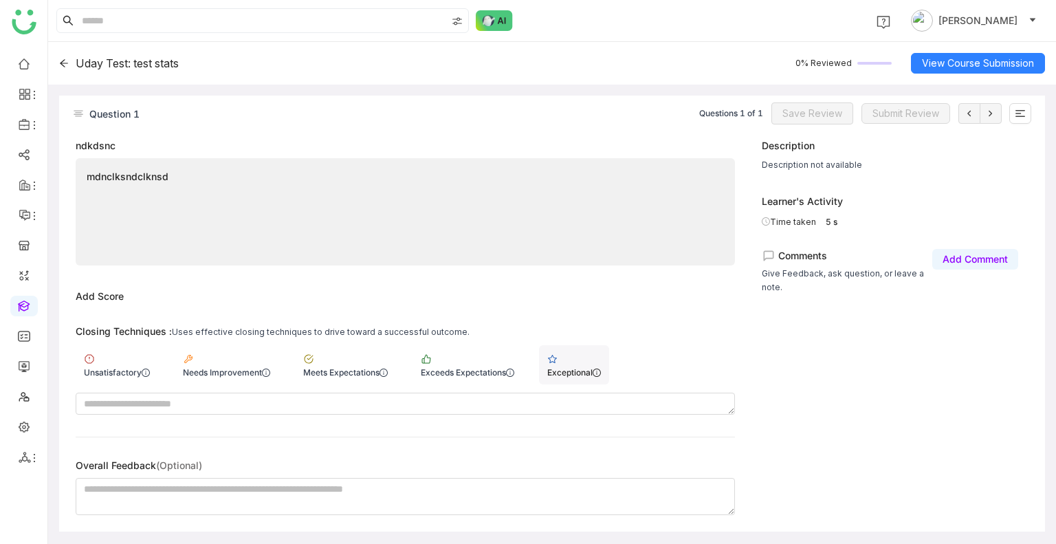
click at [567, 373] on div "Exceptional" at bounding box center [574, 372] width 54 height 10
click at [823, 115] on span "Save Review" at bounding box center [813, 113] width 60 height 15
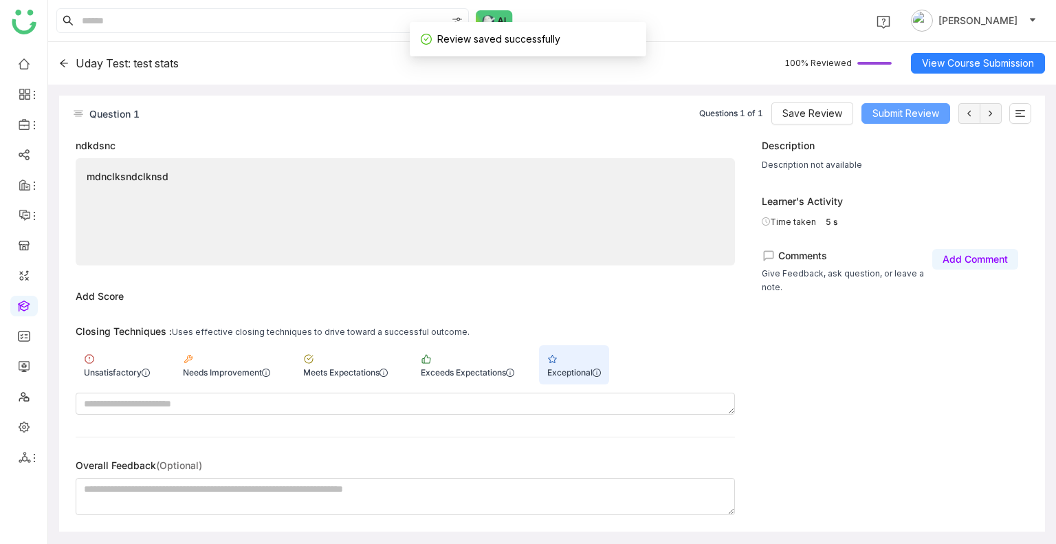
click at [913, 118] on button "Submit Review" at bounding box center [906, 113] width 89 height 21
click at [913, 118] on span "Submit Review" at bounding box center [906, 113] width 67 height 15
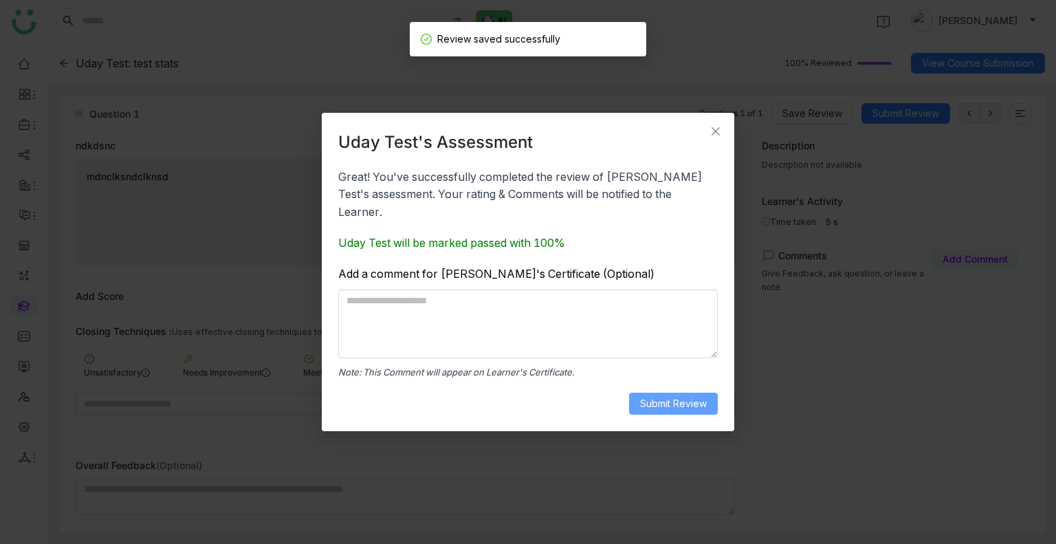
click at [671, 401] on span "Submit Review" at bounding box center [673, 403] width 67 height 15
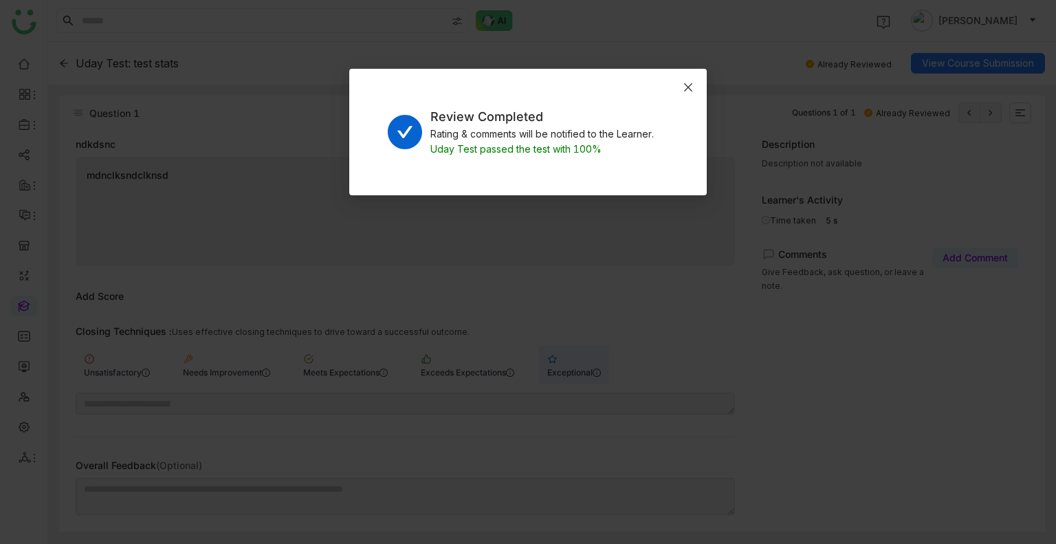
click at [686, 90] on icon "Close" at bounding box center [688, 87] width 11 height 11
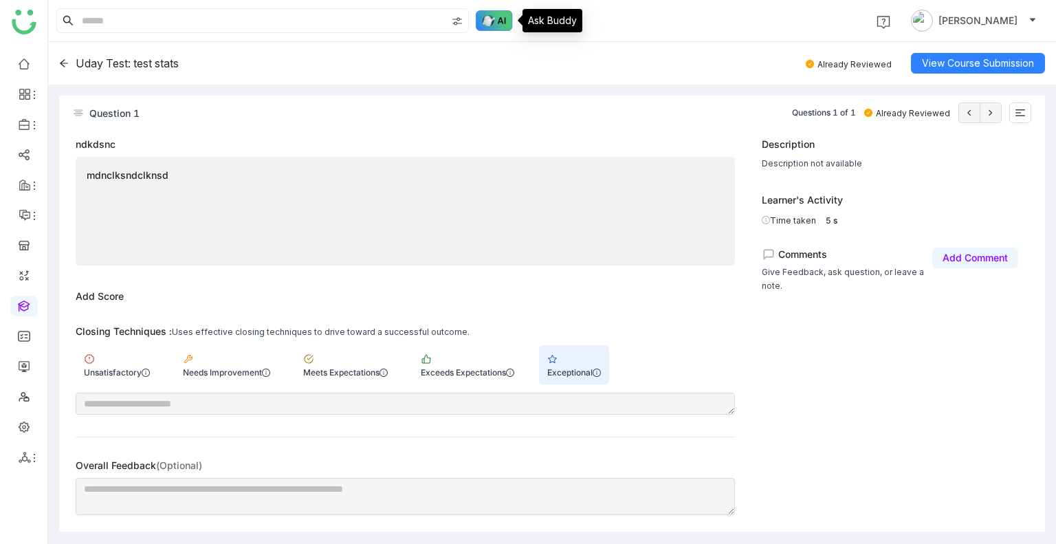
click at [494, 13] on img at bounding box center [494, 20] width 37 height 21
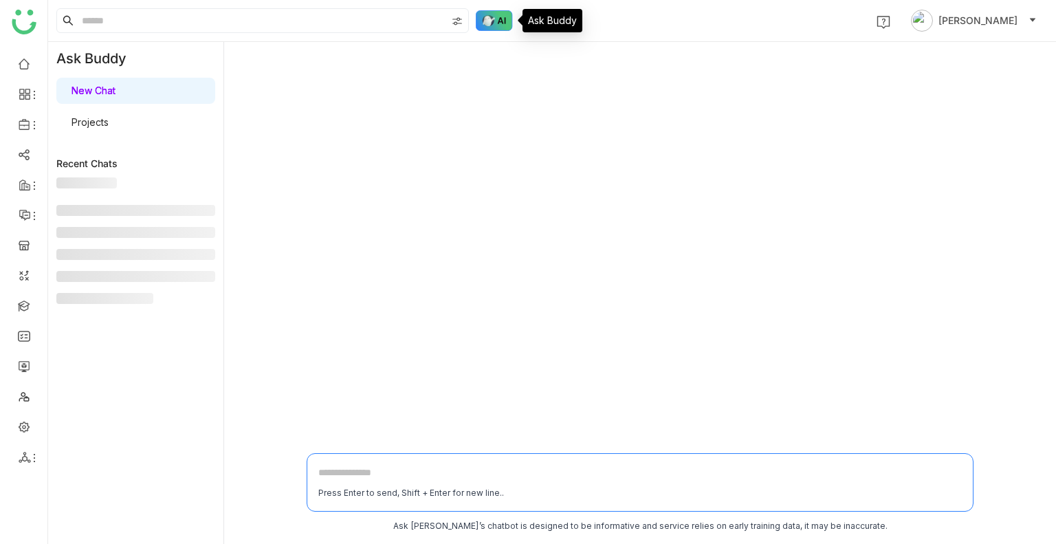
click at [494, 13] on img at bounding box center [494, 20] width 37 height 21
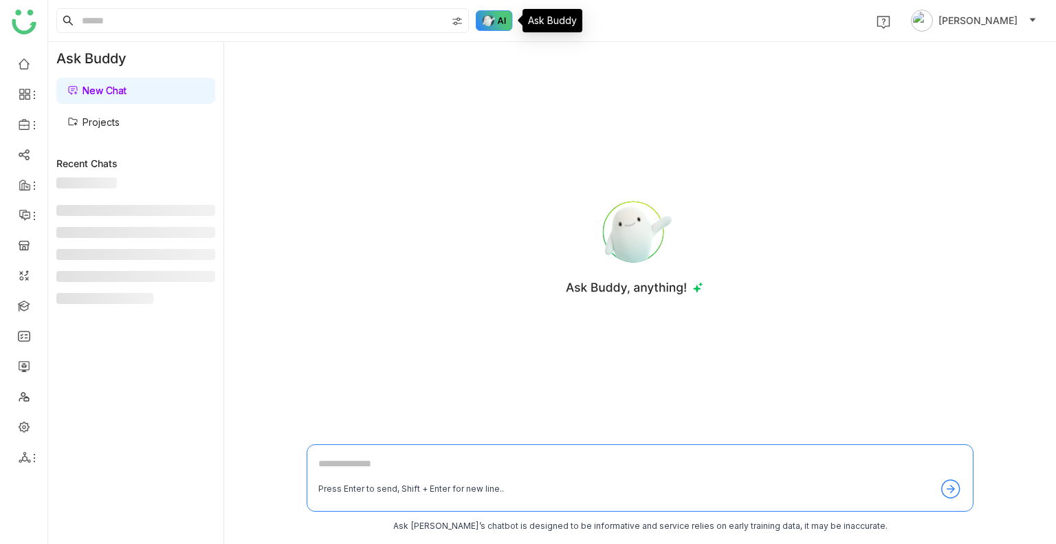
click at [494, 13] on img at bounding box center [494, 20] width 37 height 21
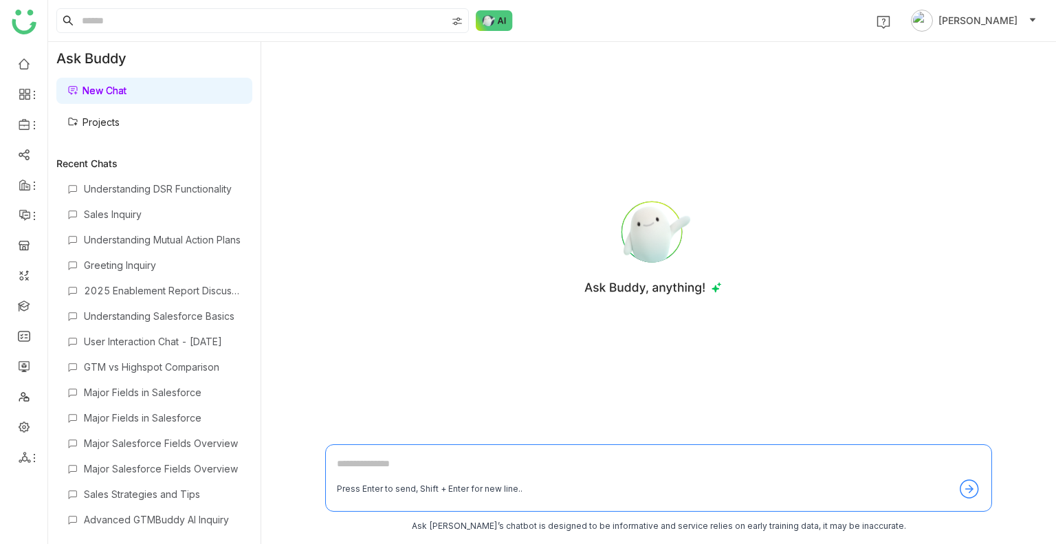
click at [120, 125] on link "Projects" at bounding box center [93, 122] width 52 height 12
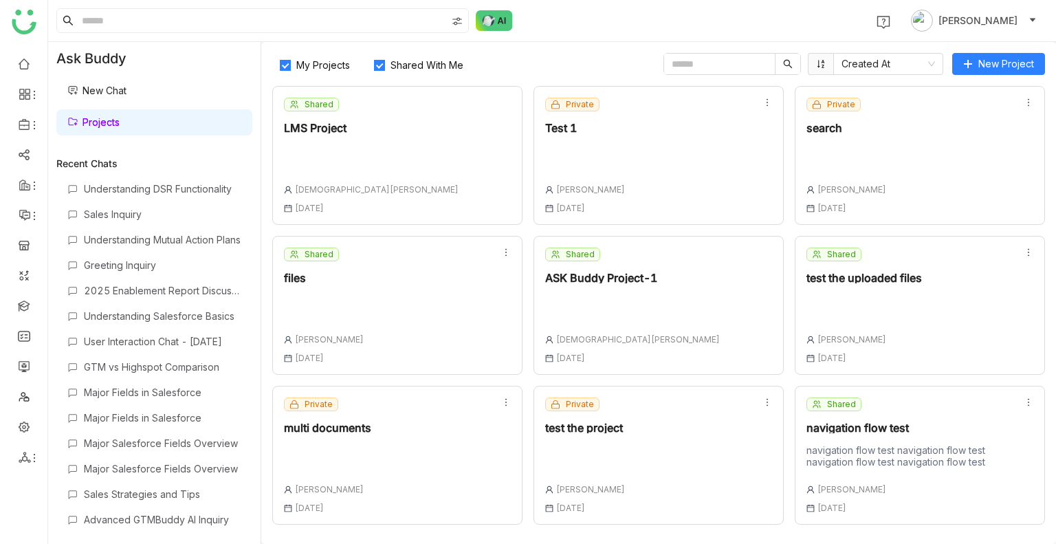
click at [437, 61] on span "Shared With Me" at bounding box center [427, 65] width 84 height 12
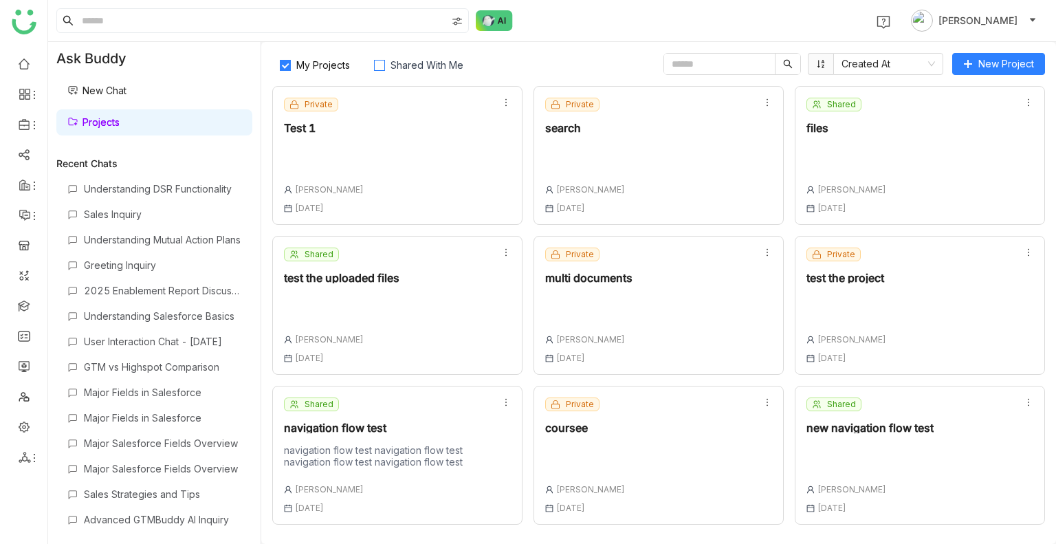
scroll to position [297, 0]
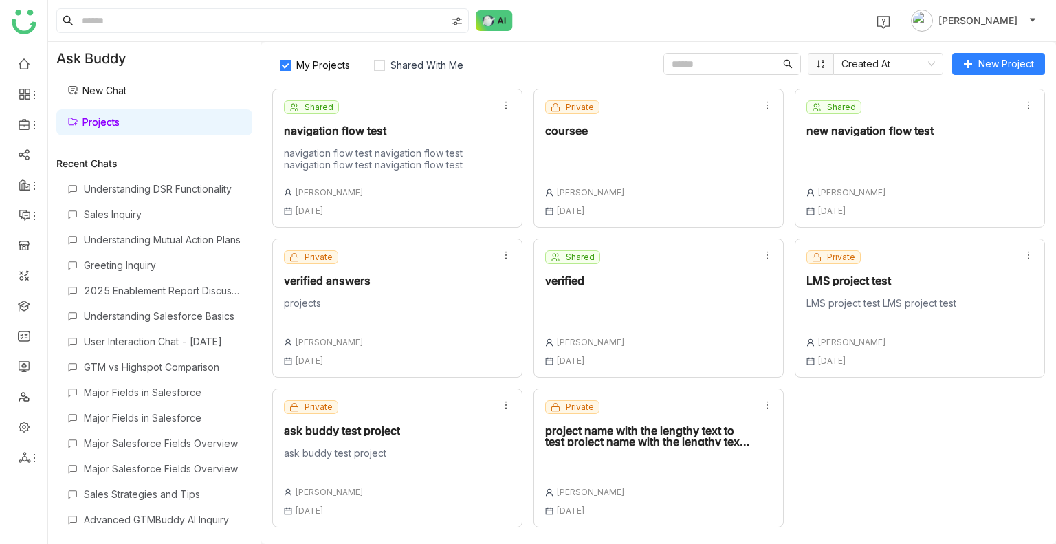
click at [127, 94] on link "New Chat" at bounding box center [96, 91] width 59 height 12
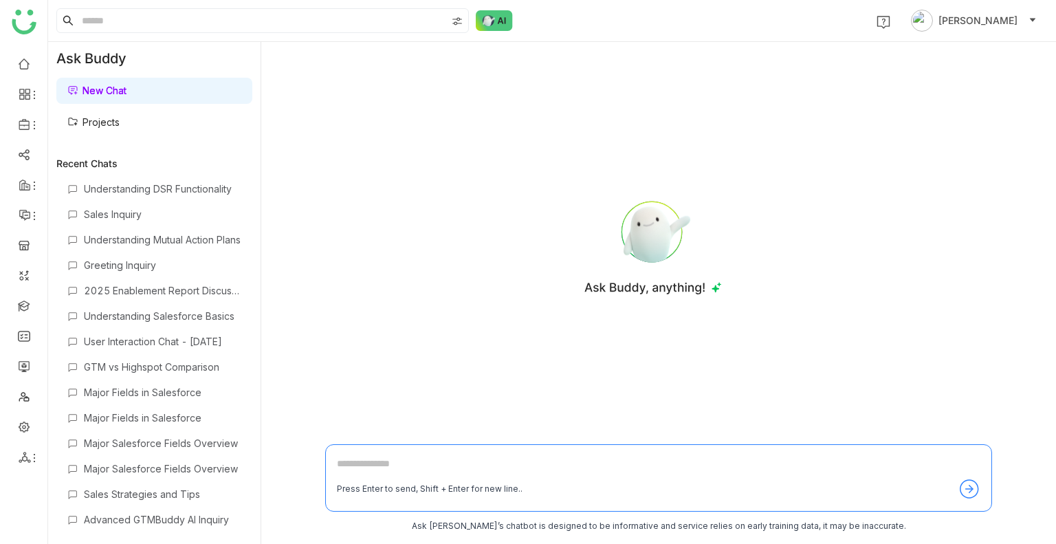
click at [127, 94] on link "New Chat" at bounding box center [96, 91] width 59 height 12
click at [156, 108] on div "New Chat Projects" at bounding box center [154, 106] width 212 height 63
click at [120, 119] on link "Projects" at bounding box center [93, 122] width 52 height 12
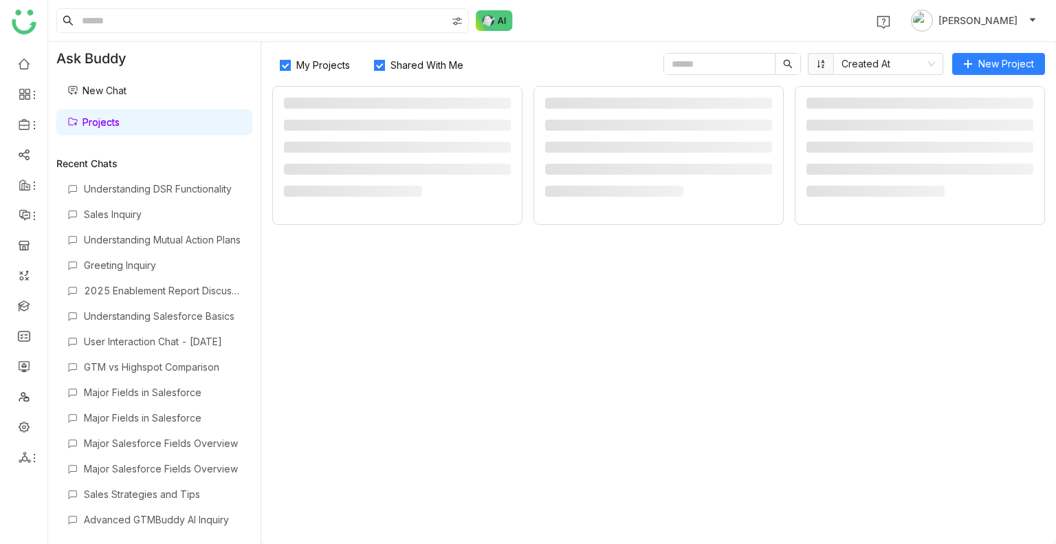
click at [120, 119] on link "Projects" at bounding box center [93, 122] width 52 height 12
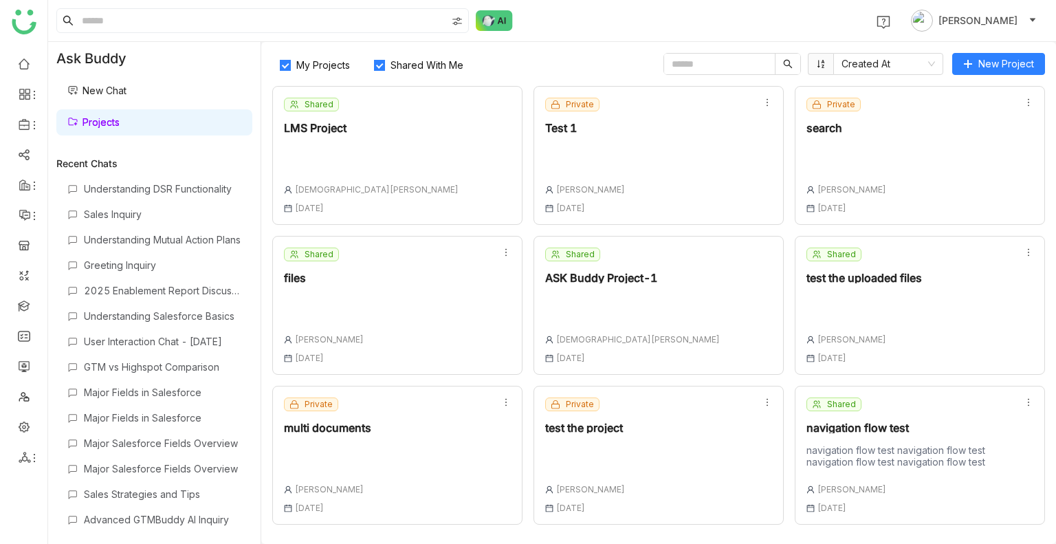
click at [421, 73] on label "Shared With Me" at bounding box center [422, 64] width 110 height 22
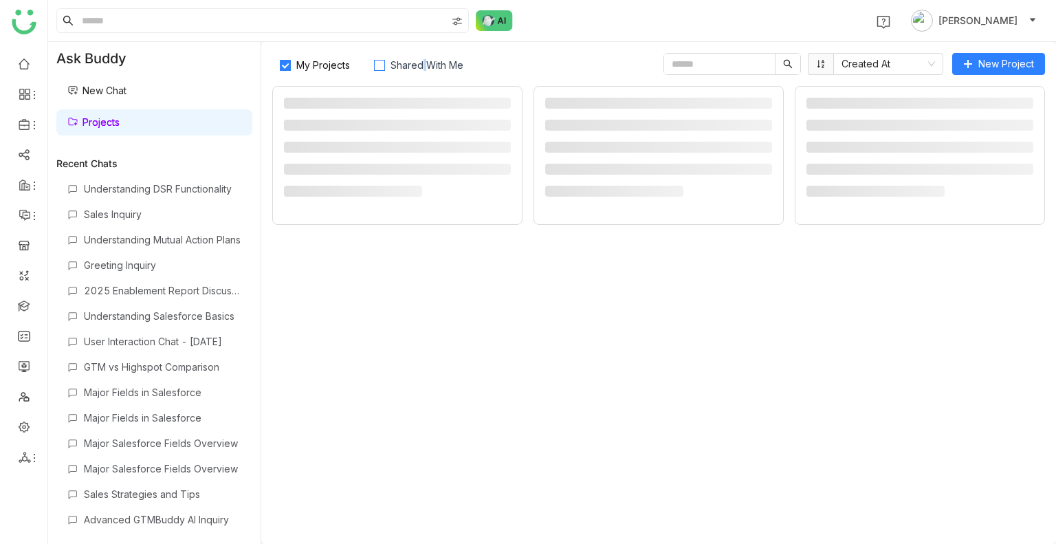
click at [421, 73] on label "Shared With Me" at bounding box center [422, 64] width 110 height 22
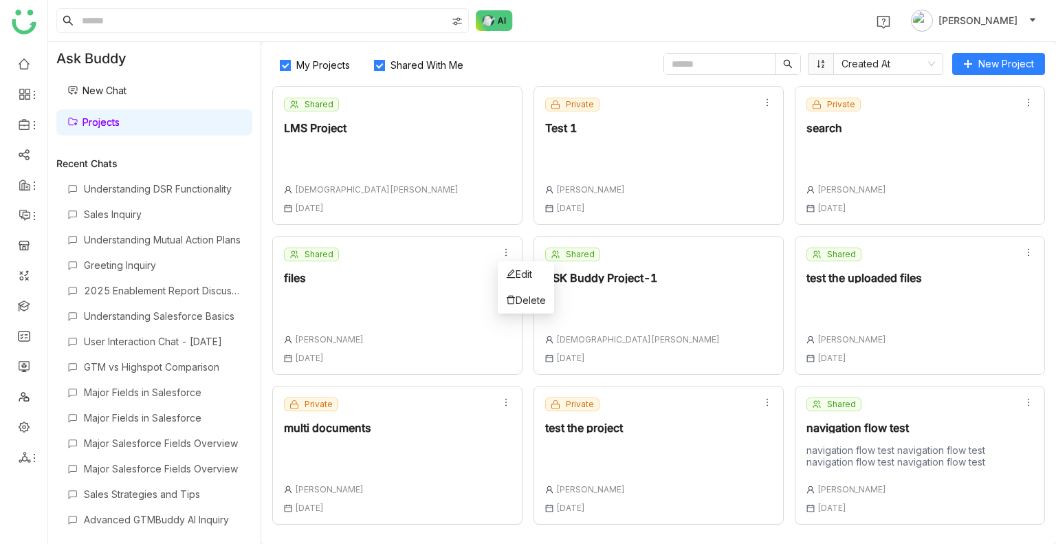
click at [502, 253] on icon at bounding box center [506, 253] width 10 height 10
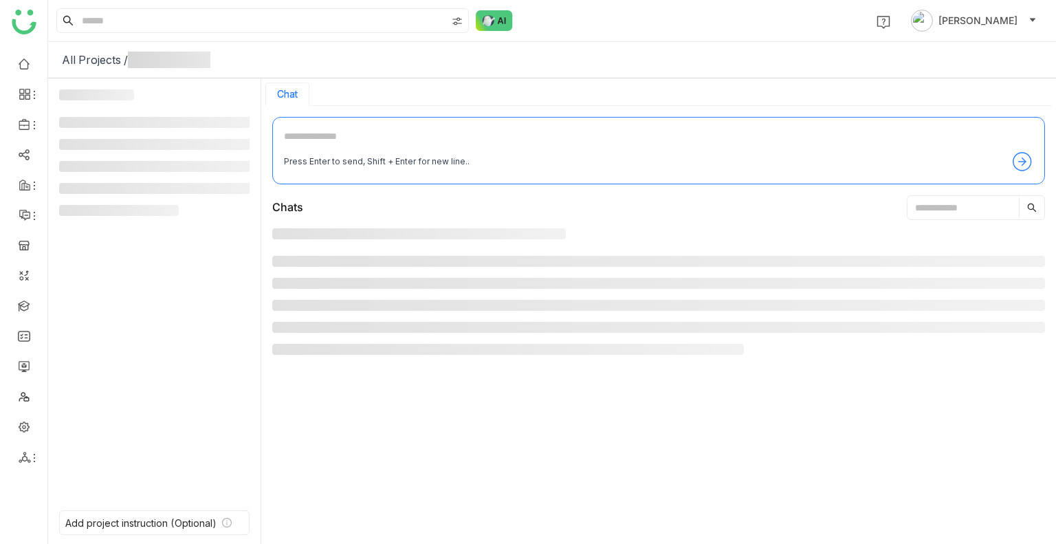
click at [395, 72] on div "All Projects /" at bounding box center [552, 60] width 1008 height 36
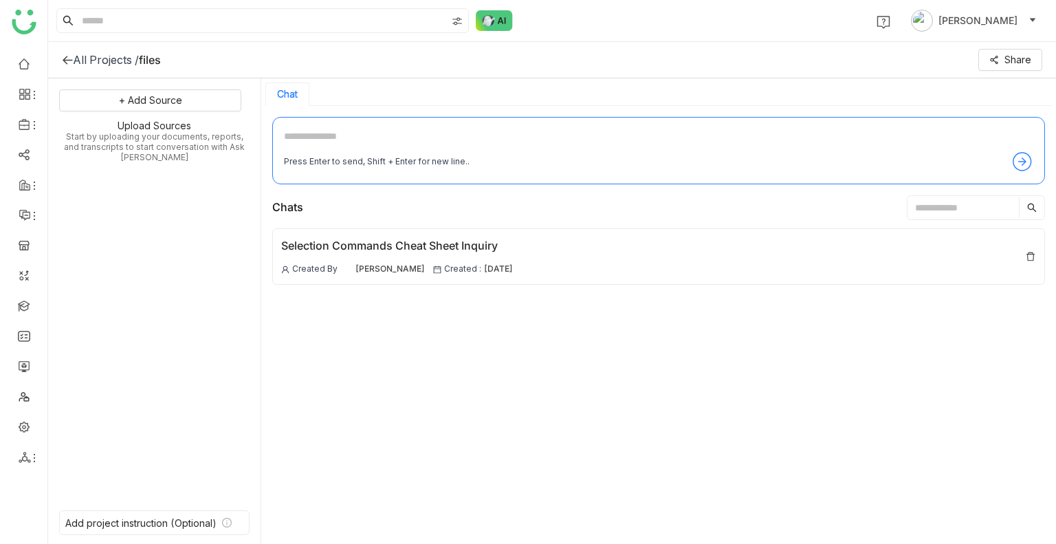
click at [112, 58] on div "All Projects /" at bounding box center [106, 60] width 66 height 14
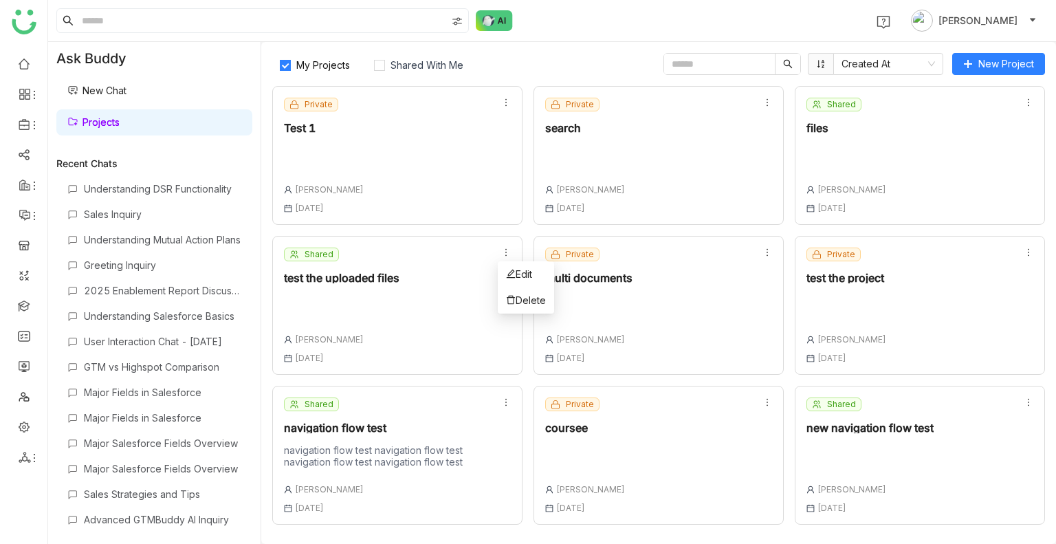
click at [505, 252] on icon at bounding box center [506, 253] width 10 height 10
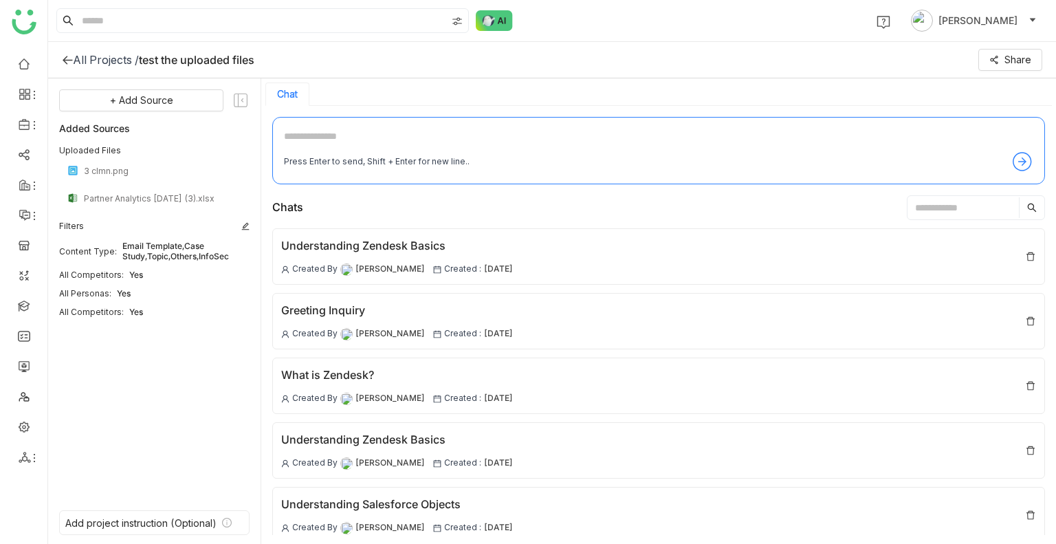
click at [94, 54] on div "All Projects /" at bounding box center [106, 60] width 66 height 14
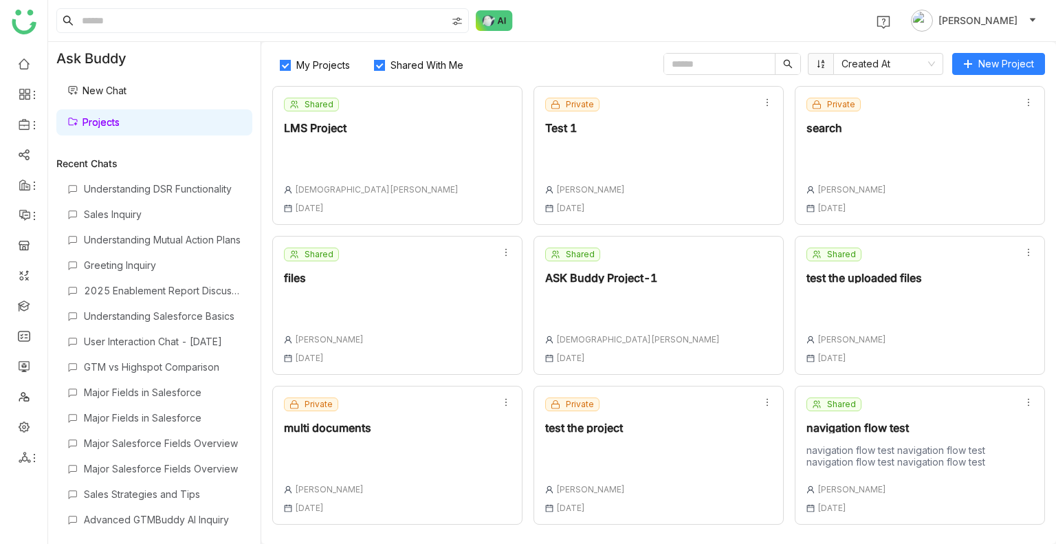
click at [721, 60] on input "text" at bounding box center [719, 64] width 111 height 21
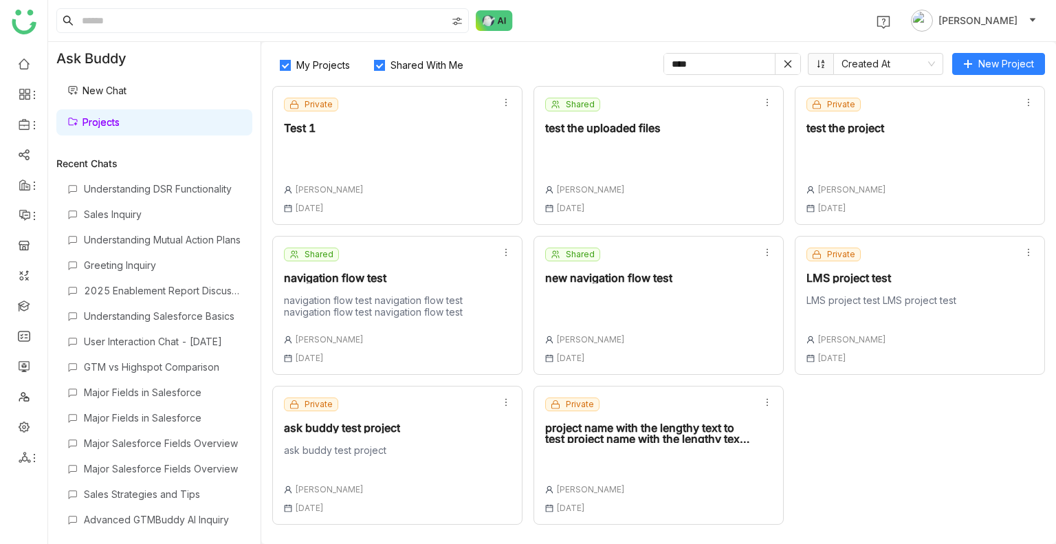
type input "****"
click at [384, 151] on div "Private Test 1 [PERSON_NAME] [DATE]" at bounding box center [397, 155] width 250 height 139
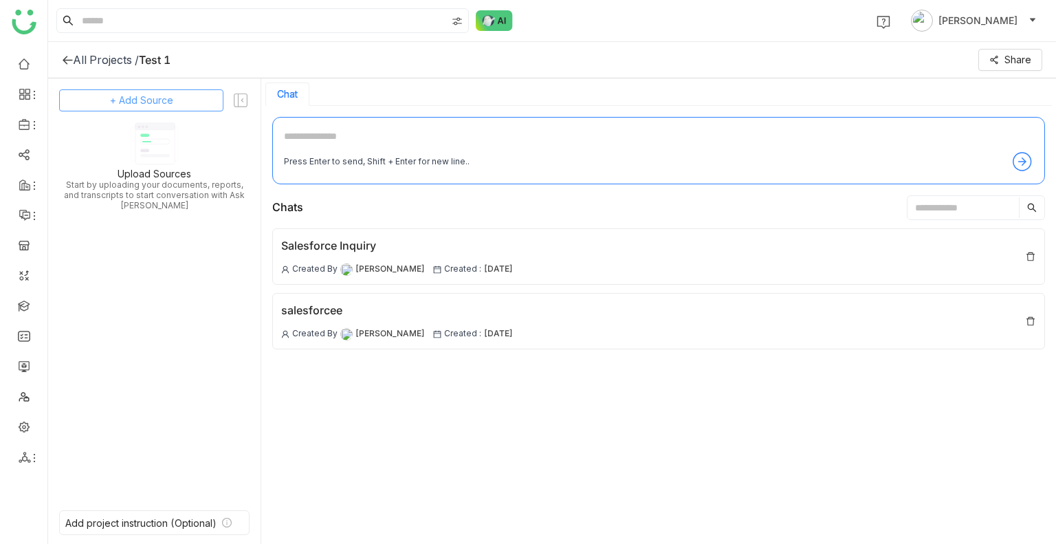
click at [143, 93] on span "+ Add Source" at bounding box center [141, 100] width 63 height 15
click at [149, 140] on span "GTM Buddy Content" at bounding box center [138, 137] width 79 height 12
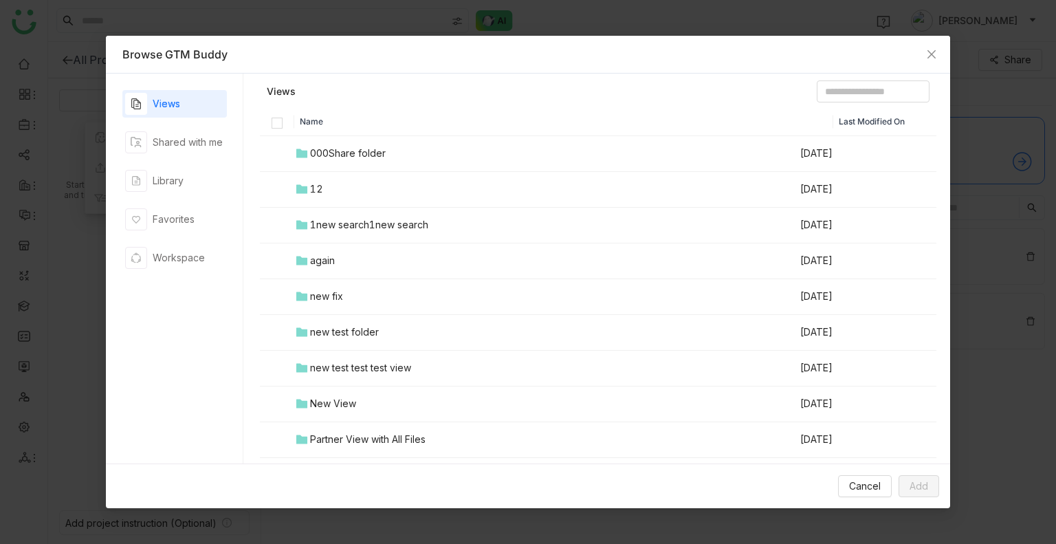
click at [329, 178] on td "12" at bounding box center [546, 190] width 505 height 36
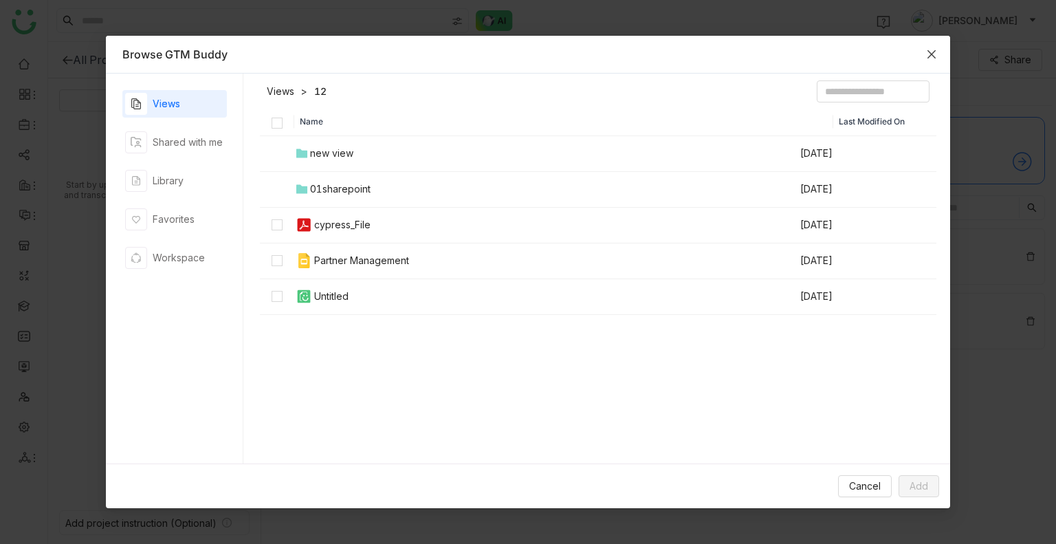
click at [922, 56] on span "Close" at bounding box center [931, 54] width 37 height 37
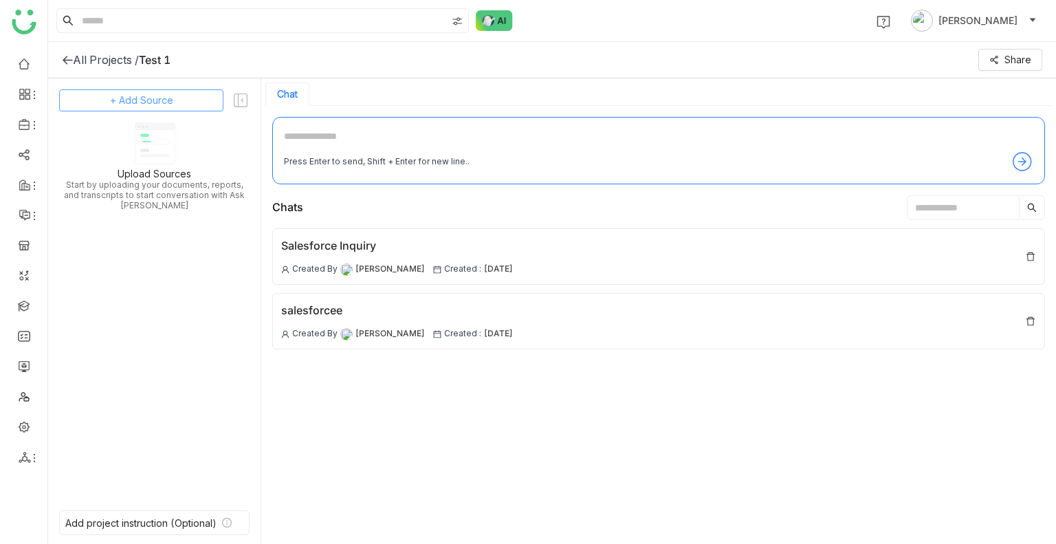
click at [116, 106] on span "+ Add Source" at bounding box center [141, 100] width 63 height 15
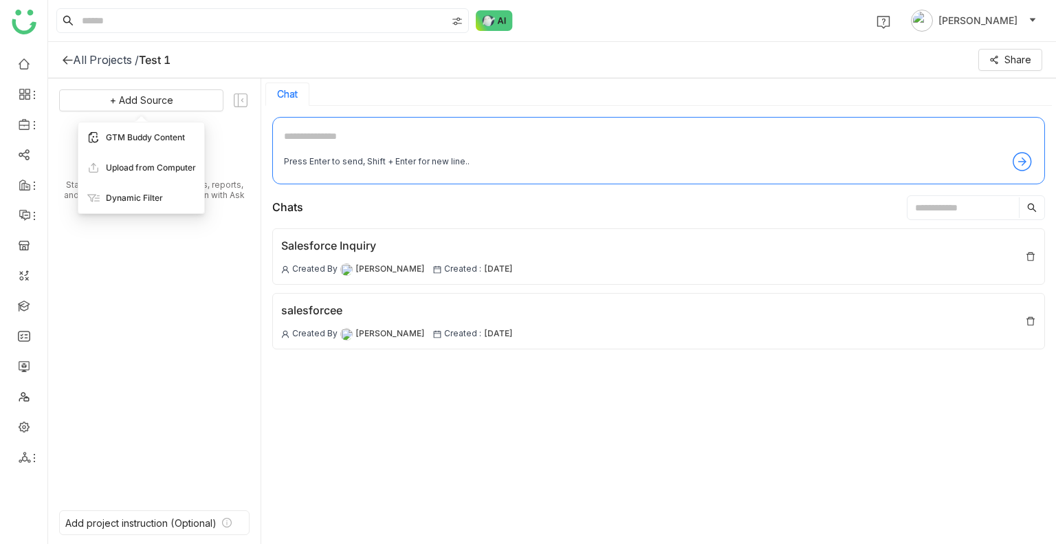
click at [118, 127] on div "GTM Buddy Content" at bounding box center [141, 137] width 126 height 30
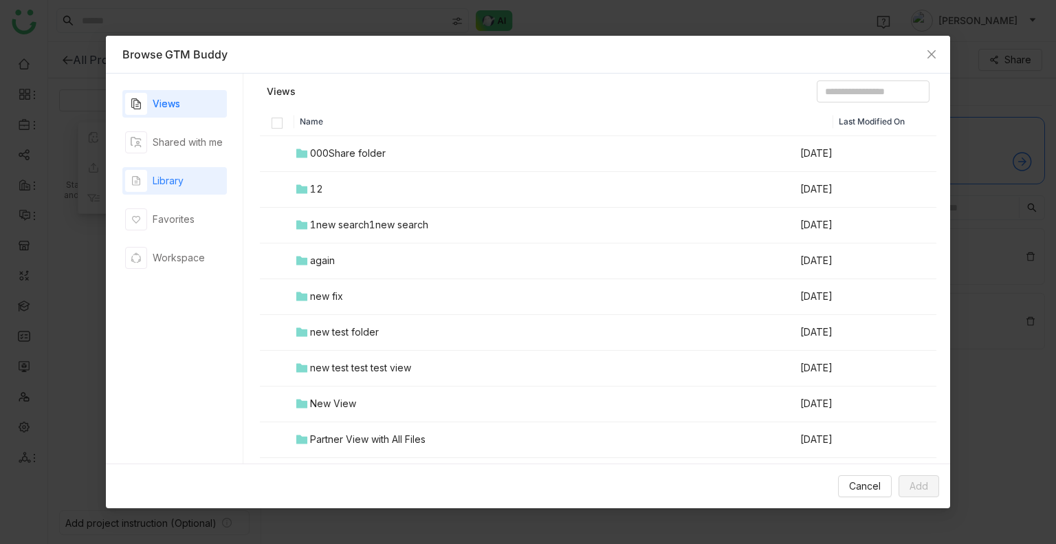
click at [162, 167] on div "Library" at bounding box center [174, 181] width 105 height 28
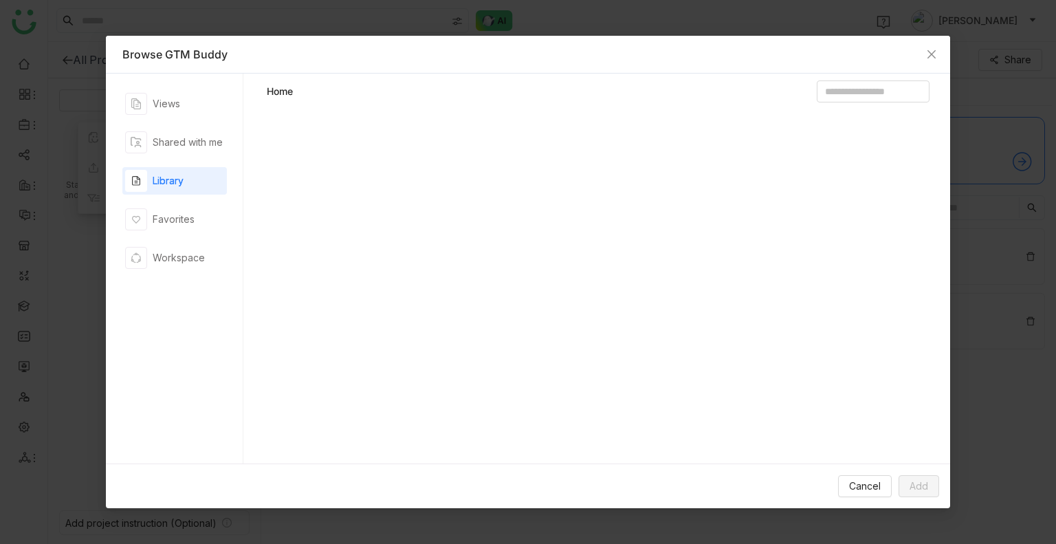
click at [162, 167] on div "Library" at bounding box center [174, 181] width 105 height 28
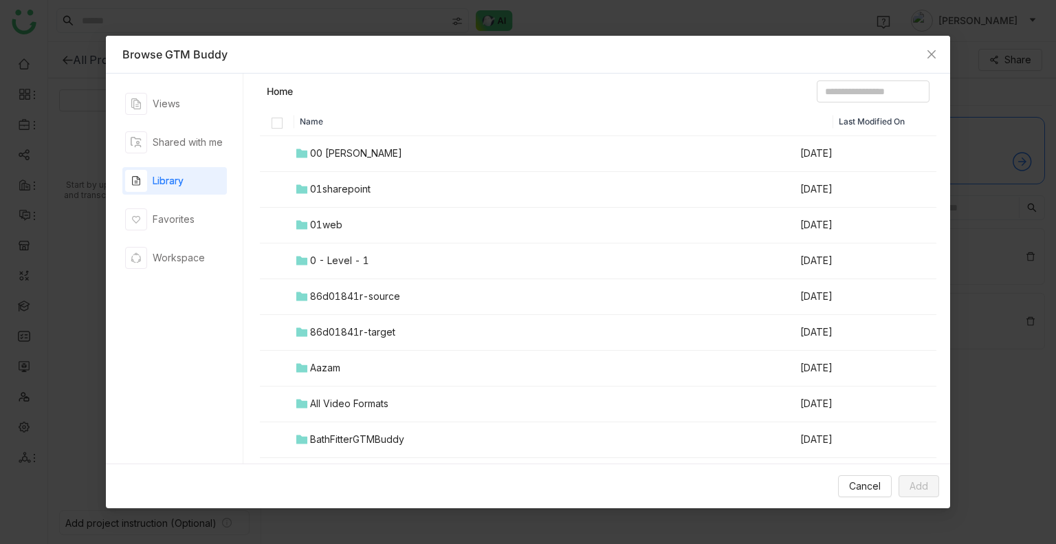
click at [316, 159] on div "00 [PERSON_NAME]" at bounding box center [356, 153] width 92 height 15
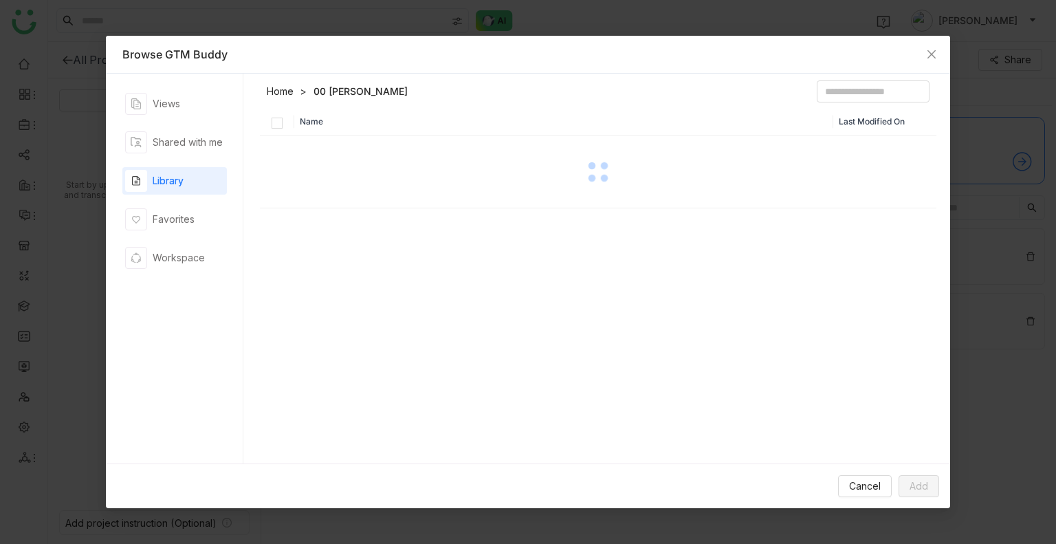
click at [316, 159] on div at bounding box center [598, 172] width 675 height 69
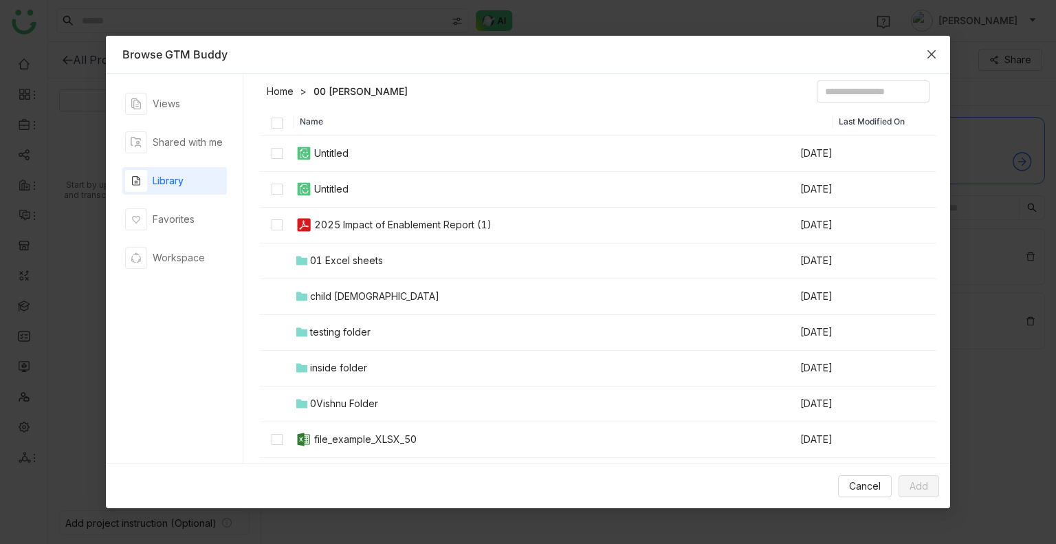
click at [930, 54] on icon "Close" at bounding box center [931, 54] width 11 height 11
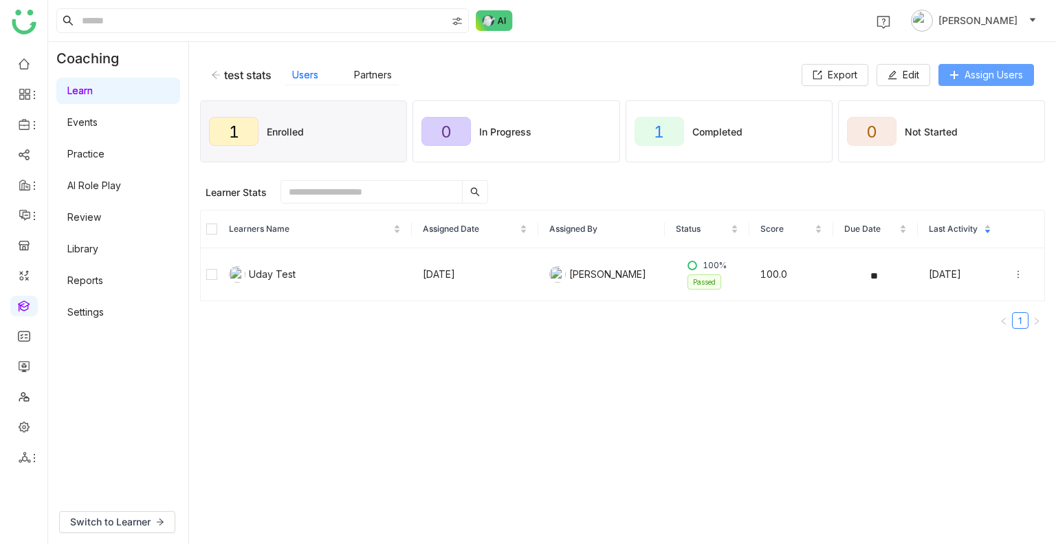
click at [957, 69] on button "Assign Users" at bounding box center [987, 75] width 96 height 22
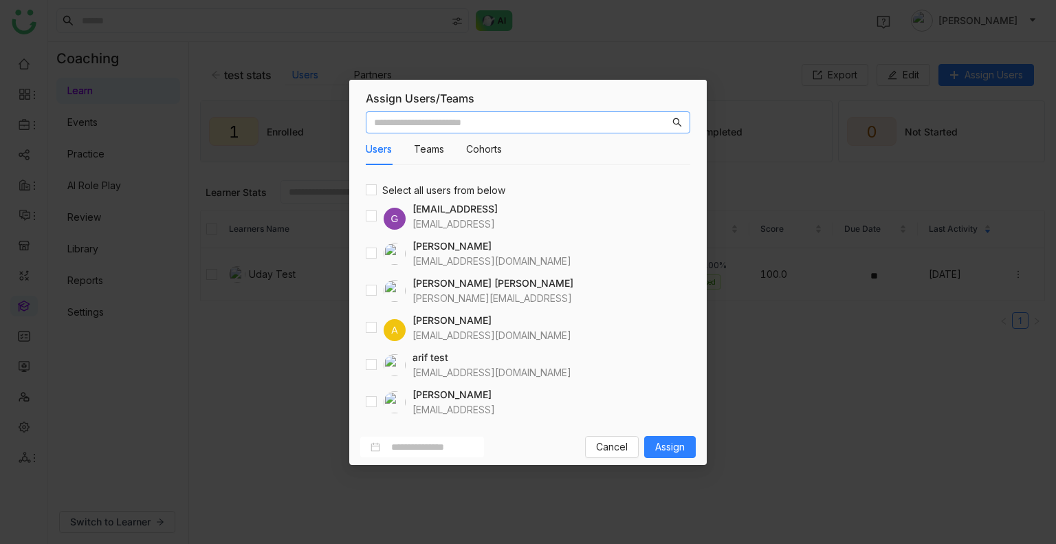
click at [501, 122] on input "text" at bounding box center [522, 122] width 296 height 15
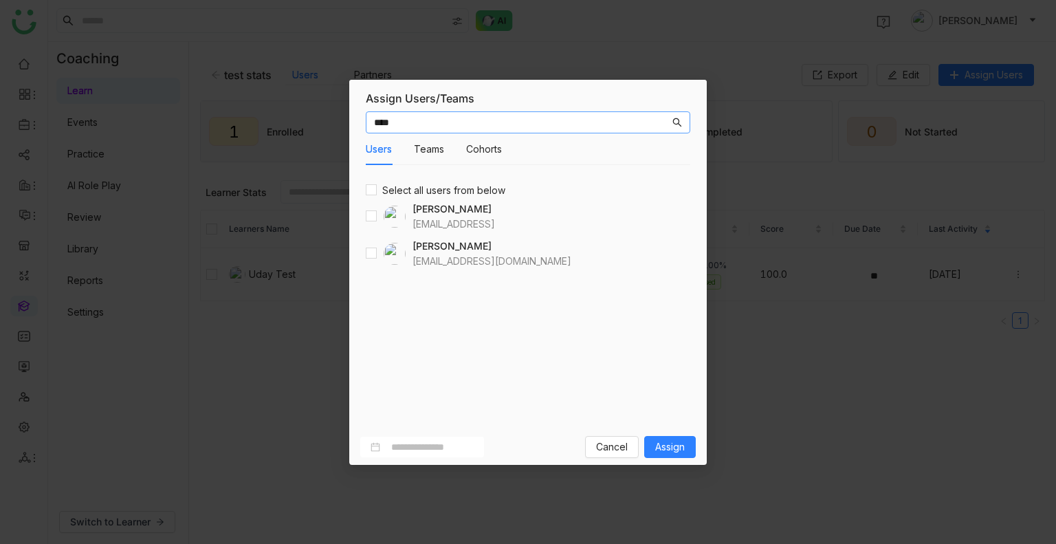
type input "****"
click at [362, 215] on div "**** Users Teams Cohorts Select all users from below [PERSON_NAME] [EMAIL_ADDRE…" at bounding box center [528, 267] width 358 height 323
click at [373, 217] on div "**** Users Teams Cohorts Select all users from below [PERSON_NAME] [EMAIL_ADDRE…" at bounding box center [528, 267] width 358 height 323
click at [648, 437] on button "Assign" at bounding box center [670, 447] width 52 height 22
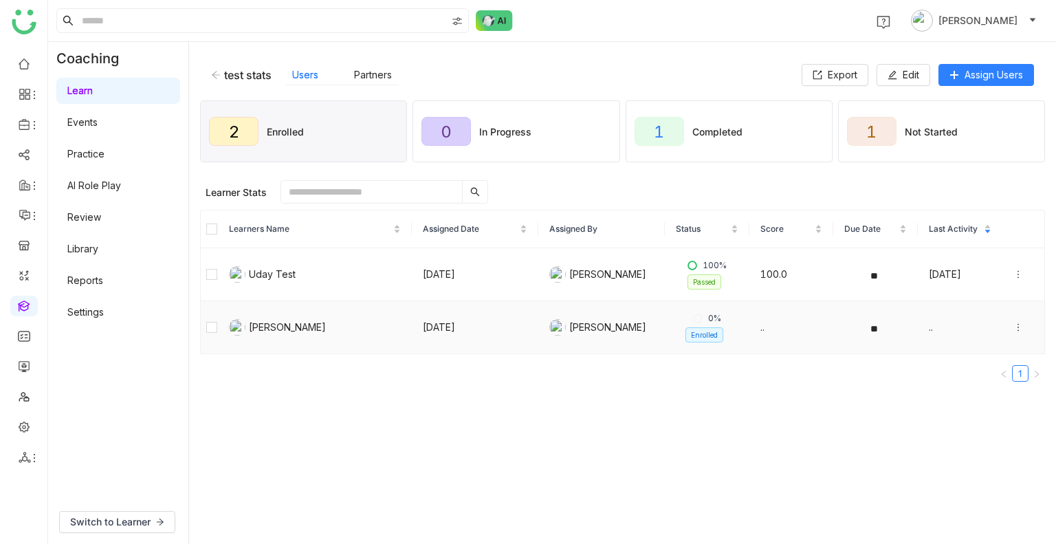
click at [205, 321] on td at bounding box center [209, 327] width 17 height 53
click at [448, 197] on span "Unenroll" at bounding box center [465, 192] width 34 height 13
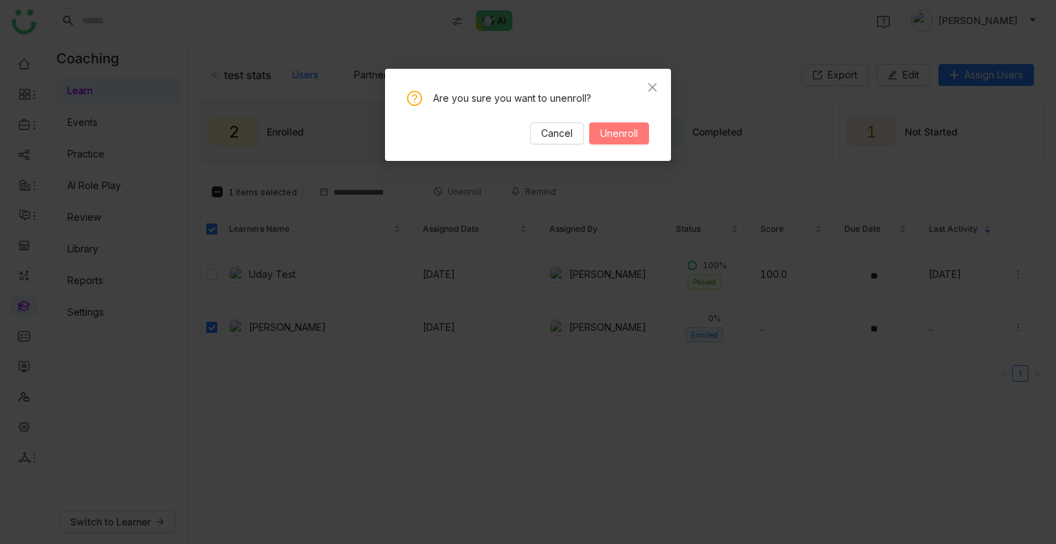
click at [624, 142] on button "Unenroll" at bounding box center [619, 133] width 60 height 22
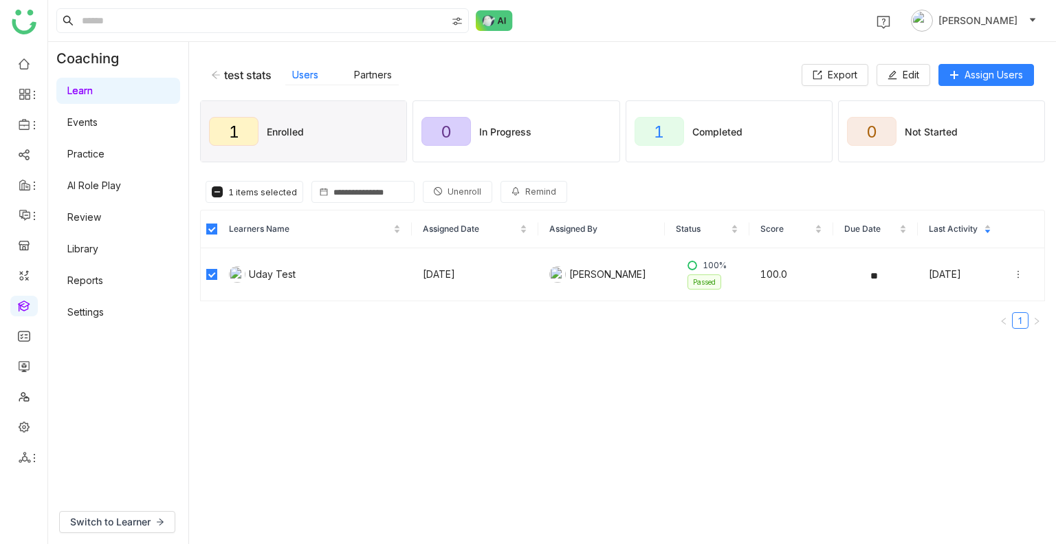
click at [440, 199] on button "Unenroll" at bounding box center [457, 192] width 69 height 22
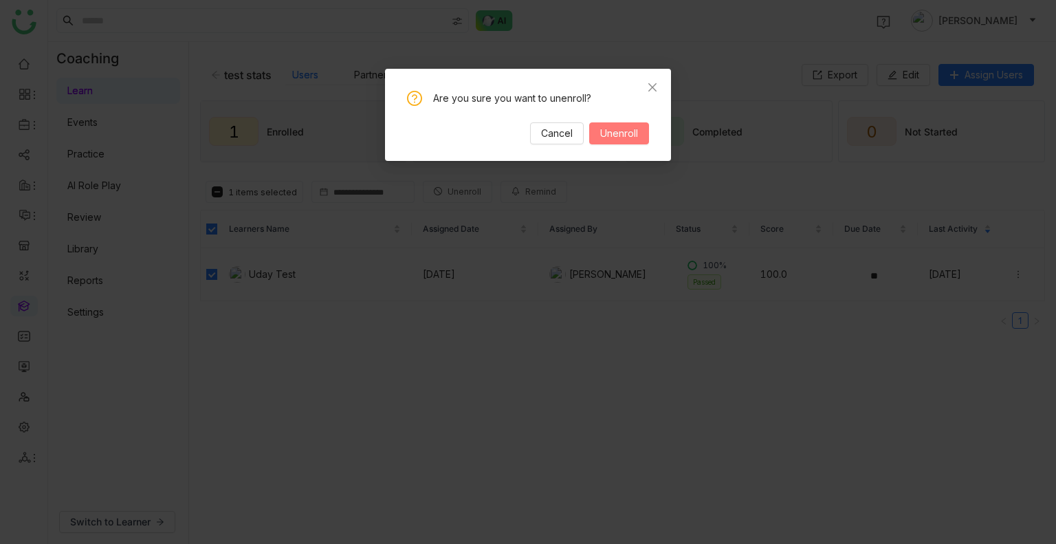
click at [622, 131] on span "Unenroll" at bounding box center [619, 133] width 38 height 15
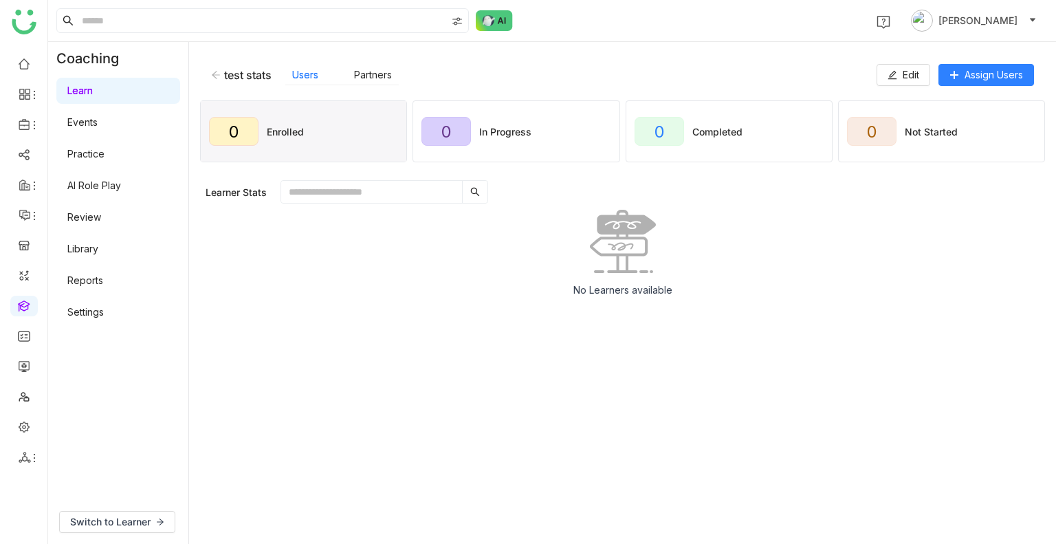
click at [214, 78] on icon at bounding box center [216, 75] width 10 height 10
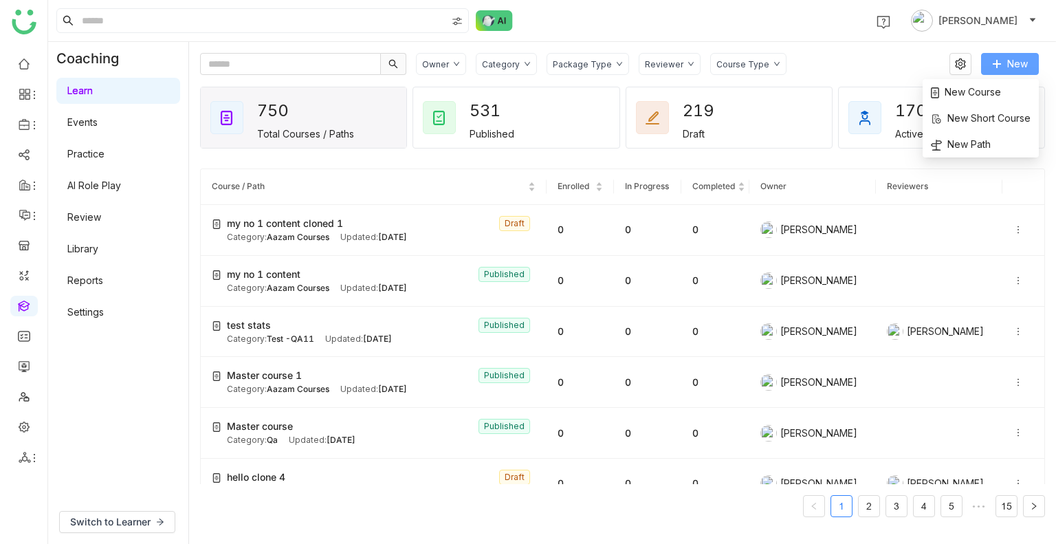
click at [996, 68] on icon at bounding box center [997, 64] width 10 height 10
click at [961, 98] on span "New Course" at bounding box center [966, 92] width 70 height 15
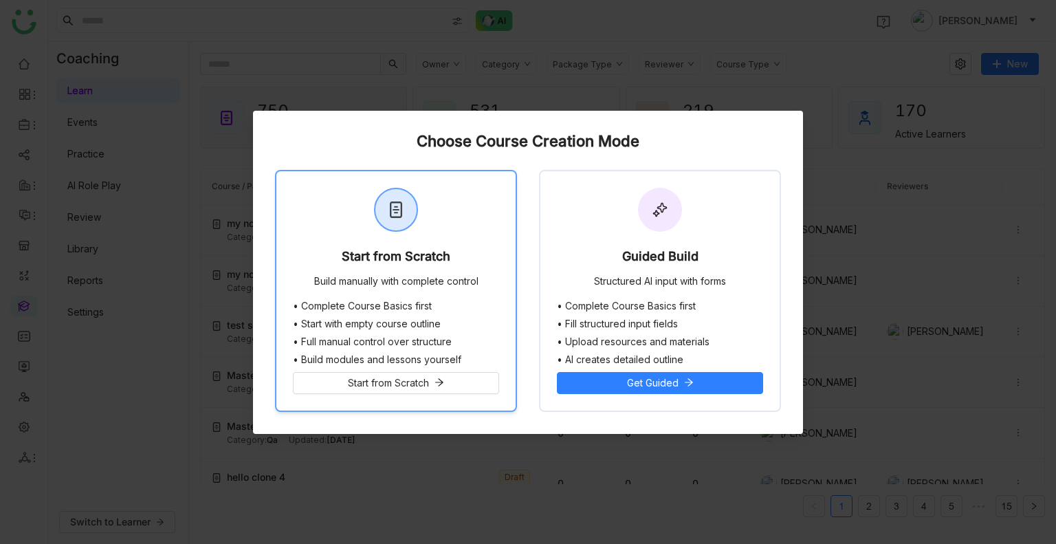
click at [316, 219] on div "Start from Scratch Build manually with complete control" at bounding box center [395, 235] width 239 height 129
click at [316, 219] on span "my no 1 content cloned 1" at bounding box center [285, 223] width 116 height 15
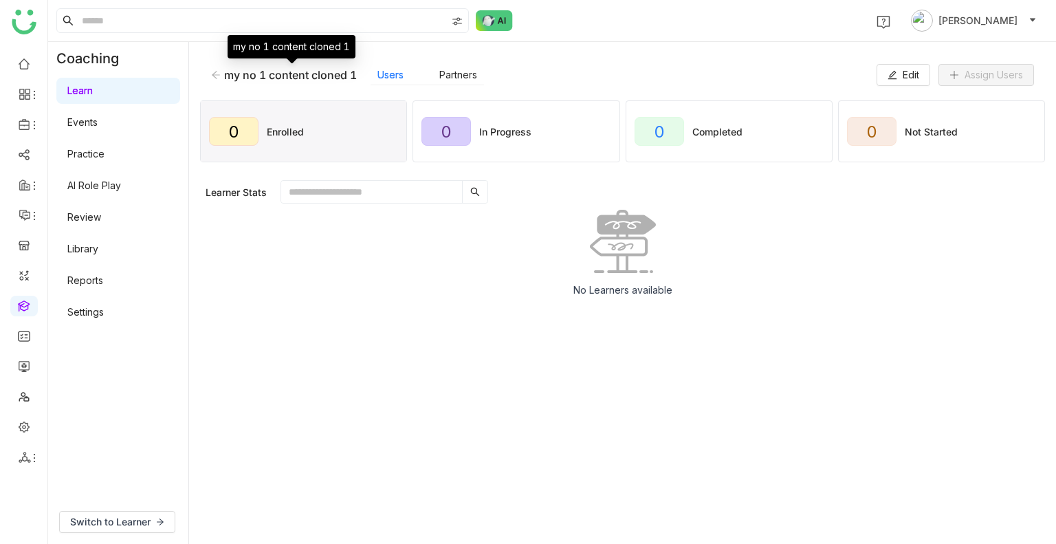
click at [221, 70] on div "my no 1 content cloned 1" at bounding box center [284, 75] width 146 height 14
click at [216, 73] on icon at bounding box center [216, 75] width 10 height 10
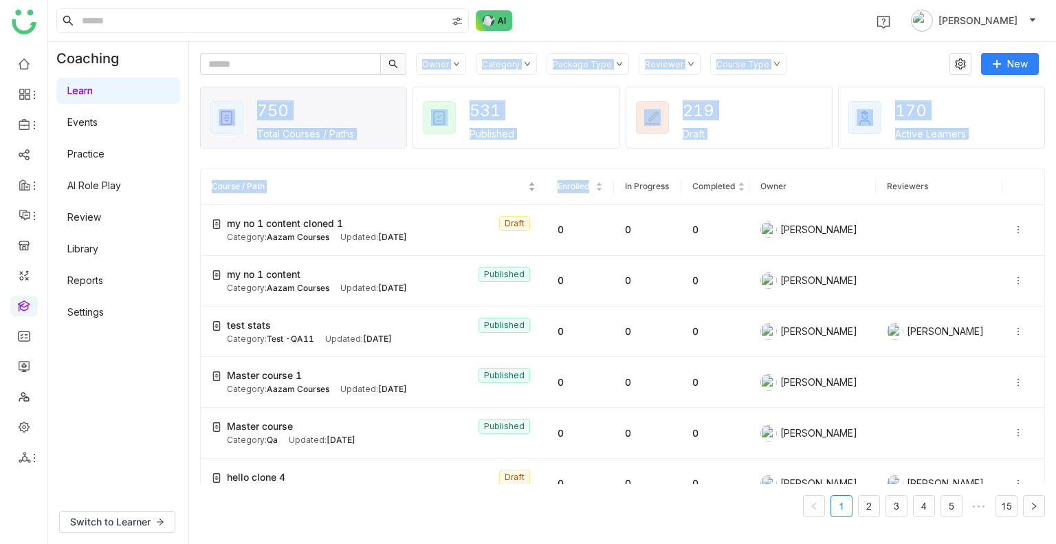
click at [389, 193] on nz-table-sorters "Course / Path" at bounding box center [374, 186] width 324 height 13
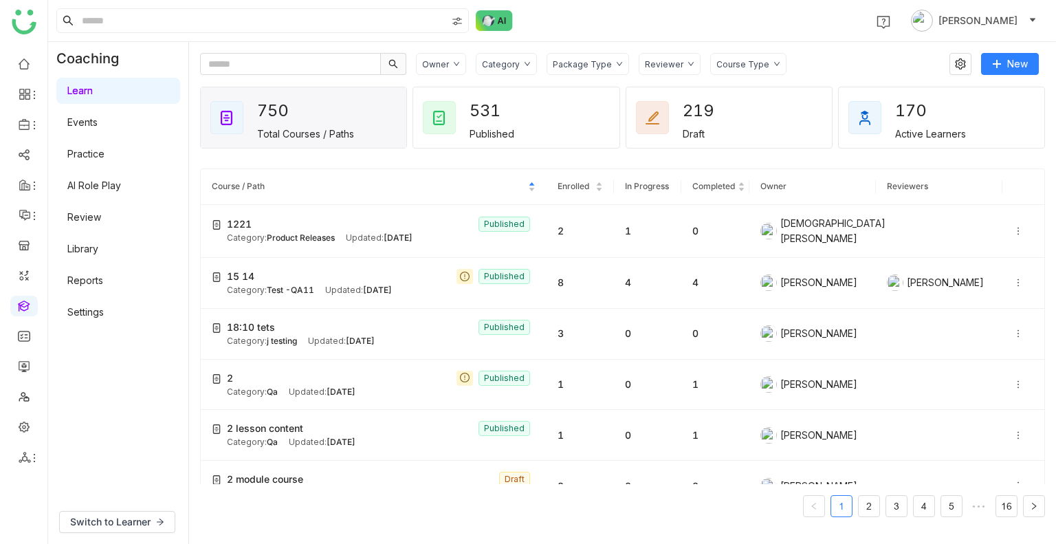
click at [578, 28] on div "1 [PERSON_NAME]" at bounding box center [552, 20] width 1008 height 41
click at [1014, 226] on icon at bounding box center [1019, 231] width 10 height 10
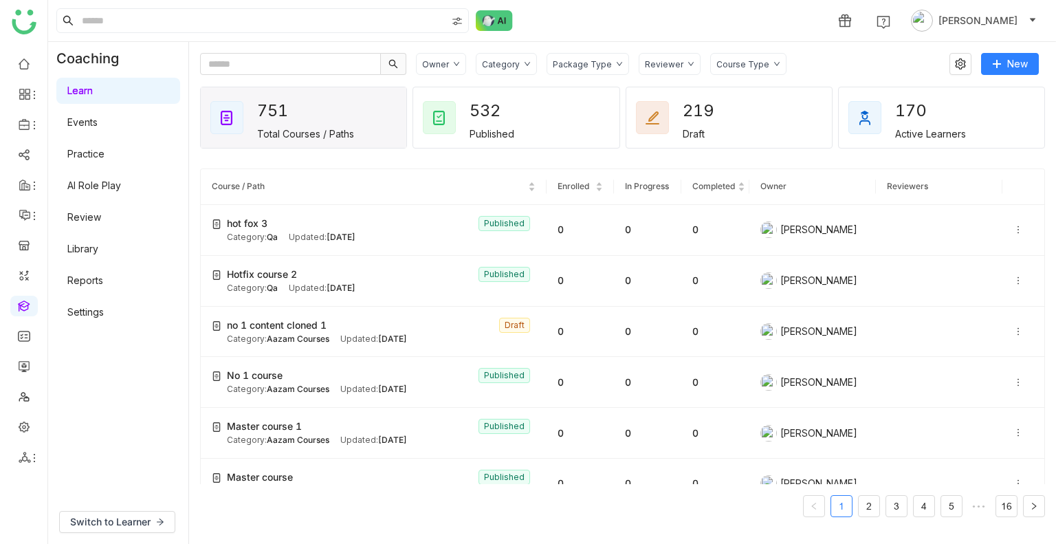
click at [488, 61] on div "Category" at bounding box center [501, 64] width 38 height 10
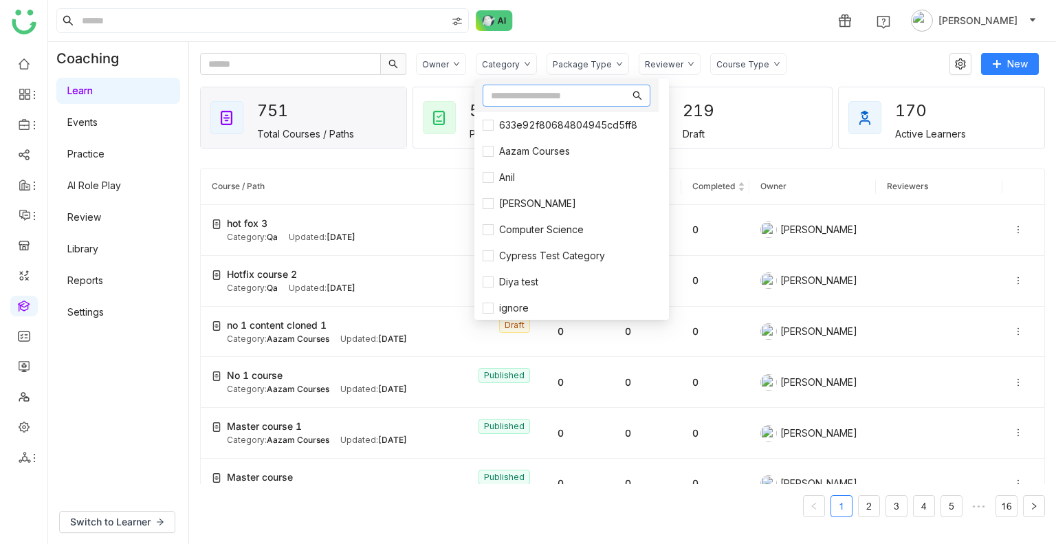
click at [509, 91] on input "text" at bounding box center [560, 95] width 139 height 15
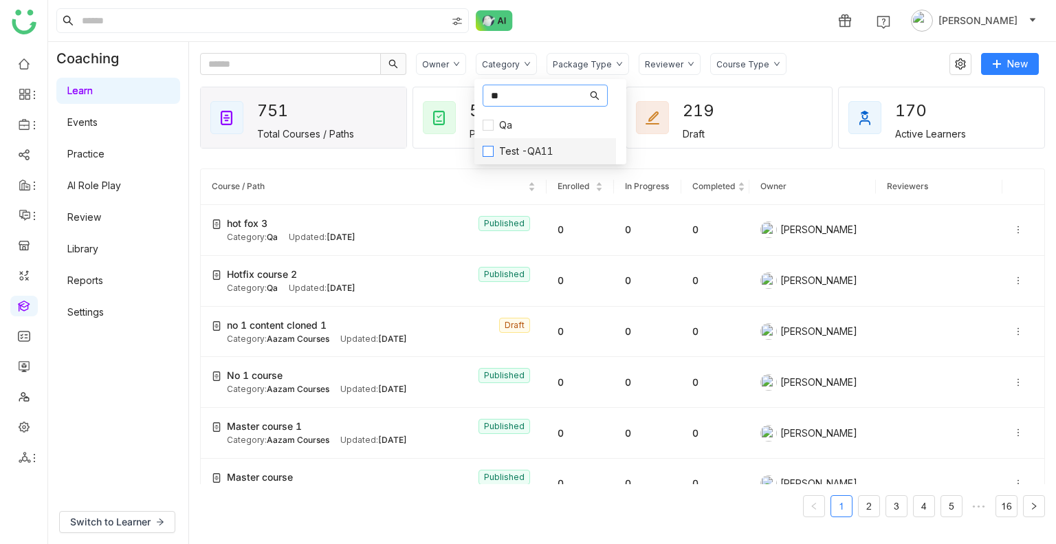
type input "**"
click at [509, 146] on span "Test -QA11" at bounding box center [526, 151] width 65 height 15
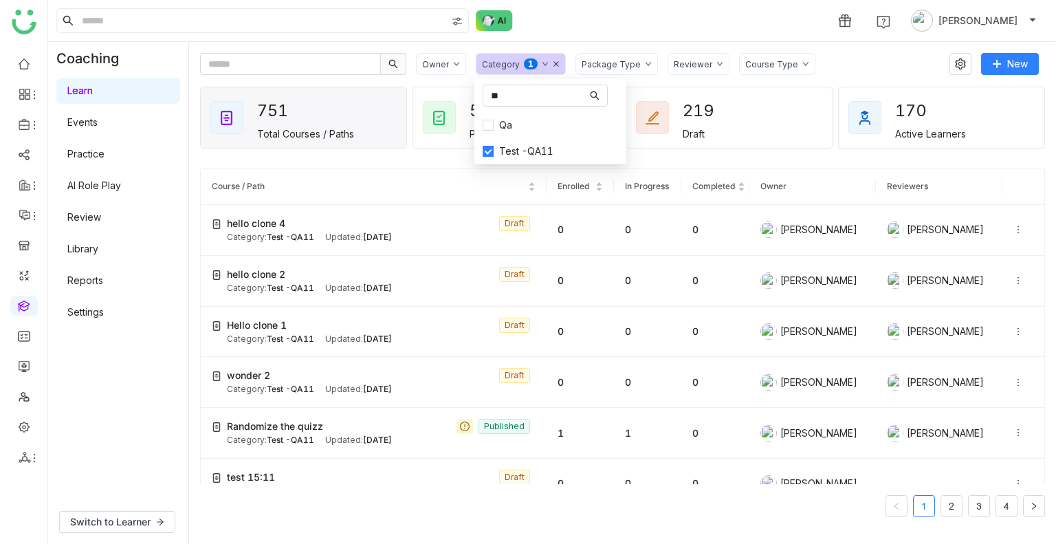
click at [719, 32] on div "1 [PERSON_NAME]" at bounding box center [552, 20] width 1008 height 41
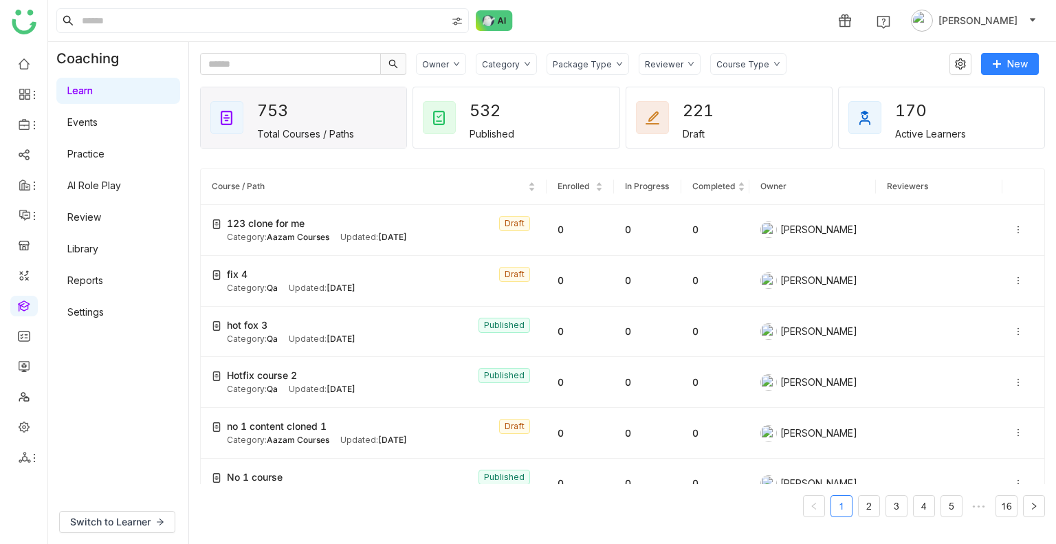
click at [499, 59] on div "Category" at bounding box center [501, 64] width 38 height 10
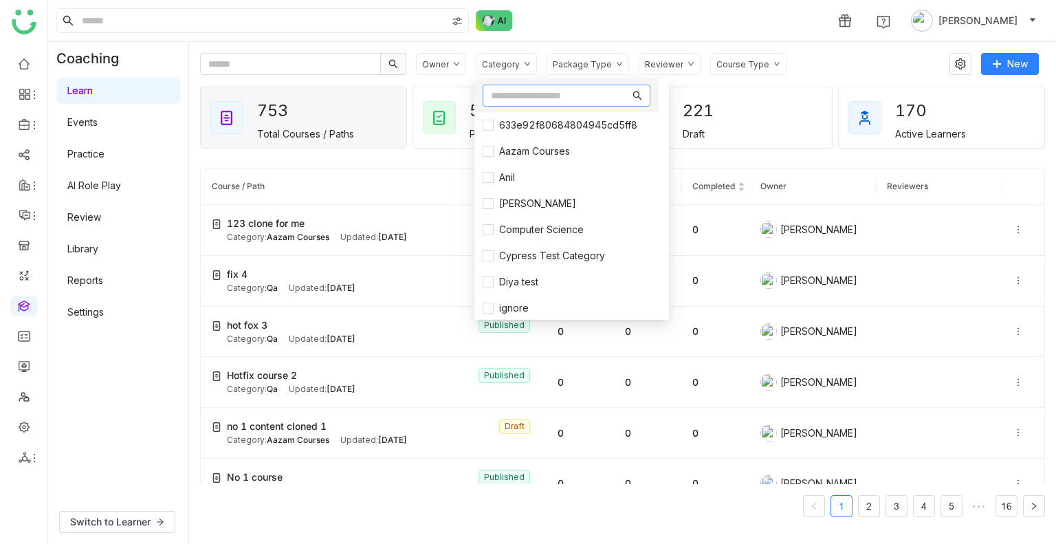
click at [511, 98] on input "text" at bounding box center [560, 95] width 139 height 15
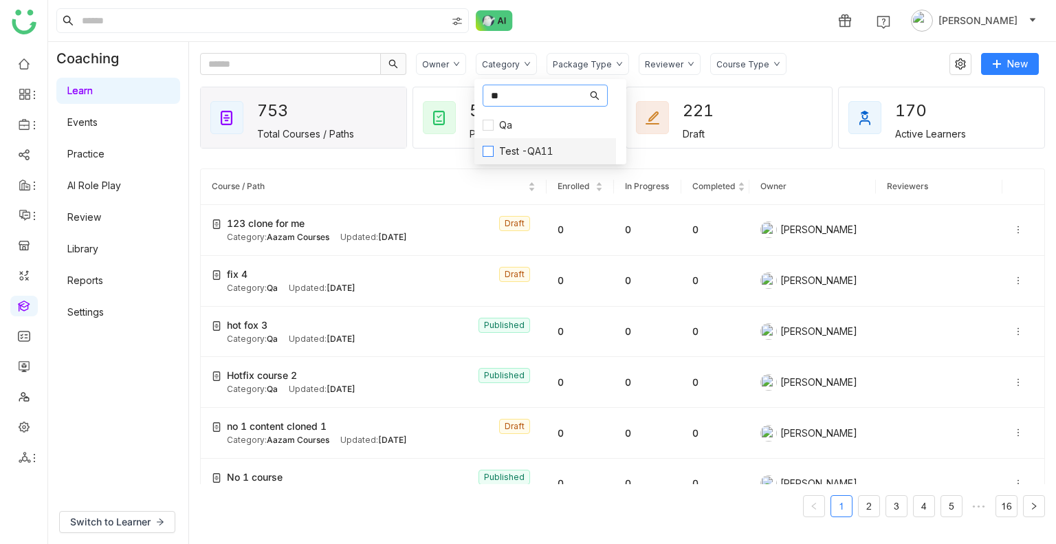
type input "**"
click at [515, 153] on span "Test -QA11" at bounding box center [526, 151] width 65 height 15
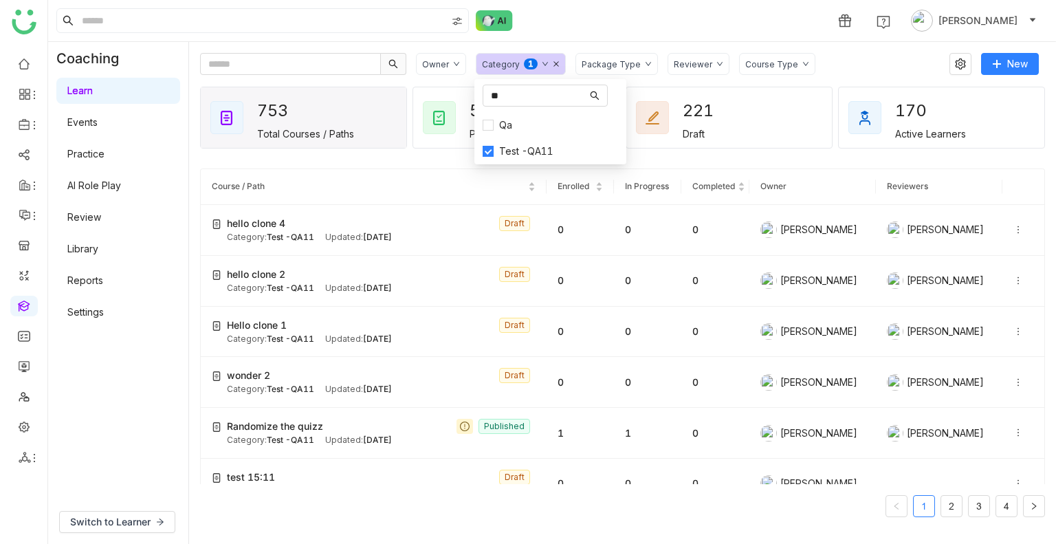
click at [584, 19] on div "1 [PERSON_NAME]" at bounding box center [552, 20] width 1008 height 41
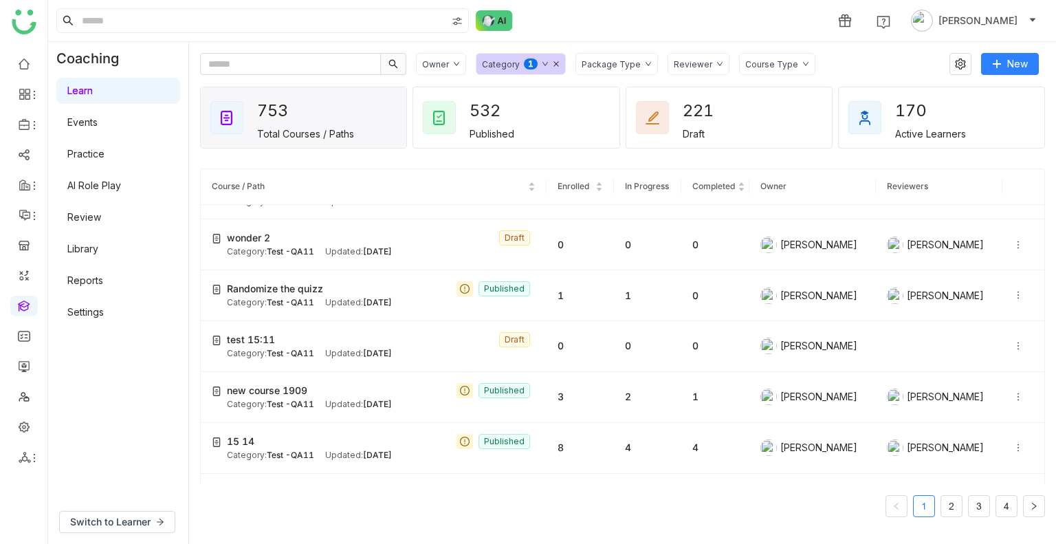
scroll to position [145, 0]
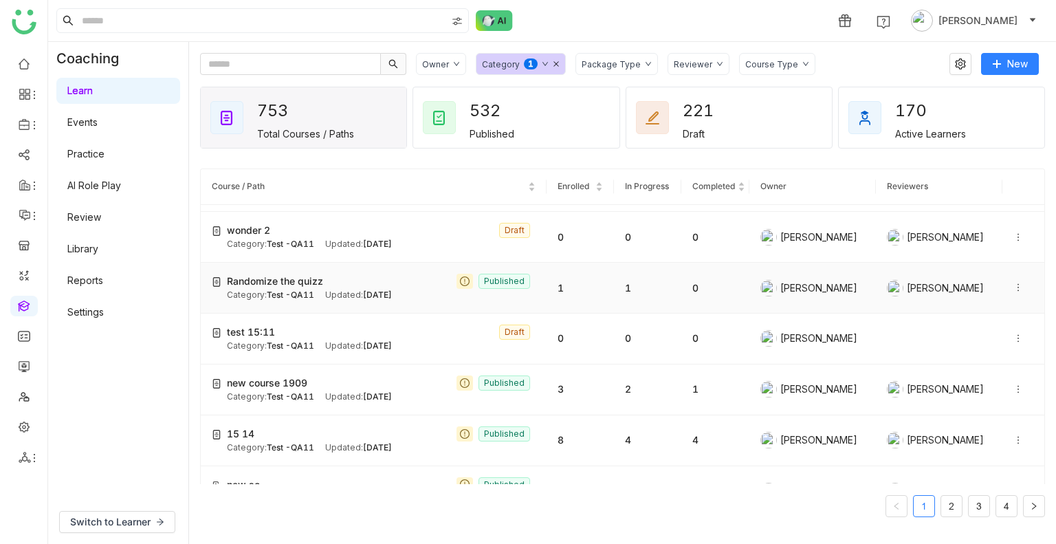
click at [1014, 288] on icon at bounding box center [1019, 288] width 10 height 10
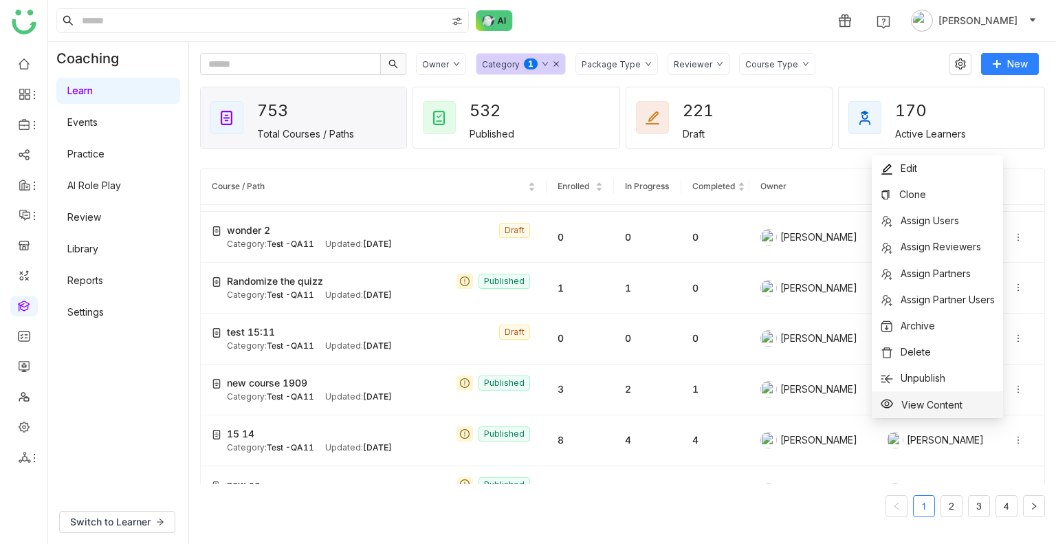
click at [932, 404] on span "View Content" at bounding box center [931, 405] width 61 height 12
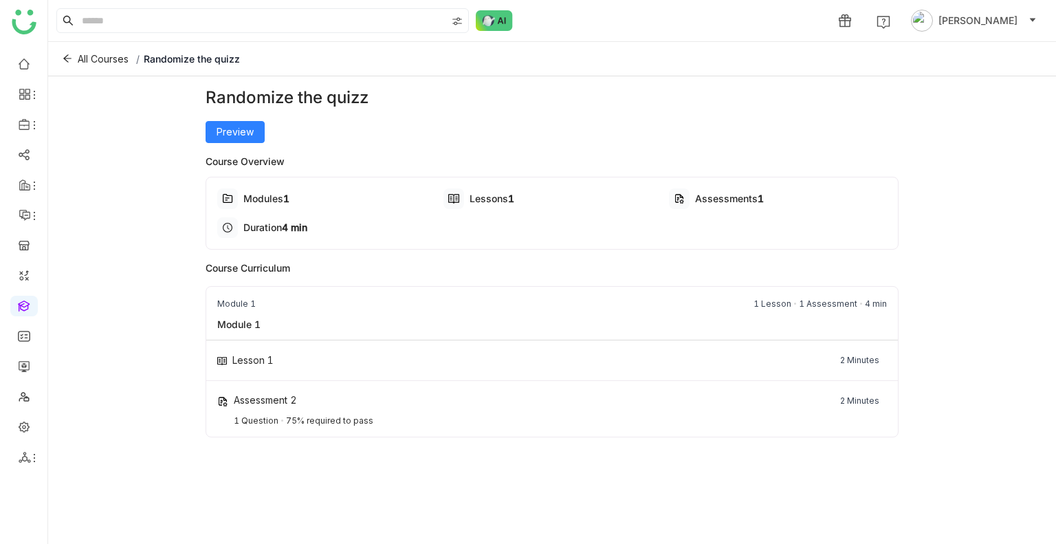
click at [246, 120] on div "Randomize the quizz Preview" at bounding box center [553, 114] width 694 height 58
click at [242, 129] on span "Preview" at bounding box center [235, 131] width 37 height 15
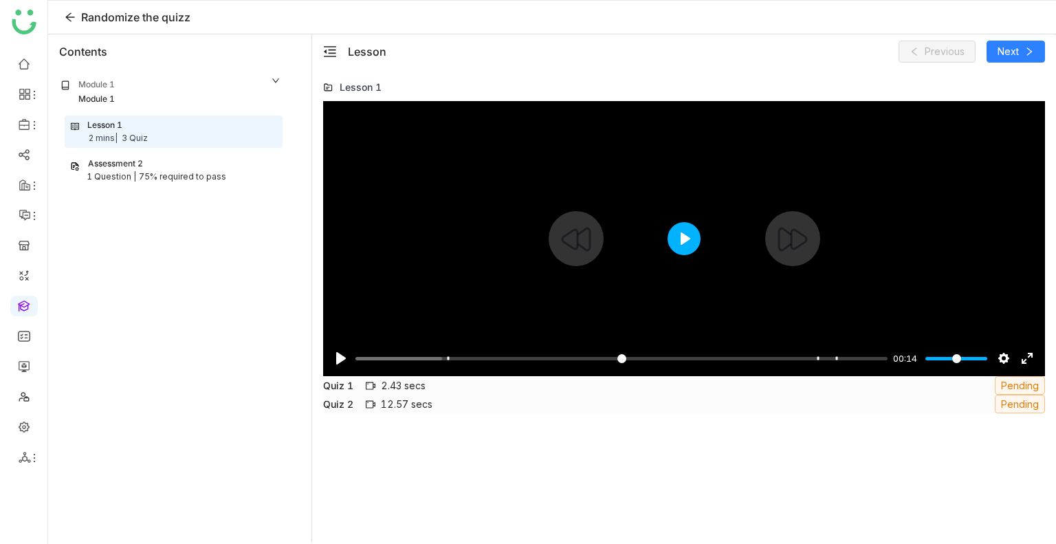
click at [672, 235] on button "Play" at bounding box center [684, 238] width 33 height 33
type input "***"
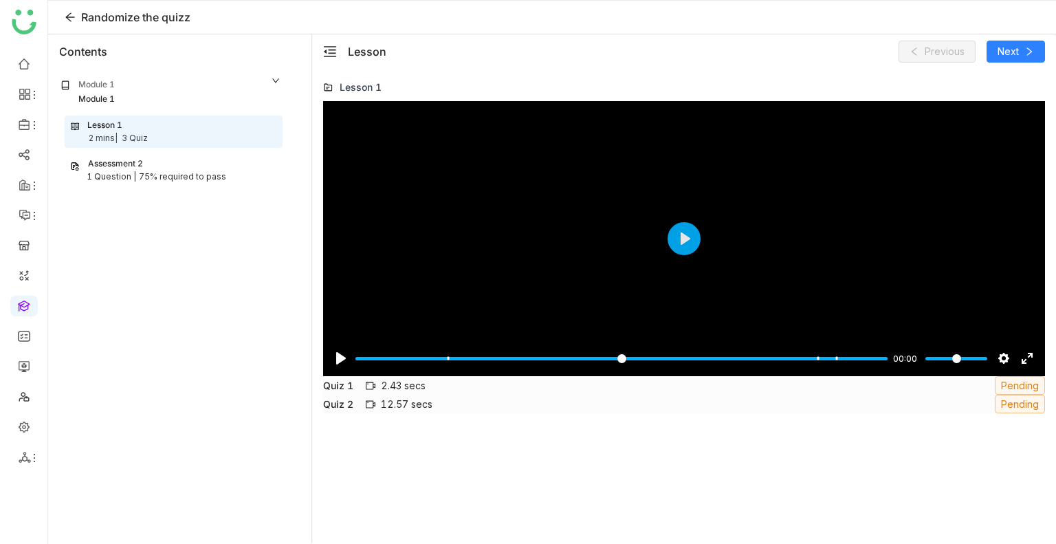
click at [124, 175] on div "1 Question |" at bounding box center [112, 177] width 50 height 13
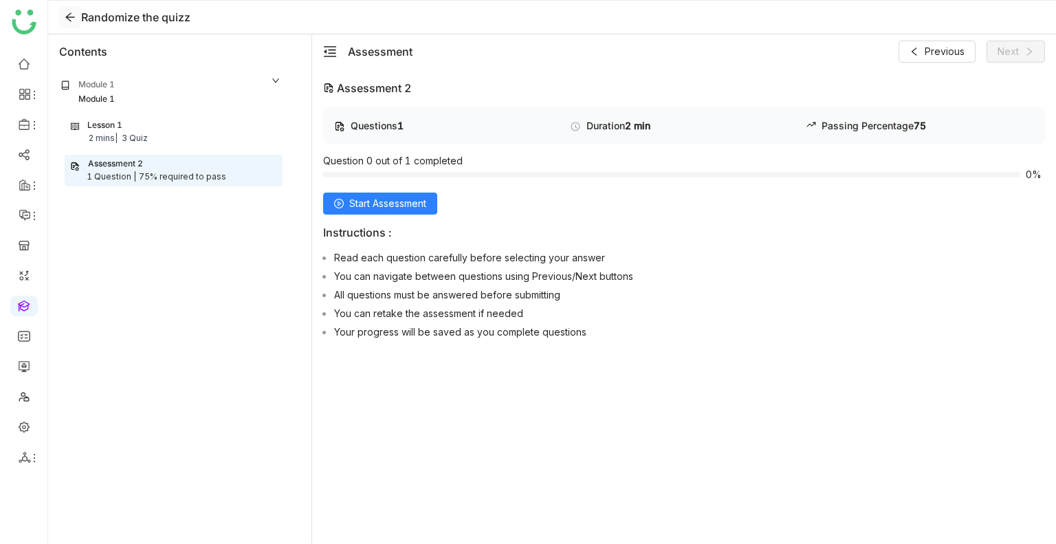
click at [74, 19] on icon at bounding box center [70, 17] width 11 height 11
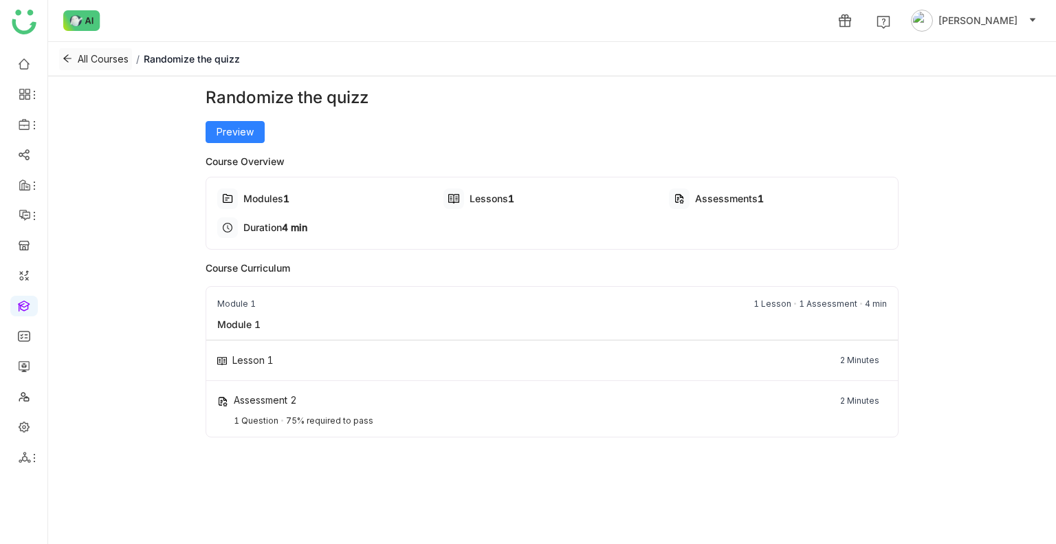
click at [107, 58] on span "All Courses" at bounding box center [103, 59] width 51 height 15
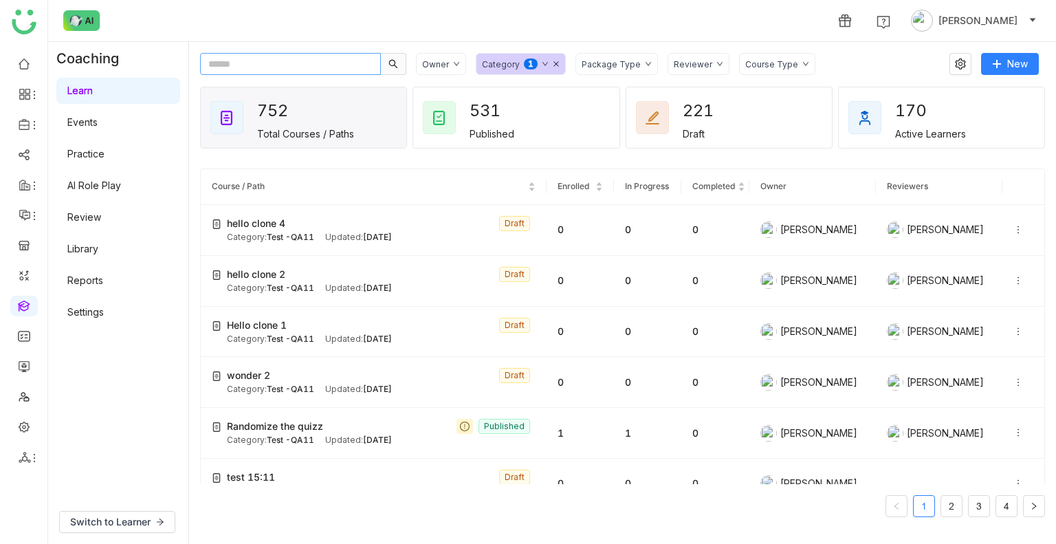
click at [264, 63] on input "text" at bounding box center [290, 64] width 181 height 22
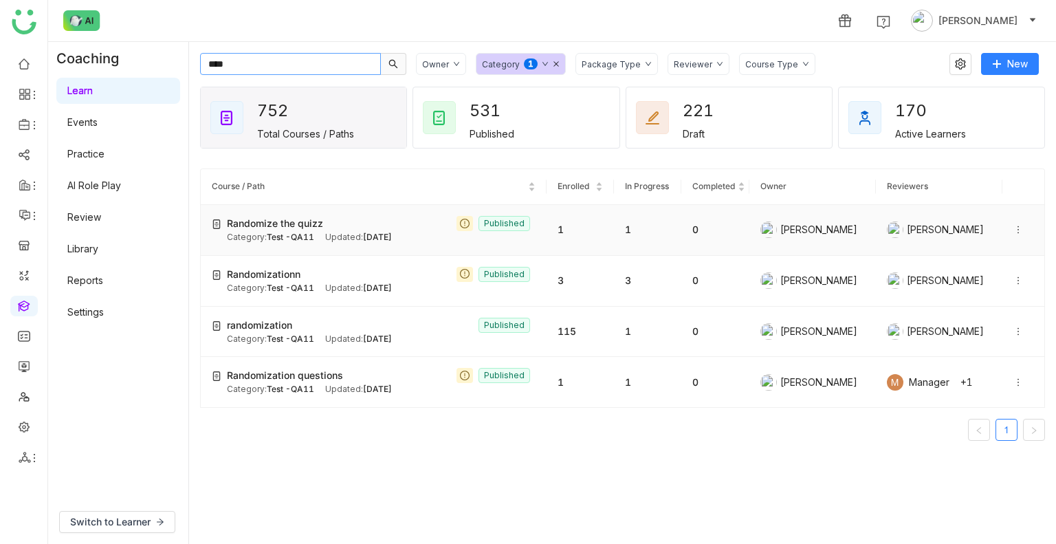
type input "****"
click at [1014, 225] on icon at bounding box center [1019, 230] width 10 height 10
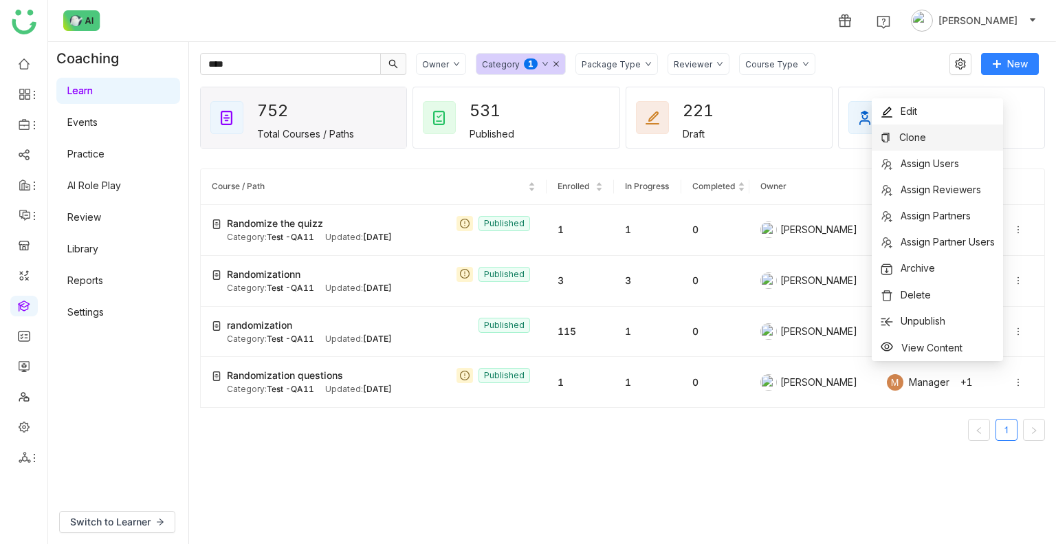
click at [915, 140] on span "Clone" at bounding box center [912, 137] width 27 height 12
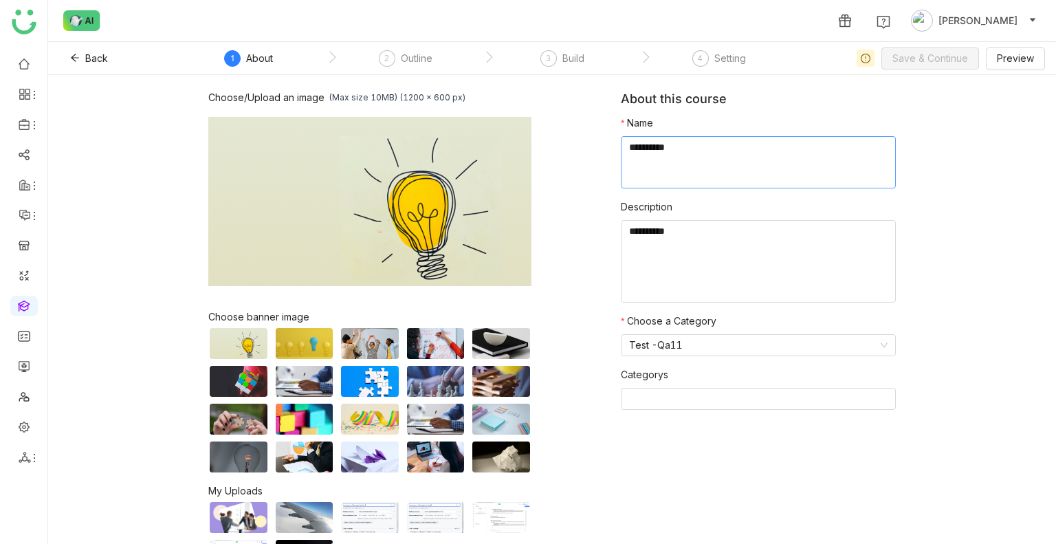
click at [649, 170] on textarea at bounding box center [758, 162] width 275 height 52
type textarea "*"
type textarea "**********"
click at [915, 60] on span "Save & Continue" at bounding box center [931, 58] width 76 height 15
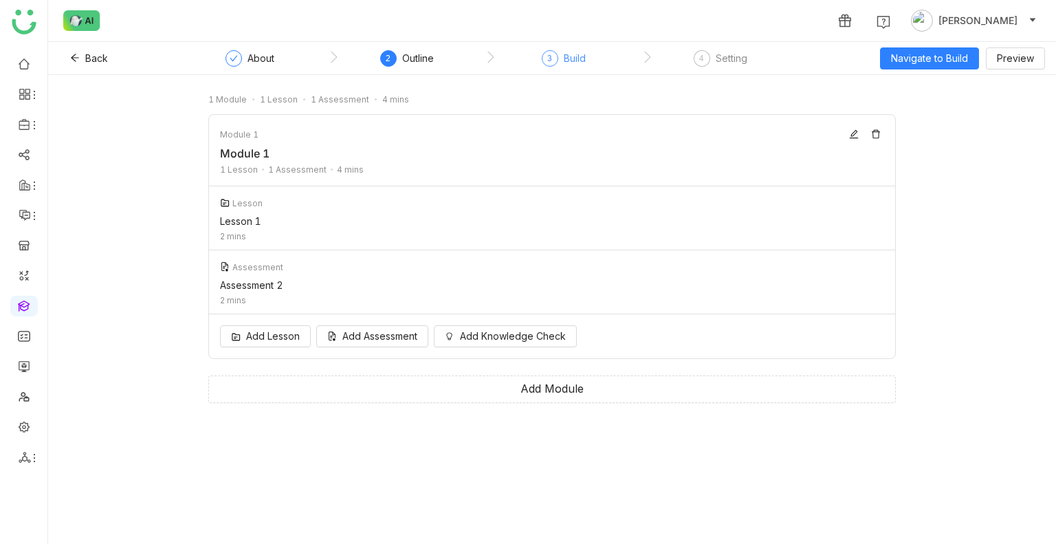
click at [580, 72] on div "3 Build" at bounding box center [564, 62] width 44 height 25
click at [573, 61] on div "Build" at bounding box center [575, 58] width 22 height 17
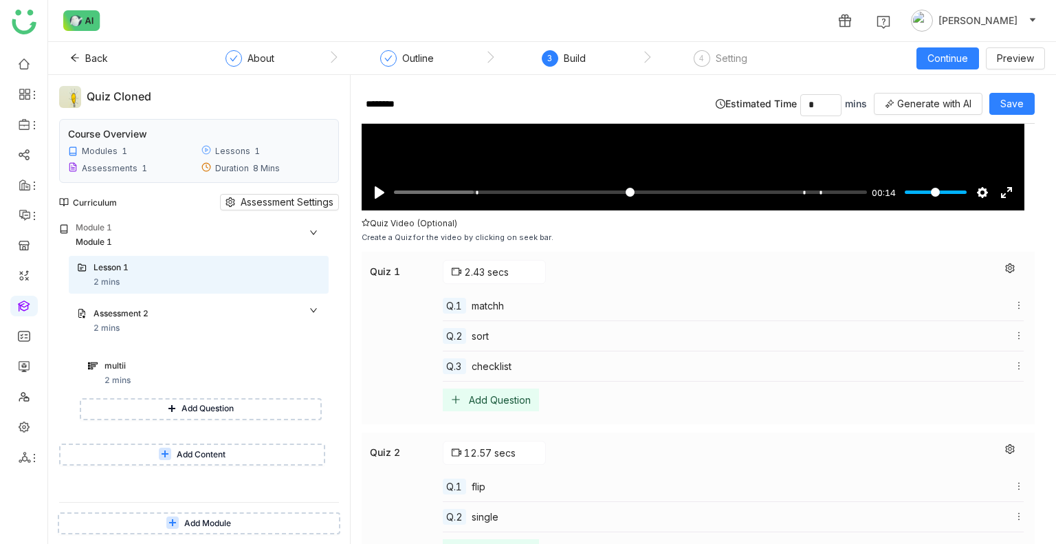
scroll to position [341, 0]
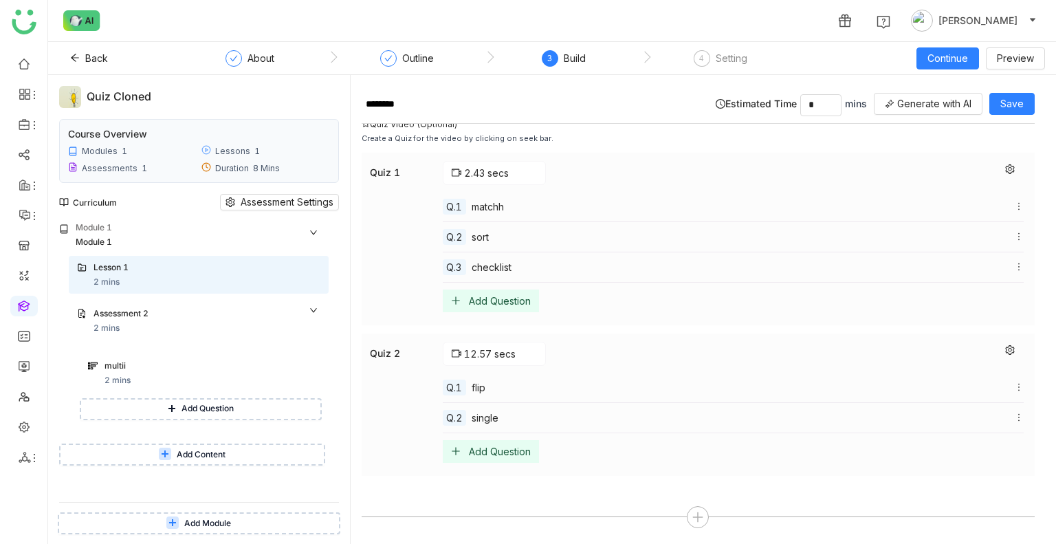
click at [1001, 156] on div "Quiz 1 2.43 secs Q.1 matchh Q.2 sort Q.3 checklist Add Question" at bounding box center [698, 239] width 673 height 173
click at [1007, 100] on span "Save" at bounding box center [1012, 103] width 23 height 15
click at [949, 63] on span "Continue" at bounding box center [948, 58] width 41 height 15
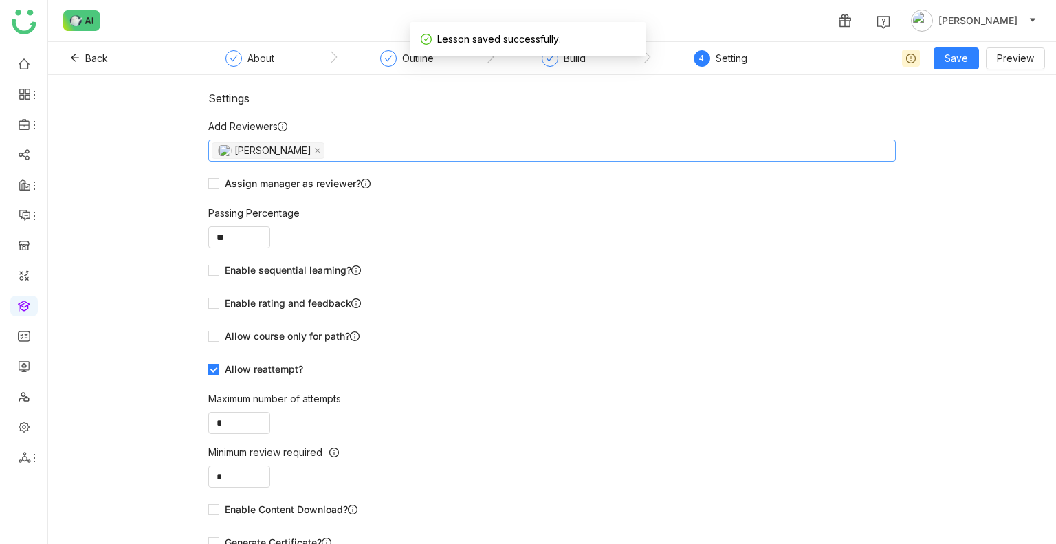
click at [575, 145] on nz-select-top-control "[PERSON_NAME]" at bounding box center [552, 151] width 688 height 22
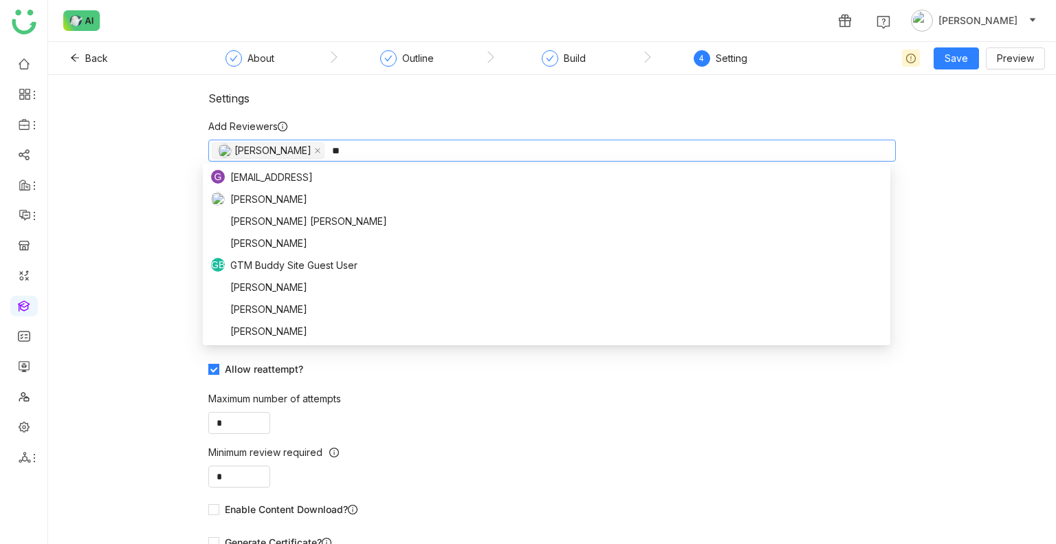
type input "*"
click at [493, 100] on div "Settings" at bounding box center [552, 98] width 688 height 14
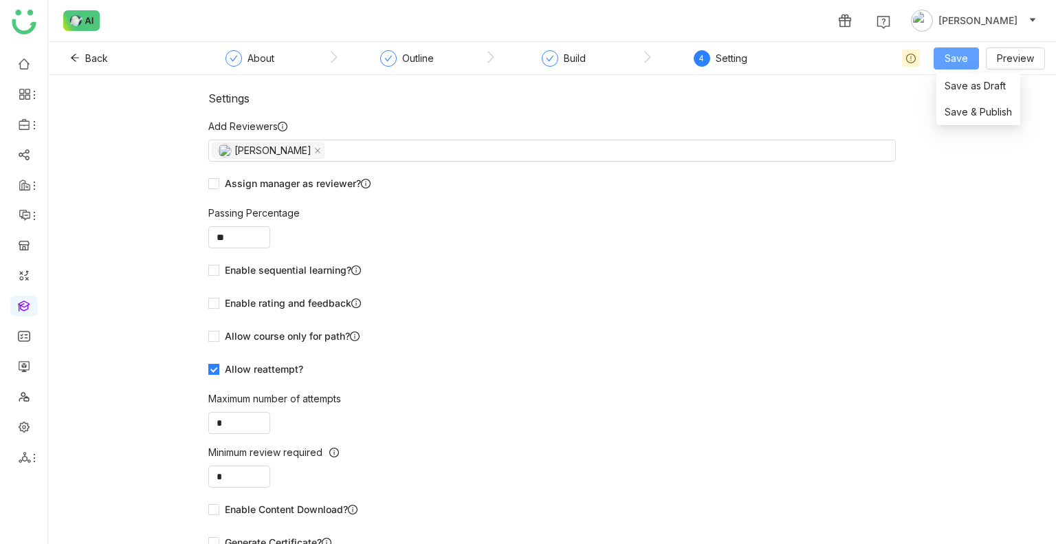
click at [957, 60] on span "Save" at bounding box center [956, 58] width 23 height 15
click at [965, 109] on span "Save & Publish" at bounding box center [978, 112] width 67 height 15
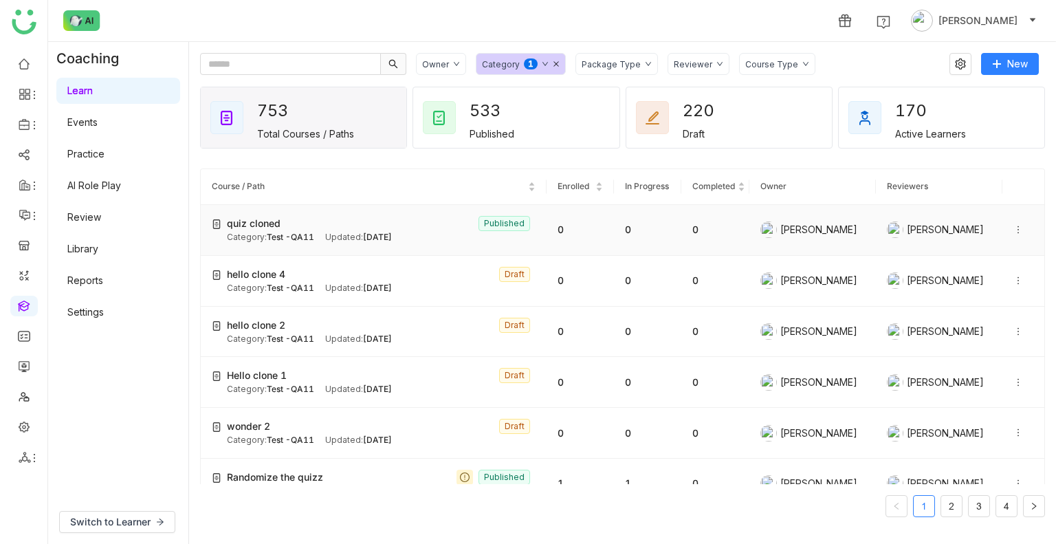
click at [1014, 227] on icon at bounding box center [1019, 230] width 10 height 10
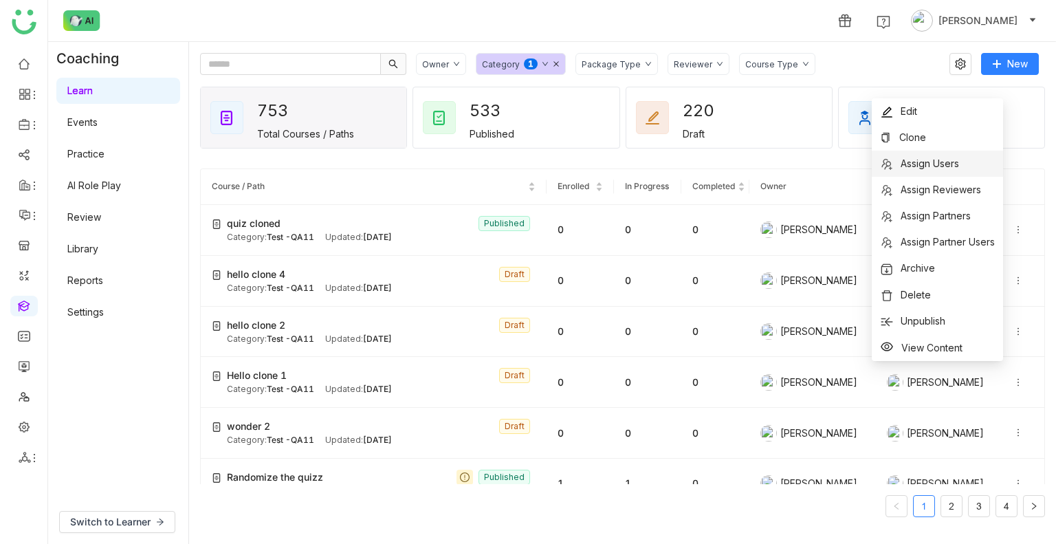
click at [946, 164] on span "Assign Users" at bounding box center [930, 163] width 58 height 12
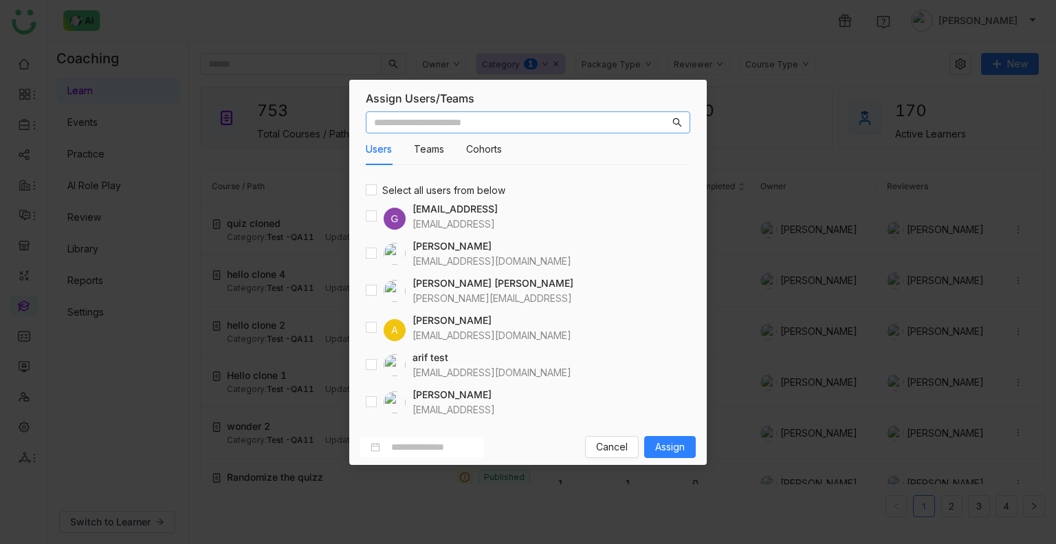
click at [448, 129] on input "text" at bounding box center [522, 122] width 296 height 15
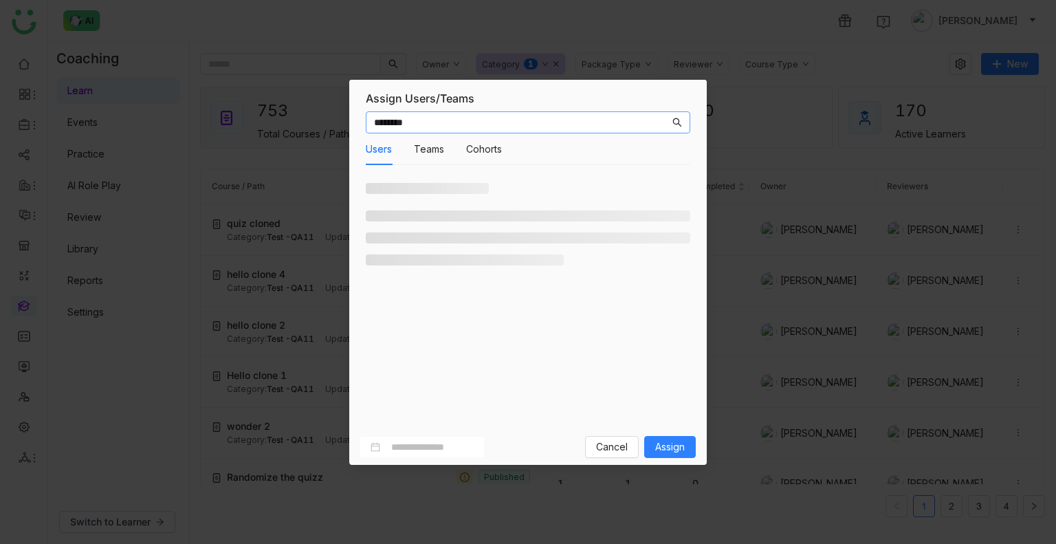
type input "********"
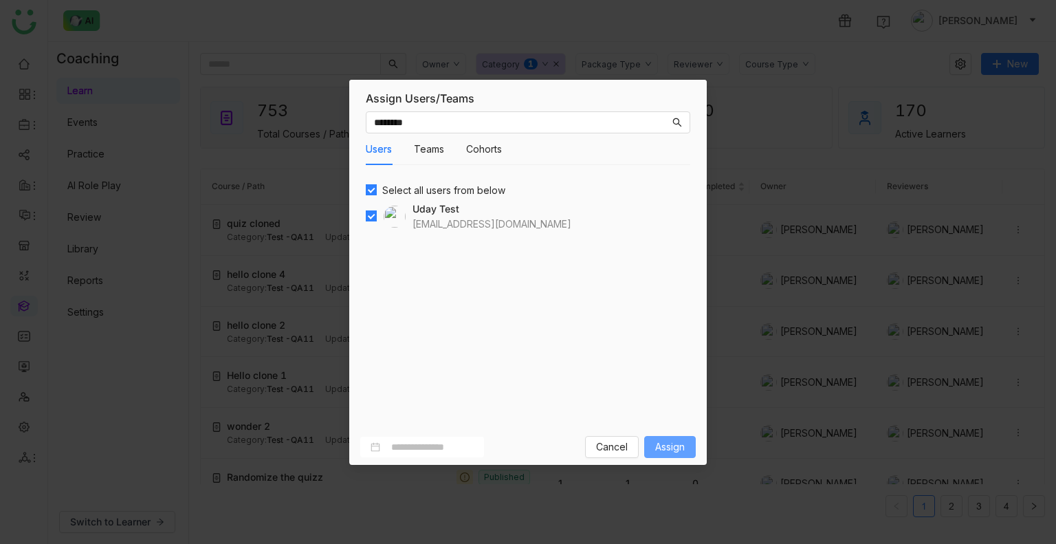
click at [663, 455] on button "Assign" at bounding box center [670, 447] width 52 height 22
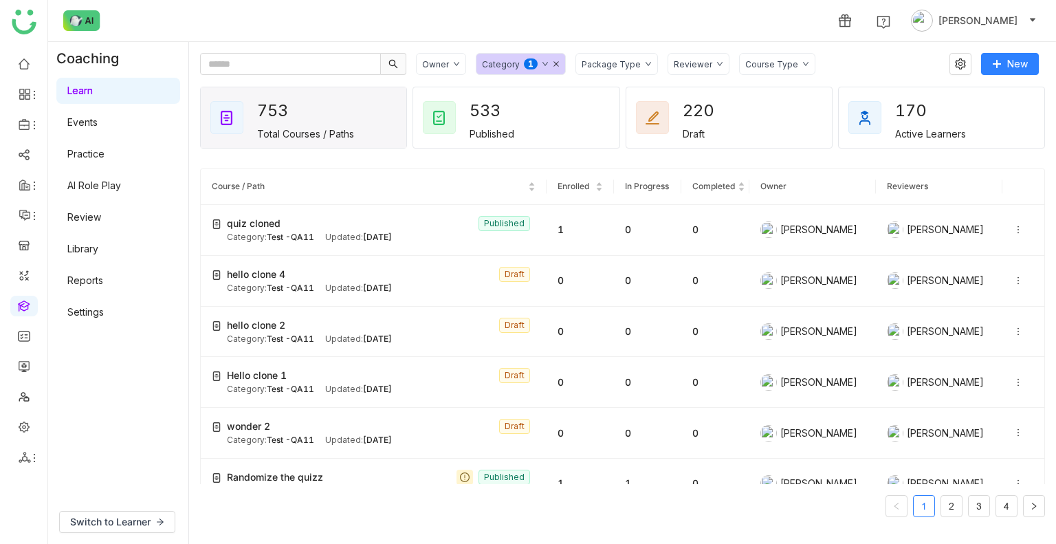
click at [91, 252] on link "Library" at bounding box center [82, 249] width 31 height 12
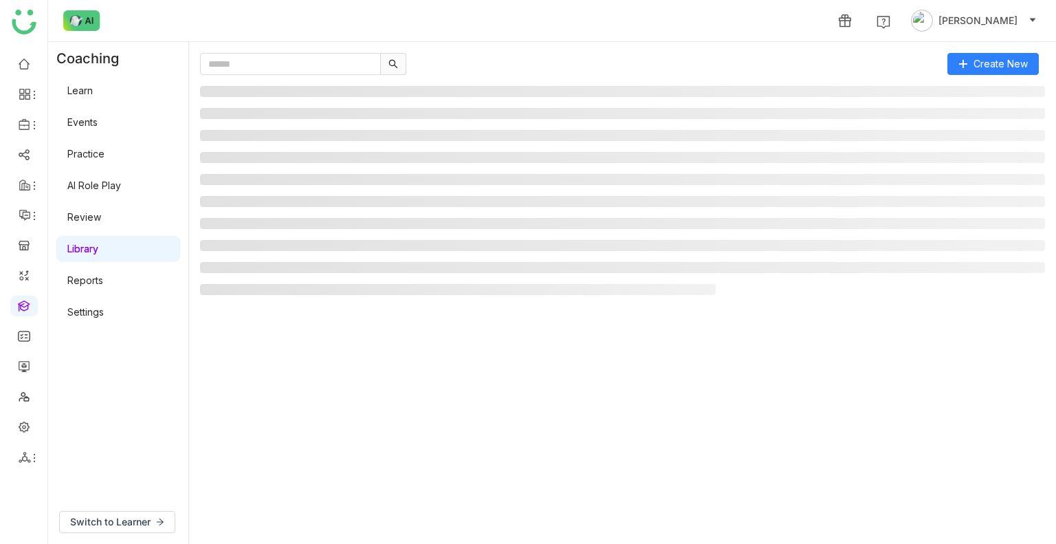
click at [91, 252] on link "Library" at bounding box center [82, 249] width 31 height 12
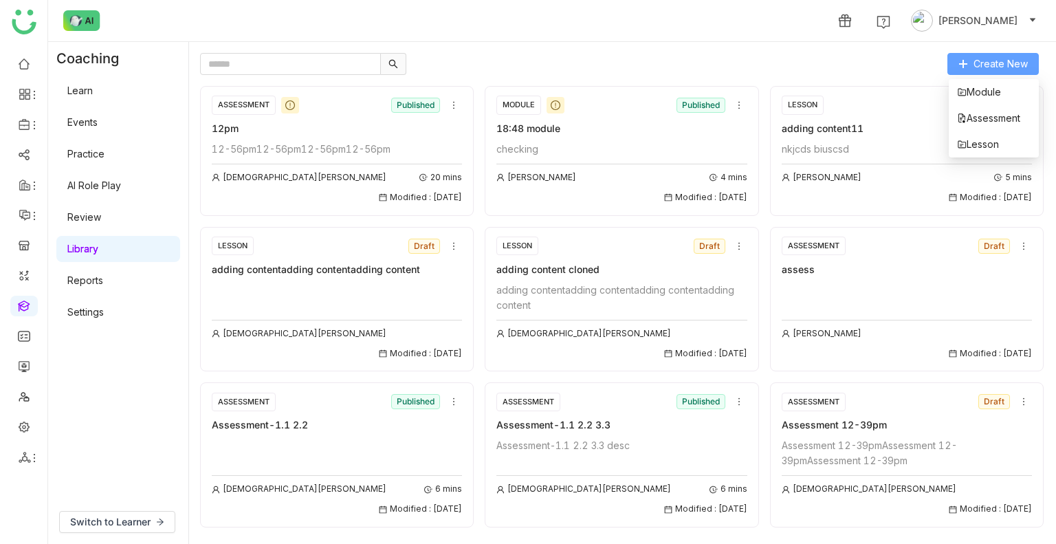
click at [999, 67] on span "Create New" at bounding box center [1001, 63] width 54 height 15
click at [985, 134] on li "Lesson" at bounding box center [994, 144] width 90 height 26
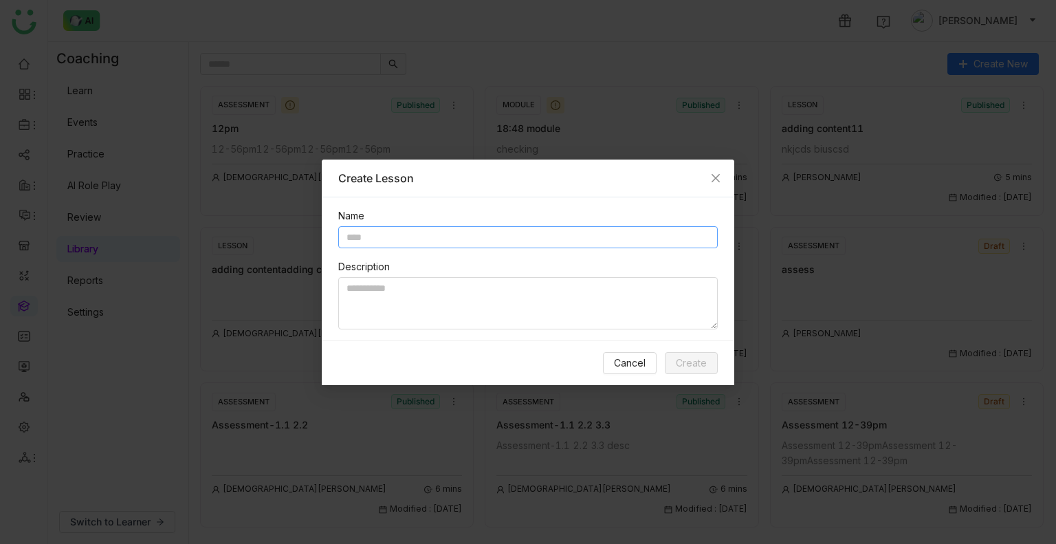
click at [391, 247] on input "text" at bounding box center [528, 237] width 380 height 22
click at [367, 244] on input "text" at bounding box center [528, 237] width 380 height 22
click at [681, 357] on span "Create" at bounding box center [691, 363] width 31 height 15
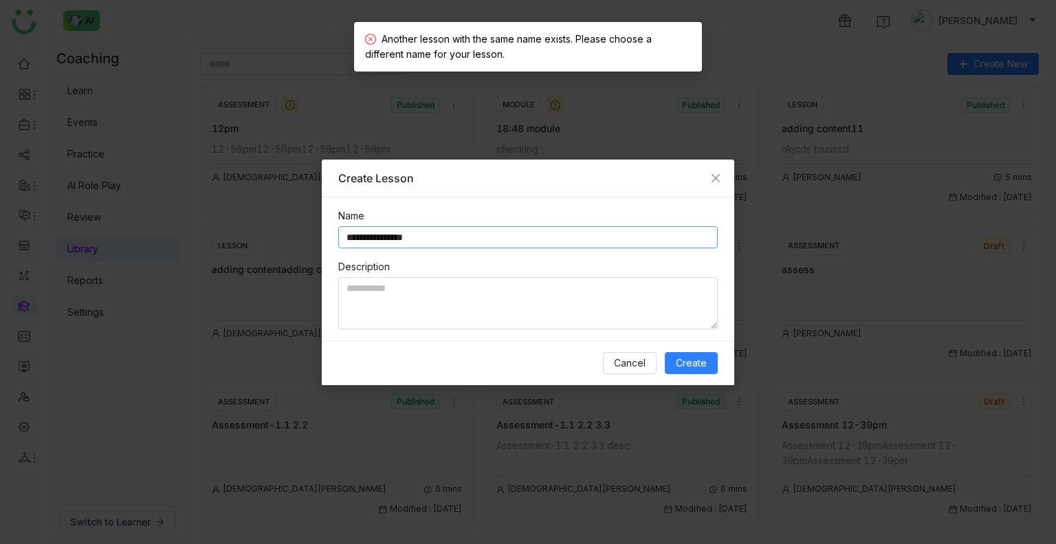
click at [426, 237] on input "**********" at bounding box center [528, 237] width 380 height 22
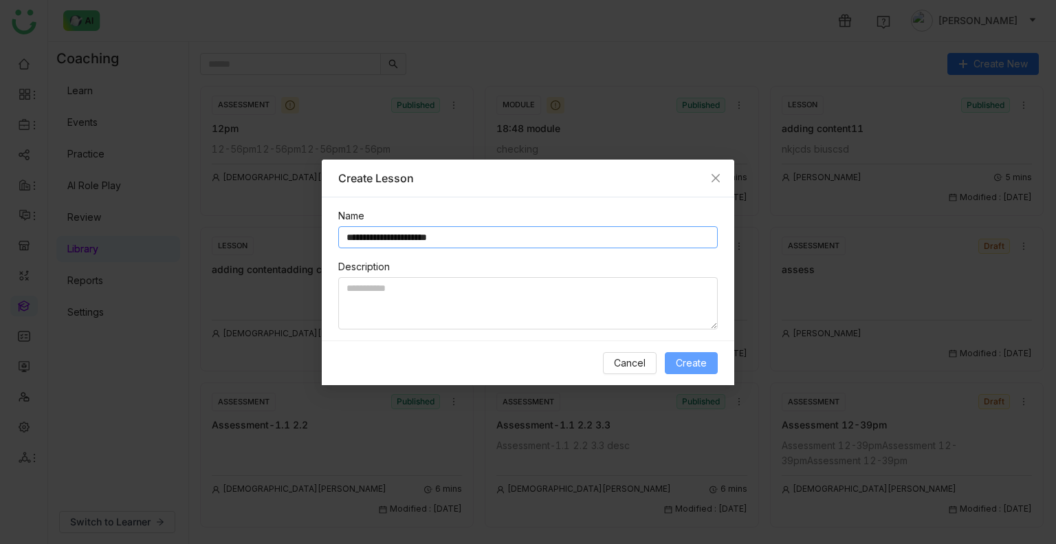
type input "**********"
click at [673, 370] on button "Create" at bounding box center [691, 363] width 53 height 22
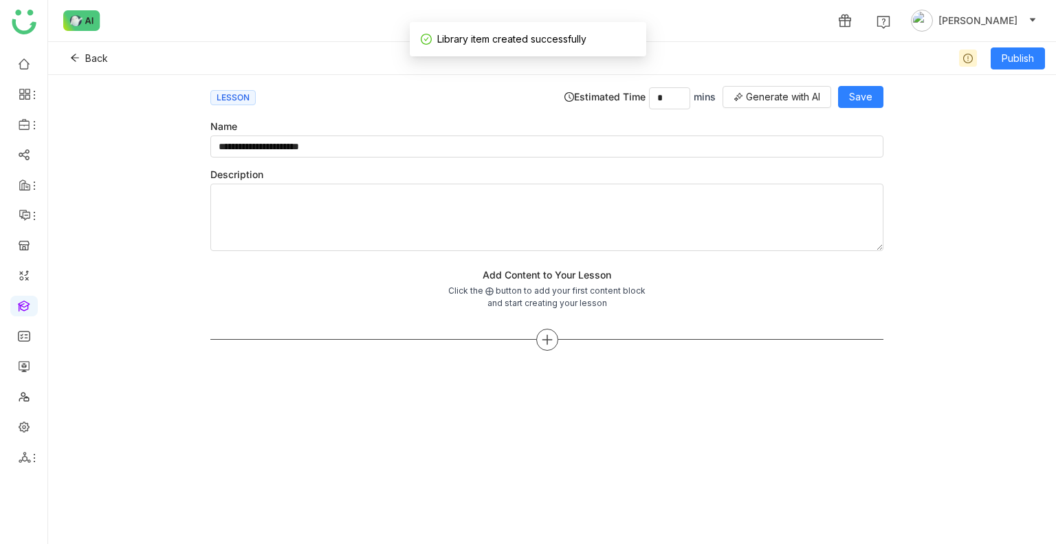
click at [545, 330] on div at bounding box center [547, 340] width 22 height 22
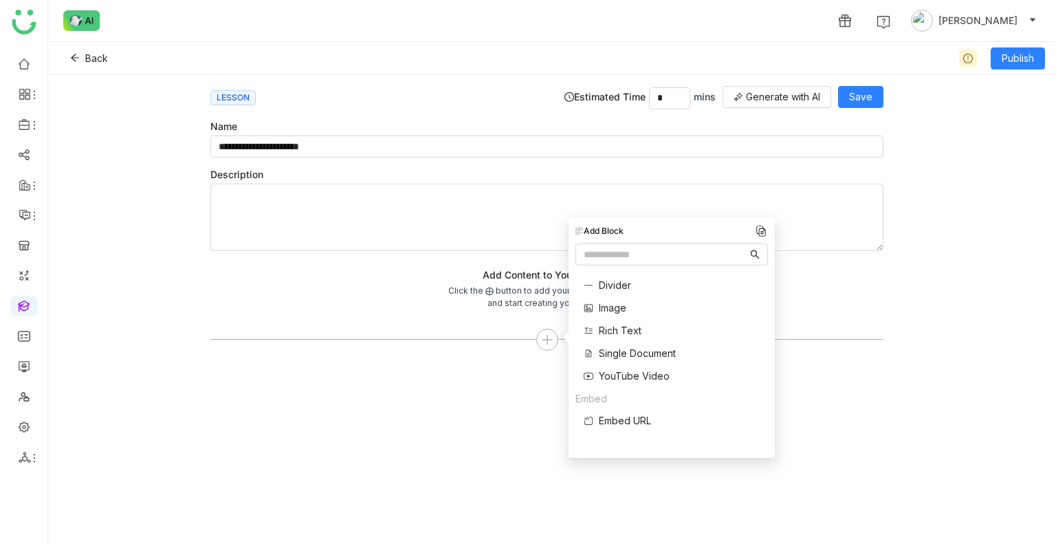
click at [626, 353] on span "Single Document" at bounding box center [637, 353] width 77 height 14
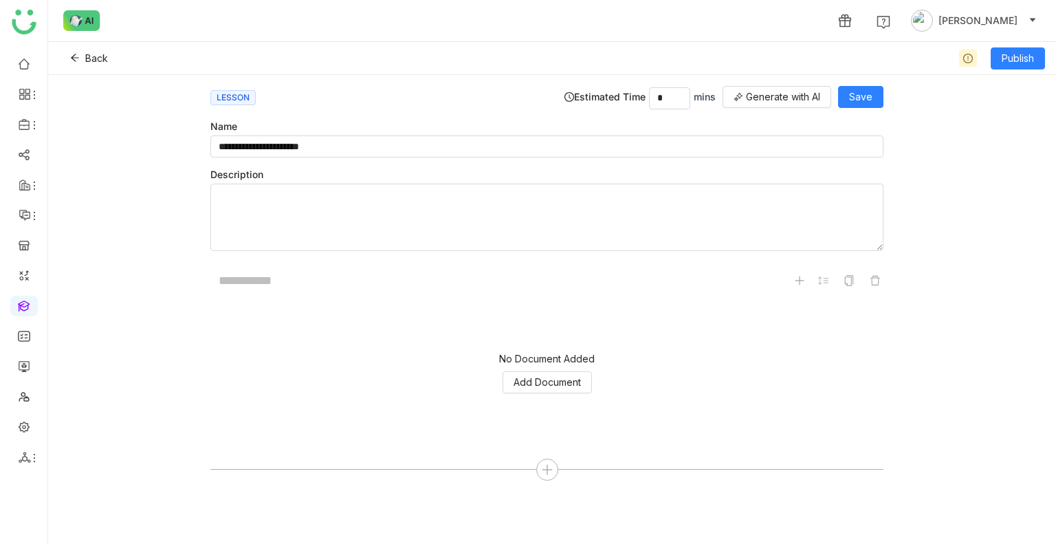
click at [539, 368] on div "No Document Added Add Document" at bounding box center [546, 374] width 673 height 138
click at [539, 375] on span "Add Document" at bounding box center [547, 382] width 67 height 15
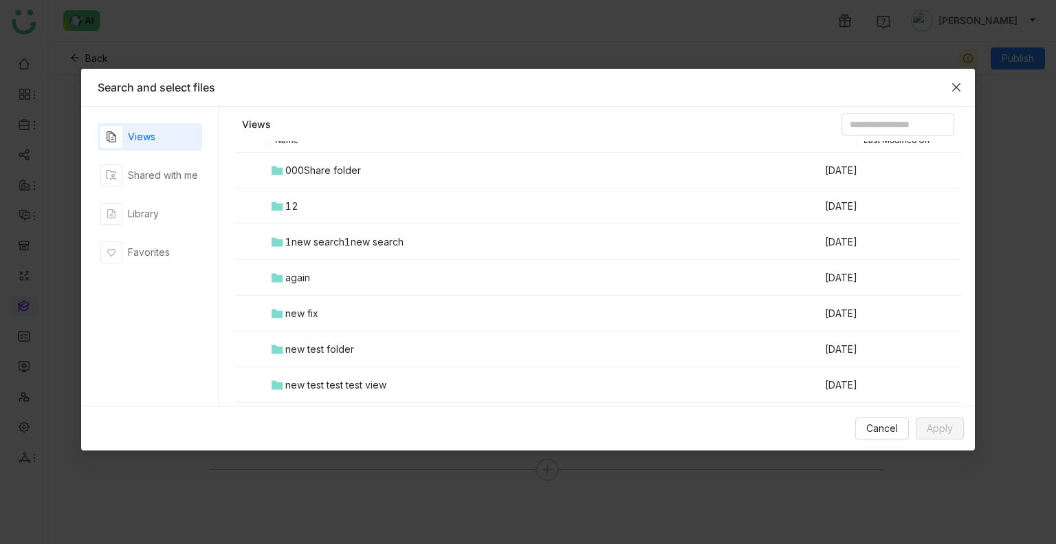
scroll to position [28, 0]
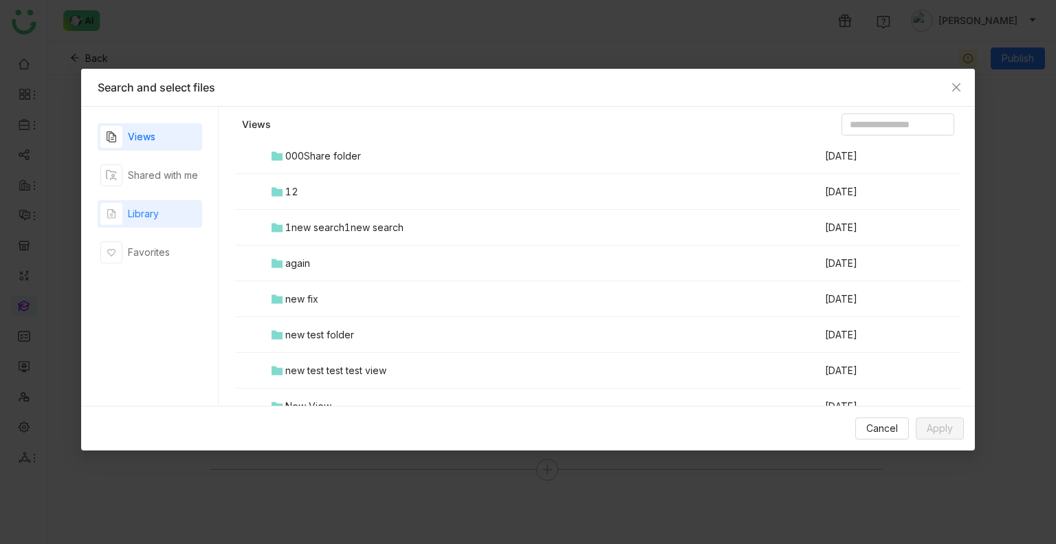
click at [188, 215] on div "Library" at bounding box center [150, 214] width 105 height 28
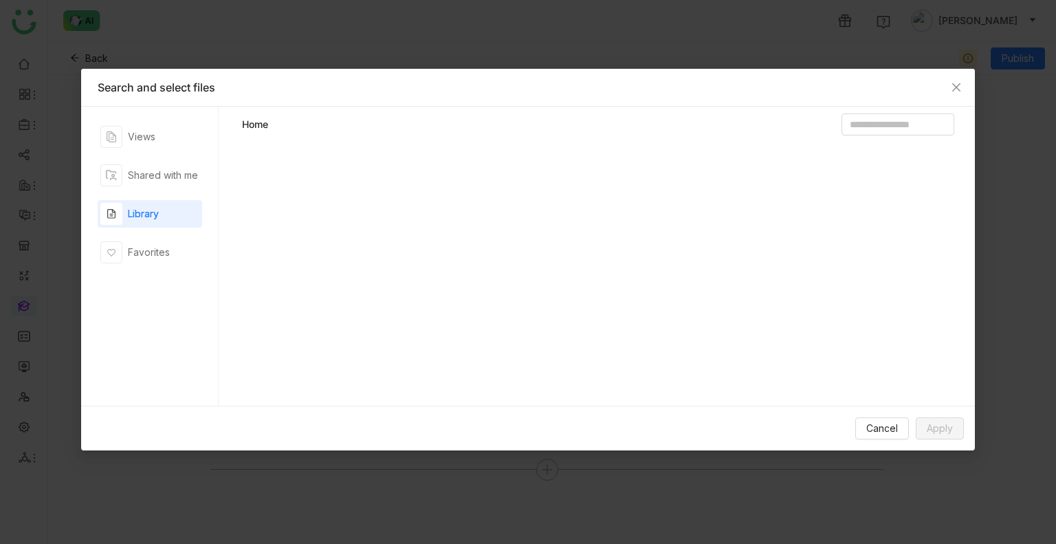
click at [188, 215] on div "Library" at bounding box center [150, 214] width 105 height 28
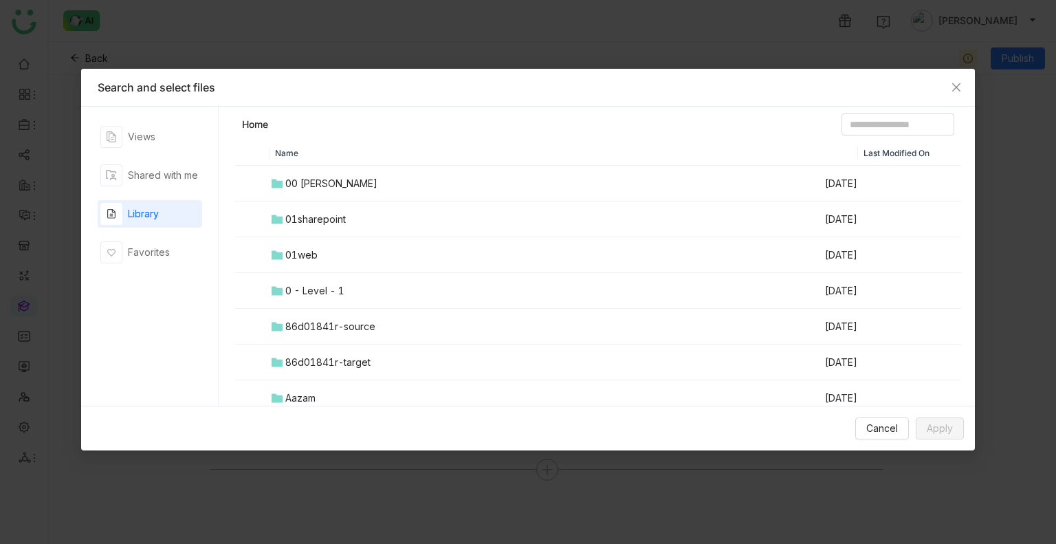
click at [336, 185] on div "00 [PERSON_NAME]" at bounding box center [331, 183] width 92 height 15
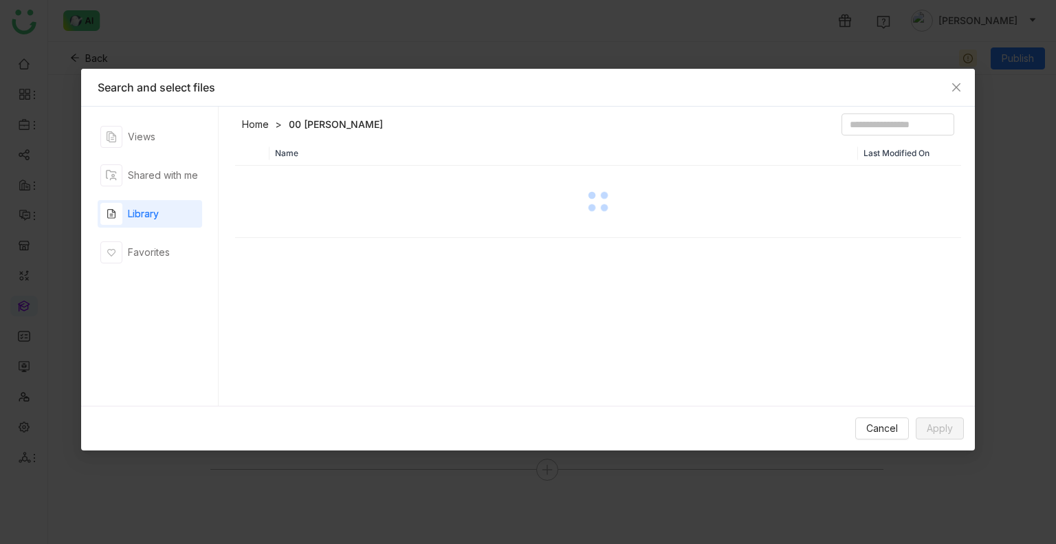
click at [336, 185] on div at bounding box center [598, 201] width 723 height 69
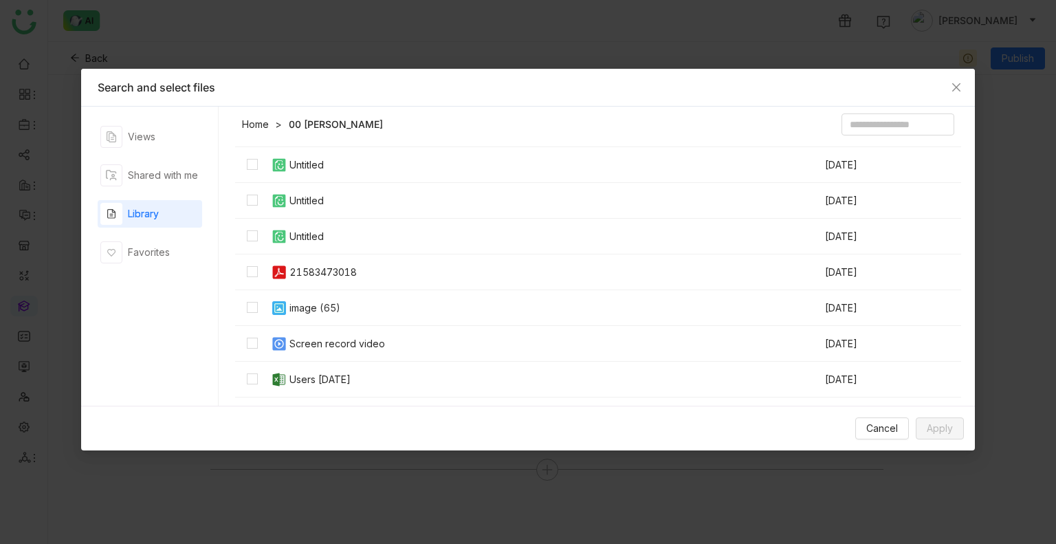
scroll to position [682, 0]
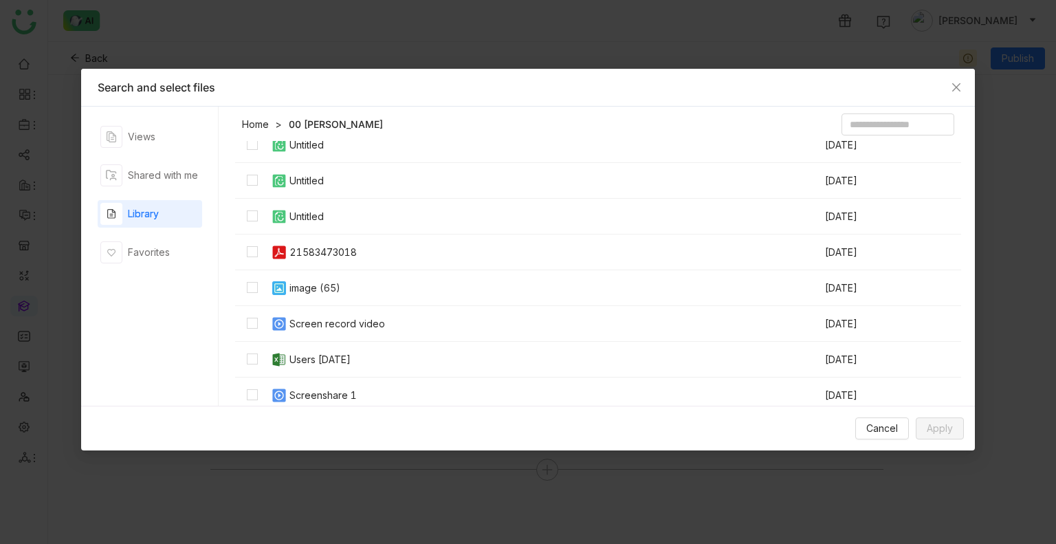
click at [327, 384] on td "Screenshare 1" at bounding box center [547, 396] width 554 height 36
click at [943, 419] on button "Apply" at bounding box center [940, 428] width 48 height 22
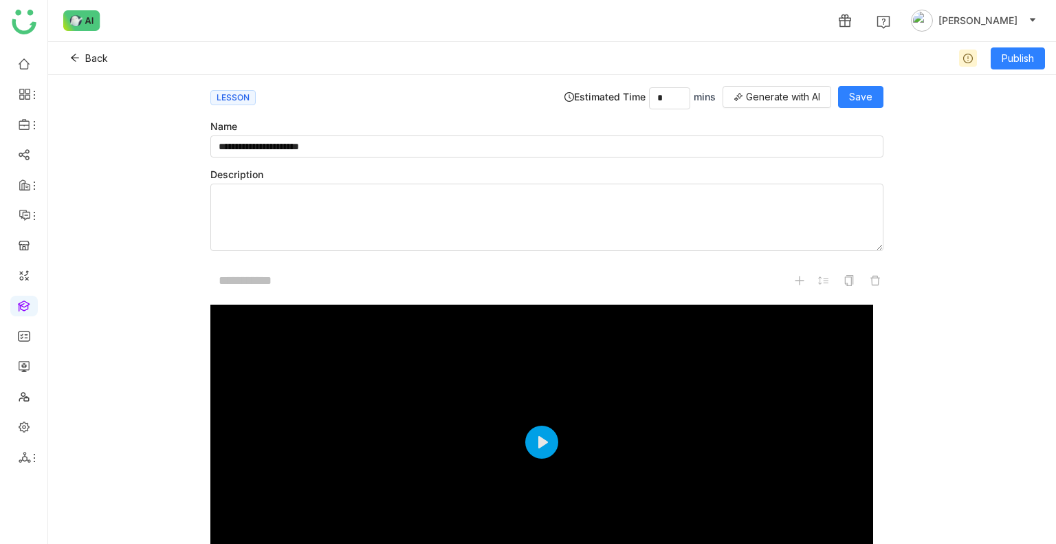
scroll to position [146, 0]
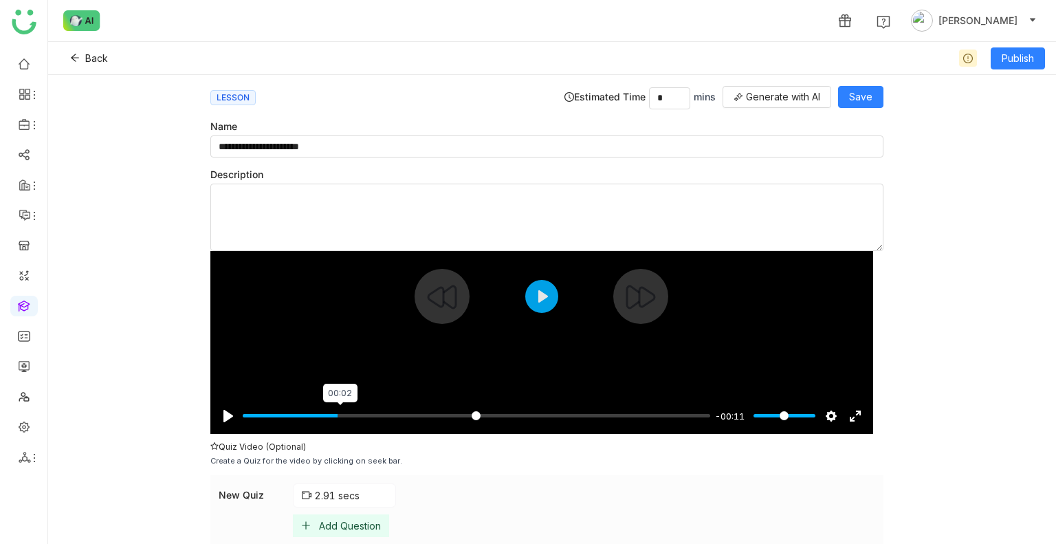
type input "*****"
click at [341, 411] on input "Seek" at bounding box center [477, 415] width 468 height 13
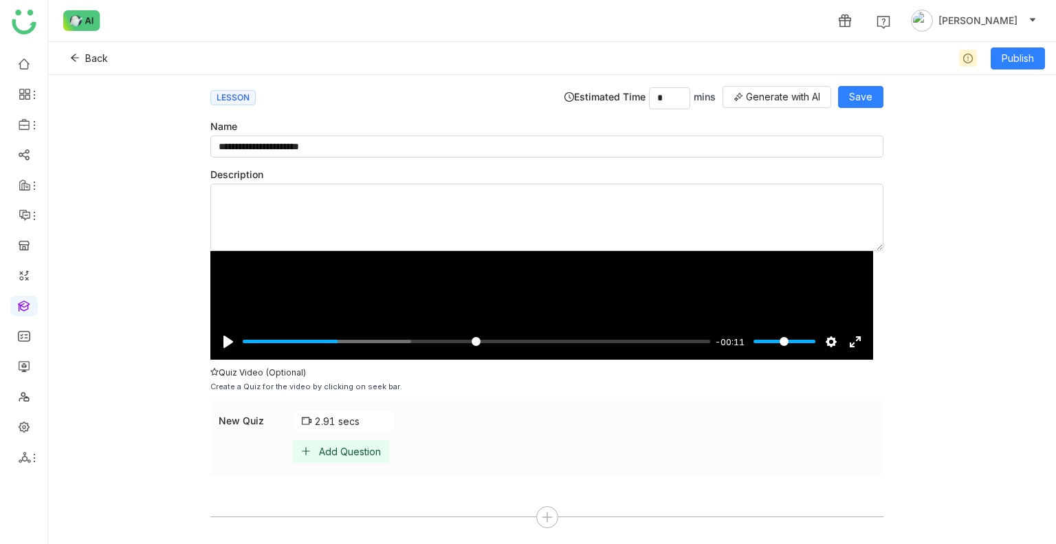
click at [328, 451] on div "Add Question" at bounding box center [350, 452] width 62 height 12
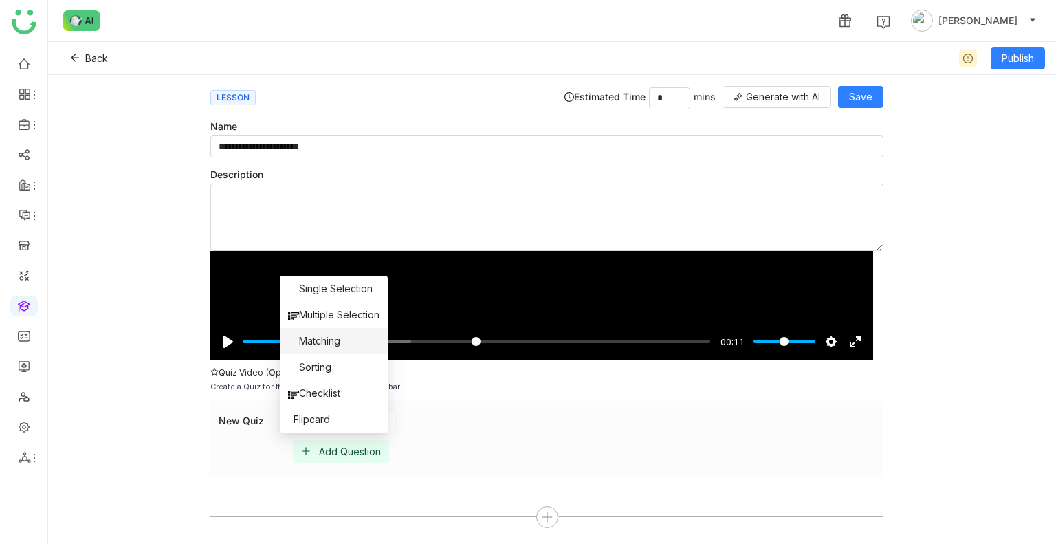
click at [305, 338] on span "Matching" at bounding box center [314, 341] width 52 height 15
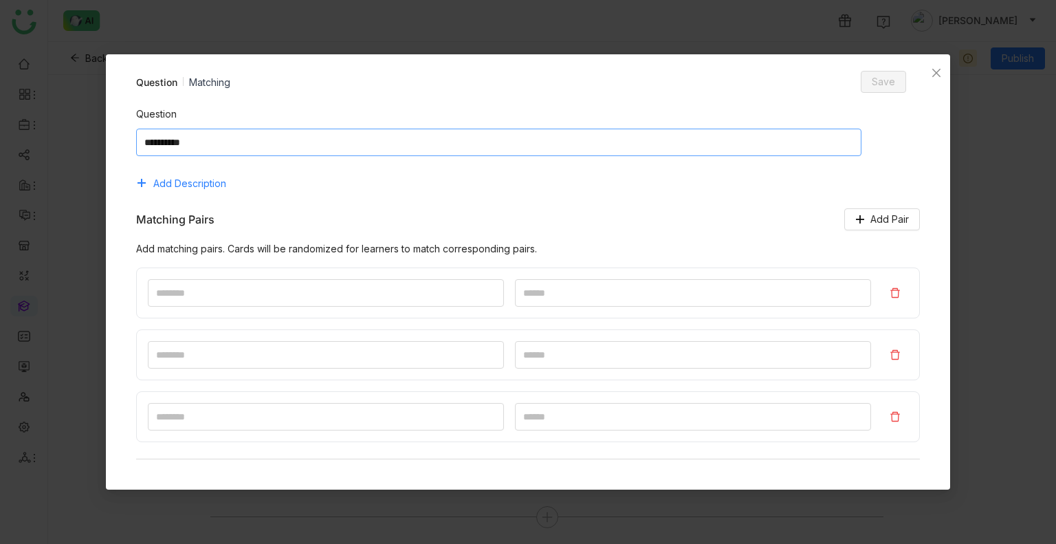
click at [312, 150] on textarea at bounding box center [499, 143] width 726 height 28
type textarea "*****"
type input "*"
type input "***"
type input "*"
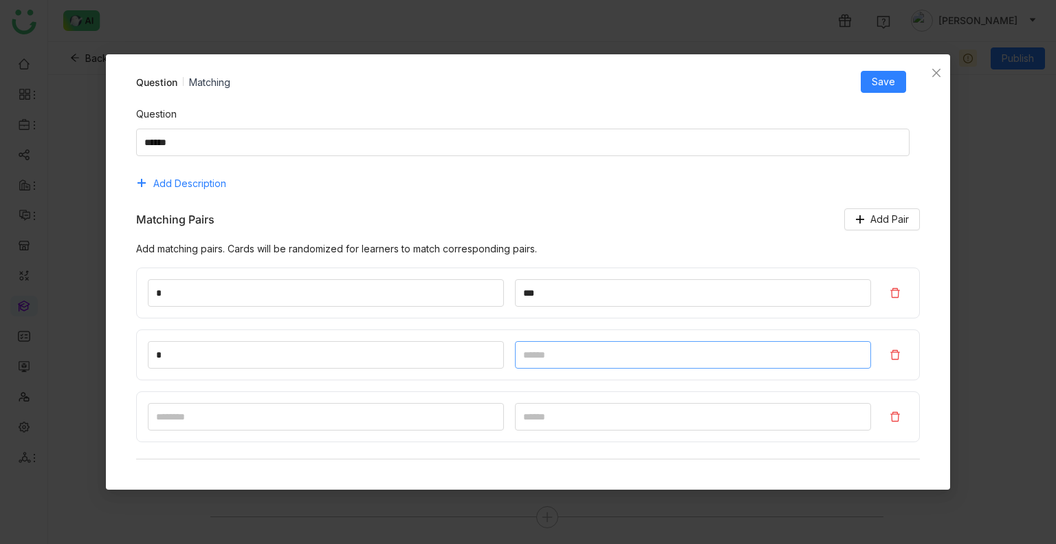
click at [540, 363] on input at bounding box center [693, 355] width 356 height 28
type input "**"
type input "*"
type input "****"
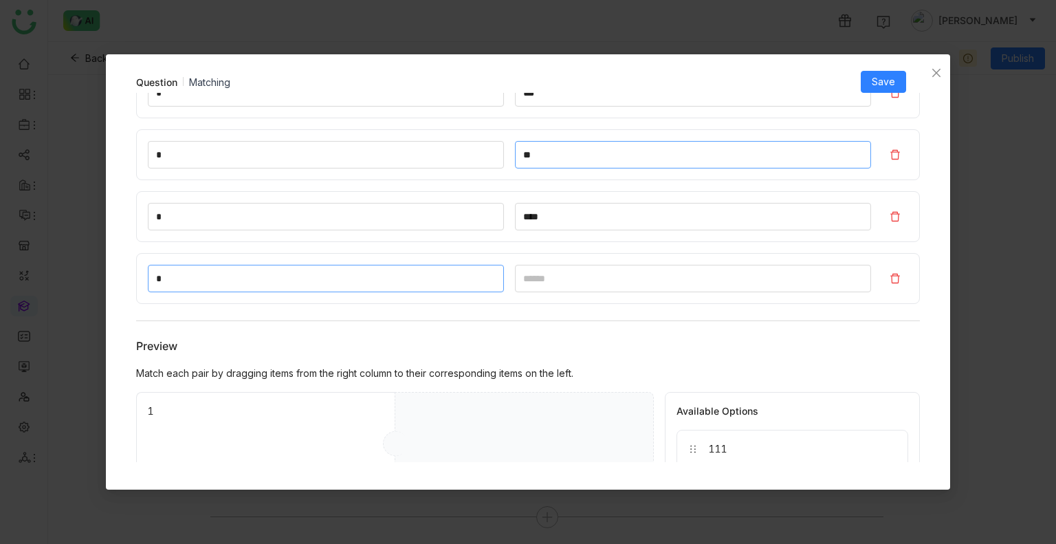
type input "*"
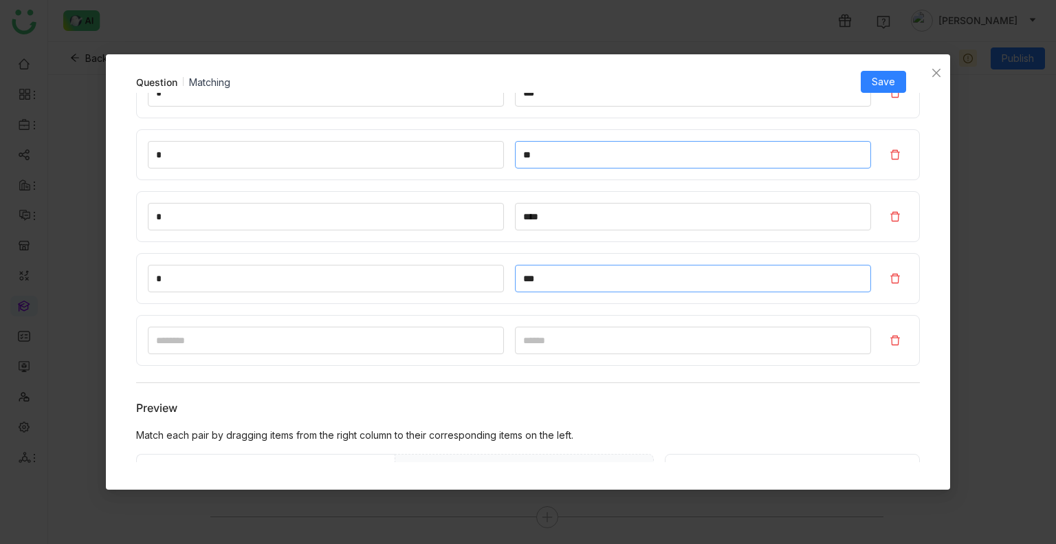
type input "***"
type input "*"
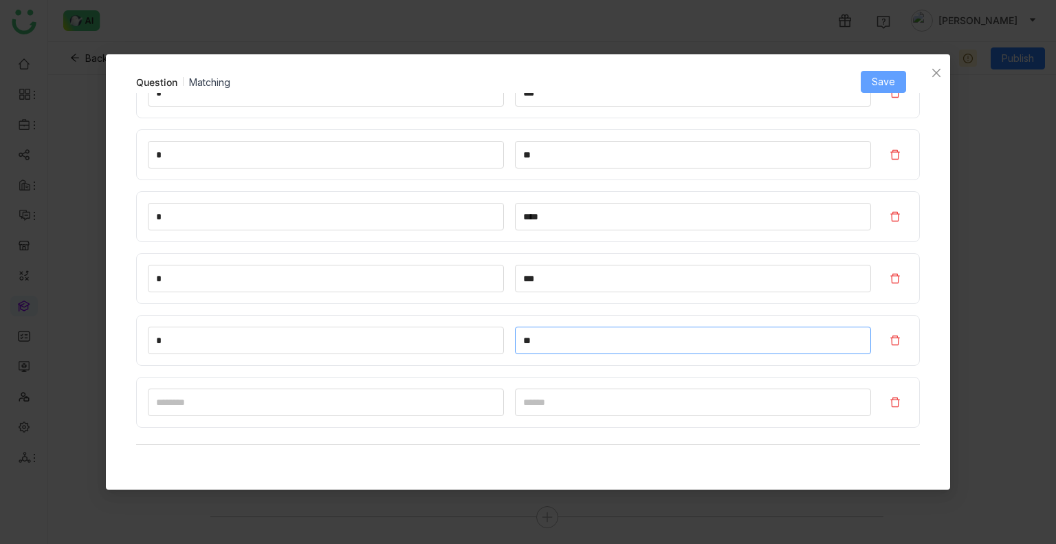
type input "**"
click at [882, 74] on button "Save" at bounding box center [883, 82] width 45 height 22
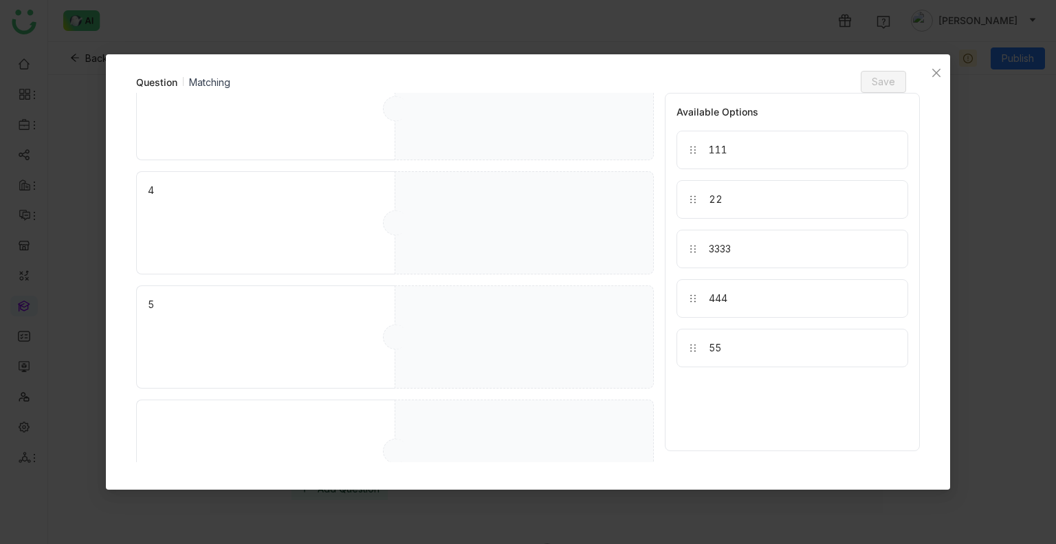
scroll to position [877, 0]
click at [934, 69] on icon "Close" at bounding box center [936, 73] width 8 height 8
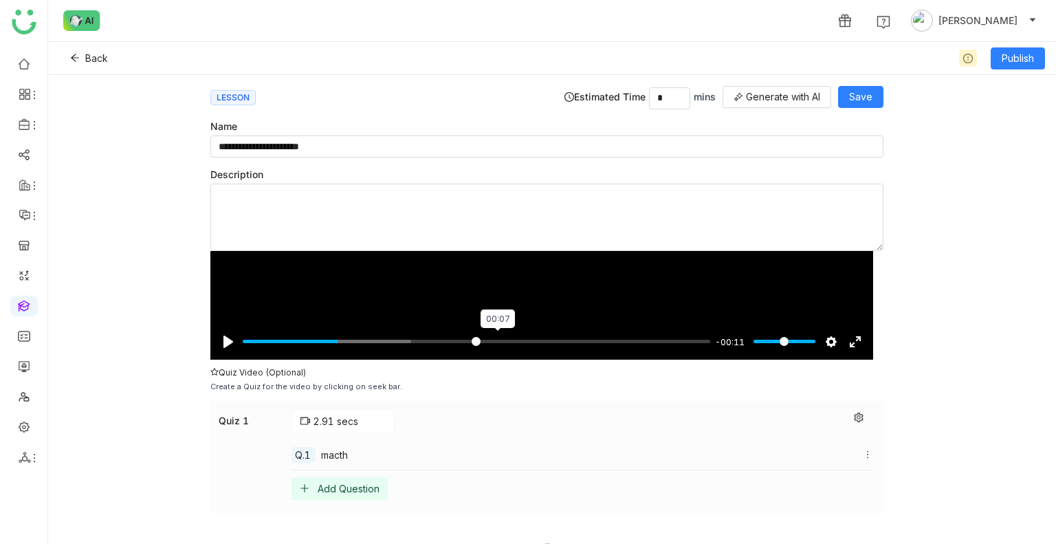
scroll to position [257, 0]
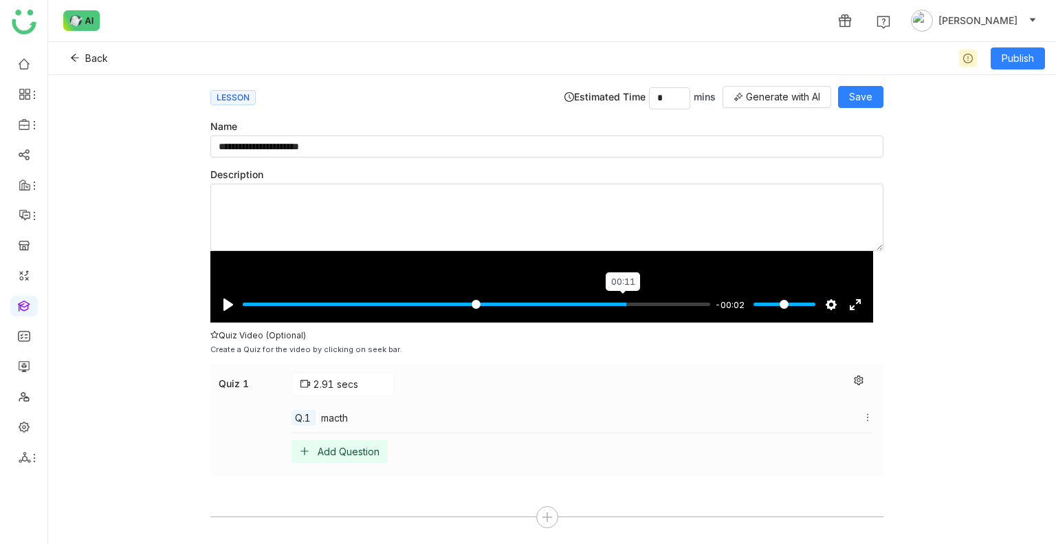
click at [622, 302] on input "Seek" at bounding box center [477, 304] width 468 height 13
type input "**"
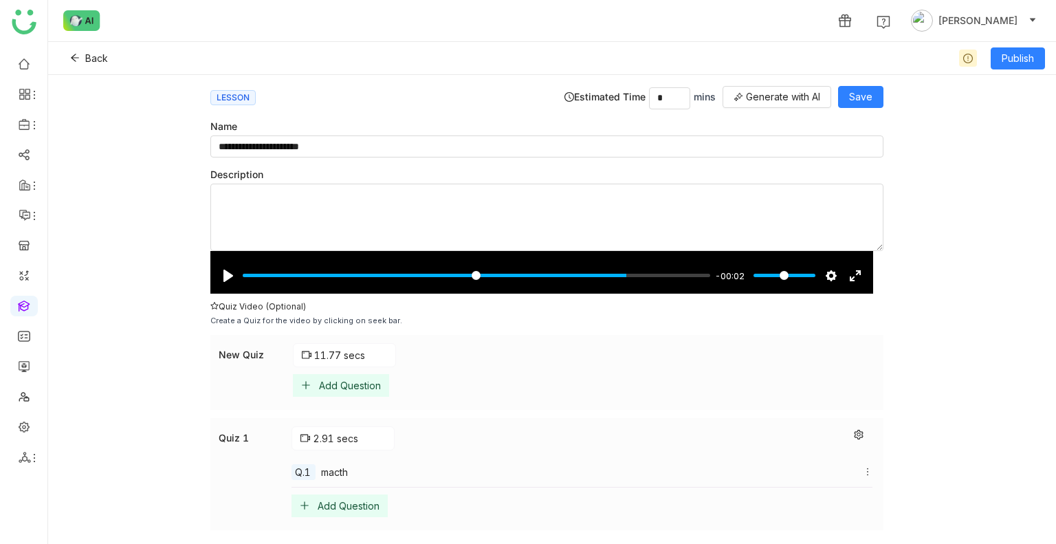
scroll to position [287, 0]
click at [327, 384] on div "Add Question" at bounding box center [350, 385] width 62 height 12
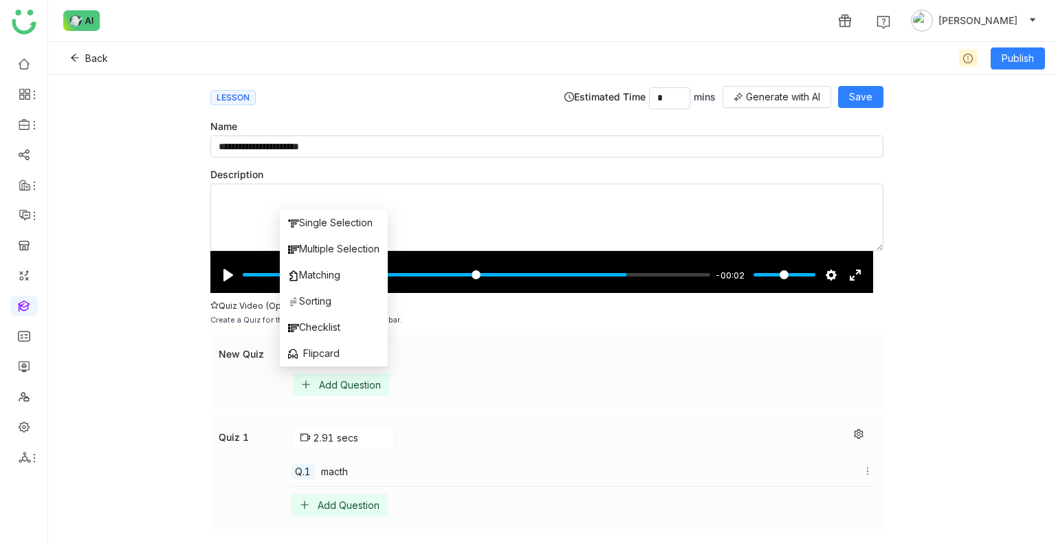
scroll to position [340, 0]
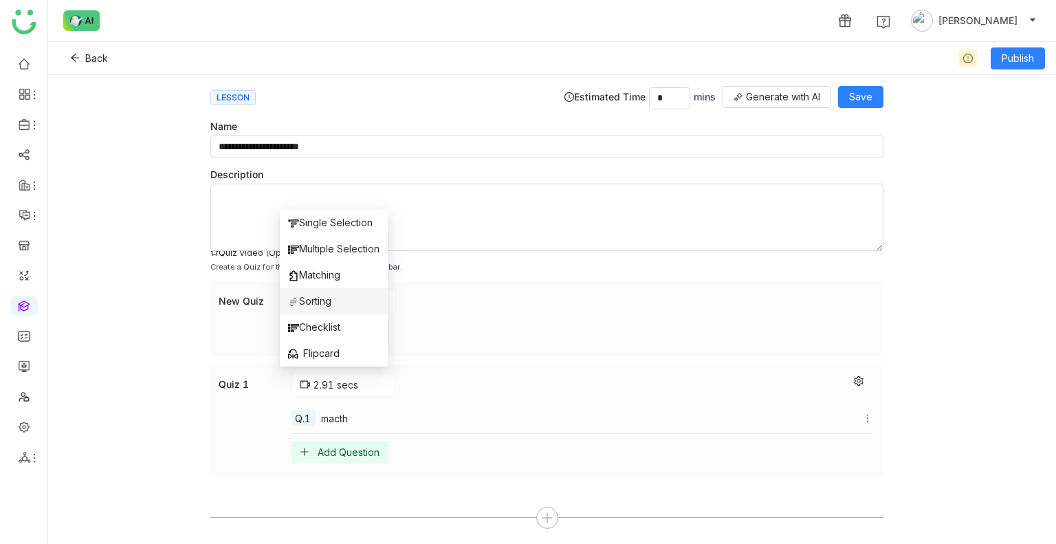
click at [345, 291] on li "Sorting" at bounding box center [334, 301] width 108 height 26
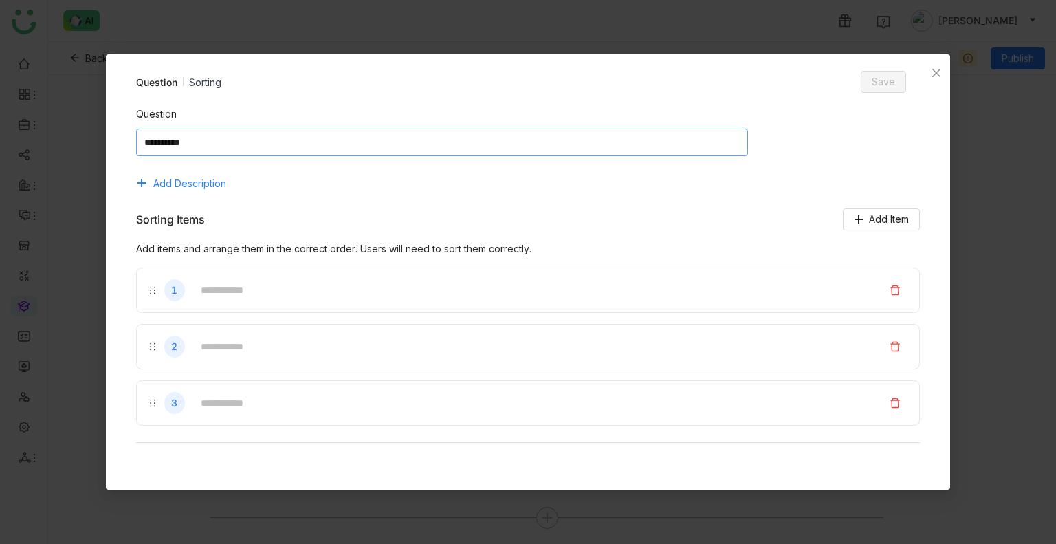
click at [273, 152] on textarea at bounding box center [442, 143] width 613 height 28
type textarea "*"
click at [256, 294] on input "text" at bounding box center [534, 290] width 684 height 27
type input "*"
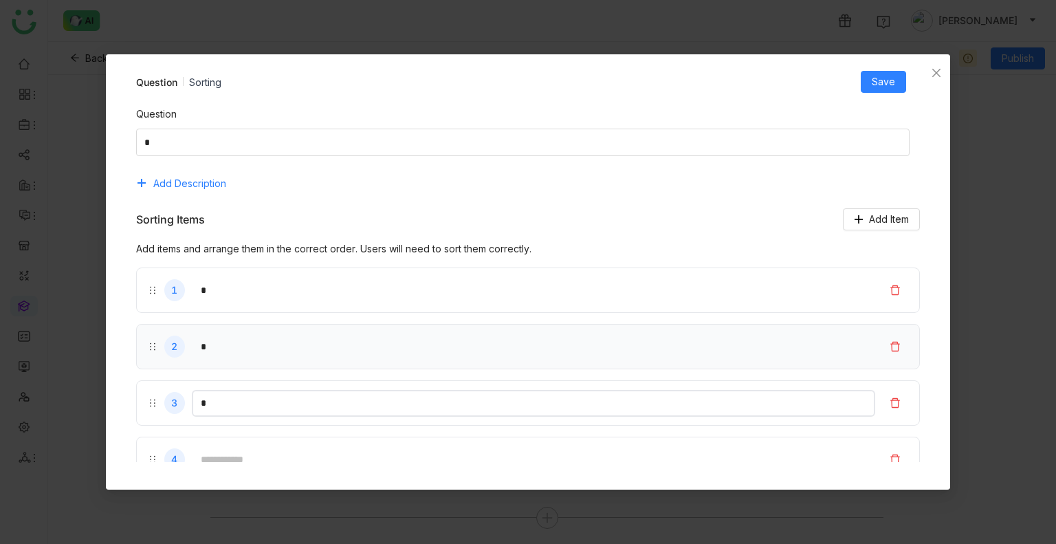
type input "*"
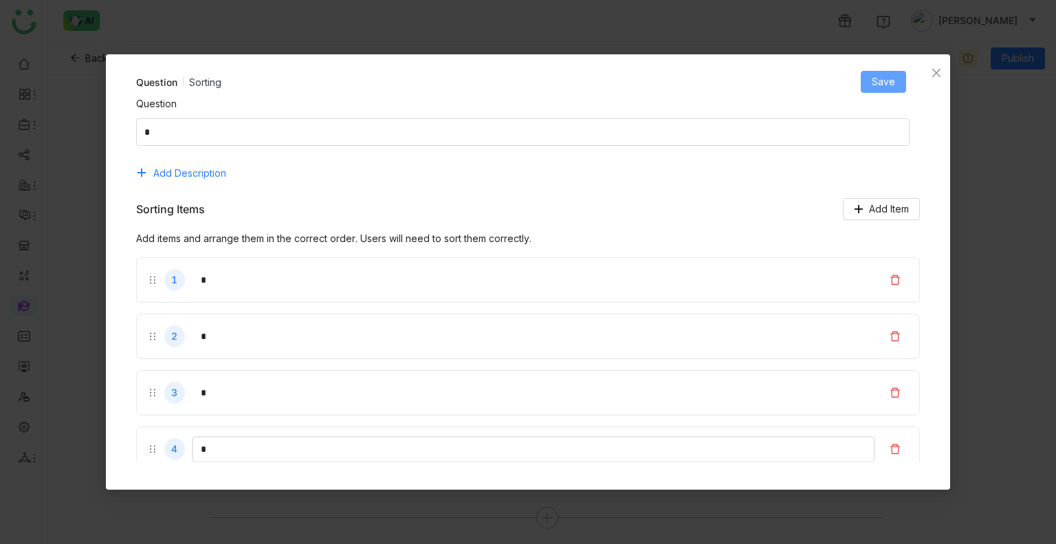
type input "*"
click at [869, 85] on button "Save" at bounding box center [883, 82] width 45 height 22
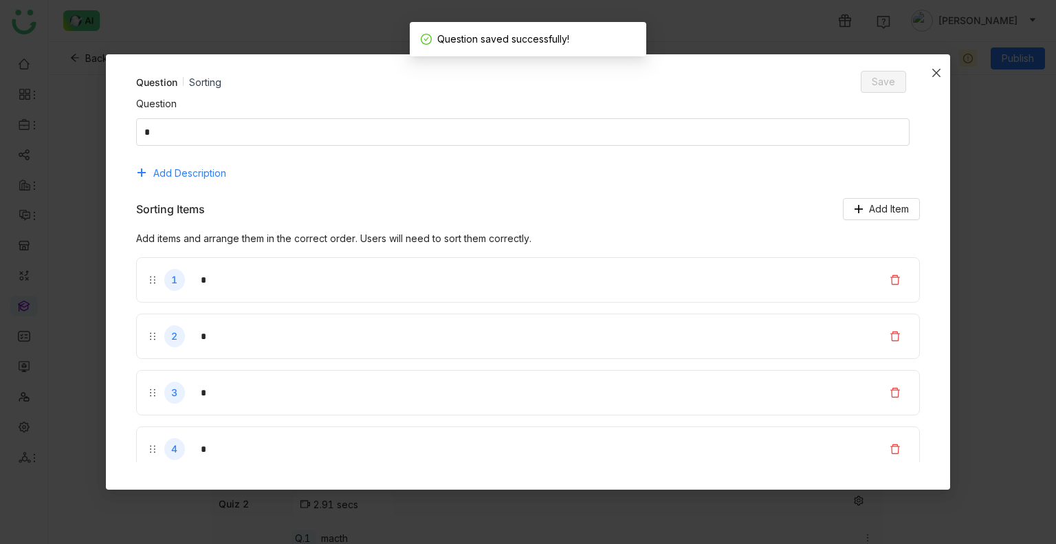
scroll to position [340, 0]
click at [941, 76] on icon "Close" at bounding box center [936, 73] width 8 height 8
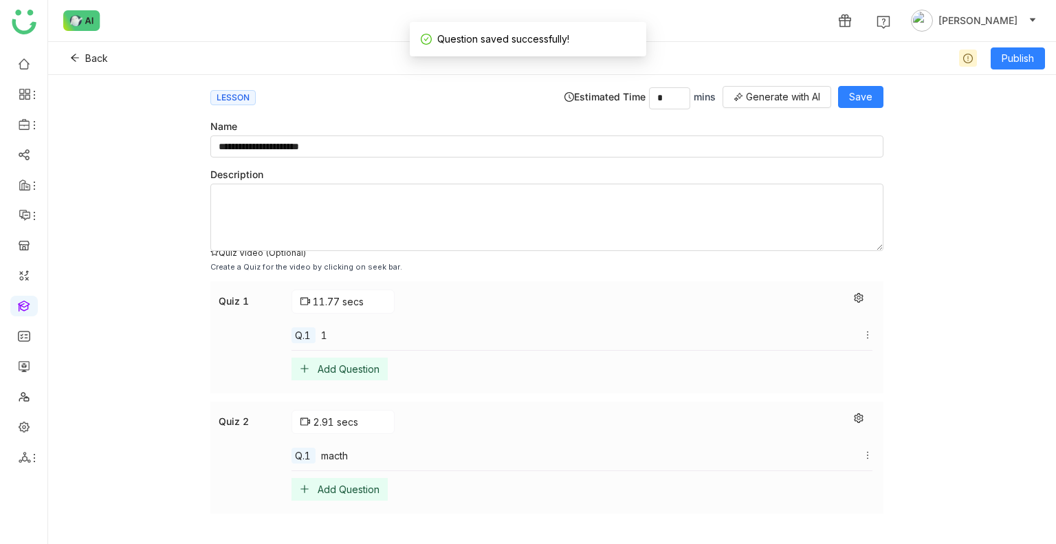
click at [327, 358] on div "Add Question" at bounding box center [340, 369] width 96 height 23
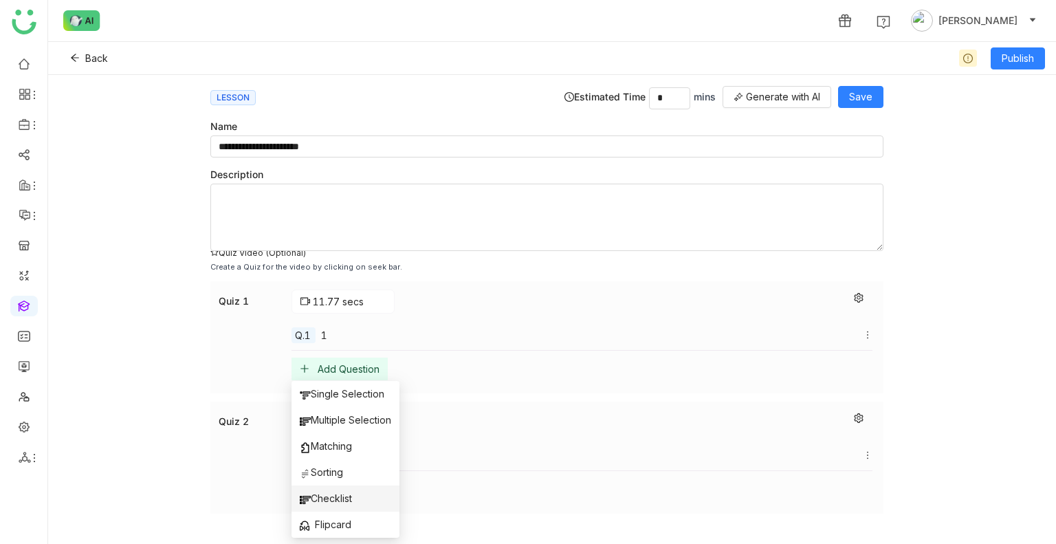
click at [338, 490] on li "Checklist" at bounding box center [346, 498] width 108 height 26
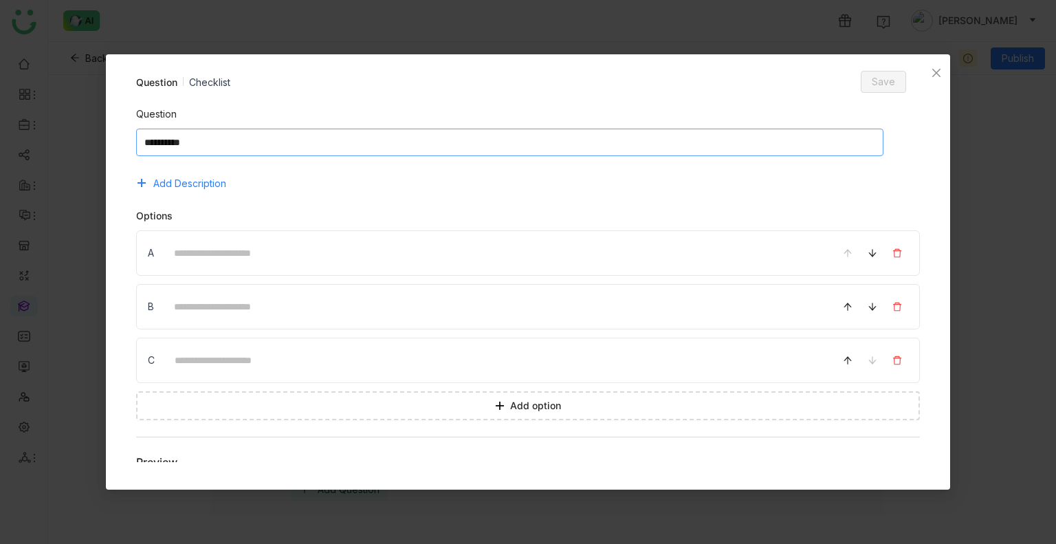
click at [293, 144] on textarea at bounding box center [510, 143] width 748 height 28
type textarea "*****"
type input "**"
type input "*"
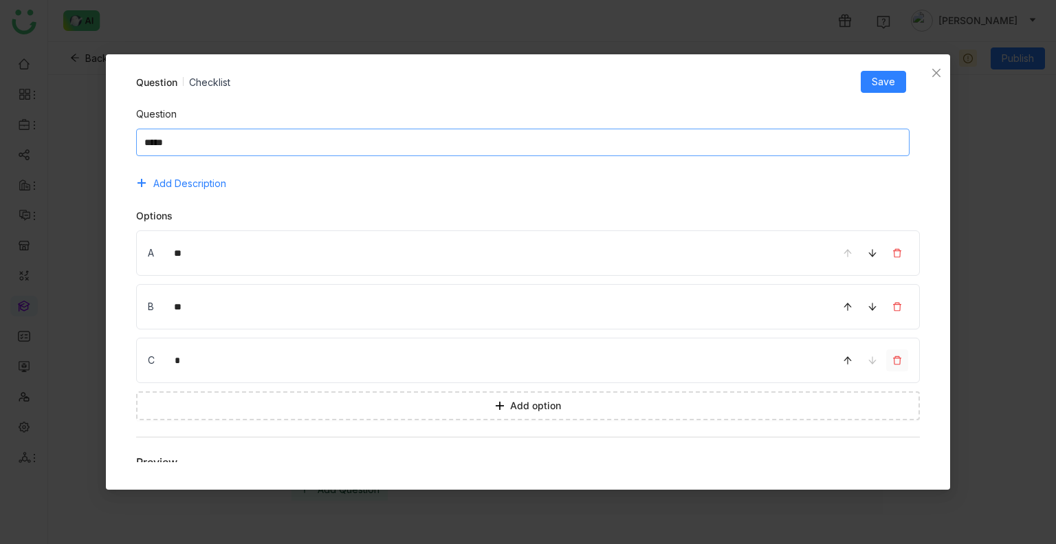
scroll to position [96, 0]
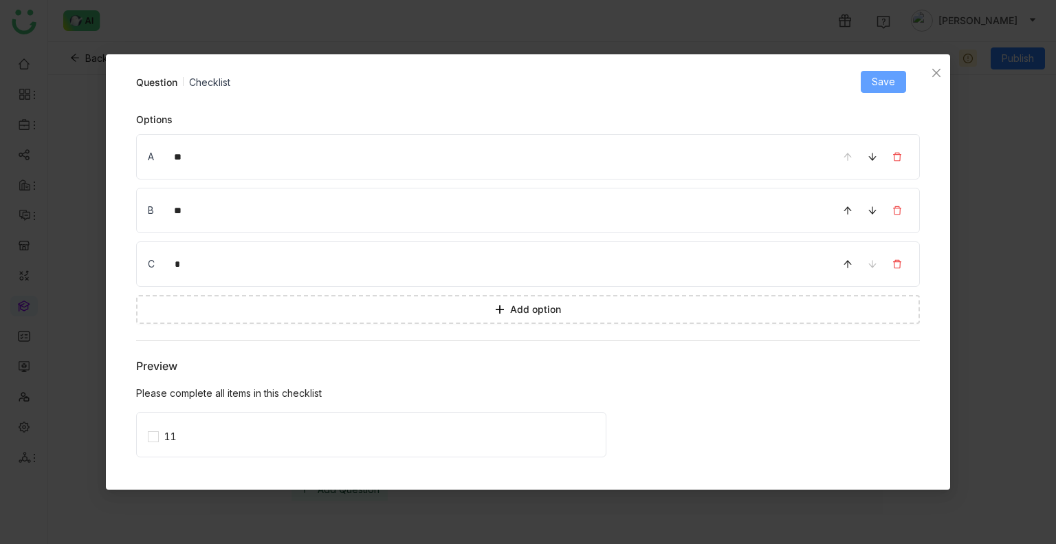
click at [883, 76] on span "Save" at bounding box center [883, 81] width 23 height 15
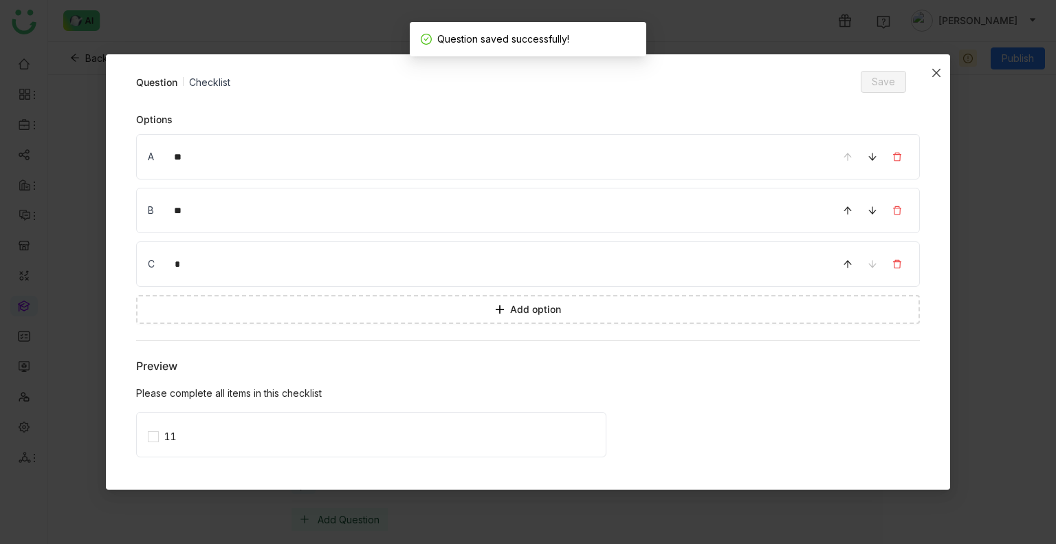
click at [938, 78] on span "Close" at bounding box center [937, 72] width 28 height 37
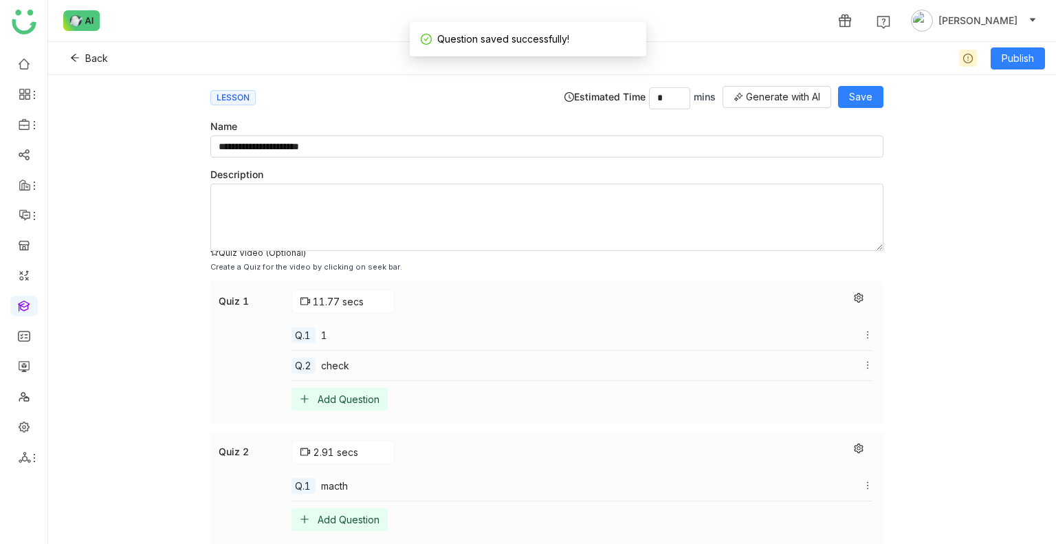
click at [343, 400] on div "Add Question" at bounding box center [349, 399] width 62 height 12
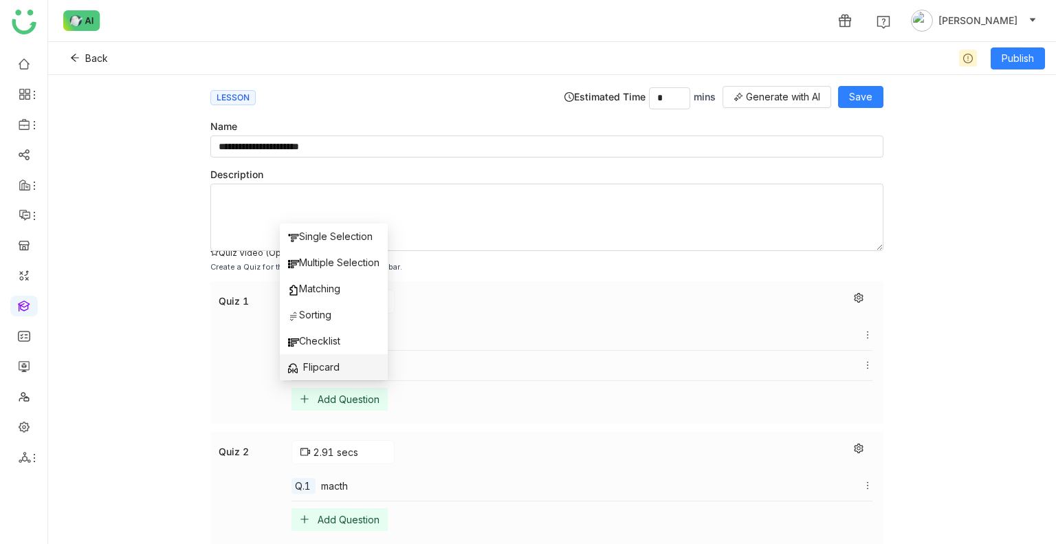
click at [329, 364] on span "Flipcard" at bounding box center [314, 367] width 52 height 15
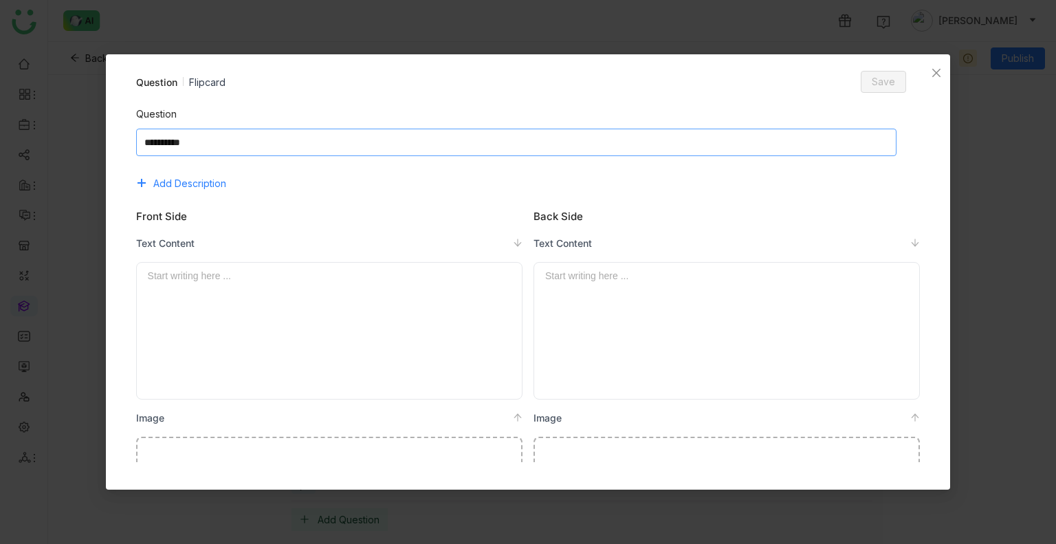
click at [296, 137] on textarea at bounding box center [516, 143] width 761 height 28
type textarea "****"
click at [670, 303] on div at bounding box center [726, 330] width 363 height 125
click at [883, 78] on span "Save" at bounding box center [883, 81] width 23 height 15
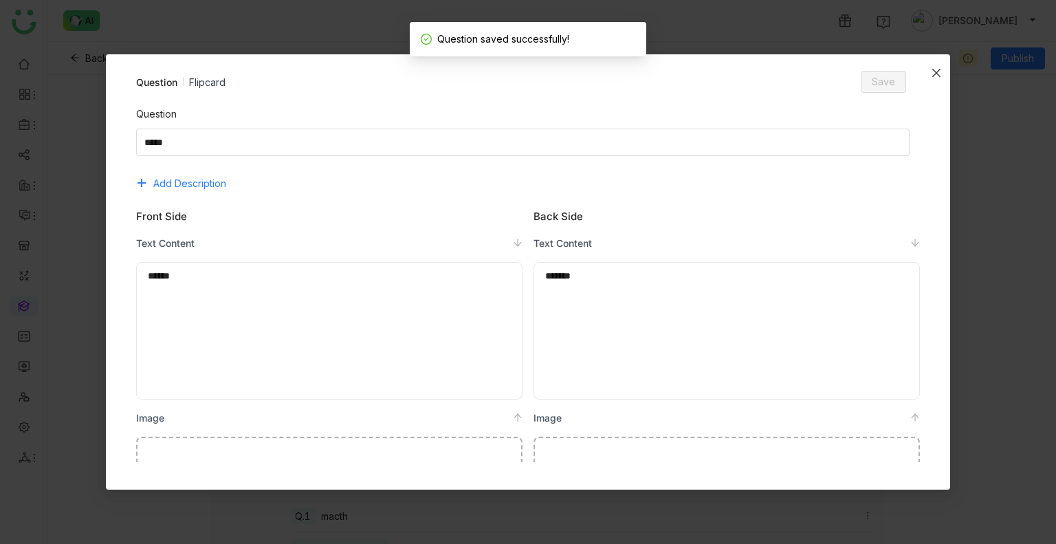
click at [938, 70] on icon "Close" at bounding box center [936, 72] width 11 height 11
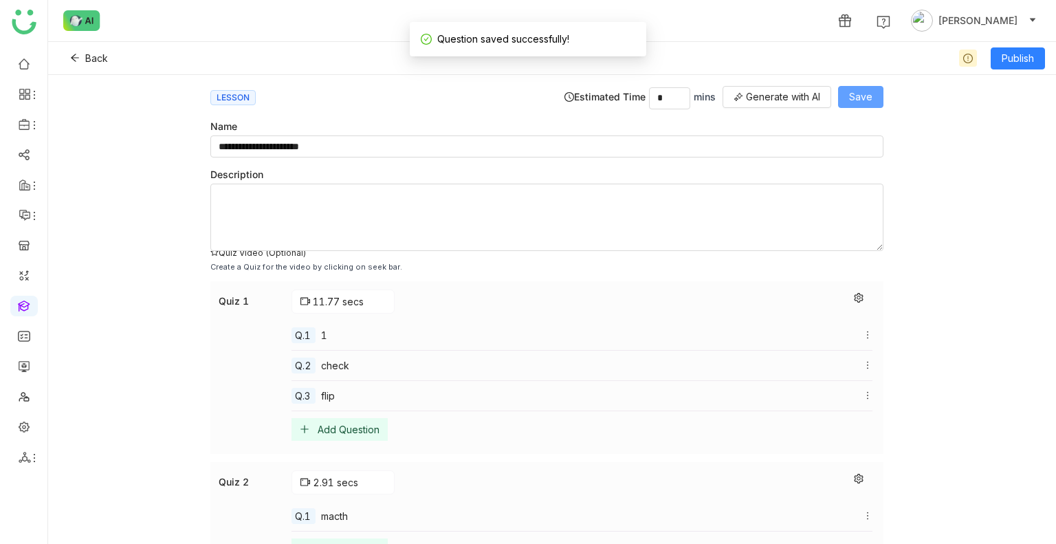
click at [878, 97] on button "Save" at bounding box center [860, 97] width 45 height 22
click at [1015, 58] on span "Publish" at bounding box center [1018, 58] width 32 height 15
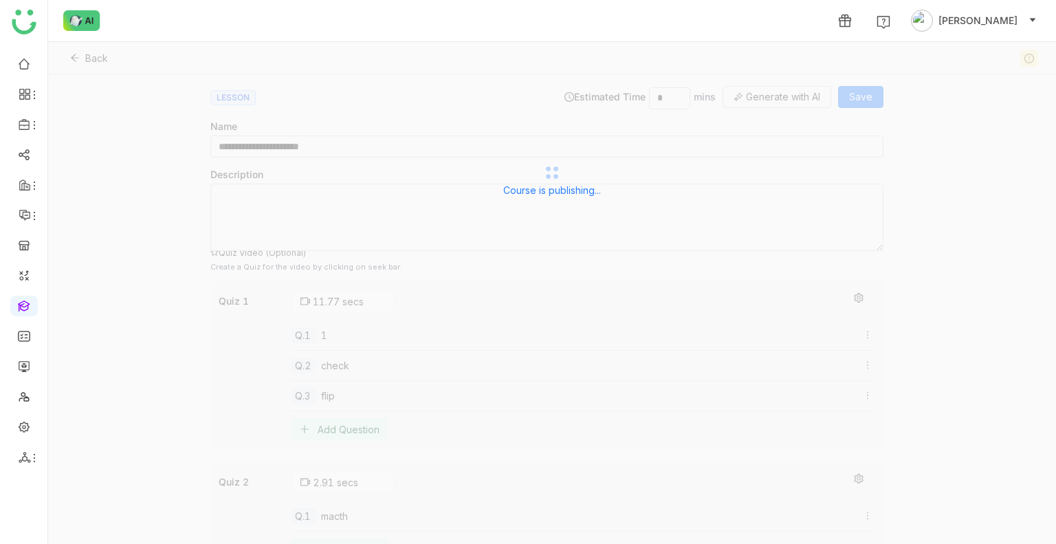
click at [844, 300] on div "Course is publishing..." at bounding box center [552, 179] width 1008 height 275
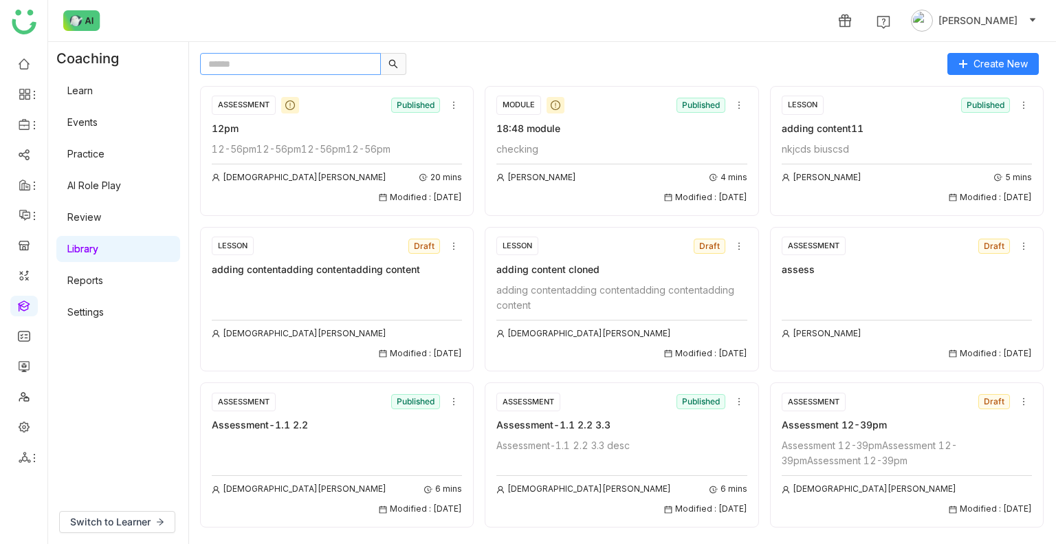
click at [260, 67] on input "text" at bounding box center [290, 64] width 181 height 22
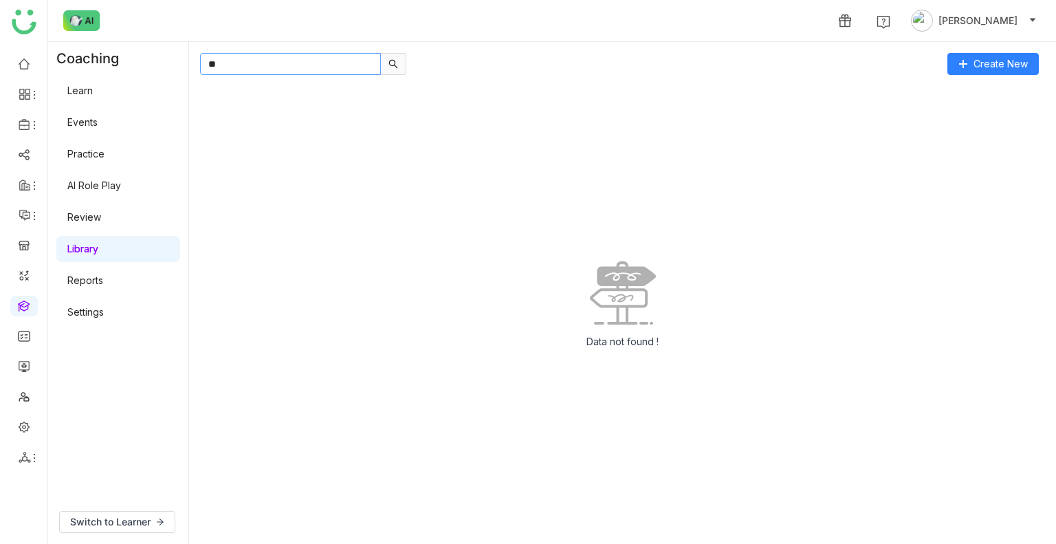
type input "*"
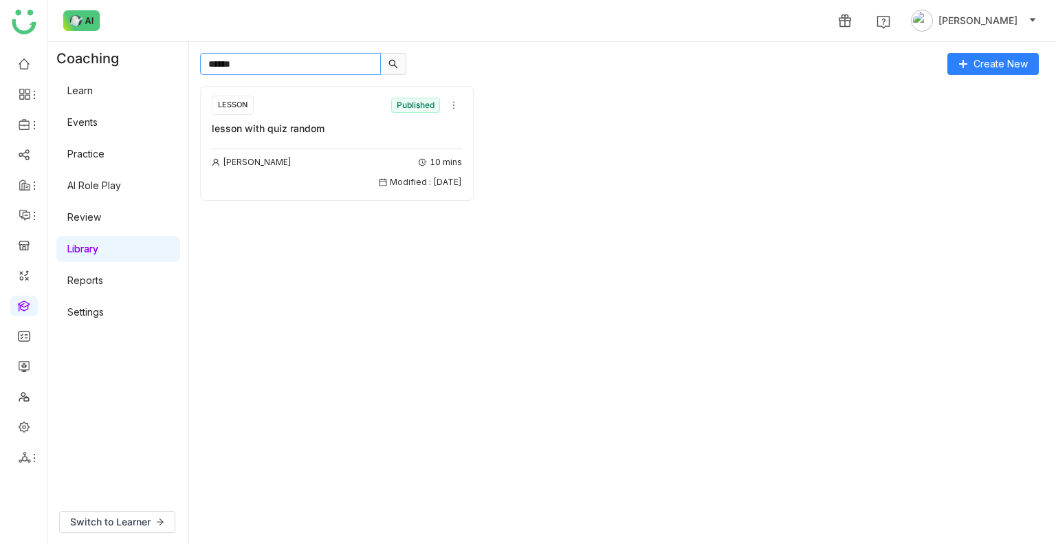
type input "******"
click at [340, 146] on div "Uday Bhanu 10 mins Modified : 25/09/2025" at bounding box center [337, 165] width 250 height 47
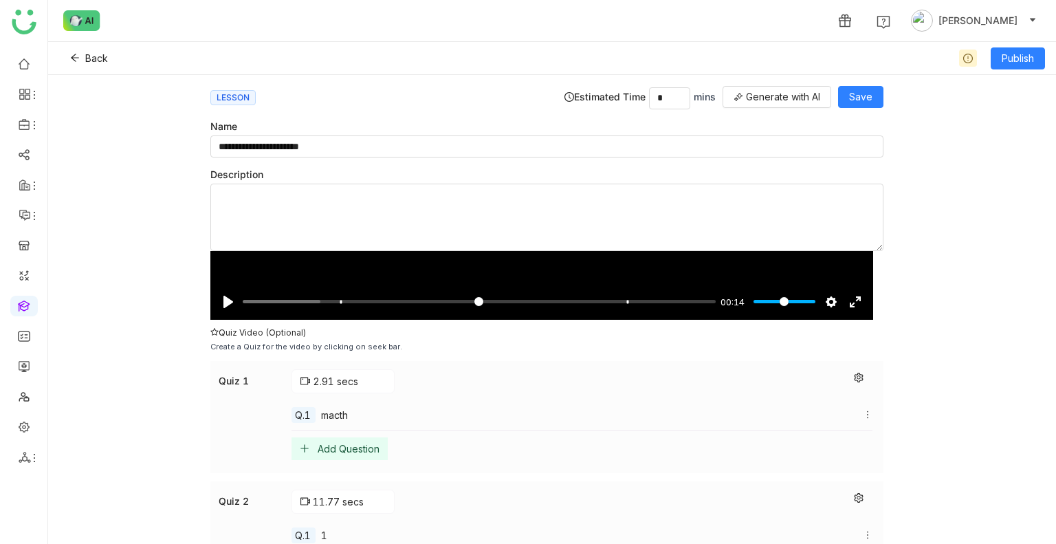
scroll to position [294, 0]
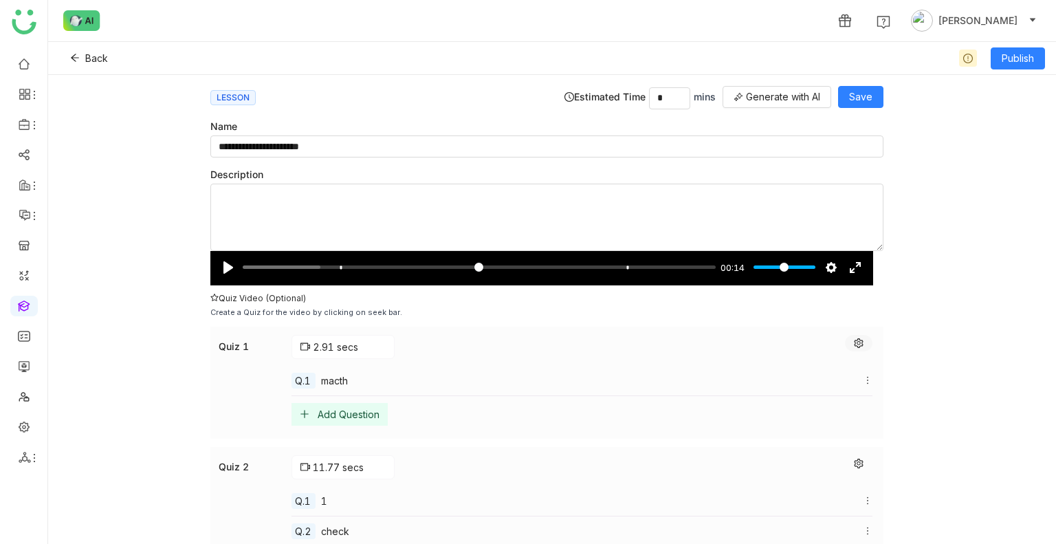
click at [854, 345] on icon at bounding box center [859, 343] width 10 height 10
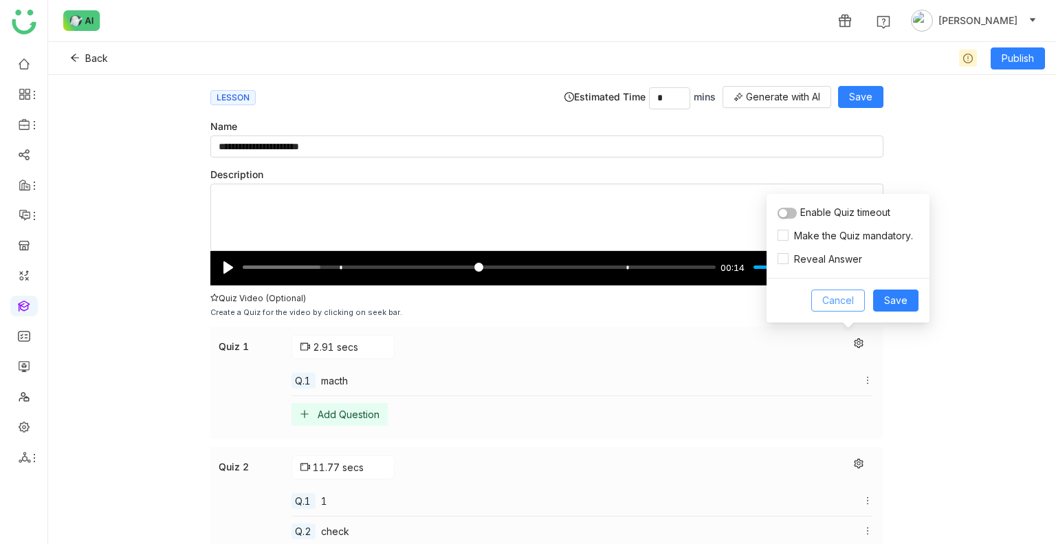
click at [835, 302] on span "Cancel" at bounding box center [838, 300] width 32 height 15
